Goal: Task Accomplishment & Management: Use online tool/utility

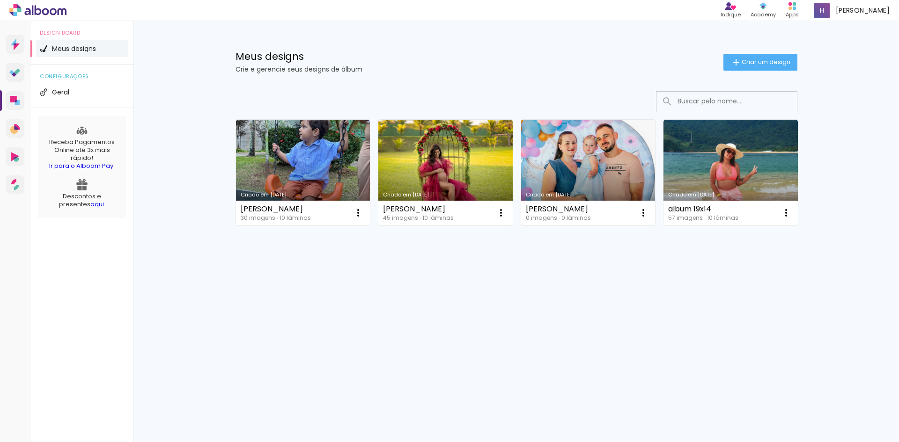
click at [576, 178] on link "Criado em [DATE]" at bounding box center [588, 173] width 134 height 106
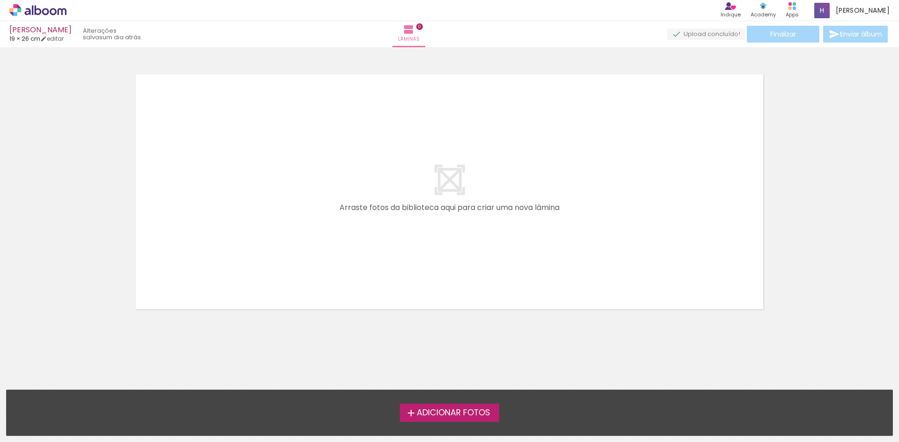
click at [460, 412] on span "Adicionar Fotos" at bounding box center [453, 413] width 73 height 8
click at [0, 0] on input "file" at bounding box center [0, 0] width 0 height 0
click at [478, 174] on quentale-layouter at bounding box center [449, 191] width 627 height 235
click at [414, 29] on iron-icon at bounding box center [408, 29] width 11 height 11
drag, startPoint x: 452, startPoint y: 36, endPoint x: 452, endPoint y: 41, distance: 5.1
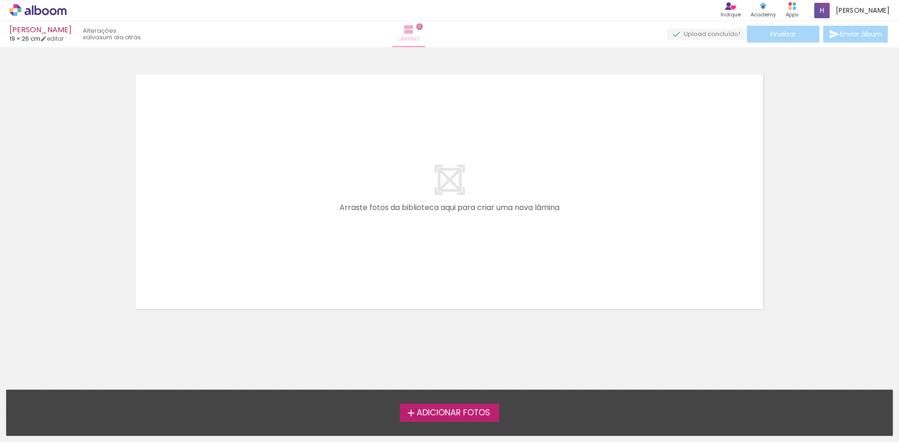
click at [419, 37] on span "Lâminas" at bounding box center [409, 39] width 22 height 8
click at [478, 417] on span "Adicionar Fotos" at bounding box center [453, 413] width 73 height 8
click at [0, 0] on input "file" at bounding box center [0, 0] width 0 height 0
click at [519, 188] on quentale-layouter at bounding box center [449, 191] width 627 height 235
click at [433, 183] on quentale-layouter at bounding box center [449, 191] width 627 height 235
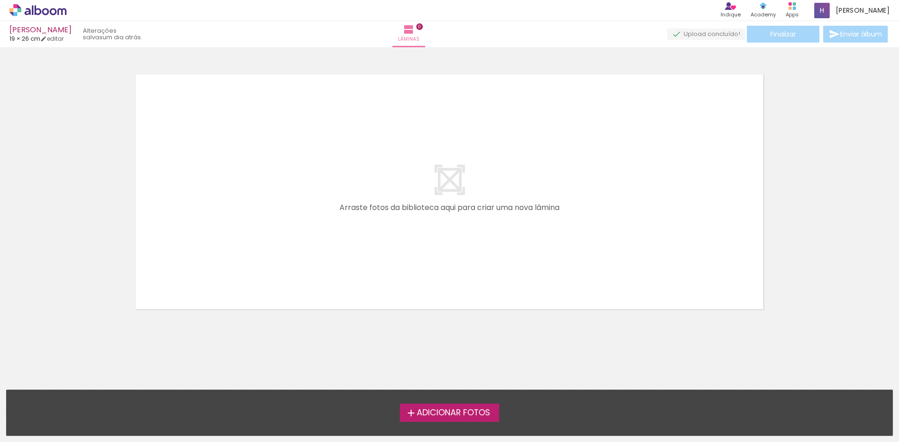
drag, startPoint x: 537, startPoint y: 170, endPoint x: 473, endPoint y: 176, distance: 64.9
click at [484, 176] on quentale-layouter at bounding box center [449, 191] width 627 height 235
click at [57, 40] on link "editar" at bounding box center [51, 39] width 23 height 8
type input "1"
type input "19,5"
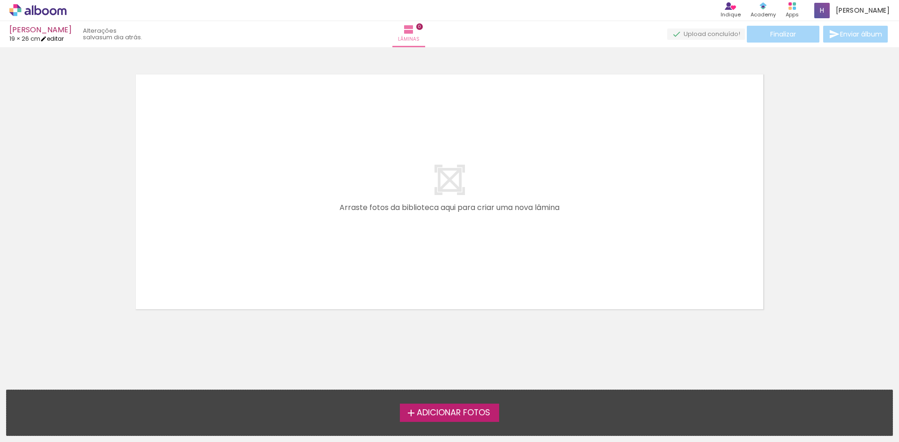
type input "52"
type input "0"
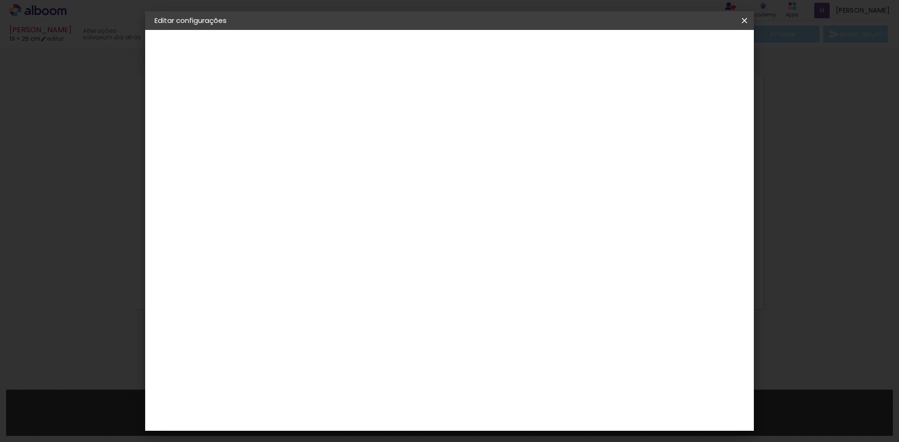
click at [474, 250] on quentale-layouter at bounding box center [487, 244] width 367 height 138
click at [421, 238] on div at bounding box center [395, 213] width 89 height 59
click at [216, 122] on paper-button "Tamanho livre" at bounding box center [205, 115] width 102 height 19
click at [186, 160] on div "3. Revisão" at bounding box center [205, 163] width 102 height 11
click at [188, 167] on div "3. Revisão" at bounding box center [205, 163] width 102 height 11
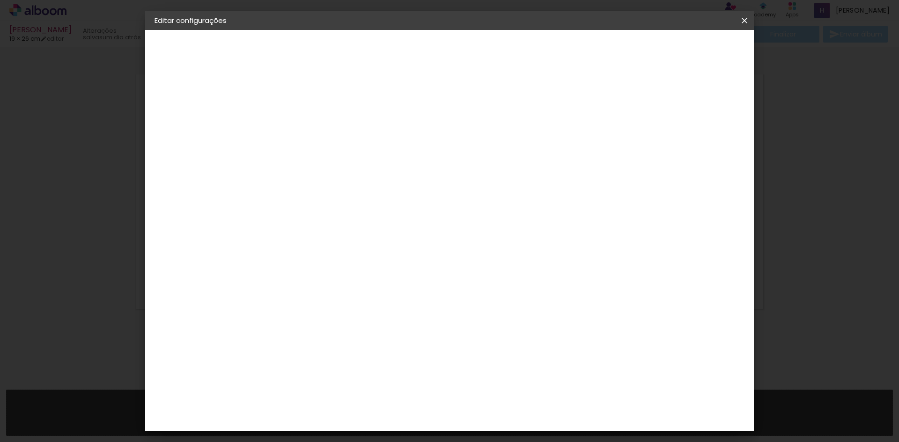
click at [181, 91] on div "2. Especificações" at bounding box center [205, 95] width 102 height 11
click at [191, 112] on iron-pages "Fornecedor Escolhendo fornecedor..." at bounding box center [205, 115] width 102 height 19
drag, startPoint x: 184, startPoint y: 69, endPoint x: 217, endPoint y: 62, distance: 33.6
click at [0, 0] on slot "[PERSON_NAME]" at bounding box center [0, 0] width 0 height 0
click at [744, 23] on iron-icon at bounding box center [744, 20] width 11 height 9
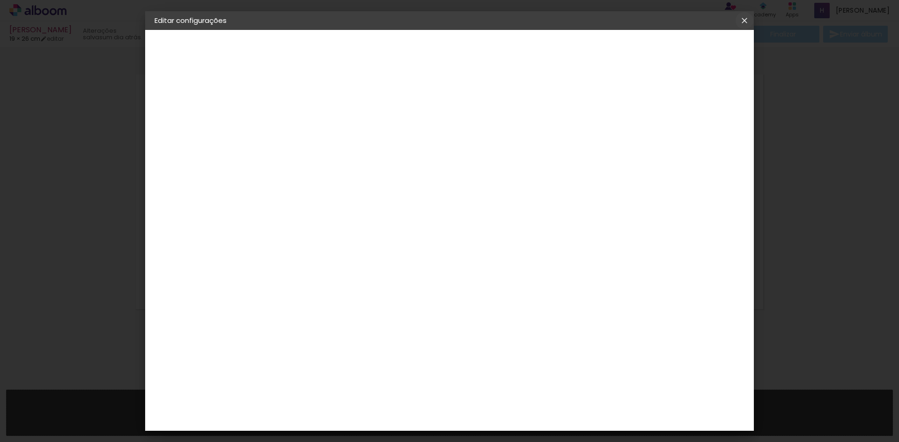
click at [745, 20] on iron-icon at bounding box center [744, 20] width 11 height 9
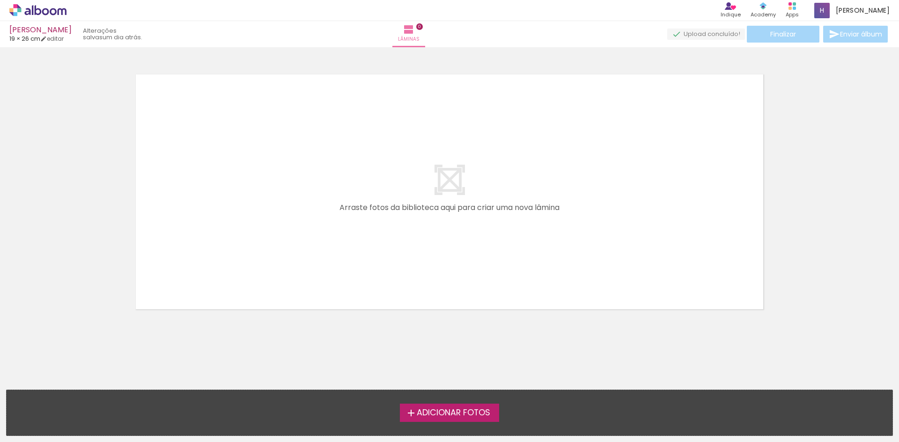
click at [461, 410] on span "Adicionar Fotos" at bounding box center [453, 413] width 73 height 8
click at [0, 0] on input "file" at bounding box center [0, 0] width 0 height 0
click at [425, 32] on paper-button "Lâminas 0" at bounding box center [408, 34] width 33 height 26
click at [419, 37] on span "Lâminas" at bounding box center [409, 39] width 22 height 8
click at [64, 38] on link "editar" at bounding box center [51, 39] width 23 height 8
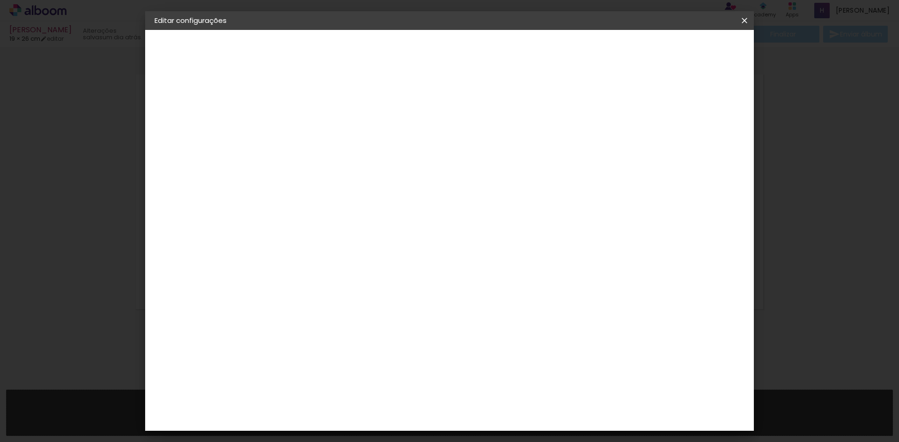
click at [740, 22] on iron-icon at bounding box center [744, 20] width 11 height 9
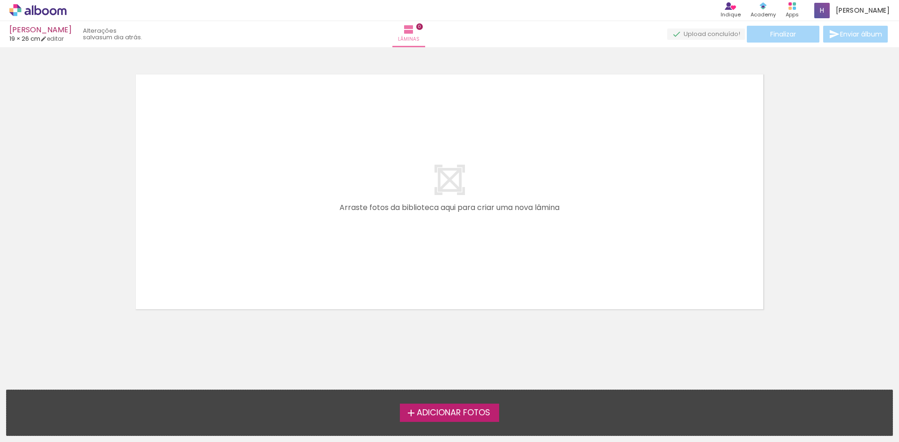
click at [685, 33] on quentale-upload-monitor at bounding box center [706, 35] width 78 height 12
click at [522, 187] on quentale-layouter at bounding box center [449, 191] width 627 height 235
click at [429, 218] on quentale-layouter at bounding box center [449, 191] width 627 height 235
click at [416, 172] on quentale-layouter at bounding box center [449, 191] width 627 height 235
click at [469, 118] on quentale-layouter at bounding box center [449, 191] width 627 height 235
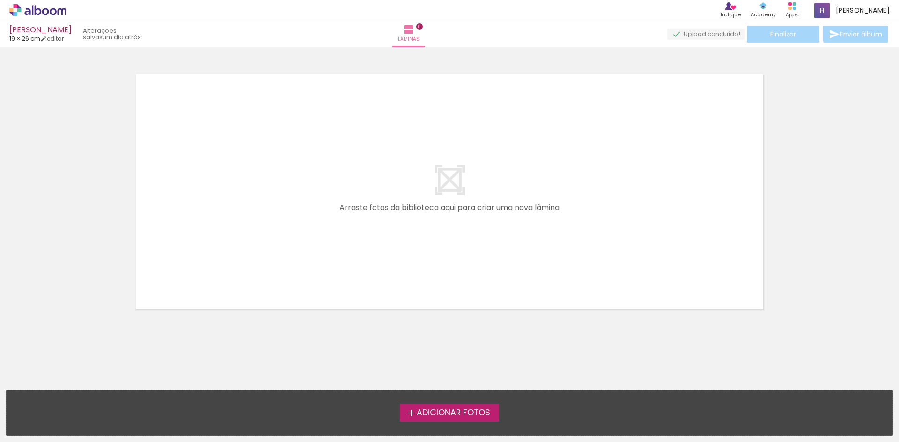
drag, startPoint x: 459, startPoint y: 191, endPoint x: 458, endPoint y: 209, distance: 18.3
click at [459, 191] on quentale-layouter at bounding box center [449, 191] width 627 height 235
click at [458, 216] on quentale-layouter at bounding box center [449, 191] width 627 height 235
drag, startPoint x: 157, startPoint y: 41, endPoint x: 145, endPoint y: 39, distance: 12.3
click at [150, 41] on div "Daiane Feijo Nornberg 19 × 26 cm editar um dia atrás." at bounding box center [79, 34] width 141 height 21
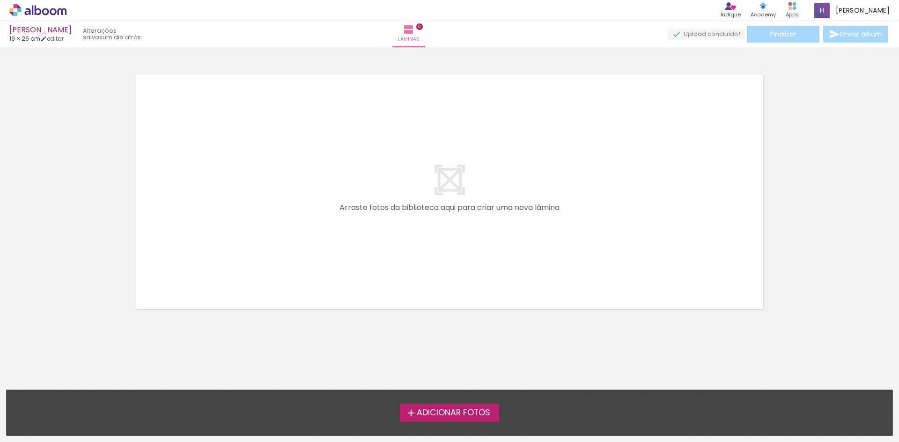
click at [505, 269] on quentale-layouter at bounding box center [449, 191] width 627 height 235
click at [466, 417] on span "Adicionar Fotos" at bounding box center [453, 413] width 73 height 8
click at [0, 0] on input "file" at bounding box center [0, 0] width 0 height 0
click at [591, 216] on quentale-layouter at bounding box center [449, 191] width 627 height 235
click at [518, 265] on quentale-layouter at bounding box center [449, 191] width 627 height 235
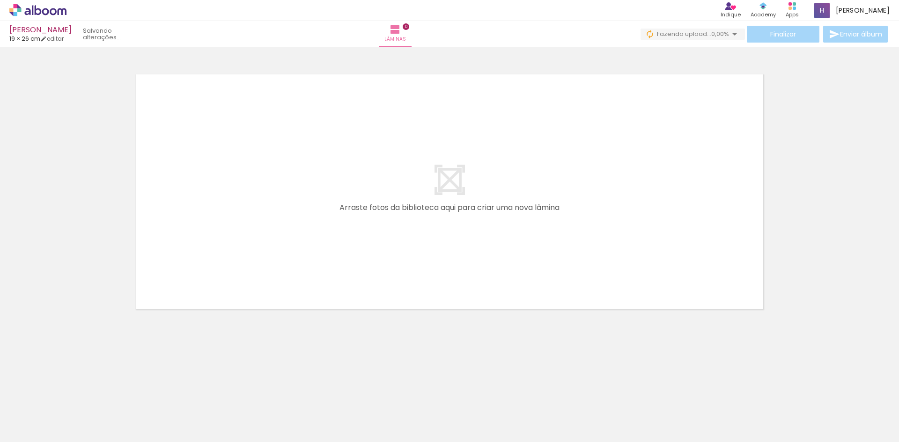
click at [464, 215] on quentale-layouter at bounding box center [449, 191] width 627 height 235
click at [99, 405] on div at bounding box center [94, 411] width 46 height 34
click at [366, 217] on quentale-layouter at bounding box center [449, 191] width 627 height 235
click at [549, 152] on quentale-layouter at bounding box center [449, 191] width 627 height 235
click at [453, 187] on quentale-layouter at bounding box center [449, 191] width 627 height 235
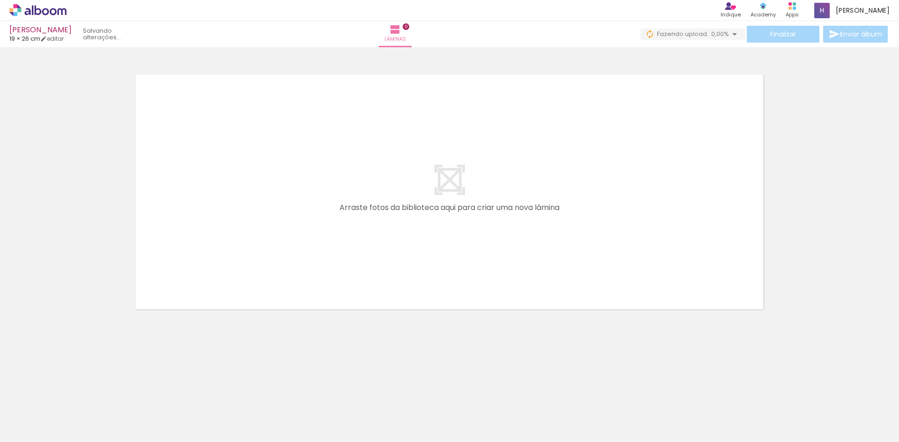
click at [130, 394] on iron-icon at bounding box center [126, 392] width 10 height 10
click at [78, 391] on iron-icon at bounding box center [73, 392] width 10 height 10
click at [43, 428] on span "Adicionar Fotos" at bounding box center [33, 429] width 28 height 10
click at [0, 0] on input "file" at bounding box center [0, 0] width 0 height 0
click at [734, 151] on quentale-layouter at bounding box center [449, 191] width 627 height 235
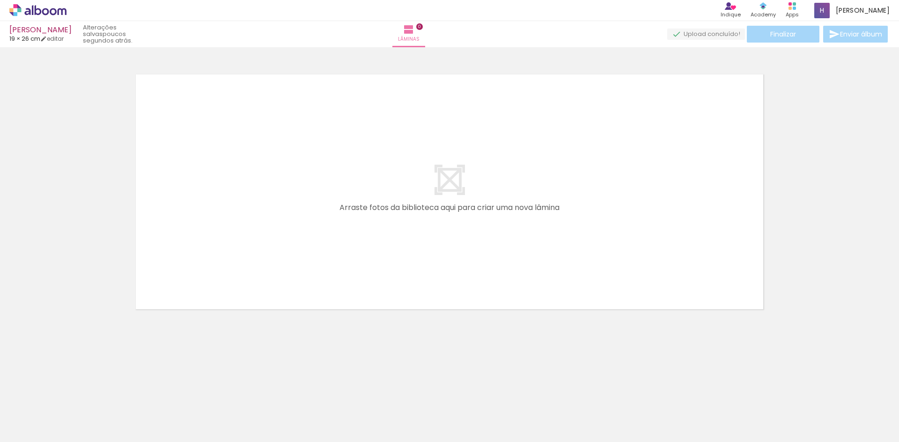
click at [780, 38] on div "Finalizar Enviar álbum" at bounding box center [778, 34] width 222 height 17
click at [725, 32] on quentale-upload-monitor at bounding box center [706, 35] width 78 height 12
click at [461, 253] on quentale-layouter at bounding box center [449, 191] width 627 height 235
click at [447, 194] on quentale-layouter at bounding box center [449, 191] width 627 height 235
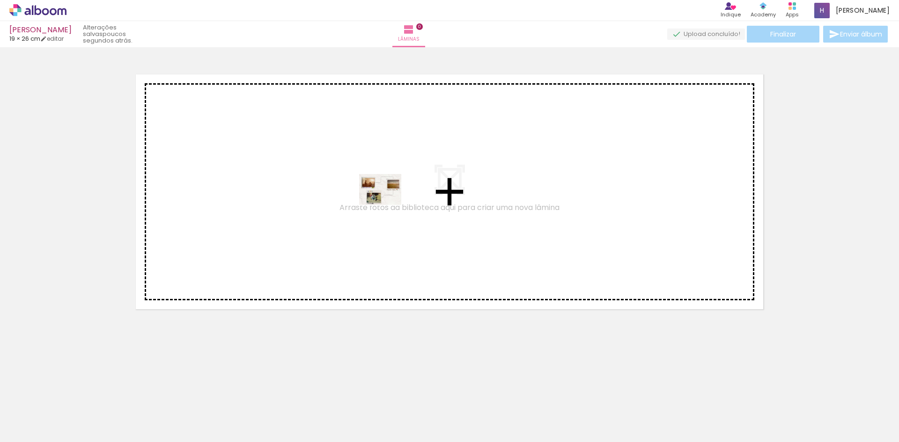
drag, startPoint x: 151, startPoint y: 385, endPoint x: 377, endPoint y: 202, distance: 290.8
click at [377, 202] on quentale-workspace at bounding box center [449, 221] width 899 height 442
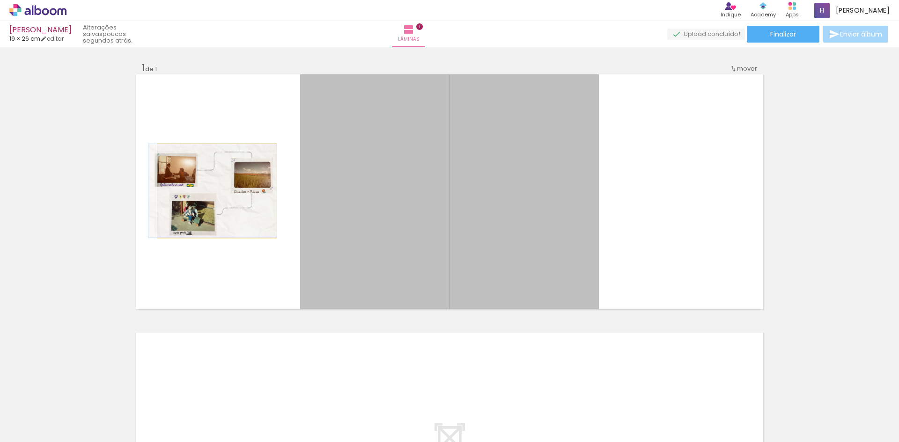
drag, startPoint x: 314, startPoint y: 204, endPoint x: 213, endPoint y: 191, distance: 101.4
click at [213, 191] on quentale-layouter at bounding box center [449, 191] width 627 height 235
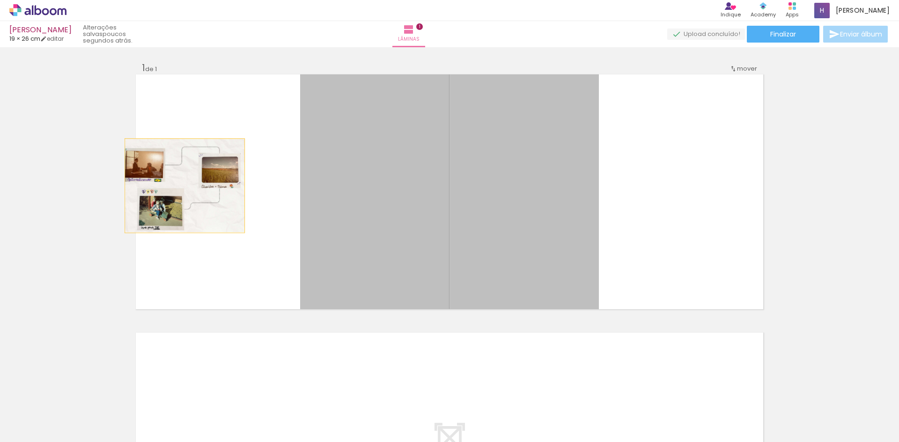
drag, startPoint x: 446, startPoint y: 203, endPoint x: 181, endPoint y: 186, distance: 265.5
click at [181, 186] on quentale-layouter at bounding box center [449, 191] width 627 height 235
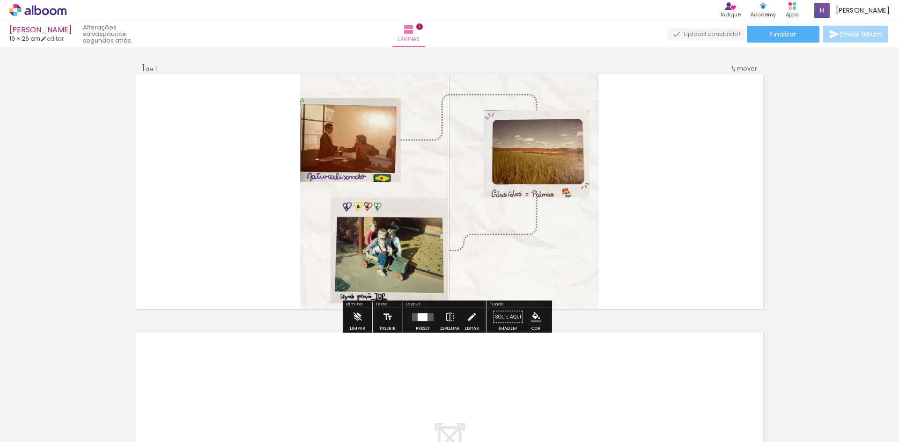
click at [445, 175] on quentale-photo at bounding box center [449, 191] width 299 height 235
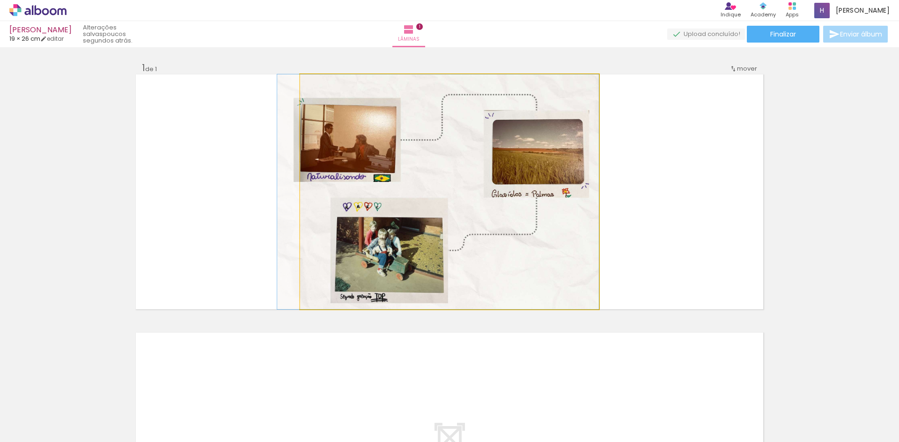
click at [433, 175] on quentale-photo at bounding box center [449, 191] width 299 height 235
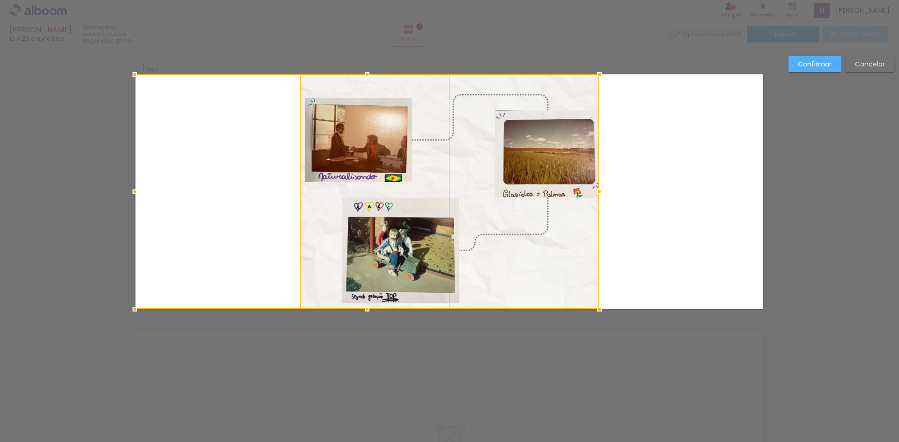
drag, startPoint x: 298, startPoint y: 190, endPoint x: 126, endPoint y: 191, distance: 171.3
click at [126, 191] on div at bounding box center [134, 192] width 19 height 19
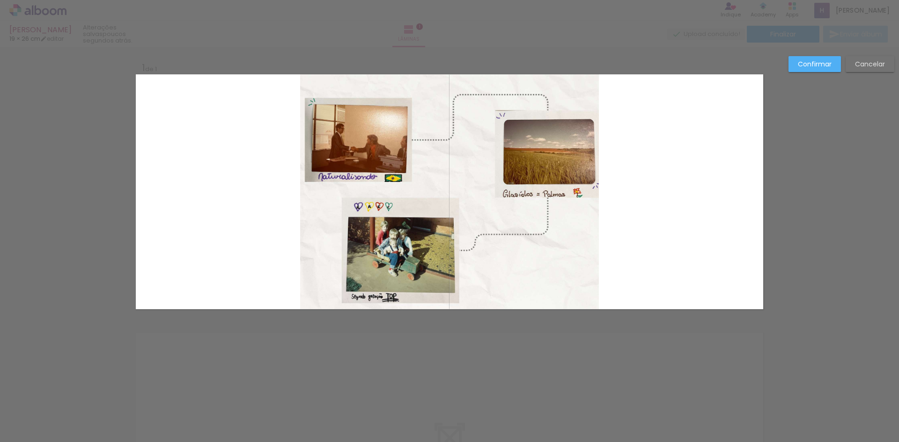
click at [279, 199] on div at bounding box center [367, 191] width 464 height 235
click at [312, 209] on quentale-photo at bounding box center [449, 191] width 299 height 235
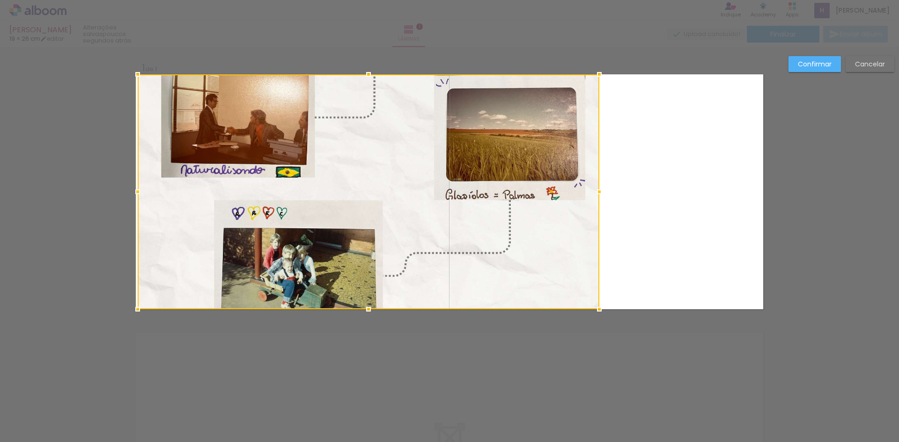
drag, startPoint x: 295, startPoint y: 193, endPoint x: 138, endPoint y: 194, distance: 157.3
click at [138, 194] on div at bounding box center [137, 192] width 19 height 19
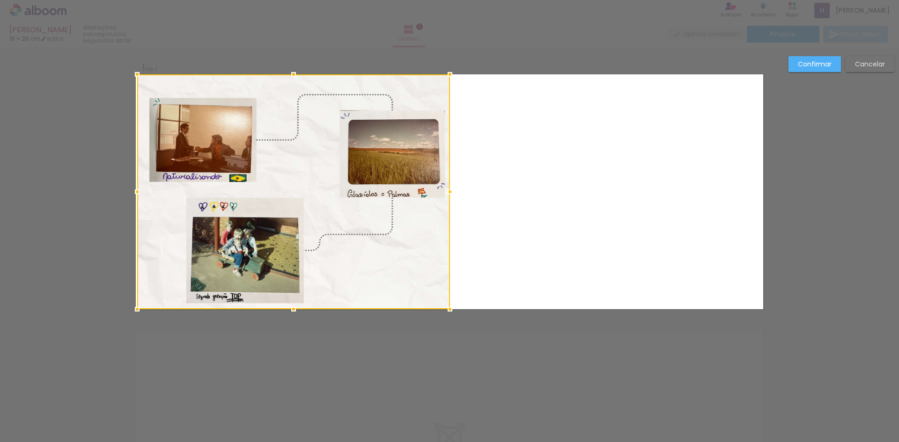
drag, startPoint x: 596, startPoint y: 193, endPoint x: 447, endPoint y: 192, distance: 148.8
click at [447, 192] on div at bounding box center [449, 192] width 19 height 19
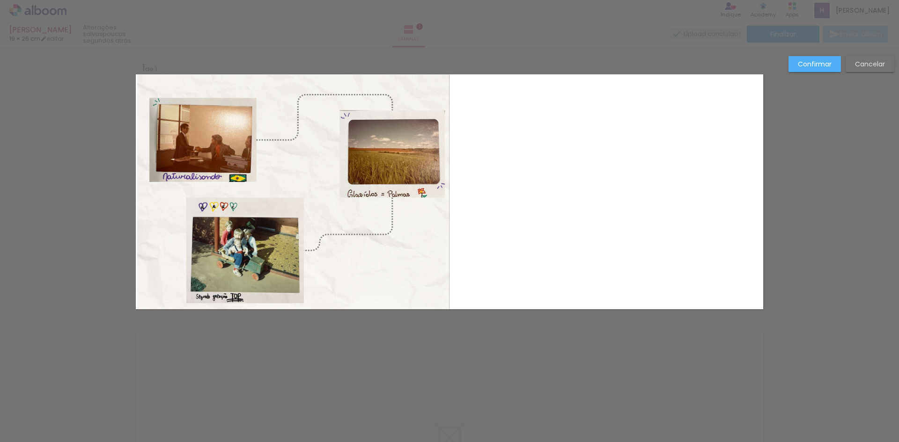
click at [0, 0] on slot "Confirmar" at bounding box center [0, 0] width 0 height 0
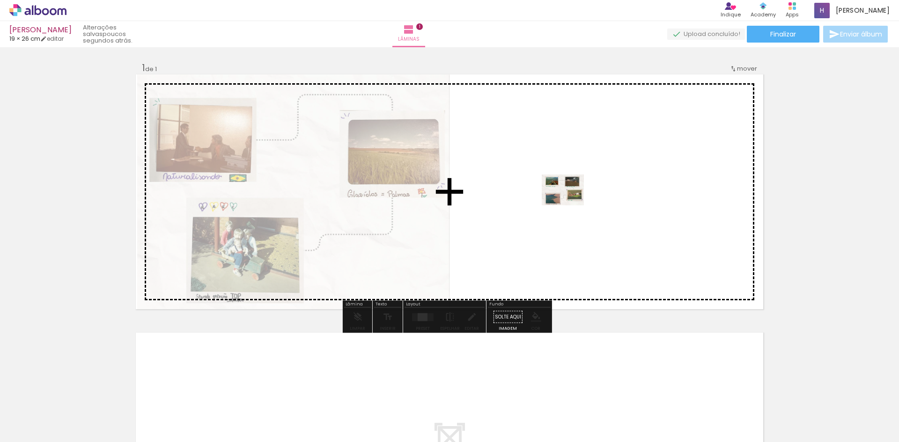
drag, startPoint x: 146, startPoint y: 412, endPoint x: 570, endPoint y: 203, distance: 472.4
click at [570, 203] on quentale-workspace at bounding box center [449, 221] width 899 height 442
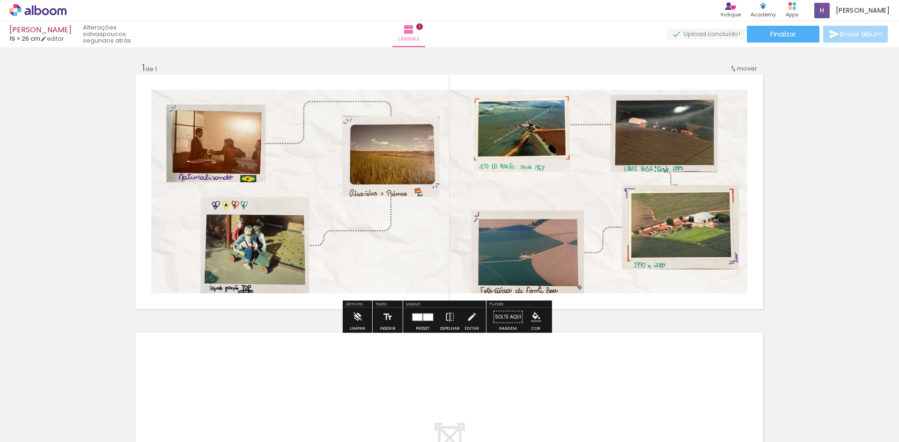
click at [421, 247] on quentale-photo at bounding box center [299, 192] width 297 height 204
click at [285, 100] on quentale-photo at bounding box center [299, 192] width 297 height 204
click at [278, 117] on quentale-photo at bounding box center [299, 192] width 297 height 204
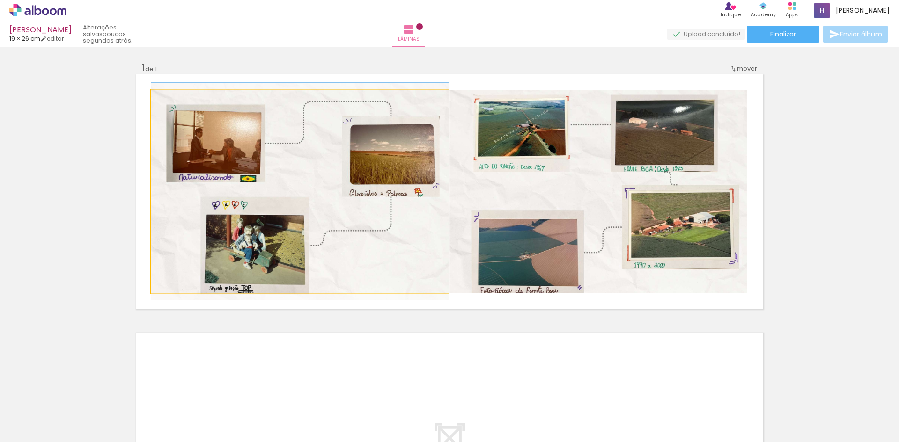
click at [278, 117] on quentale-photo at bounding box center [299, 192] width 297 height 204
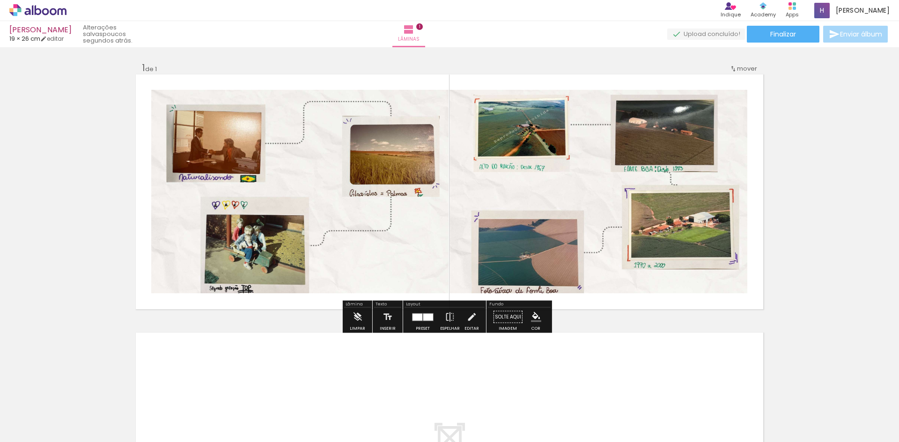
click at [164, 291] on quentale-photo at bounding box center [299, 192] width 297 height 204
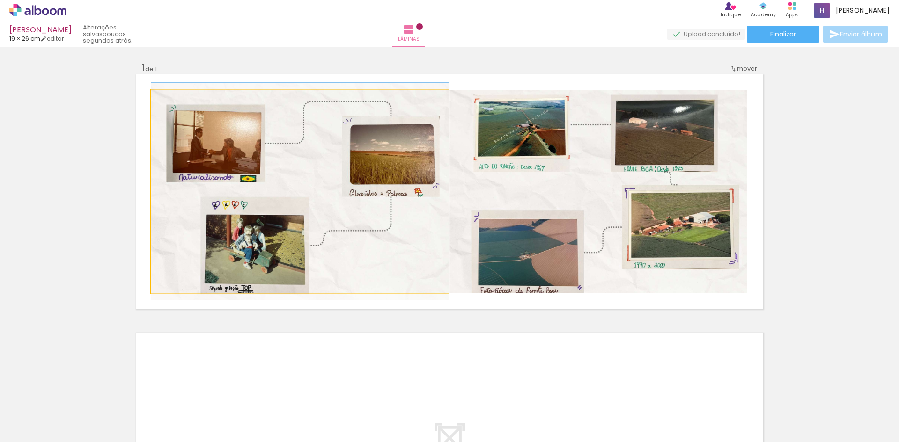
click at [170, 289] on quentale-photo at bounding box center [299, 192] width 297 height 204
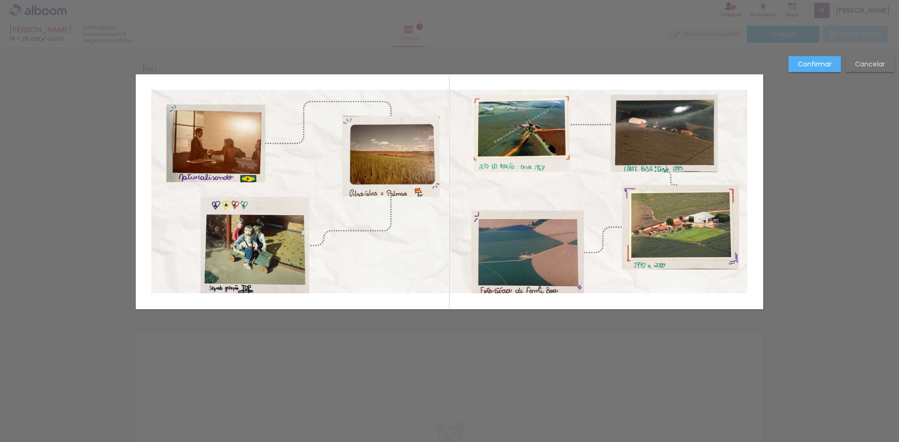
click at [150, 295] on div at bounding box center [293, 191] width 313 height 235
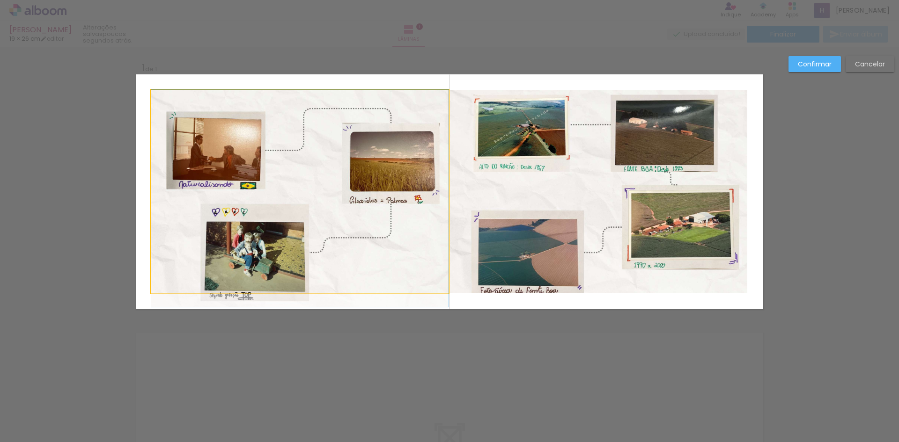
drag, startPoint x: 154, startPoint y: 287, endPoint x: 143, endPoint y: 296, distance: 13.6
click at [143, 296] on album-spread "1 de 1" at bounding box center [449, 191] width 627 height 235
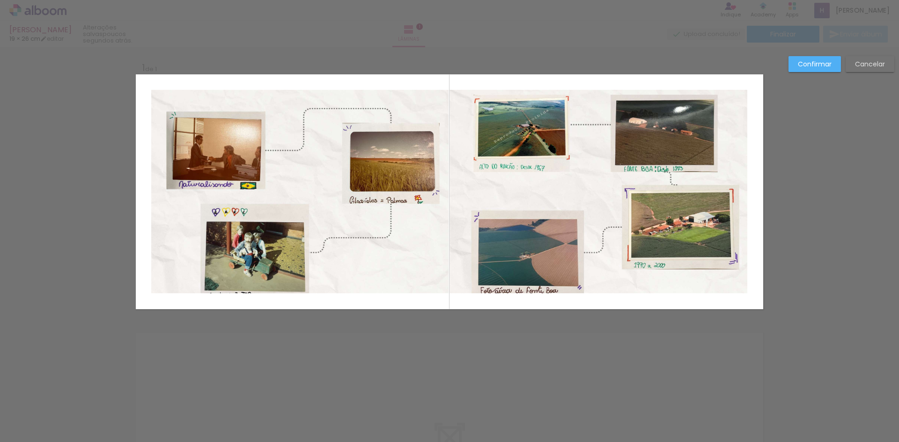
click at [400, 269] on quentale-photo at bounding box center [299, 192] width 297 height 204
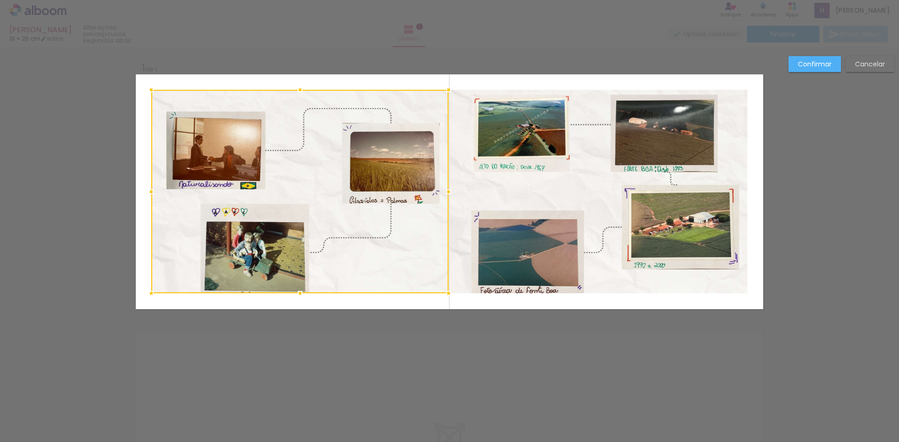
click at [400, 269] on div at bounding box center [299, 192] width 297 height 204
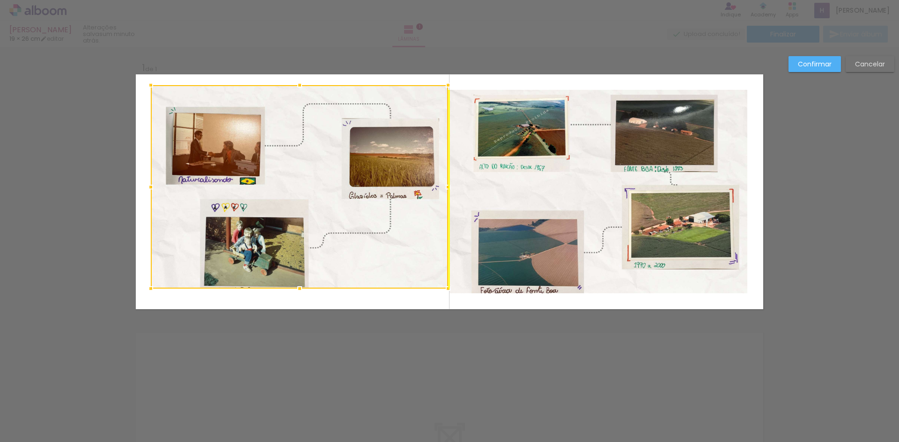
click at [382, 256] on div at bounding box center [299, 187] width 297 height 204
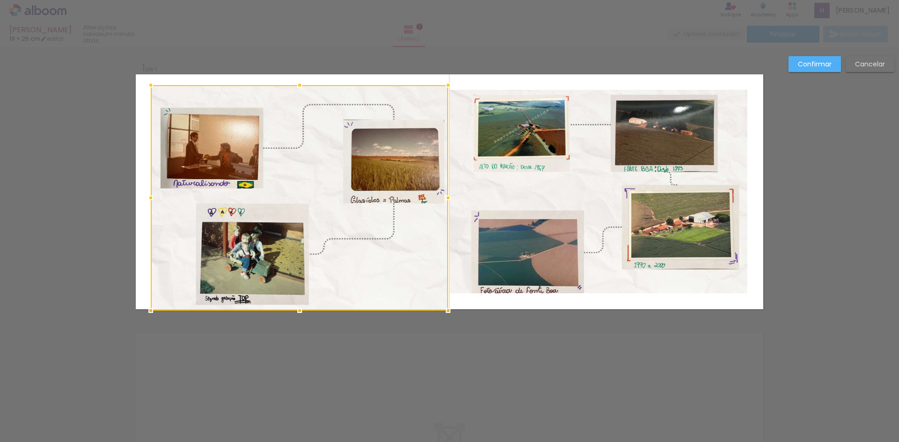
drag, startPoint x: 292, startPoint y: 287, endPoint x: 288, endPoint y: 312, distance: 24.6
click at [290, 312] on div at bounding box center [299, 310] width 19 height 19
click at [153, 91] on quentale-photo at bounding box center [299, 197] width 297 height 225
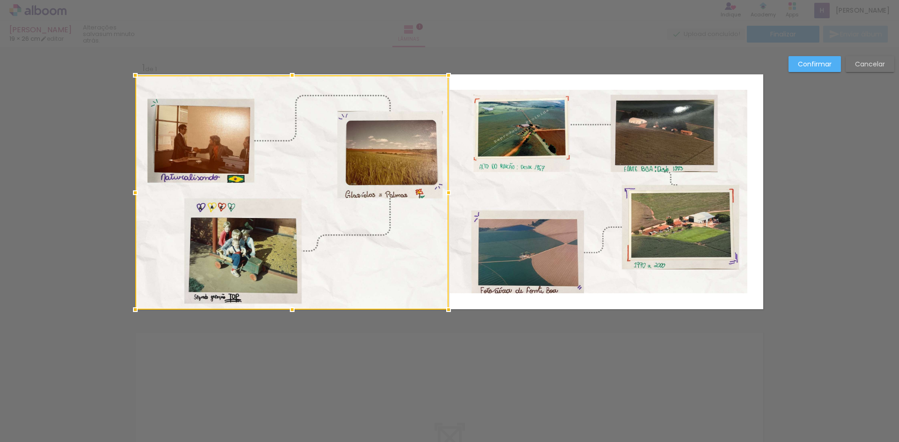
drag, startPoint x: 148, startPoint y: 87, endPoint x: 124, endPoint y: 68, distance: 29.7
click at [126, 68] on div at bounding box center [135, 75] width 19 height 19
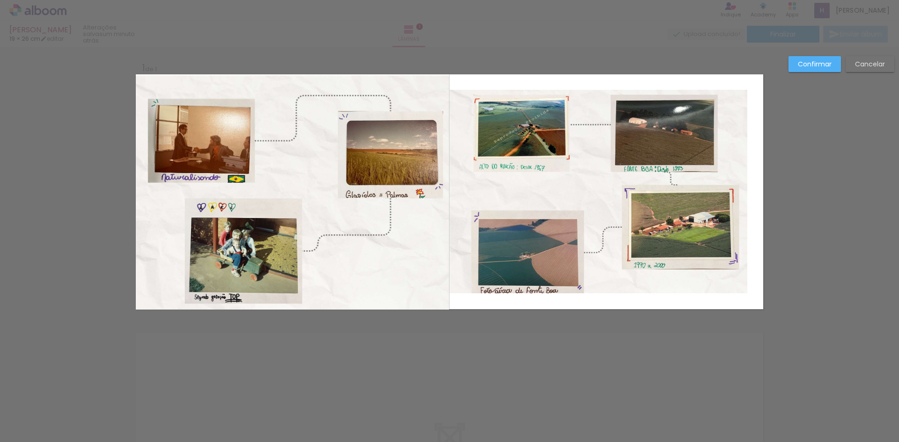
click at [646, 100] on quentale-photo at bounding box center [598, 192] width 298 height 204
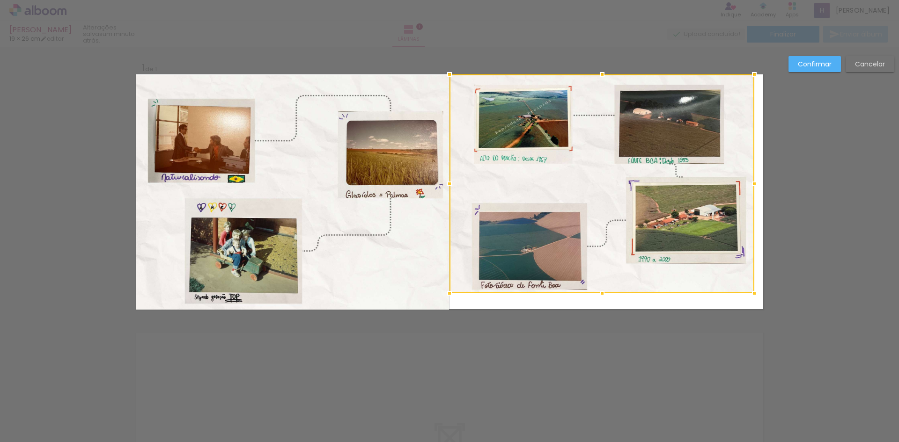
drag, startPoint x: 745, startPoint y: 89, endPoint x: 745, endPoint y: 319, distance: 229.8
click at [768, 82] on div "Inserir lâmina 1 de 1 Confirmar Cancelar" at bounding box center [449, 316] width 899 height 539
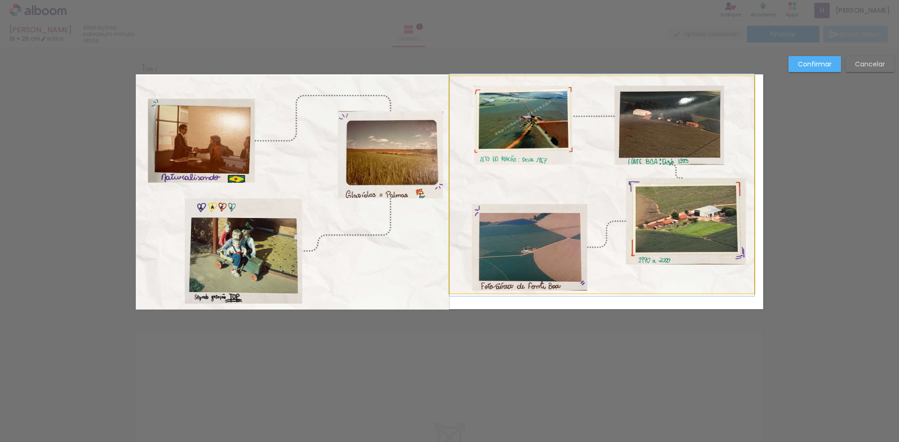
drag, startPoint x: 747, startPoint y: 292, endPoint x: 746, endPoint y: 301, distance: 9.4
click at [746, 292] on quentale-photo at bounding box center [601, 184] width 305 height 217
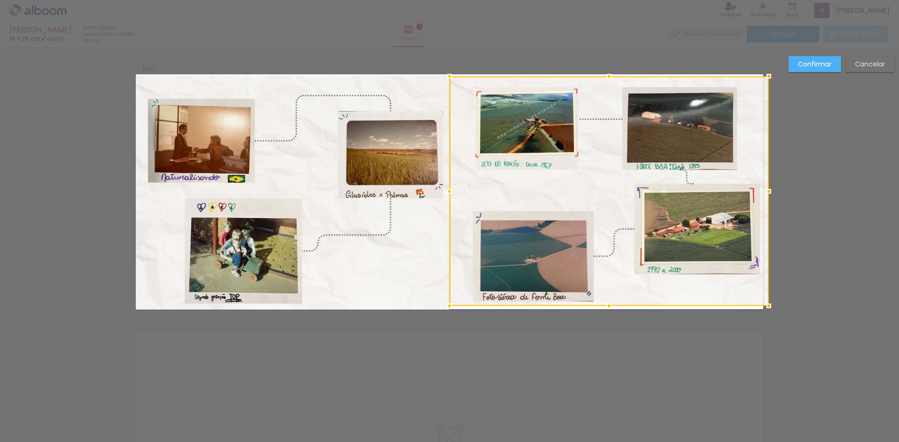
drag, startPoint x: 753, startPoint y: 297, endPoint x: 796, endPoint y: 320, distance: 49.0
click at [758, 331] on div "Inserir lâmina 1 de 1 Confirmar Cancelar" at bounding box center [449, 316] width 899 height 539
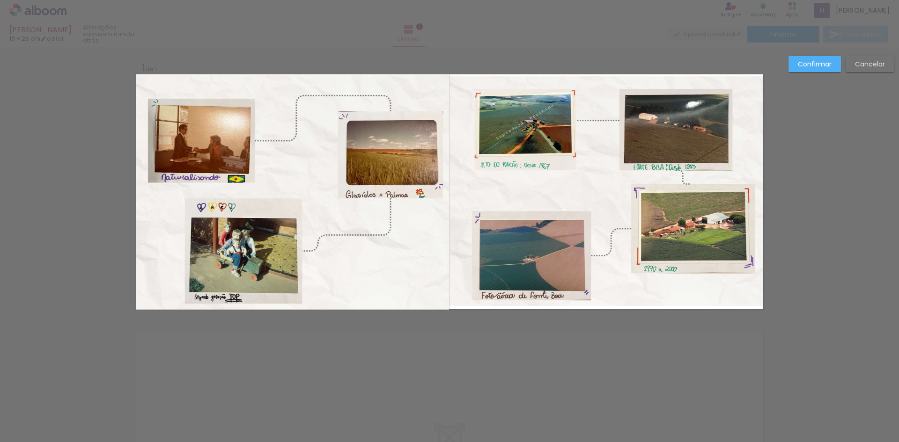
click at [795, 320] on div "Confirmar Cancelar" at bounding box center [449, 316] width 899 height 539
click at [754, 91] on quentale-photo at bounding box center [606, 191] width 314 height 230
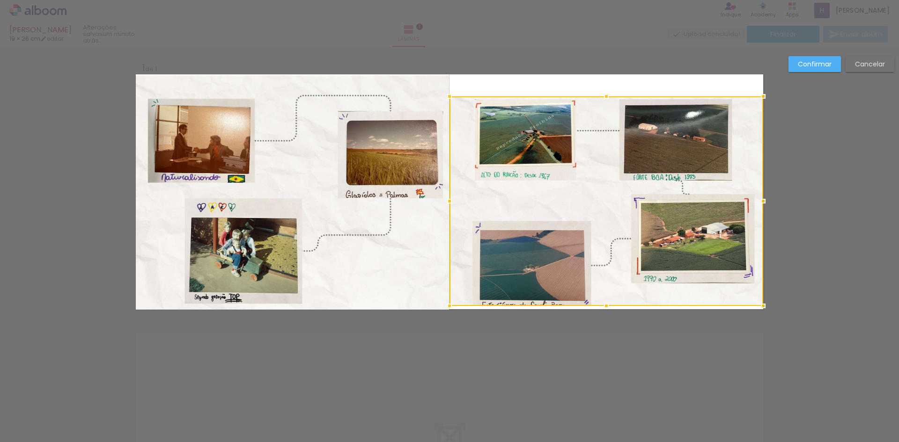
drag, startPoint x: 760, startPoint y: 76, endPoint x: 772, endPoint y: 56, distance: 23.9
click at [772, 56] on div "Inserir lâmina 1 de 1 Confirmar Cancelar" at bounding box center [449, 316] width 899 height 539
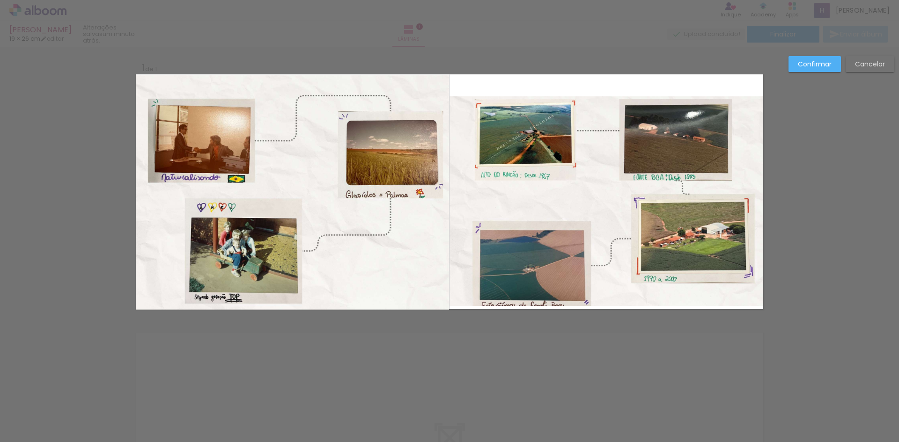
click at [608, 104] on quentale-photo at bounding box center [606, 201] width 314 height 210
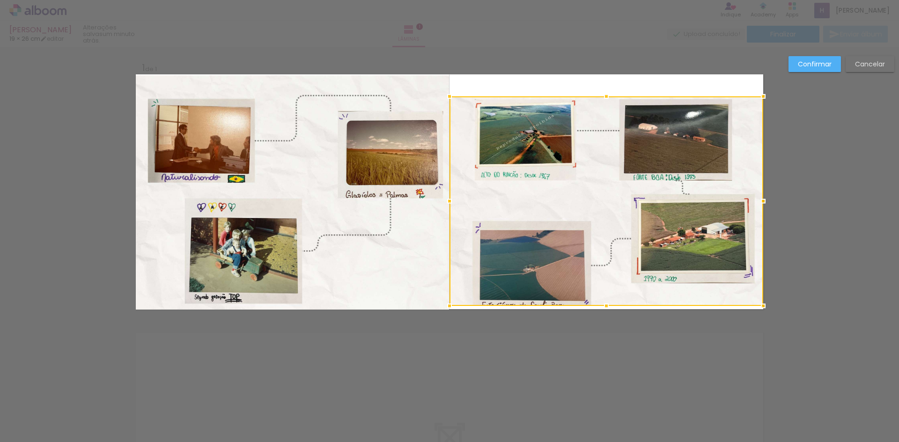
click at [601, 88] on div at bounding box center [606, 96] width 19 height 19
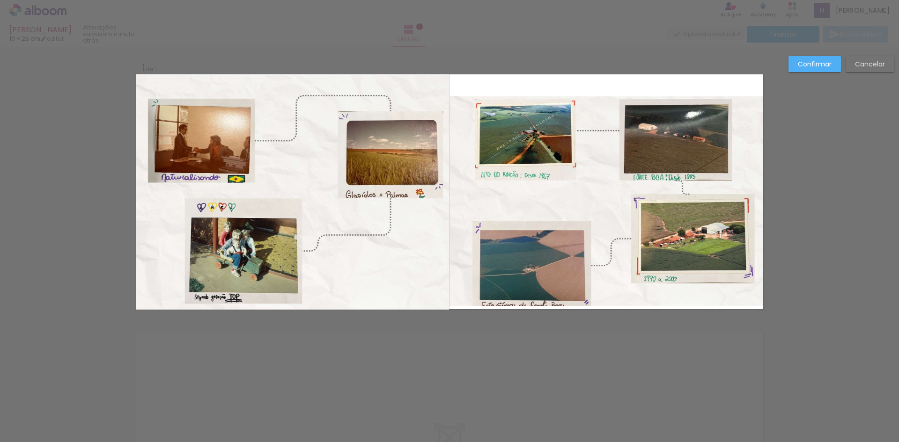
click at [602, 102] on quentale-photo at bounding box center [606, 201] width 314 height 210
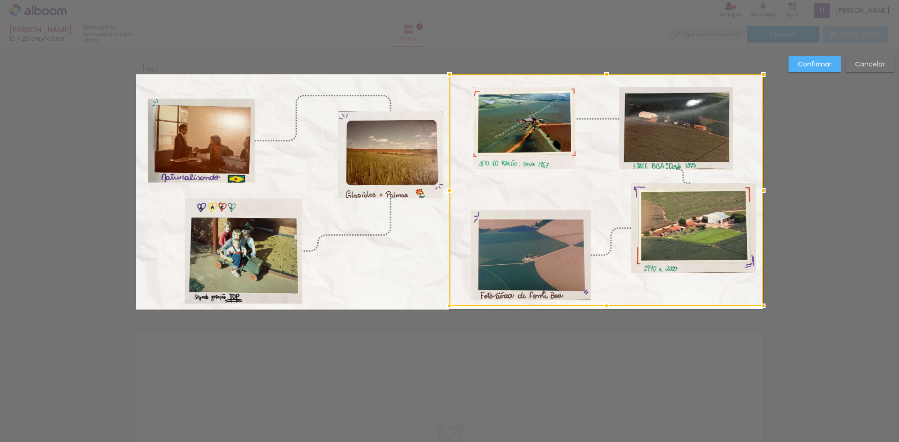
click at [604, 94] on div at bounding box center [606, 190] width 314 height 232
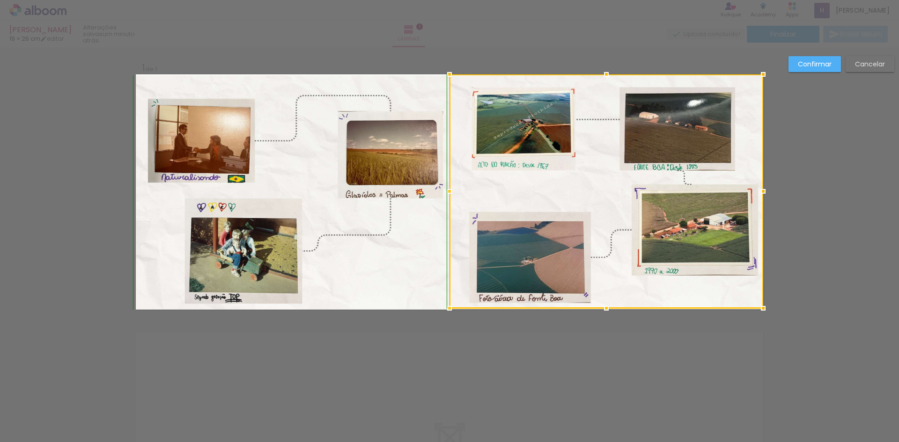
click at [605, 308] on div at bounding box center [606, 308] width 19 height 19
click at [0, 0] on slot "Confirmar" at bounding box center [0, 0] width 0 height 0
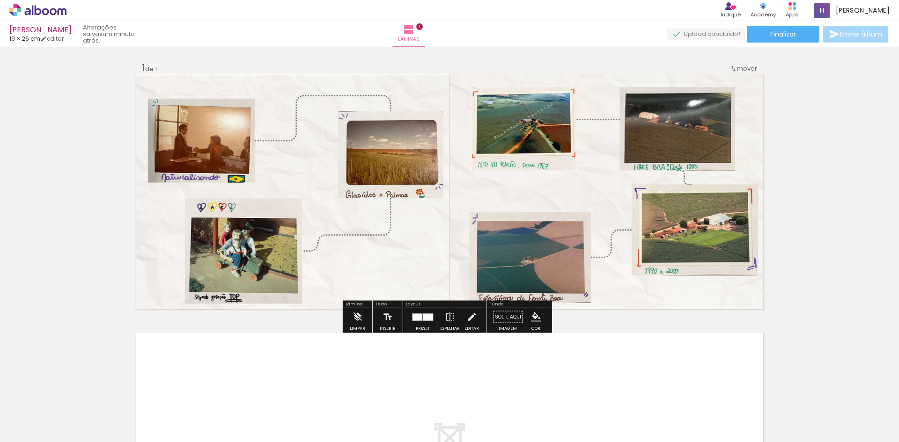
click at [426, 85] on quentale-photo at bounding box center [292, 192] width 313 height 234
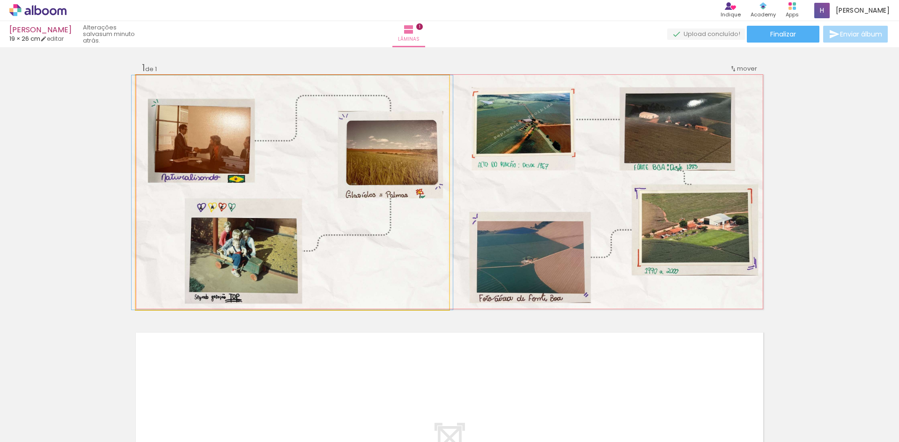
click at [426, 85] on quentale-photo at bounding box center [292, 192] width 313 height 234
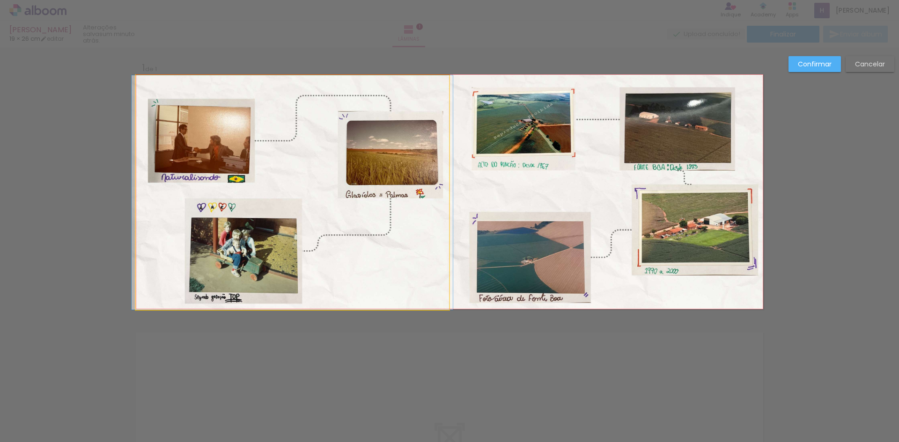
click at [426, 85] on quentale-photo at bounding box center [292, 192] width 313 height 234
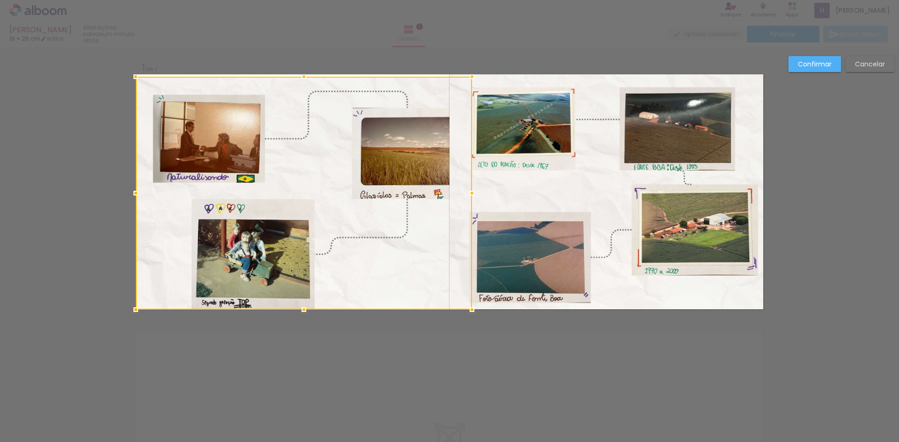
drag, startPoint x: 445, startPoint y: 73, endPoint x: 462, endPoint y: 59, distance: 22.6
click at [462, 60] on div "Inserir lâmina 1 de 1 Confirmar Cancelar" at bounding box center [449, 316] width 899 height 539
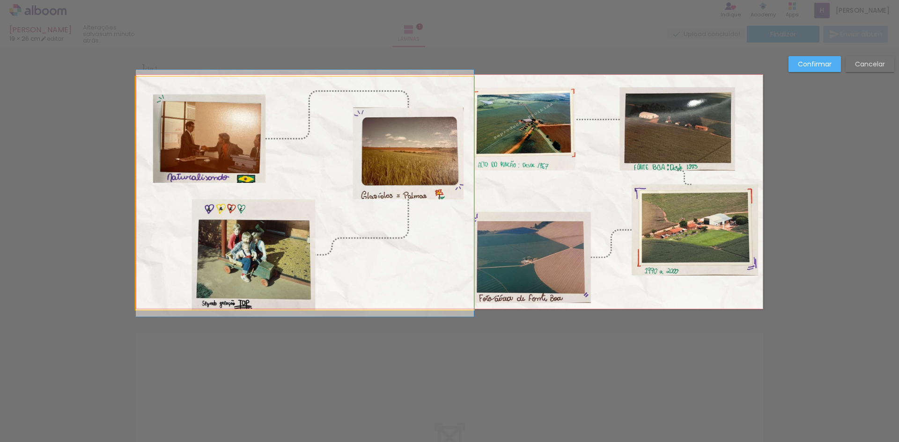
click at [301, 95] on quentale-photo at bounding box center [305, 193] width 338 height 233
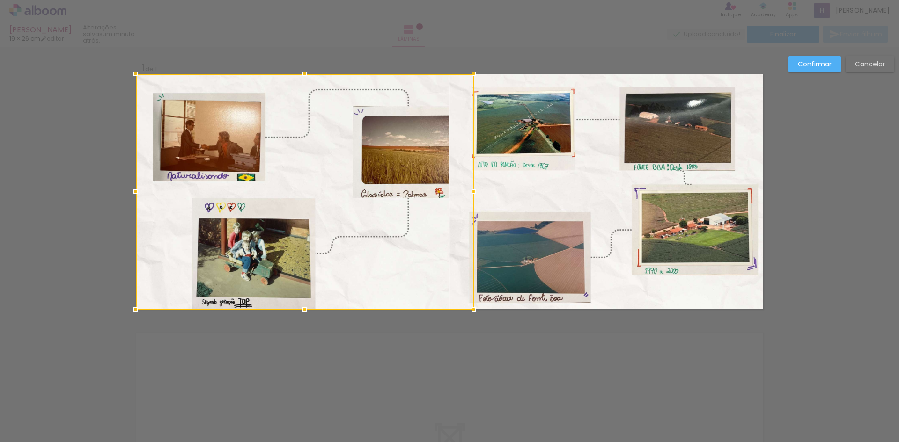
drag, startPoint x: 299, startPoint y: 77, endPoint x: 297, endPoint y: 88, distance: 11.8
click at [297, 88] on div at bounding box center [305, 192] width 338 height 236
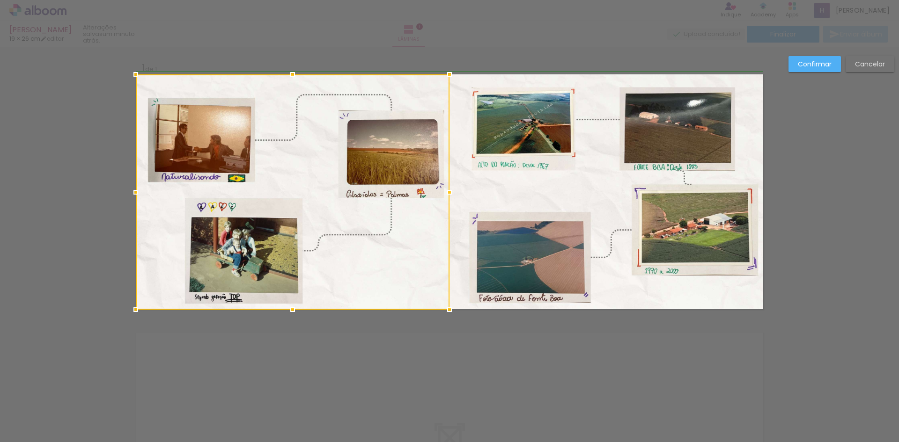
drag, startPoint x: 467, startPoint y: 191, endPoint x: 444, endPoint y: 190, distance: 22.5
click at [444, 190] on div at bounding box center [449, 192] width 19 height 19
click at [0, 0] on slot "Confirmar" at bounding box center [0, 0] width 0 height 0
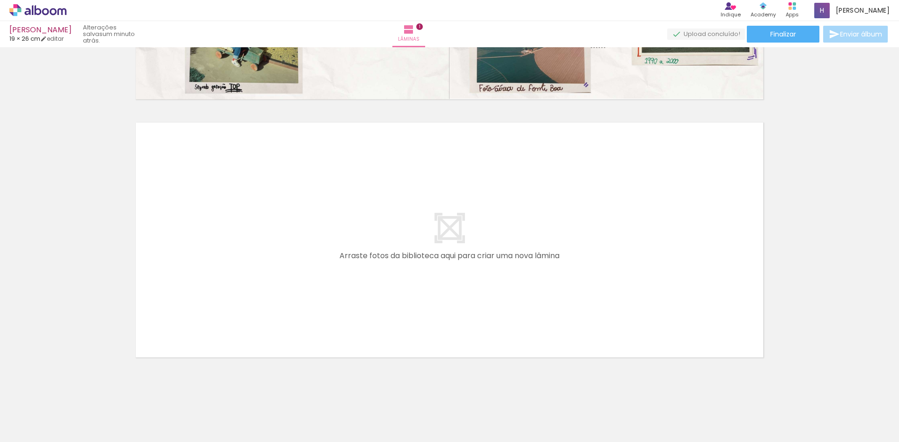
scroll to position [217, 0]
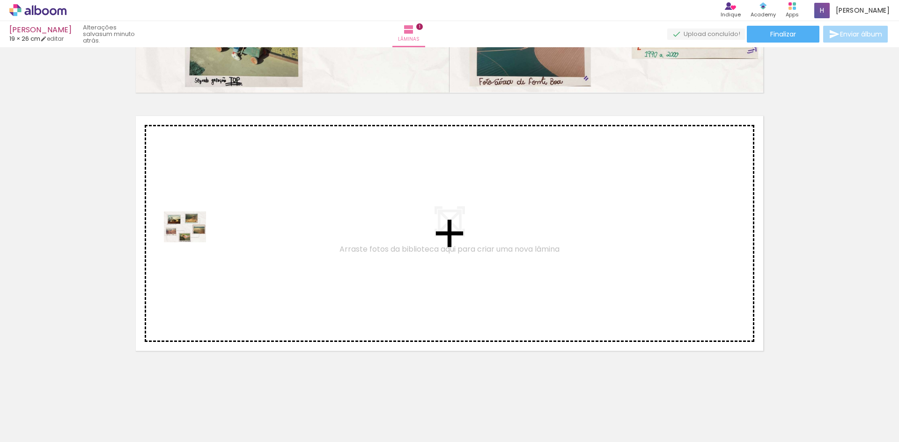
drag, startPoint x: 201, startPoint y: 415, endPoint x: 192, endPoint y: 240, distance: 175.3
click at [192, 240] on quentale-workspace at bounding box center [449, 221] width 899 height 442
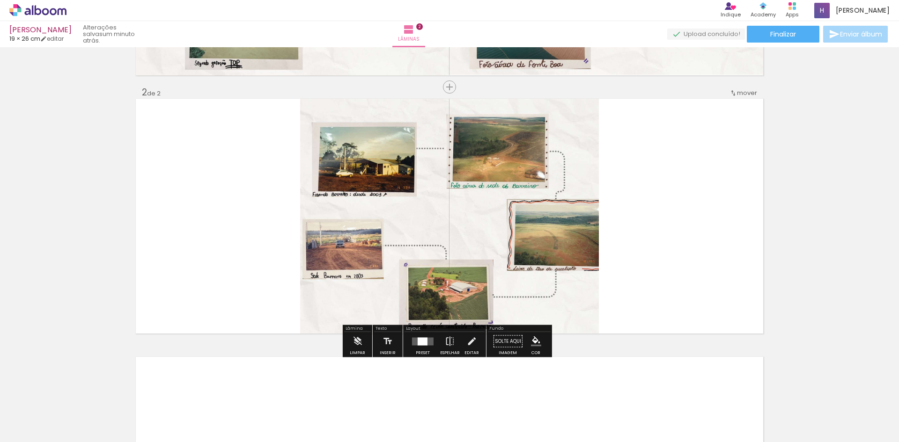
scroll to position [235, 0]
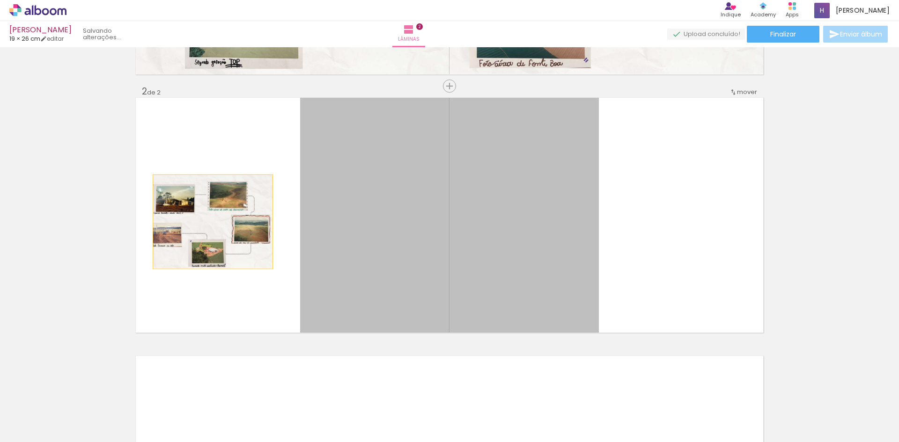
drag, startPoint x: 402, startPoint y: 232, endPoint x: 206, endPoint y: 221, distance: 196.4
click at [206, 221] on quentale-layouter at bounding box center [449, 215] width 627 height 235
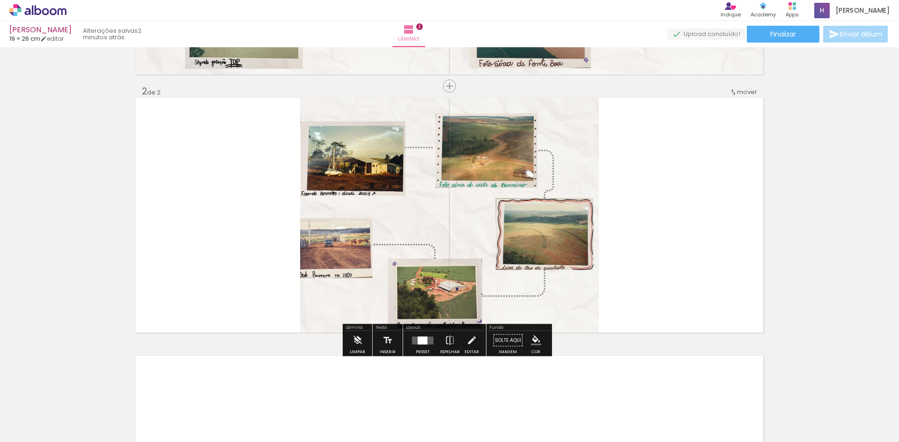
click at [368, 206] on quentale-photo at bounding box center [449, 215] width 299 height 235
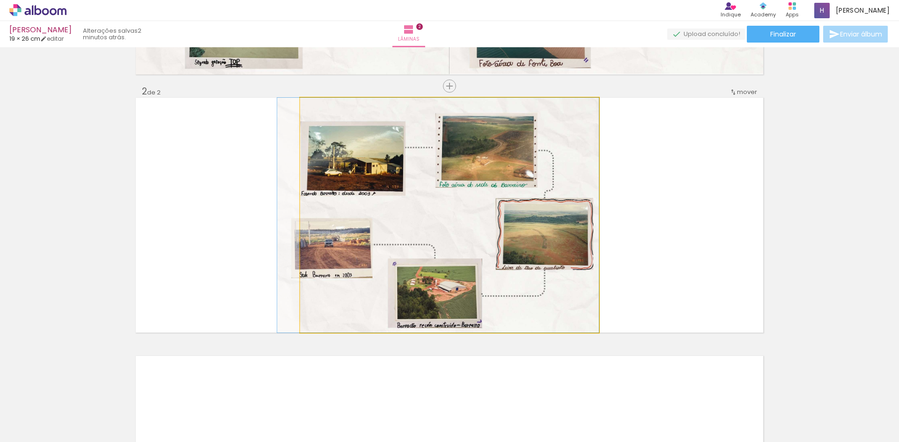
click at [308, 253] on quentale-photo at bounding box center [449, 215] width 299 height 235
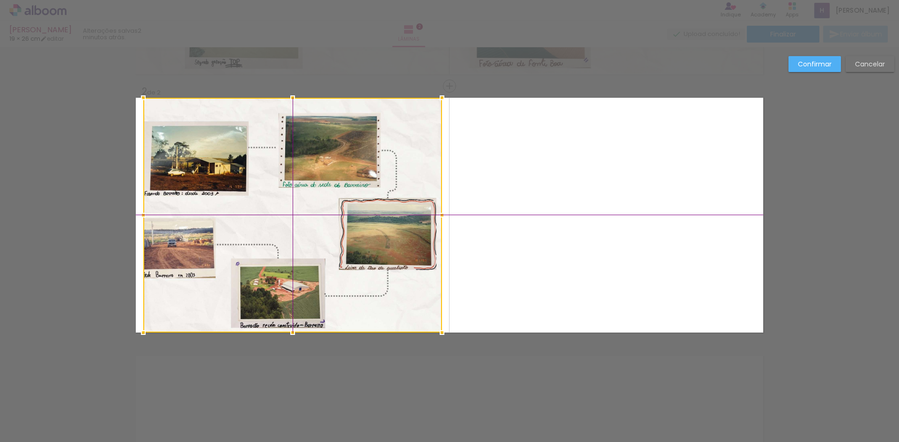
drag, startPoint x: 341, startPoint y: 182, endPoint x: 178, endPoint y: 176, distance: 163.0
click at [178, 176] on div at bounding box center [292, 215] width 299 height 235
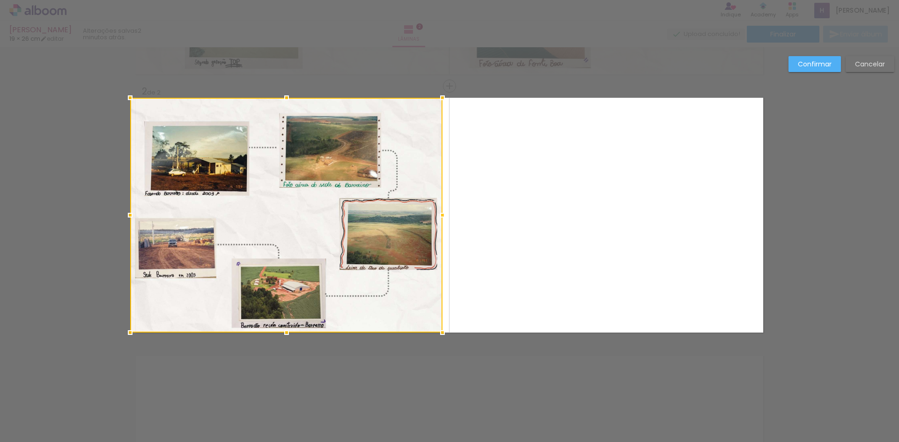
drag, startPoint x: 139, startPoint y: 214, endPoint x: 132, endPoint y: 214, distance: 7.0
click at [132, 214] on div at bounding box center [130, 215] width 19 height 19
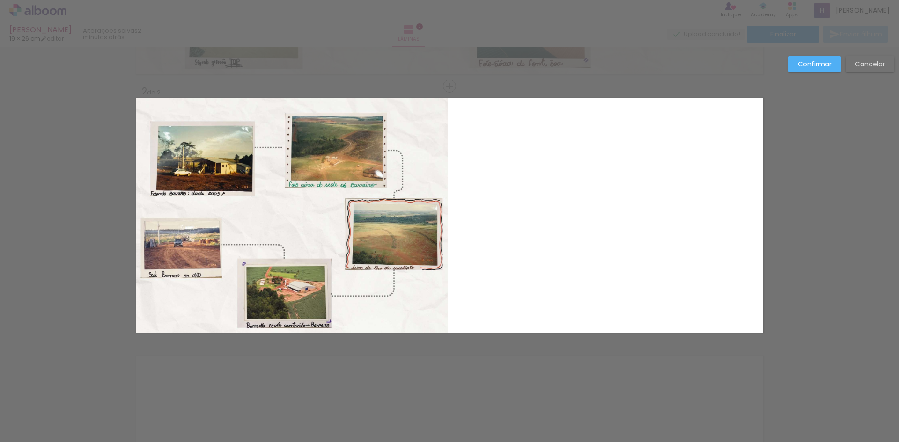
click at [433, 290] on quentale-photo at bounding box center [292, 215] width 312 height 235
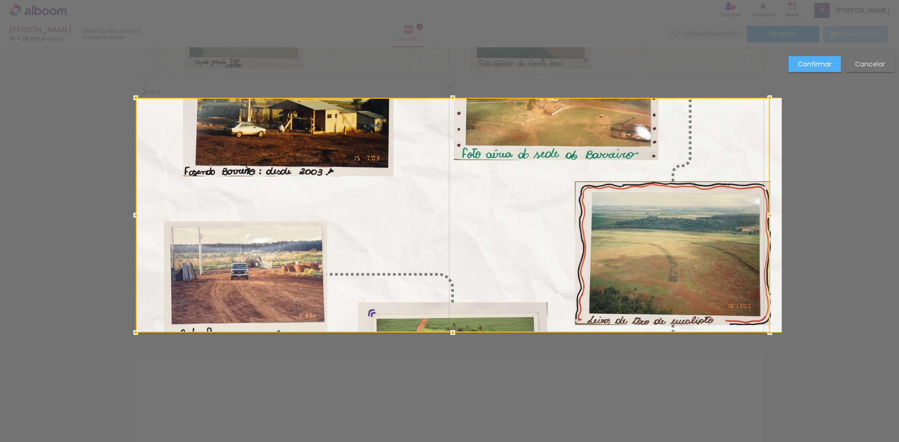
drag, startPoint x: 438, startPoint y: 215, endPoint x: 459, endPoint y: 224, distance: 23.0
click at [459, 224] on div at bounding box center [453, 215] width 634 height 235
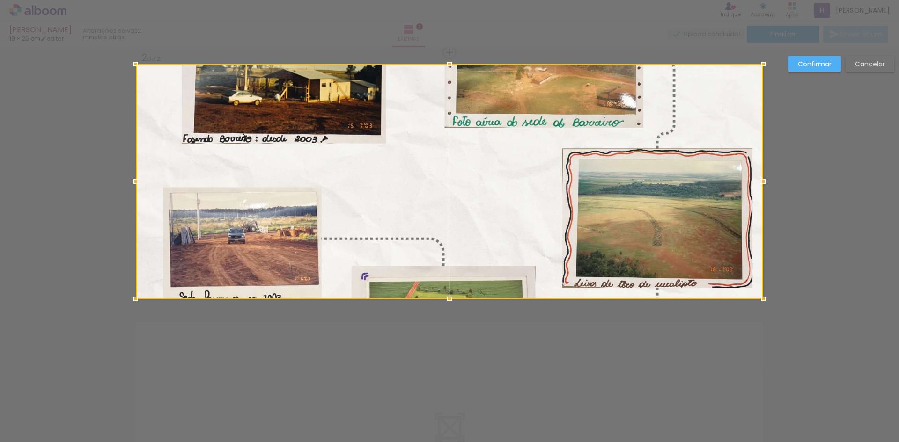
scroll to position [282, 0]
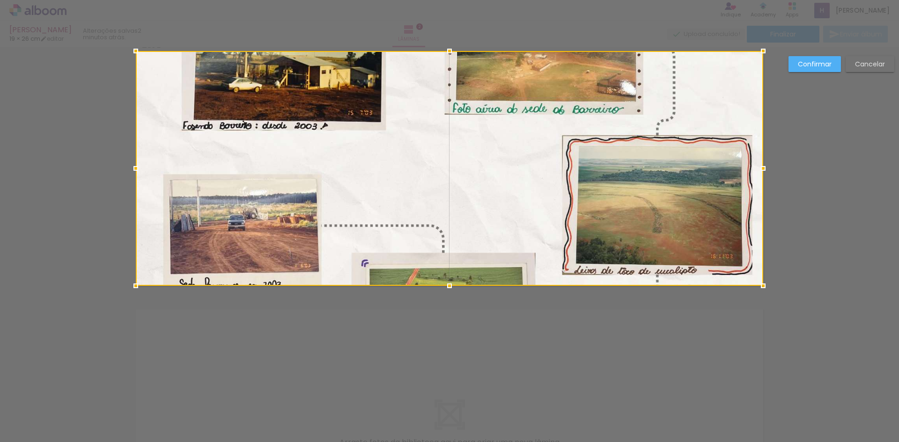
click at [378, 246] on div at bounding box center [449, 168] width 627 height 235
click at [378, 189] on div at bounding box center [449, 168] width 627 height 235
click at [461, 163] on div at bounding box center [449, 168] width 627 height 235
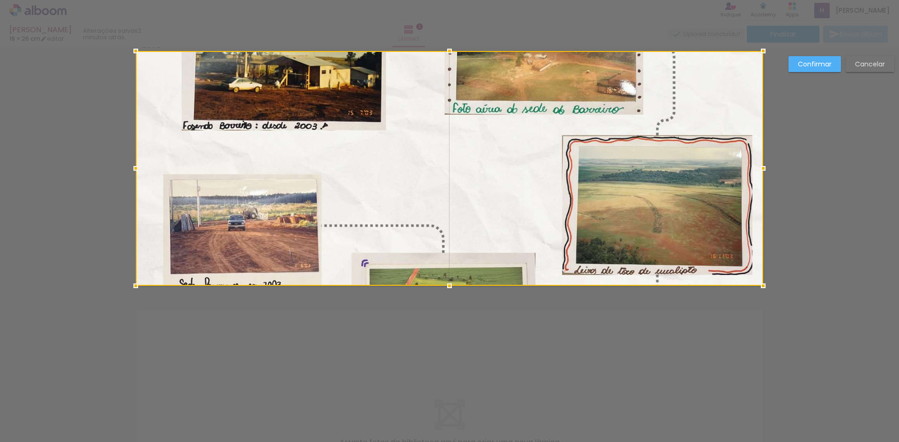
click at [0, 0] on slot "Cancelar" at bounding box center [0, 0] width 0 height 0
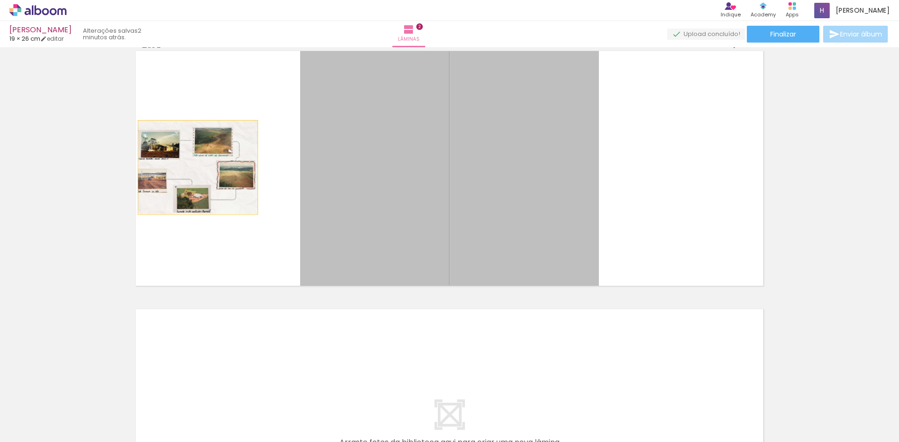
drag, startPoint x: 383, startPoint y: 174, endPoint x: 194, endPoint y: 168, distance: 189.2
click at [194, 168] on quentale-layouter at bounding box center [449, 168] width 627 height 235
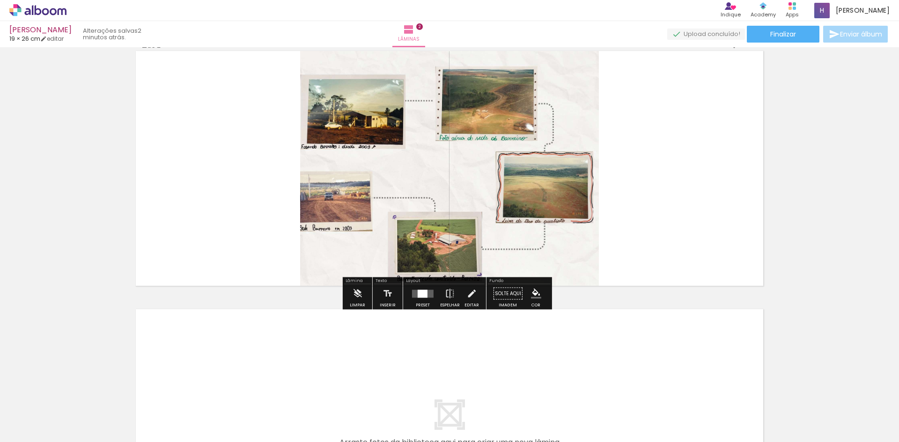
click at [300, 154] on quentale-photo at bounding box center [449, 168] width 299 height 235
click at [311, 154] on quentale-photo at bounding box center [449, 168] width 299 height 235
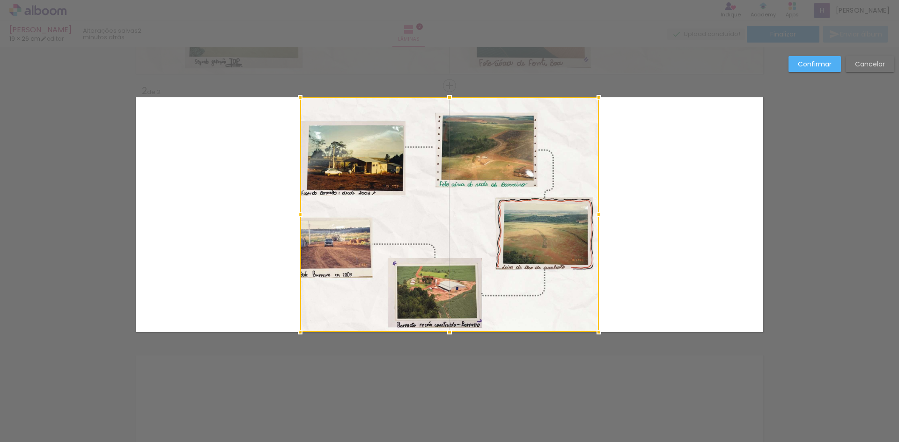
scroll to position [235, 0]
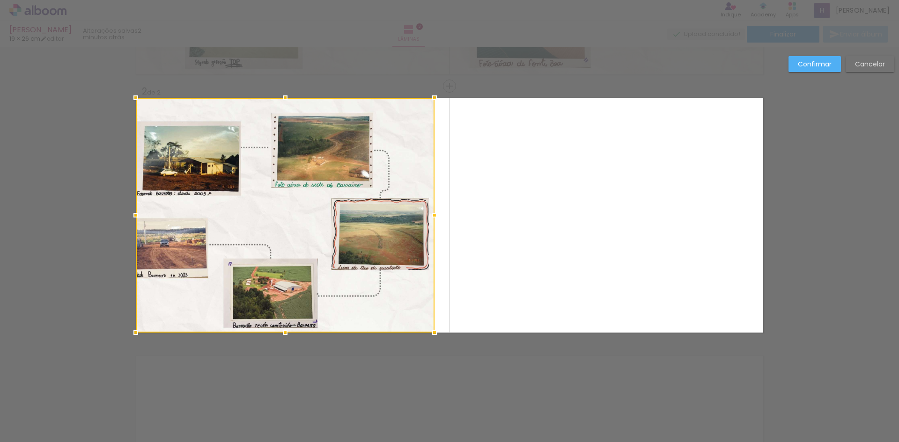
drag, startPoint x: 320, startPoint y: 206, endPoint x: 208, endPoint y: 191, distance: 112.8
click at [176, 197] on div at bounding box center [285, 215] width 299 height 235
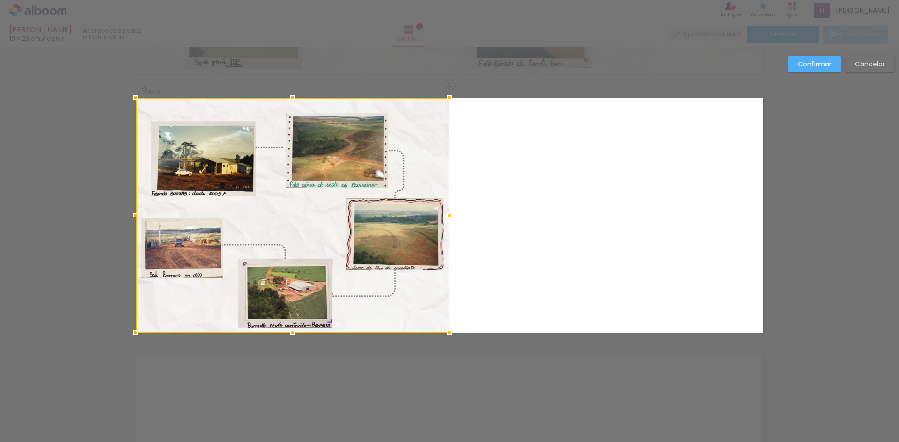
drag, startPoint x: 428, startPoint y: 217, endPoint x: 453, endPoint y: 219, distance: 25.3
click at [453, 219] on div at bounding box center [449, 215] width 19 height 19
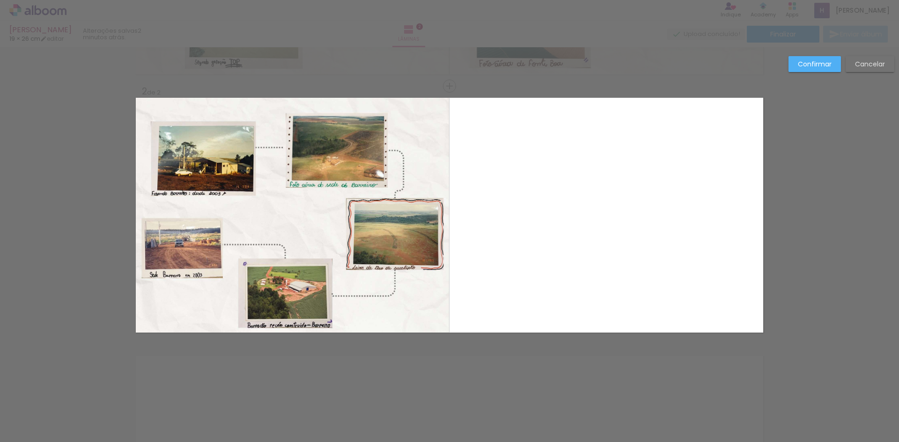
click at [0, 0] on slot "Confirmar" at bounding box center [0, 0] width 0 height 0
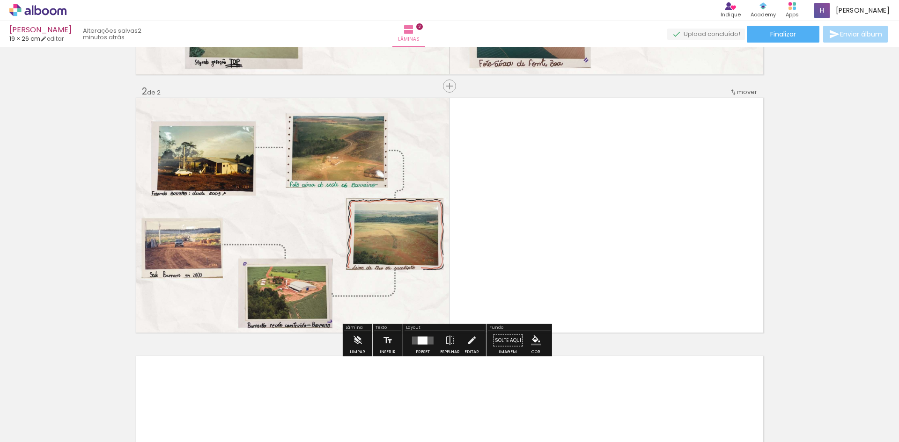
click at [212, 420] on div at bounding box center [199, 411] width 46 height 34
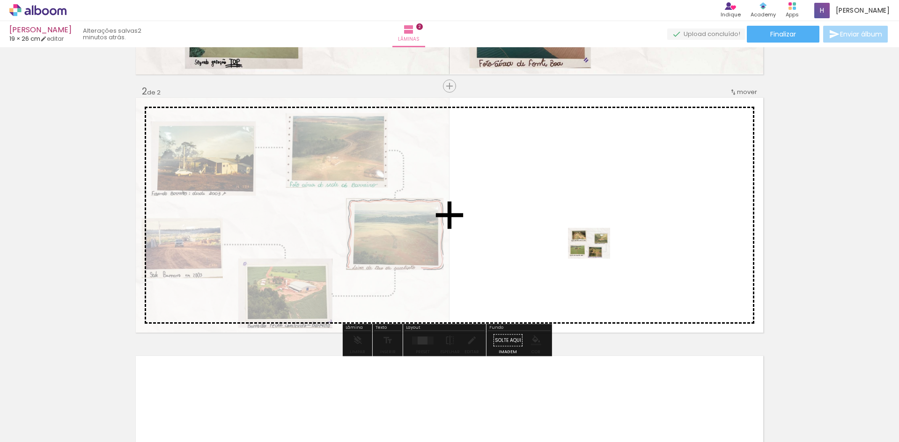
drag, startPoint x: 247, startPoint y: 420, endPoint x: 597, endPoint y: 255, distance: 387.1
click at [597, 255] on quentale-workspace at bounding box center [449, 221] width 899 height 442
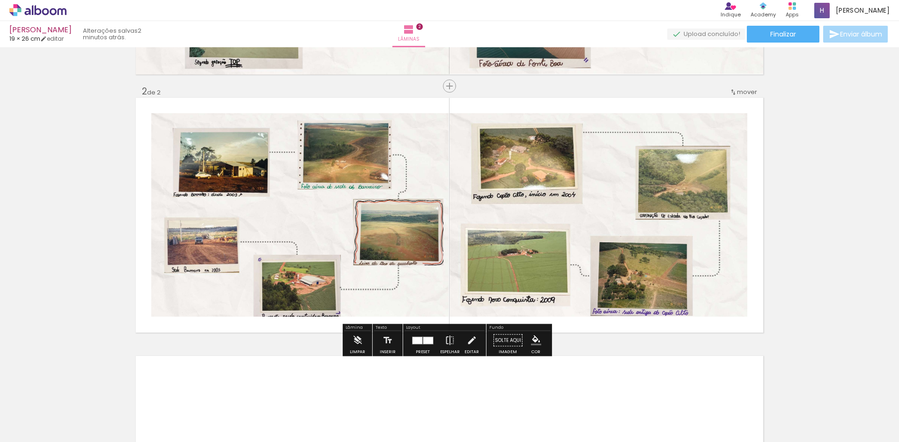
click at [775, 245] on div "Inserir lâmina 1 de 2 Inserir lâmina 2 de 2" at bounding box center [449, 204] width 899 height 776
click at [394, 139] on quentale-photo at bounding box center [299, 215] width 297 height 204
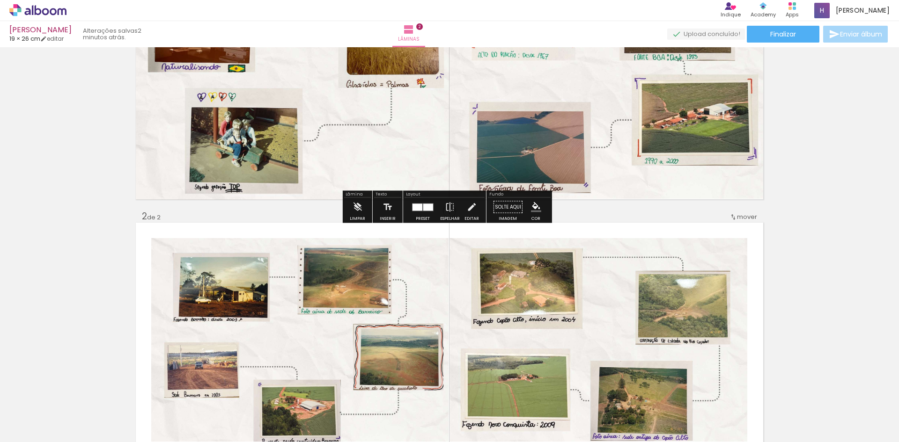
scroll to position [187, 0]
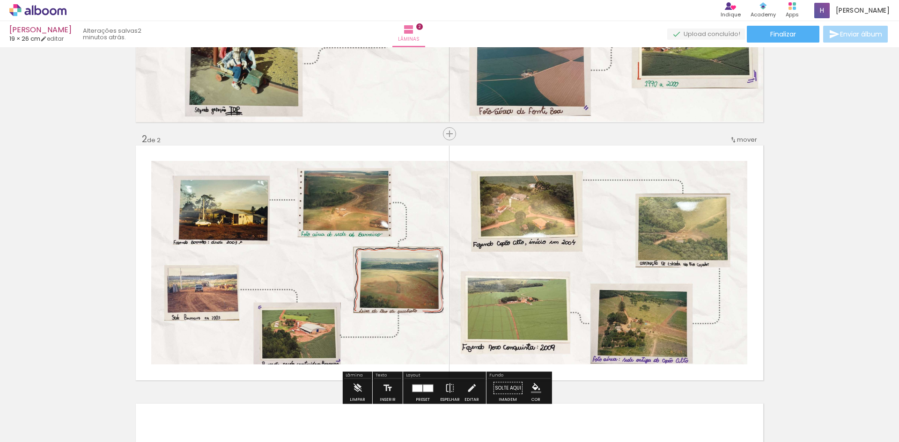
click at [160, 202] on quentale-photo at bounding box center [299, 263] width 297 height 204
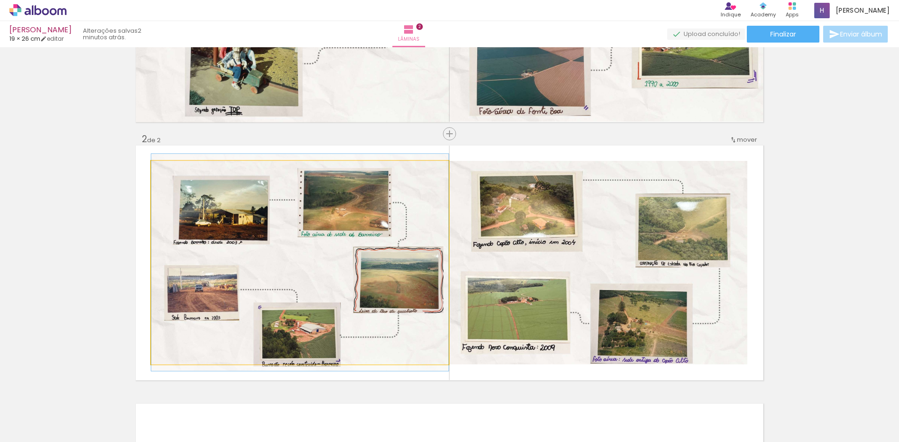
click at [160, 202] on quentale-photo at bounding box center [299, 263] width 297 height 204
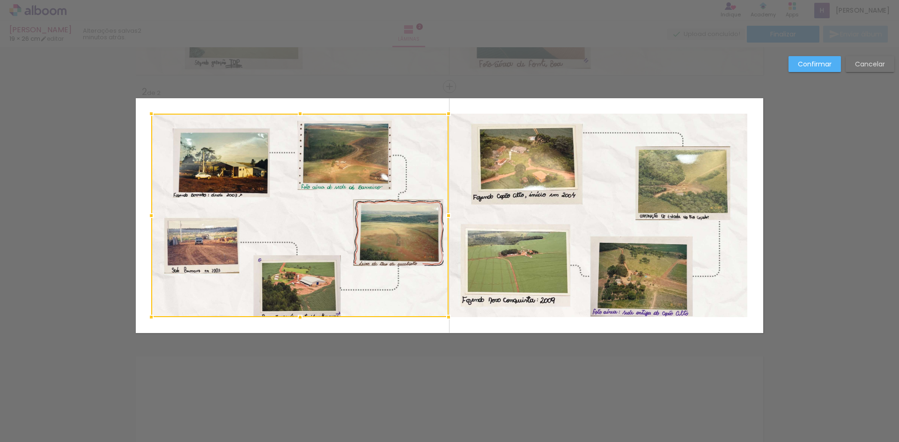
scroll to position [235, 0]
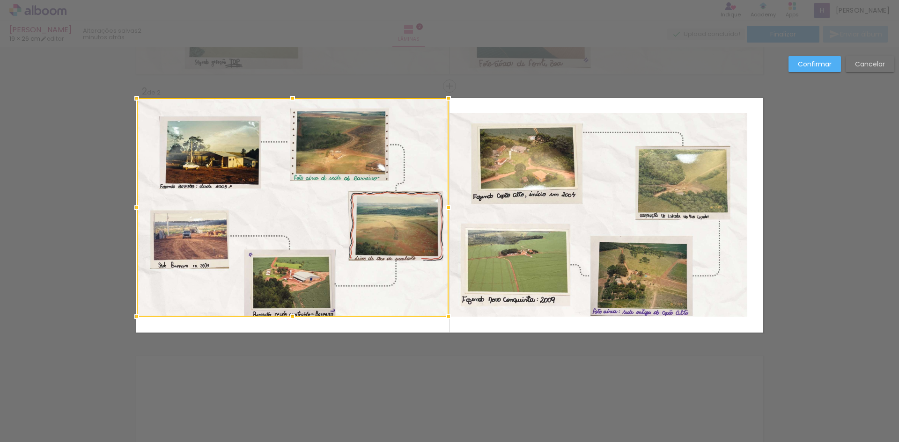
drag, startPoint x: 151, startPoint y: 114, endPoint x: 136, endPoint y: 99, distance: 20.9
click at [136, 99] on div at bounding box center [136, 98] width 19 height 19
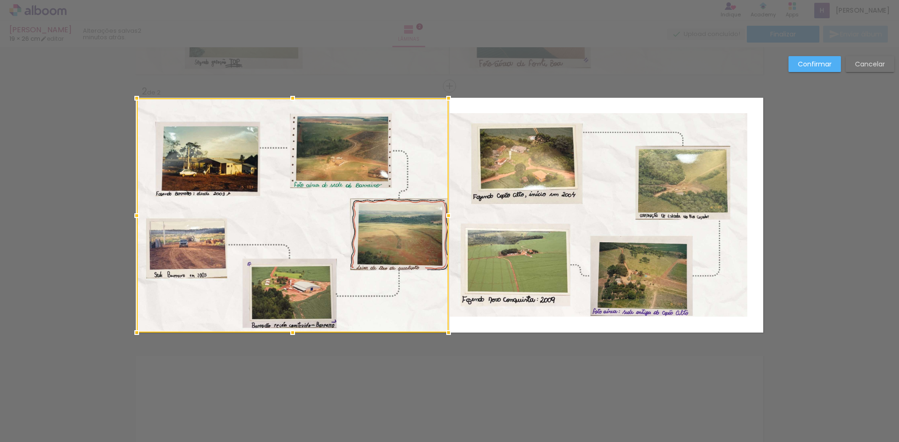
drag, startPoint x: 290, startPoint y: 315, endPoint x: 289, endPoint y: 331, distance: 15.9
click at [289, 331] on div at bounding box center [292, 332] width 19 height 19
click at [475, 172] on quentale-photo at bounding box center [598, 215] width 298 height 204
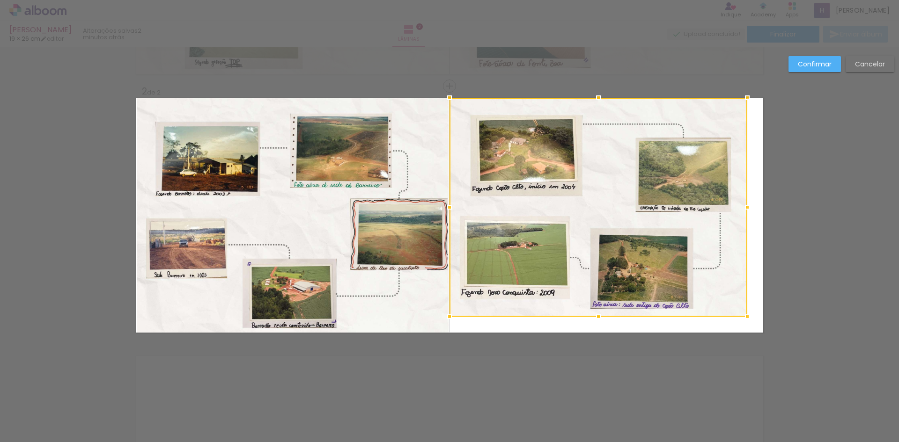
drag, startPoint x: 596, startPoint y: 114, endPoint x: 596, endPoint y: 98, distance: 15.5
click at [596, 98] on div at bounding box center [598, 97] width 19 height 19
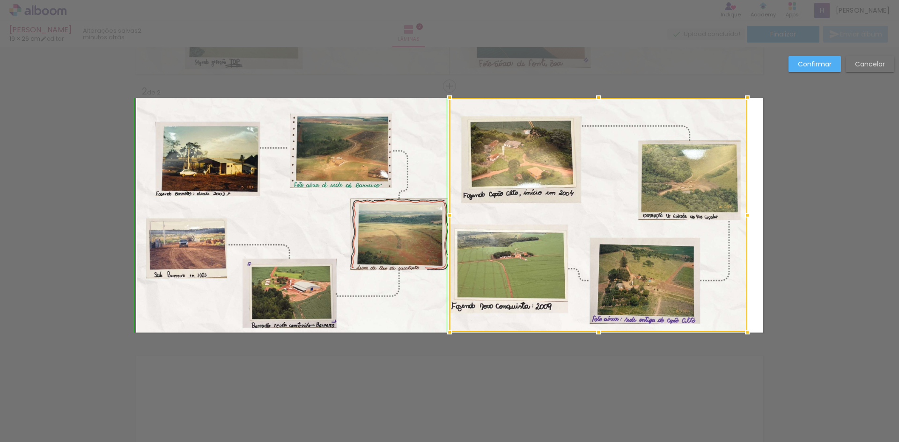
drag, startPoint x: 593, startPoint y: 316, endPoint x: 591, endPoint y: 329, distance: 12.9
click at [591, 329] on div at bounding box center [598, 332] width 19 height 19
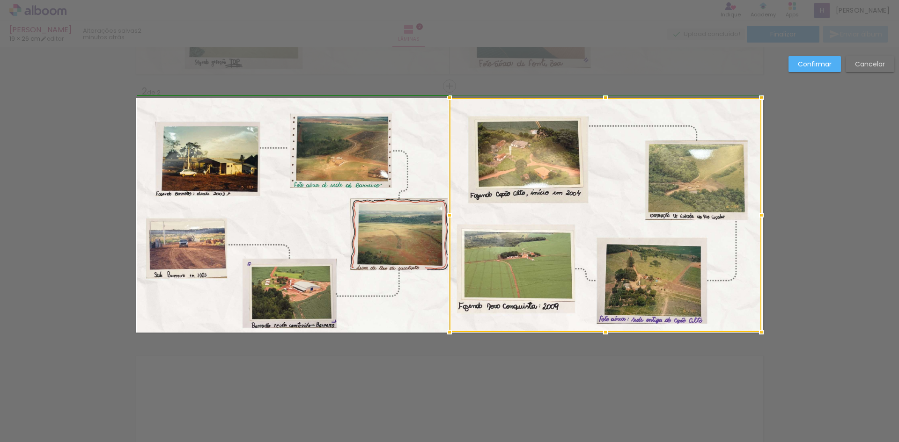
drag, startPoint x: 742, startPoint y: 215, endPoint x: 754, endPoint y: 214, distance: 11.7
click at [754, 214] on div at bounding box center [761, 215] width 19 height 19
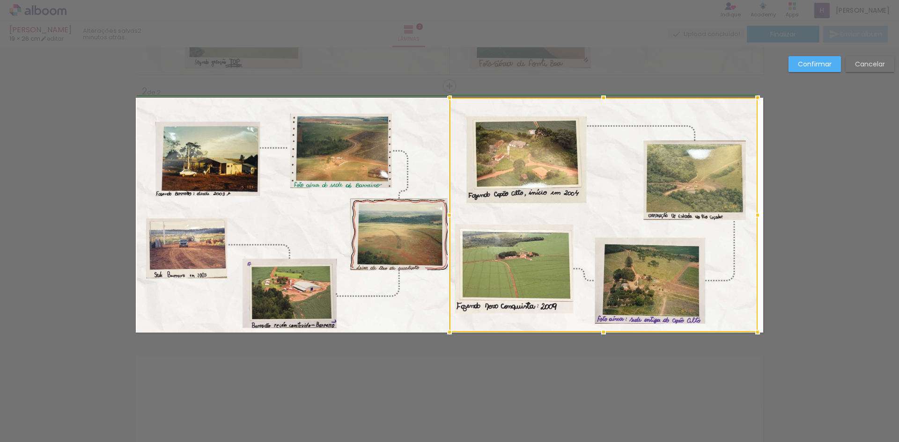
drag, startPoint x: 761, startPoint y: 212, endPoint x: 772, endPoint y: 213, distance: 10.8
click at [779, 213] on div "Inserir lâmina 1 de 2 Inserir lâmina 2 de 2 Confirmar Cancelar" at bounding box center [449, 211] width 899 height 798
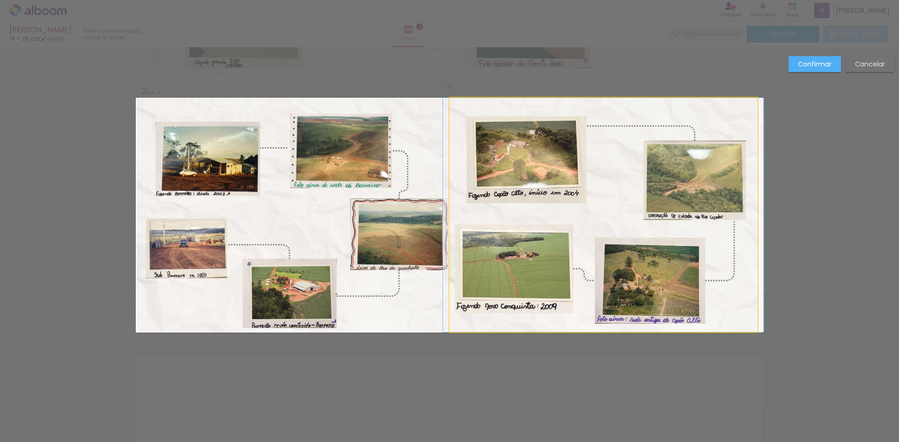
click at [753, 222] on quentale-photo at bounding box center [603, 215] width 308 height 234
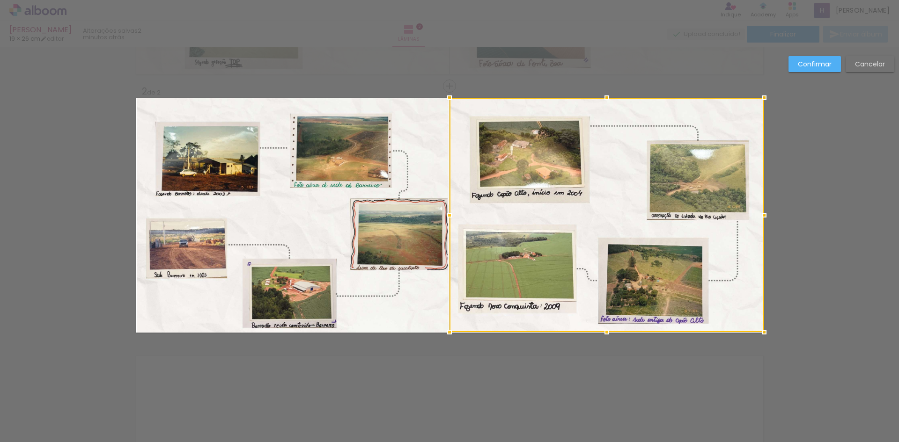
drag, startPoint x: 755, startPoint y: 217, endPoint x: 743, endPoint y: 215, distance: 12.7
click at [743, 215] on div at bounding box center [606, 215] width 315 height 234
click at [225, 112] on quentale-photo at bounding box center [293, 215] width 312 height 234
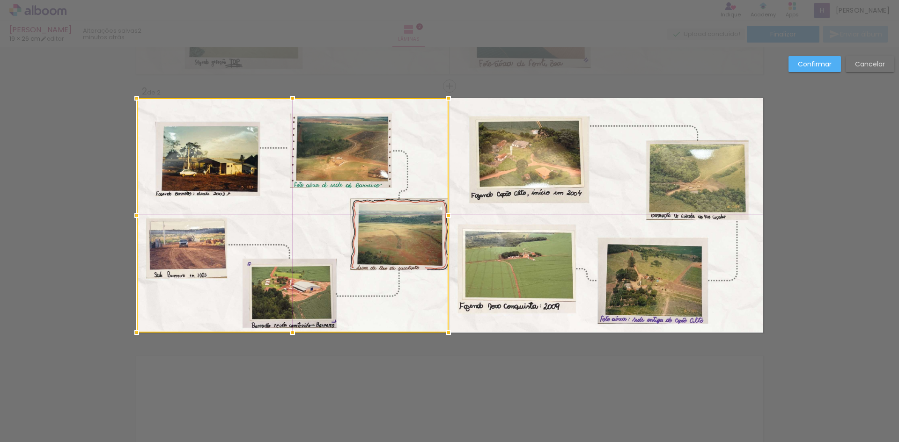
drag, startPoint x: 262, startPoint y: 117, endPoint x: 265, endPoint y: 111, distance: 7.3
click at [265, 111] on div at bounding box center [293, 215] width 312 height 234
drag, startPoint x: 363, startPoint y: 307, endPoint x: 351, endPoint y: 300, distance: 14.0
click at [365, 290] on div at bounding box center [293, 215] width 312 height 234
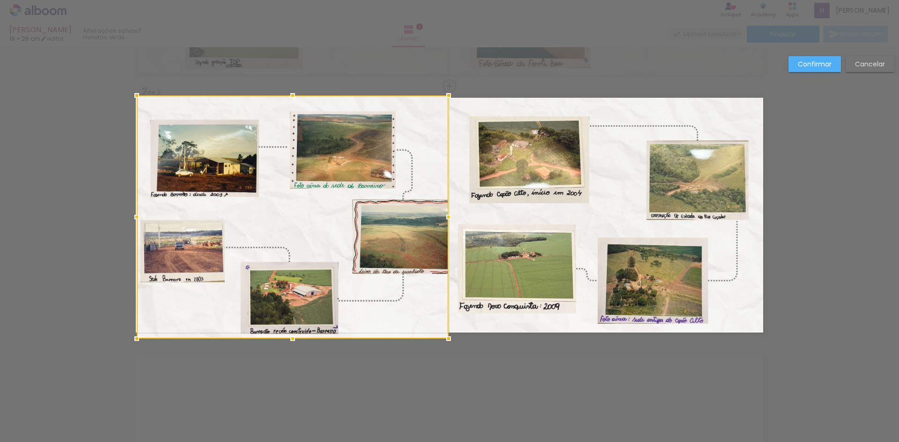
drag, startPoint x: 292, startPoint y: 96, endPoint x: 298, endPoint y: 111, distance: 15.6
click at [298, 111] on div at bounding box center [293, 216] width 312 height 243
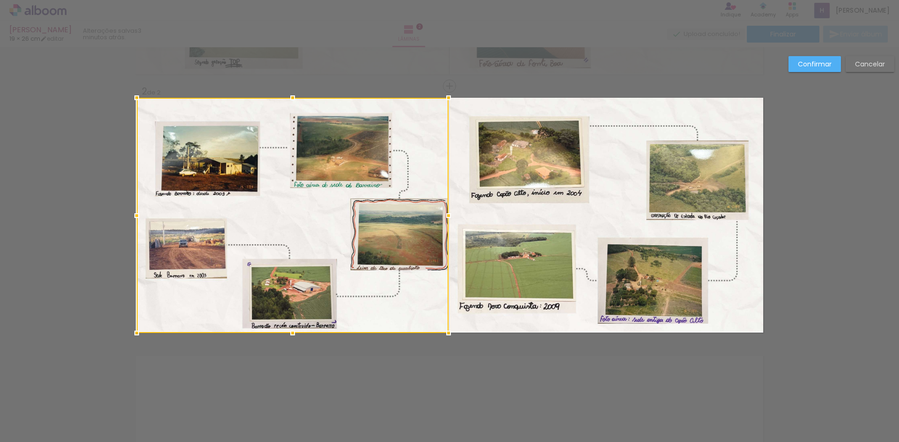
click at [472, 398] on div "Confirmar Cancelar" at bounding box center [449, 211] width 899 height 798
click at [823, 76] on div "Confirmar Cancelar" at bounding box center [838, 67] width 110 height 23
click at [0, 0] on slot "Confirmar" at bounding box center [0, 0] width 0 height 0
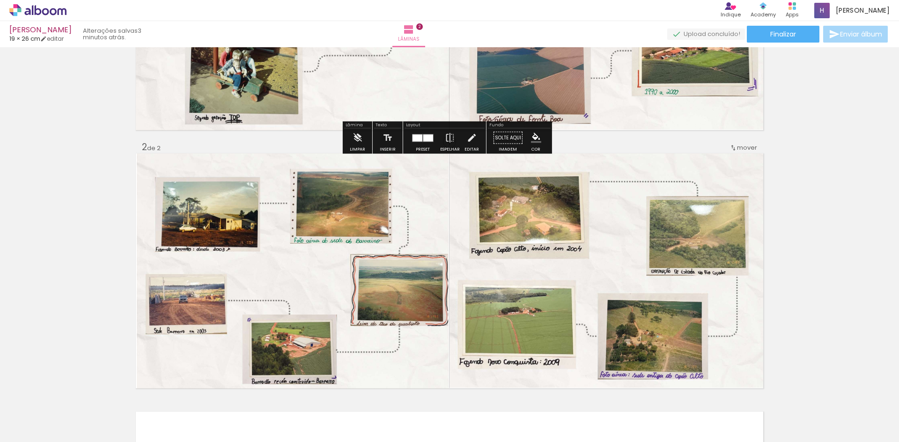
scroll to position [187, 0]
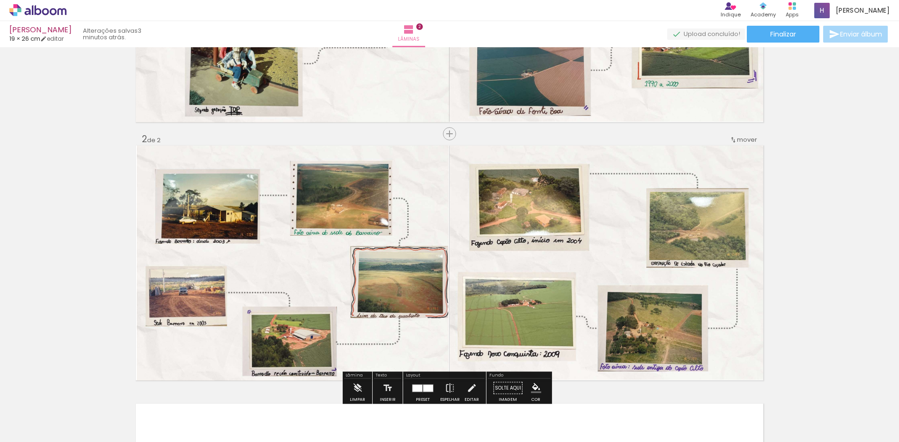
click at [107, 416] on div at bounding box center [94, 411] width 46 height 34
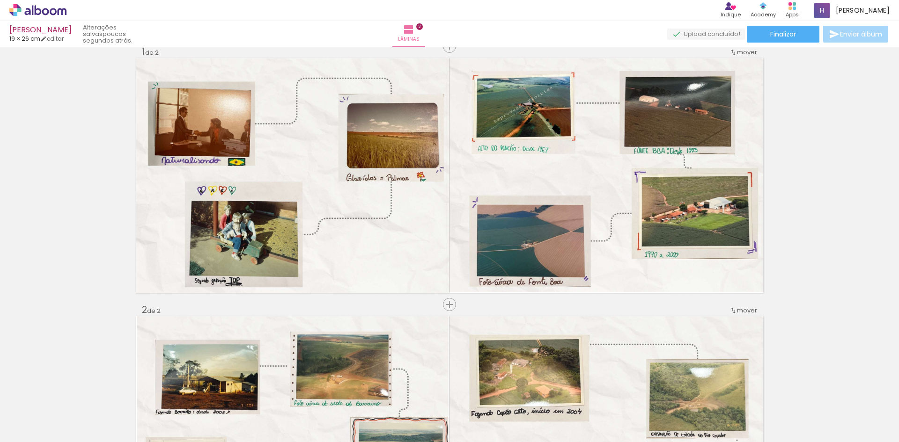
scroll to position [0, 0]
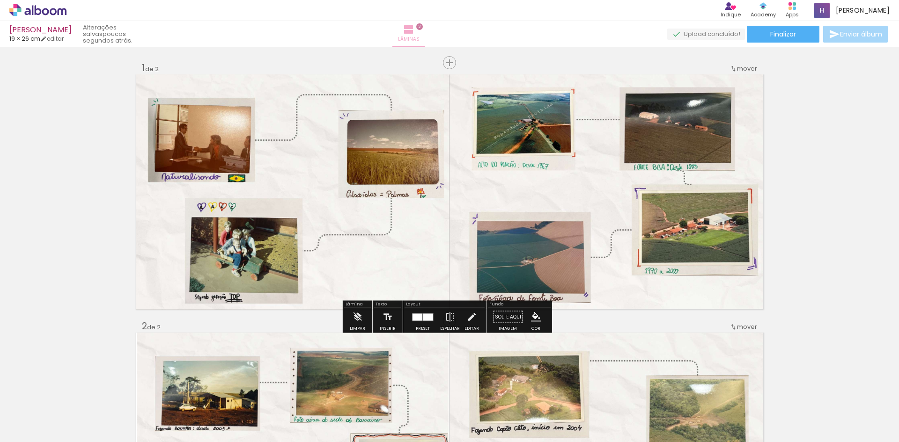
click at [414, 28] on iron-icon at bounding box center [408, 29] width 11 height 11
click at [423, 25] on span "2" at bounding box center [419, 26] width 7 height 7
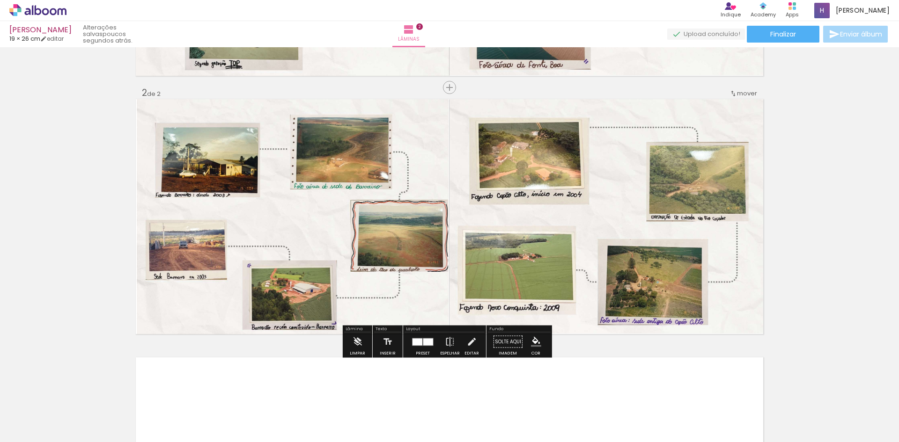
scroll to position [234, 0]
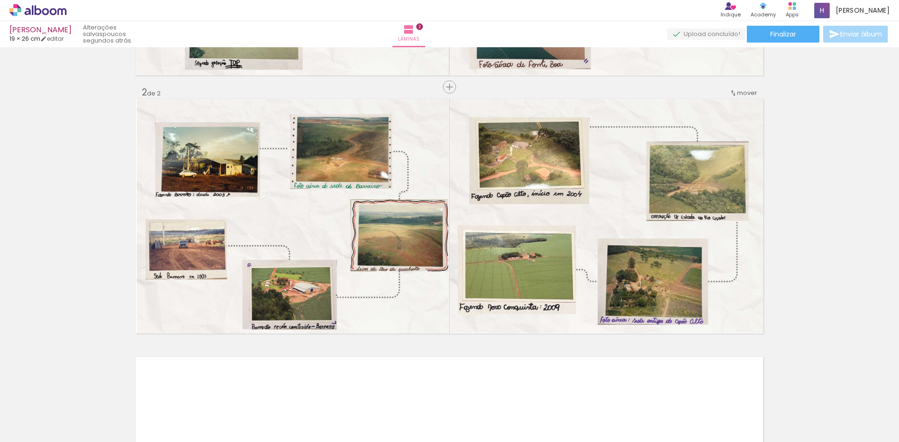
click at [106, 417] on div at bounding box center [94, 411] width 46 height 34
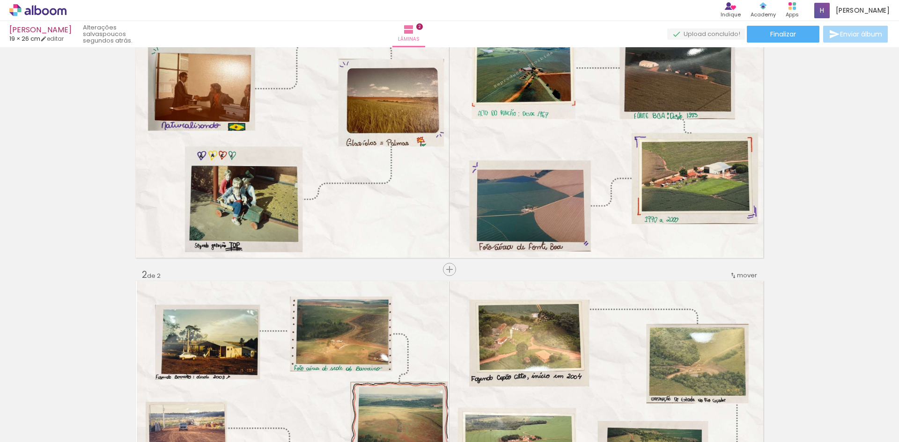
scroll to position [0, 0]
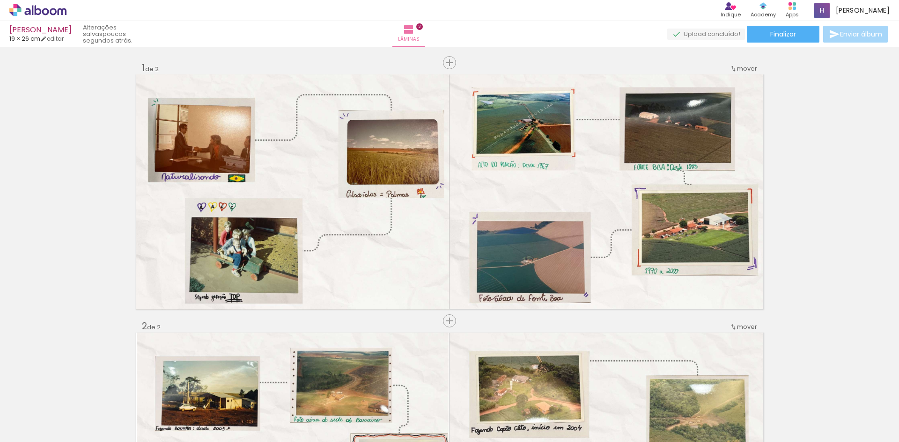
click at [44, 411] on input "Todas as fotos" at bounding box center [26, 414] width 36 height 8
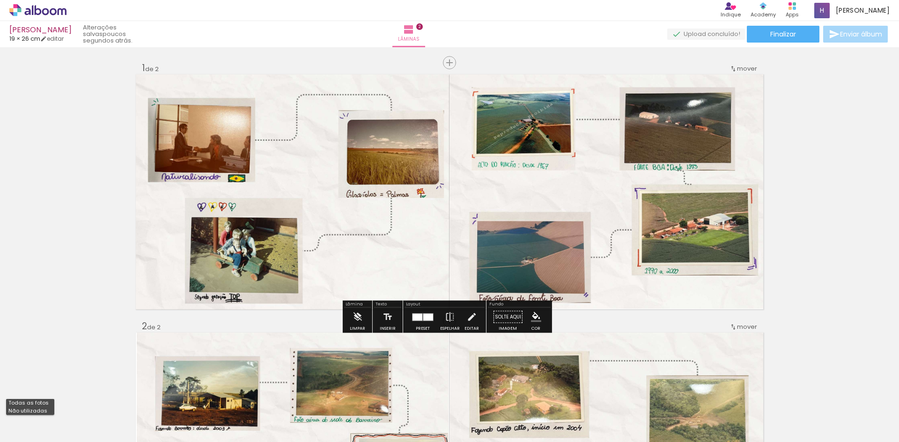
click at [845, 142] on div "Inserir lâmina 1 de 2 Inserir lâmina 2 de 2" at bounding box center [449, 439] width 899 height 776
click at [414, 29] on iron-icon at bounding box center [408, 29] width 11 height 11
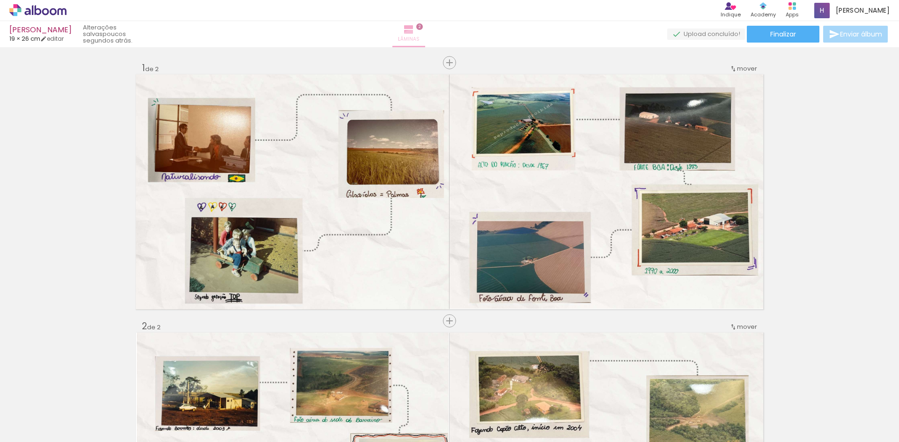
click at [419, 41] on span "Lâminas" at bounding box center [409, 39] width 22 height 8
click at [423, 28] on span "2" at bounding box center [419, 26] width 7 height 7
click at [419, 42] on span "Lâminas" at bounding box center [409, 39] width 22 height 8
click at [454, 64] on span "Inserir lâmina" at bounding box center [453, 63] width 37 height 6
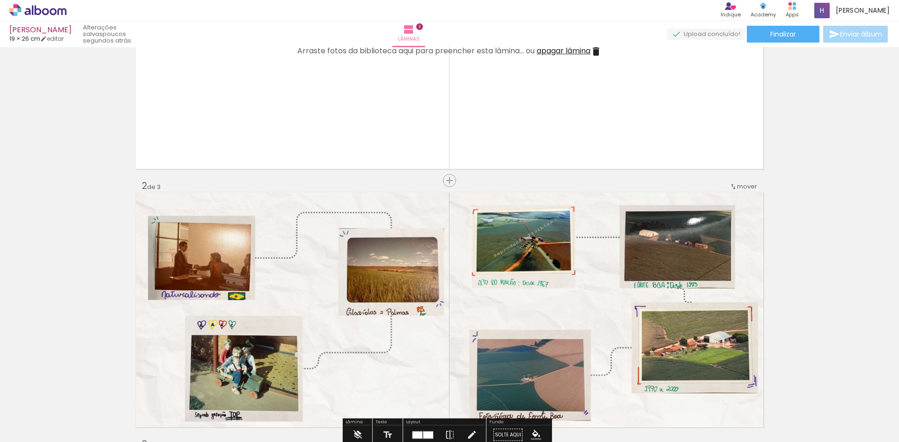
scroll to position [0, 177]
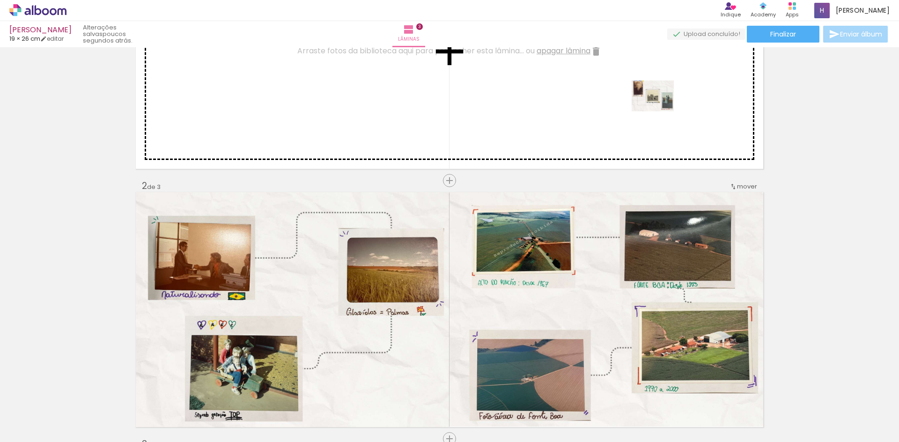
drag, startPoint x: 505, startPoint y: 413, endPoint x: 659, endPoint y: 109, distance: 341.6
click at [659, 109] on quentale-workspace at bounding box center [449, 221] width 899 height 442
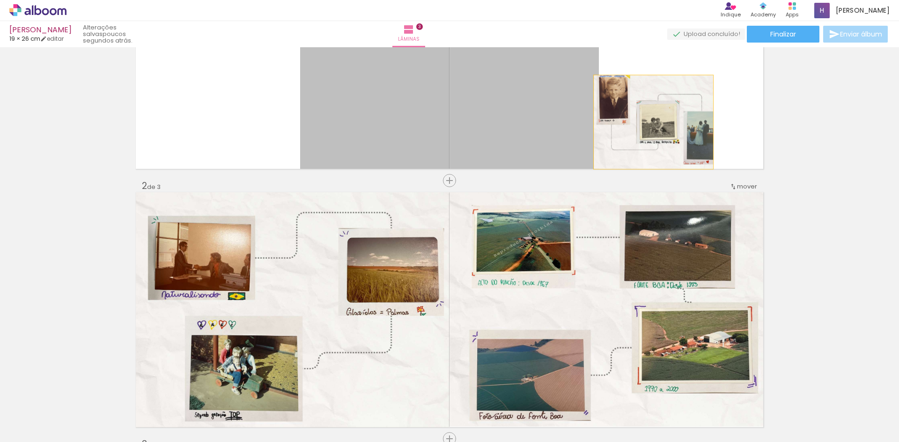
drag, startPoint x: 517, startPoint y: 123, endPoint x: 650, endPoint y: 122, distance: 132.9
click at [650, 122] on quentale-layouter at bounding box center [449, 51] width 627 height 235
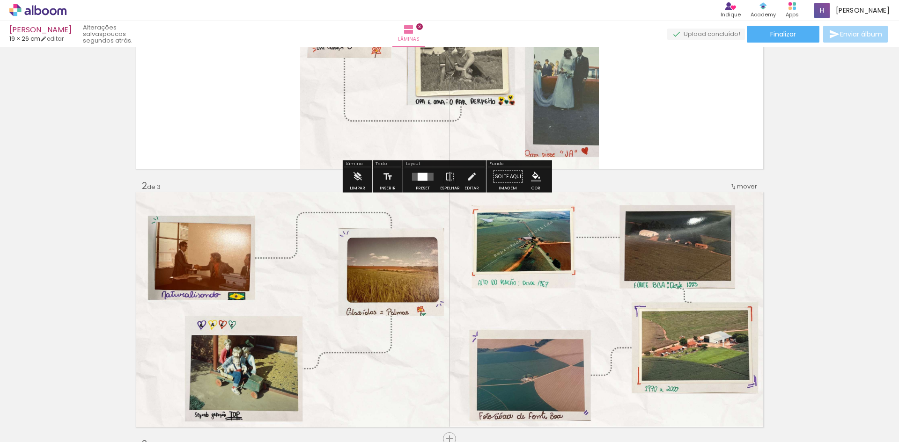
scroll to position [0, 0]
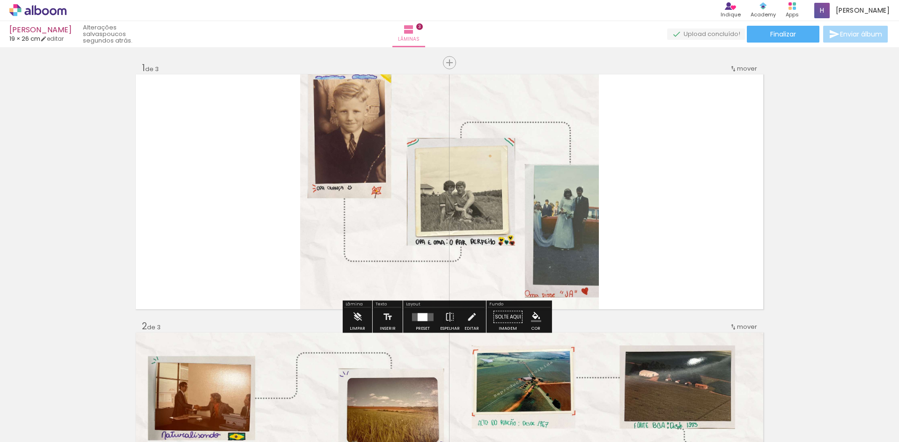
click at [559, 183] on quentale-photo at bounding box center [449, 191] width 299 height 235
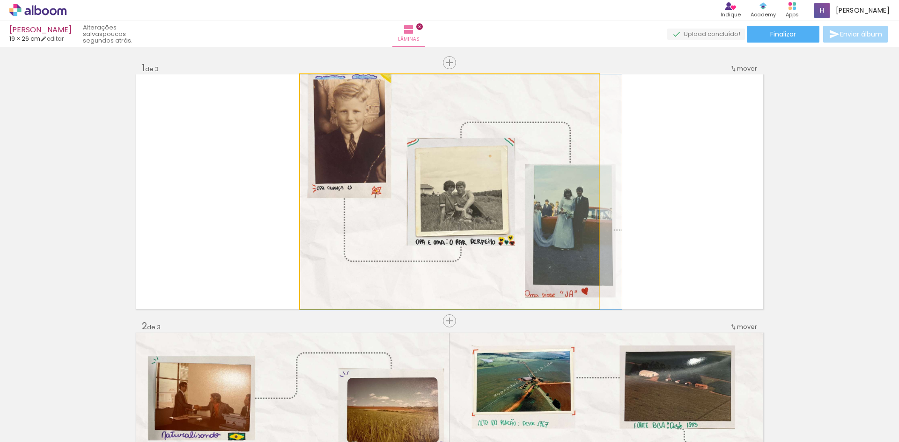
click at [559, 183] on quentale-photo at bounding box center [449, 191] width 299 height 235
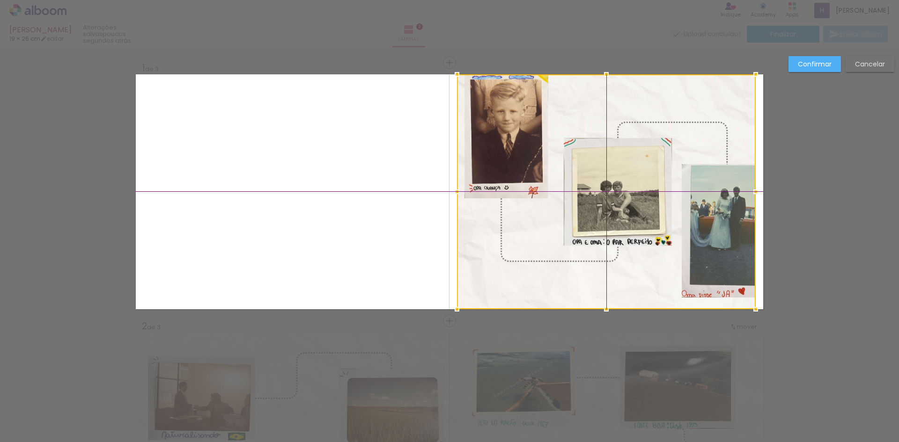
drag, startPoint x: 494, startPoint y: 199, endPoint x: 665, endPoint y: 191, distance: 171.0
click at [665, 191] on div at bounding box center [606, 191] width 299 height 235
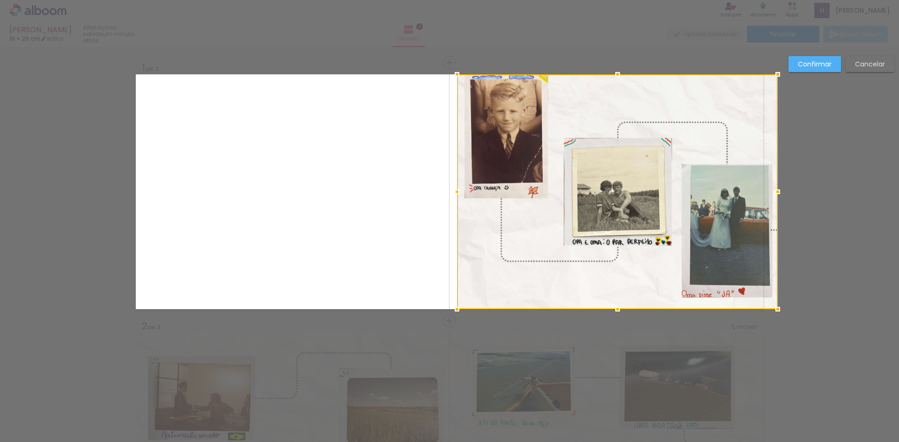
drag, startPoint x: 752, startPoint y: 189, endPoint x: 765, endPoint y: 189, distance: 13.6
click at [768, 189] on div at bounding box center [777, 192] width 19 height 19
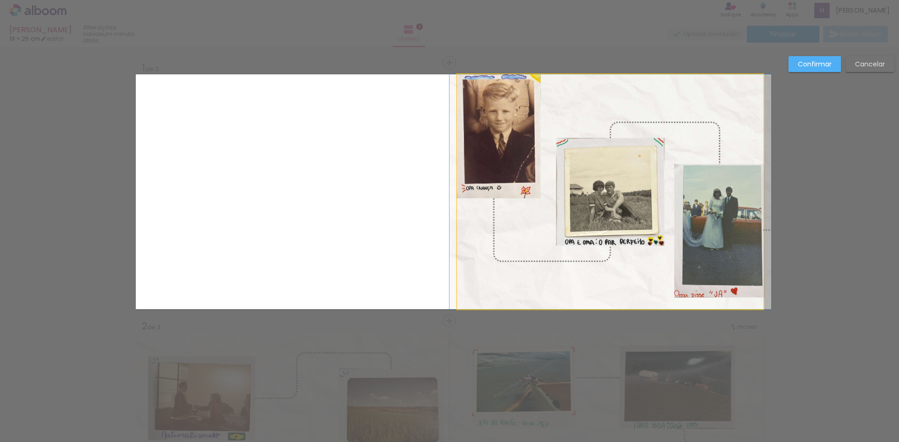
drag, startPoint x: 513, startPoint y: 214, endPoint x: 507, endPoint y: 214, distance: 6.6
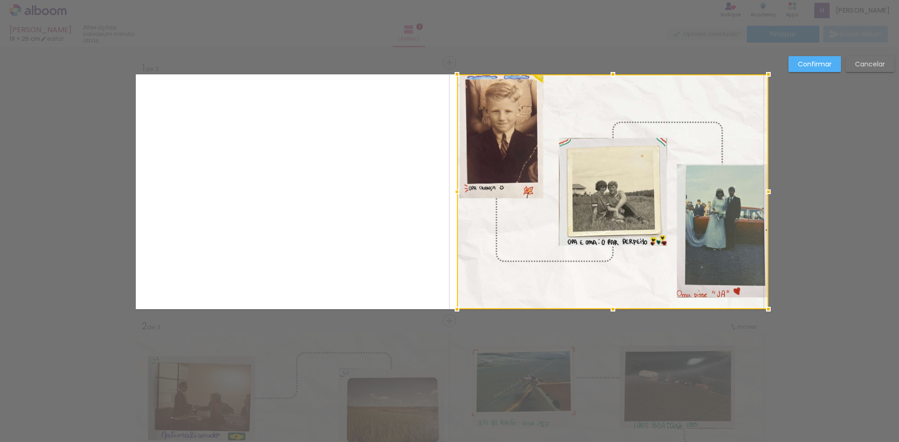
drag, startPoint x: 760, startPoint y: 192, endPoint x: 793, endPoint y: 192, distance: 33.2
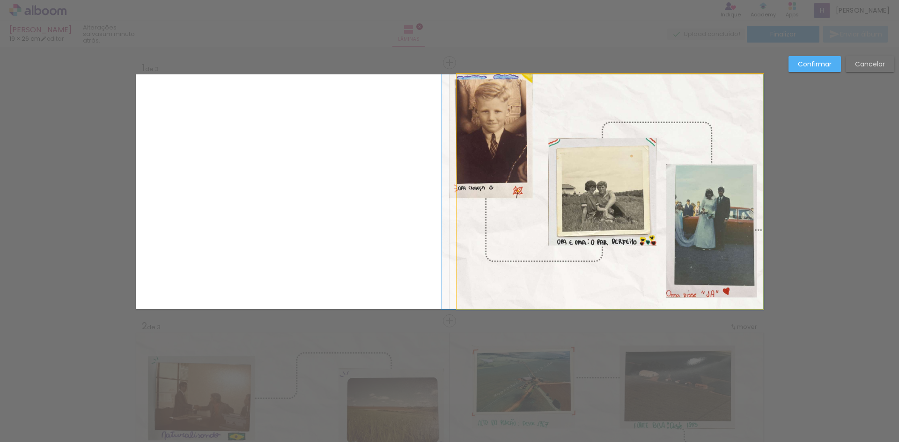
drag, startPoint x: 677, startPoint y: 251, endPoint x: 588, endPoint y: 248, distance: 89.5
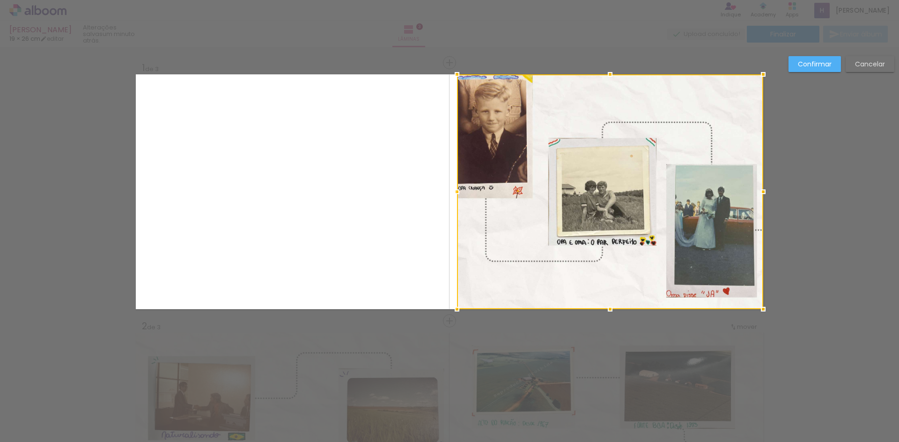
click at [581, 271] on div at bounding box center [610, 191] width 306 height 235
click at [602, 264] on div at bounding box center [610, 191] width 306 height 235
click at [615, 281] on div at bounding box center [610, 191] width 306 height 235
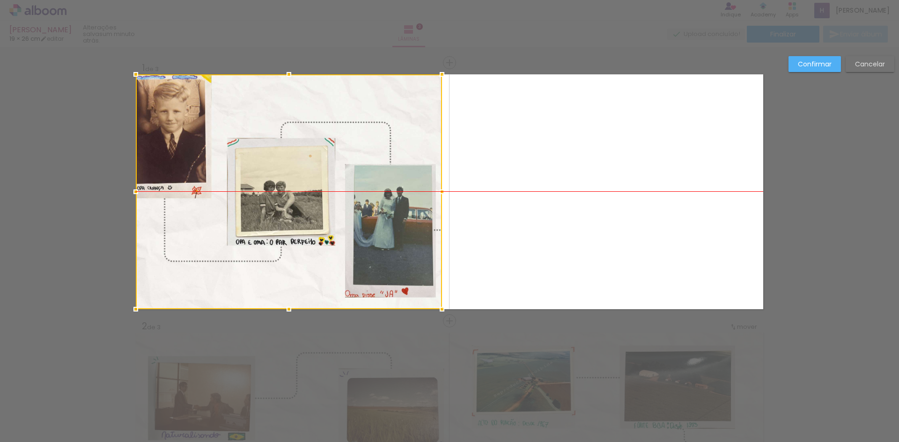
drag, startPoint x: 615, startPoint y: 281, endPoint x: 289, endPoint y: 281, distance: 326.7
click at [289, 281] on div at bounding box center [289, 191] width 306 height 235
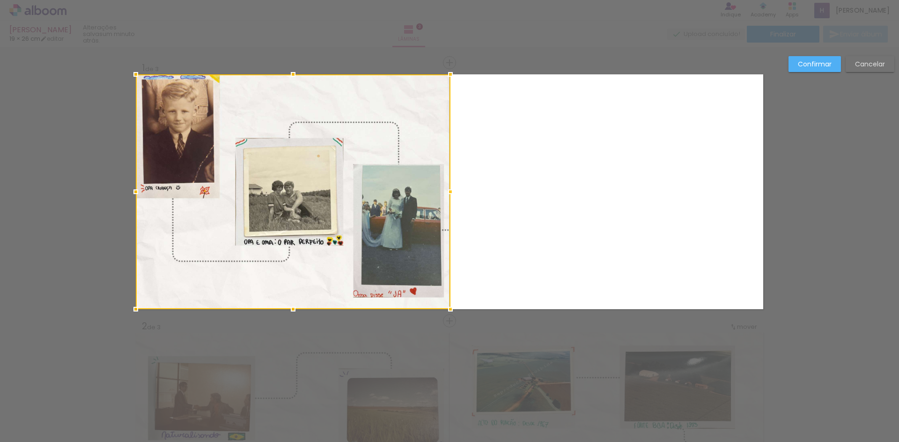
drag, startPoint x: 439, startPoint y: 193, endPoint x: 454, endPoint y: 194, distance: 14.0
click at [454, 194] on div at bounding box center [450, 192] width 19 height 19
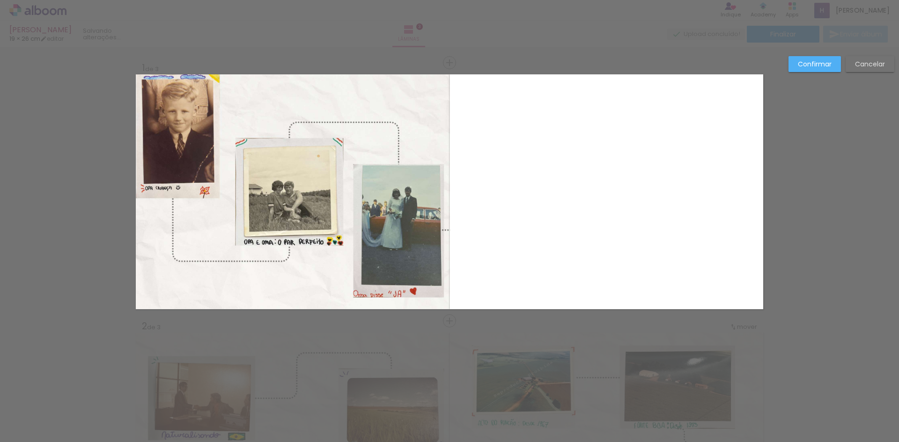
click at [494, 199] on quentale-layouter at bounding box center [449, 191] width 627 height 235
click at [506, 237] on quentale-layouter at bounding box center [449, 191] width 627 height 235
click at [501, 278] on quentale-layouter at bounding box center [449, 191] width 627 height 235
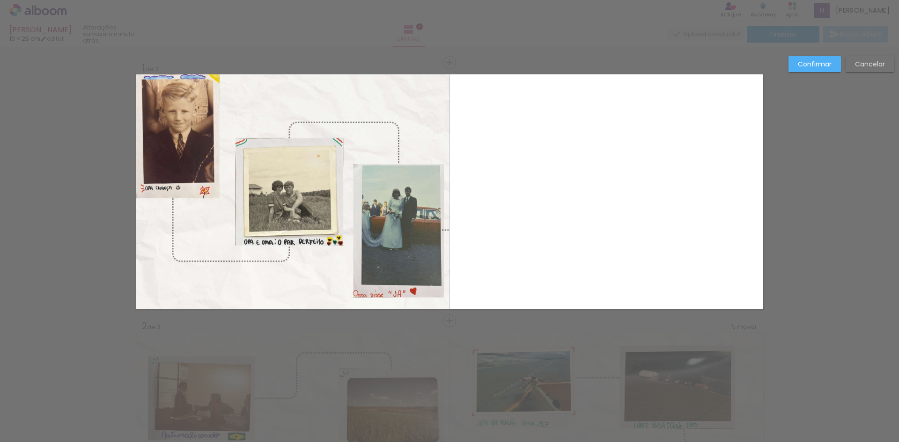
click at [0, 0] on slot "Confirmar" at bounding box center [0, 0] width 0 height 0
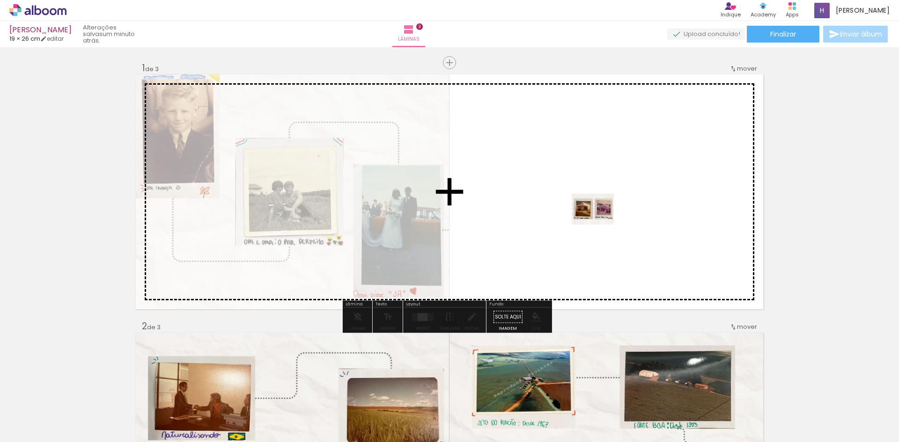
drag, startPoint x: 553, startPoint y: 424, endPoint x: 600, endPoint y: 219, distance: 210.7
click at [600, 219] on quentale-workspace at bounding box center [449, 221] width 899 height 442
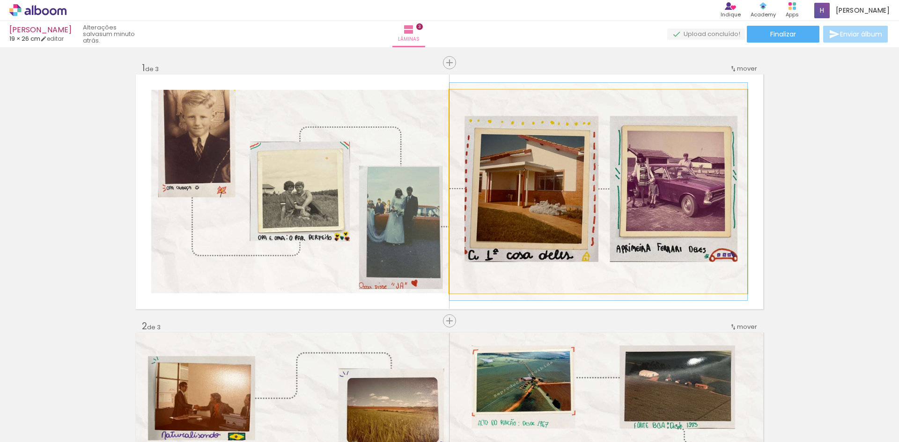
click at [593, 221] on quentale-photo at bounding box center [598, 192] width 298 height 204
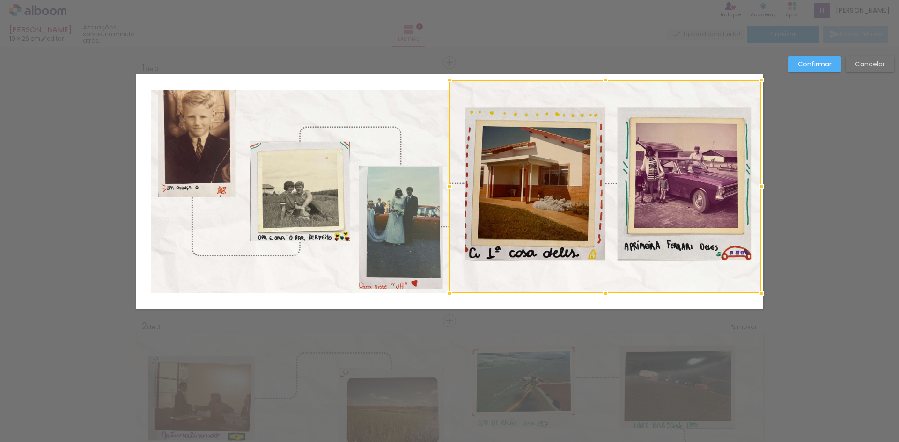
drag, startPoint x: 746, startPoint y: 92, endPoint x: 780, endPoint y: 80, distance: 36.3
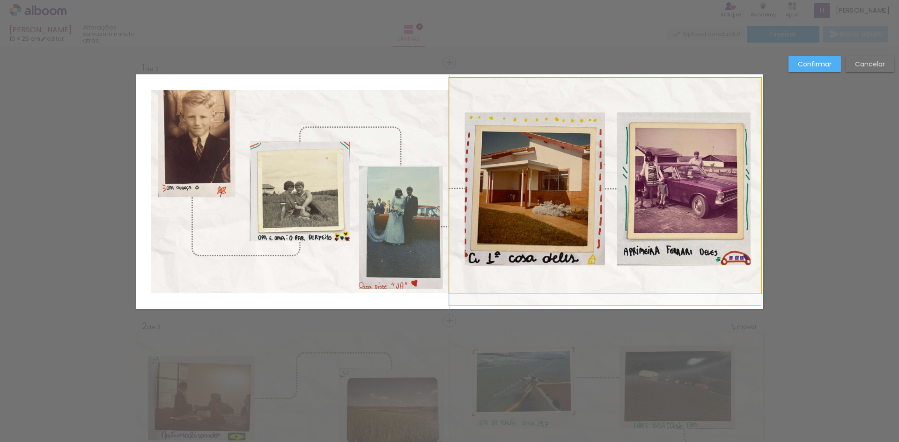
drag, startPoint x: 675, startPoint y: 181, endPoint x: 674, endPoint y: 220, distance: 39.3
click at [405, 122] on quentale-photo at bounding box center [299, 192] width 297 height 204
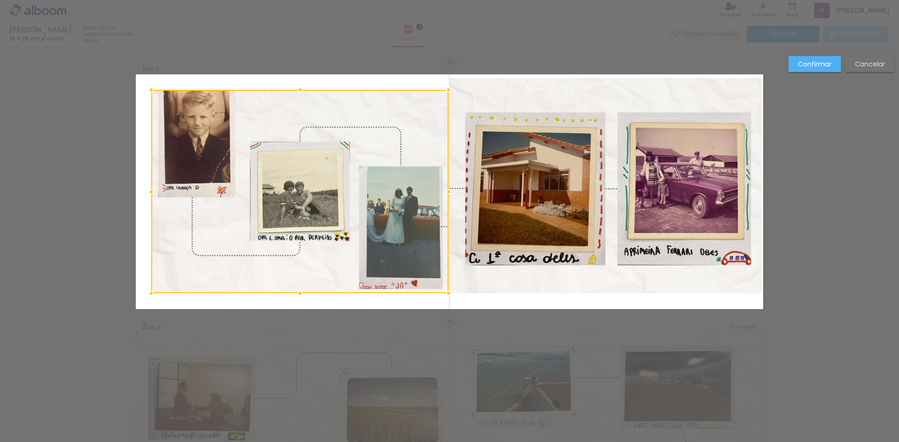
click at [406, 122] on div at bounding box center [299, 192] width 297 height 204
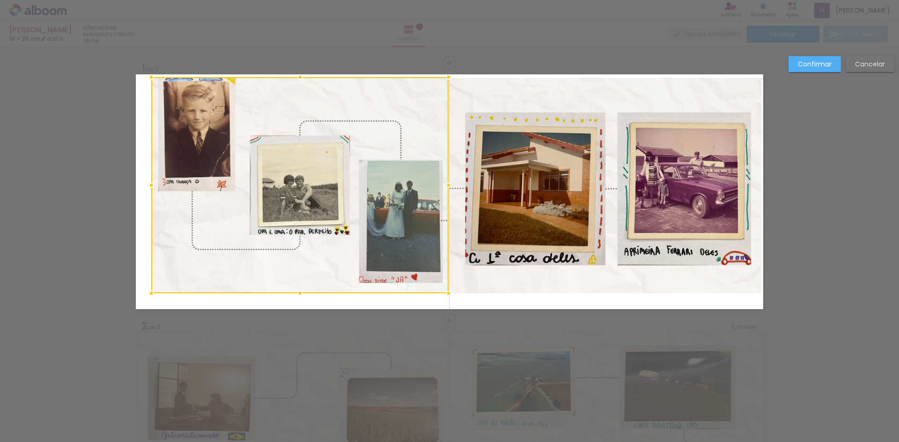
drag, startPoint x: 294, startPoint y: 87, endPoint x: 299, endPoint y: 73, distance: 14.4
click at [299, 73] on div at bounding box center [300, 77] width 19 height 19
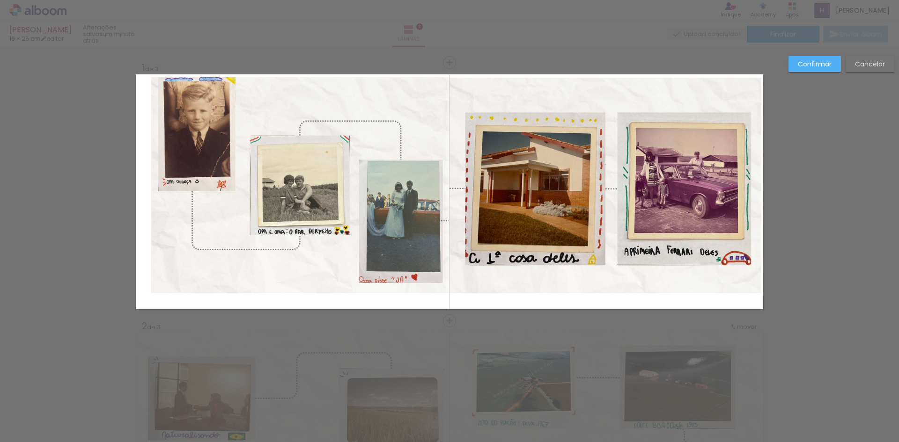
click at [159, 96] on quentale-photo at bounding box center [299, 185] width 297 height 216
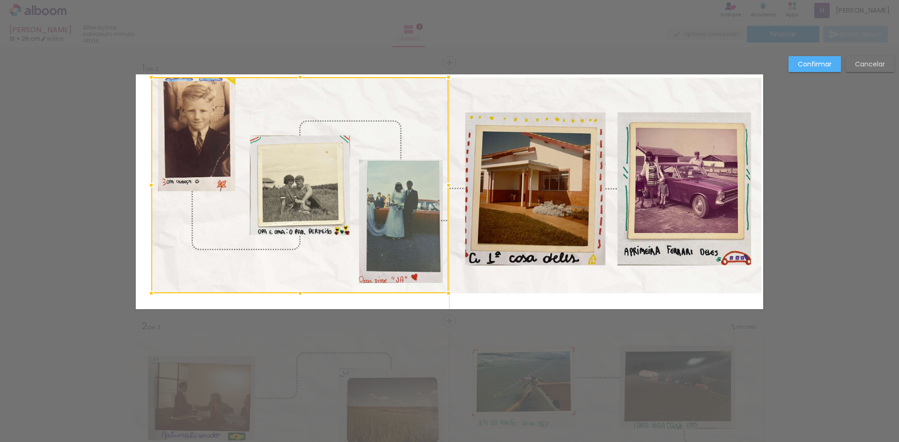
click at [264, 98] on div at bounding box center [299, 185] width 297 height 216
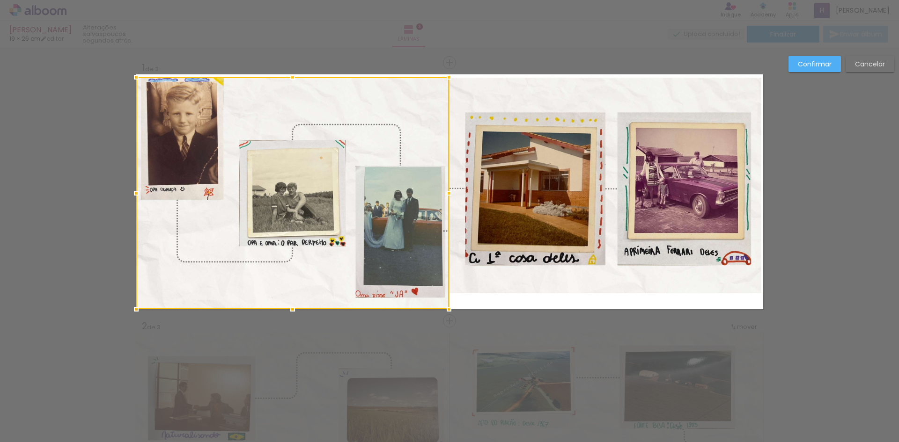
drag, startPoint x: 147, startPoint y: 293, endPoint x: 131, endPoint y: 310, distance: 24.2
click at [131, 310] on div at bounding box center [136, 309] width 19 height 19
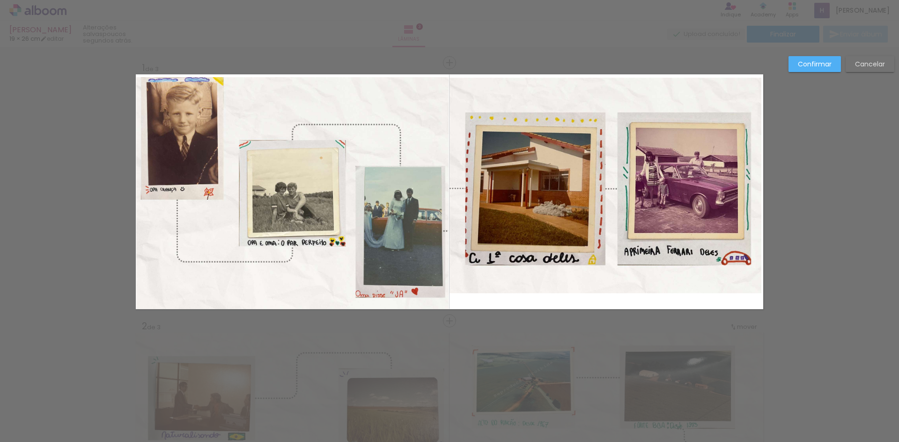
click at [459, 186] on quentale-photo at bounding box center [605, 186] width 312 height 216
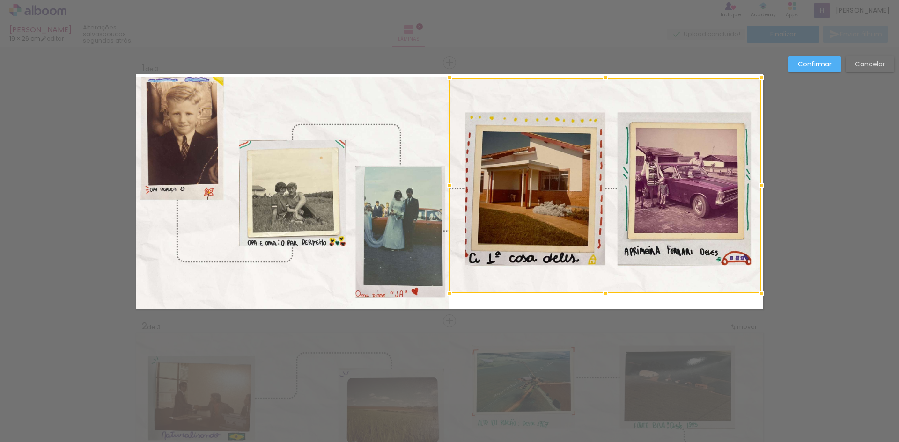
click at [449, 222] on div at bounding box center [605, 186] width 312 height 216
click at [432, 146] on quentale-photo at bounding box center [292, 193] width 313 height 232
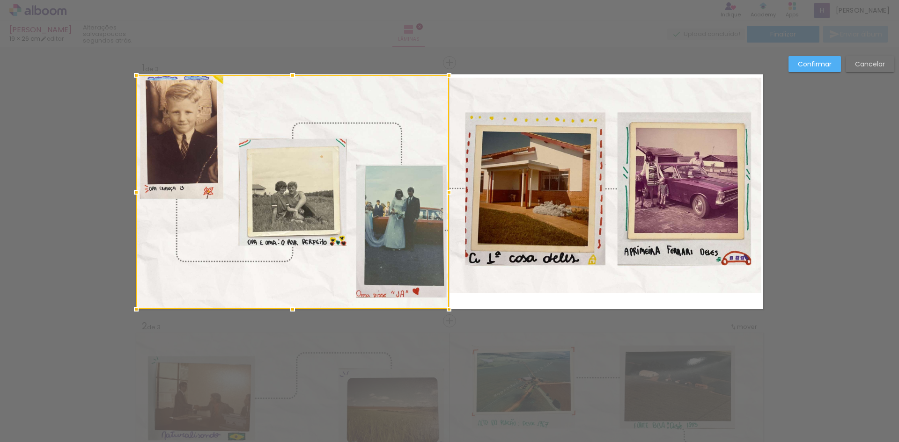
drag, startPoint x: 288, startPoint y: 77, endPoint x: 291, endPoint y: 71, distance: 6.3
click at [291, 71] on div at bounding box center [292, 75] width 19 height 19
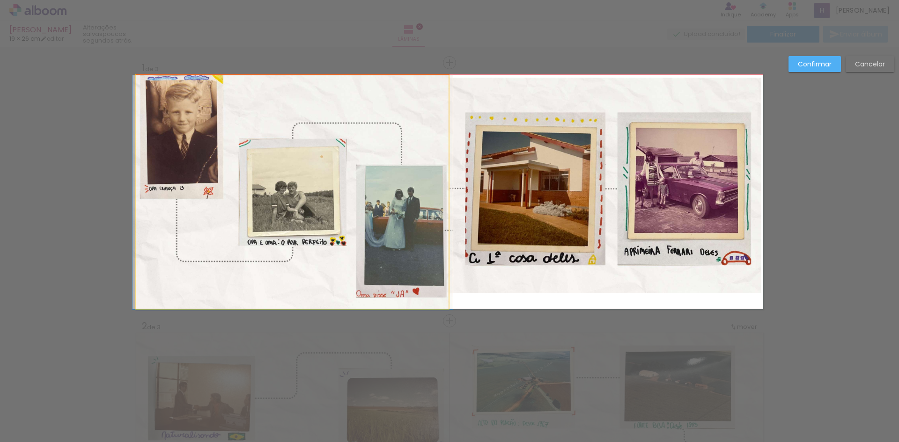
click at [402, 124] on quentale-photo at bounding box center [292, 192] width 313 height 234
click at [402, 124] on div at bounding box center [292, 192] width 313 height 234
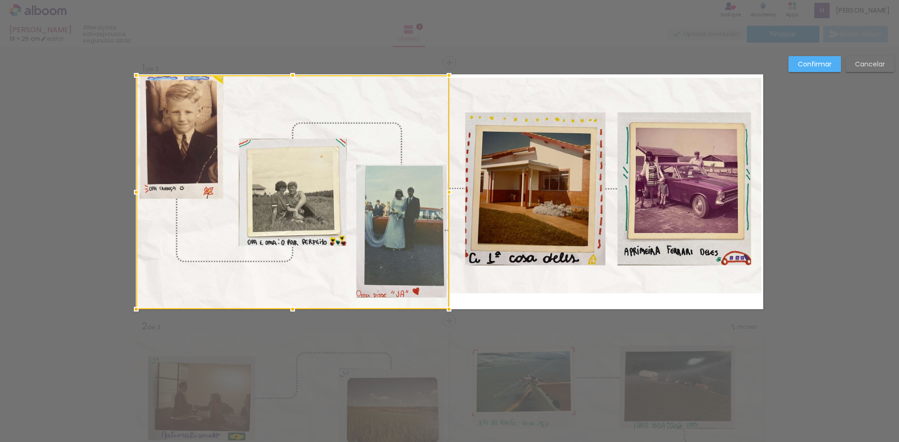
click at [415, 306] on div at bounding box center [292, 192] width 313 height 234
click at [426, 130] on div at bounding box center [292, 192] width 313 height 234
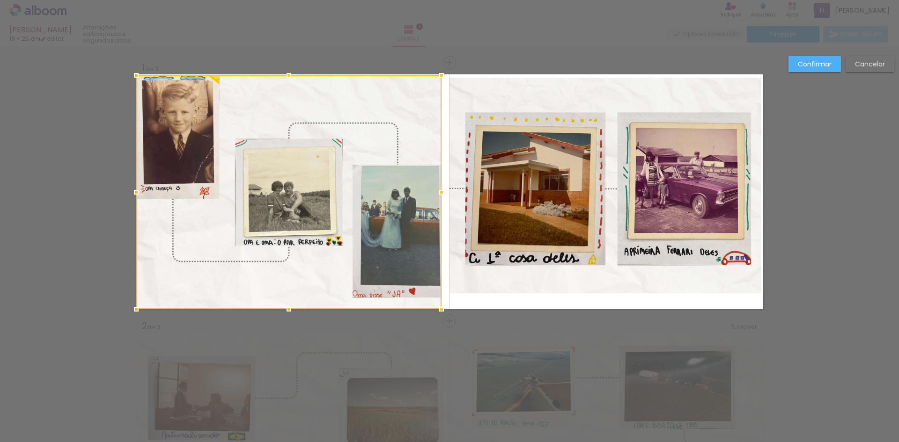
drag, startPoint x: 447, startPoint y: 194, endPoint x: 439, endPoint y: 196, distance: 7.7
click at [439, 196] on div at bounding box center [441, 192] width 19 height 19
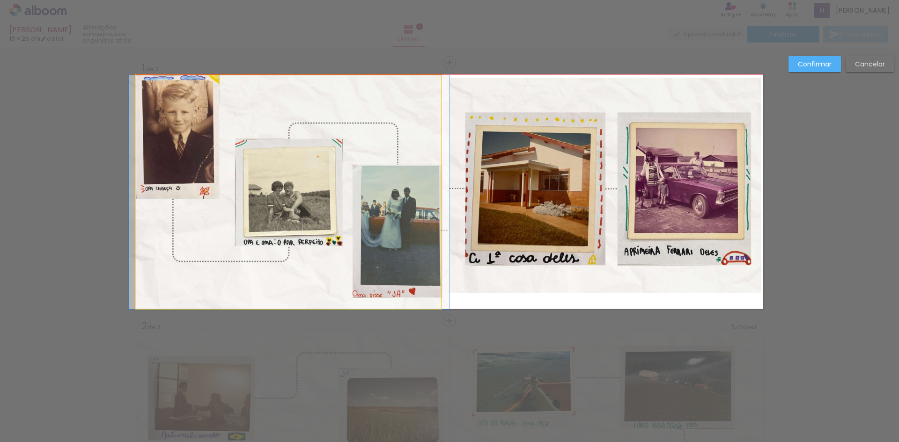
click at [405, 114] on quentale-photo at bounding box center [288, 192] width 305 height 234
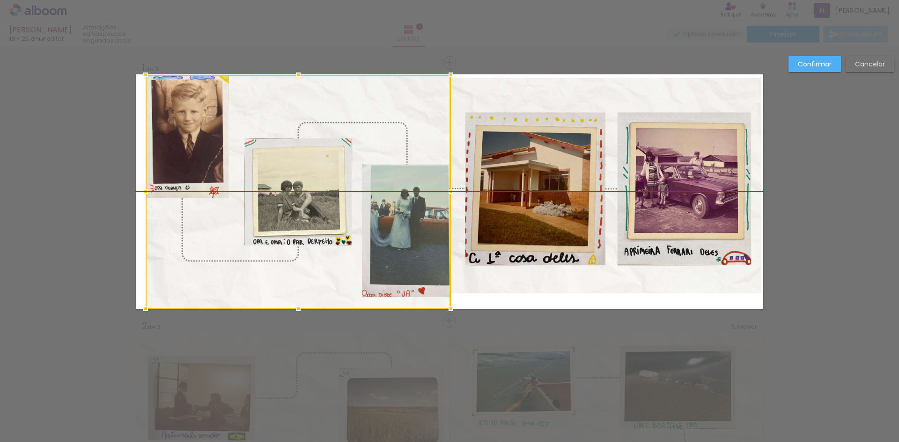
drag, startPoint x: 418, startPoint y: 114, endPoint x: 427, endPoint y: 114, distance: 9.4
click at [427, 114] on div at bounding box center [298, 192] width 305 height 234
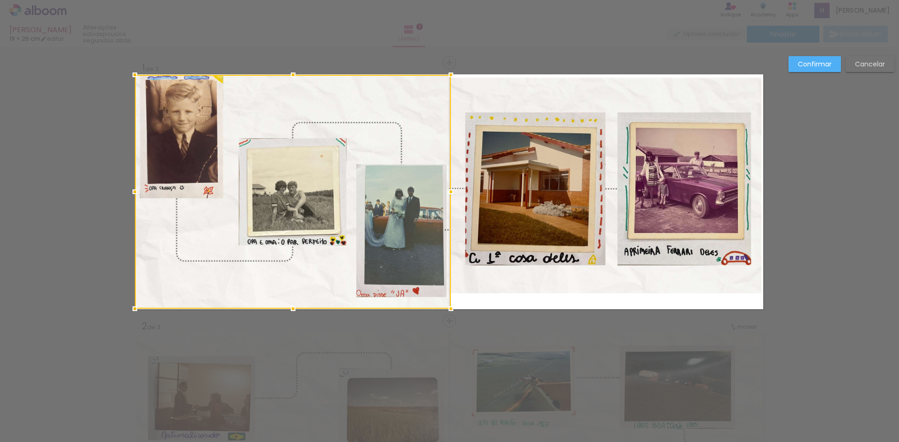
drag, startPoint x: 141, startPoint y: 195, endPoint x: 133, endPoint y: 195, distance: 7.5
click at [133, 195] on div at bounding box center [134, 192] width 19 height 19
click at [495, 91] on quentale-photo at bounding box center [605, 186] width 312 height 216
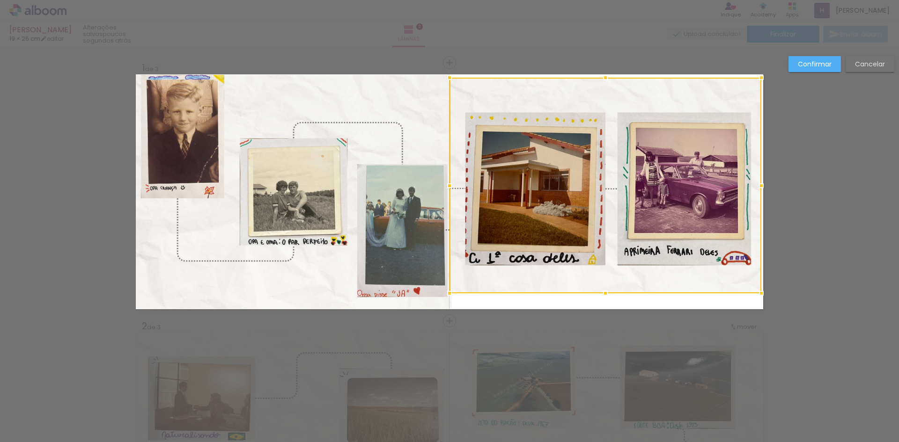
click at [495, 91] on div at bounding box center [605, 186] width 312 height 216
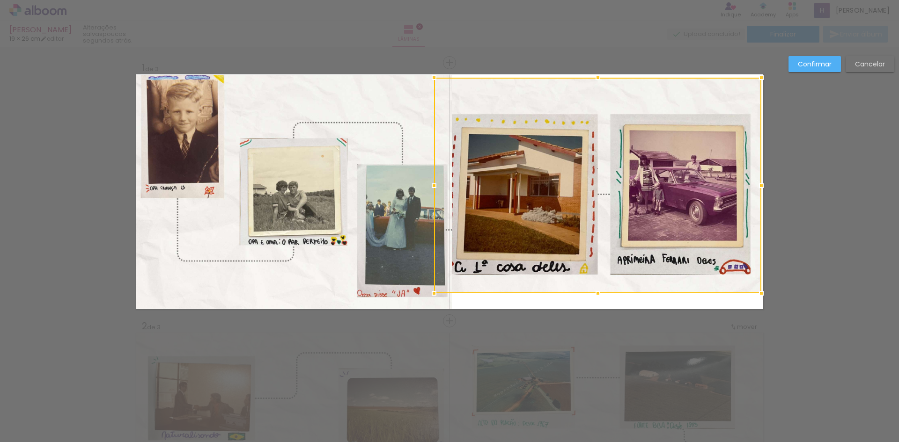
drag, startPoint x: 444, startPoint y: 185, endPoint x: 428, endPoint y: 196, distance: 19.5
click at [428, 196] on album-spread "1 de 3" at bounding box center [449, 191] width 627 height 235
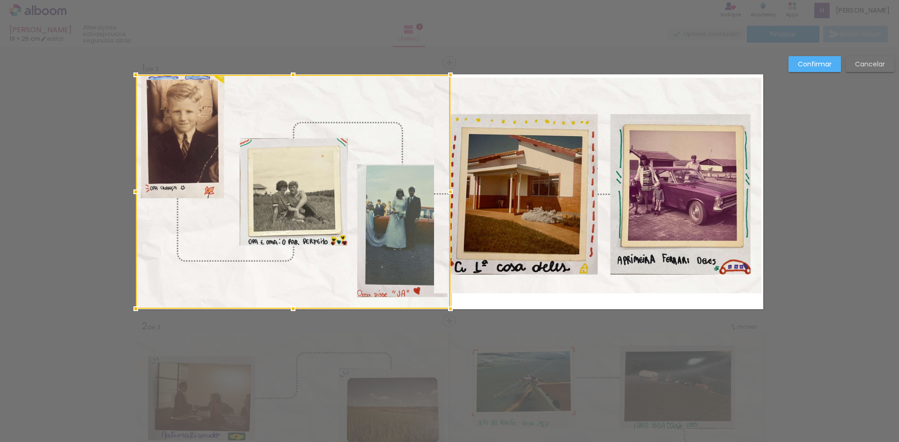
click at [611, 285] on quentale-photo at bounding box center [597, 186] width 327 height 216
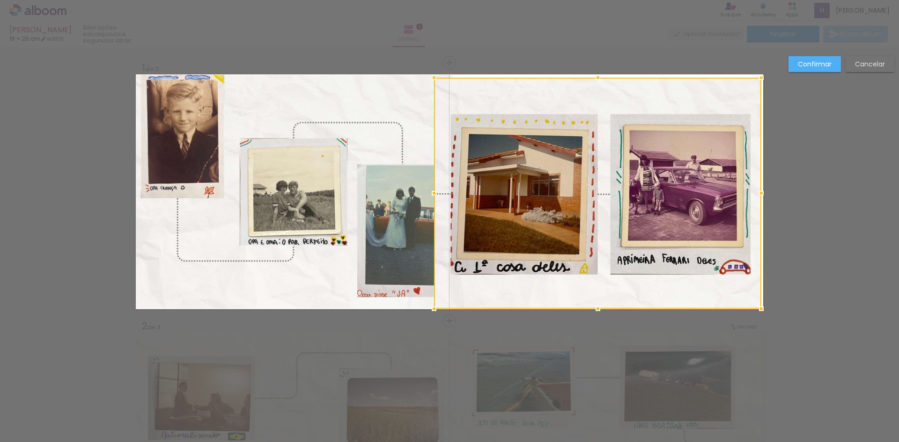
drag, startPoint x: 596, startPoint y: 294, endPoint x: 597, endPoint y: 310, distance: 15.9
click at [597, 310] on div at bounding box center [597, 309] width 19 height 19
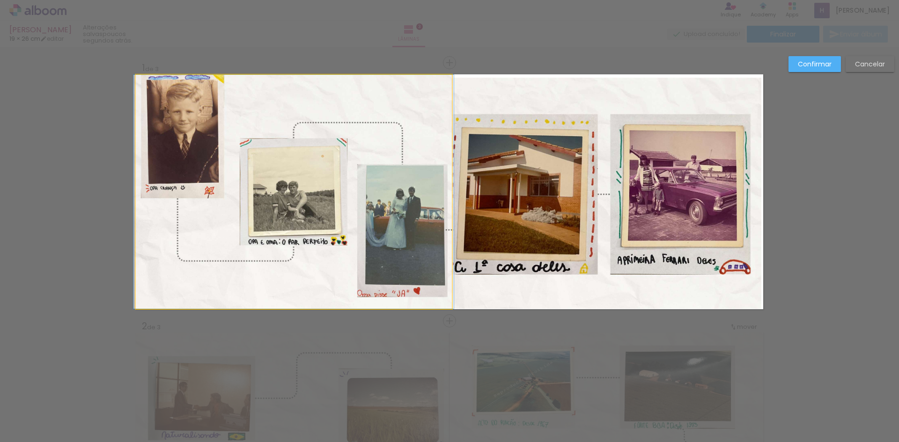
click at [398, 104] on quentale-photo at bounding box center [294, 192] width 316 height 234
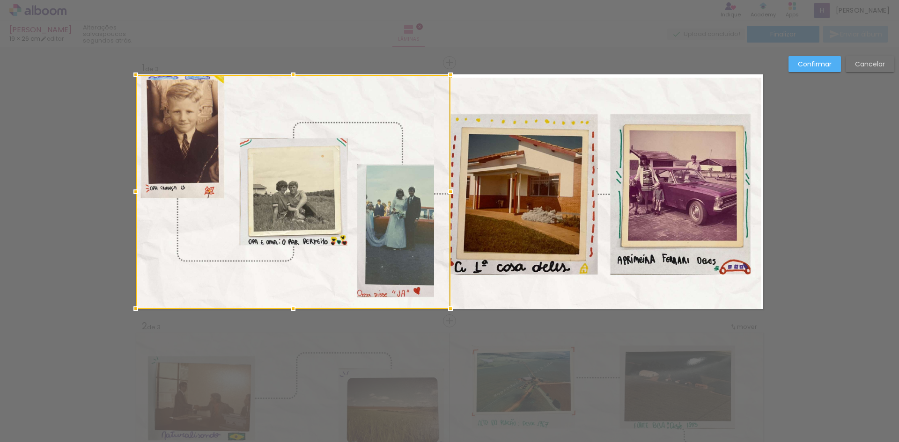
click at [667, 98] on quentale-photo at bounding box center [597, 193] width 327 height 231
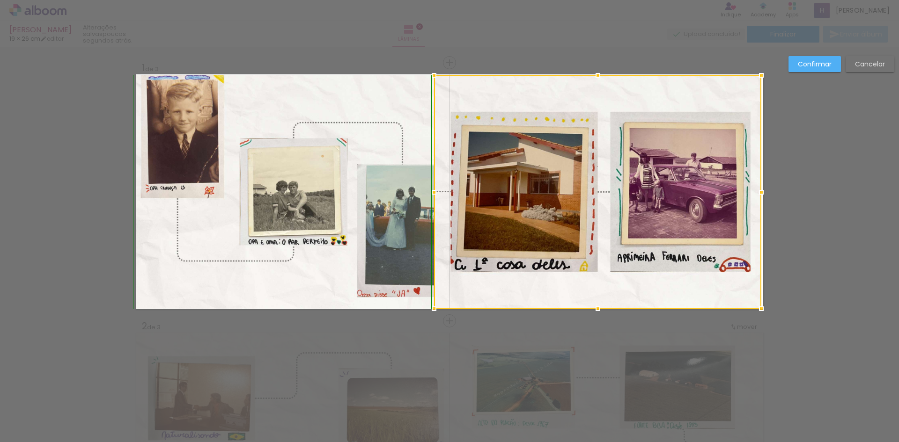
click at [594, 76] on div at bounding box center [597, 75] width 19 height 19
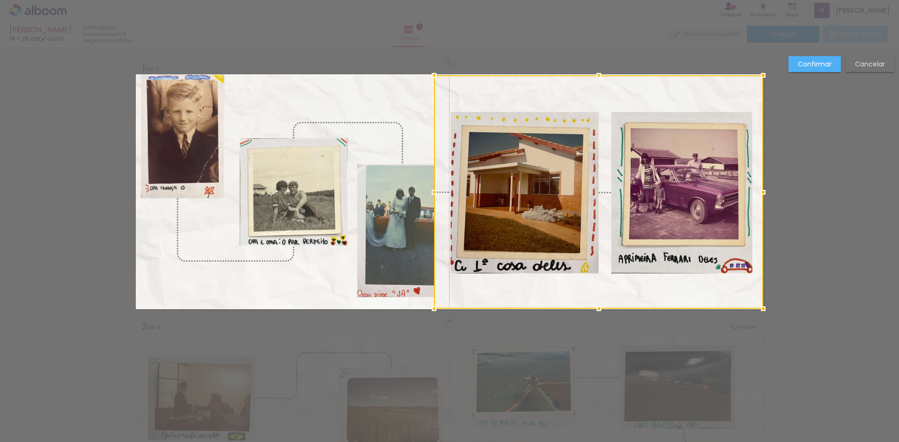
click at [759, 189] on div at bounding box center [763, 192] width 19 height 19
click at [359, 100] on quentale-photo at bounding box center [294, 192] width 316 height 234
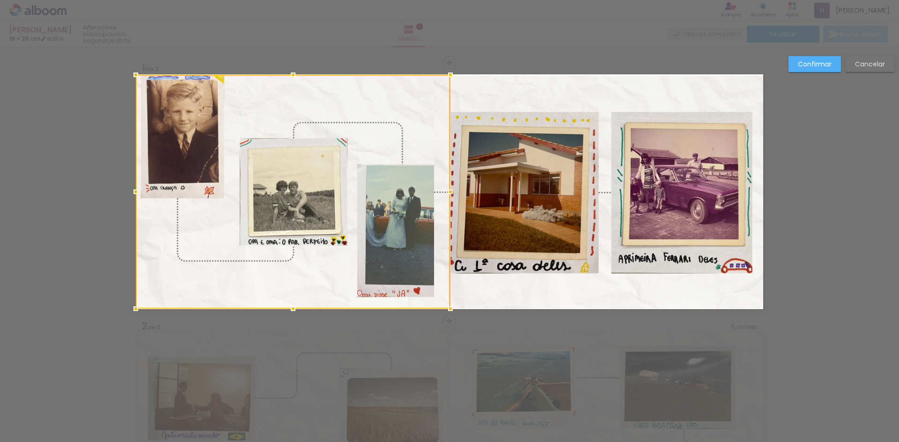
click at [285, 299] on div at bounding box center [293, 192] width 315 height 234
click at [553, 298] on quentale-photo at bounding box center [598, 192] width 329 height 234
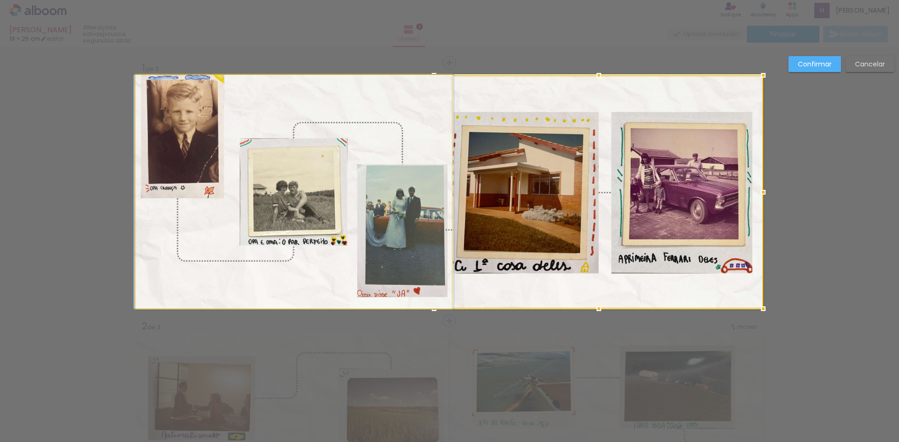
click at [374, 256] on quentale-photo at bounding box center [294, 192] width 316 height 234
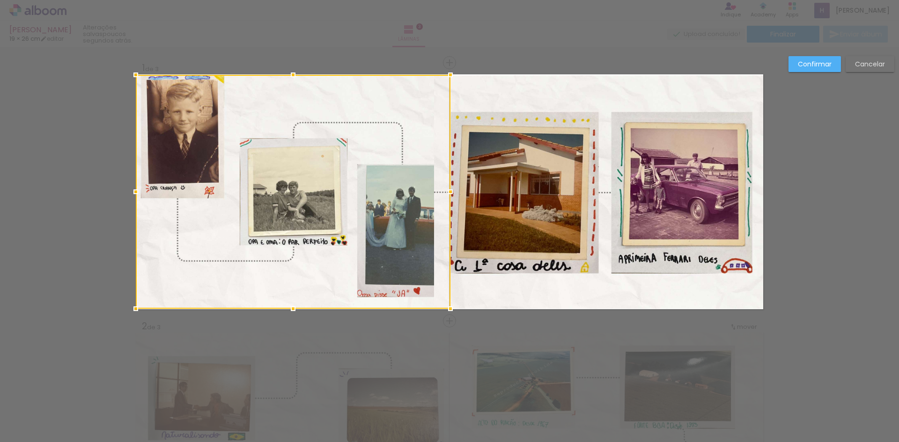
click at [424, 262] on div at bounding box center [293, 192] width 315 height 234
click at [411, 98] on div at bounding box center [293, 192] width 315 height 234
click at [0, 0] on slot "Confirmar" at bounding box center [0, 0] width 0 height 0
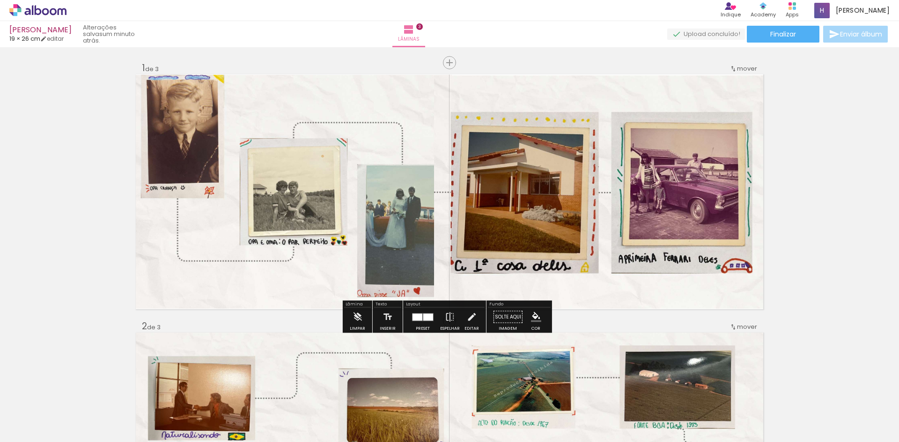
click at [681, 89] on quentale-photo at bounding box center [598, 192] width 329 height 234
click at [604, 289] on quentale-photo at bounding box center [598, 192] width 329 height 234
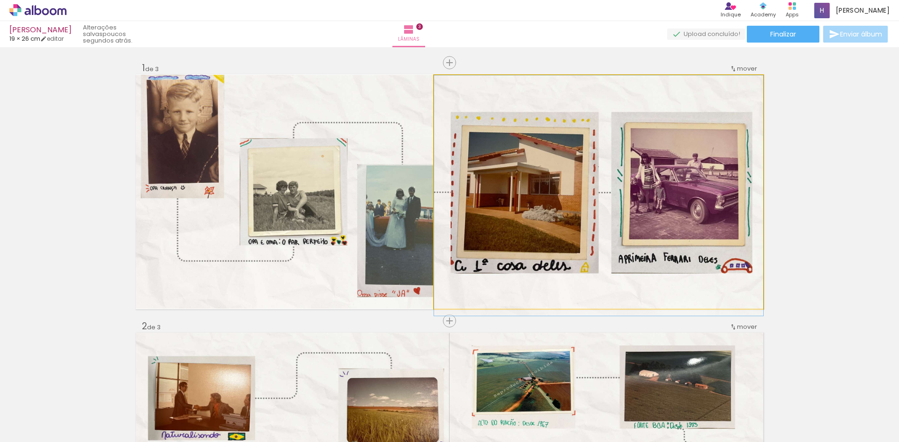
click at [604, 289] on quentale-photo at bounding box center [598, 192] width 329 height 234
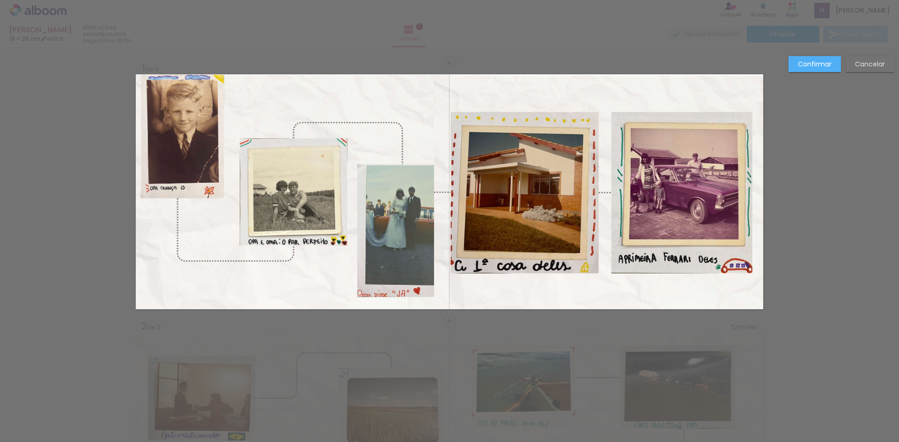
click at [607, 84] on quentale-photo at bounding box center [598, 192] width 329 height 234
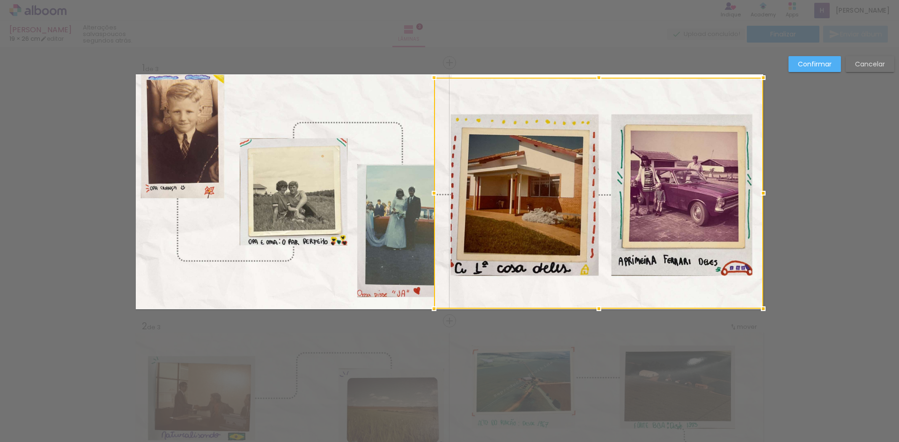
drag, startPoint x: 595, startPoint y: 72, endPoint x: 596, endPoint y: 62, distance: 10.4
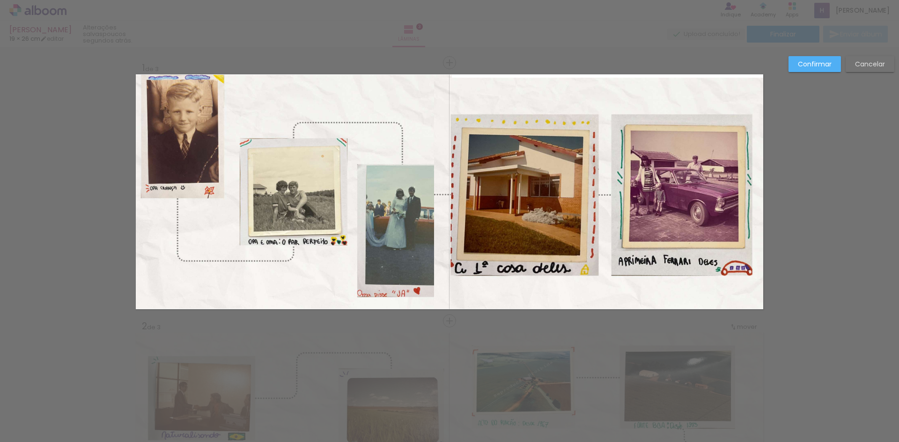
click at [739, 84] on quentale-photo at bounding box center [598, 193] width 329 height 231
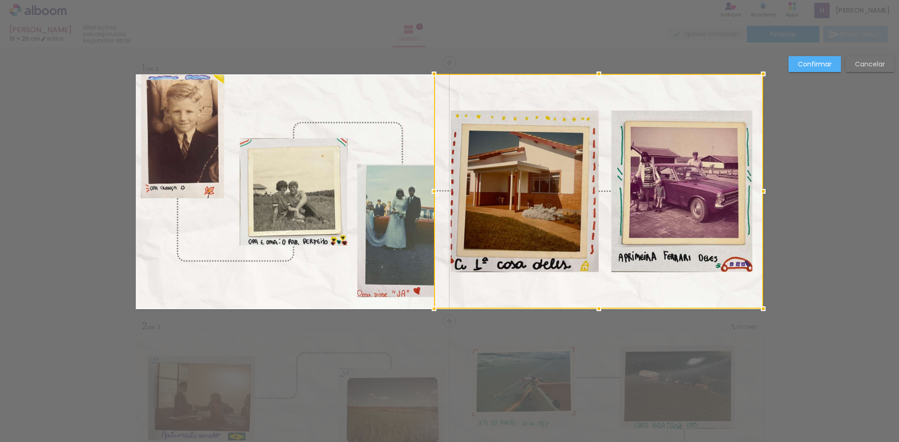
drag, startPoint x: 596, startPoint y: 78, endPoint x: 601, endPoint y: 87, distance: 10.0
click at [601, 87] on div at bounding box center [598, 191] width 329 height 235
click at [0, 0] on slot "Confirmar" at bounding box center [0, 0] width 0 height 0
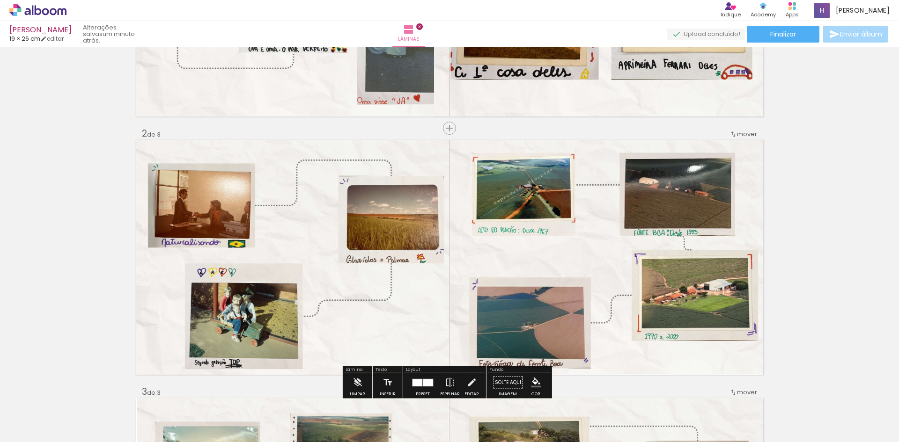
scroll to position [187, 0]
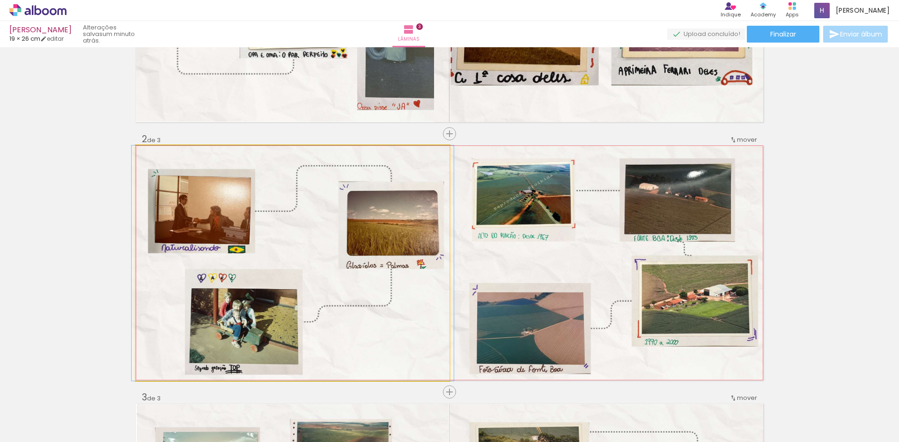
click at [405, 208] on quentale-photo at bounding box center [293, 263] width 314 height 235
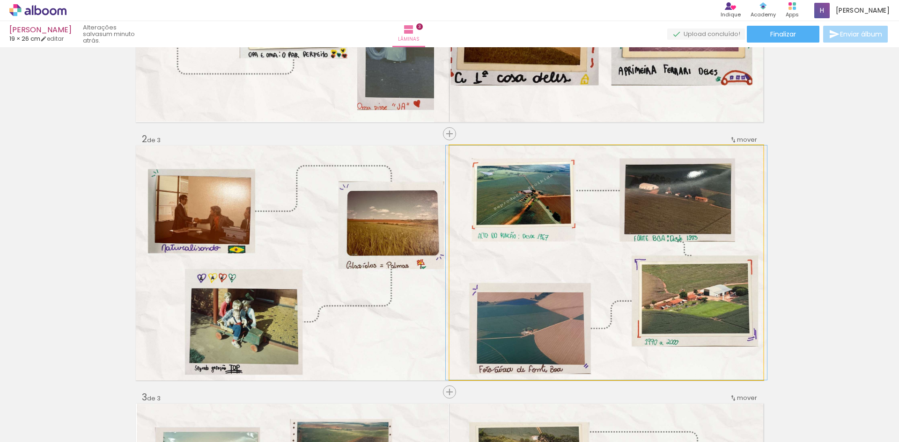
click at [610, 276] on quentale-photo at bounding box center [606, 263] width 314 height 234
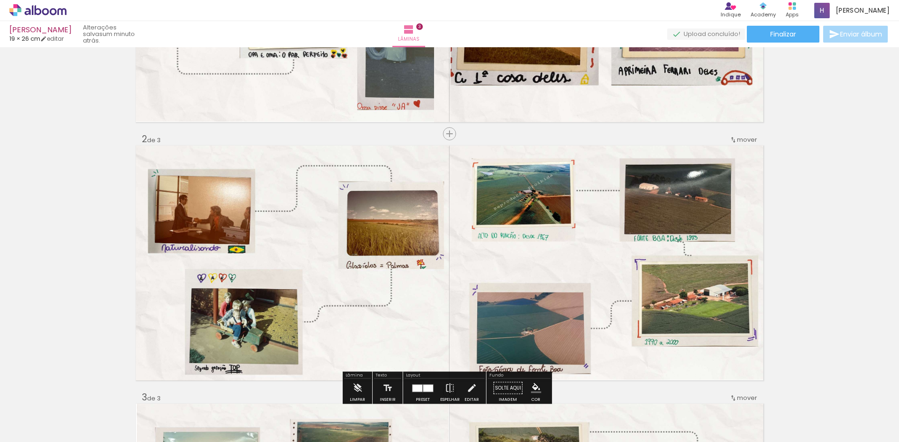
click at [610, 276] on quentale-photo at bounding box center [606, 263] width 314 height 234
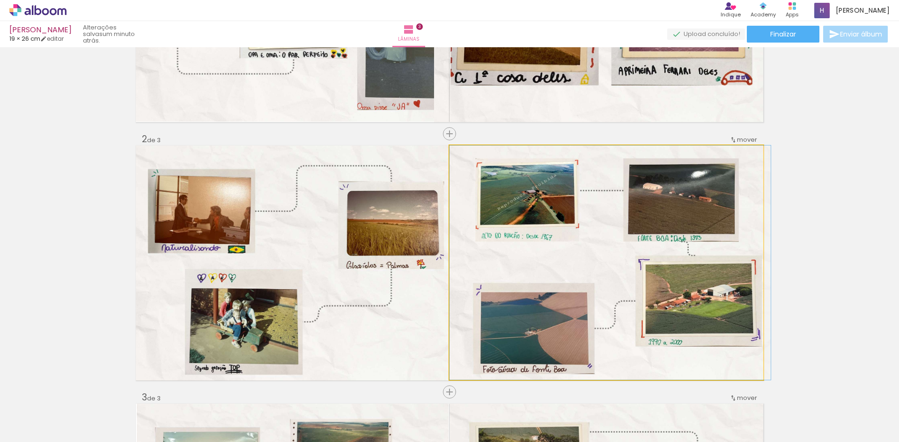
drag, startPoint x: 578, startPoint y: 202, endPoint x: 641, endPoint y: 226, distance: 67.7
drag, startPoint x: 684, startPoint y: 211, endPoint x: 660, endPoint y: 264, distance: 58.4
click at [660, 264] on quentale-photo at bounding box center [606, 263] width 314 height 234
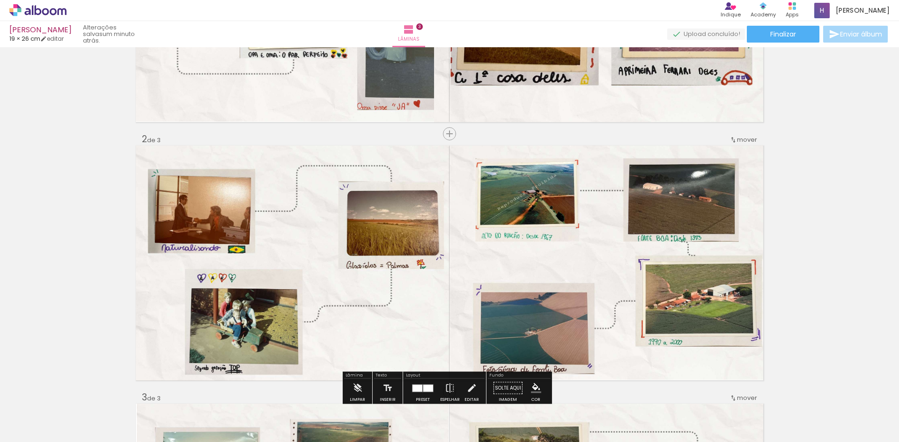
scroll to position [374, 0]
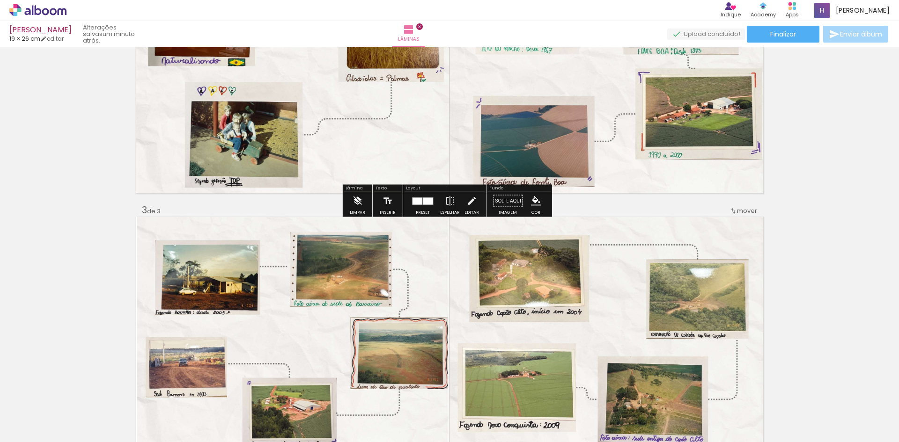
click at [362, 201] on iron-icon at bounding box center [357, 201] width 10 height 19
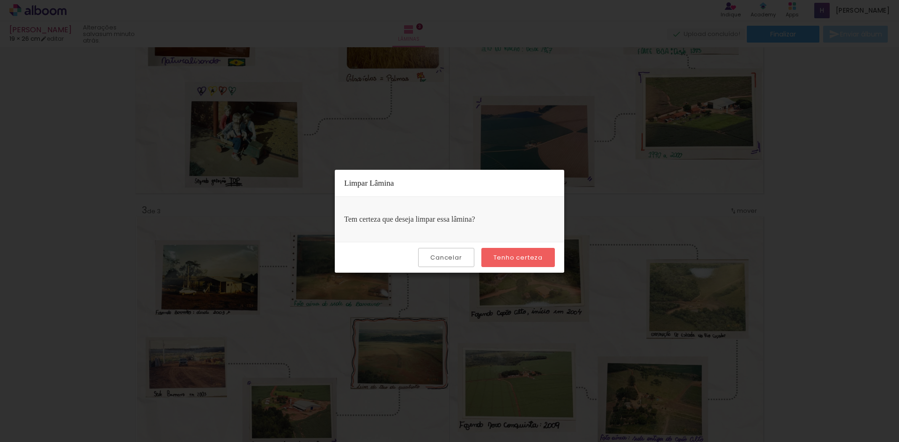
click at [0, 0] on slot "Tenho certeza" at bounding box center [0, 0] width 0 height 0
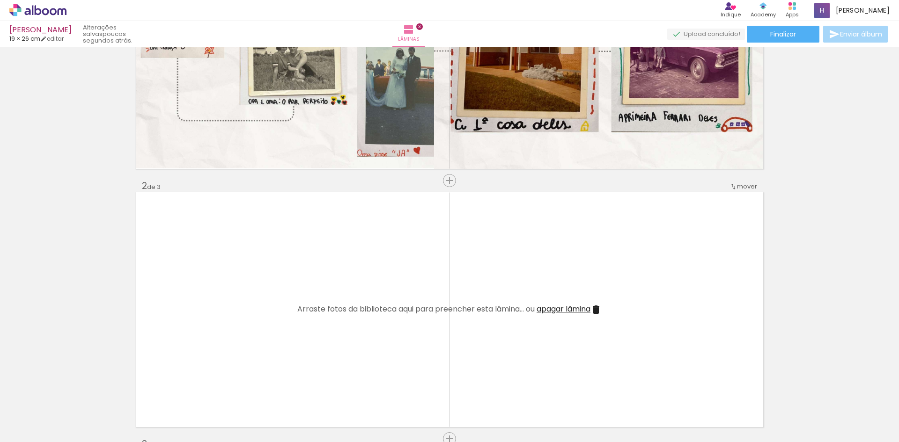
scroll to position [0, 158]
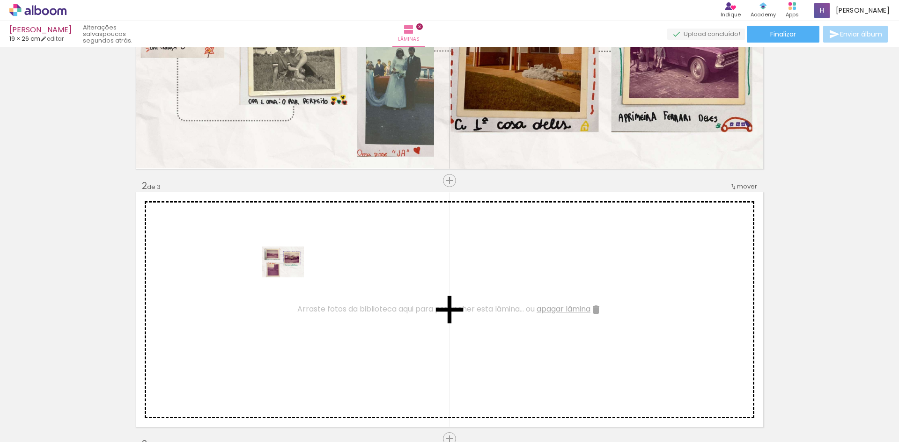
drag, startPoint x: 625, startPoint y: 411, endPoint x: 290, endPoint y: 275, distance: 361.7
click at [290, 275] on quentale-workspace at bounding box center [449, 221] width 899 height 442
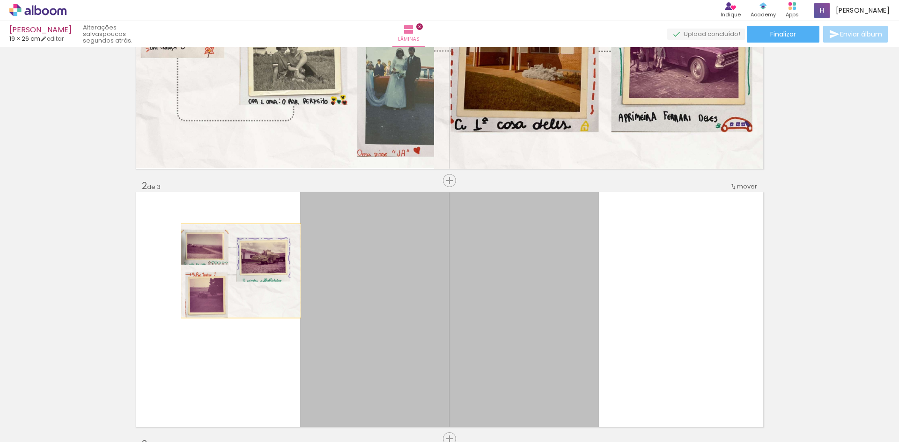
drag, startPoint x: 367, startPoint y: 276, endPoint x: 237, endPoint y: 271, distance: 130.2
click at [237, 271] on quentale-layouter at bounding box center [449, 309] width 627 height 235
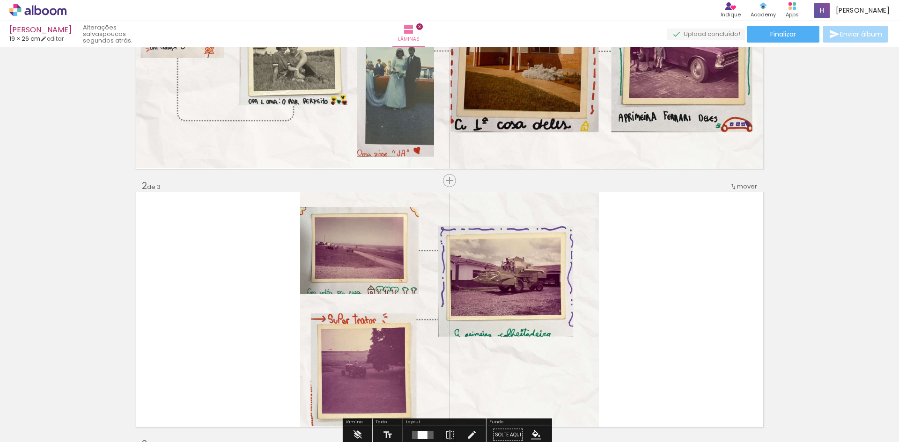
click at [323, 288] on quentale-photo at bounding box center [449, 309] width 299 height 235
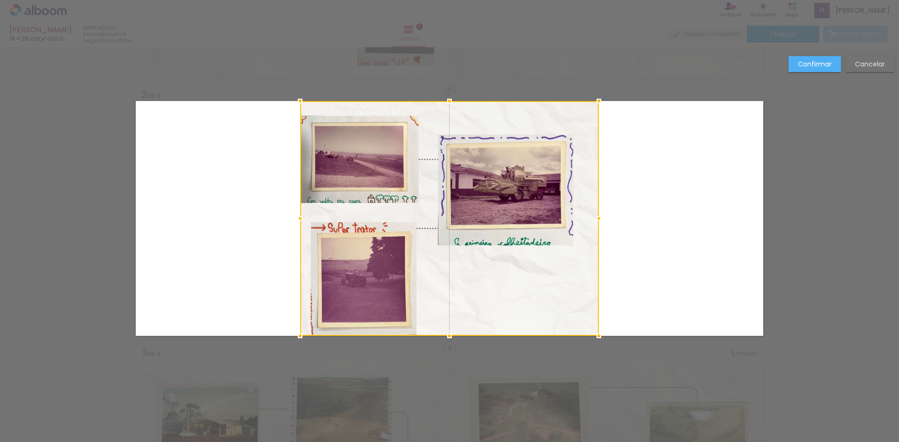
scroll to position [235, 0]
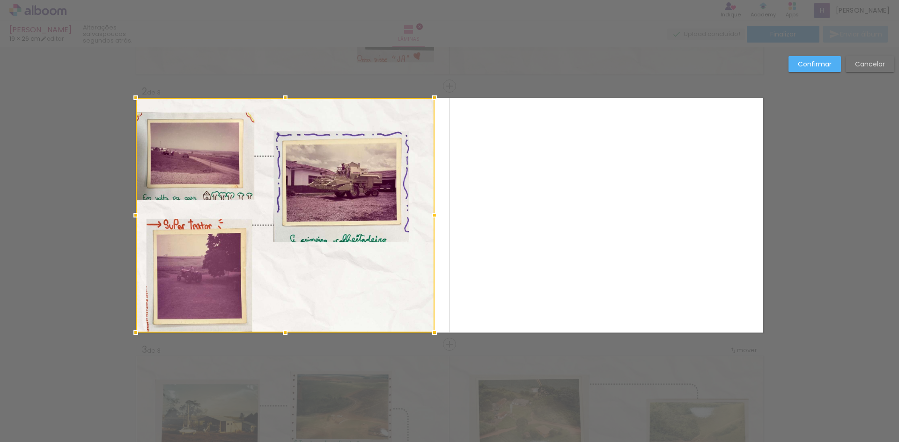
drag, startPoint x: 303, startPoint y: 247, endPoint x: 190, endPoint y: 230, distance: 114.0
click at [190, 230] on div at bounding box center [285, 215] width 299 height 235
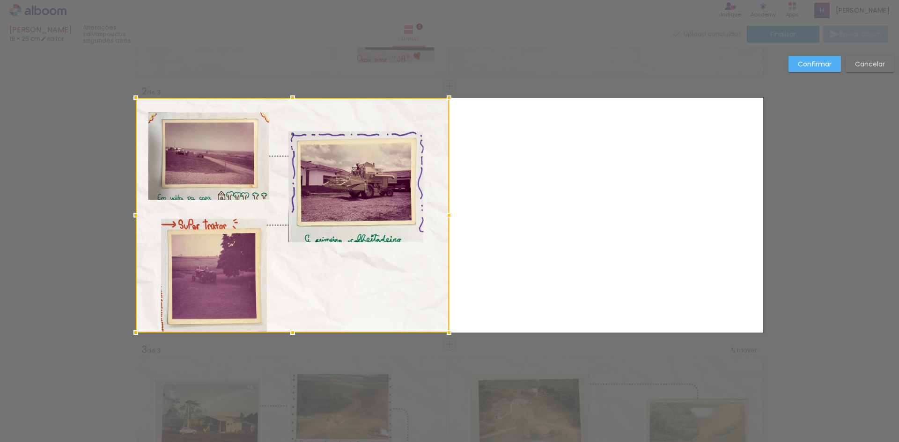
drag, startPoint x: 431, startPoint y: 213, endPoint x: 448, endPoint y: 213, distance: 16.8
click at [448, 213] on div at bounding box center [448, 215] width 19 height 19
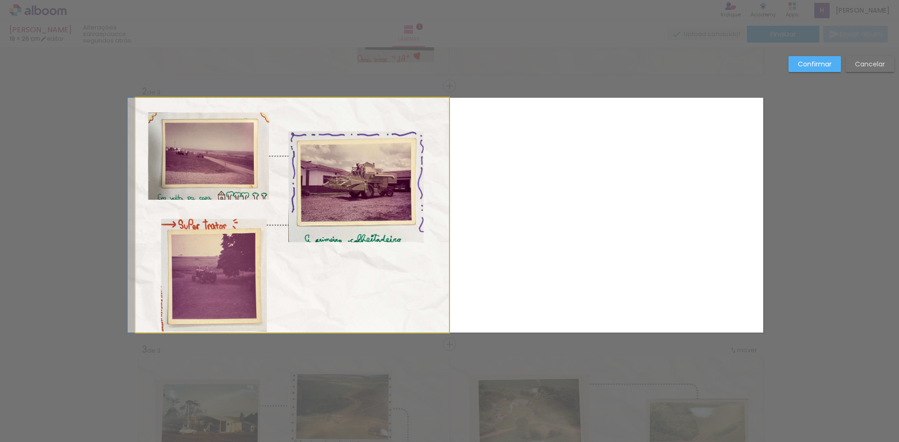
click at [373, 293] on quentale-photo at bounding box center [292, 215] width 313 height 235
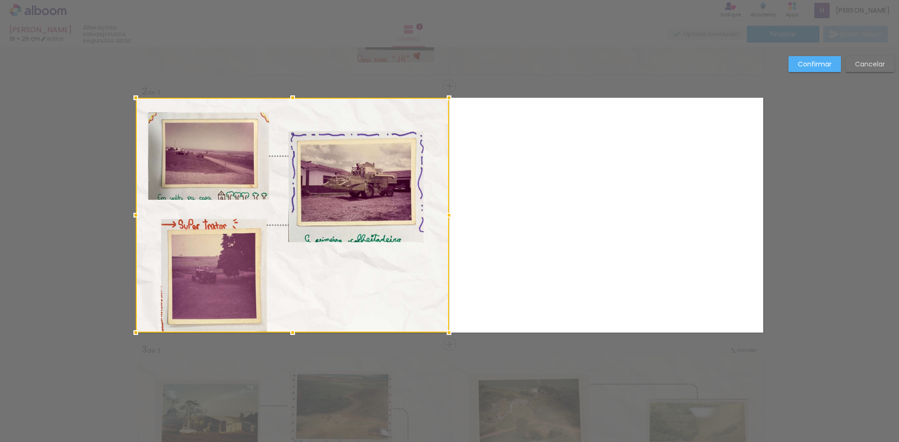
click at [354, 291] on div at bounding box center [292, 215] width 313 height 235
click at [337, 290] on div at bounding box center [292, 215] width 313 height 235
click at [290, 96] on div at bounding box center [292, 97] width 19 height 19
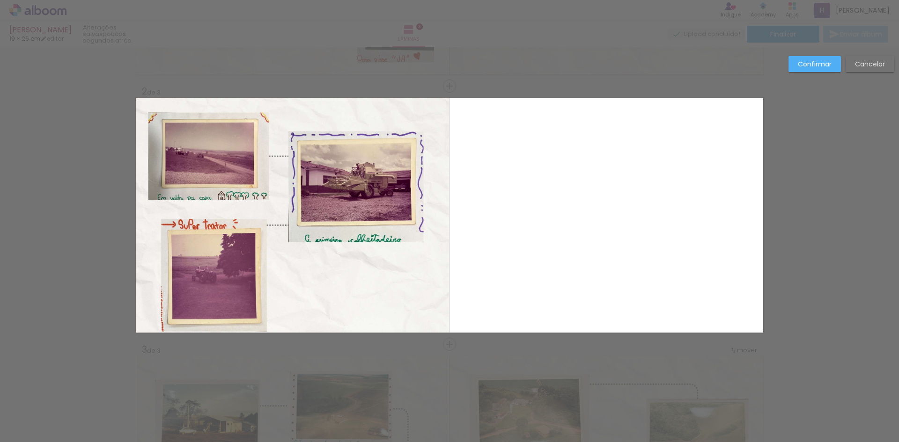
click at [291, 101] on quentale-photo at bounding box center [292, 215] width 313 height 235
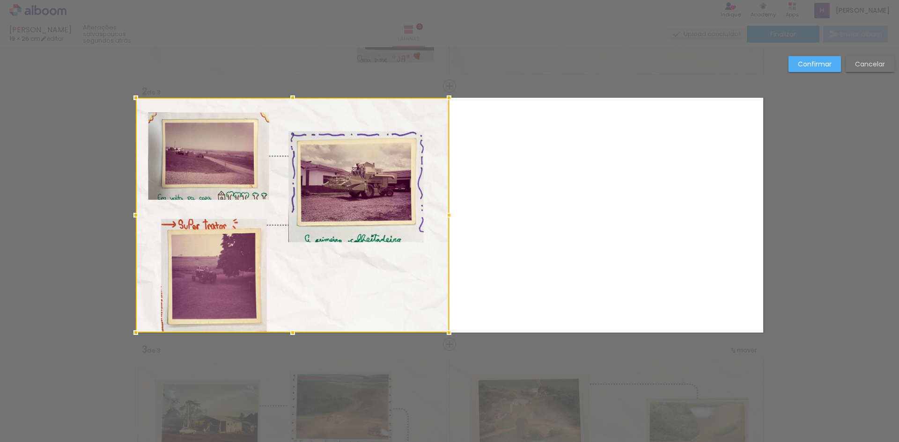
drag, startPoint x: 291, startPoint y: 98, endPoint x: 293, endPoint y: 84, distance: 14.2
click at [293, 84] on div "Inserir lâmina 1 de 3 Inserir lâmina 2 de 3 Inserir lâmina 3 de 3 Confirmar Can…" at bounding box center [449, 340] width 899 height 1056
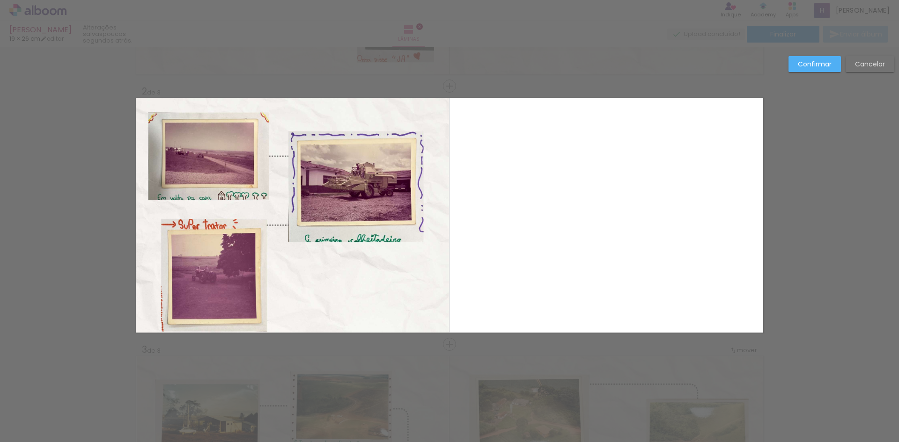
click at [410, 106] on quentale-photo at bounding box center [292, 215] width 313 height 235
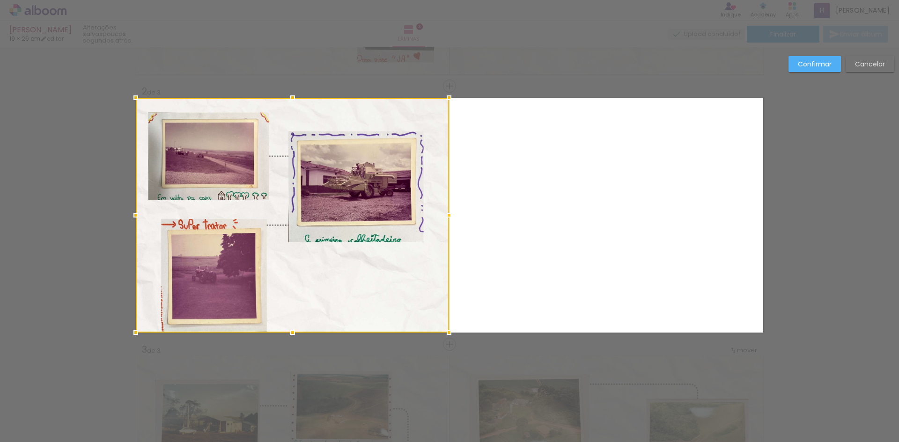
click at [355, 285] on div at bounding box center [292, 215] width 313 height 235
drag, startPoint x: 348, startPoint y: 285, endPoint x: 304, endPoint y: 246, distance: 59.3
click at [304, 246] on div at bounding box center [292, 215] width 313 height 235
click at [294, 305] on div at bounding box center [292, 215] width 313 height 235
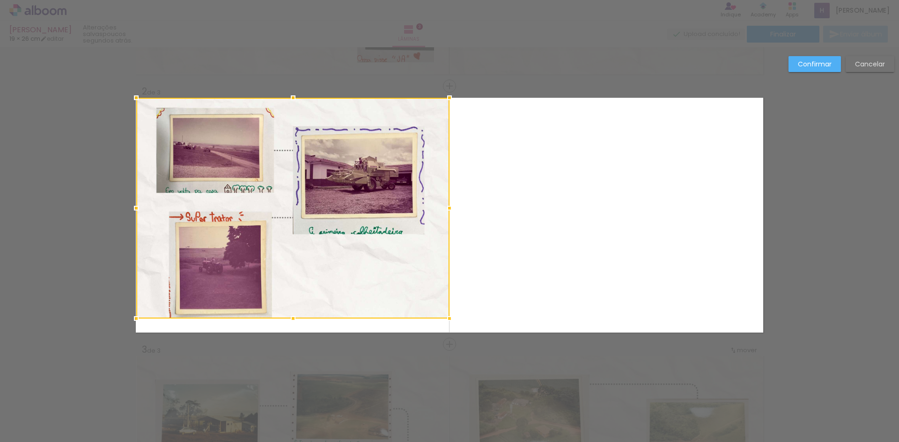
drag, startPoint x: 291, startPoint y: 334, endPoint x: 281, endPoint y: 318, distance: 18.7
click at [284, 318] on div at bounding box center [293, 318] width 19 height 19
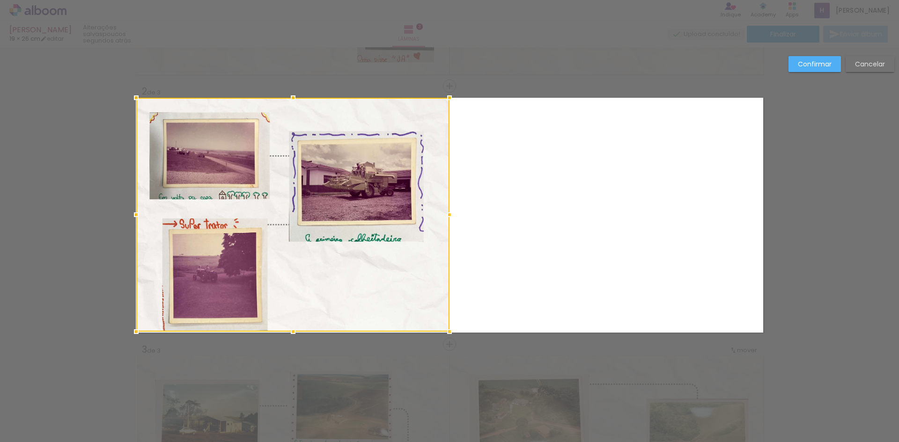
drag, startPoint x: 291, startPoint y: 322, endPoint x: 295, endPoint y: 336, distance: 14.8
click at [295, 336] on div at bounding box center [293, 331] width 19 height 19
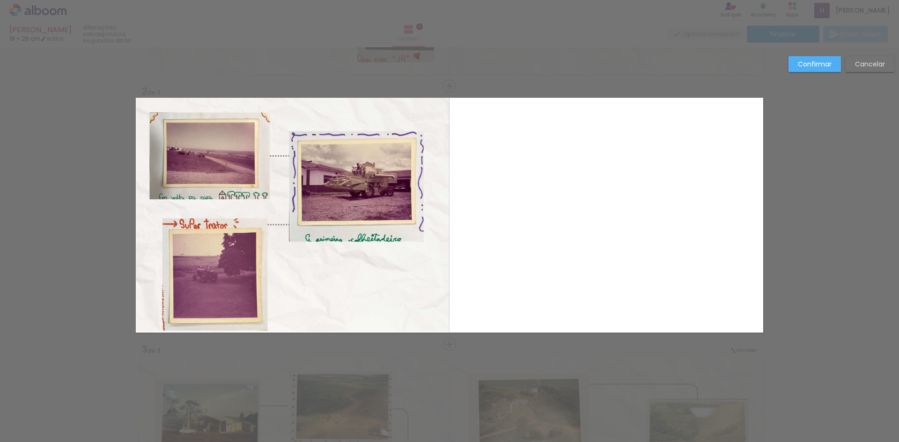
click at [526, 291] on quentale-layouter at bounding box center [449, 215] width 627 height 235
click at [817, 54] on div "Confirmar Cancelar" at bounding box center [449, 340] width 899 height 1056
click at [0, 0] on slot "Confirmar" at bounding box center [0, 0] width 0 height 0
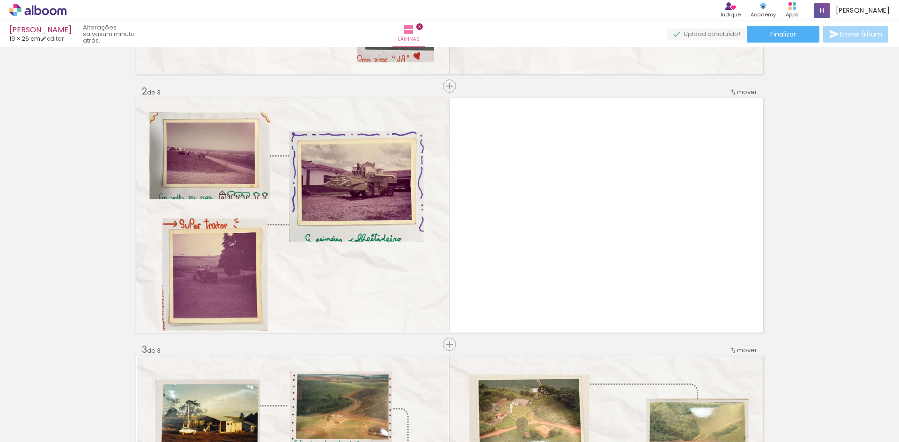
scroll to position [0, 0]
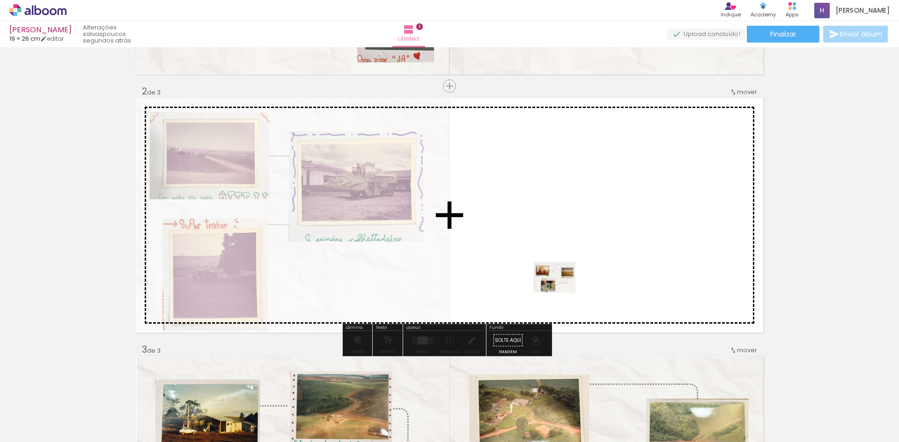
drag, startPoint x: 96, startPoint y: 421, endPoint x: 577, endPoint y: 280, distance: 500.3
click at [577, 280] on quentale-workspace at bounding box center [449, 221] width 899 height 442
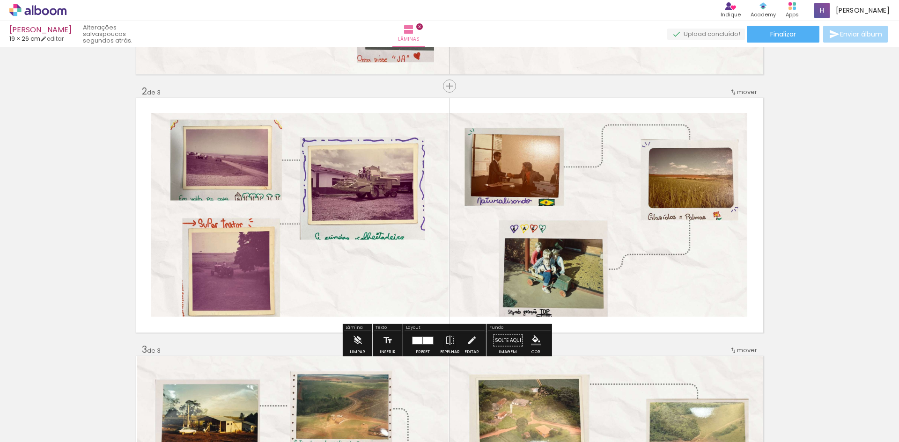
click at [394, 137] on quentale-photo at bounding box center [299, 215] width 297 height 204
click at [783, 286] on div "Inserir lâmina 1 de 3 Inserir lâmina 2 de 3 Inserir lâmina 3 de 3" at bounding box center [449, 333] width 899 height 1034
click at [369, 125] on quentale-photo at bounding box center [299, 215] width 297 height 204
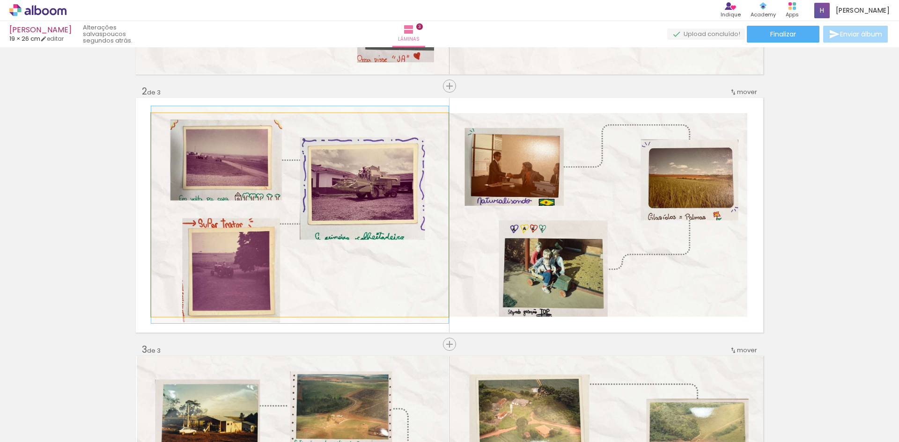
click at [369, 125] on quentale-photo at bounding box center [299, 215] width 297 height 204
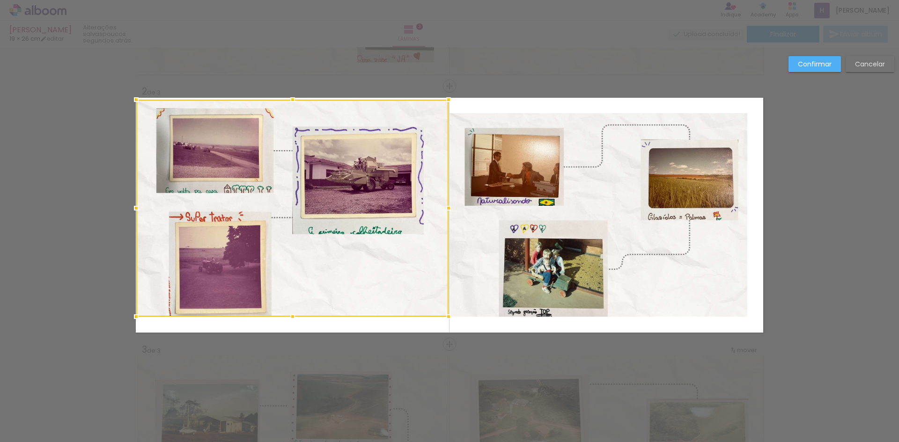
drag, startPoint x: 149, startPoint y: 116, endPoint x: 134, endPoint y: 99, distance: 22.2
click at [134, 99] on div at bounding box center [136, 99] width 19 height 19
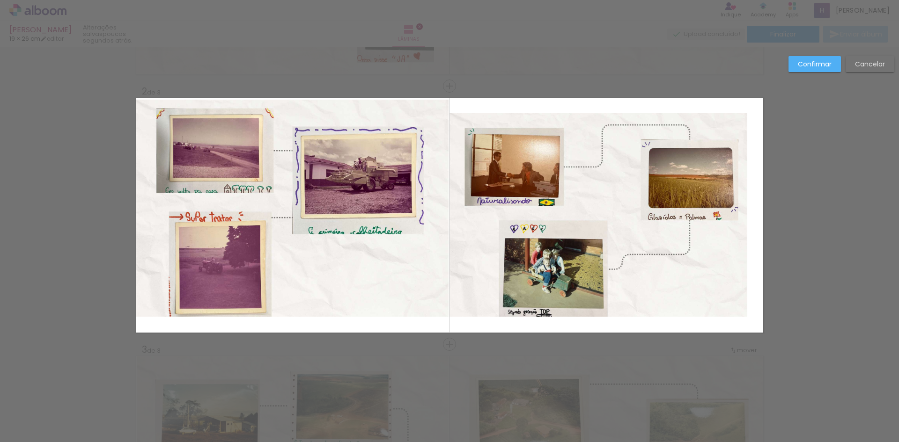
click at [321, 318] on quentale-layouter at bounding box center [449, 215] width 627 height 235
click at [310, 311] on quentale-photo at bounding box center [292, 208] width 312 height 217
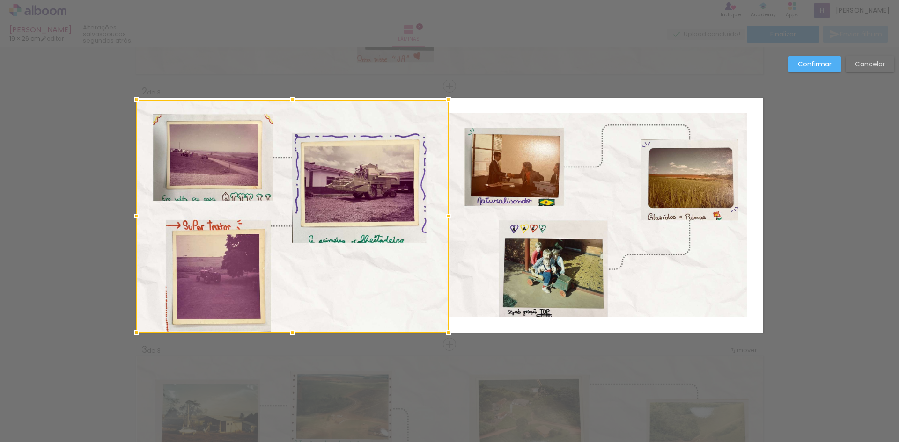
drag, startPoint x: 291, startPoint y: 317, endPoint x: 291, endPoint y: 333, distance: 16.4
click at [291, 333] on div at bounding box center [292, 332] width 19 height 19
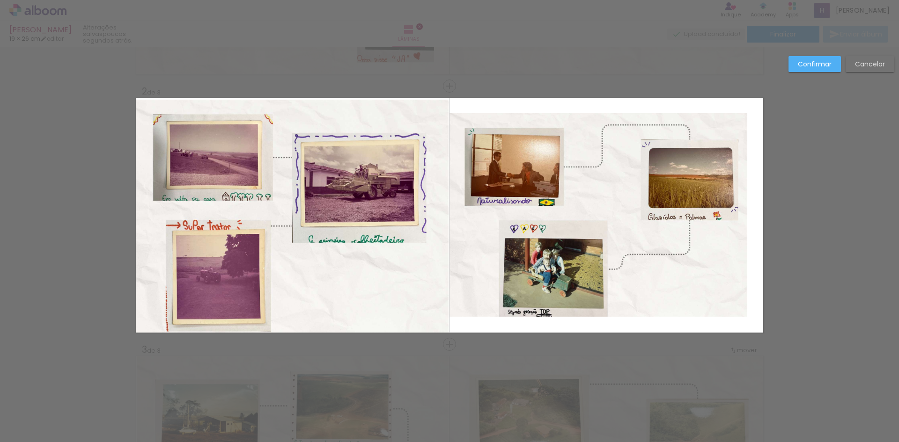
click at [574, 122] on quentale-photo at bounding box center [598, 215] width 298 height 204
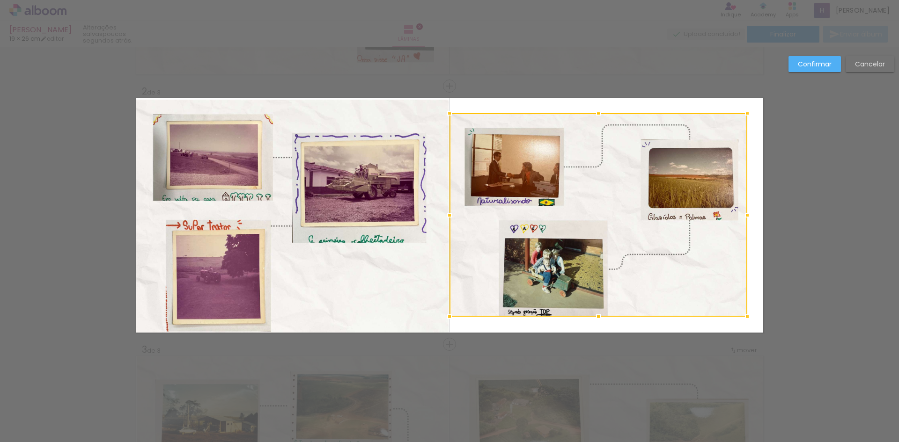
click at [574, 122] on div at bounding box center [598, 215] width 298 height 204
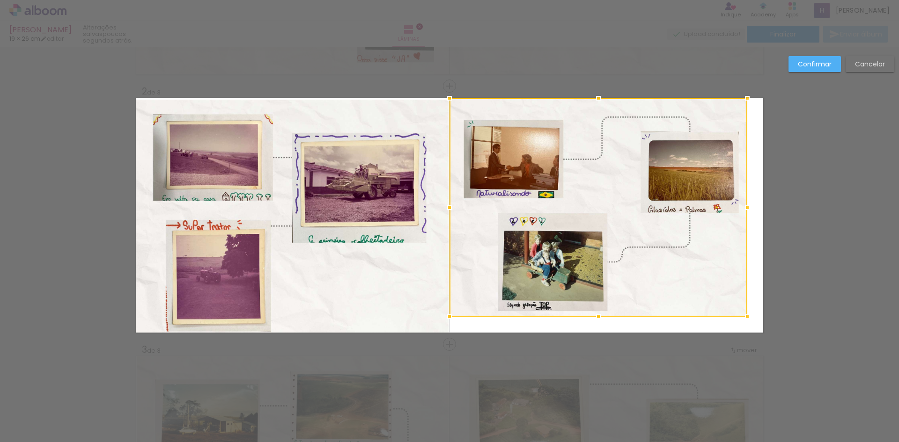
drag, startPoint x: 599, startPoint y: 113, endPoint x: 599, endPoint y: 95, distance: 17.8
click at [599, 95] on div at bounding box center [598, 98] width 19 height 19
click at [728, 305] on quentale-photo at bounding box center [598, 207] width 298 height 219
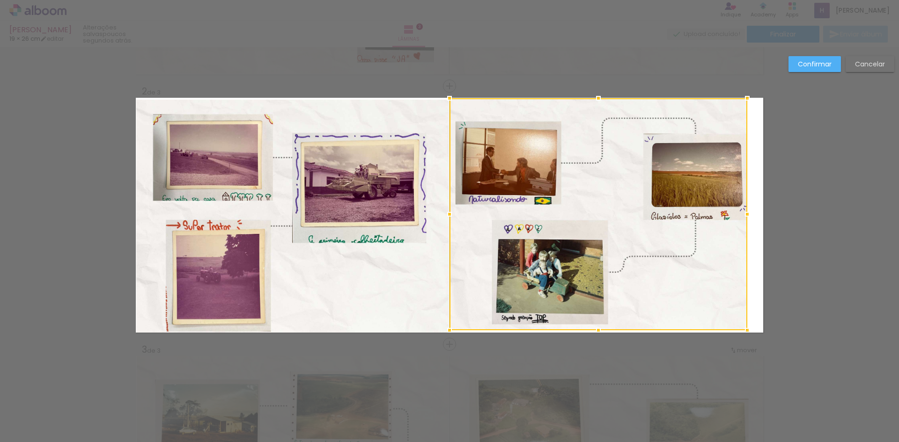
drag, startPoint x: 600, startPoint y: 317, endPoint x: 603, endPoint y: 348, distance: 31.0
click at [603, 348] on div "Inserir lâmina 1 de 3 Inserir lâmina 2 de 3 Inserir lâmina 3 de 3 Confirmar Can…" at bounding box center [449, 340] width 899 height 1056
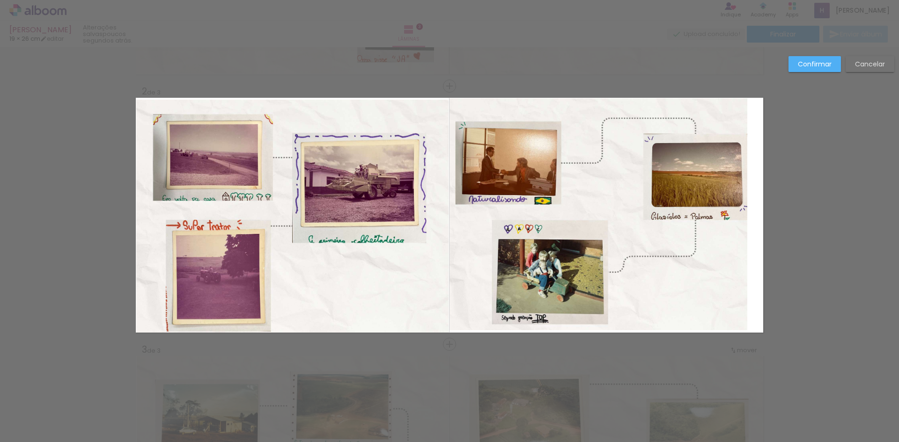
click at [732, 242] on quentale-photo at bounding box center [598, 214] width 298 height 232
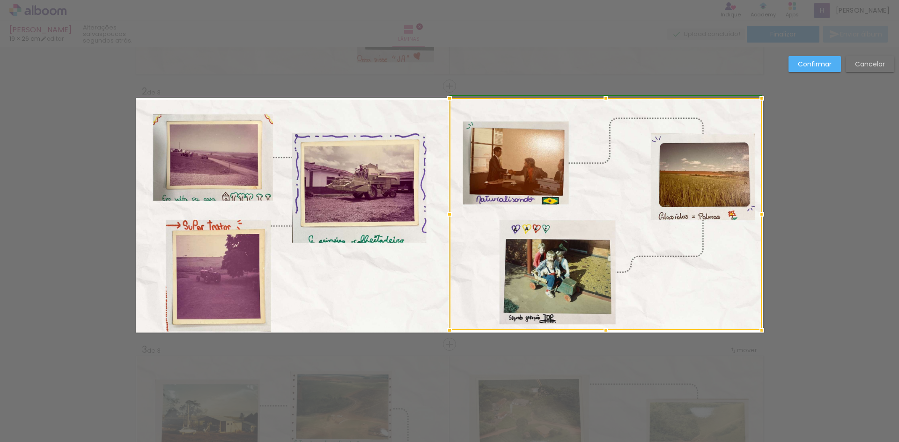
drag, startPoint x: 752, startPoint y: 216, endPoint x: 756, endPoint y: 216, distance: 4.7
click at [756, 216] on div at bounding box center [761, 214] width 19 height 19
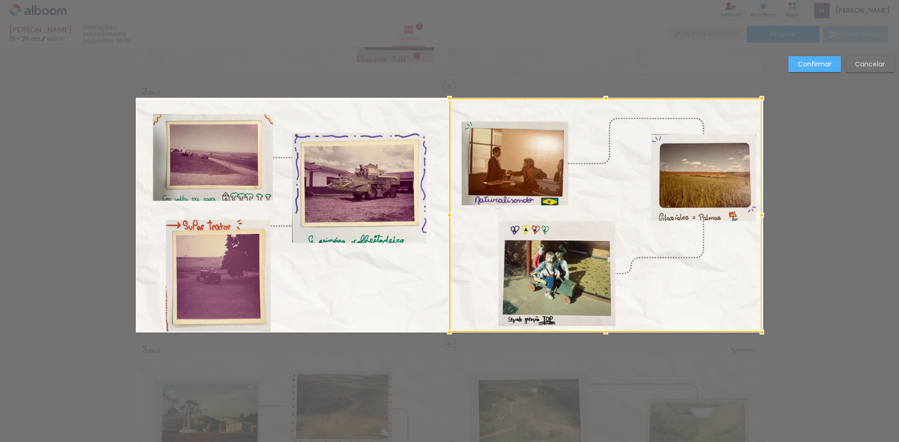
click at [602, 334] on div at bounding box center [605, 332] width 19 height 19
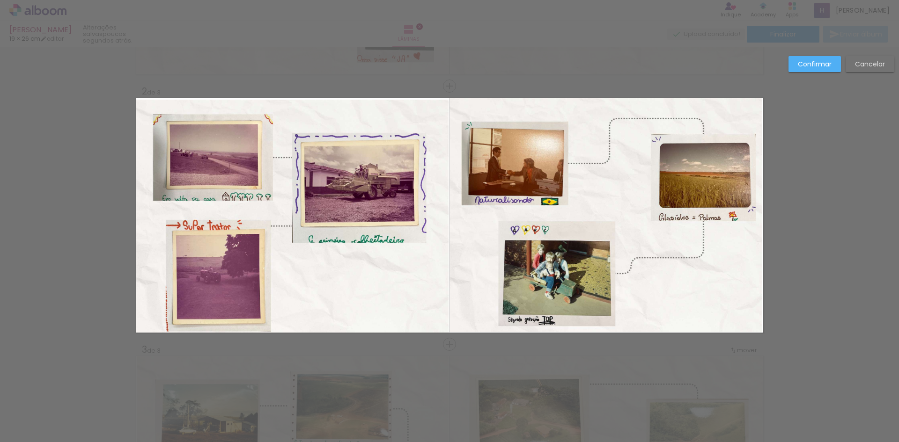
click at [805, 267] on div "Confirmar Cancelar" at bounding box center [449, 340] width 899 height 1056
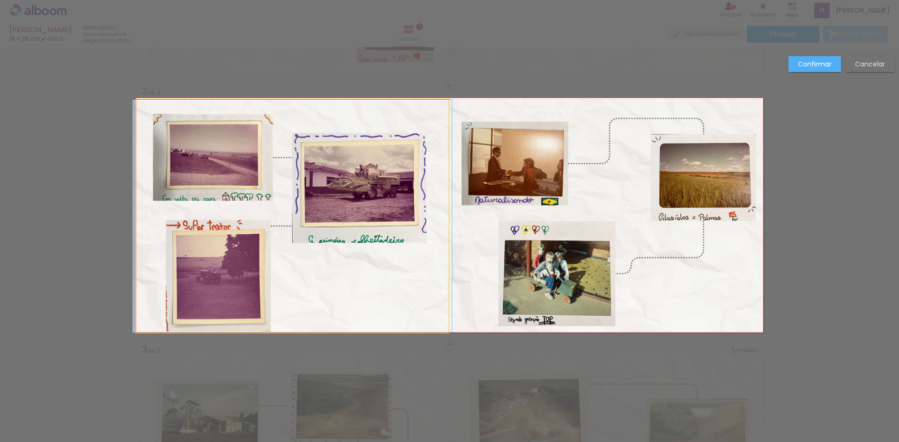
click at [430, 107] on quentale-photo at bounding box center [292, 216] width 312 height 233
click at [288, 95] on div at bounding box center [292, 100] width 19 height 19
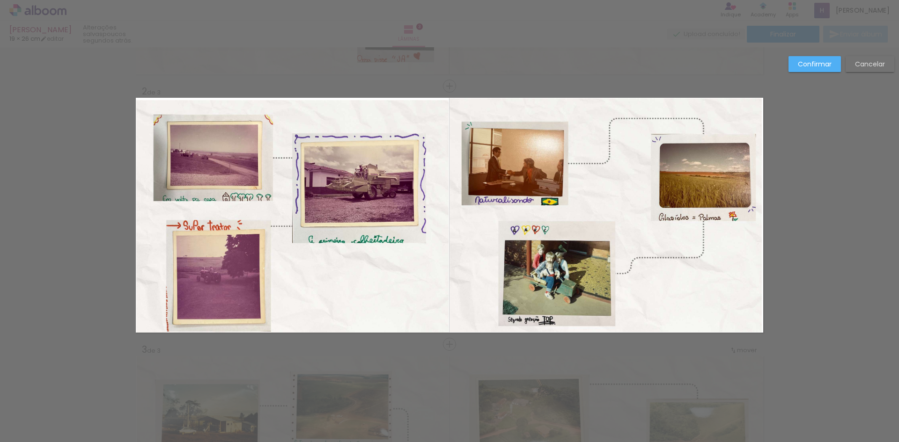
click at [413, 115] on quentale-photo at bounding box center [292, 216] width 312 height 233
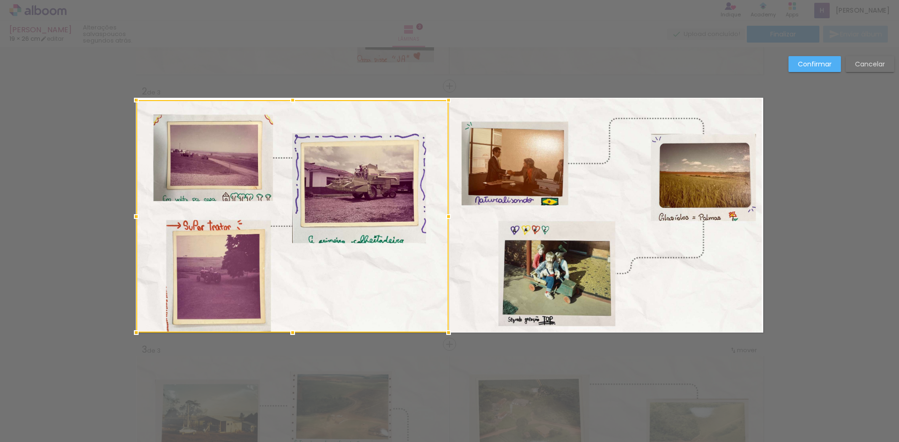
click at [413, 115] on div at bounding box center [292, 216] width 312 height 233
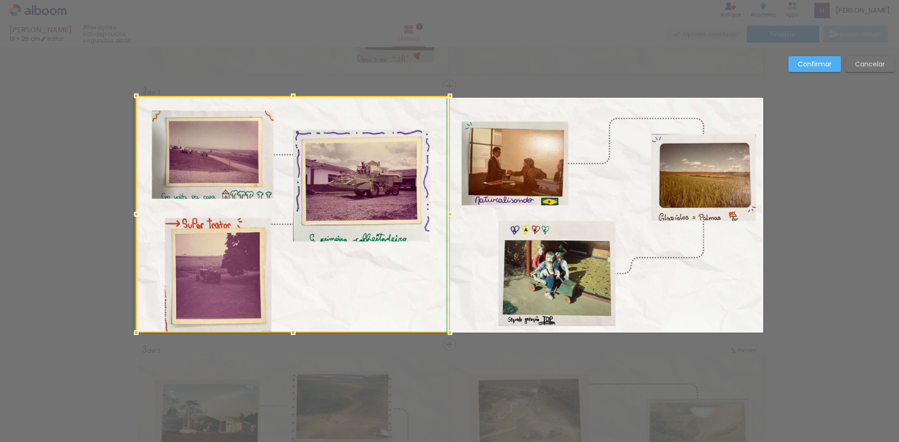
click at [449, 100] on div at bounding box center [449, 96] width 19 height 19
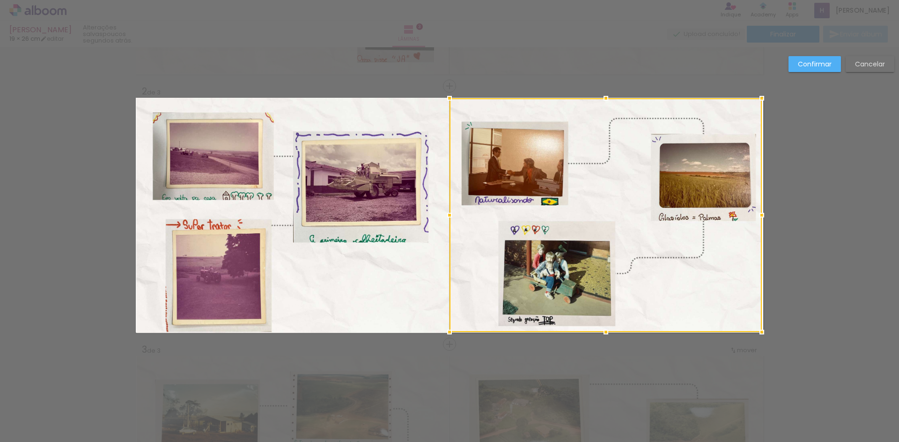
click at [0, 0] on slot "Confirmar" at bounding box center [0, 0] width 0 height 0
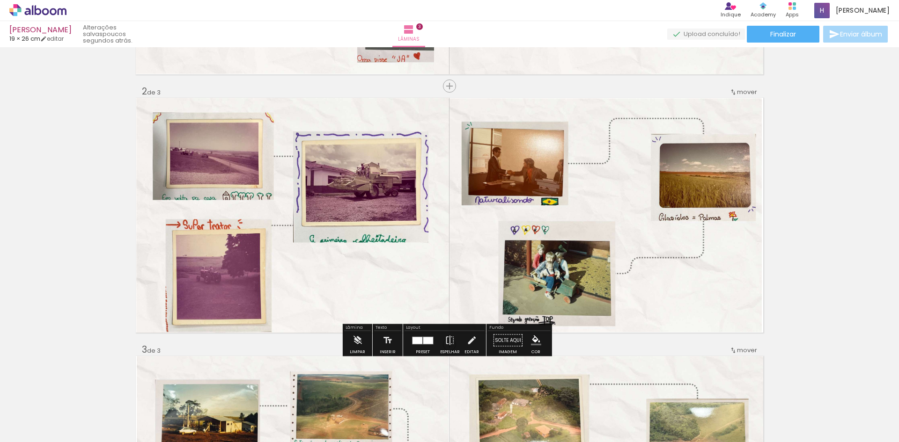
click at [741, 117] on quentale-photo at bounding box center [605, 215] width 312 height 234
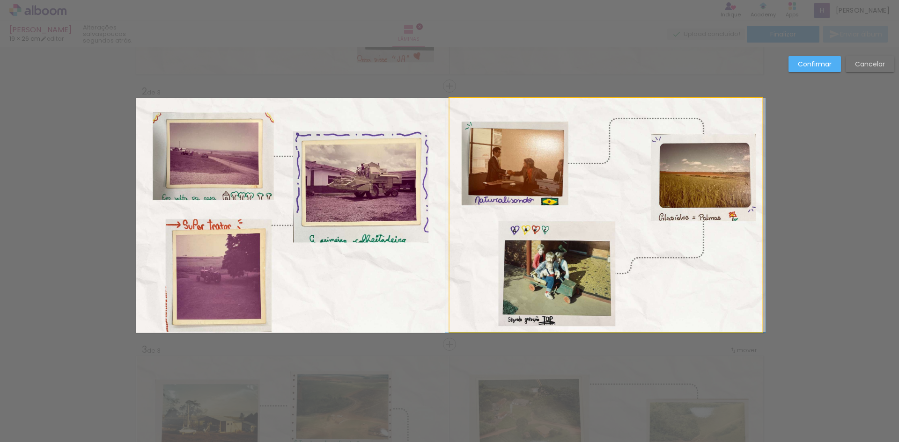
click at [745, 255] on quentale-photo at bounding box center [605, 215] width 312 height 234
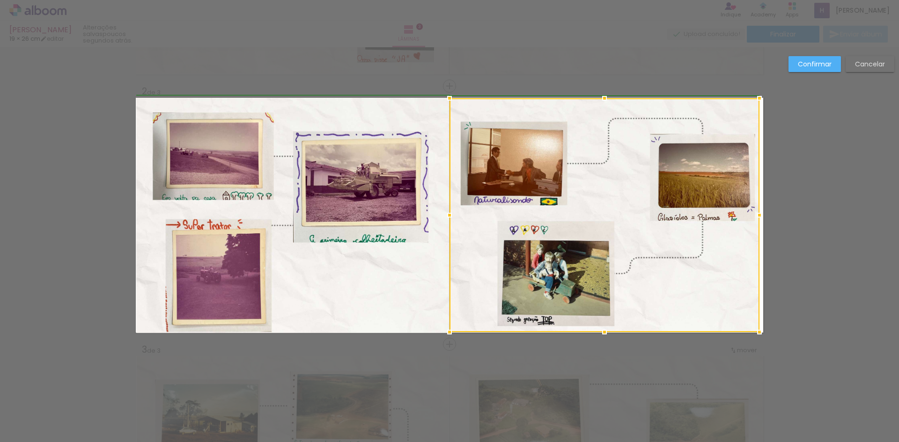
drag, startPoint x: 762, startPoint y: 214, endPoint x: 769, endPoint y: 220, distance: 8.7
click at [769, 216] on div "Inserir lâmina 1 de 3 Inserir lâmina 2 de 3 Inserir lâmina 3 de 3 Confirmar Can…" at bounding box center [449, 340] width 899 height 1056
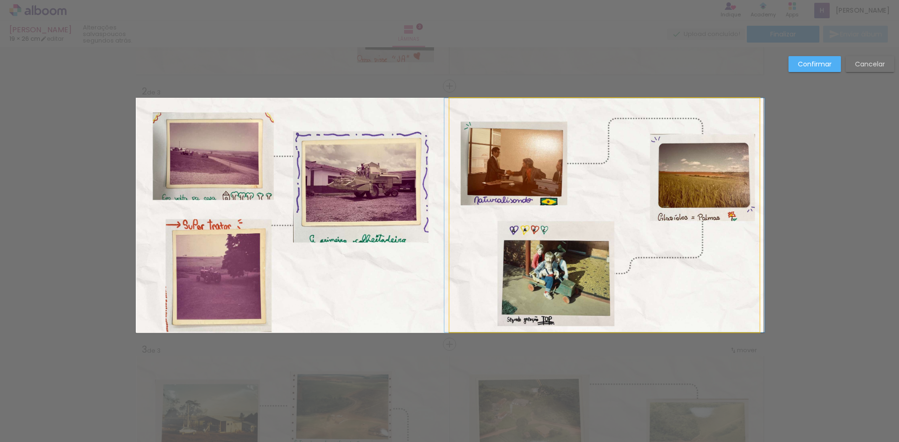
click at [753, 327] on quentale-photo at bounding box center [604, 215] width 310 height 234
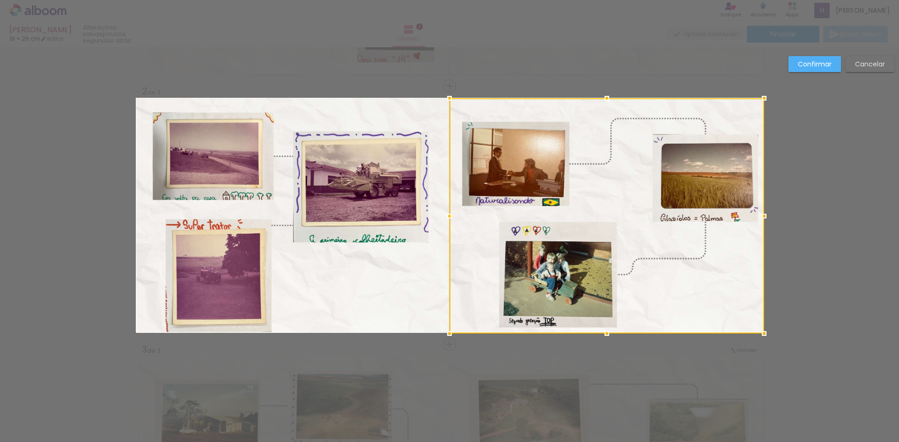
drag, startPoint x: 756, startPoint y: 331, endPoint x: 752, endPoint y: 333, distance: 5.0
click at [754, 333] on div at bounding box center [763, 333] width 19 height 19
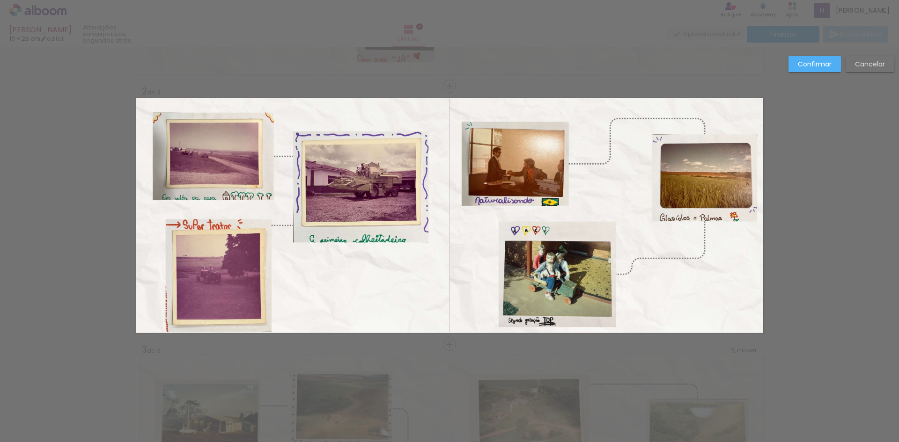
click at [810, 292] on div "Confirmar Cancelar" at bounding box center [449, 340] width 899 height 1056
click at [798, 59] on paper-button "Confirmar" at bounding box center [814, 64] width 52 height 16
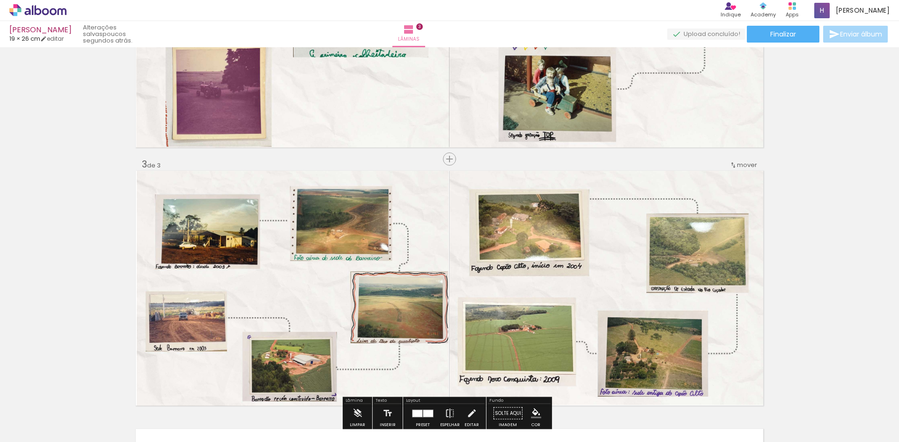
scroll to position [421, 0]
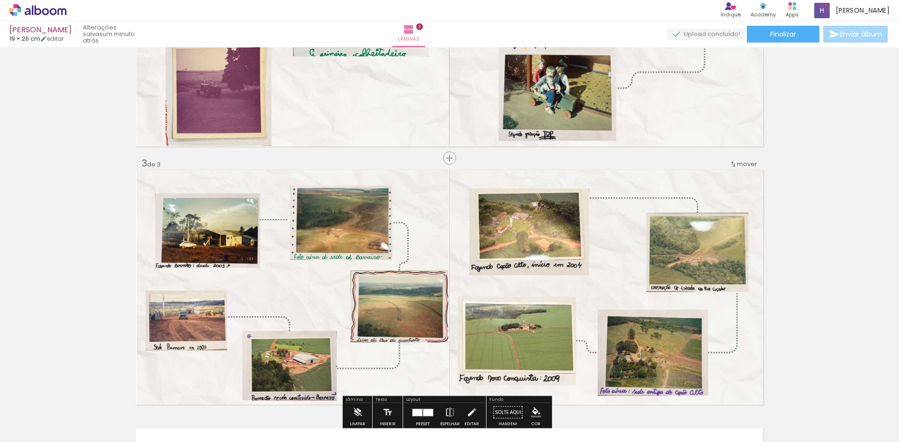
click at [432, 237] on quentale-photo at bounding box center [293, 287] width 312 height 235
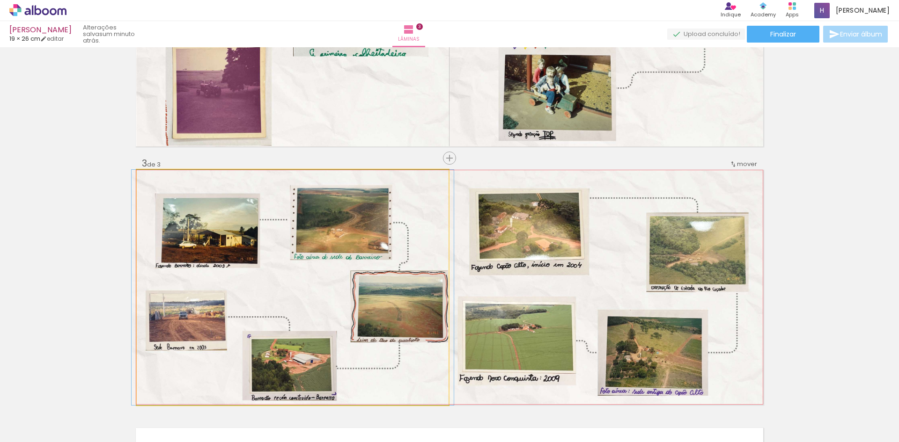
click at [431, 236] on quentale-photo at bounding box center [293, 287] width 312 height 235
click at [431, 234] on quentale-photo at bounding box center [293, 287] width 312 height 235
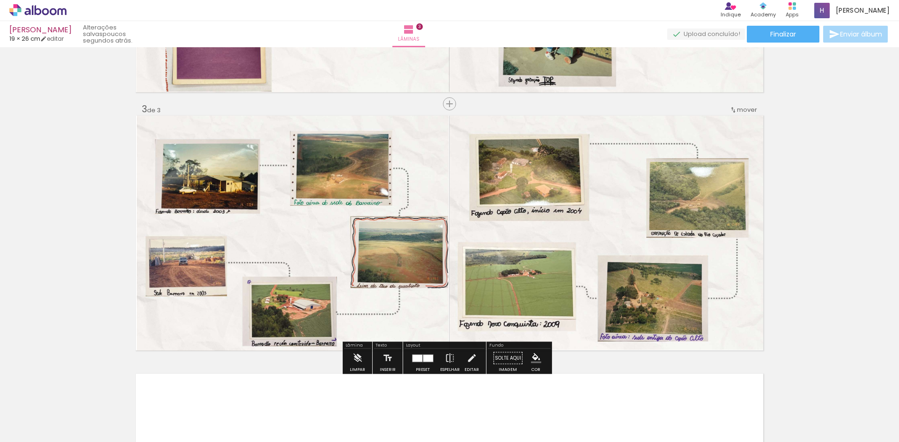
scroll to position [468, 0]
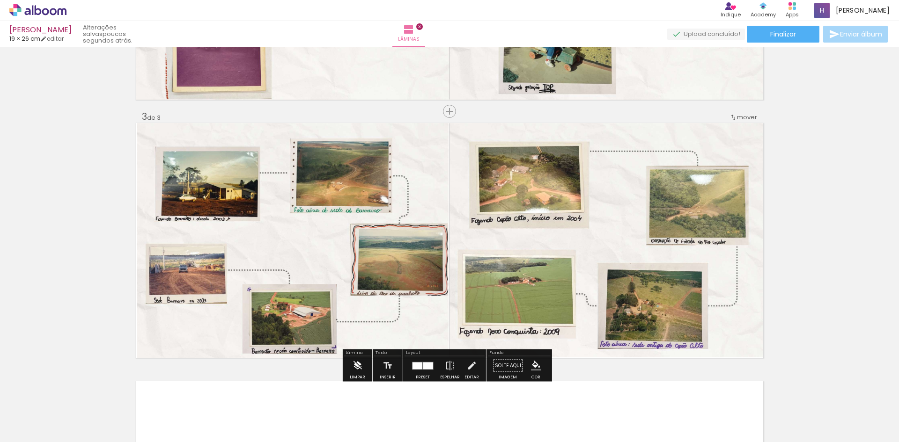
click at [363, 367] on paper-button "Limpar" at bounding box center [357, 369] width 20 height 24
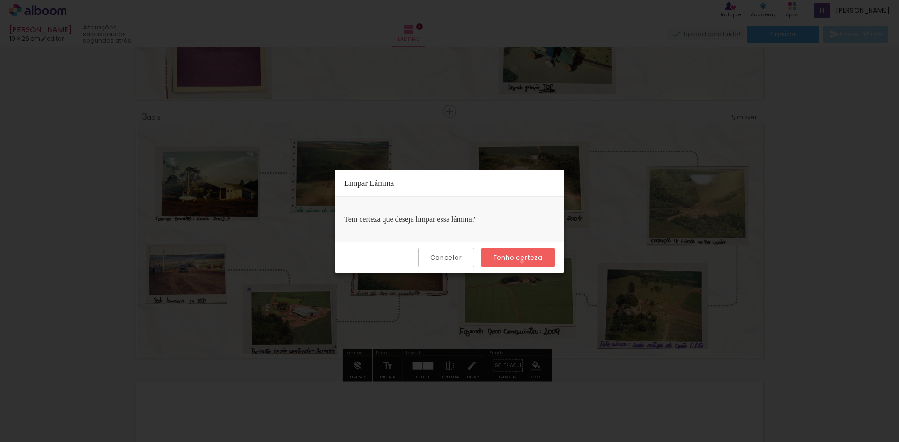
click at [0, 0] on slot "Tenho certeza" at bounding box center [0, 0] width 0 height 0
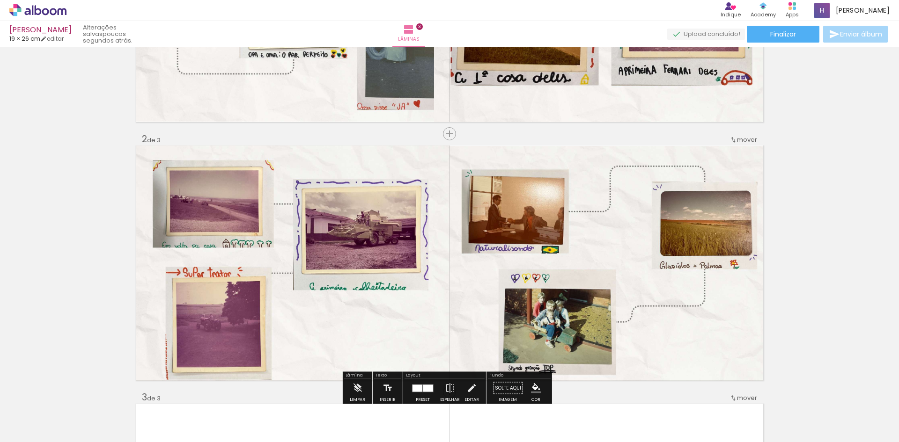
scroll to position [328, 0]
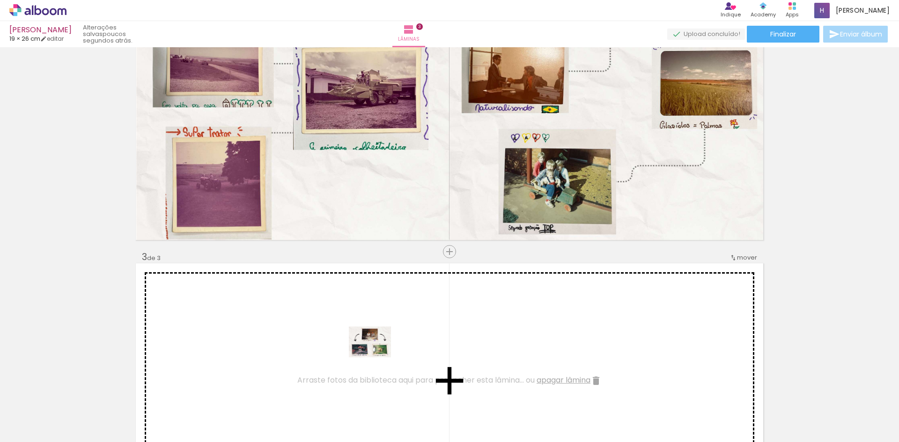
drag, startPoint x: 828, startPoint y: 414, endPoint x: 329, endPoint y: 342, distance: 504.0
click at [329, 342] on quentale-workspace at bounding box center [449, 221] width 899 height 442
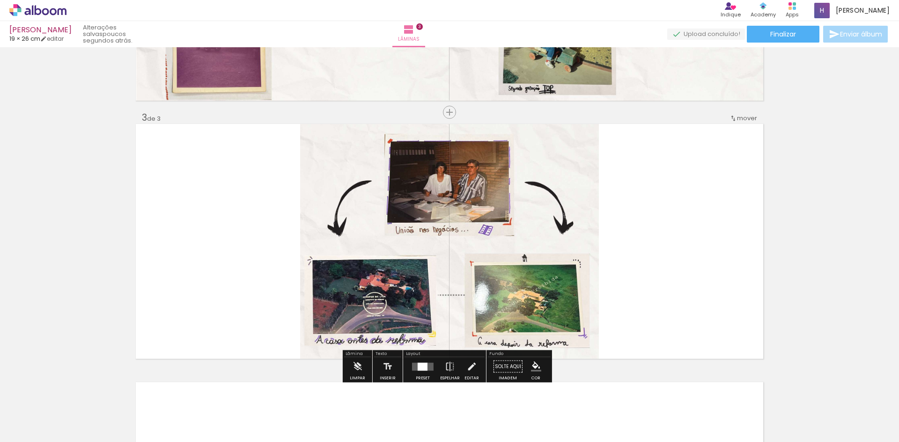
scroll to position [468, 0]
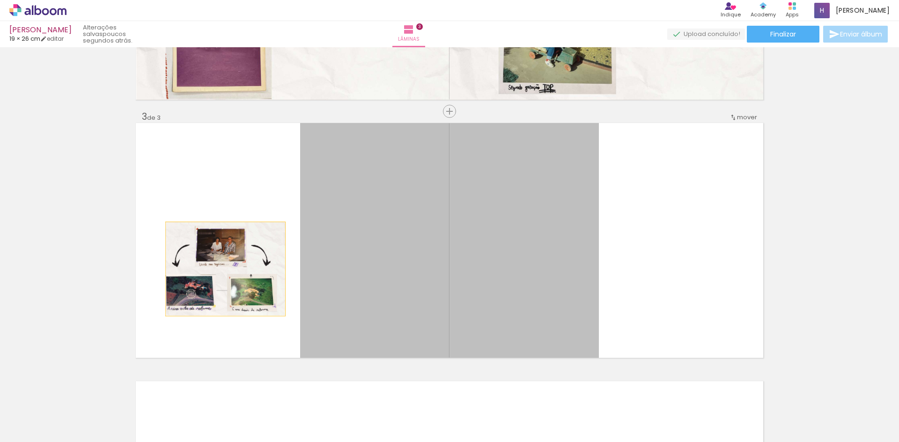
drag, startPoint x: 385, startPoint y: 269, endPoint x: 191, endPoint y: 263, distance: 193.4
click at [191, 263] on quentale-layouter at bounding box center [449, 240] width 627 height 235
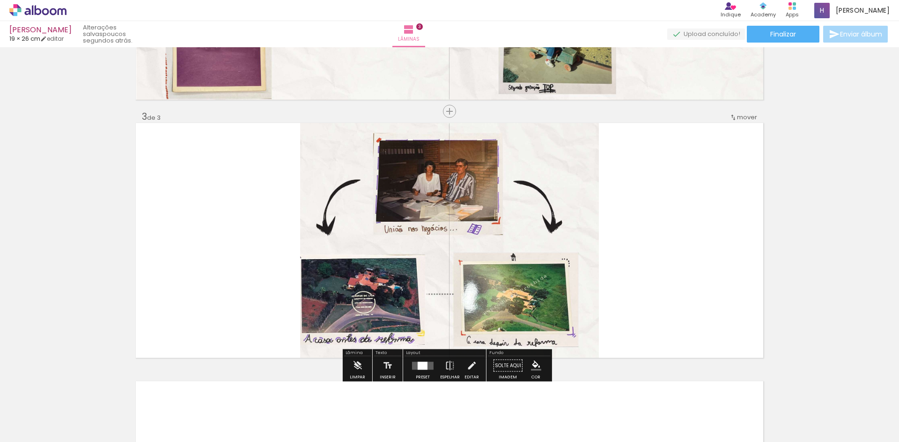
click at [316, 255] on quentale-photo at bounding box center [449, 240] width 299 height 235
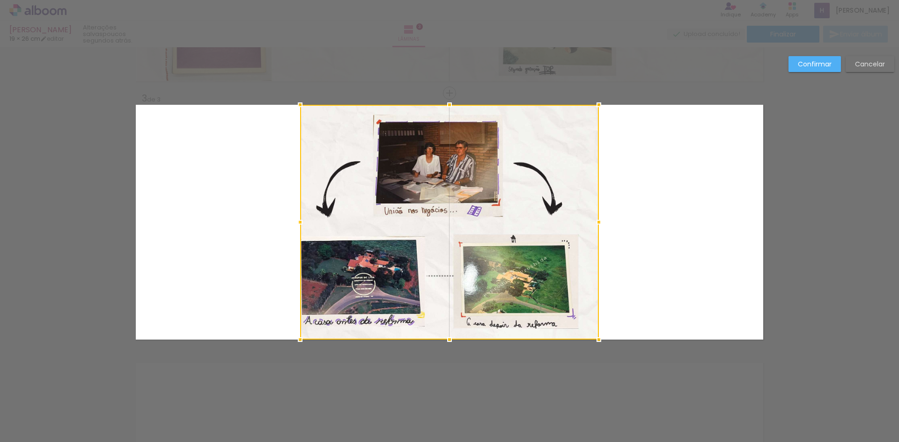
scroll to position [493, 0]
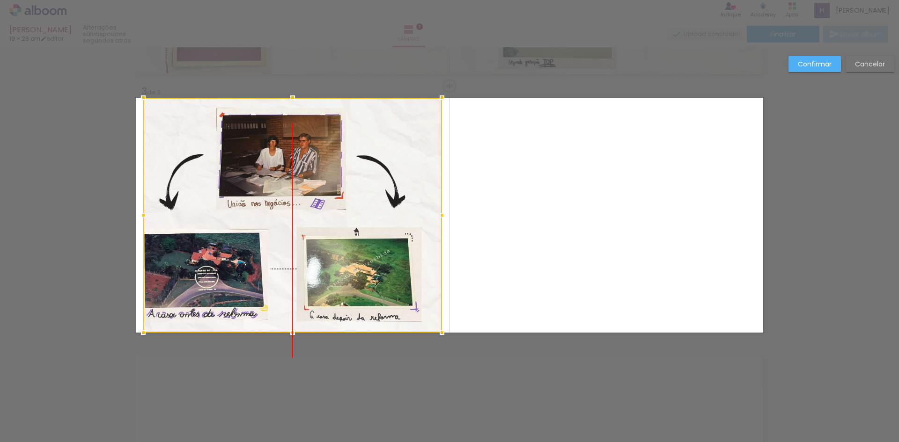
drag, startPoint x: 337, startPoint y: 243, endPoint x: 172, endPoint y: 232, distance: 165.2
click at [172, 232] on div at bounding box center [292, 215] width 299 height 235
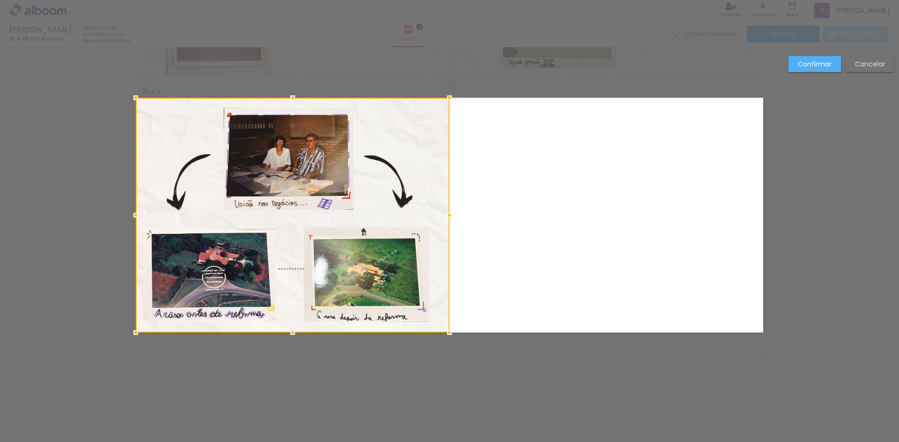
drag, startPoint x: 430, startPoint y: 216, endPoint x: 448, endPoint y: 217, distance: 18.3
click at [448, 217] on div at bounding box center [449, 215] width 19 height 19
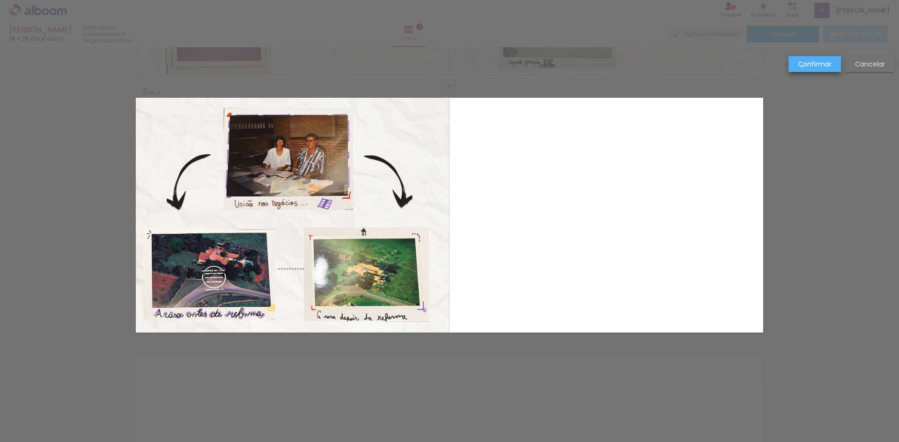
click at [0, 0] on slot "Confirmar" at bounding box center [0, 0] width 0 height 0
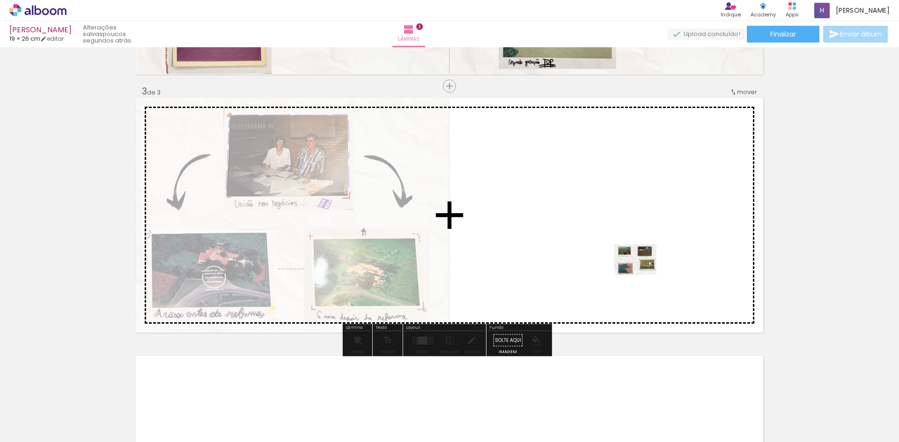
drag, startPoint x: 142, startPoint y: 417, endPoint x: 642, endPoint y: 272, distance: 520.2
click at [642, 272] on quentale-workspace at bounding box center [449, 221] width 899 height 442
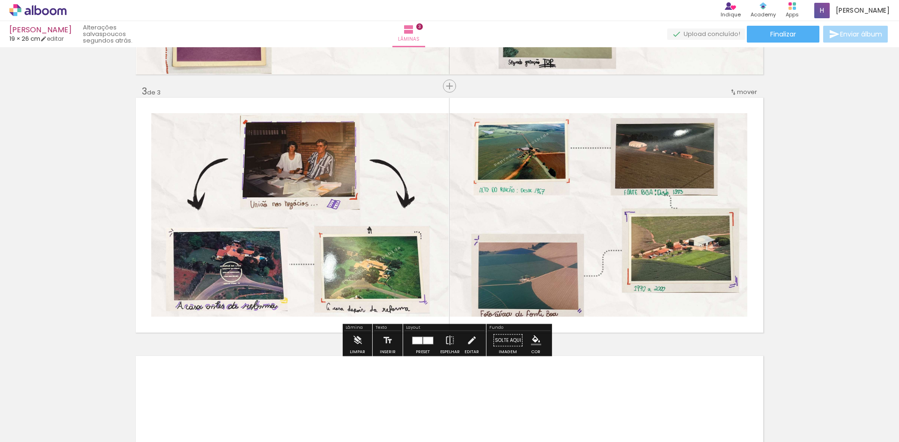
click at [408, 137] on quentale-photo at bounding box center [299, 215] width 297 height 204
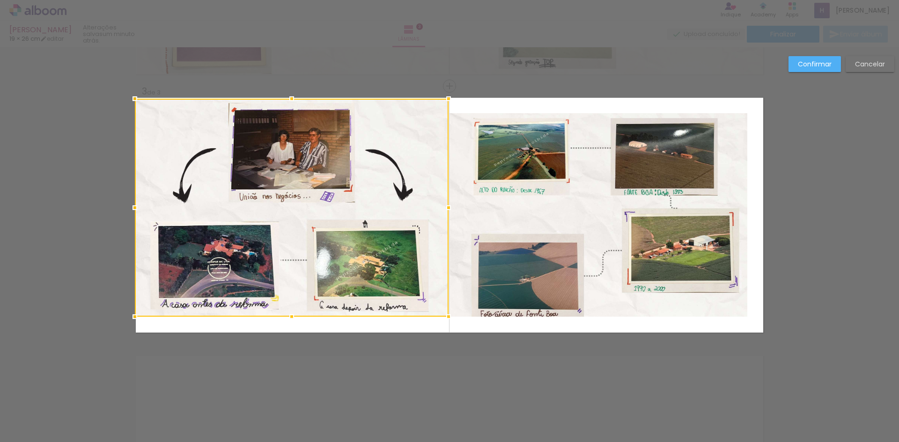
drag, startPoint x: 150, startPoint y: 114, endPoint x: 134, endPoint y: 99, distance: 21.9
click at [134, 99] on div at bounding box center [134, 98] width 19 height 19
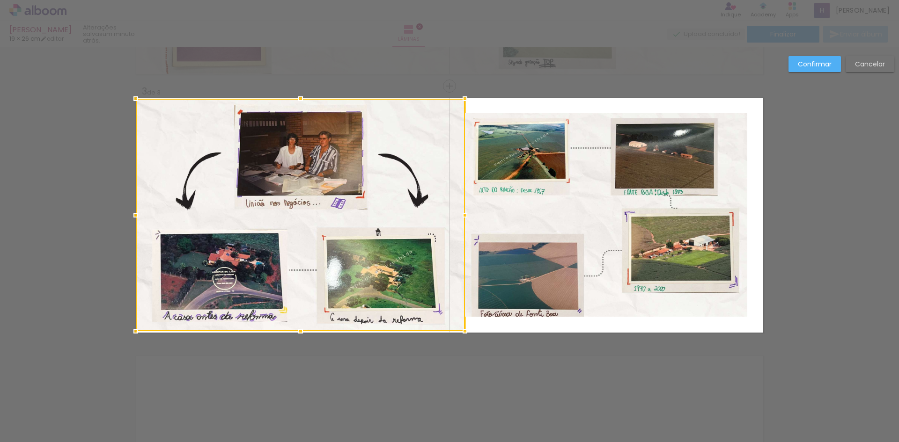
drag, startPoint x: 286, startPoint y: 318, endPoint x: 288, endPoint y: 337, distance: 18.3
click at [291, 337] on div at bounding box center [300, 331] width 19 height 19
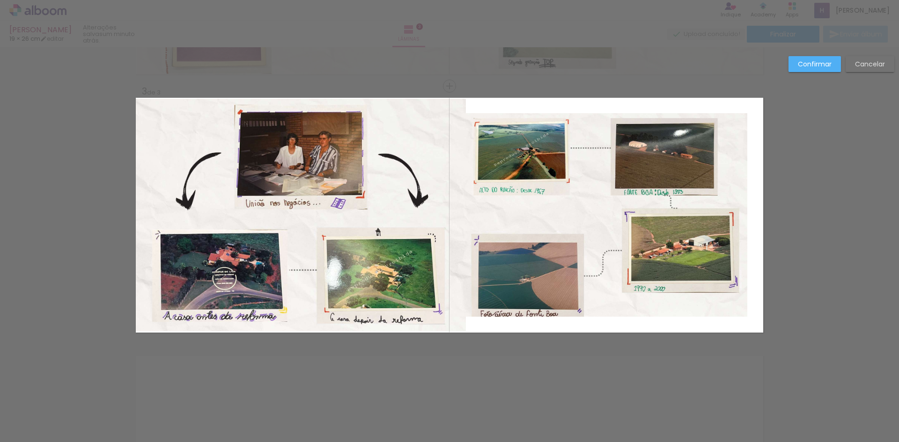
click at [547, 117] on quentale-photo at bounding box center [598, 215] width 298 height 204
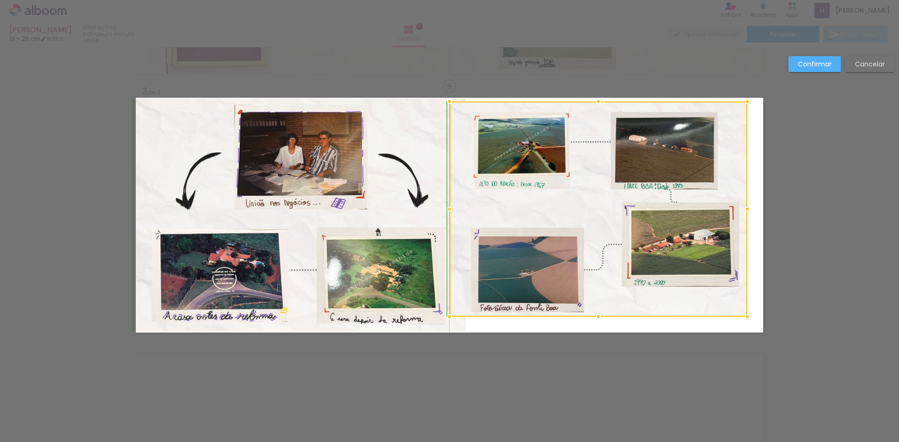
drag, startPoint x: 596, startPoint y: 113, endPoint x: 610, endPoint y: 88, distance: 28.3
click at [610, 88] on div "Inserir lâmina 1 de 3 Inserir lâmina 2 de 3 Inserir lâmina 3 de 3 Confirmar Can…" at bounding box center [449, 82] width 899 height 1056
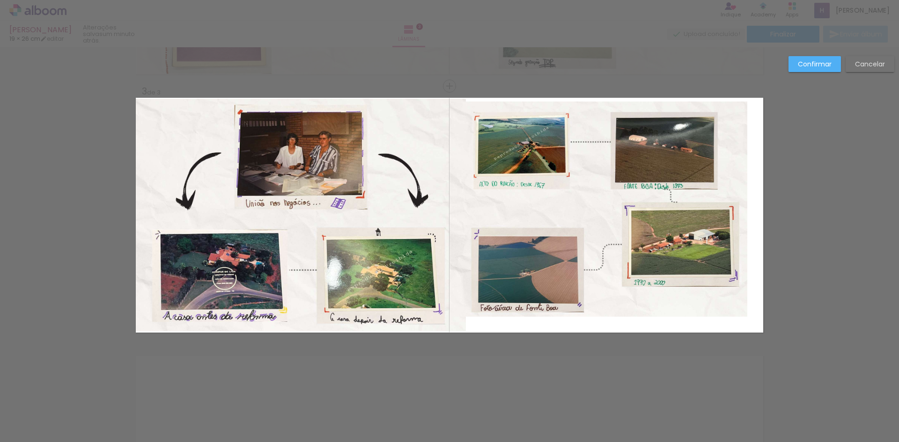
click at [744, 189] on quentale-layouter at bounding box center [449, 215] width 627 height 235
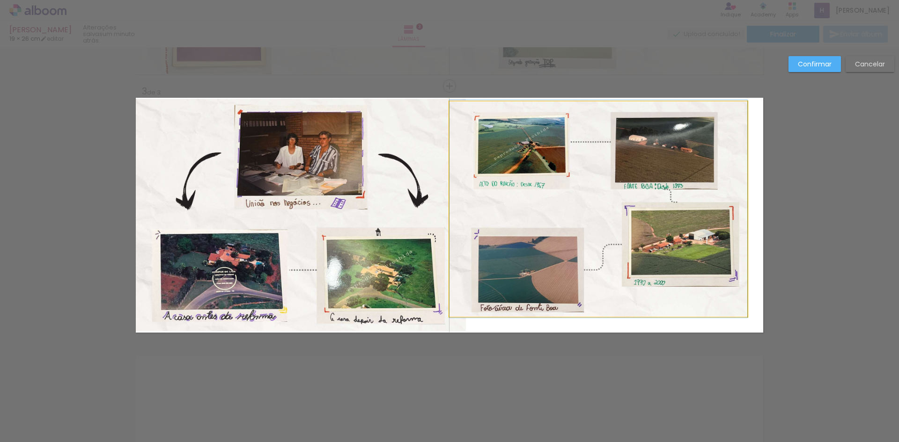
click at [739, 187] on quentale-photo at bounding box center [598, 209] width 298 height 215
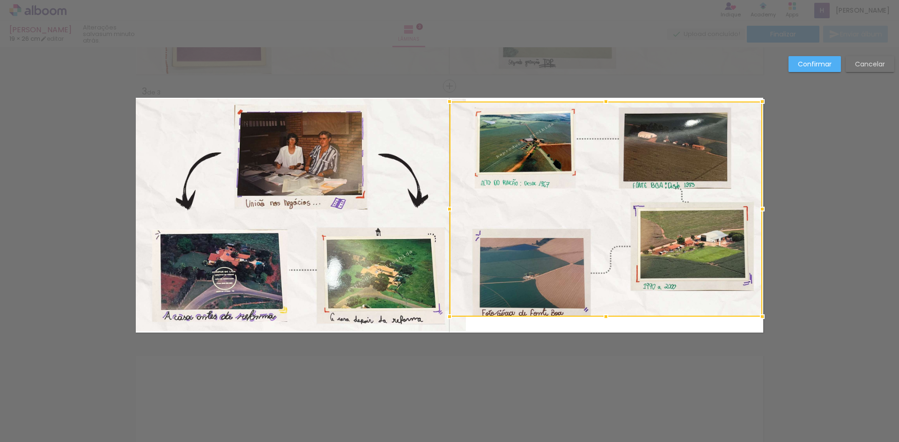
drag, startPoint x: 745, startPoint y: 210, endPoint x: 761, endPoint y: 211, distance: 16.9
click at [761, 211] on div at bounding box center [762, 209] width 19 height 19
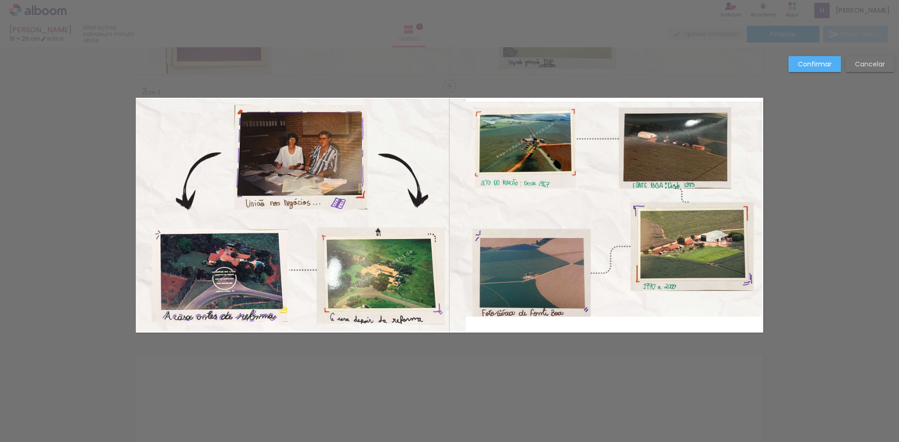
click at [622, 318] on quentale-layouter at bounding box center [449, 215] width 627 height 235
click at [608, 308] on quentale-photo at bounding box center [605, 209] width 313 height 215
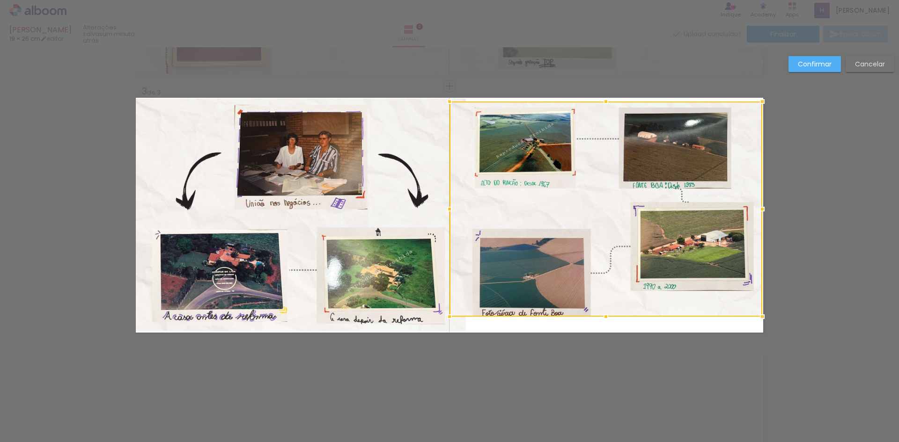
click at [608, 308] on div at bounding box center [605, 316] width 19 height 19
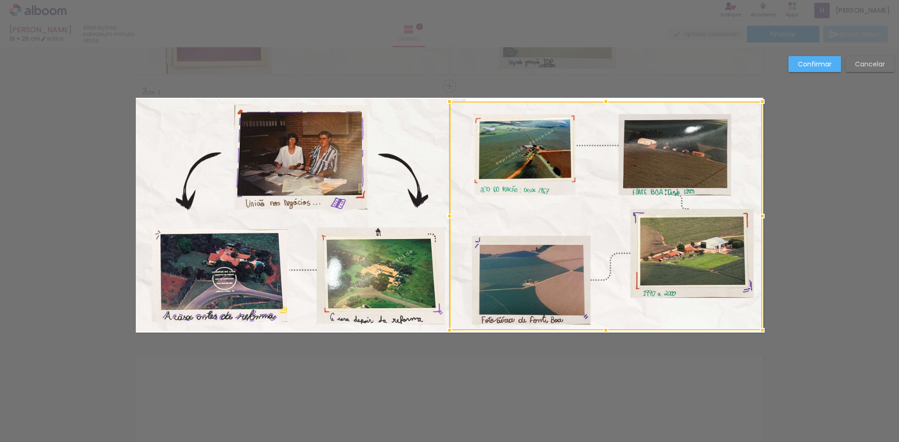
drag, startPoint x: 604, startPoint y: 319, endPoint x: 595, endPoint y: 339, distance: 22.2
click at [596, 339] on div at bounding box center [605, 330] width 19 height 19
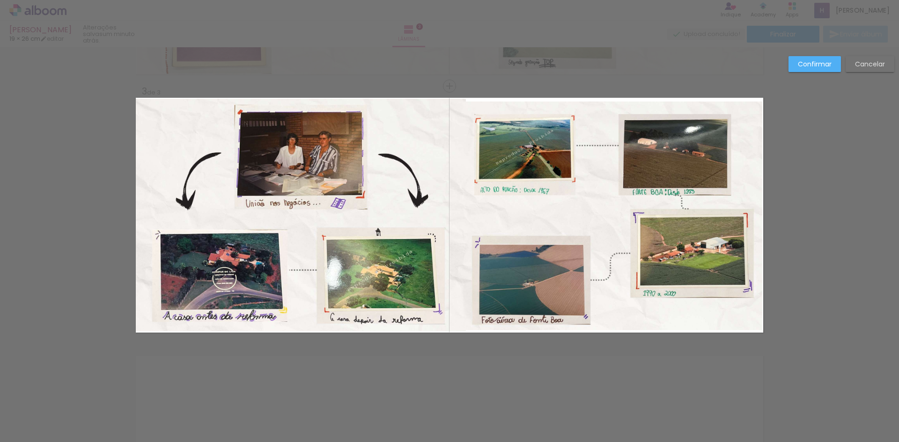
click at [602, 321] on quentale-photo at bounding box center [605, 216] width 313 height 229
click at [602, 102] on div at bounding box center [605, 102] width 313 height 0
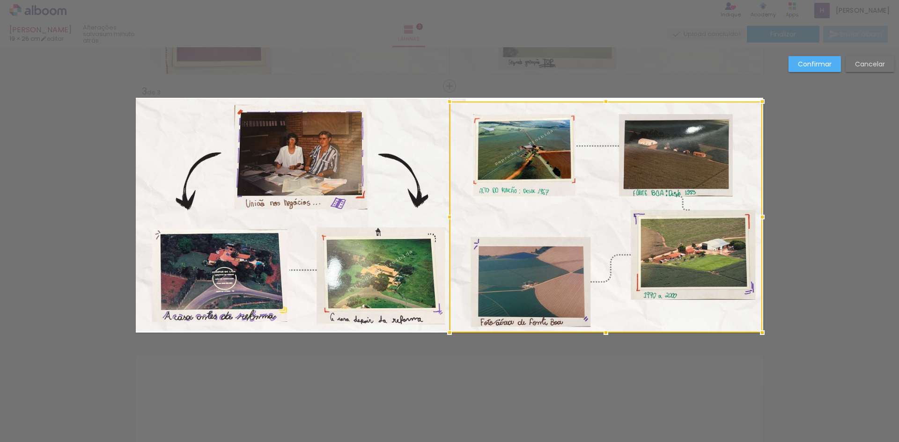
click at [602, 328] on div at bounding box center [605, 332] width 19 height 19
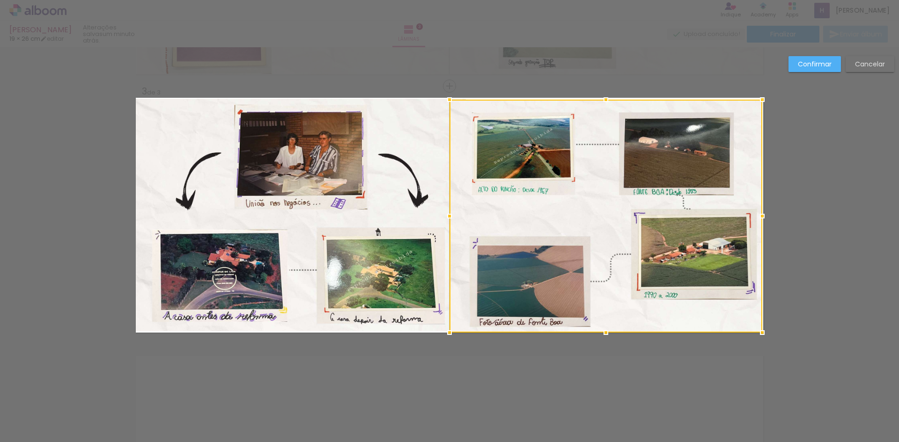
drag, startPoint x: 601, startPoint y: 100, endPoint x: 581, endPoint y: 88, distance: 23.7
click at [581, 88] on div "Inserir lâmina 1 de 3 Inserir lâmina 2 de 3 Inserir lâmina 3 de 3 Confirmar Can…" at bounding box center [449, 82] width 899 height 1056
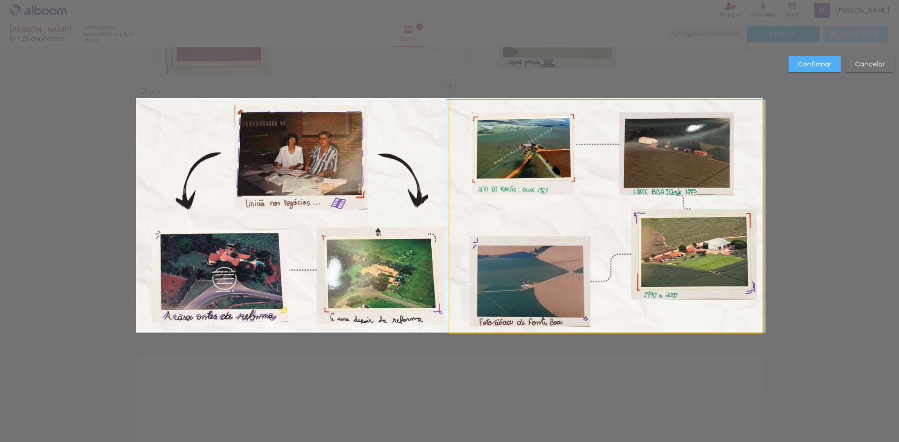
click at [602, 100] on quentale-photo at bounding box center [605, 216] width 313 height 233
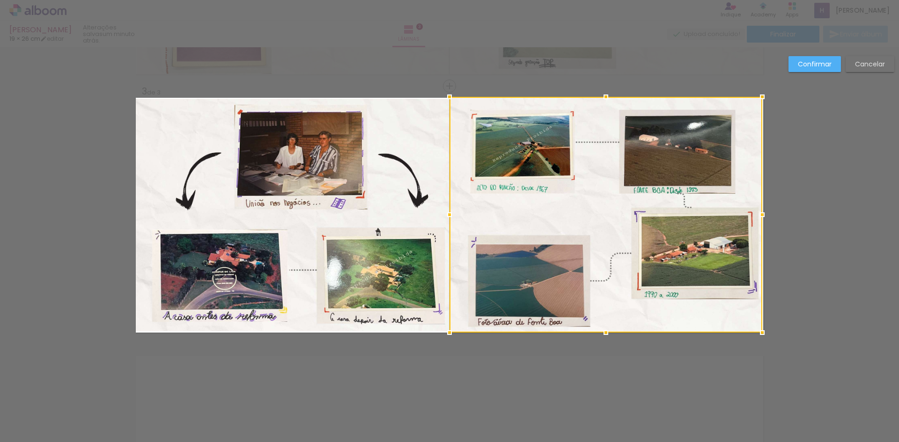
drag, startPoint x: 604, startPoint y: 97, endPoint x: 602, endPoint y: 104, distance: 7.3
click at [602, 104] on div at bounding box center [605, 97] width 19 height 19
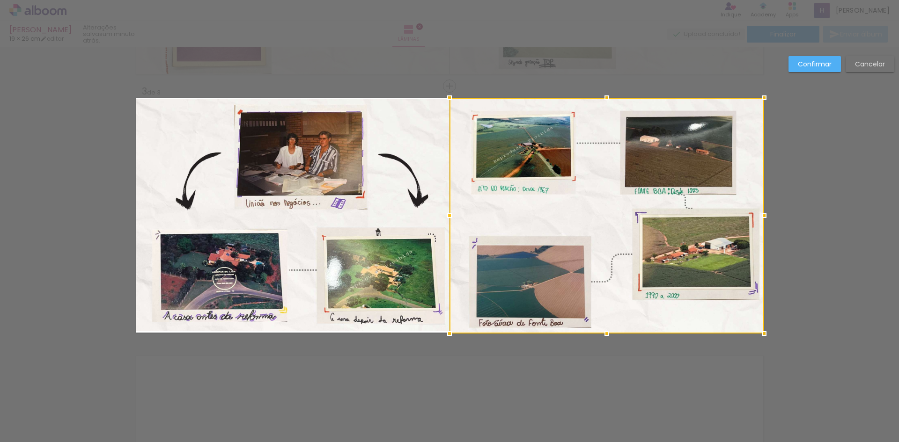
click at [761, 217] on div at bounding box center [763, 215] width 19 height 19
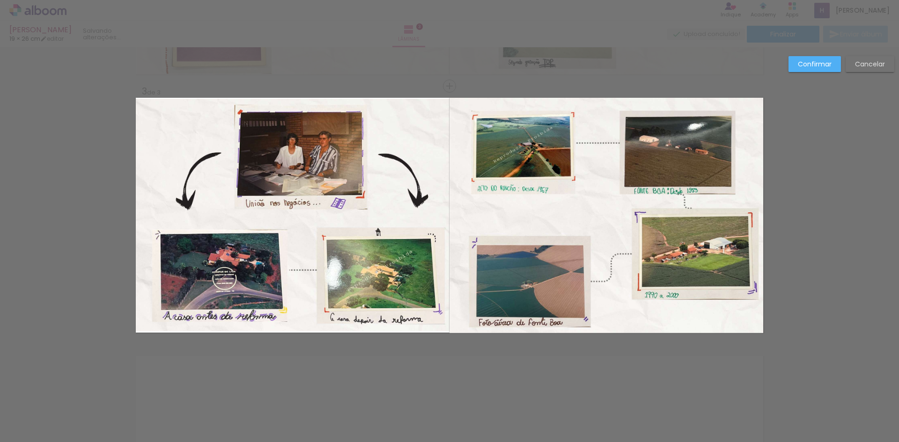
click at [810, 220] on div "Confirmar Cancelar" at bounding box center [449, 82] width 899 height 1056
click at [436, 220] on quentale-photo at bounding box center [301, 215] width 330 height 233
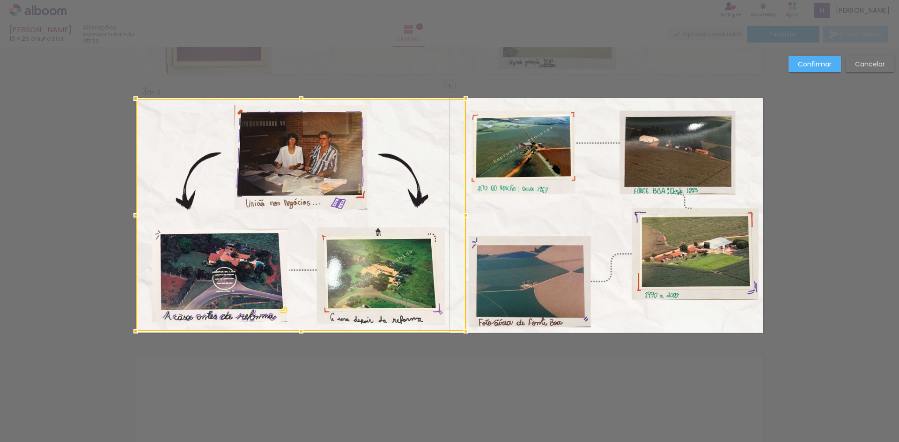
click at [436, 220] on div at bounding box center [301, 215] width 330 height 233
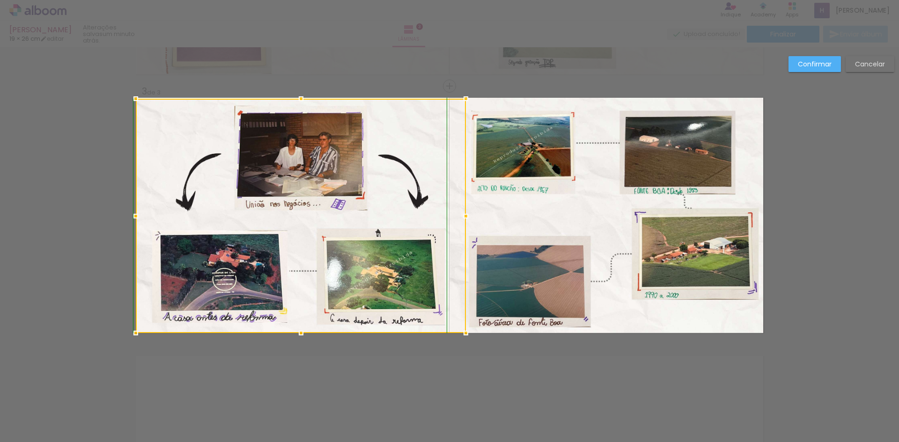
click at [299, 333] on div at bounding box center [301, 333] width 19 height 19
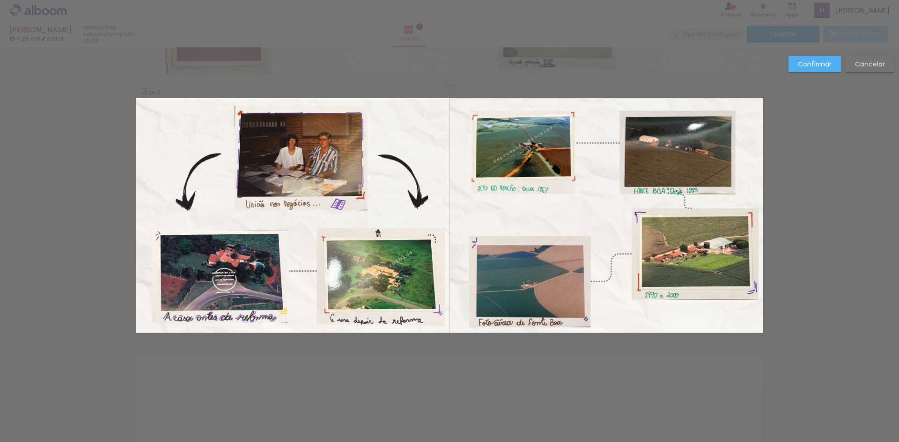
click at [453, 380] on div "Confirmar Cancelar" at bounding box center [449, 82] width 899 height 1056
click at [150, 108] on quentale-photo at bounding box center [301, 216] width 330 height 234
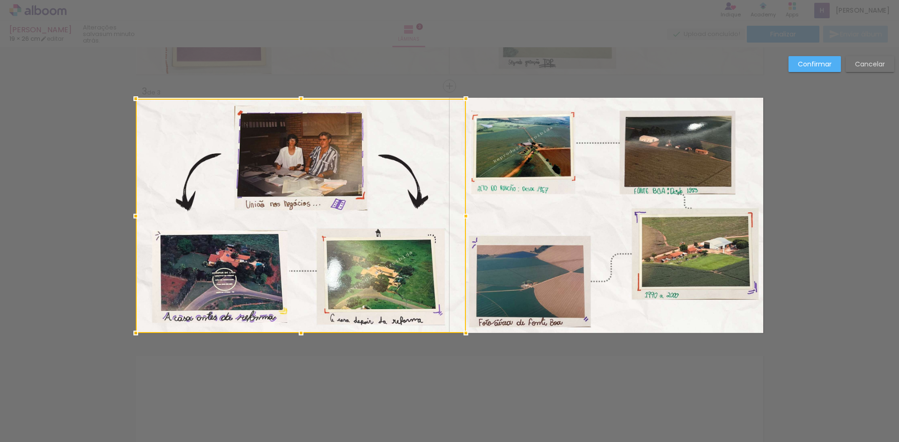
click at [150, 108] on div at bounding box center [301, 216] width 330 height 234
drag, startPoint x: 294, startPoint y: 98, endPoint x: 186, endPoint y: 96, distance: 107.7
click at [314, 85] on div "Inserir lâmina 1 de 3 Inserir lâmina 2 de 3 Inserir lâmina 3 de 3 Confirmar Can…" at bounding box center [449, 82] width 899 height 1056
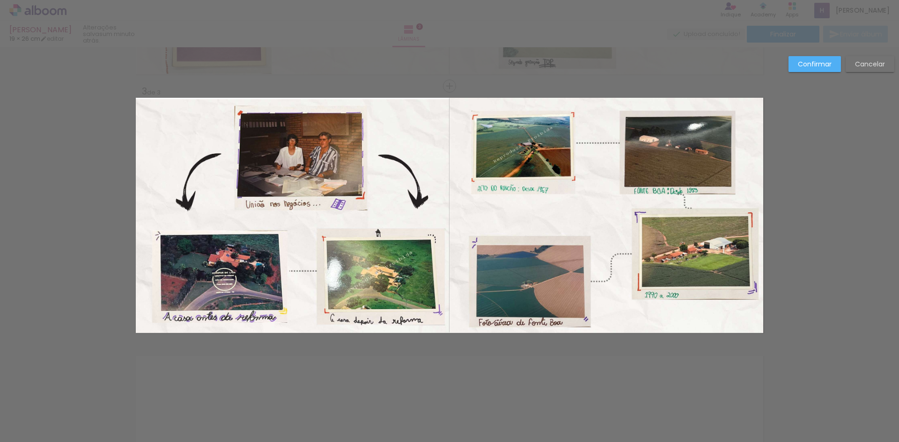
click at [132, 102] on div "Confirmar Cancelar" at bounding box center [449, 82] width 899 height 1056
click at [161, 106] on quentale-photo at bounding box center [301, 216] width 330 height 234
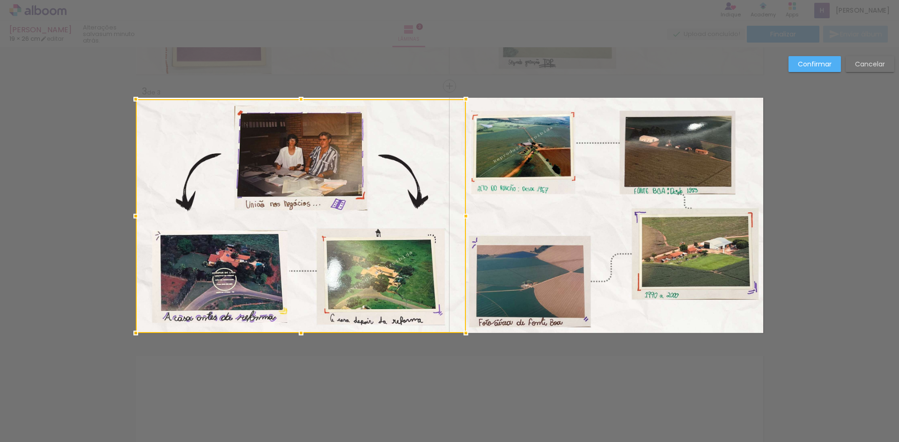
click at [161, 106] on div at bounding box center [301, 216] width 330 height 234
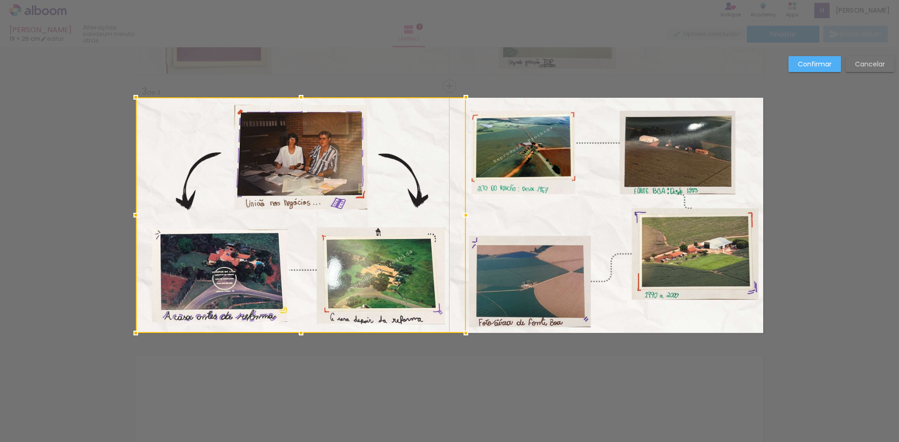
drag, startPoint x: 299, startPoint y: 98, endPoint x: 297, endPoint y: 109, distance: 10.9
click at [297, 109] on div at bounding box center [301, 215] width 330 height 236
click at [0, 0] on slot "Confirmar" at bounding box center [0, 0] width 0 height 0
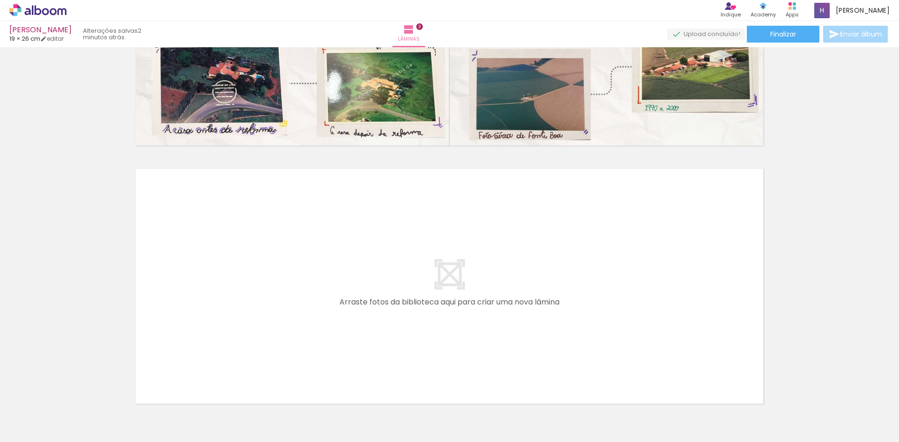
scroll to position [0, 177]
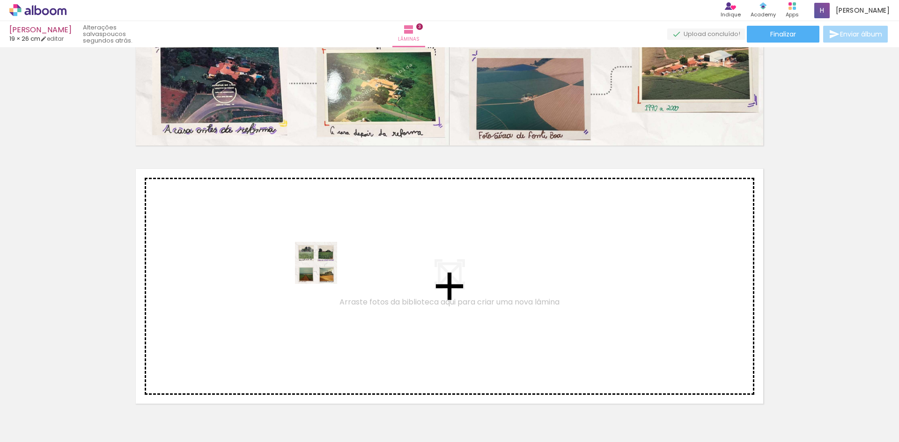
drag, startPoint x: 711, startPoint y: 421, endPoint x: 310, endPoint y: 267, distance: 429.6
click at [310, 267] on quentale-workspace at bounding box center [449, 221] width 899 height 442
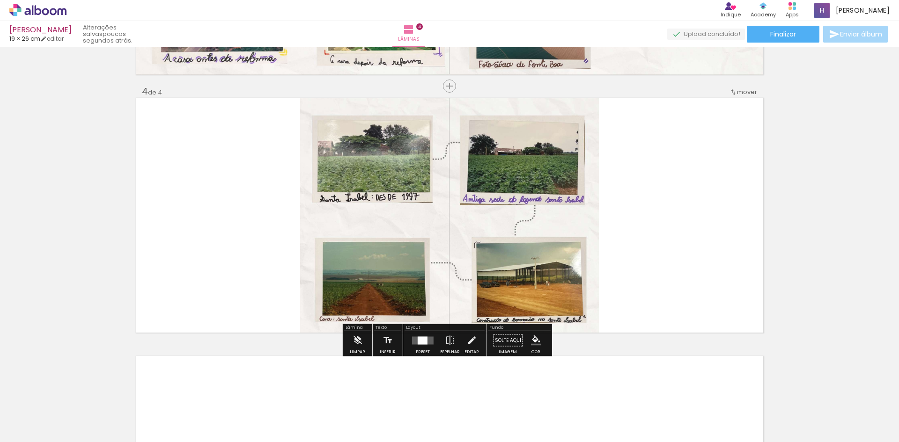
scroll to position [0, 0]
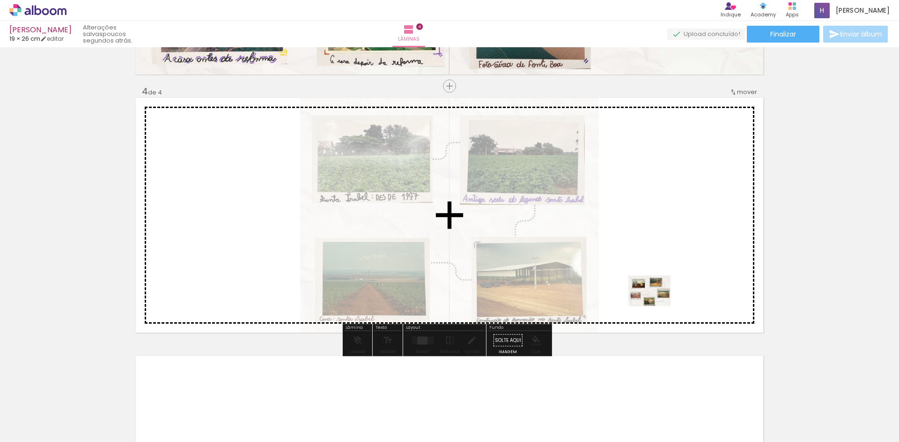
drag, startPoint x: 199, startPoint y: 416, endPoint x: 695, endPoint y: 292, distance: 510.9
click at [695, 292] on quentale-workspace at bounding box center [449, 221] width 899 height 442
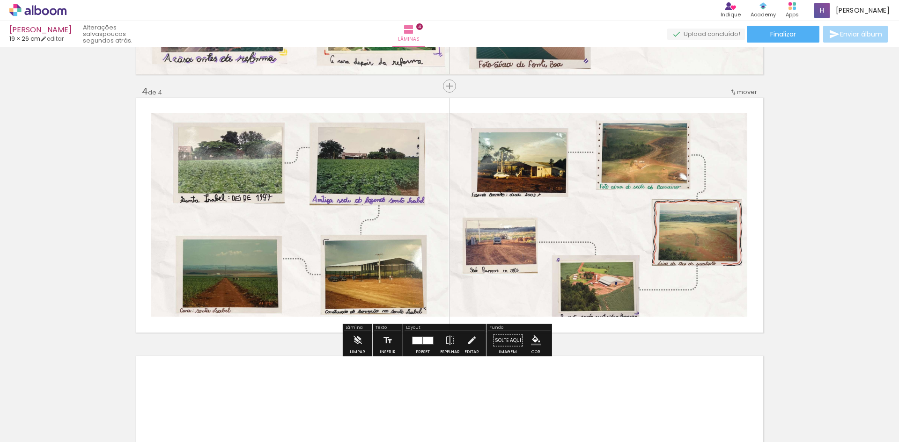
click at [311, 117] on quentale-photo at bounding box center [299, 215] width 297 height 204
click at [156, 164] on quentale-photo at bounding box center [299, 215] width 297 height 204
click at [151, 153] on quentale-photo at bounding box center [299, 215] width 297 height 204
click at [168, 176] on quentale-photo at bounding box center [299, 215] width 297 height 204
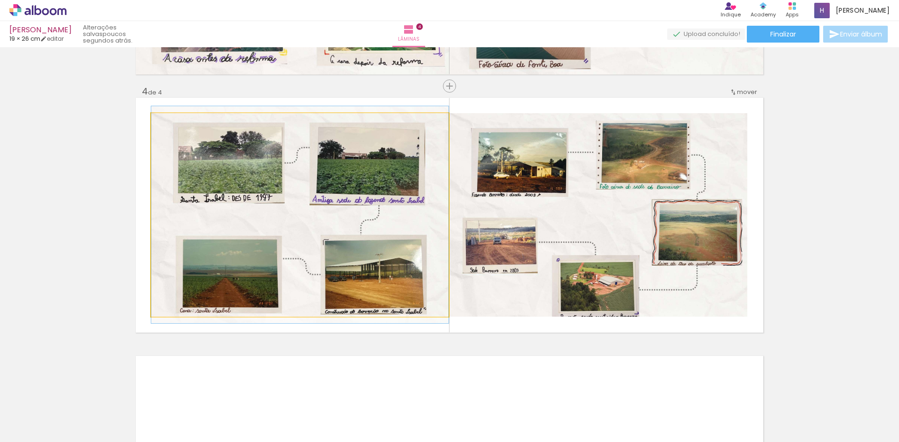
click at [214, 237] on quentale-photo at bounding box center [299, 215] width 297 height 204
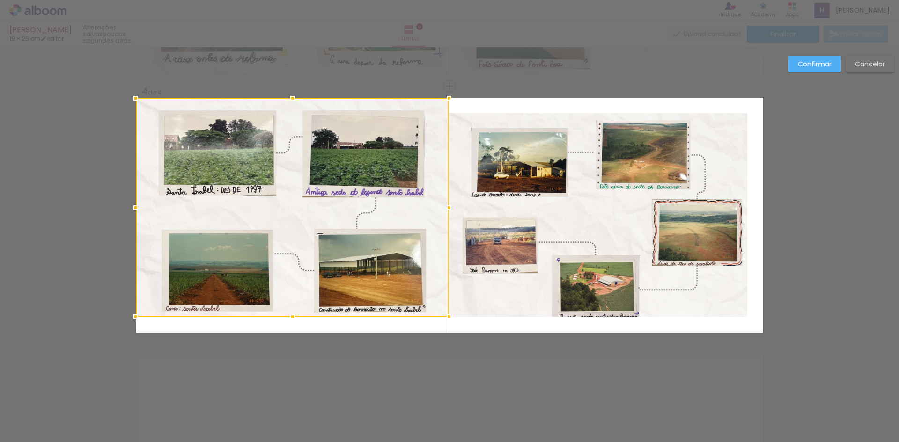
drag, startPoint x: 147, startPoint y: 113, endPoint x: 132, endPoint y: 96, distance: 22.5
click at [132, 96] on div at bounding box center [135, 98] width 19 height 19
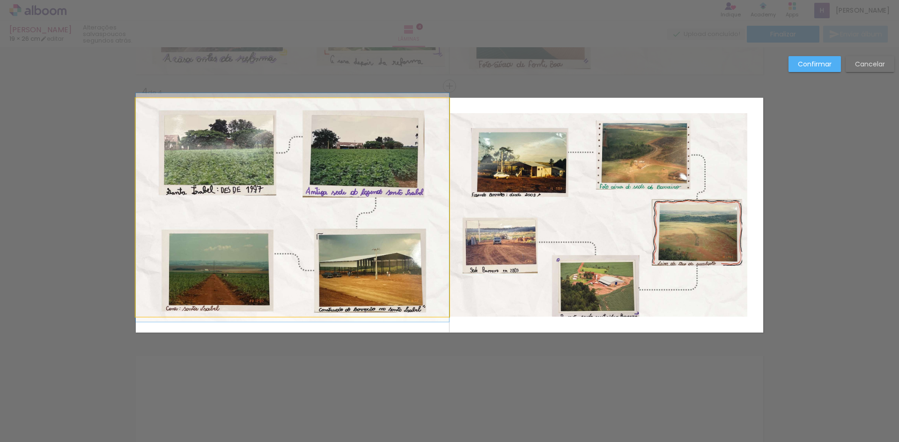
click at [435, 310] on quentale-photo at bounding box center [292, 207] width 313 height 219
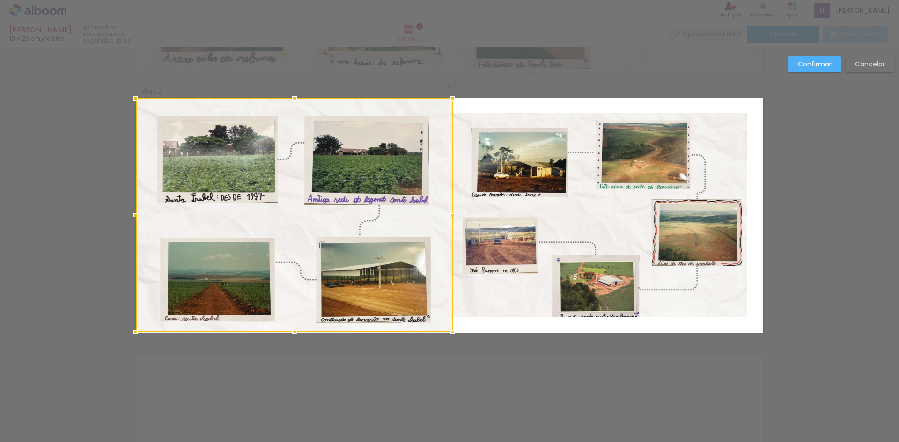
drag, startPoint x: 285, startPoint y: 315, endPoint x: 285, endPoint y: 332, distance: 16.9
click at [285, 332] on div at bounding box center [294, 332] width 19 height 19
click at [579, 206] on quentale-photo at bounding box center [598, 215] width 298 height 204
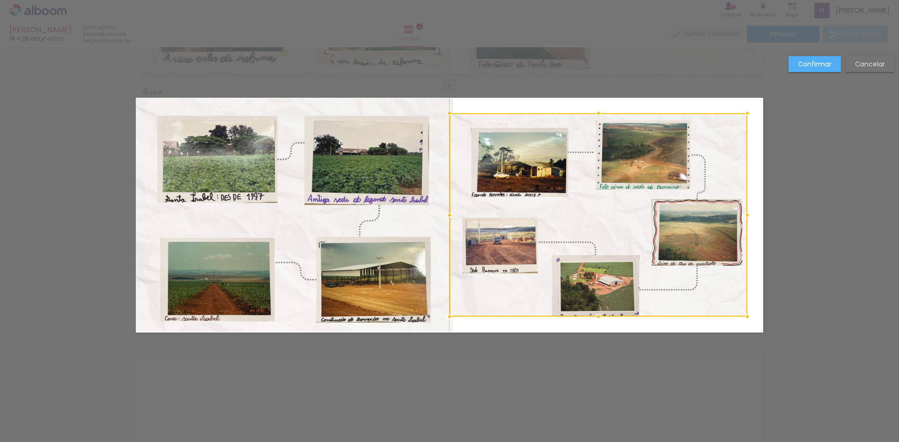
click at [579, 206] on div at bounding box center [598, 215] width 298 height 204
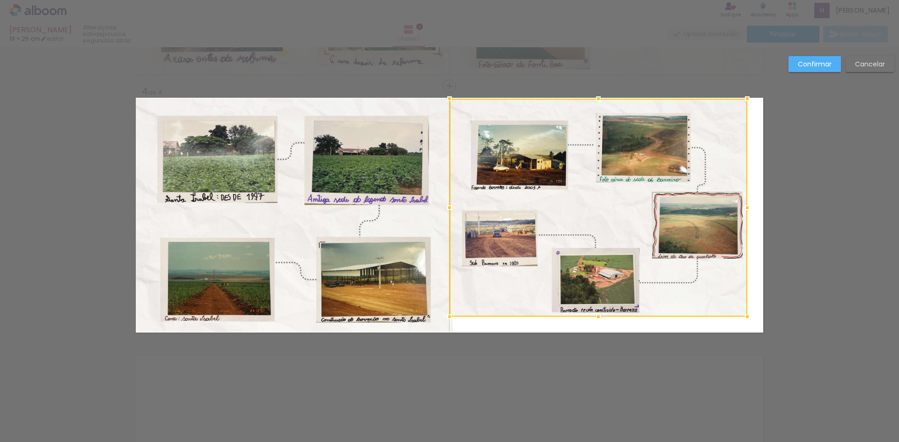
drag, startPoint x: 595, startPoint y: 112, endPoint x: 593, endPoint y: 95, distance: 18.0
click at [593, 95] on div at bounding box center [598, 98] width 19 height 19
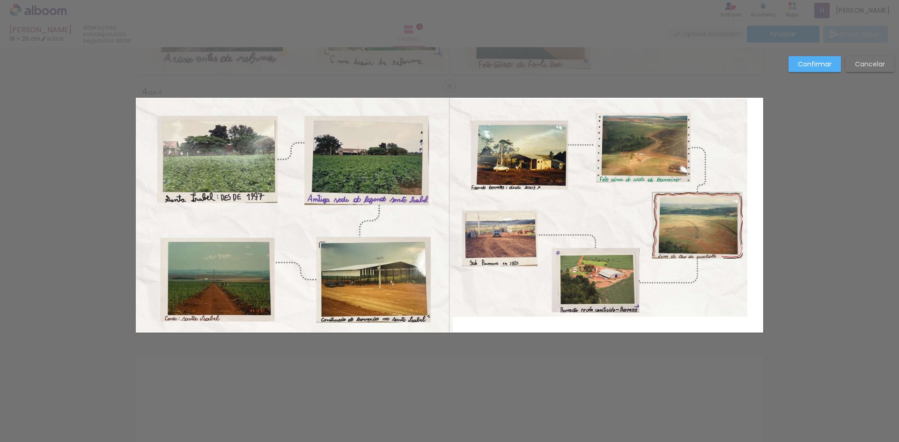
click at [727, 173] on quentale-photo at bounding box center [598, 208] width 298 height 218
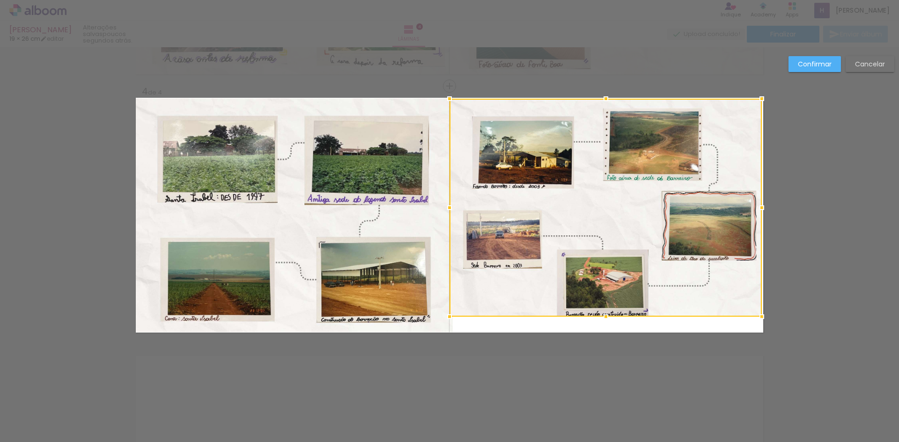
drag, startPoint x: 745, startPoint y: 205, endPoint x: 767, endPoint y: 213, distance: 23.0
click at [767, 213] on div at bounding box center [761, 207] width 19 height 19
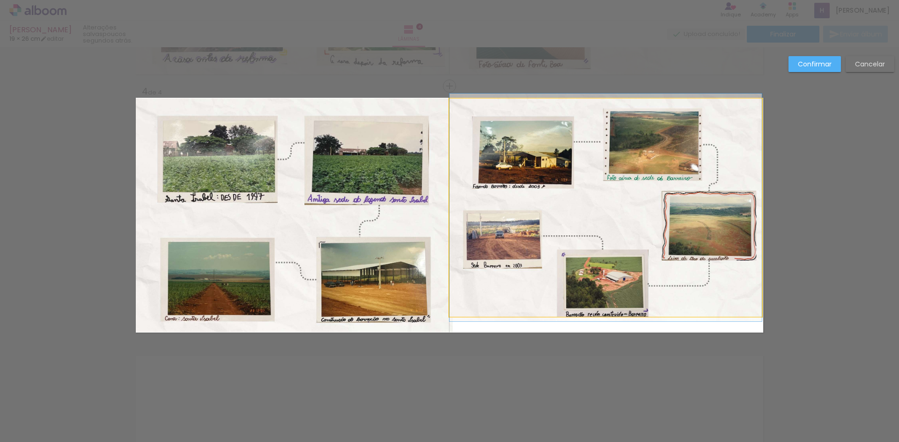
click at [672, 315] on quentale-photo at bounding box center [605, 208] width 312 height 218
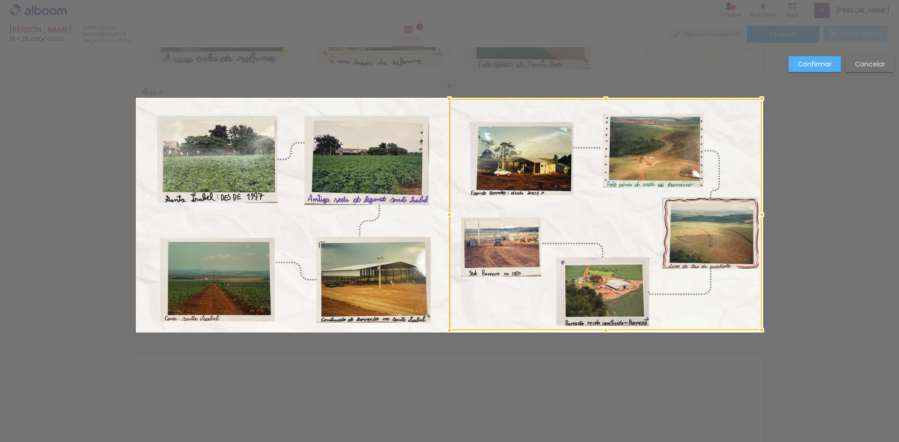
drag, startPoint x: 601, startPoint y: 322, endPoint x: 580, endPoint y: 344, distance: 29.8
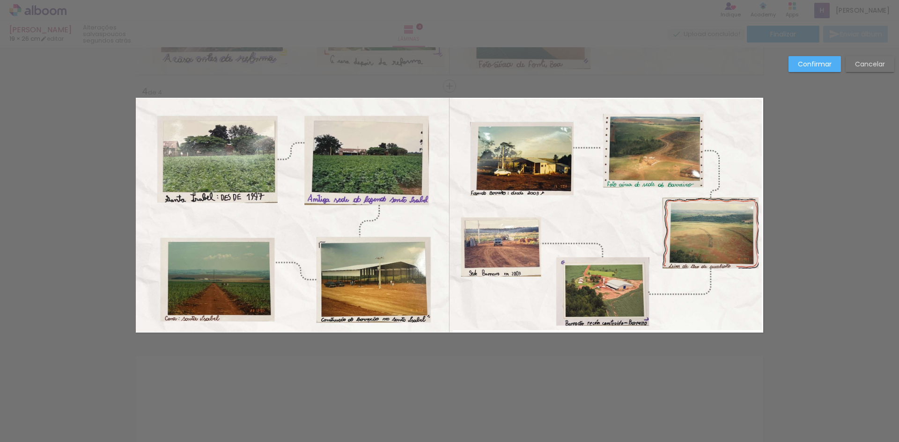
click at [688, 320] on quentale-photo at bounding box center [605, 215] width 312 height 232
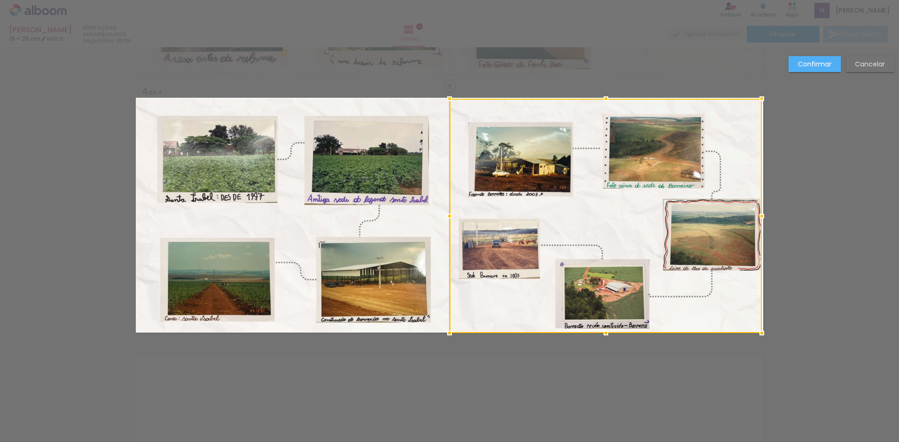
drag, startPoint x: 604, startPoint y: 332, endPoint x: 604, endPoint y: 324, distance: 8.0
click at [604, 324] on div at bounding box center [605, 333] width 19 height 19
click at [763, 216] on div at bounding box center [761, 216] width 19 height 19
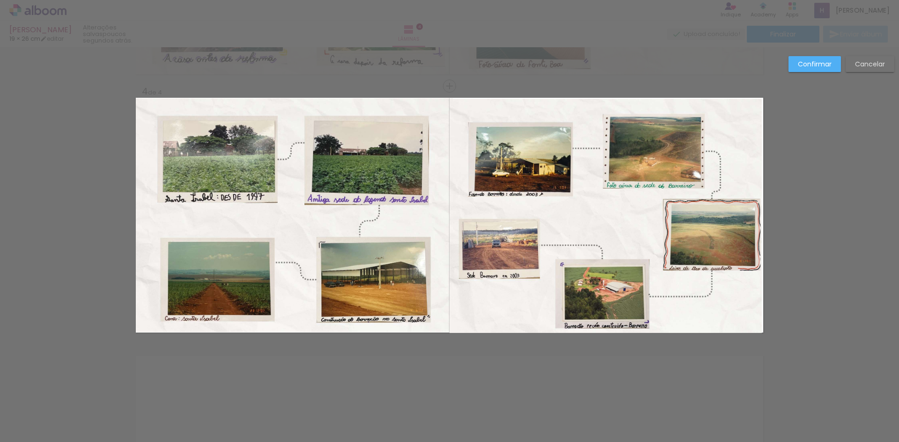
click at [602, 113] on quentale-photo at bounding box center [605, 216] width 312 height 234
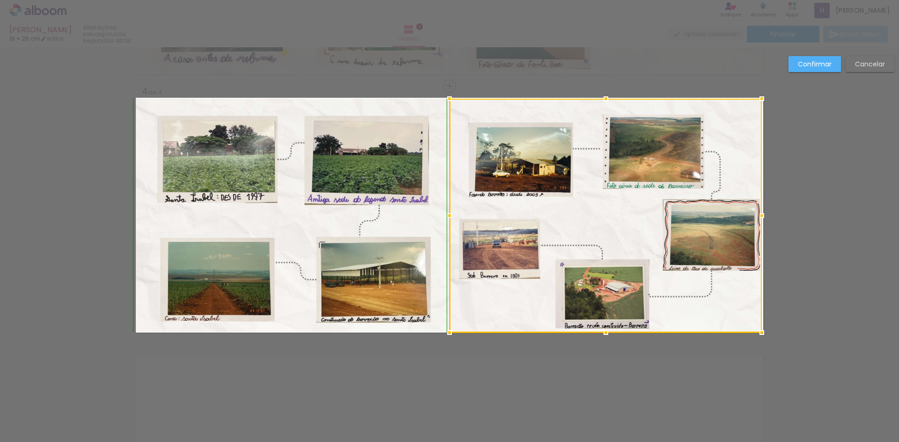
click at [603, 101] on div at bounding box center [605, 98] width 19 height 19
drag, startPoint x: 764, startPoint y: 214, endPoint x: 791, endPoint y: 214, distance: 27.1
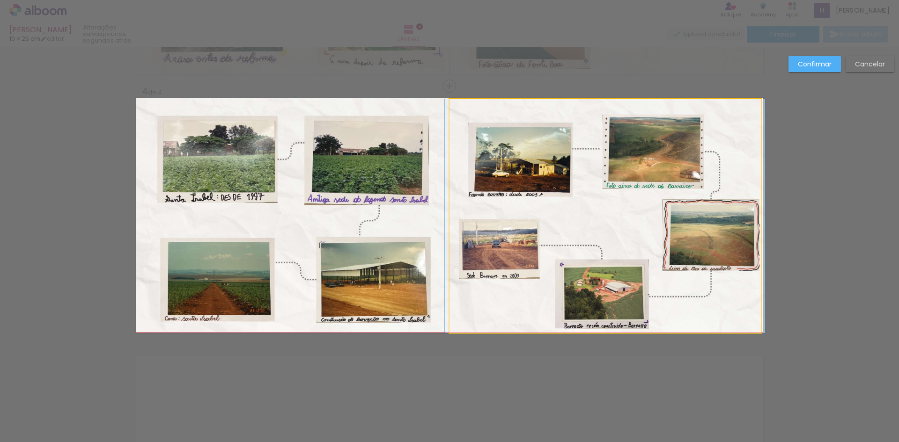
click at [739, 156] on quentale-photo at bounding box center [604, 216] width 311 height 234
click at [739, 156] on div at bounding box center [604, 216] width 311 height 234
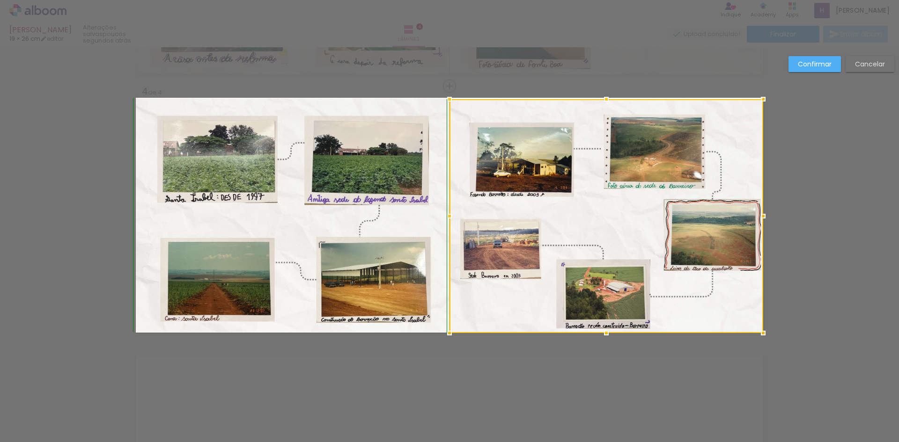
drag, startPoint x: 756, startPoint y: 100, endPoint x: 727, endPoint y: 104, distance: 29.9
click at [727, 104] on div at bounding box center [606, 216] width 314 height 234
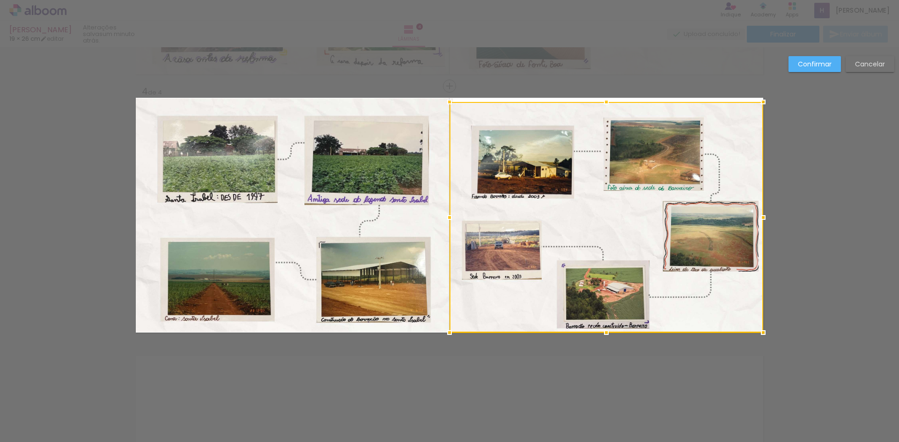
drag, startPoint x: 602, startPoint y: 99, endPoint x: 647, endPoint y: 74, distance: 51.1
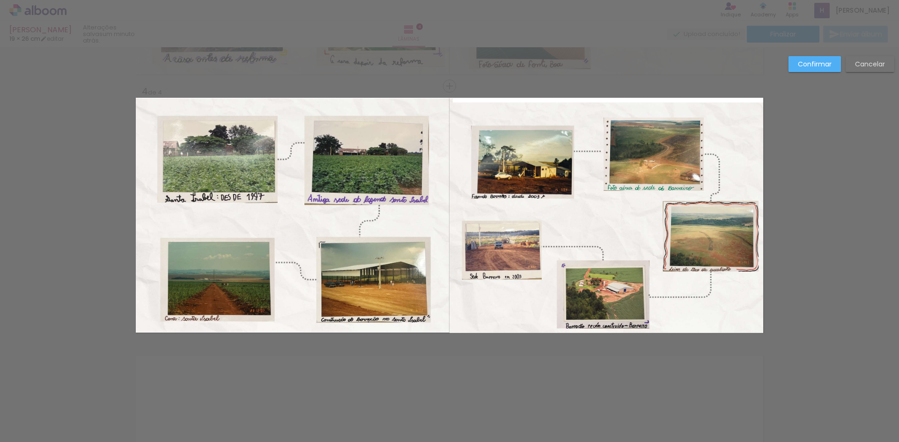
click at [745, 103] on quentale-photo at bounding box center [606, 217] width 314 height 231
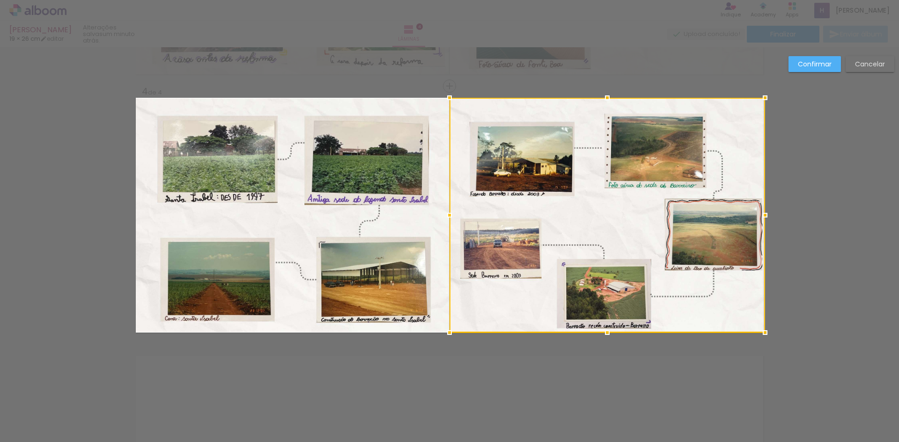
drag, startPoint x: 760, startPoint y: 102, endPoint x: 764, endPoint y: 125, distance: 22.9
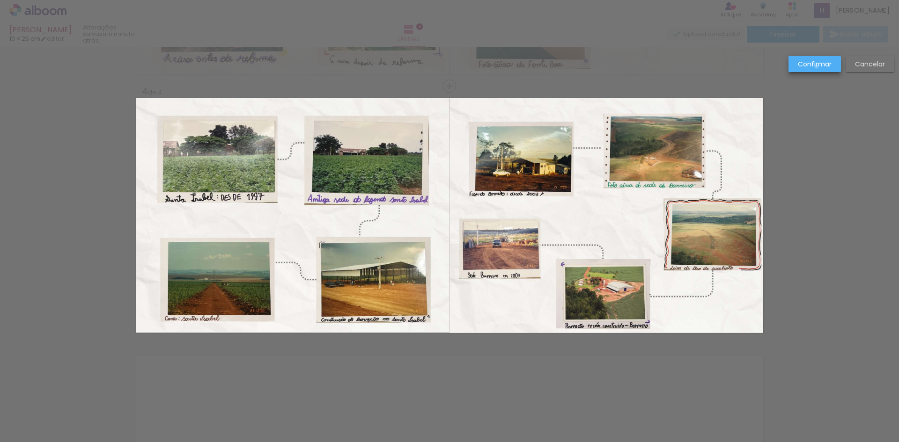
click at [0, 0] on slot "Confirmar" at bounding box center [0, 0] width 0 height 0
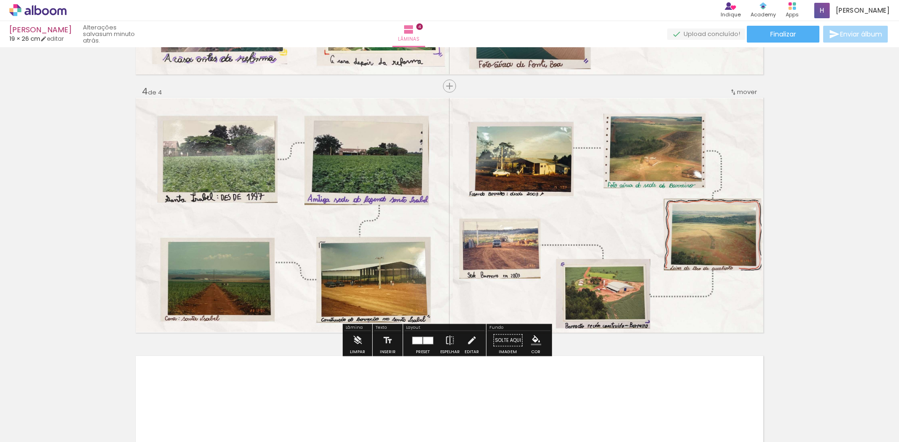
click at [339, 121] on quentale-photo at bounding box center [294, 215] width 317 height 234
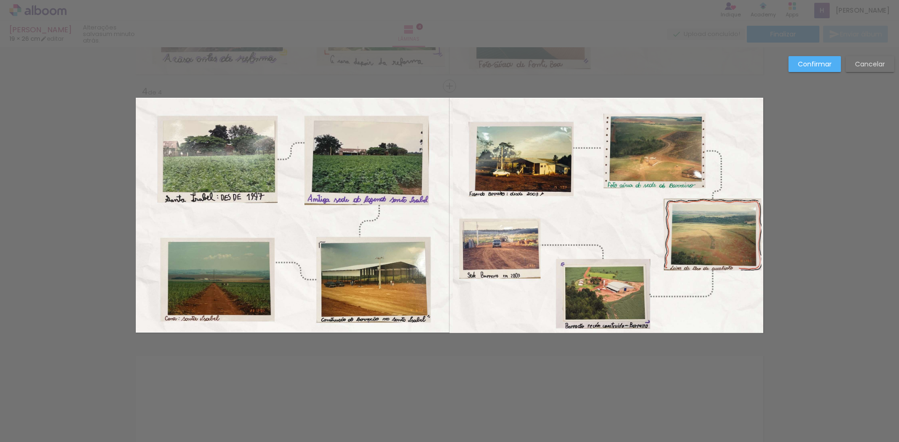
click at [411, 108] on quentale-photo at bounding box center [294, 215] width 317 height 234
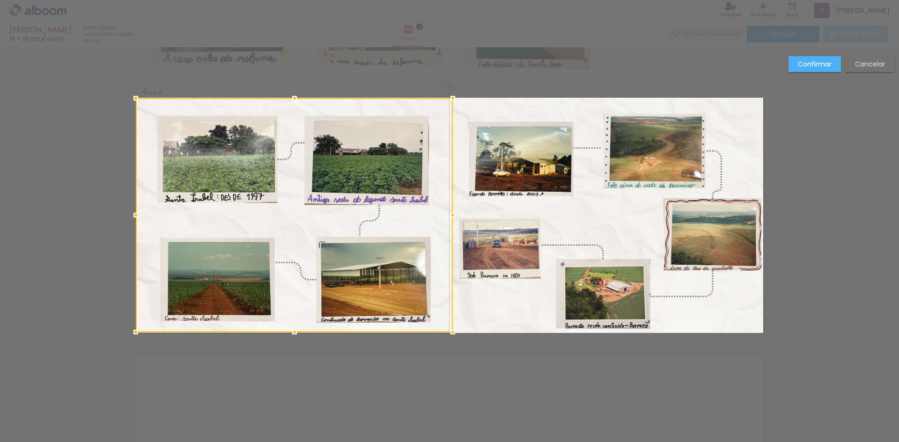
click at [411, 108] on div at bounding box center [294, 215] width 317 height 234
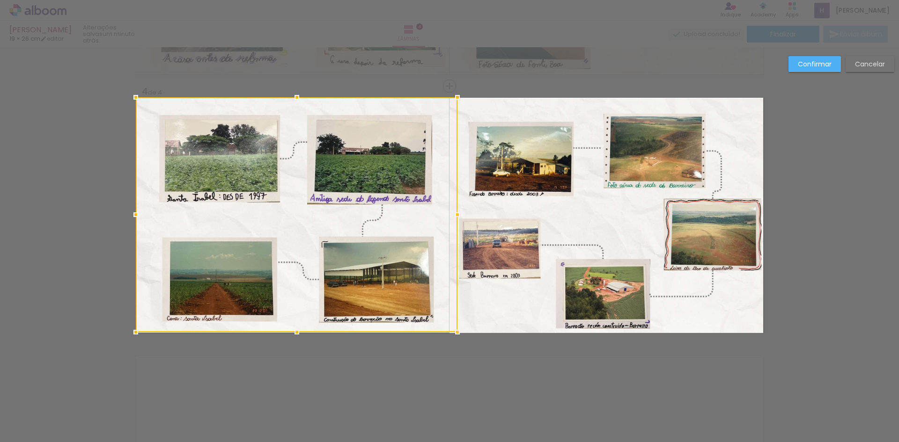
click at [450, 98] on div at bounding box center [457, 97] width 19 height 19
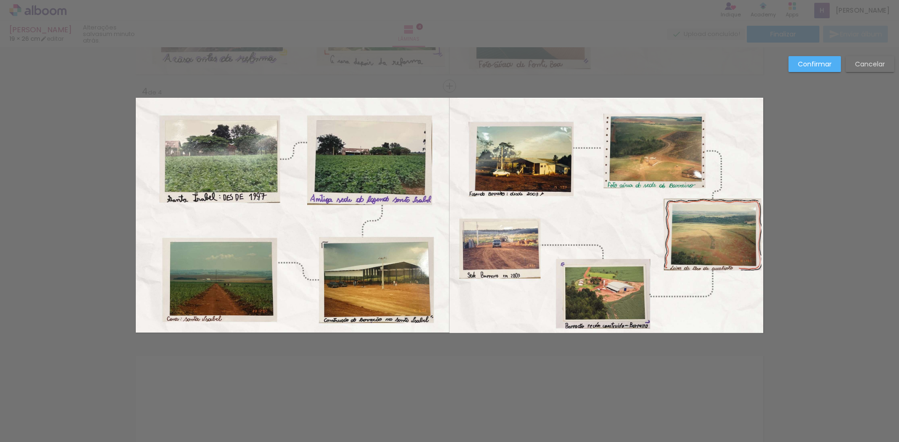
click at [0, 0] on slot "Confirmar" at bounding box center [0, 0] width 0 height 0
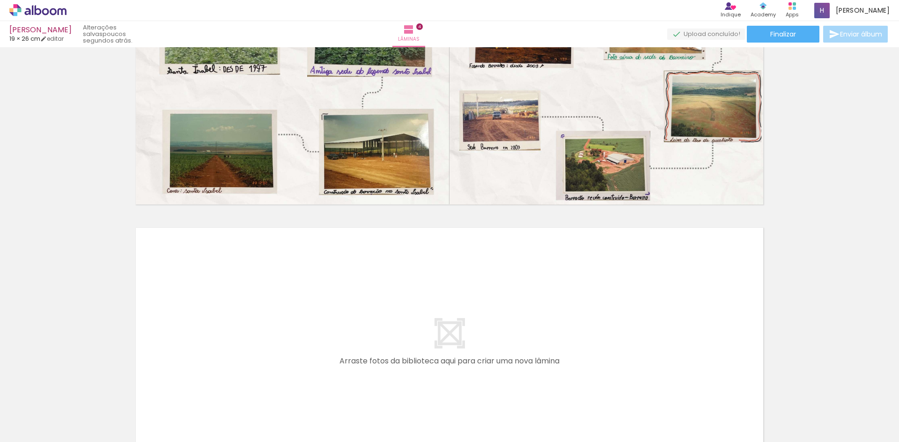
scroll to position [892, 0]
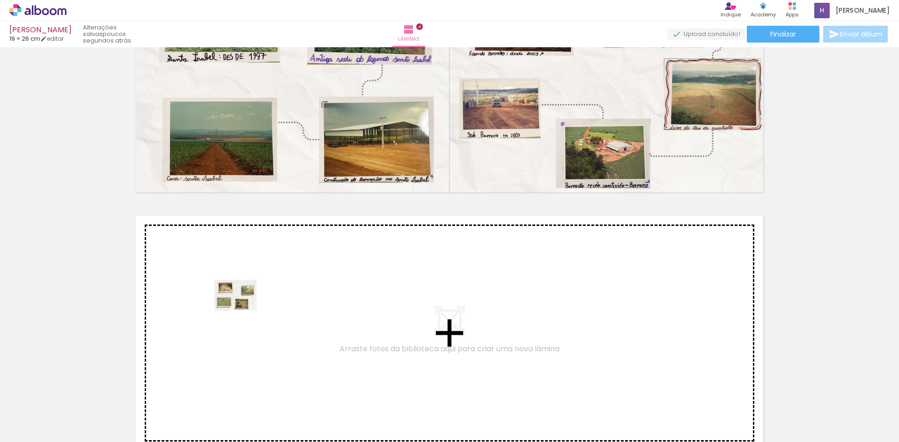
drag, startPoint x: 260, startPoint y: 419, endPoint x: 243, endPoint y: 300, distance: 121.1
click at [243, 300] on quentale-workspace at bounding box center [449, 221] width 899 height 442
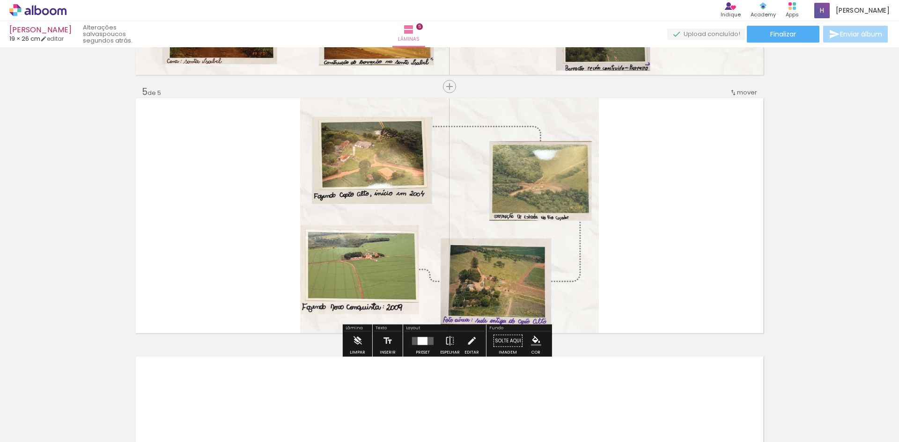
scroll to position [1010, 0]
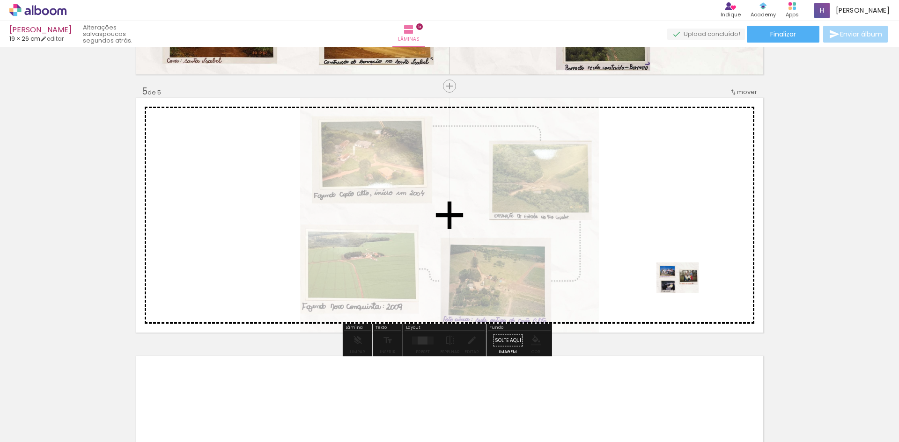
drag, startPoint x: 307, startPoint y: 419, endPoint x: 684, endPoint y: 291, distance: 399.0
click at [684, 291] on quentale-workspace at bounding box center [449, 221] width 899 height 442
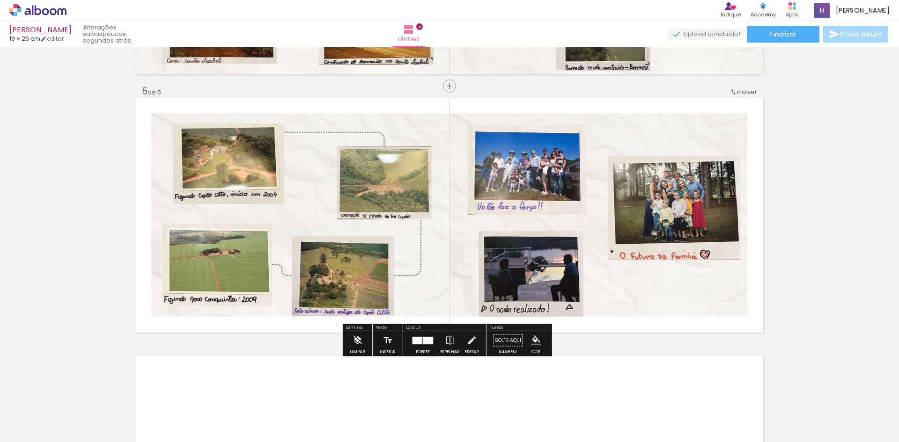
click at [325, 137] on quentale-photo at bounding box center [299, 215] width 297 height 204
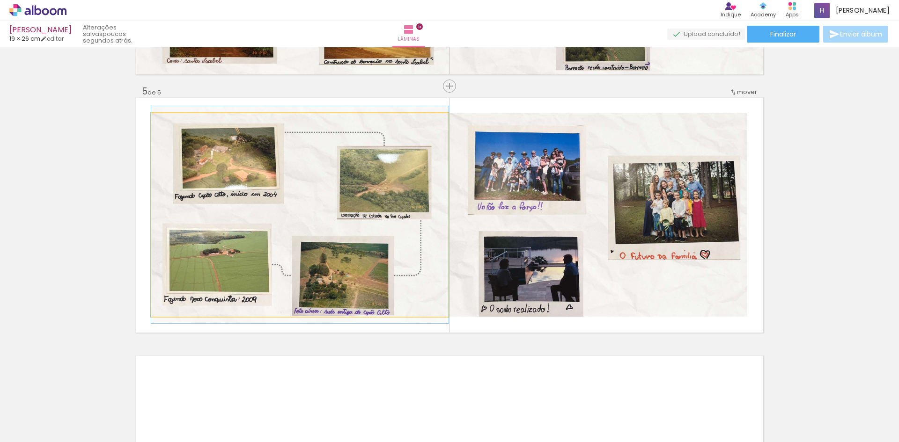
click at [325, 137] on quentale-photo at bounding box center [299, 215] width 297 height 204
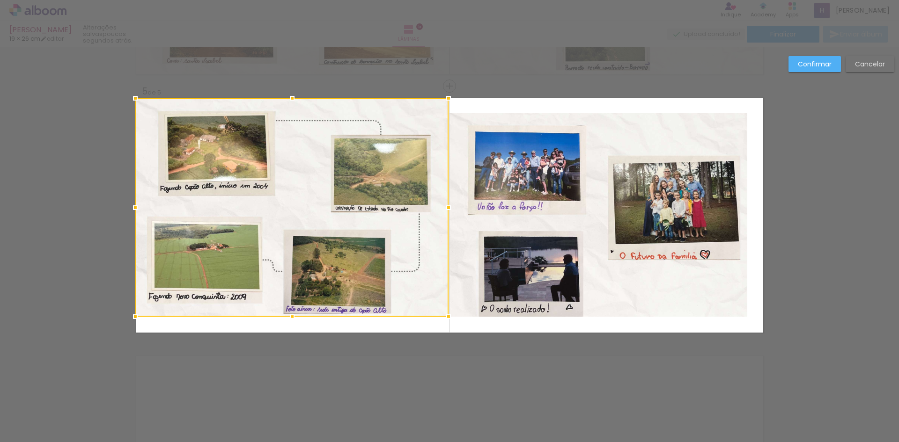
drag, startPoint x: 149, startPoint y: 113, endPoint x: 133, endPoint y: 94, distance: 24.9
click at [133, 94] on div at bounding box center [135, 98] width 19 height 19
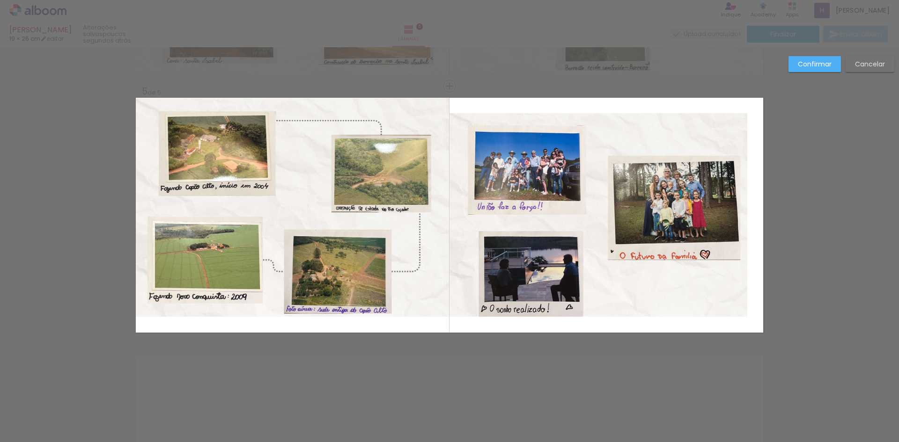
click at [270, 313] on quentale-photo at bounding box center [292, 207] width 313 height 219
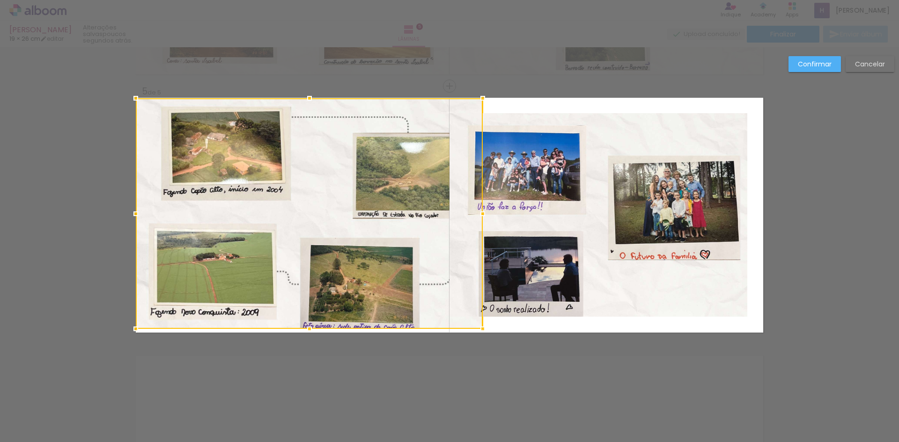
drag, startPoint x: 288, startPoint y: 316, endPoint x: 293, endPoint y: 337, distance: 21.5
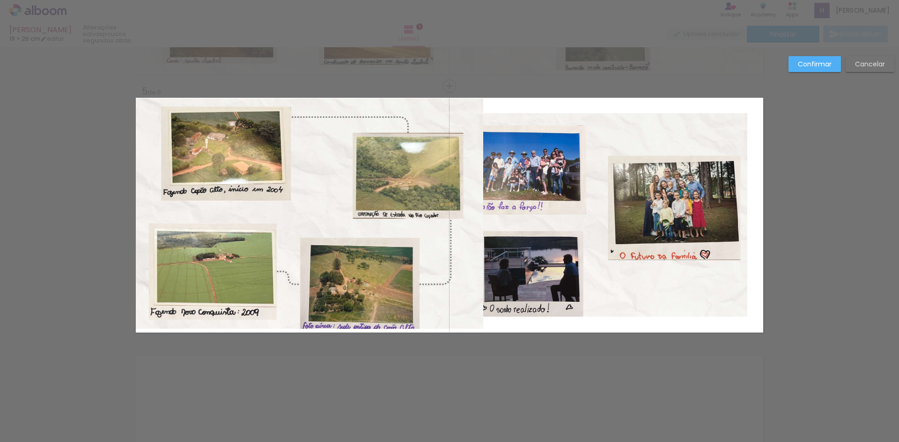
click at [449, 298] on quentale-photo at bounding box center [309, 213] width 347 height 231
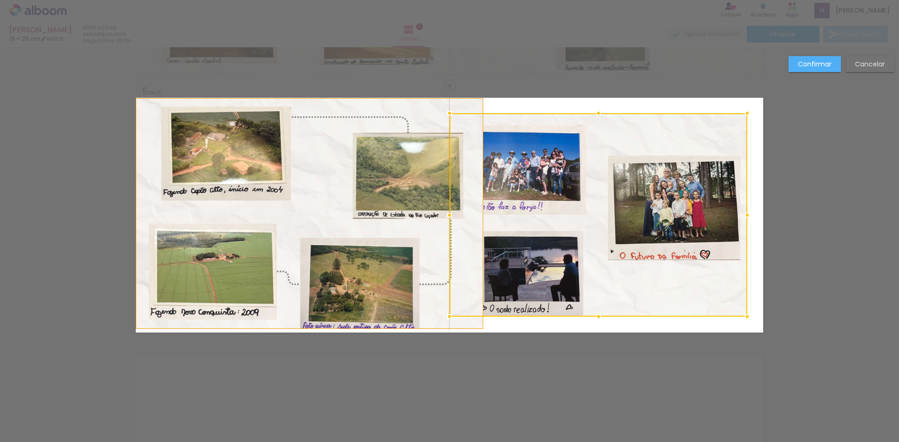
click at [449, 298] on div at bounding box center [598, 215] width 298 height 204
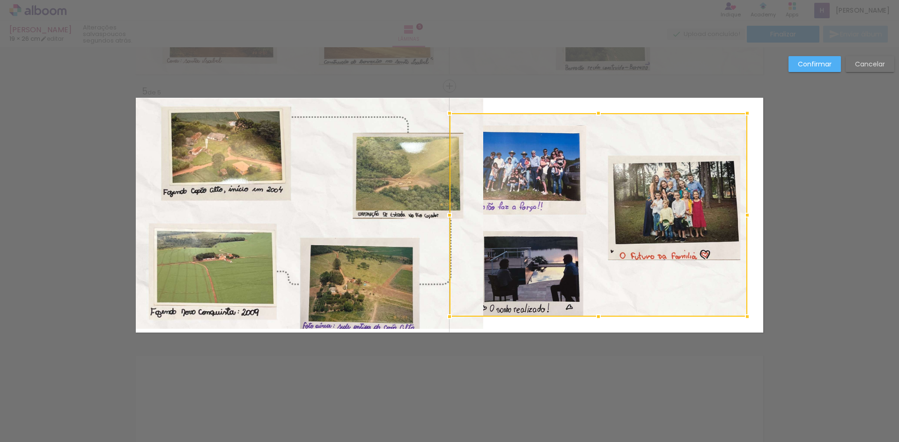
click at [420, 305] on quentale-photo at bounding box center [309, 213] width 347 height 231
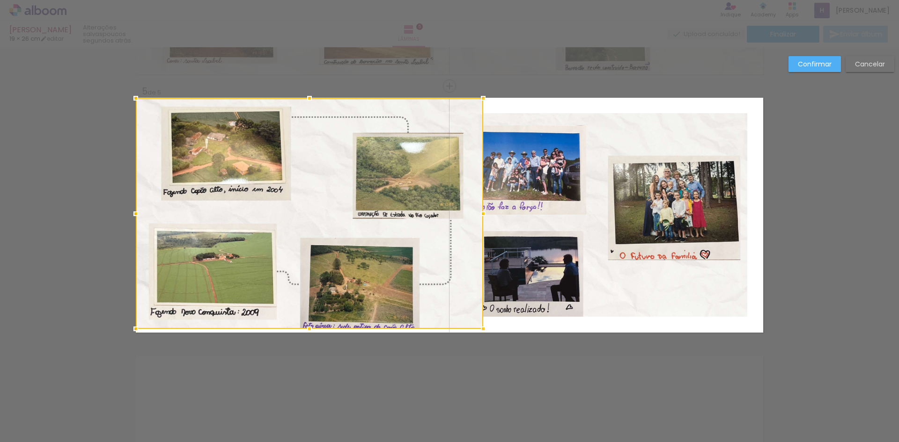
click at [420, 305] on div at bounding box center [309, 213] width 347 height 231
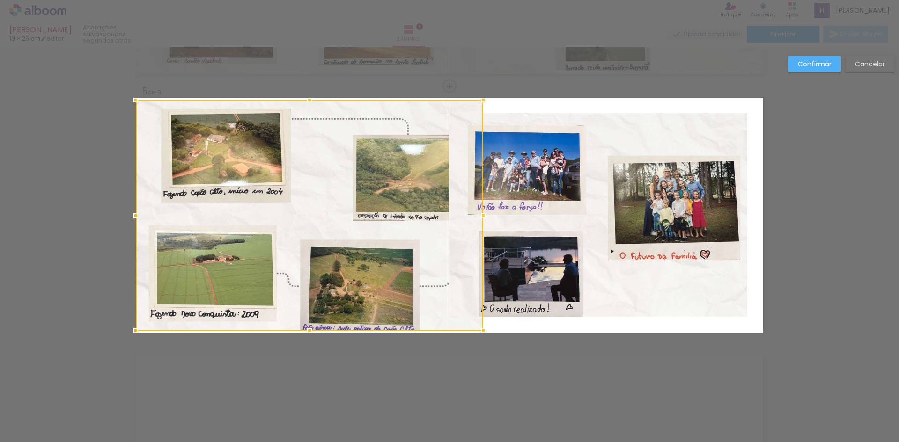
drag, startPoint x: 351, startPoint y: 305, endPoint x: 321, endPoint y: 292, distance: 32.9
click at [324, 292] on div at bounding box center [309, 215] width 347 height 231
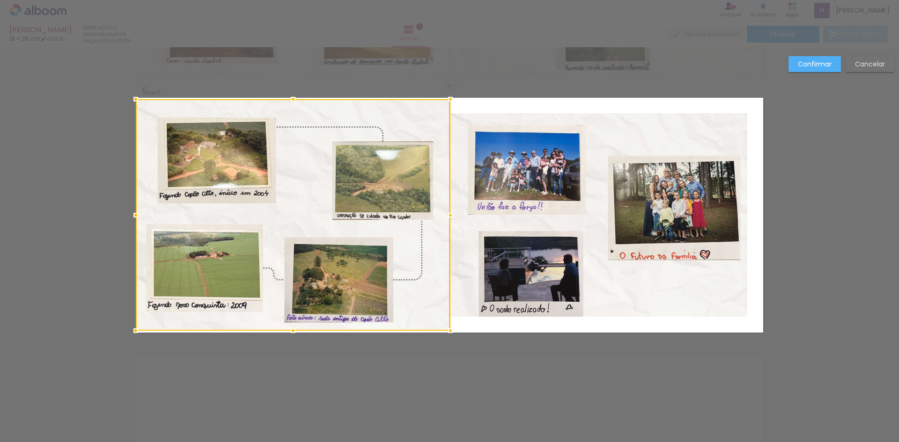
drag, startPoint x: 477, startPoint y: 102, endPoint x: 473, endPoint y: 117, distance: 14.7
click at [473, 117] on album-spread "5 de 5" at bounding box center [449, 215] width 627 height 235
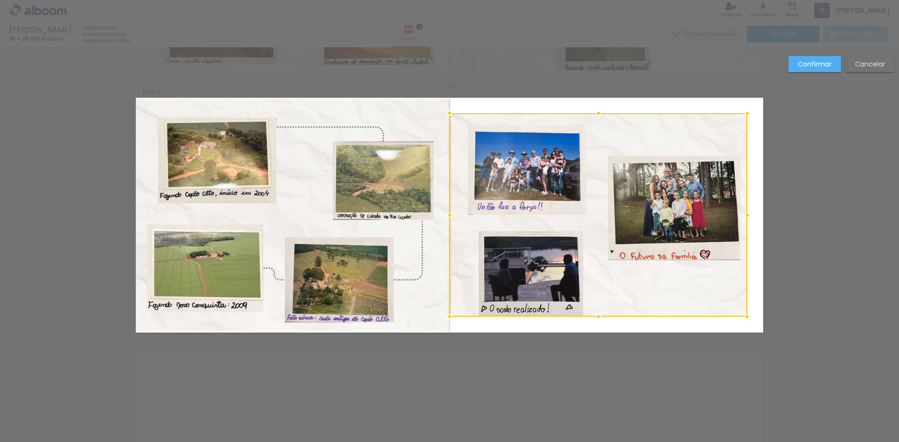
click at [212, 321] on quentale-photo at bounding box center [293, 215] width 315 height 232
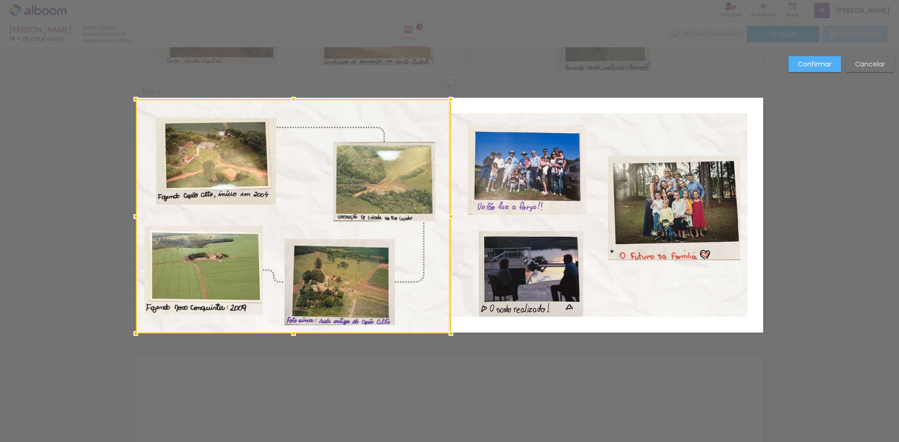
click at [290, 334] on div at bounding box center [293, 333] width 19 height 19
click at [302, 114] on quentale-photo at bounding box center [293, 216] width 315 height 234
click at [302, 114] on div at bounding box center [293, 216] width 315 height 234
drag, startPoint x: 291, startPoint y: 99, endPoint x: 354, endPoint y: 102, distance: 63.8
click at [296, 95] on div at bounding box center [293, 99] width 19 height 19
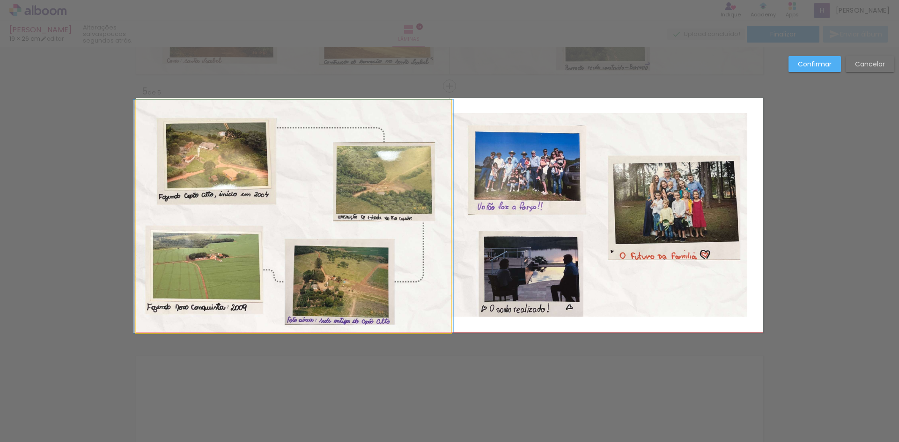
click at [446, 106] on quentale-photo at bounding box center [293, 217] width 315 height 234
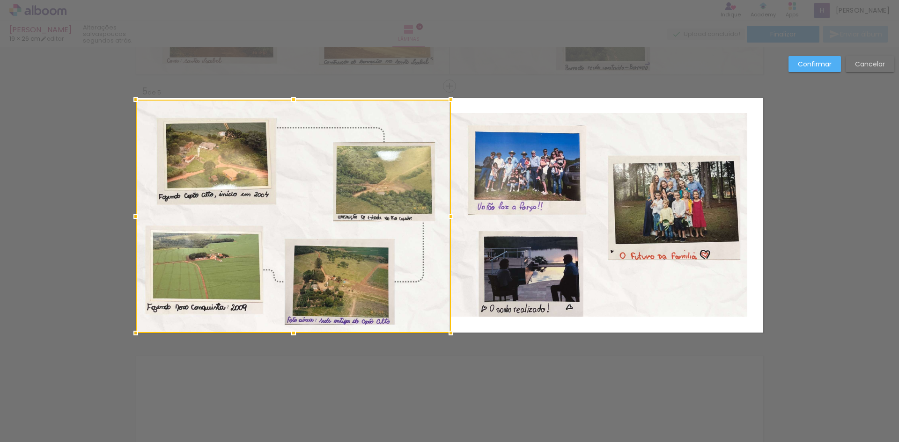
click at [431, 106] on div at bounding box center [293, 217] width 315 height 234
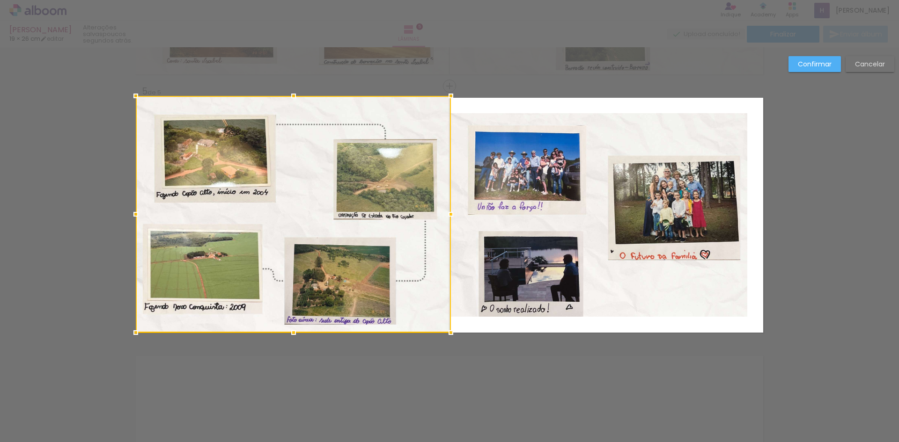
click at [447, 98] on div at bounding box center [450, 96] width 19 height 19
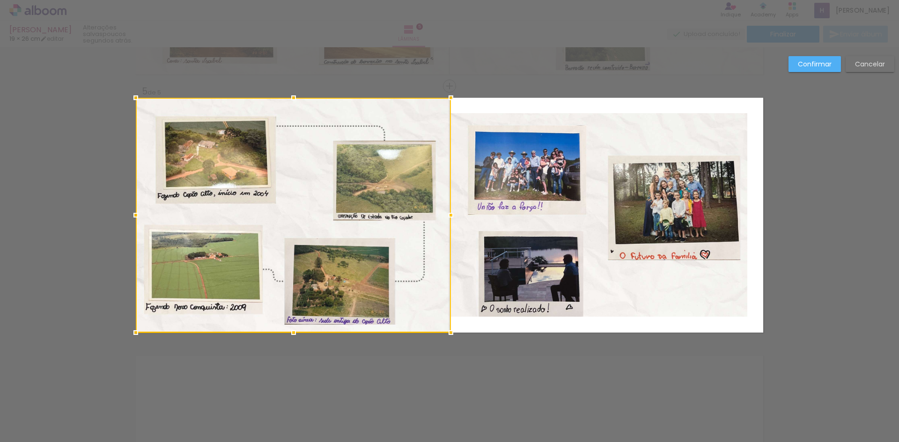
click at [548, 137] on quentale-photo at bounding box center [598, 215] width 298 height 204
click at [451, 137] on div at bounding box center [293, 215] width 315 height 235
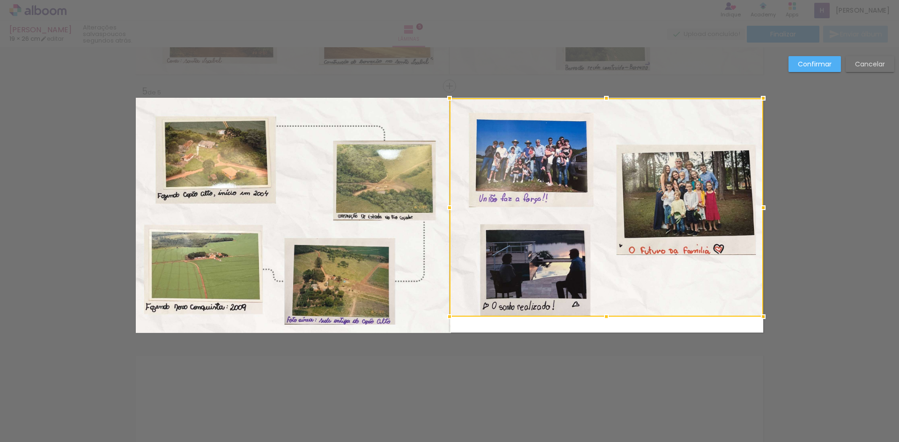
drag, startPoint x: 752, startPoint y: 111, endPoint x: 770, endPoint y: 99, distance: 21.7
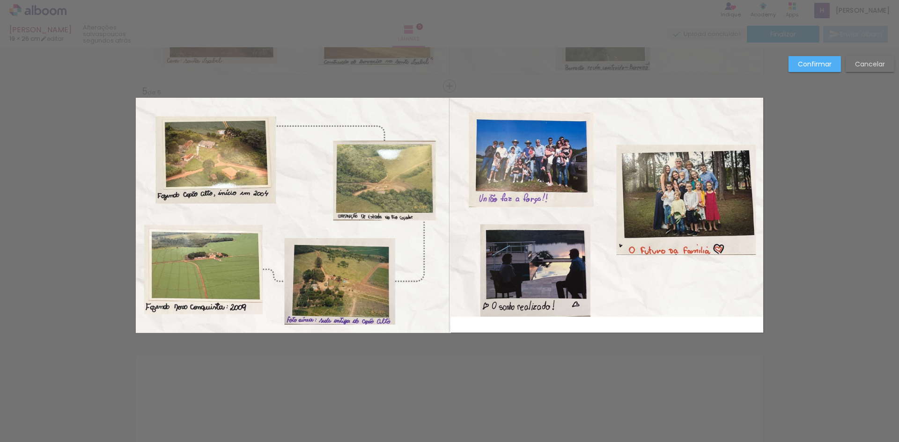
click at [747, 315] on quentale-photo at bounding box center [606, 207] width 314 height 219
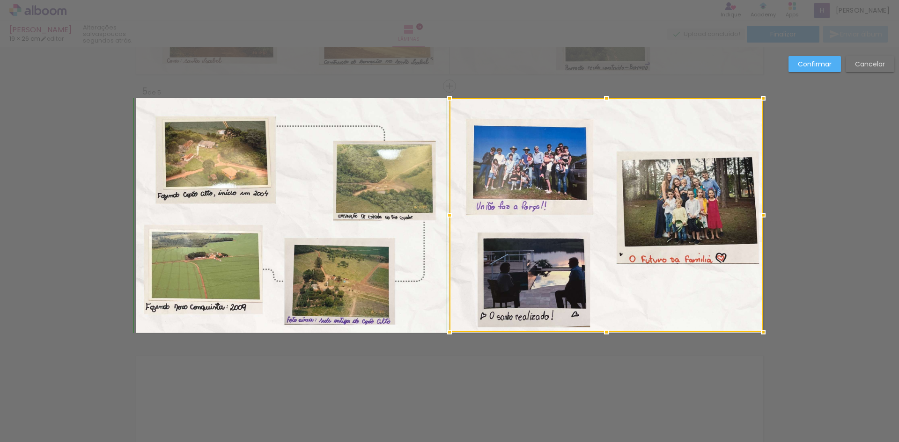
drag, startPoint x: 599, startPoint y: 317, endPoint x: 600, endPoint y: 338, distance: 20.7
click at [600, 338] on div at bounding box center [606, 332] width 19 height 19
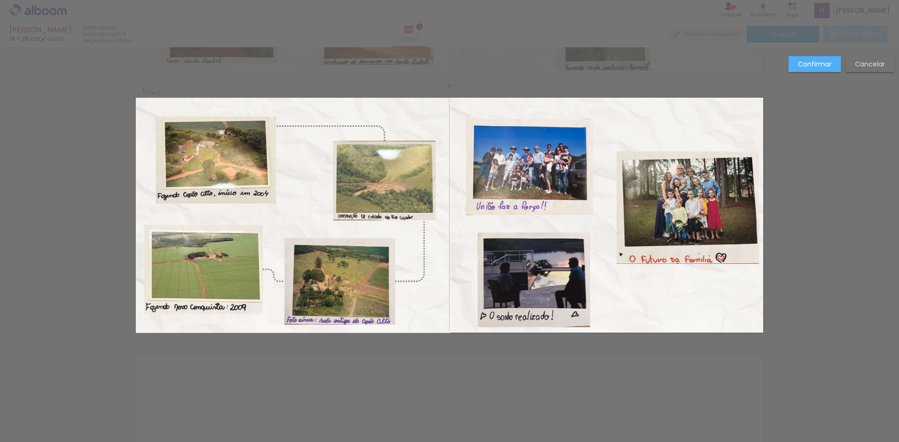
click at [710, 303] on quentale-photo at bounding box center [606, 215] width 314 height 234
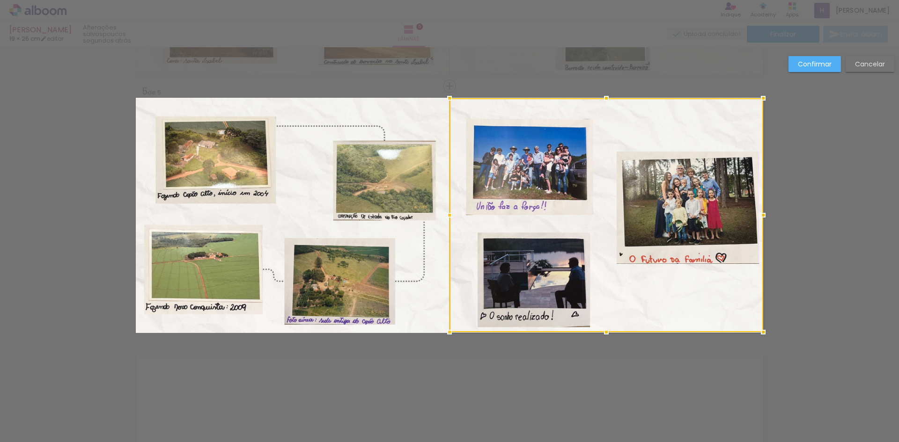
click at [710, 303] on div at bounding box center [606, 215] width 314 height 234
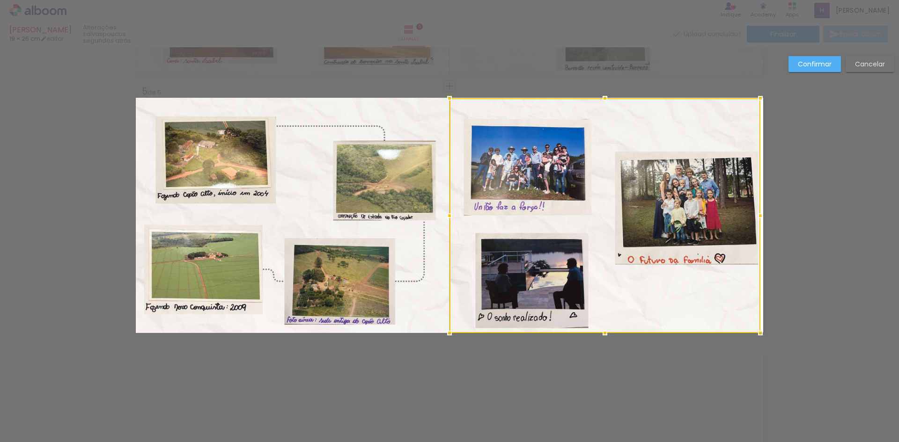
drag, startPoint x: 762, startPoint y: 334, endPoint x: 782, endPoint y: 330, distance: 20.1
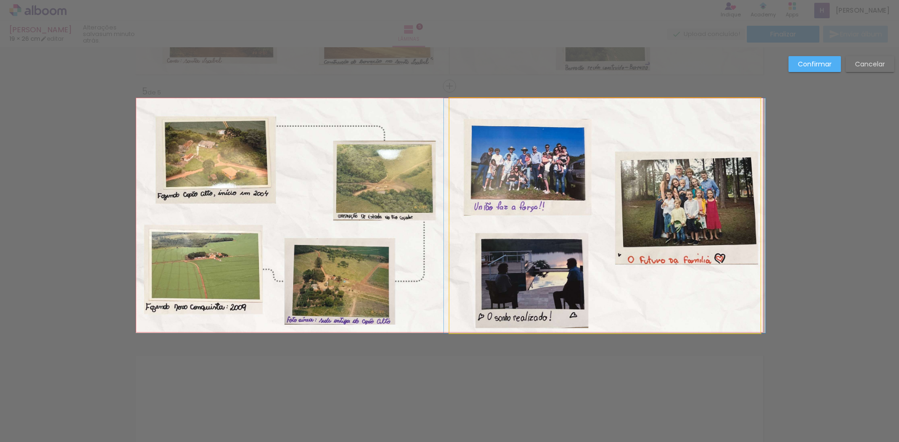
click at [747, 205] on quentale-photo at bounding box center [604, 215] width 311 height 235
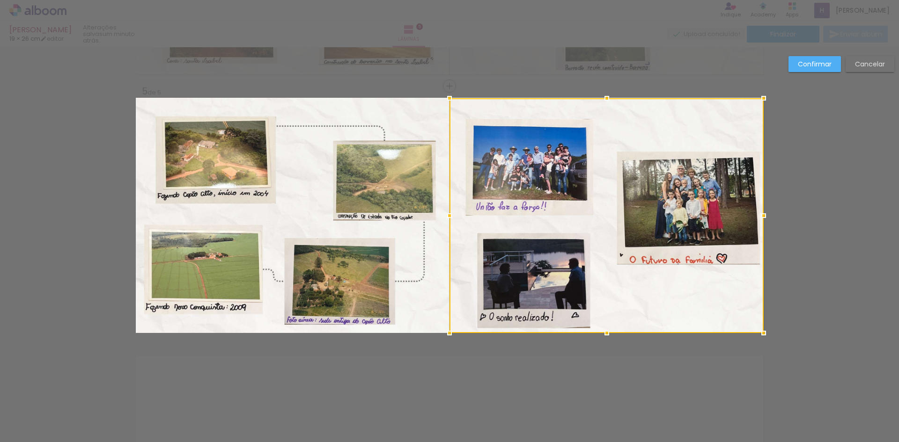
drag, startPoint x: 763, startPoint y: 214, endPoint x: 739, endPoint y: 215, distance: 23.4
click at [739, 215] on div at bounding box center [606, 215] width 314 height 235
drag, startPoint x: 605, startPoint y: 97, endPoint x: 635, endPoint y: 95, distance: 30.5
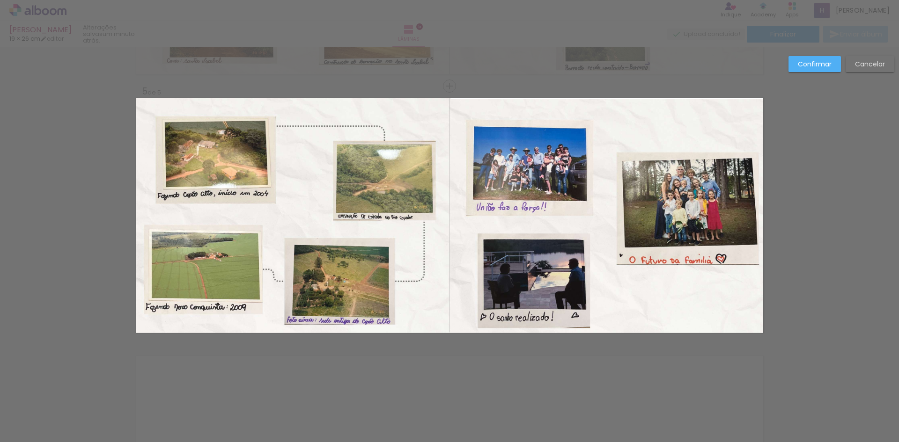
click at [753, 111] on quentale-photo at bounding box center [606, 216] width 314 height 234
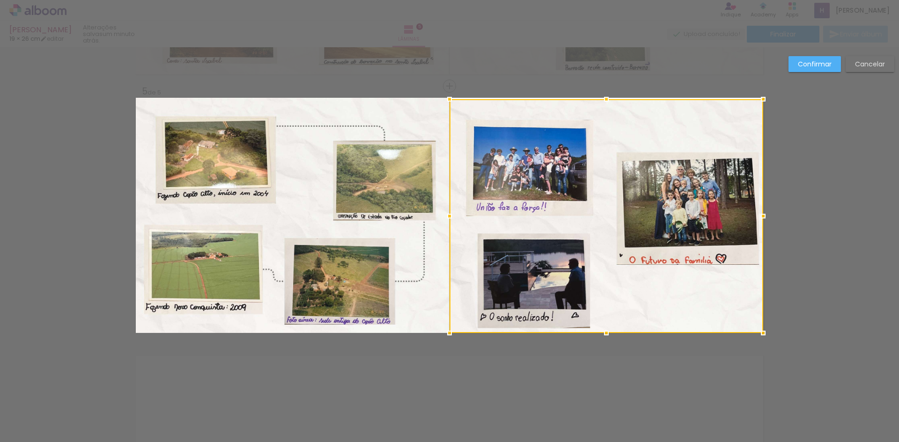
click at [753, 111] on div at bounding box center [606, 216] width 314 height 234
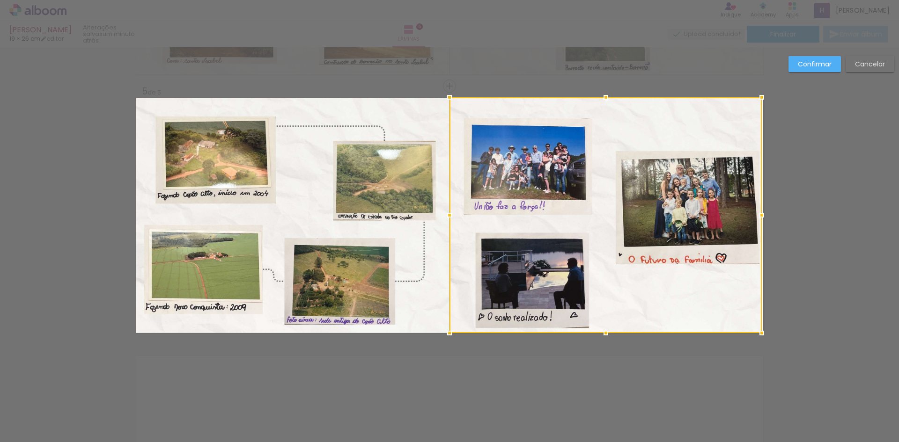
drag, startPoint x: 761, startPoint y: 98, endPoint x: 768, endPoint y: 98, distance: 7.5
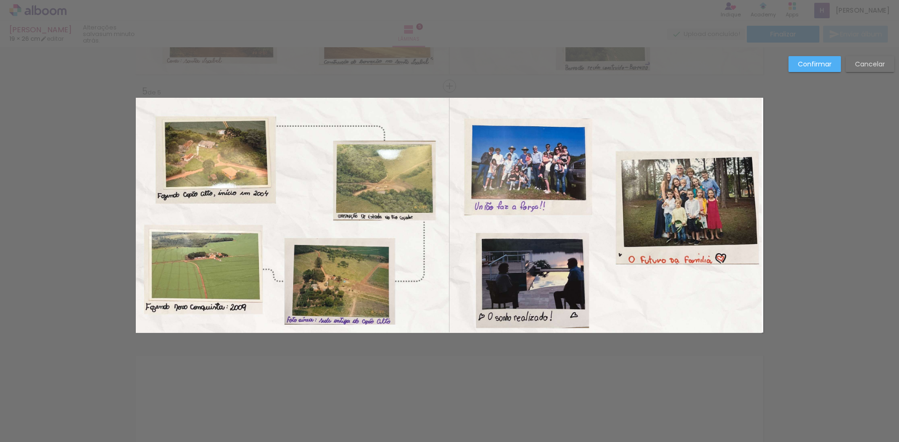
click at [755, 207] on quentale-photo at bounding box center [605, 215] width 312 height 235
click at [755, 97] on div at bounding box center [605, 97] width 312 height 0
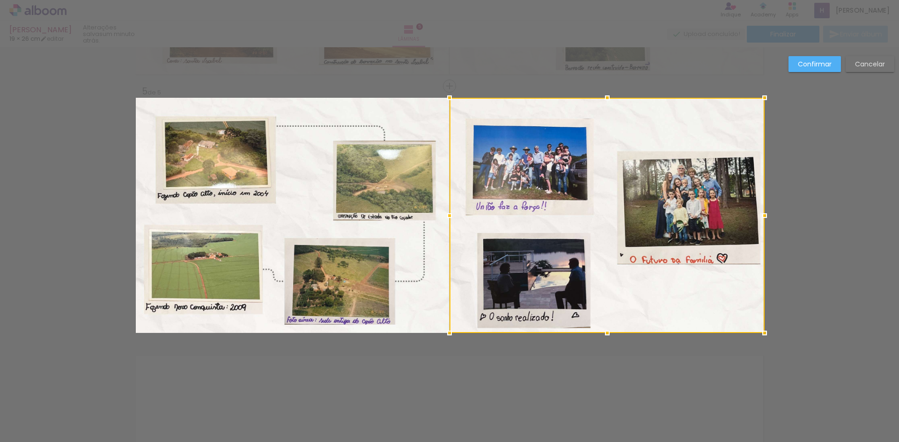
drag, startPoint x: 762, startPoint y: 217, endPoint x: 756, endPoint y: 216, distance: 6.2
click at [756, 216] on div at bounding box center [764, 215] width 19 height 19
click at [0, 0] on slot "Confirmar" at bounding box center [0, 0] width 0 height 0
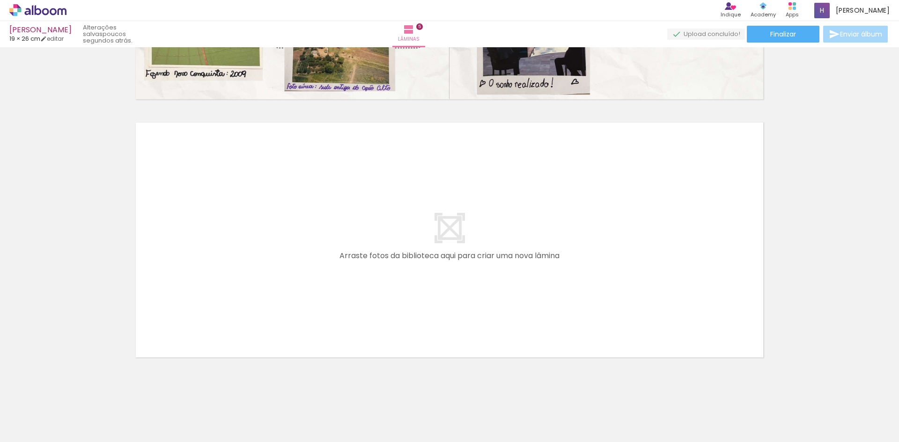
scroll to position [1244, 0]
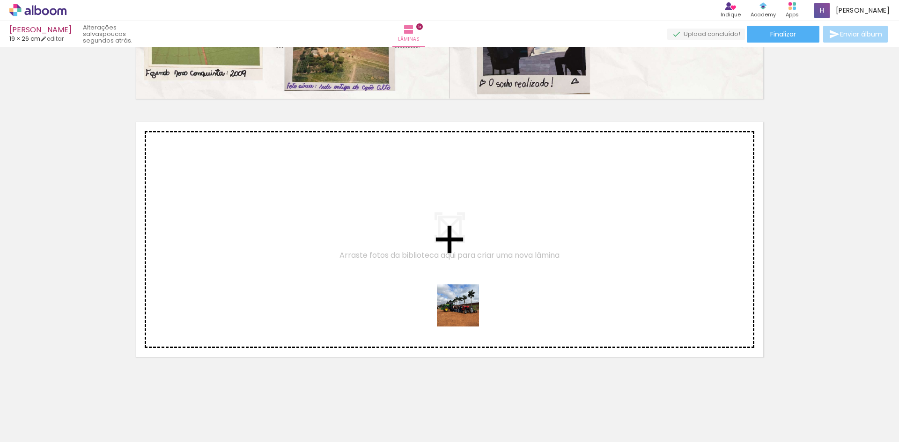
drag, startPoint x: 757, startPoint y: 417, endPoint x: 461, endPoint y: 301, distance: 318.2
click at [461, 301] on quentale-workspace at bounding box center [449, 221] width 899 height 442
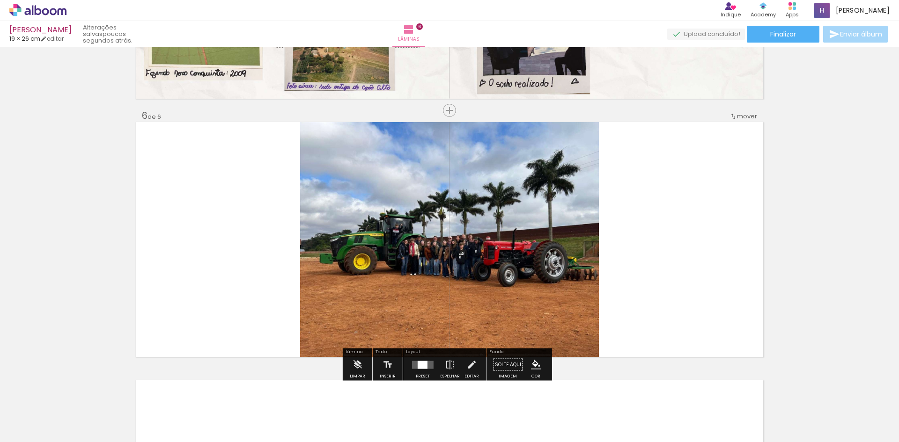
scroll to position [1268, 0]
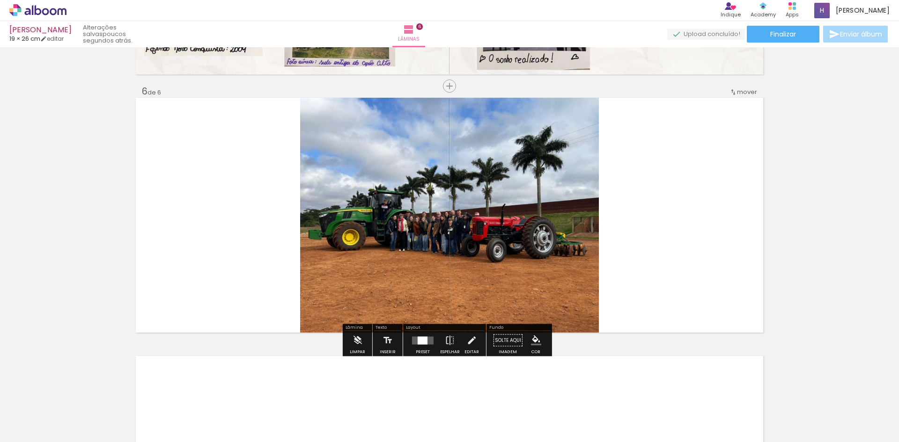
scroll to position [0, 177]
click at [542, 176] on quentale-photo at bounding box center [449, 215] width 299 height 235
click at [588, 220] on quentale-photo at bounding box center [449, 215] width 299 height 235
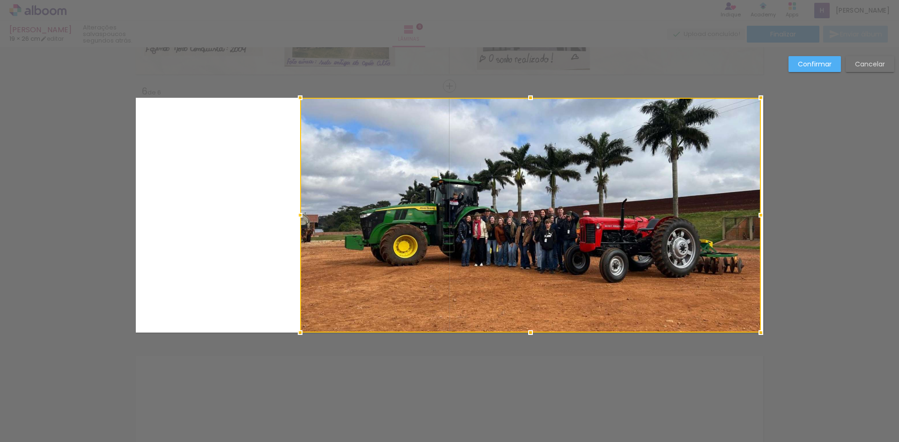
drag, startPoint x: 598, startPoint y: 214, endPoint x: 787, endPoint y: 211, distance: 189.6
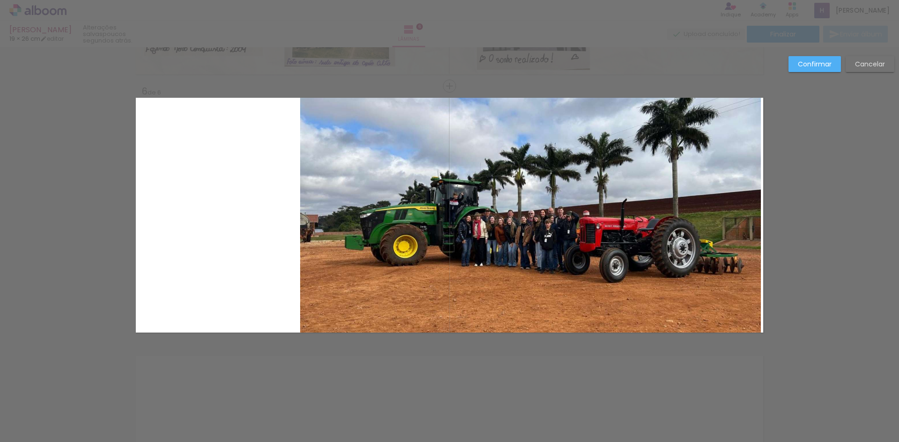
click at [314, 207] on quentale-photo at bounding box center [530, 215] width 461 height 235
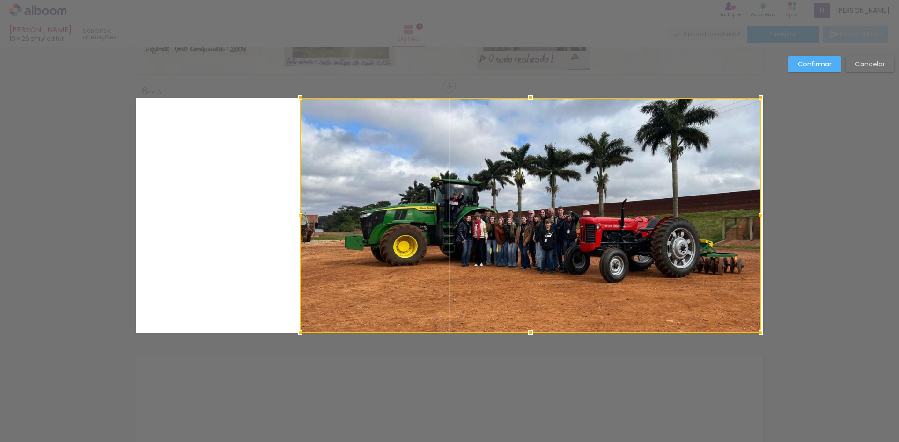
click at [314, 207] on div at bounding box center [530, 215] width 461 height 235
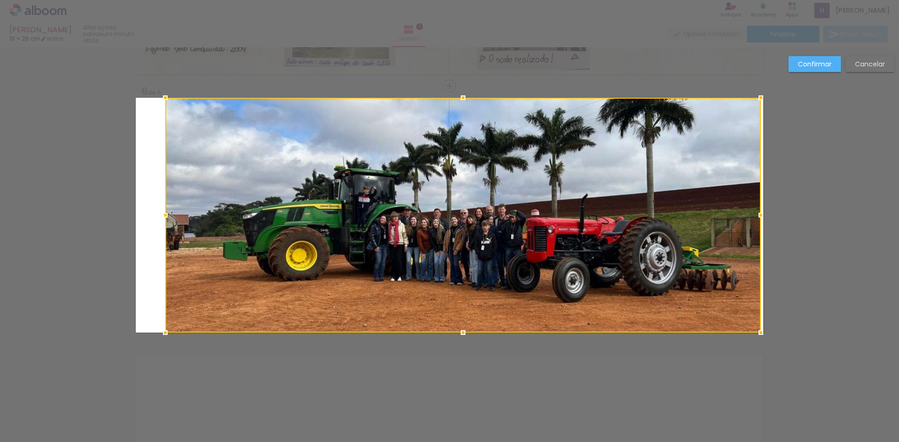
drag, startPoint x: 295, startPoint y: 213, endPoint x: 103, endPoint y: 218, distance: 191.5
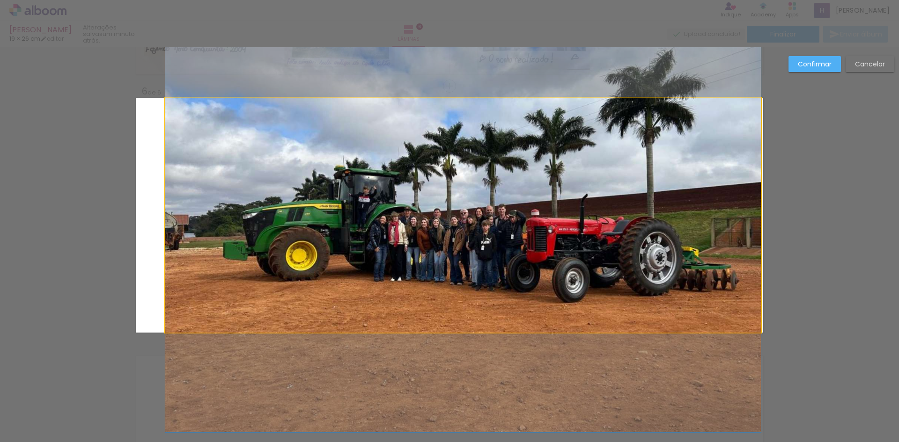
click at [165, 218] on quentale-photo at bounding box center [462, 215] width 595 height 235
click at [165, 98] on div at bounding box center [462, 98] width 595 height 0
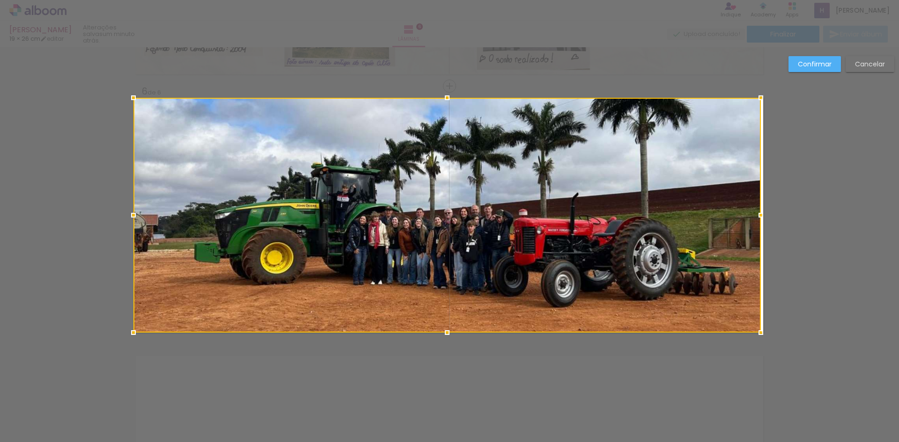
drag, startPoint x: 144, startPoint y: 217, endPoint x: 156, endPoint y: 215, distance: 11.8
click at [156, 215] on div at bounding box center [446, 215] width 627 height 235
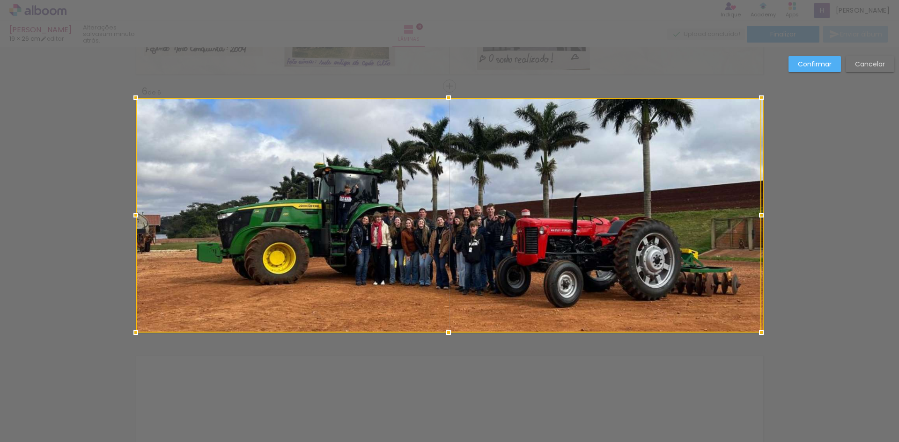
drag, startPoint x: 760, startPoint y: 216, endPoint x: 768, endPoint y: 216, distance: 7.5
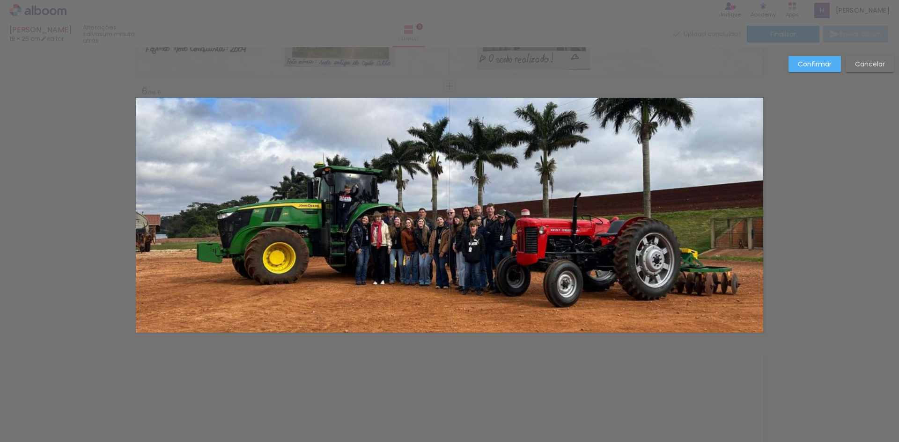
click at [656, 268] on quentale-photo at bounding box center [449, 215] width 627 height 235
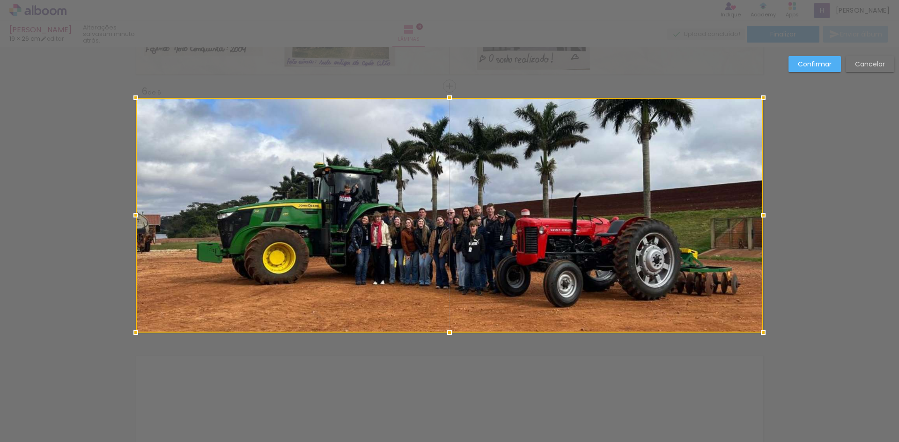
click at [656, 268] on div at bounding box center [449, 215] width 627 height 235
drag, startPoint x: 635, startPoint y: 269, endPoint x: 644, endPoint y: 269, distance: 9.4
click at [644, 269] on div at bounding box center [449, 215] width 627 height 235
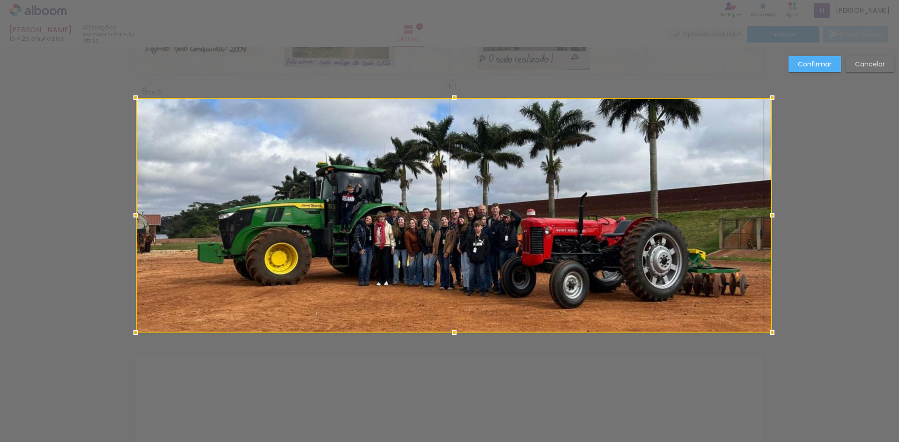
drag, startPoint x: 760, startPoint y: 215, endPoint x: 767, endPoint y: 215, distance: 7.0
click at [767, 215] on div at bounding box center [771, 215] width 19 height 19
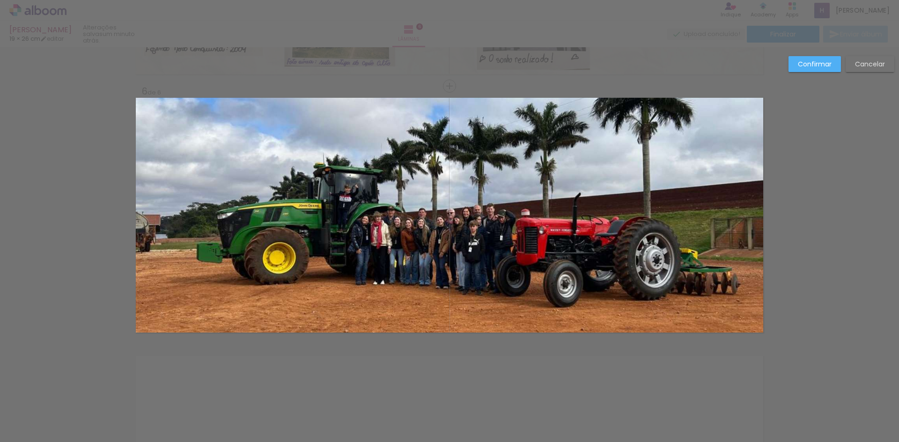
click at [747, 207] on quentale-photo at bounding box center [449, 215] width 627 height 235
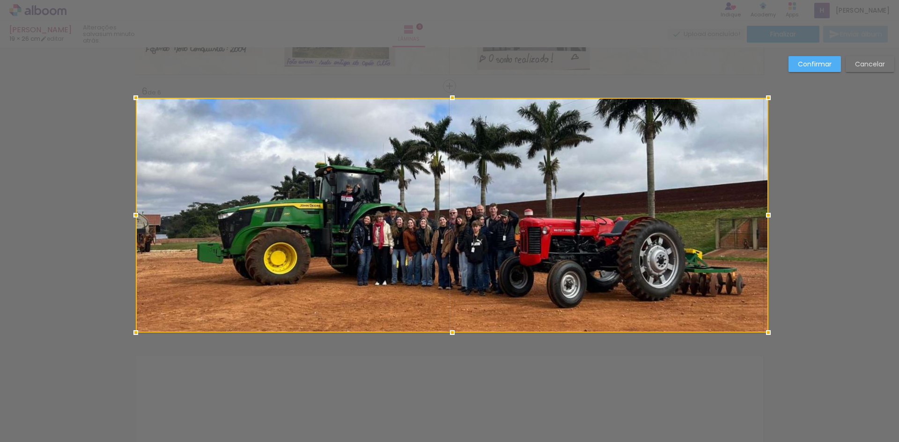
click at [766, 215] on div at bounding box center [768, 215] width 19 height 19
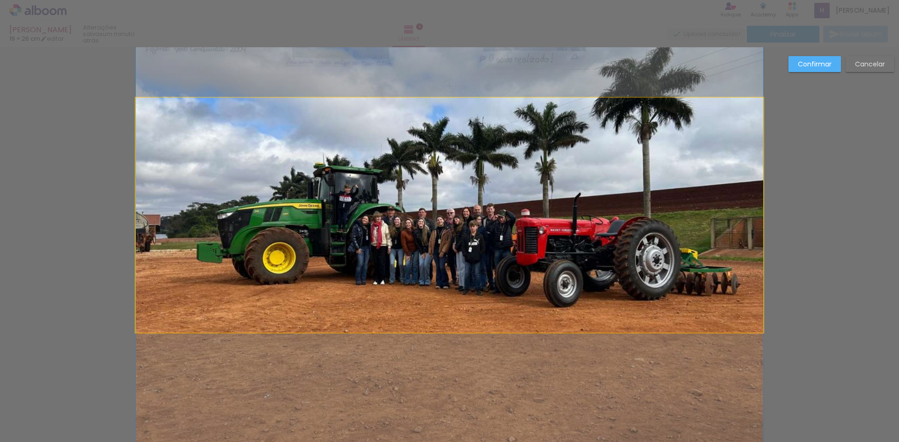
click at [746, 217] on quentale-photo at bounding box center [449, 215] width 627 height 235
click at [746, 217] on div at bounding box center [452, 215] width 632 height 235
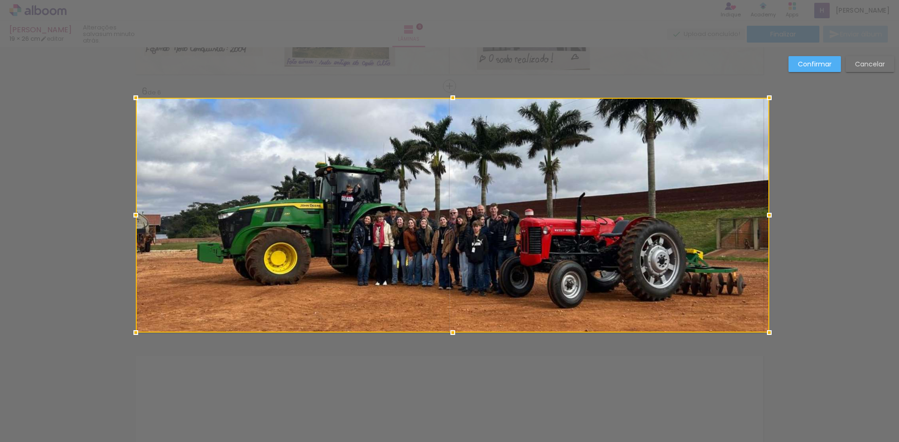
drag, startPoint x: 763, startPoint y: 217, endPoint x: 805, endPoint y: 217, distance: 41.2
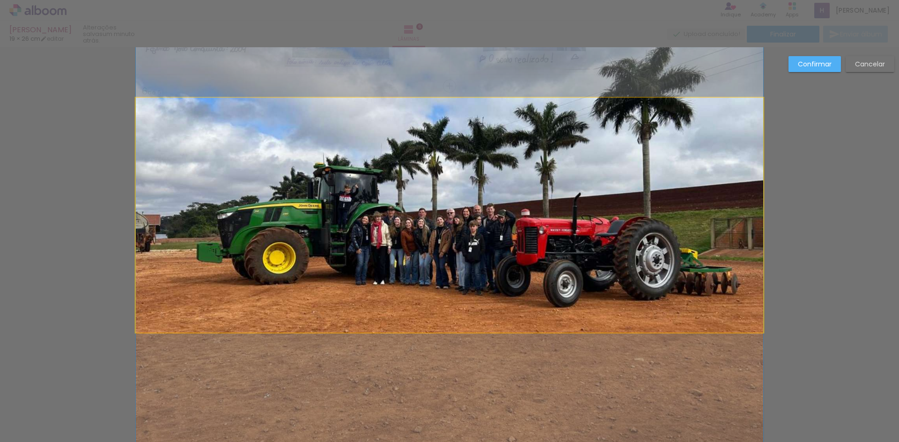
click at [204, 208] on quentale-photo at bounding box center [449, 215] width 627 height 235
click at [204, 208] on div at bounding box center [452, 215] width 633 height 235
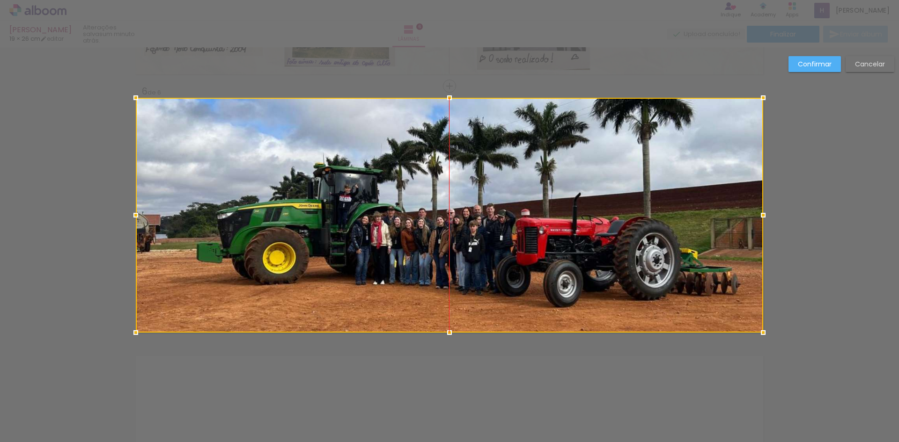
drag, startPoint x: 185, startPoint y: 221, endPoint x: 196, endPoint y: 222, distance: 11.3
click at [196, 222] on div at bounding box center [449, 215] width 627 height 235
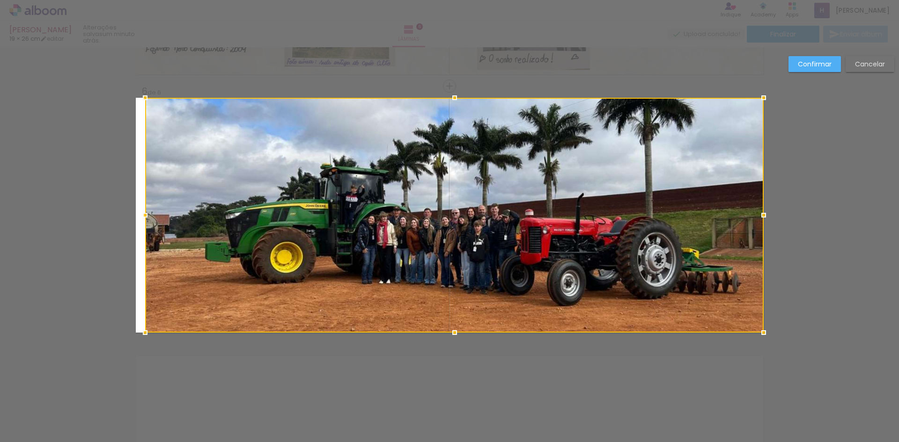
drag, startPoint x: 134, startPoint y: 214, endPoint x: 124, endPoint y: 214, distance: 9.8
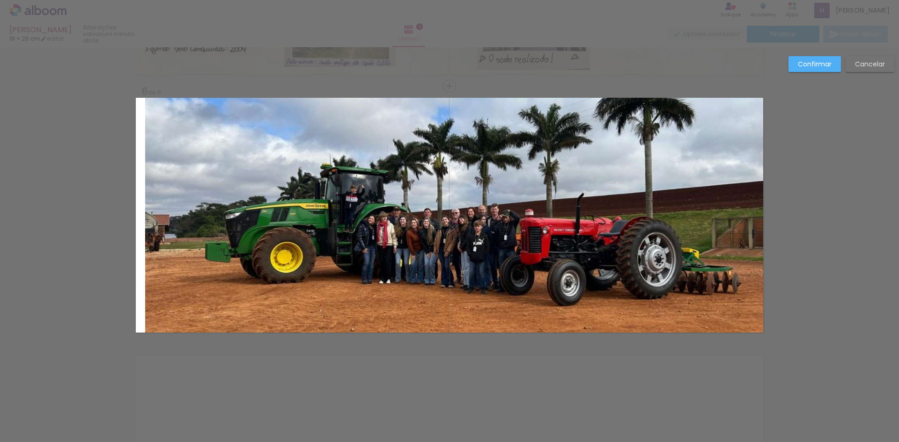
click at [167, 212] on quentale-photo at bounding box center [454, 215] width 618 height 235
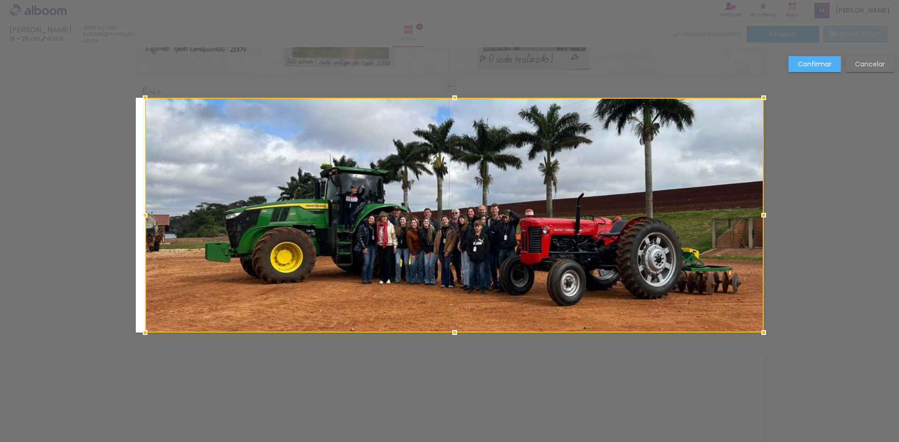
click at [167, 212] on div at bounding box center [454, 215] width 618 height 235
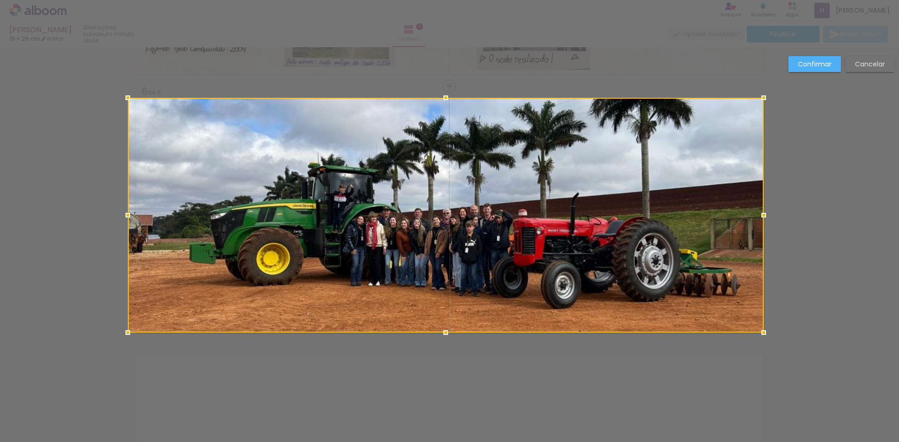
drag, startPoint x: 142, startPoint y: 212, endPoint x: 109, endPoint y: 282, distance: 77.9
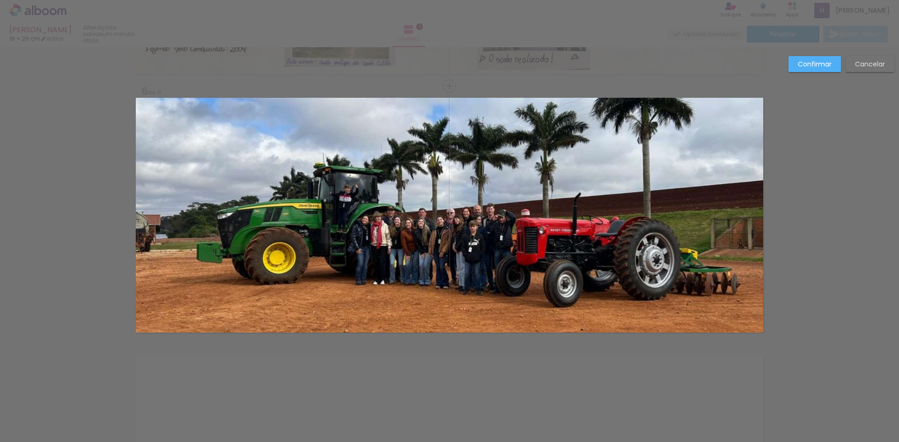
click at [152, 317] on quentale-photo at bounding box center [449, 215] width 627 height 235
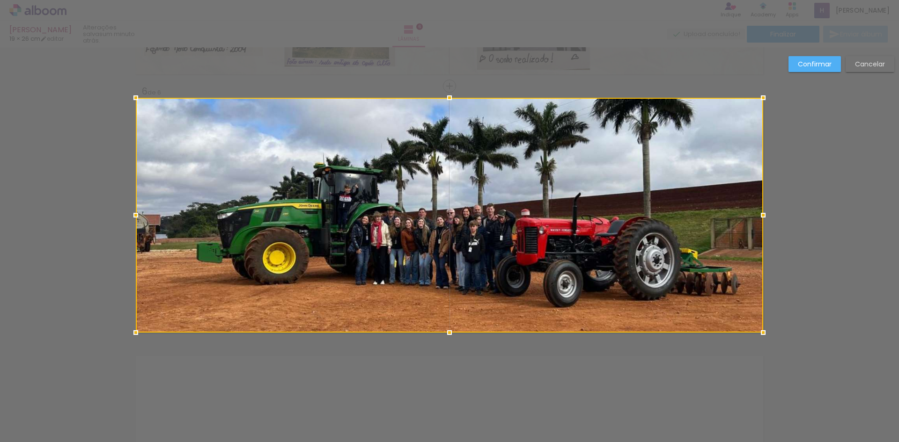
click at [152, 317] on div at bounding box center [449, 215] width 627 height 235
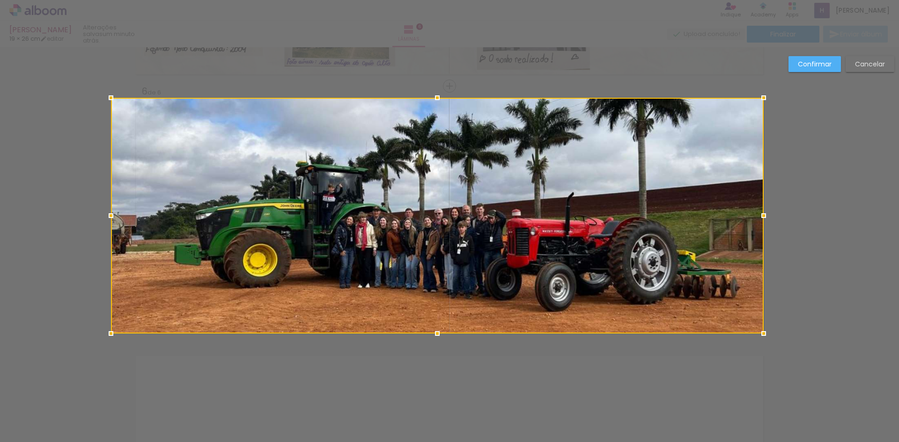
drag, startPoint x: 131, startPoint y: 332, endPoint x: 200, endPoint y: 339, distance: 69.2
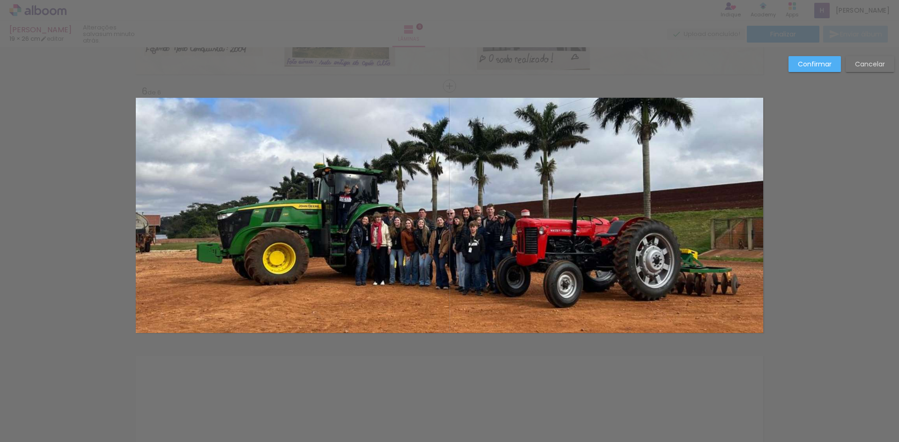
click at [167, 322] on quentale-photo at bounding box center [449, 215] width 627 height 235
click at [167, 322] on div at bounding box center [437, 216] width 652 height 236
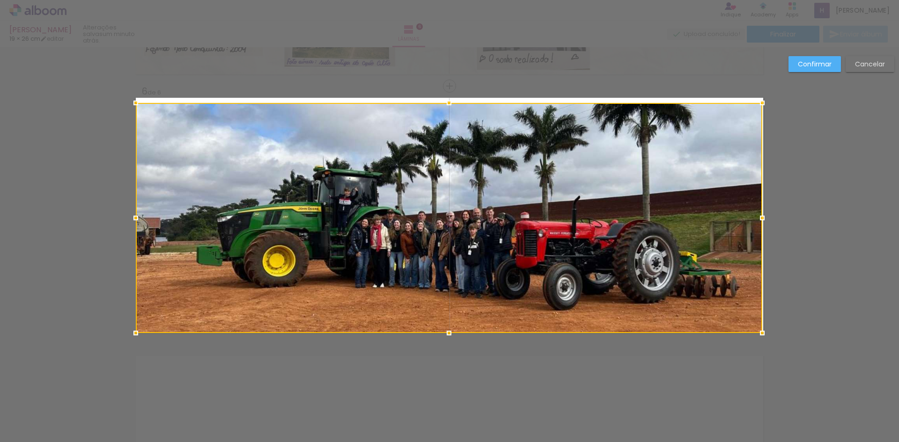
drag, startPoint x: 761, startPoint y: 99, endPoint x: 753, endPoint y: 81, distance: 18.9
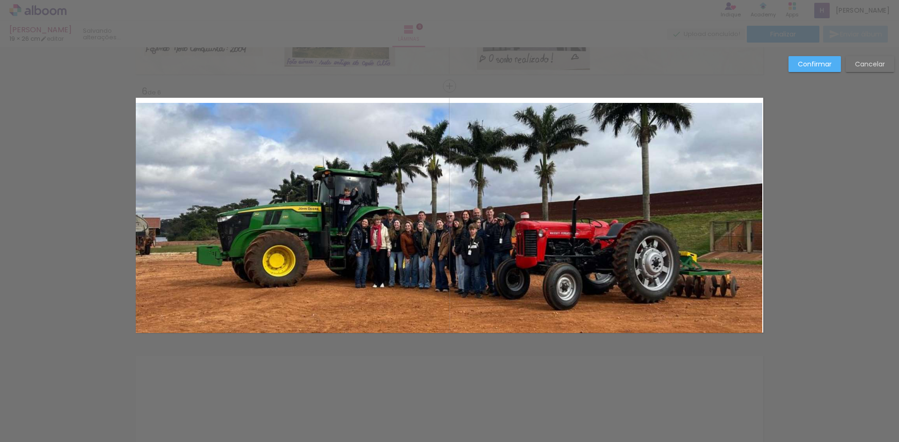
click at [715, 137] on quentale-photo at bounding box center [449, 218] width 626 height 230
click at [715, 137] on div at bounding box center [449, 218] width 626 height 230
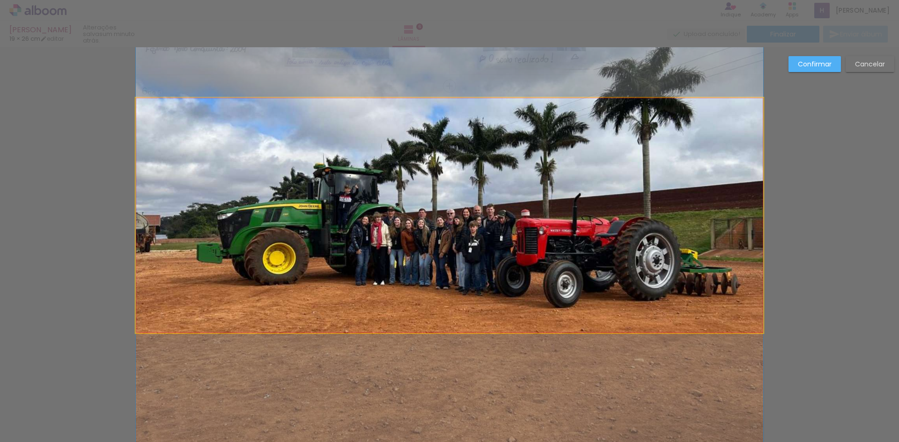
click at [685, 176] on quentale-photo at bounding box center [449, 215] width 627 height 235
click at [685, 176] on div at bounding box center [450, 204] width 628 height 257
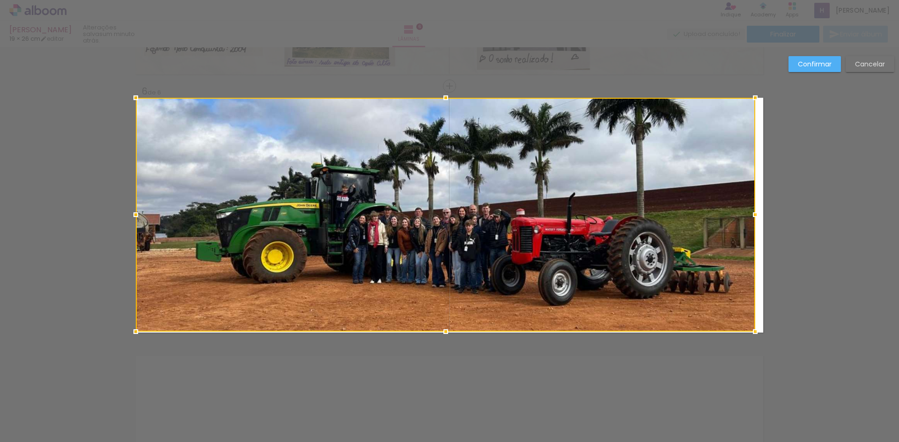
drag, startPoint x: 761, startPoint y: 334, endPoint x: 748, endPoint y: 334, distance: 12.6
click at [748, 334] on div at bounding box center [755, 331] width 19 height 19
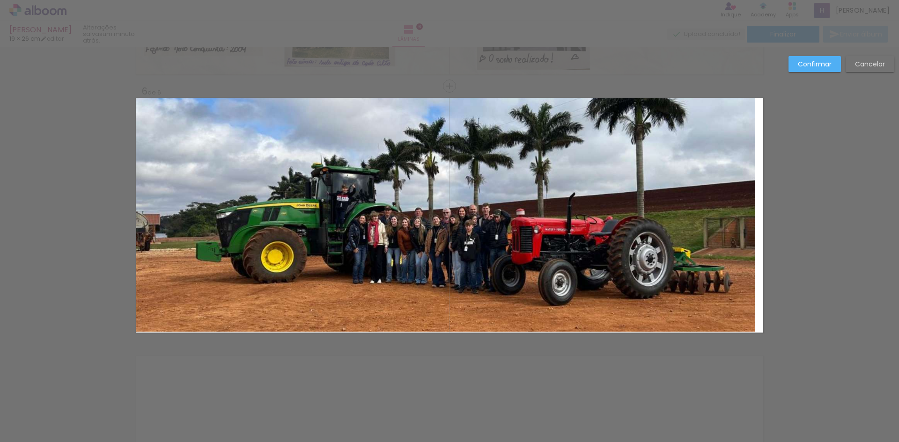
click at [730, 224] on quentale-photo at bounding box center [445, 215] width 619 height 234
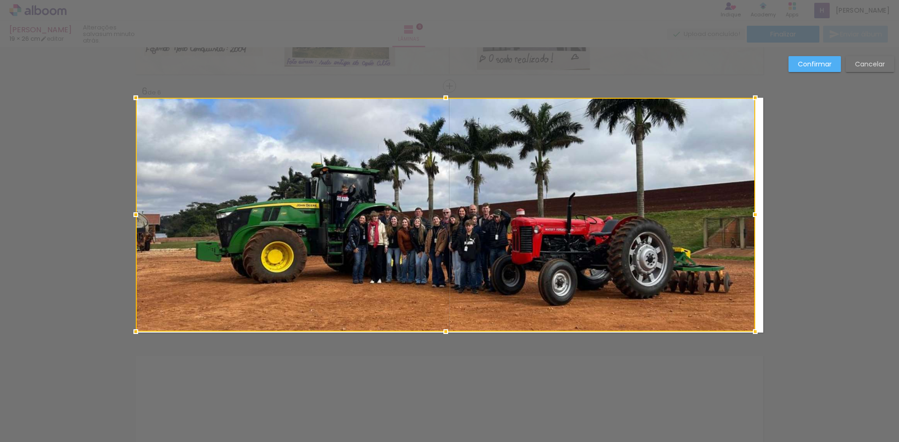
click at [730, 224] on div at bounding box center [445, 215] width 619 height 234
click at [381, 171] on div at bounding box center [445, 215] width 619 height 234
click at [390, 211] on div at bounding box center [445, 215] width 619 height 234
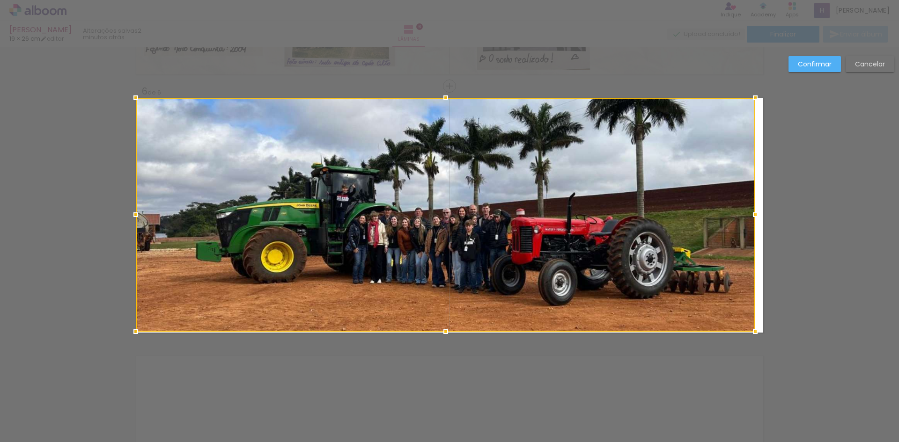
click at [563, 284] on div at bounding box center [445, 215] width 619 height 234
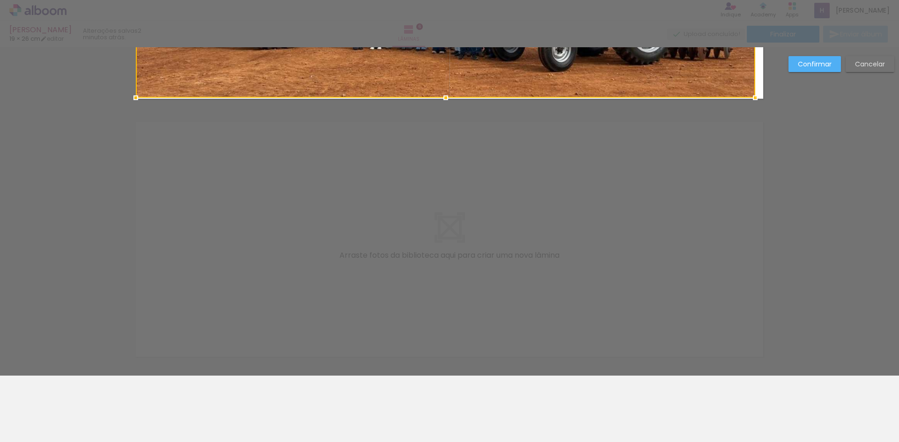
scroll to position [1362, 0]
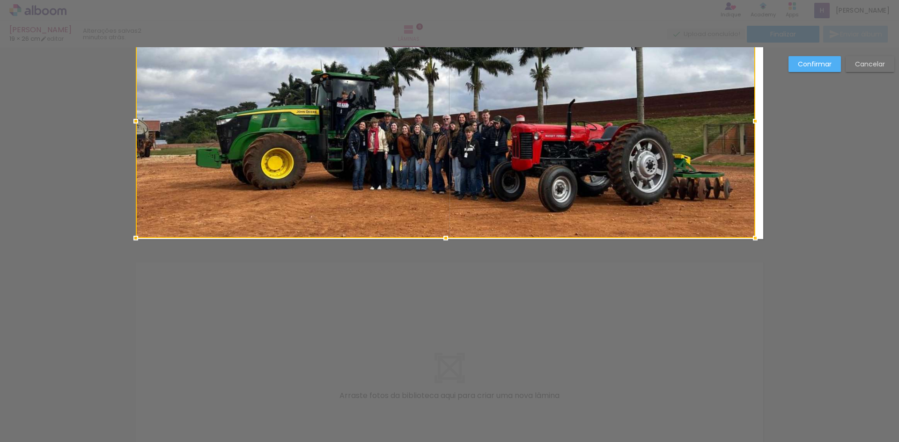
click at [593, 170] on div at bounding box center [445, 121] width 619 height 234
click at [860, 58] on paper-button "Cancelar" at bounding box center [869, 64] width 49 height 16
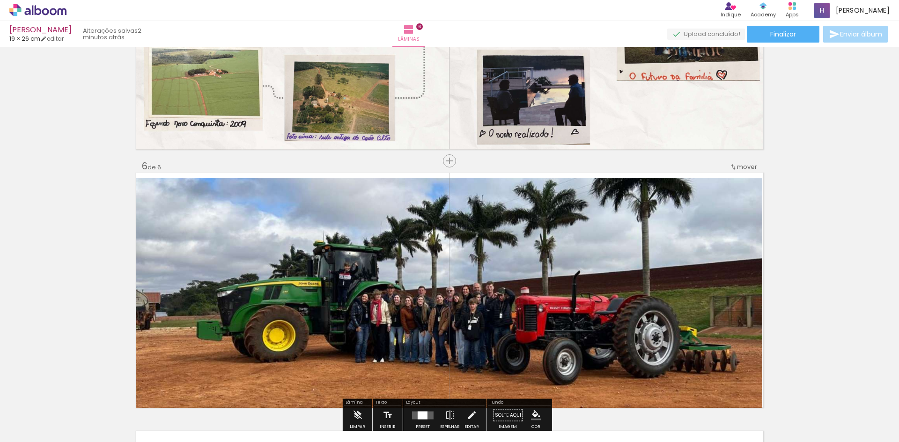
scroll to position [1175, 0]
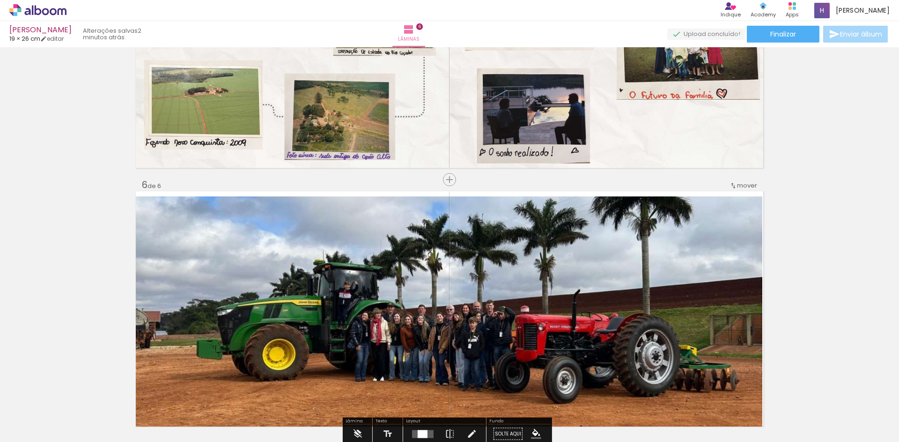
click at [577, 295] on quentale-photo at bounding box center [449, 312] width 626 height 230
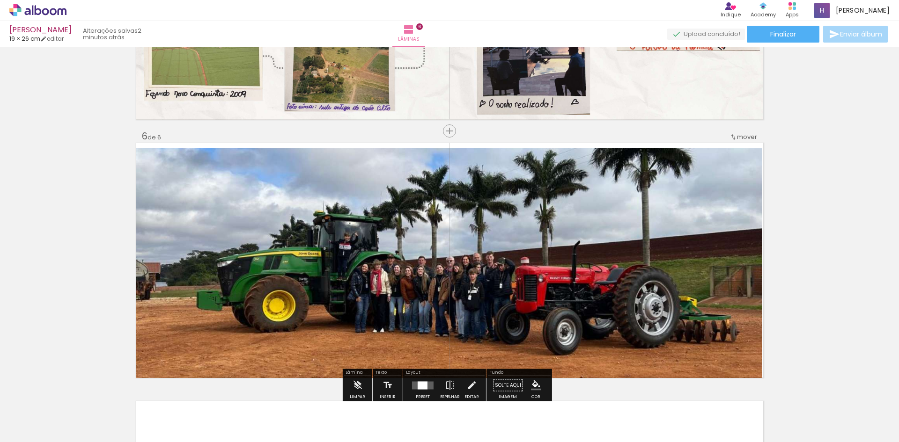
scroll to position [1268, 0]
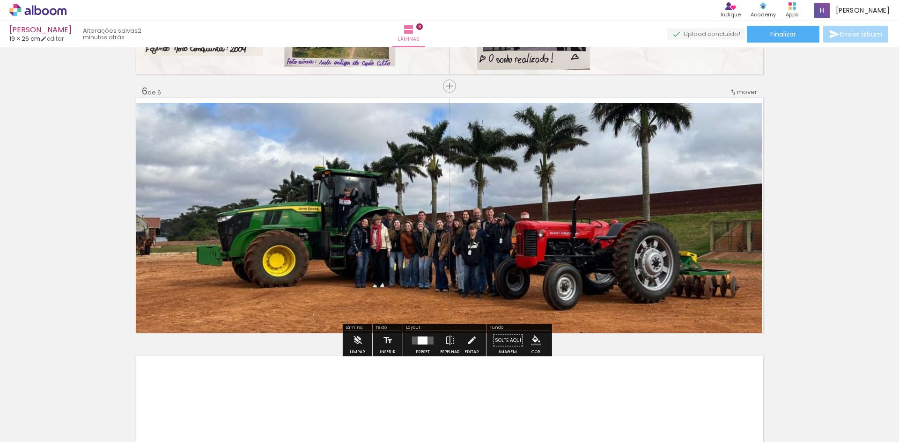
click at [442, 167] on quentale-photo at bounding box center [449, 218] width 626 height 230
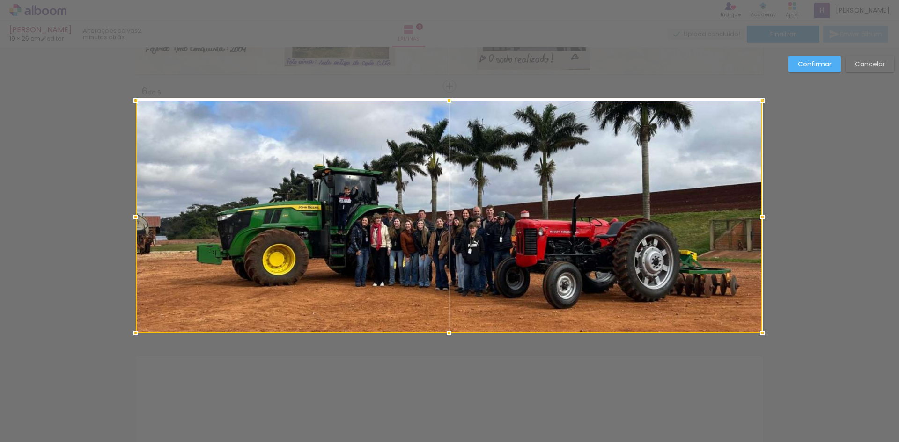
drag, startPoint x: 444, startPoint y: 102, endPoint x: 458, endPoint y: 87, distance: 20.5
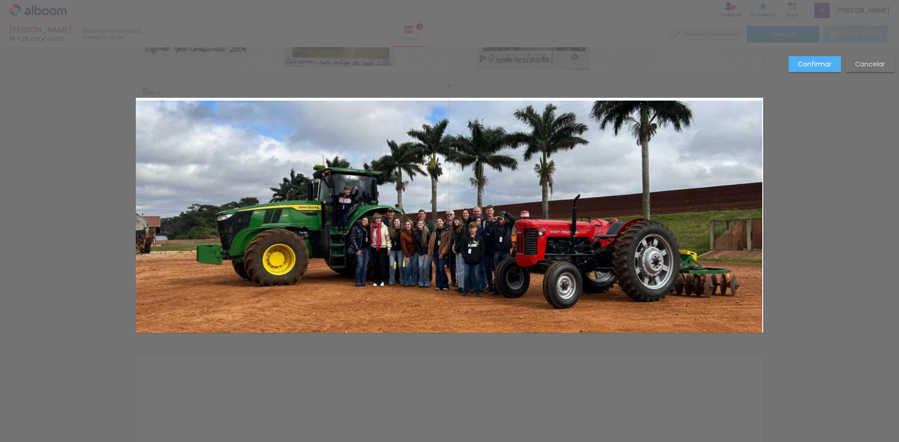
click at [747, 115] on quentale-photo at bounding box center [449, 217] width 626 height 233
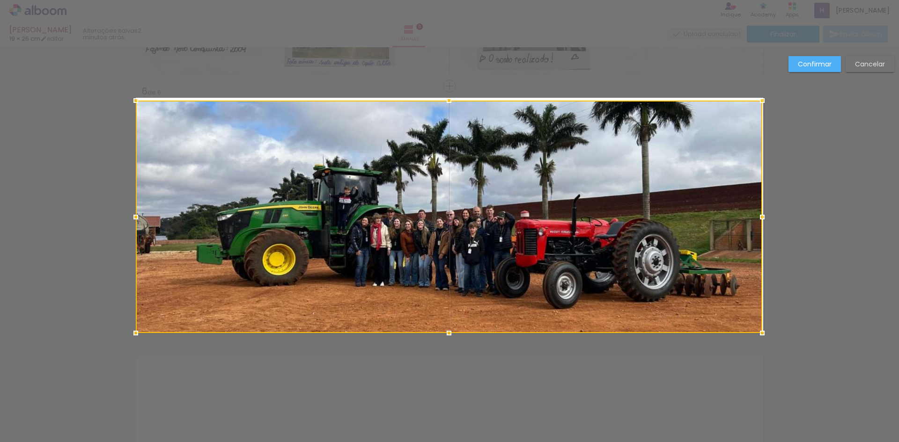
click at [747, 115] on div at bounding box center [449, 217] width 626 height 233
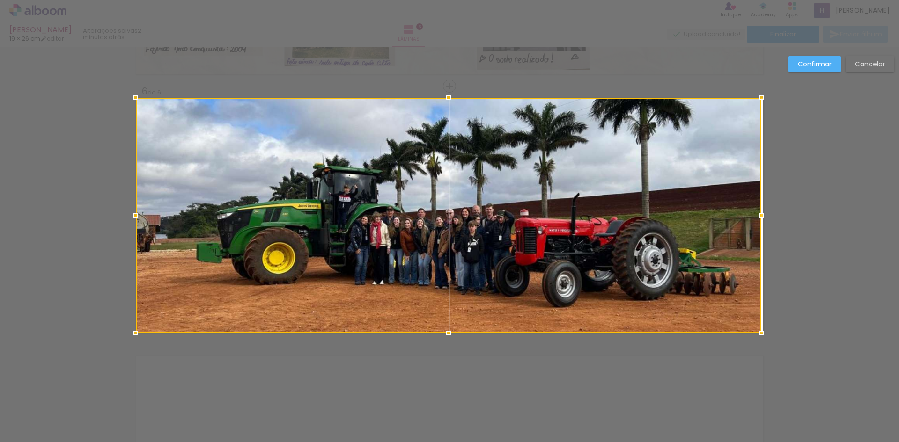
drag, startPoint x: 760, startPoint y: 100, endPoint x: 765, endPoint y: 194, distance: 94.2
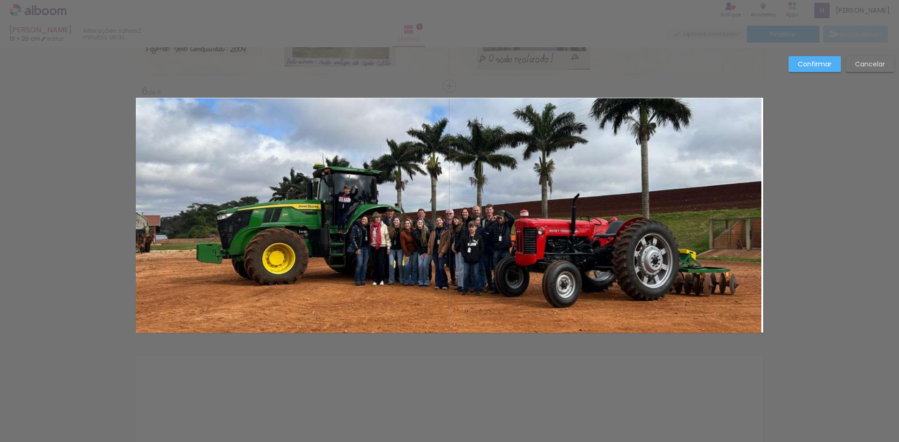
click at [739, 224] on quentale-photo at bounding box center [448, 215] width 625 height 235
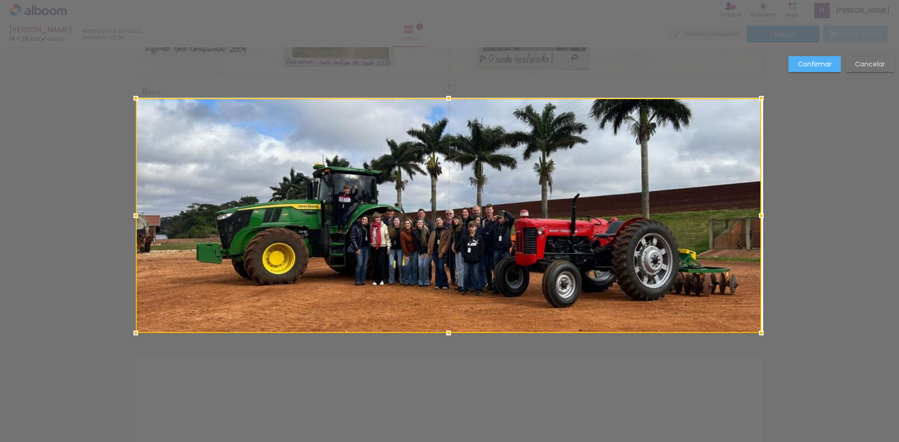
click at [739, 224] on div at bounding box center [448, 215] width 625 height 235
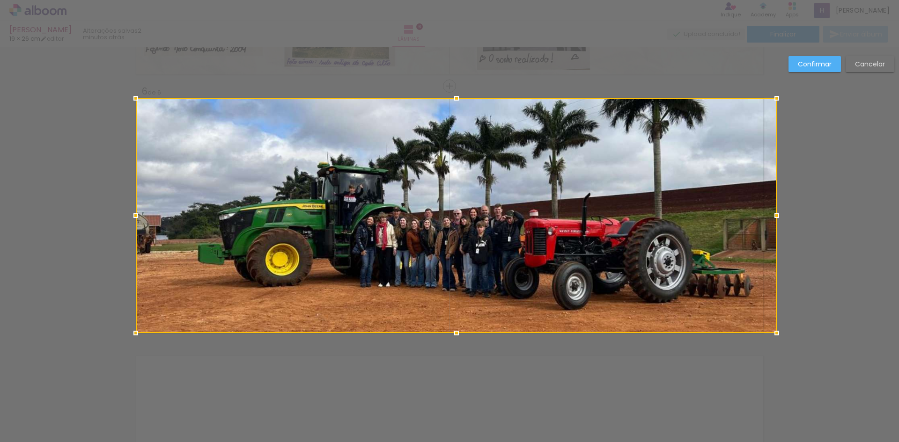
drag, startPoint x: 758, startPoint y: 217, endPoint x: 772, endPoint y: 218, distance: 13.6
click at [772, 218] on div at bounding box center [776, 215] width 19 height 19
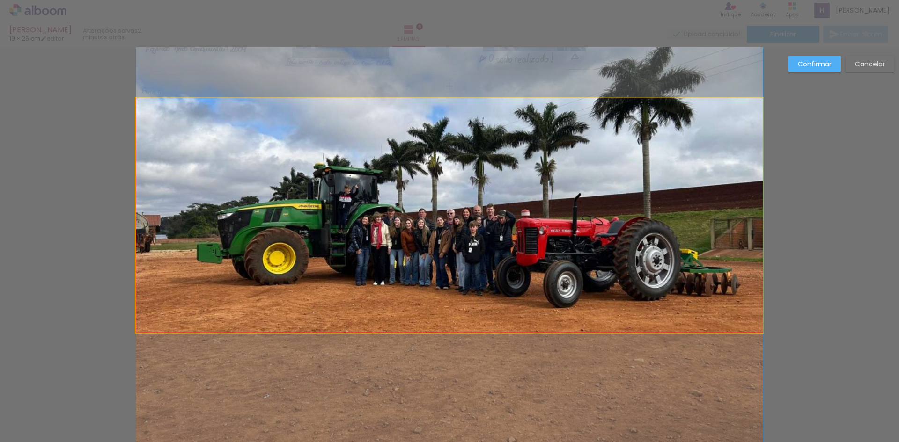
click at [748, 217] on quentale-photo at bounding box center [449, 215] width 627 height 235
click at [748, 217] on div at bounding box center [456, 215] width 641 height 235
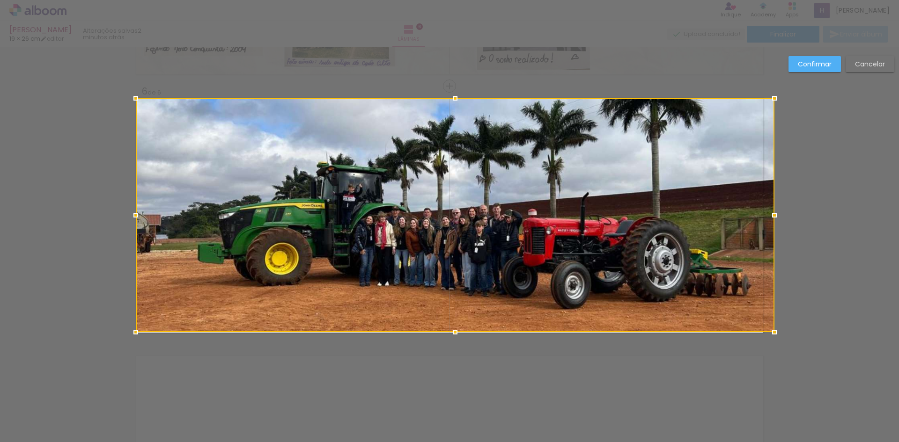
drag, startPoint x: 761, startPoint y: 334, endPoint x: 872, endPoint y: 366, distance: 116.3
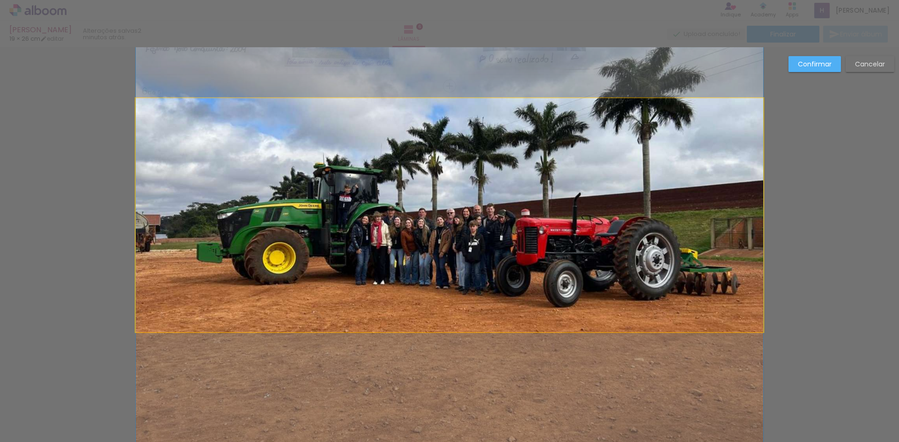
click at [723, 295] on quentale-photo at bounding box center [449, 215] width 627 height 234
click at [723, 295] on div at bounding box center [455, 215] width 638 height 234
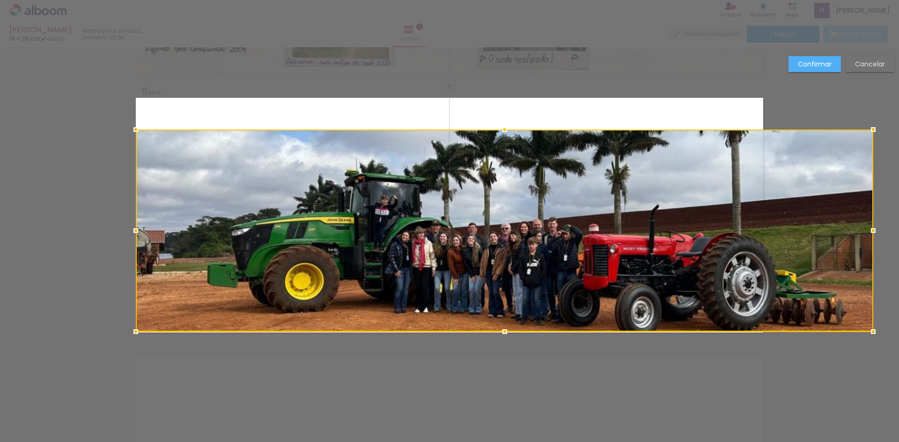
drag, startPoint x: 761, startPoint y: 99, endPoint x: 805, endPoint y: 90, distance: 45.8
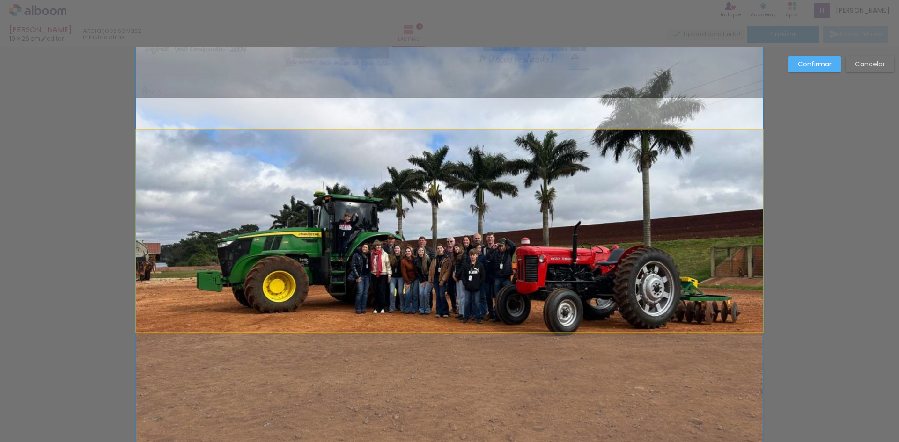
drag, startPoint x: 551, startPoint y: 161, endPoint x: 548, endPoint y: 174, distance: 13.2
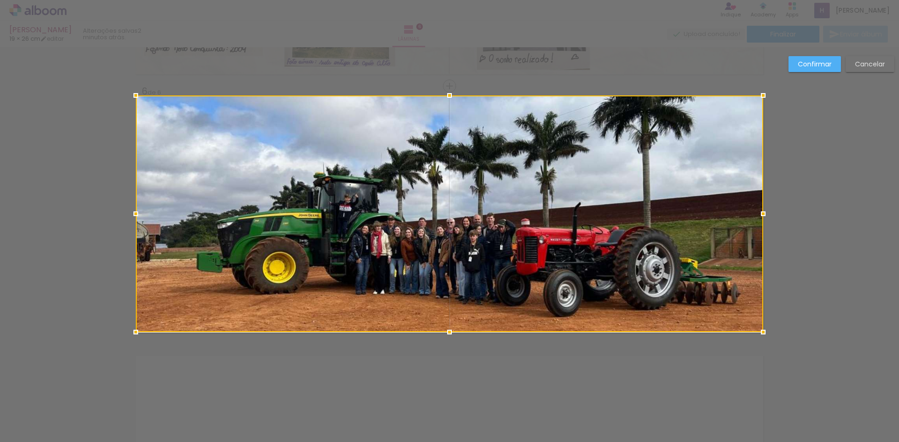
drag, startPoint x: 446, startPoint y: 130, endPoint x: 450, endPoint y: 103, distance: 27.1
click at [450, 103] on div at bounding box center [449, 95] width 19 height 19
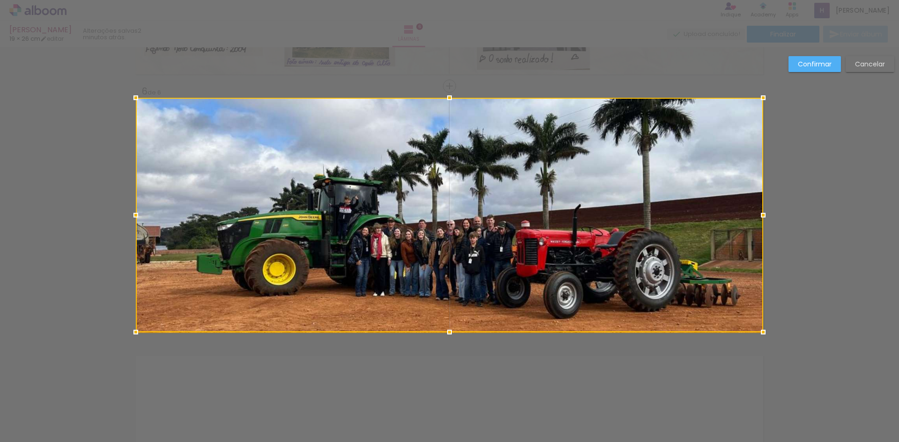
click at [535, 272] on div at bounding box center [449, 215] width 627 height 234
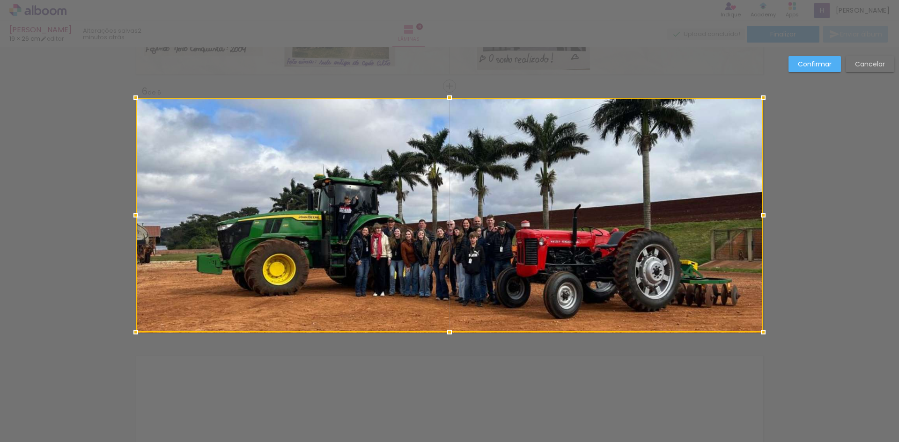
click at [0, 0] on slot "Confirmar" at bounding box center [0, 0] width 0 height 0
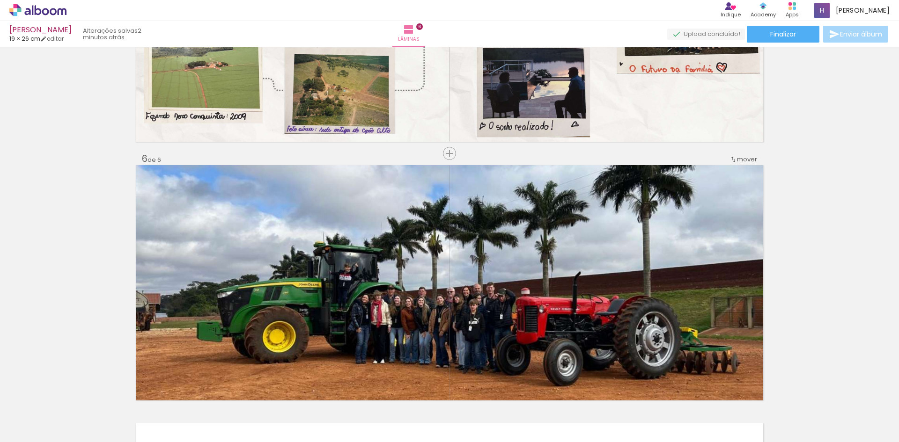
scroll to position [1315, 0]
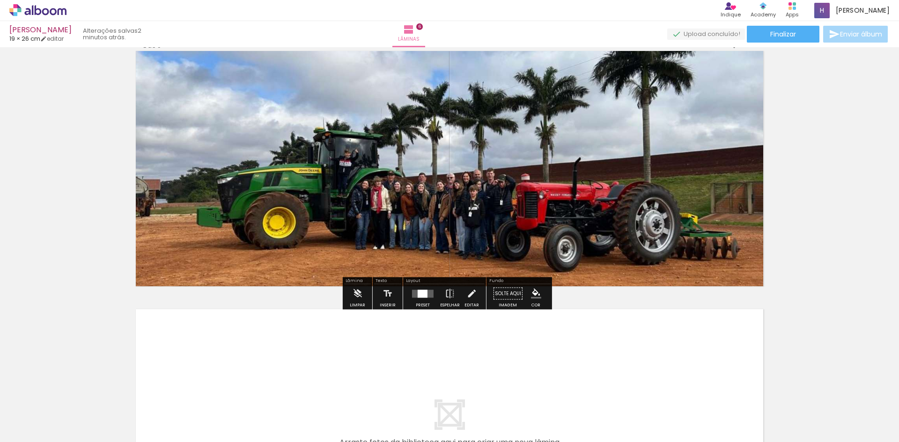
click at [631, 222] on quentale-photo at bounding box center [449, 168] width 627 height 235
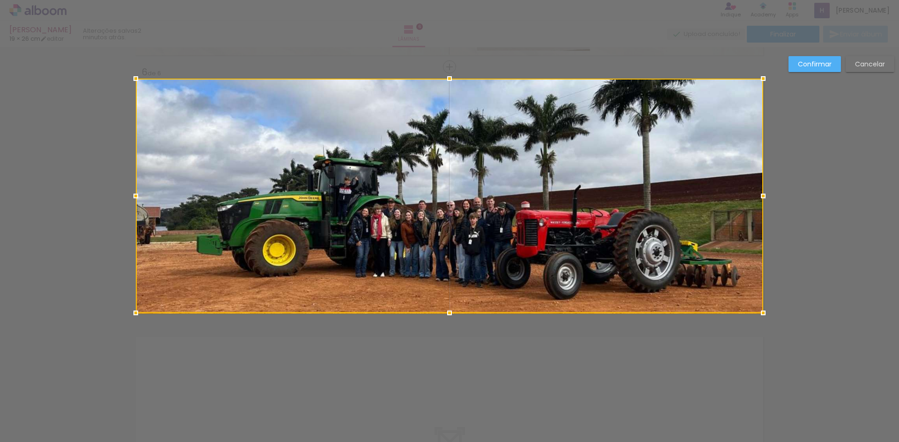
scroll to position [1268, 0]
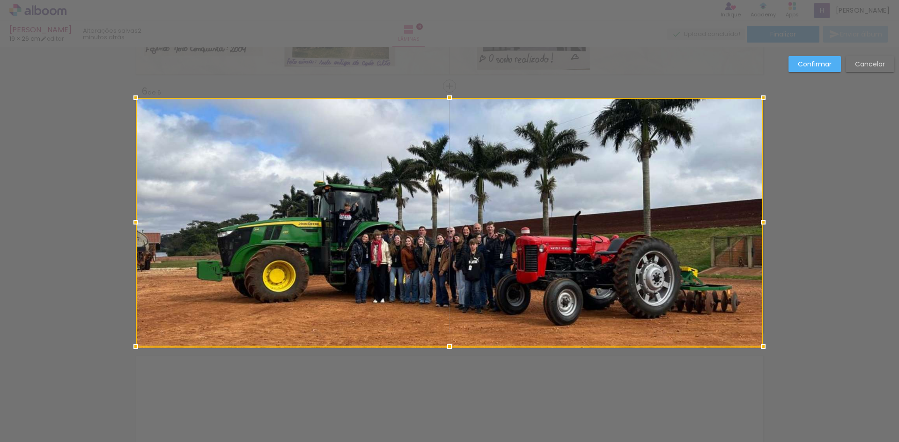
drag, startPoint x: 446, startPoint y: 333, endPoint x: 454, endPoint y: 322, distance: 13.4
click at [456, 323] on div at bounding box center [449, 222] width 627 height 249
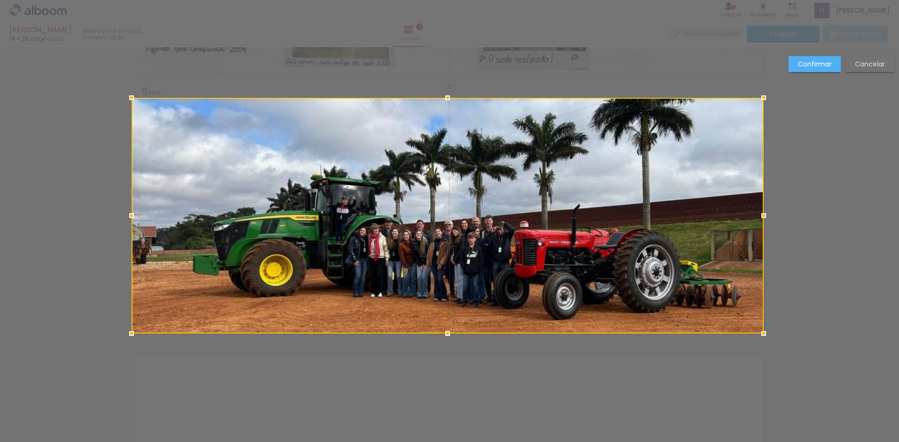
drag, startPoint x: 137, startPoint y: 332, endPoint x: 91, endPoint y: 340, distance: 46.1
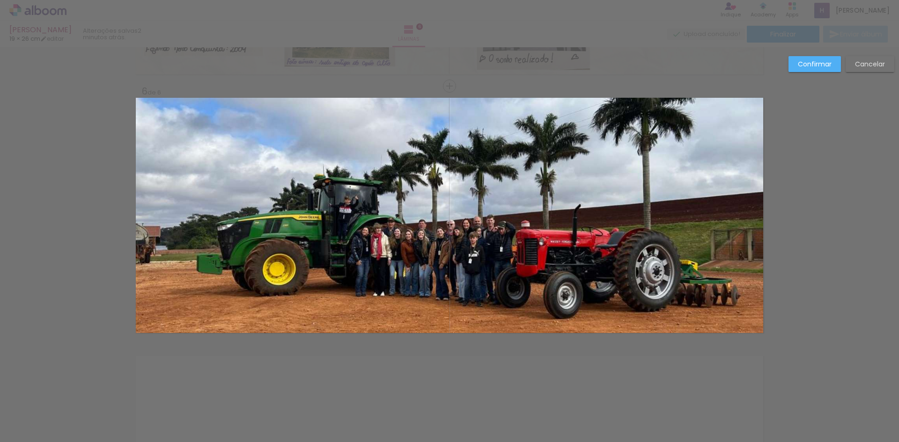
click at [717, 312] on quentale-photo at bounding box center [449, 215] width 627 height 235
click at [717, 312] on div at bounding box center [448, 216] width 632 height 236
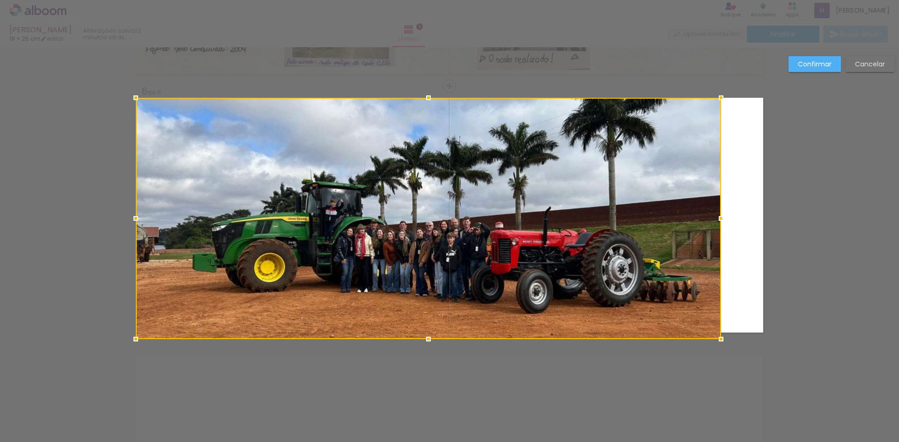
drag, startPoint x: 761, startPoint y: 335, endPoint x: 768, endPoint y: 337, distance: 7.8
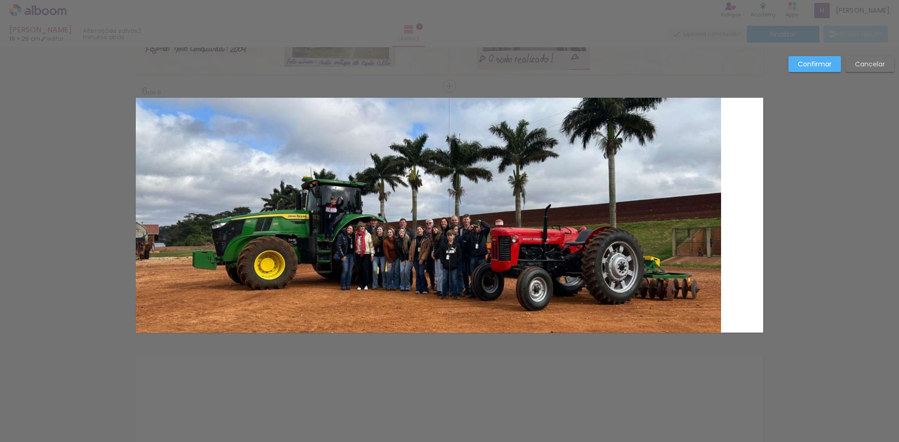
click at [714, 228] on quentale-photo at bounding box center [428, 215] width 585 height 235
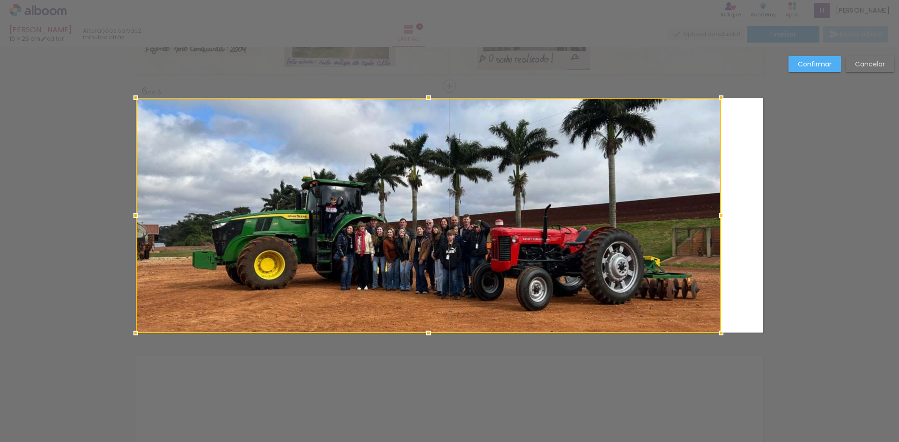
click at [714, 228] on div at bounding box center [428, 215] width 585 height 235
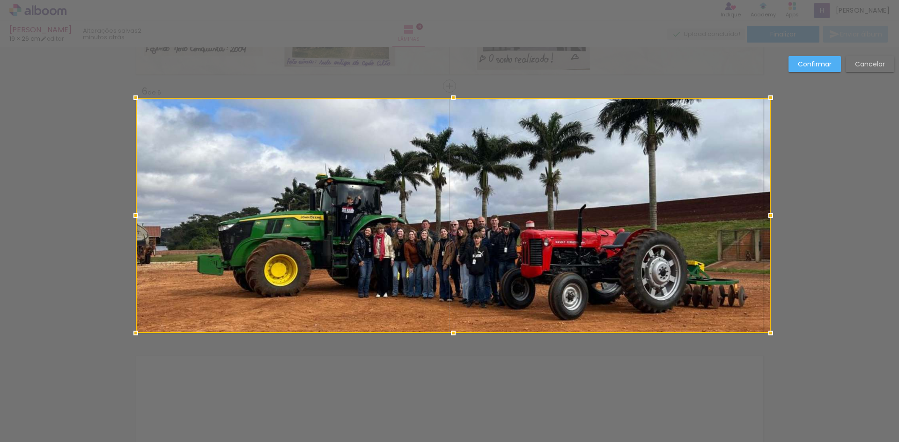
drag, startPoint x: 719, startPoint y: 215, endPoint x: 834, endPoint y: 240, distance: 117.9
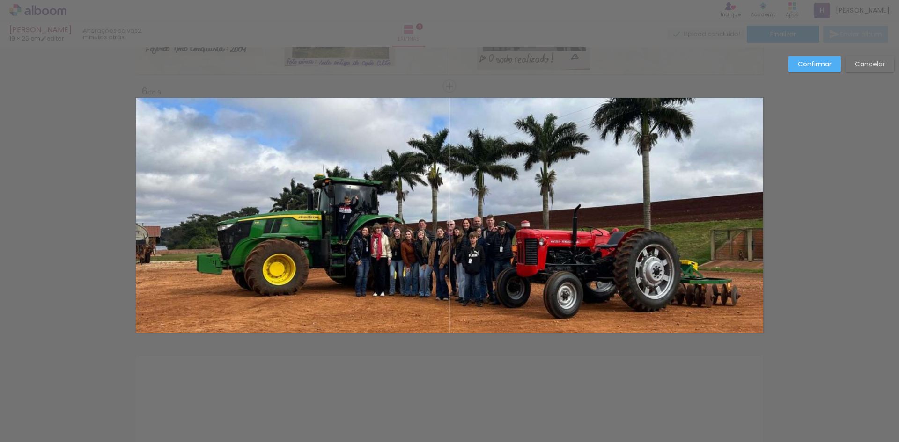
click at [826, 72] on div "Confirmar Cancelar" at bounding box center [838, 67] width 110 height 23
click at [0, 0] on slot "Confirmar" at bounding box center [0, 0] width 0 height 0
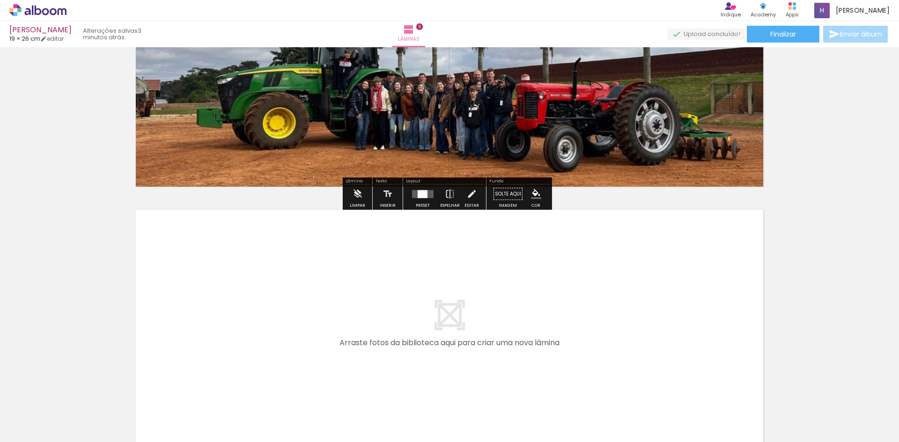
scroll to position [1508, 0]
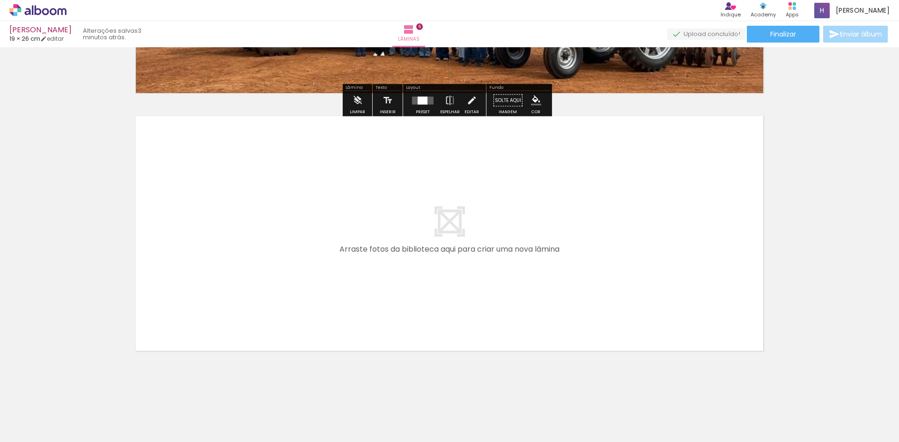
click at [427, 261] on quentale-layouter at bounding box center [449, 233] width 627 height 235
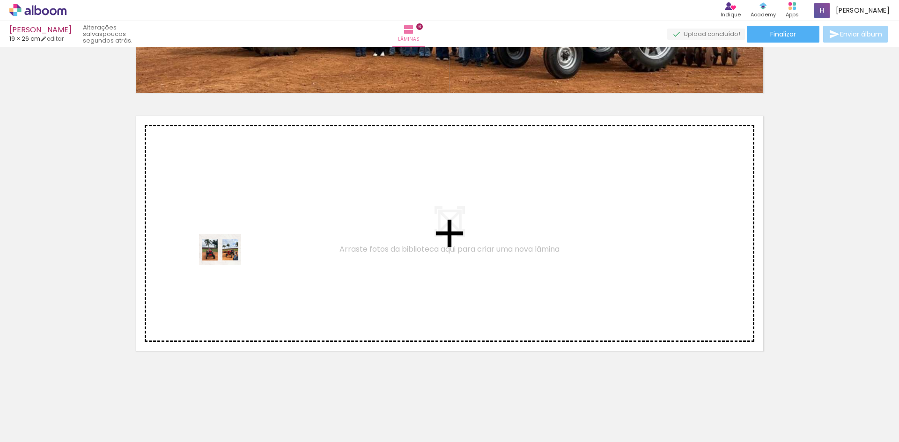
drag, startPoint x: 182, startPoint y: 418, endPoint x: 227, endPoint y: 261, distance: 163.5
click at [227, 261] on quentale-workspace at bounding box center [449, 221] width 899 height 442
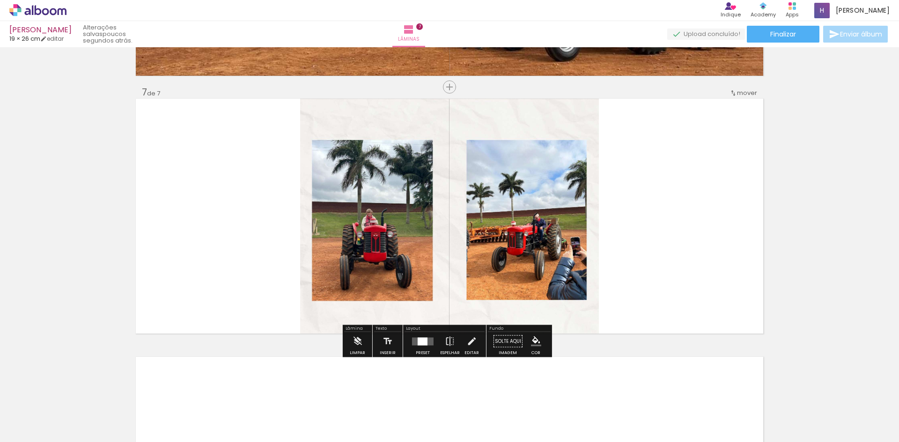
scroll to position [1527, 0]
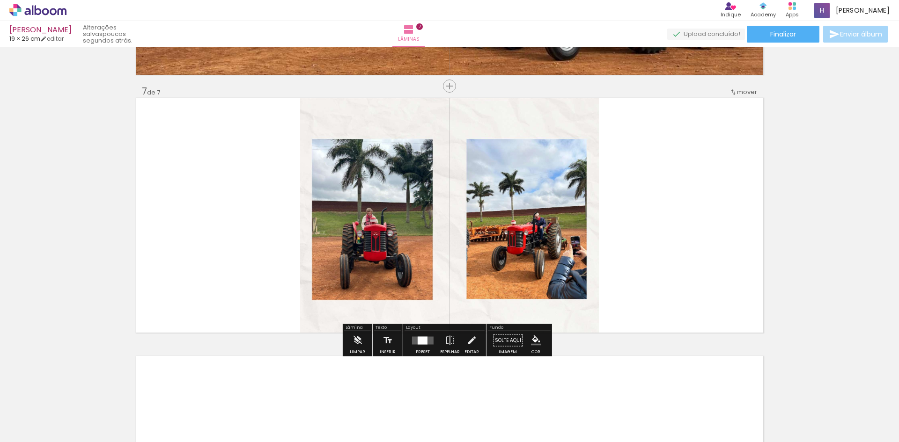
click at [323, 240] on quentale-photo at bounding box center [449, 215] width 299 height 235
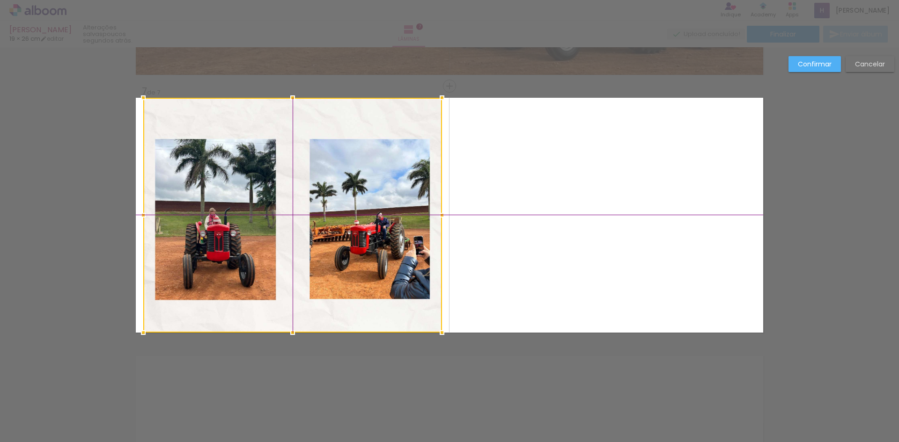
drag, startPoint x: 361, startPoint y: 246, endPoint x: 191, endPoint y: 240, distance: 169.5
click at [191, 240] on div at bounding box center [292, 215] width 299 height 235
click at [541, 234] on quentale-layouter at bounding box center [449, 215] width 627 height 235
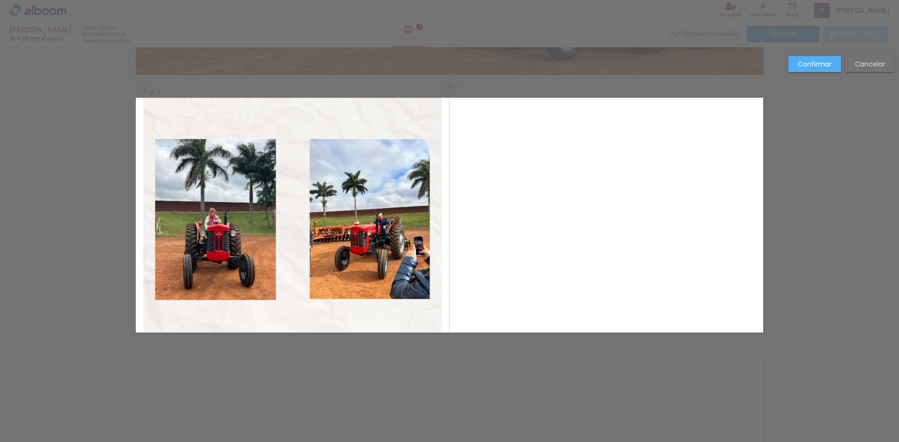
click at [0, 0] on slot "Confirmar" at bounding box center [0, 0] width 0 height 0
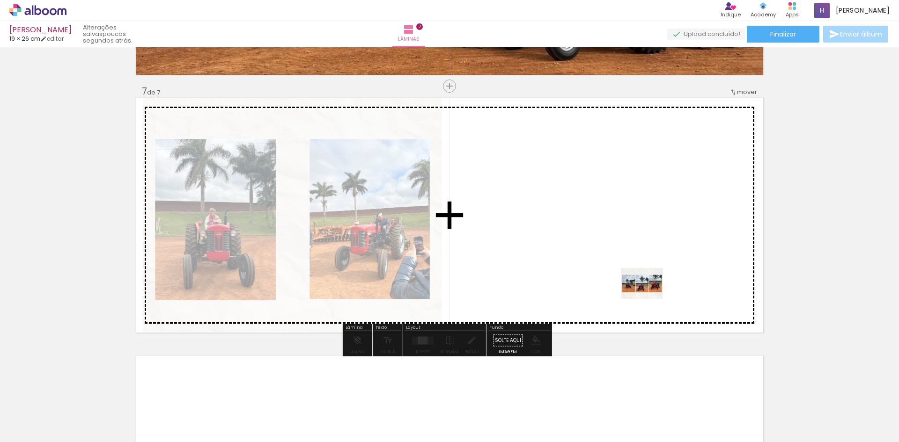
drag, startPoint x: 239, startPoint y: 424, endPoint x: 650, endPoint y: 294, distance: 430.9
click at [650, 294] on quentale-workspace at bounding box center [449, 221] width 899 height 442
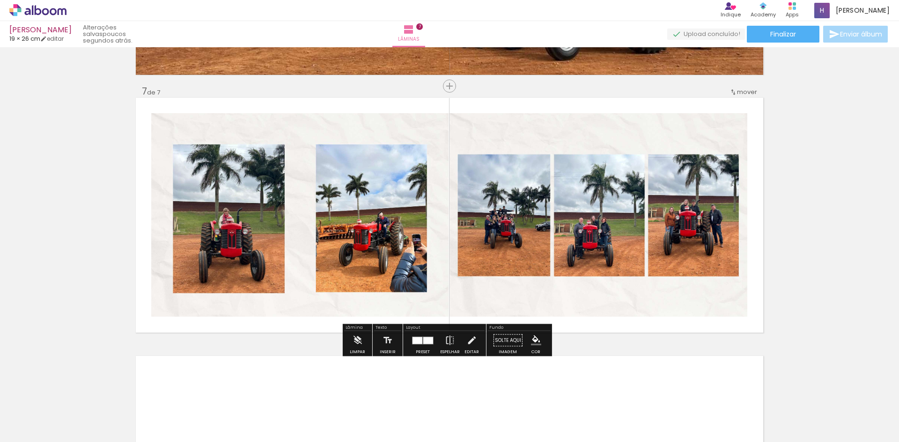
click at [357, 211] on quentale-photo at bounding box center [299, 215] width 297 height 204
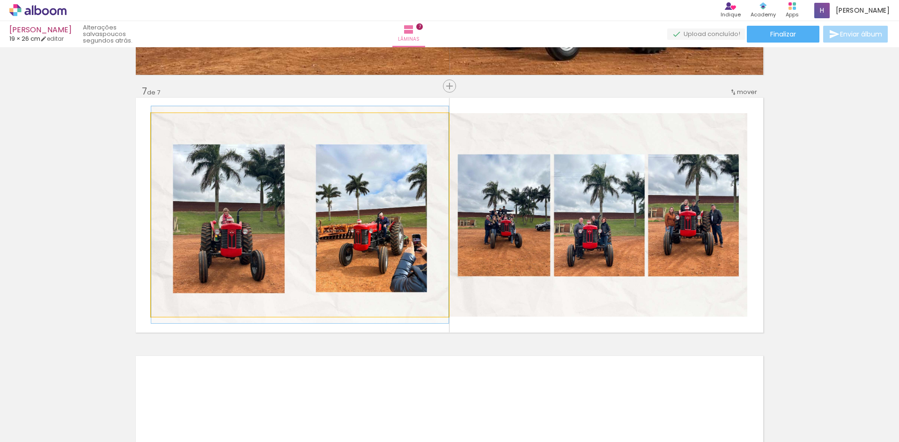
click at [357, 211] on quentale-photo at bounding box center [299, 215] width 297 height 204
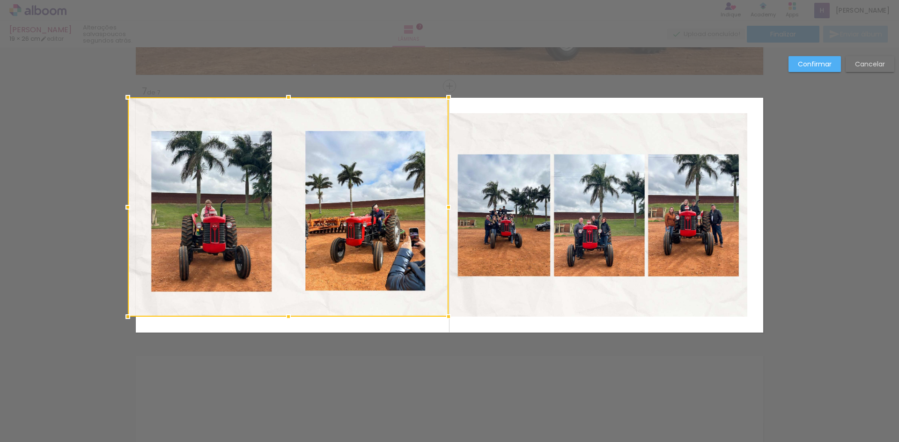
drag, startPoint x: 147, startPoint y: 114, endPoint x: 140, endPoint y: 103, distance: 12.7
click at [140, 103] on div at bounding box center [288, 207] width 321 height 220
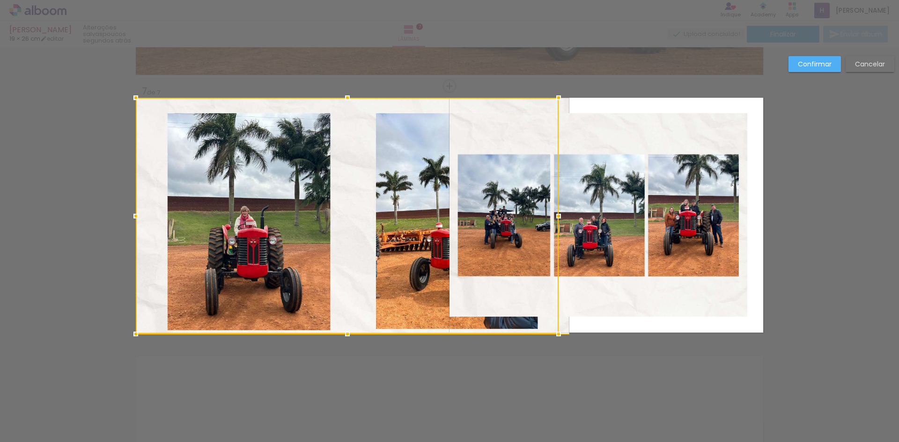
drag, startPoint x: 290, startPoint y: 318, endPoint x: 288, endPoint y: 329, distance: 11.3
click at [288, 329] on div at bounding box center [347, 216] width 423 height 236
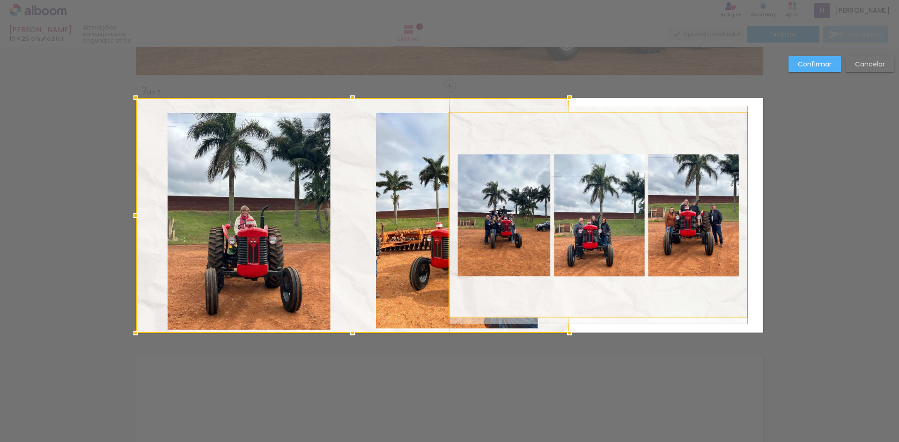
click at [704, 316] on quentale-photo at bounding box center [598, 215] width 298 height 204
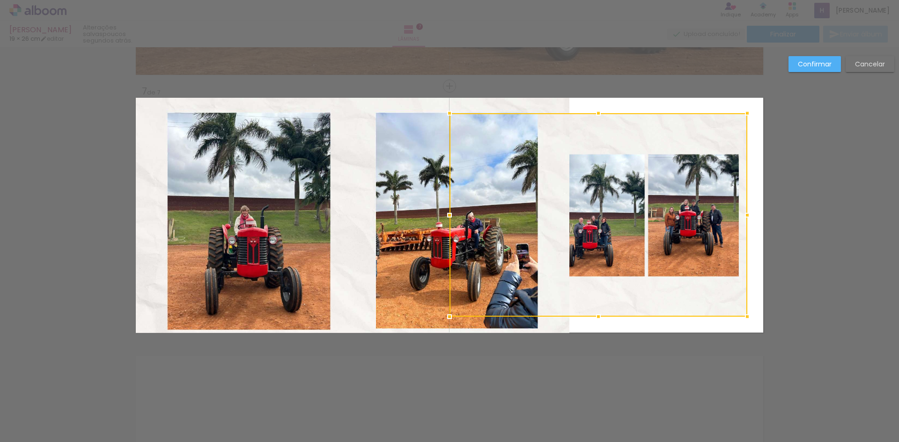
click at [377, 257] on quentale-photo at bounding box center [352, 215] width 433 height 235
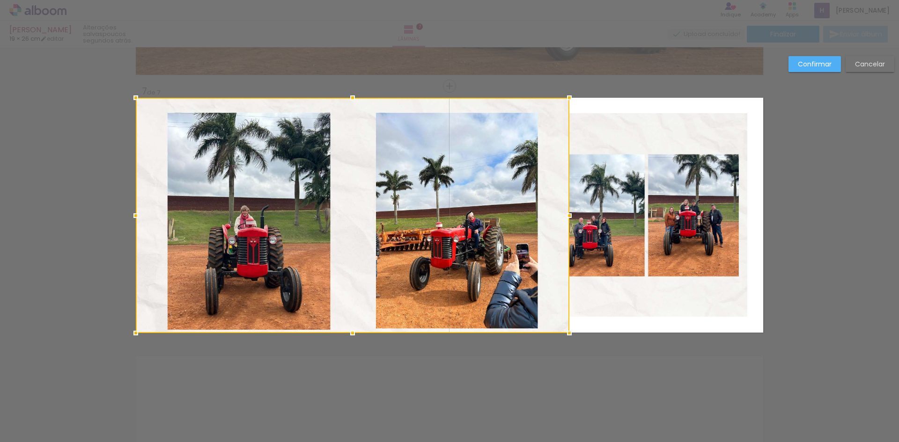
click at [377, 257] on div at bounding box center [352, 215] width 433 height 235
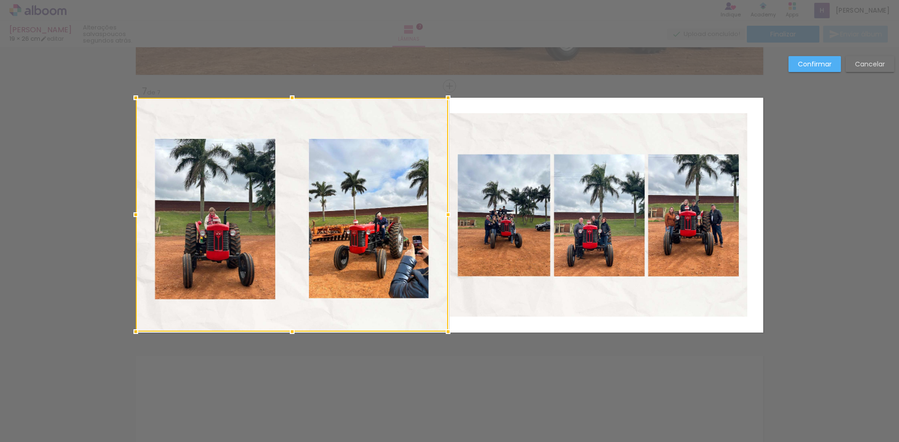
drag, startPoint x: 562, startPoint y: 334, endPoint x: 440, endPoint y: 341, distance: 121.4
click at [440, 341] on div at bounding box center [448, 331] width 19 height 19
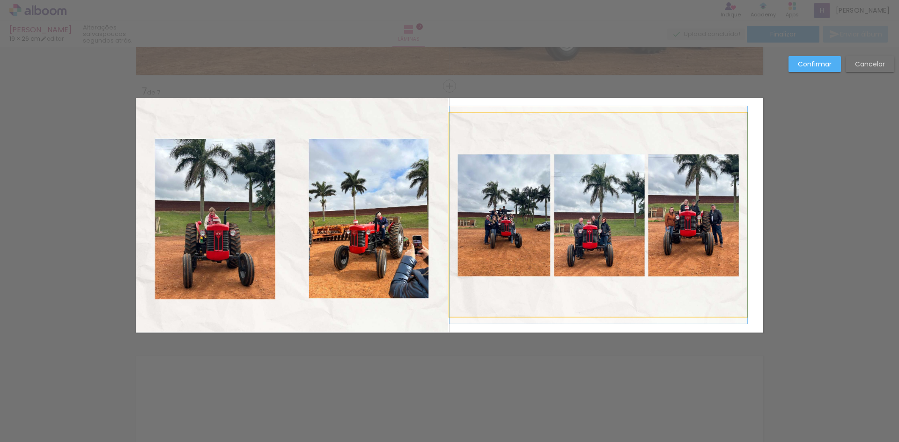
click at [542, 309] on quentale-photo at bounding box center [598, 215] width 298 height 204
click at [448, 309] on div at bounding box center [292, 215] width 312 height 234
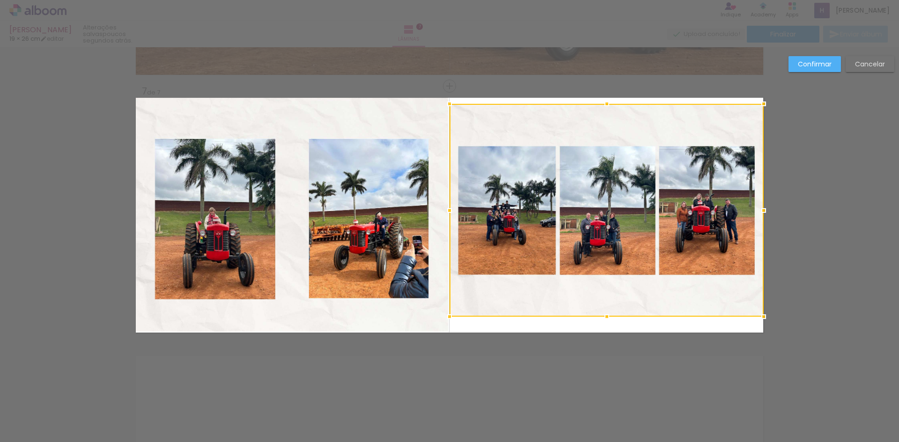
drag, startPoint x: 743, startPoint y: 115, endPoint x: 766, endPoint y: 81, distance: 40.5
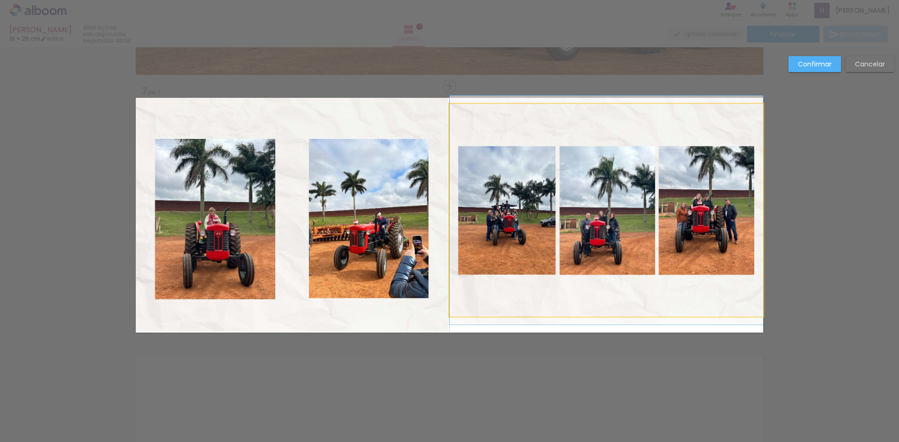
click at [602, 108] on quentale-photo at bounding box center [606, 210] width 314 height 213
click at [602, 104] on div at bounding box center [606, 104] width 314 height 0
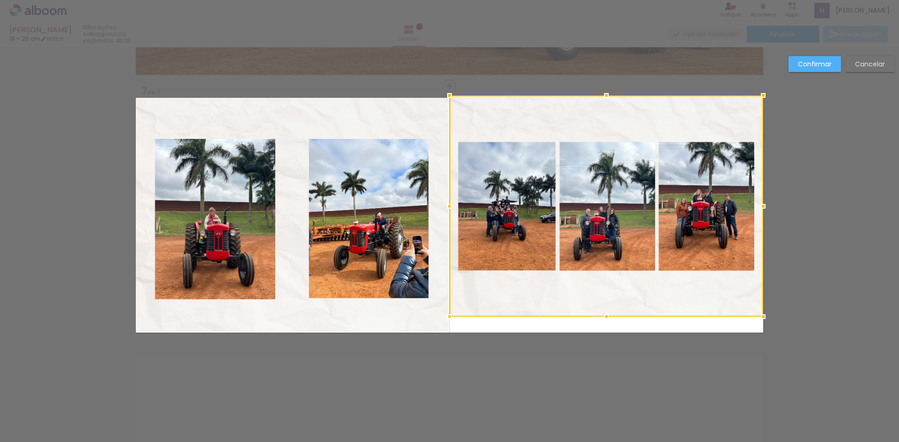
drag, startPoint x: 602, startPoint y: 103, endPoint x: 605, endPoint y: 111, distance: 8.3
click at [605, 111] on div at bounding box center [606, 205] width 314 height 221
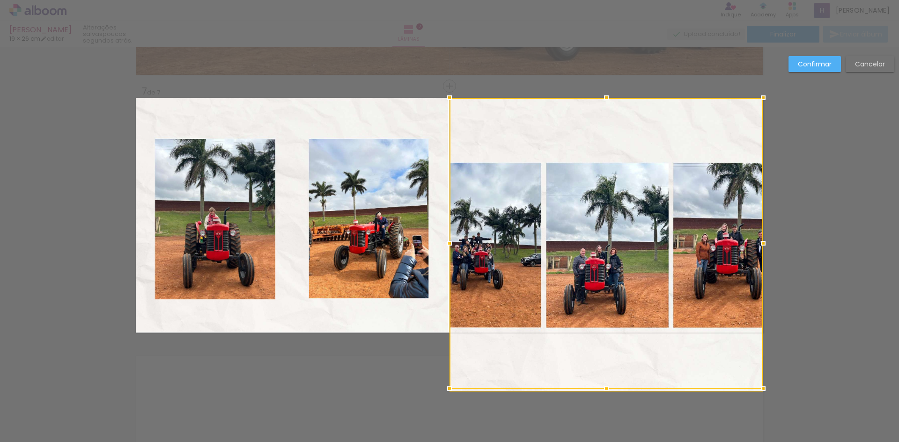
drag, startPoint x: 602, startPoint y: 319, endPoint x: 589, endPoint y: 234, distance: 86.1
click at [589, 234] on div at bounding box center [606, 243] width 314 height 291
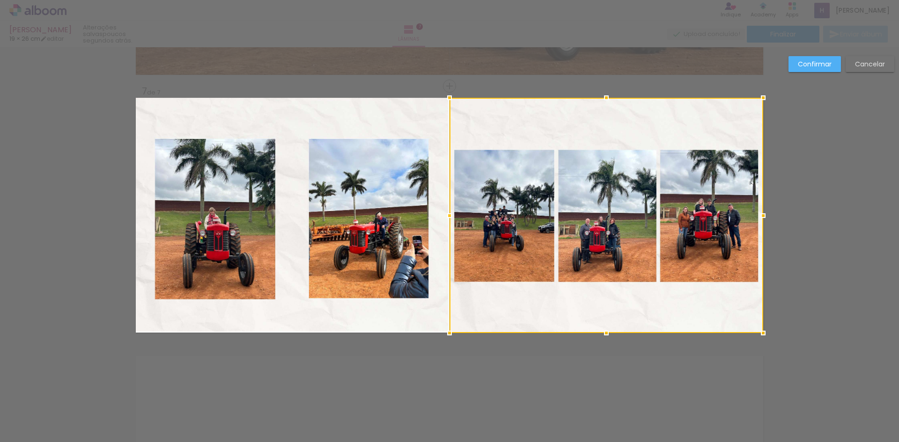
click at [428, 323] on quentale-photo at bounding box center [292, 215] width 312 height 234
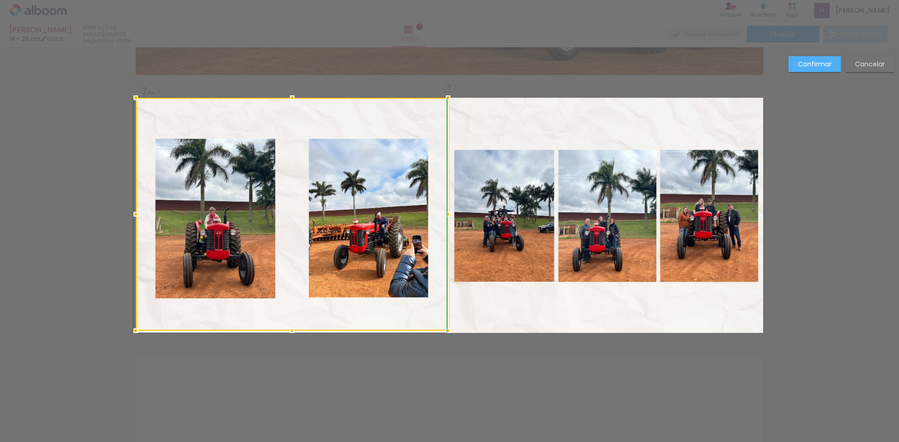
click at [291, 338] on div at bounding box center [292, 331] width 19 height 19
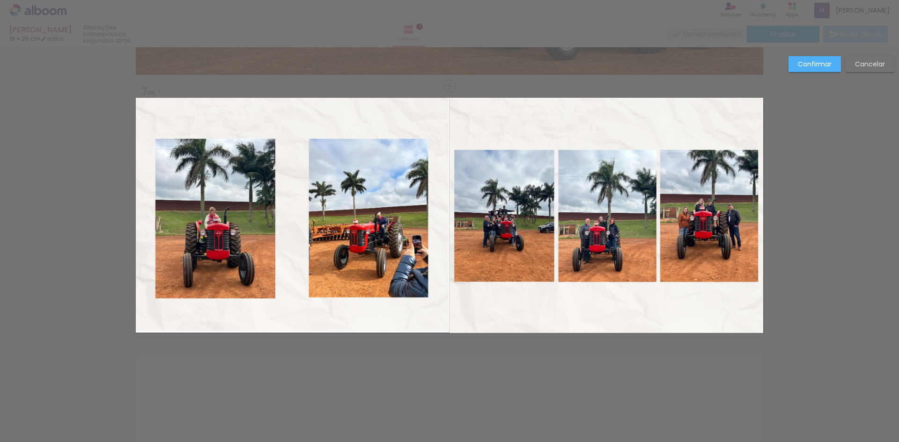
click at [145, 322] on quentale-photo at bounding box center [292, 214] width 312 height 233
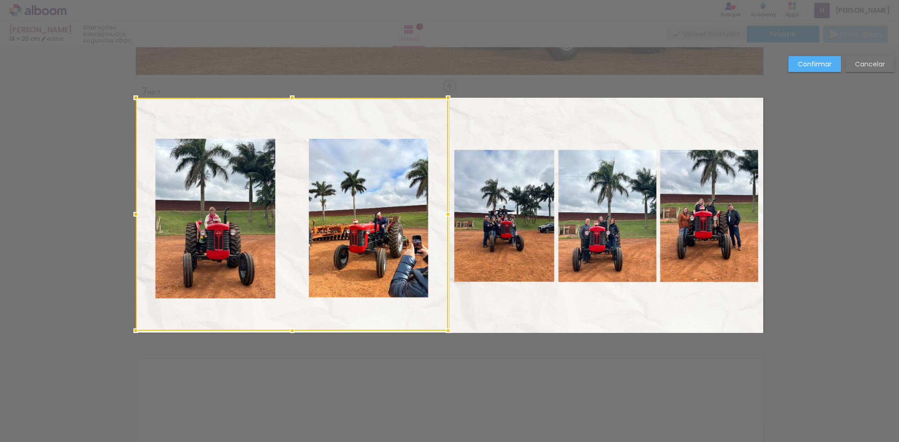
click at [145, 322] on div at bounding box center [292, 214] width 312 height 233
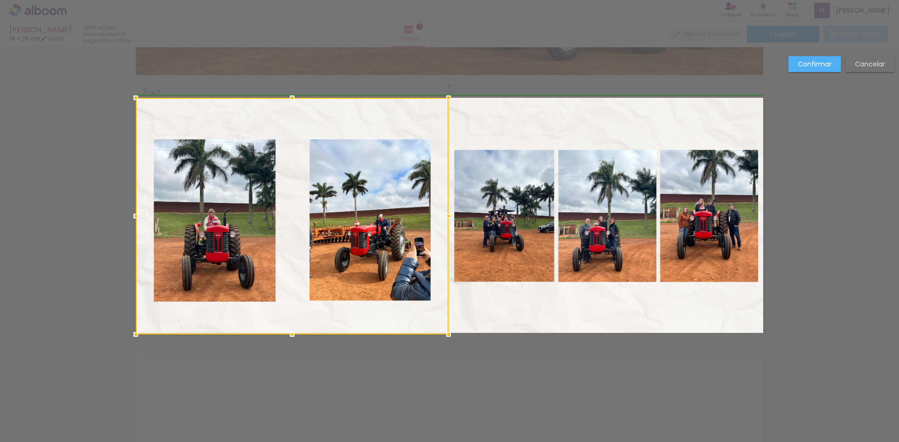
click at [131, 331] on div at bounding box center [135, 334] width 19 height 19
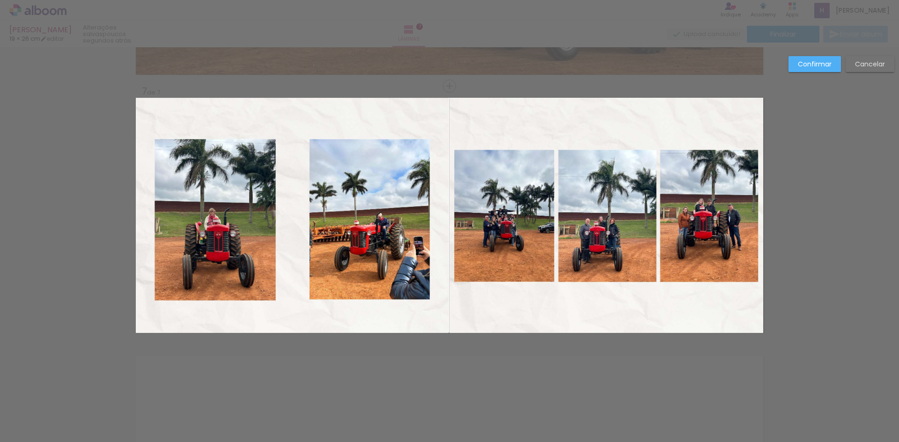
click at [429, 127] on quentale-photo at bounding box center [292, 215] width 313 height 235
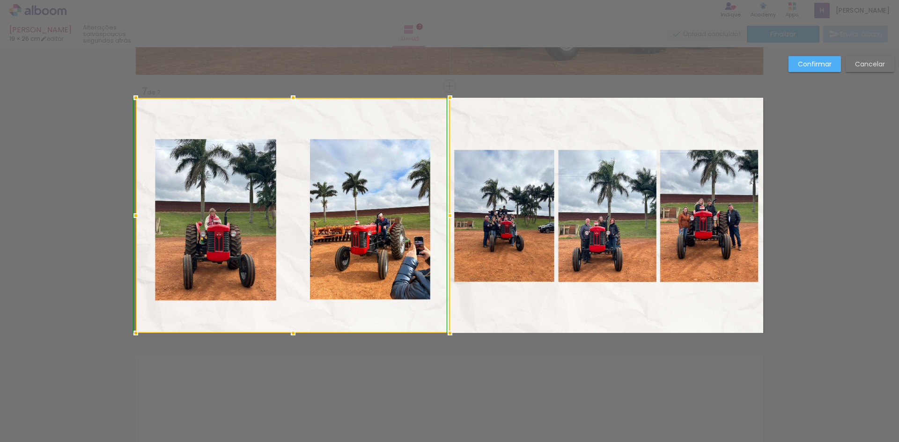
drag, startPoint x: 446, startPoint y: 100, endPoint x: 507, endPoint y: 124, distance: 65.4
click at [442, 102] on div at bounding box center [449, 97] width 19 height 19
click at [0, 0] on slot "Confirmar" at bounding box center [0, 0] width 0 height 0
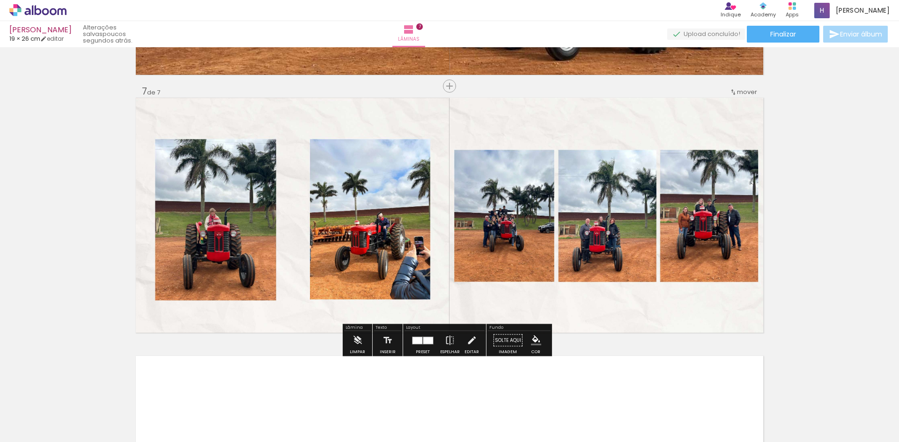
click at [562, 241] on quentale-photo at bounding box center [606, 215] width 314 height 235
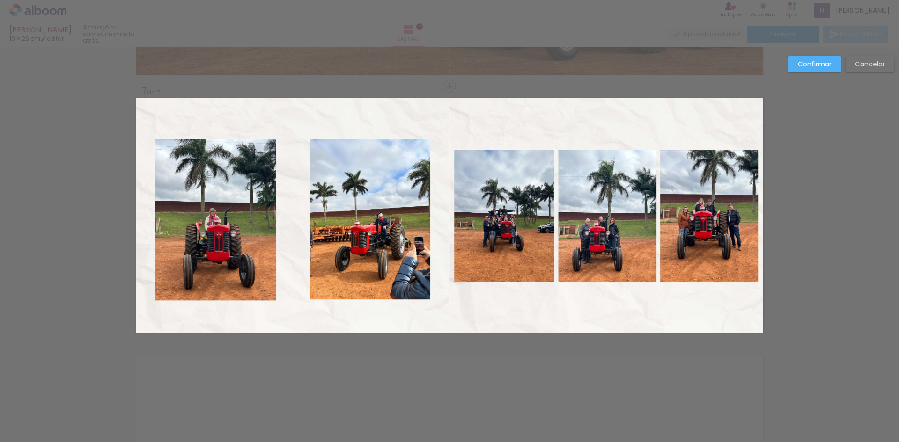
click at [740, 122] on quentale-photo at bounding box center [606, 215] width 314 height 235
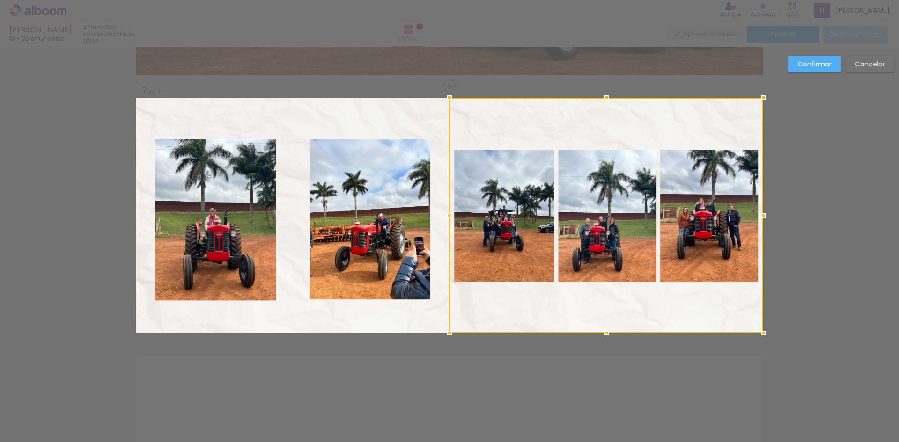
click at [740, 122] on div at bounding box center [606, 215] width 314 height 235
click at [0, 0] on slot "Confirmar" at bounding box center [0, 0] width 0 height 0
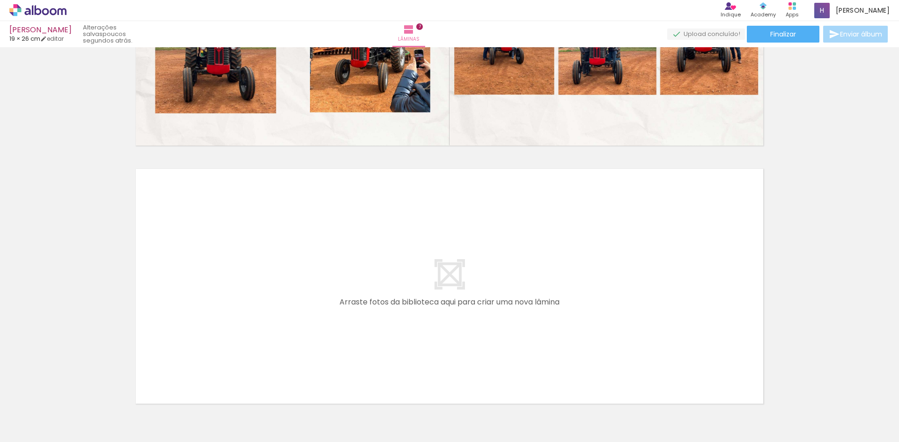
scroll to position [1761, 0]
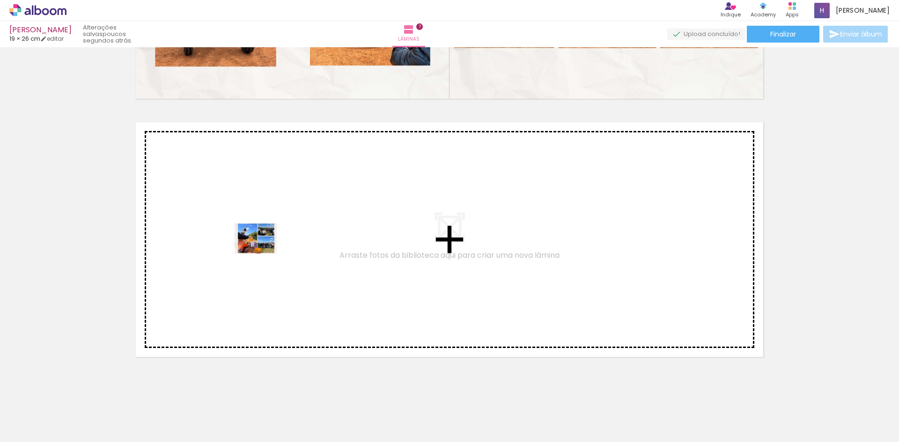
drag, startPoint x: 290, startPoint y: 413, endPoint x: 263, endPoint y: 251, distance: 164.3
click at [263, 251] on quentale-workspace at bounding box center [449, 221] width 899 height 442
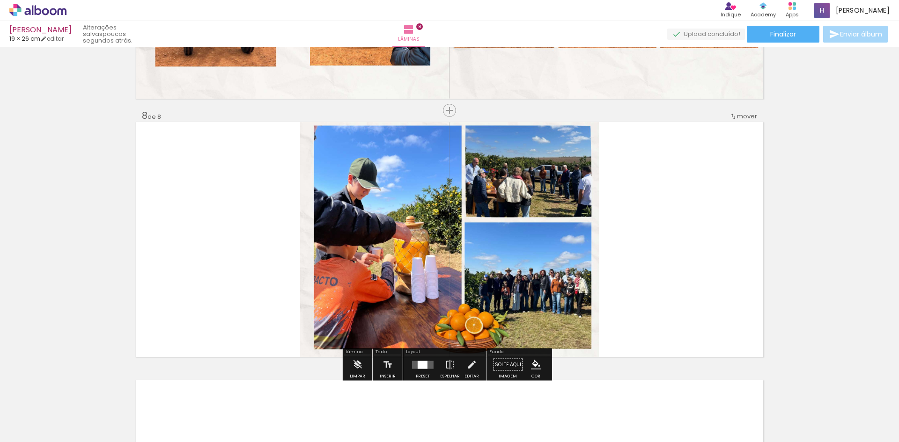
scroll to position [1785, 0]
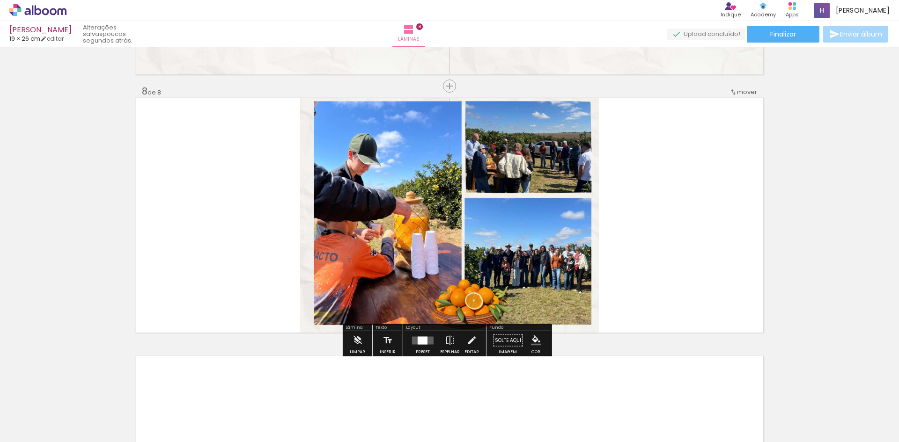
click at [389, 241] on quentale-photo at bounding box center [449, 215] width 299 height 235
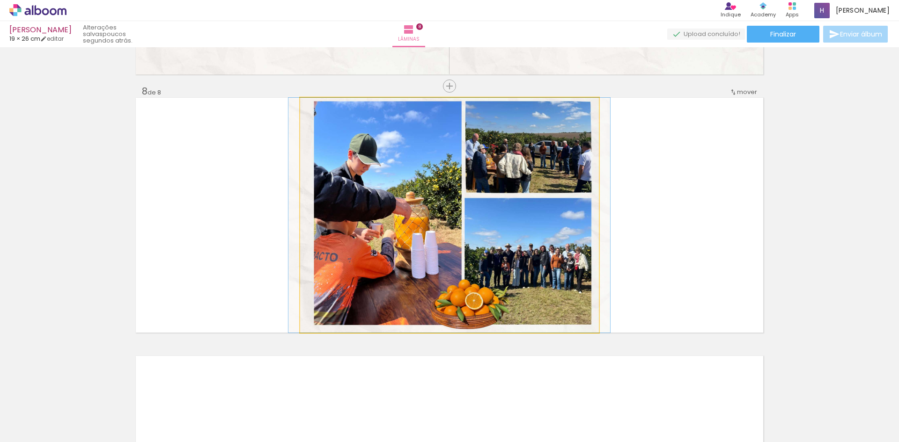
click at [389, 241] on quentale-photo at bounding box center [449, 215] width 299 height 235
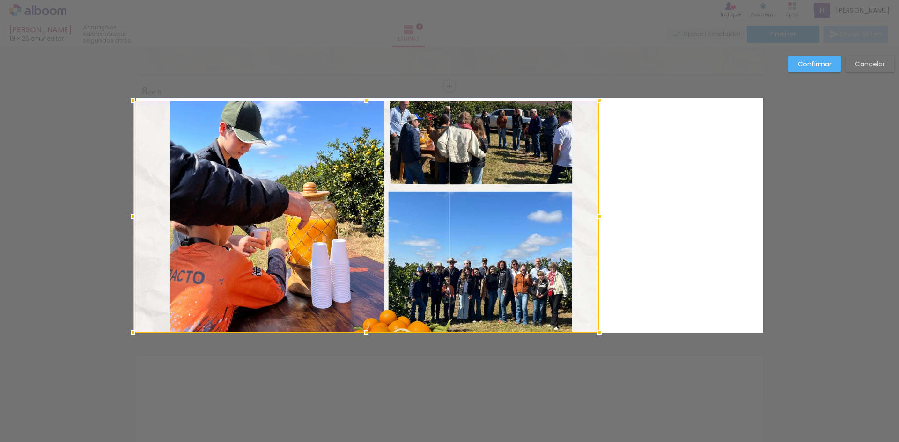
drag, startPoint x: 300, startPoint y: 97, endPoint x: 130, endPoint y: 74, distance: 171.4
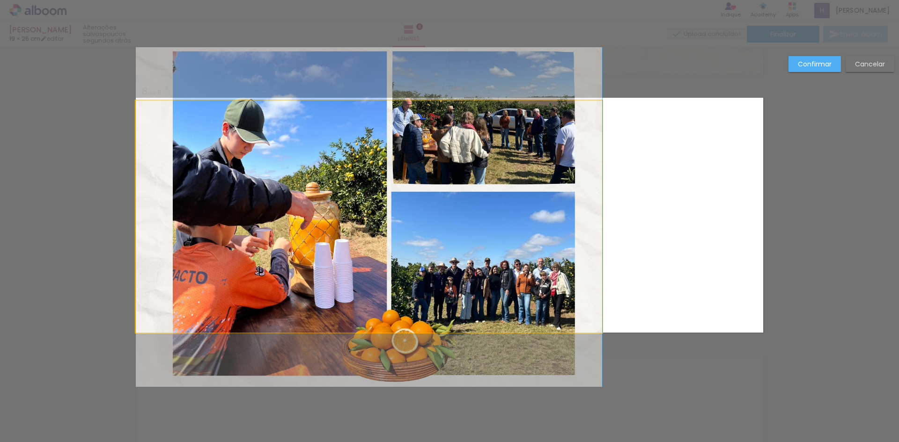
click at [597, 199] on quentale-photo at bounding box center [369, 217] width 466 height 232
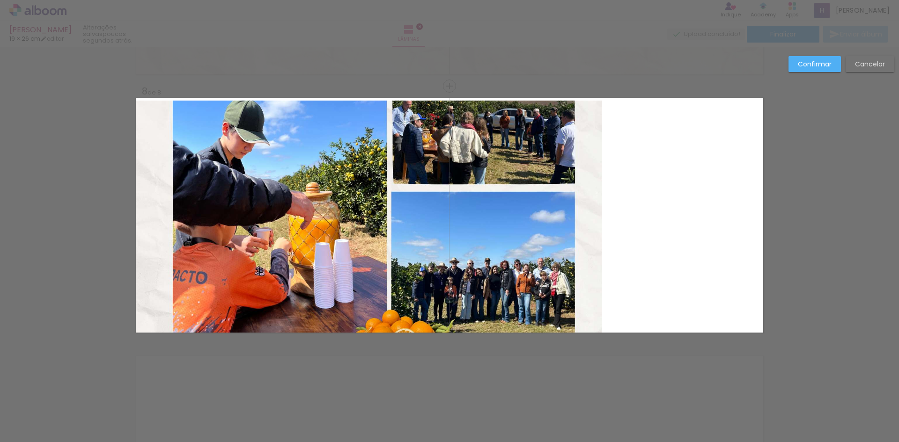
click at [572, 212] on quentale-photo at bounding box center [369, 217] width 466 height 232
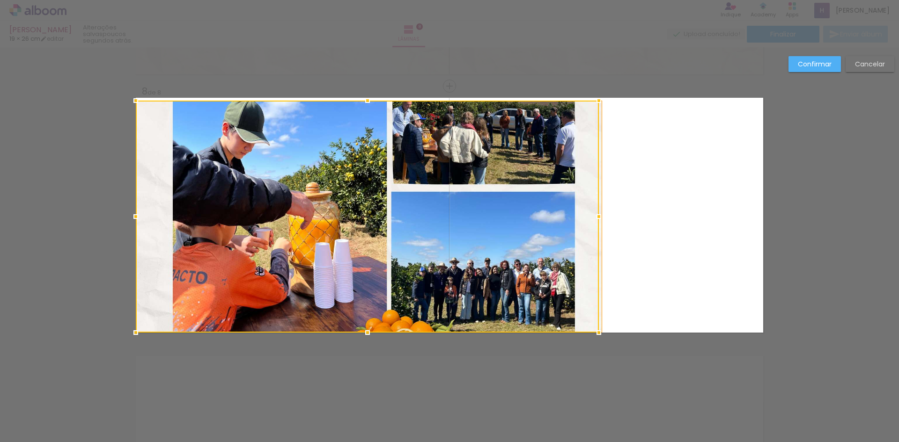
click at [572, 212] on div at bounding box center [367, 217] width 463 height 232
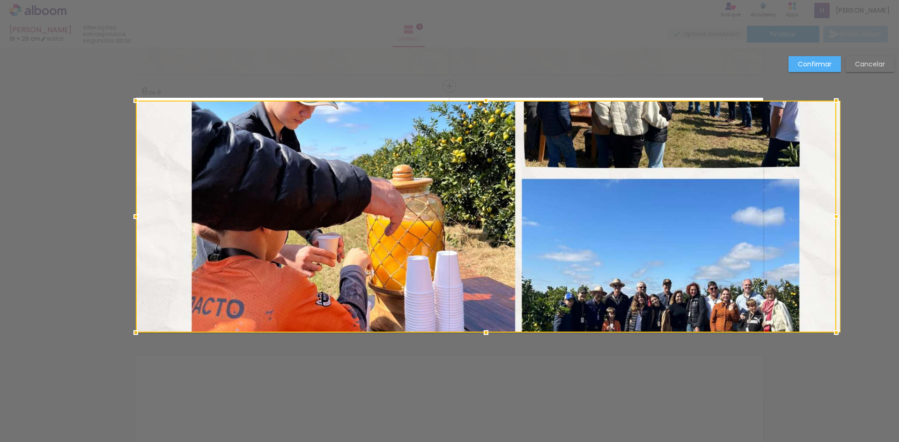
drag, startPoint x: 596, startPoint y: 218, endPoint x: 724, endPoint y: 223, distance: 128.8
click at [726, 223] on div at bounding box center [486, 217] width 700 height 232
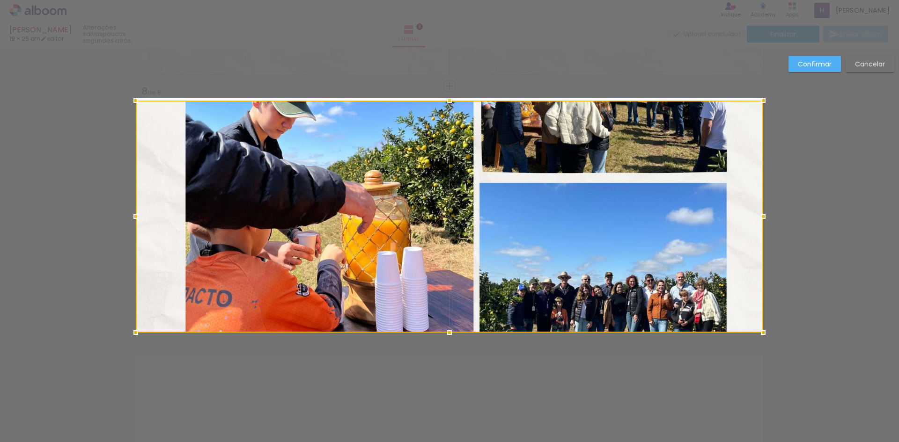
click at [667, 197] on div at bounding box center [449, 217] width 627 height 232
click at [0, 0] on slot "Cancelar" at bounding box center [0, 0] width 0 height 0
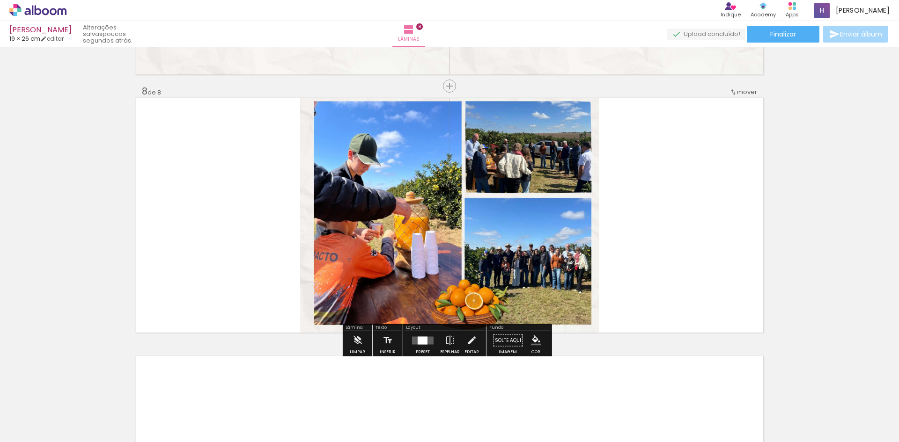
click at [402, 239] on quentale-photo at bounding box center [449, 215] width 299 height 235
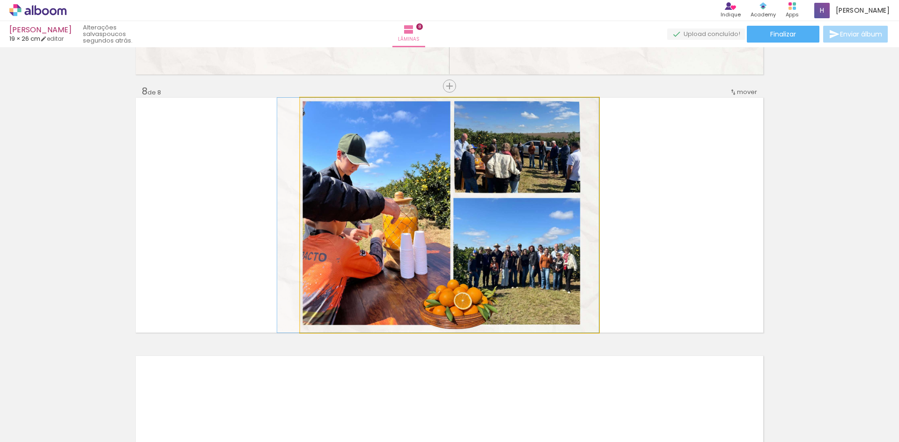
drag, startPoint x: 406, startPoint y: 241, endPoint x: 244, endPoint y: 231, distance: 162.2
click at [244, 231] on quentale-layouter at bounding box center [449, 215] width 627 height 235
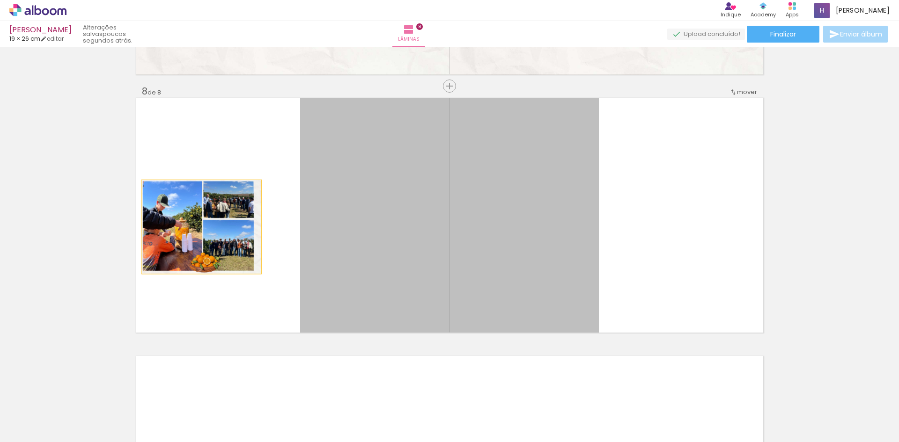
drag, startPoint x: 340, startPoint y: 233, endPoint x: 213, endPoint y: 224, distance: 127.1
click at [213, 224] on quentale-layouter at bounding box center [449, 215] width 627 height 235
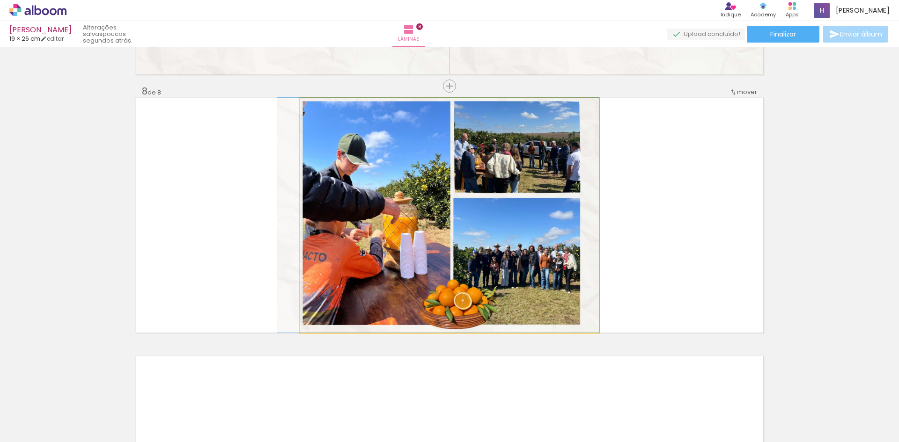
click at [337, 224] on quentale-photo at bounding box center [449, 215] width 299 height 235
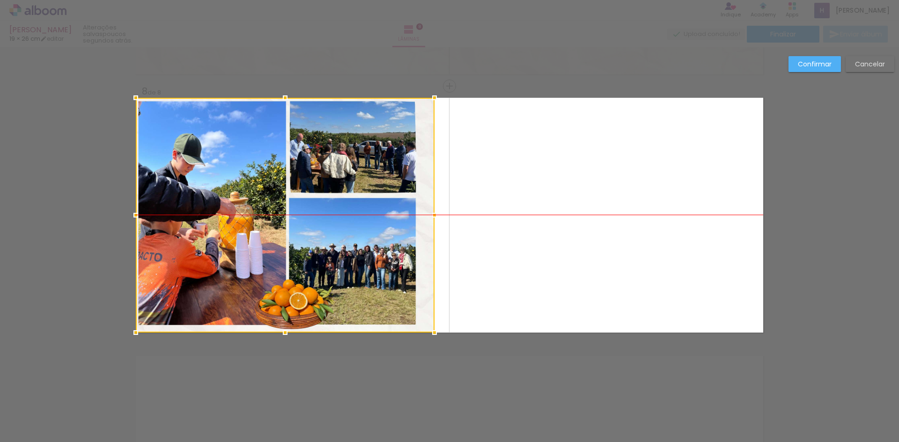
drag, startPoint x: 364, startPoint y: 231, endPoint x: 191, endPoint y: 229, distance: 173.2
click at [191, 229] on div at bounding box center [285, 215] width 299 height 235
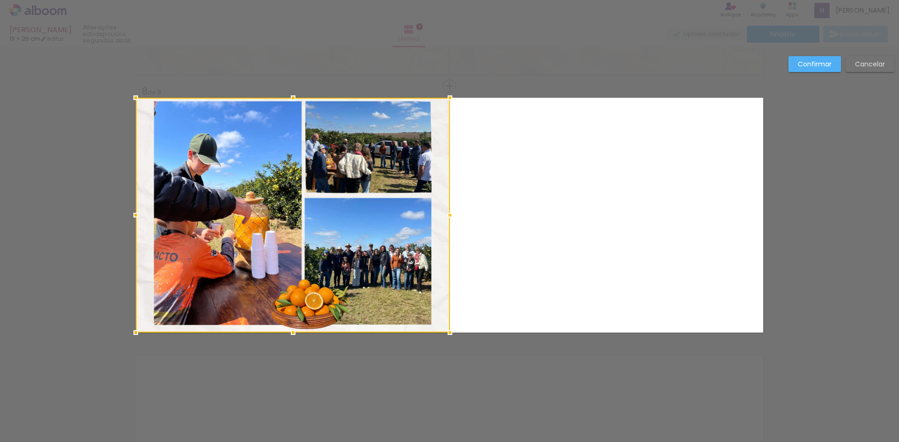
drag, startPoint x: 431, startPoint y: 214, endPoint x: 455, endPoint y: 217, distance: 24.5
click at [455, 217] on div at bounding box center [449, 215] width 19 height 19
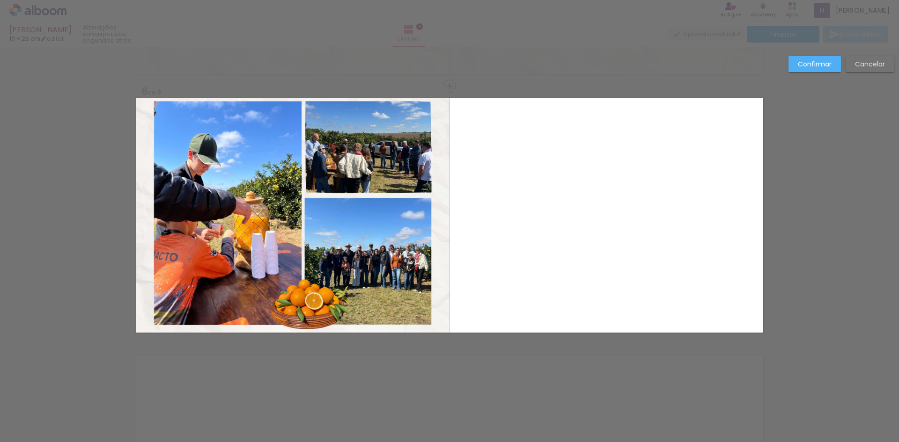
click at [530, 239] on quentale-layouter at bounding box center [449, 215] width 627 height 235
click at [576, 253] on quentale-layouter at bounding box center [449, 215] width 627 height 235
click at [819, 71] on paper-button "Confirmar" at bounding box center [814, 64] width 52 height 16
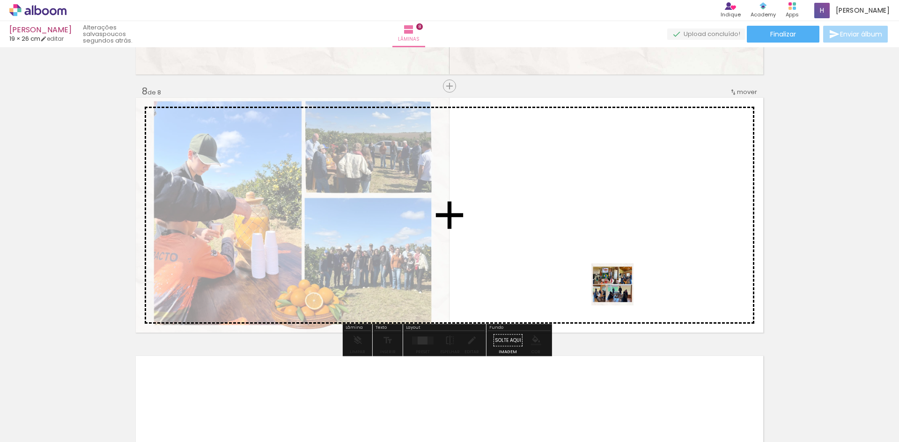
drag, startPoint x: 343, startPoint y: 425, endPoint x: 630, endPoint y: 280, distance: 321.9
click at [630, 280] on quentale-workspace at bounding box center [449, 221] width 899 height 442
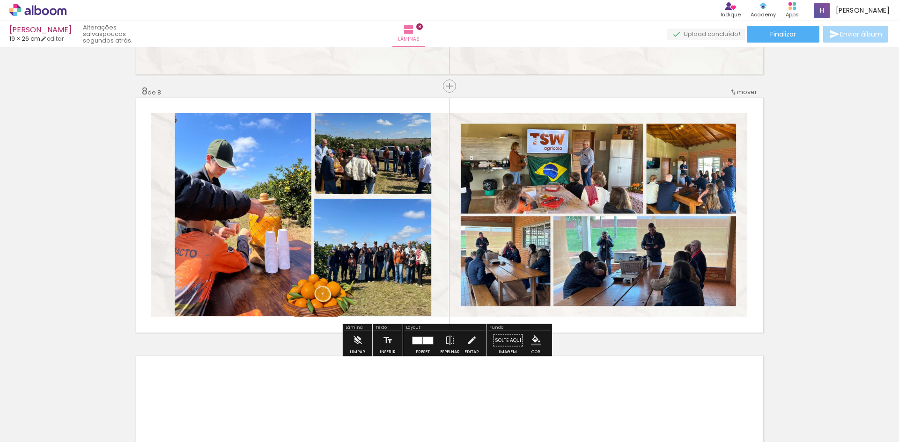
click at [633, 244] on quentale-photo at bounding box center [598, 215] width 298 height 204
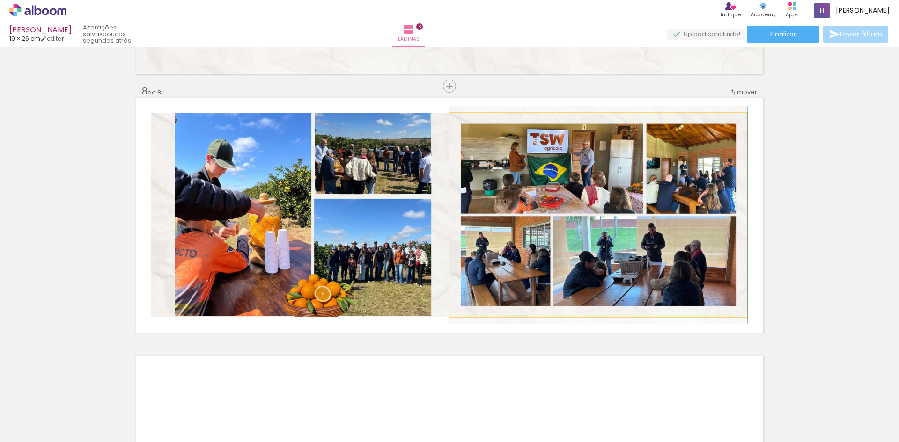
click at [633, 244] on quentale-photo at bounding box center [598, 215] width 298 height 204
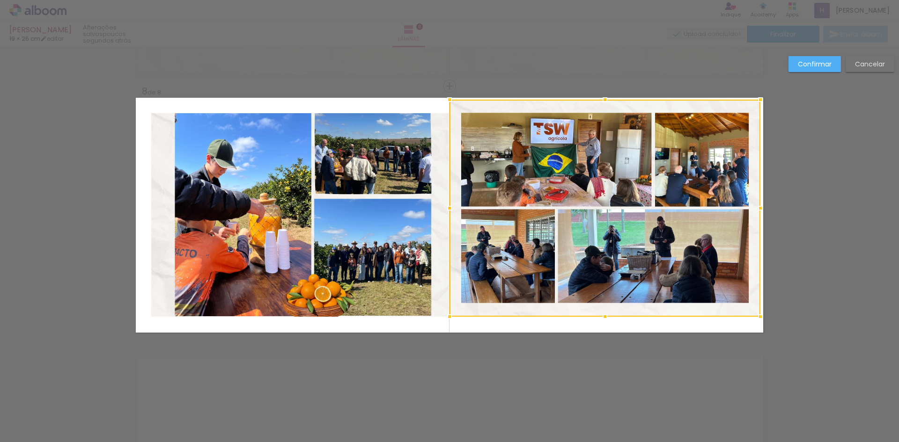
drag, startPoint x: 746, startPoint y: 111, endPoint x: 767, endPoint y: 124, distance: 24.0
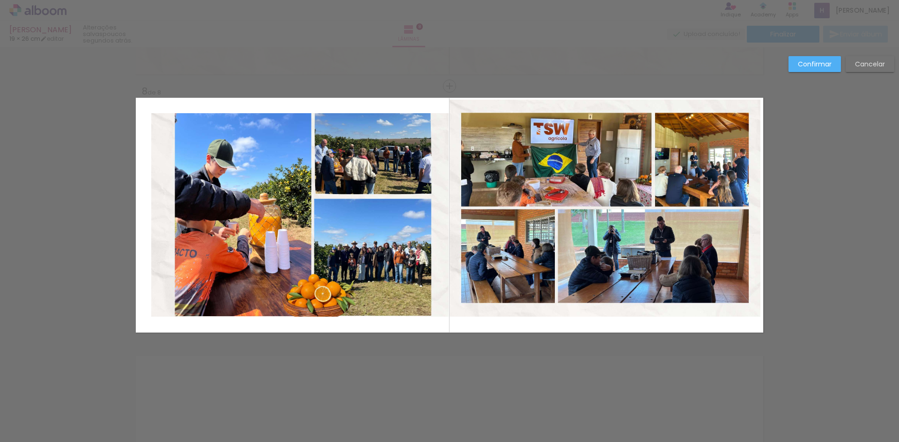
click at [645, 307] on quentale-photo at bounding box center [604, 208] width 311 height 217
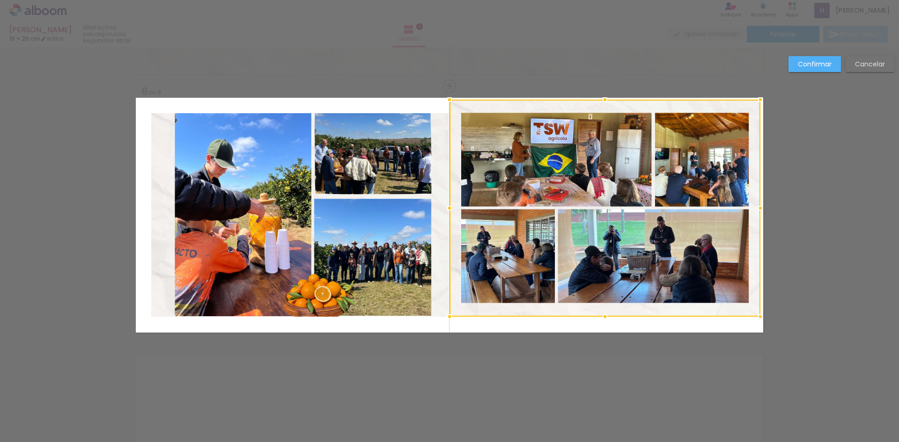
click at [645, 307] on div at bounding box center [604, 208] width 311 height 217
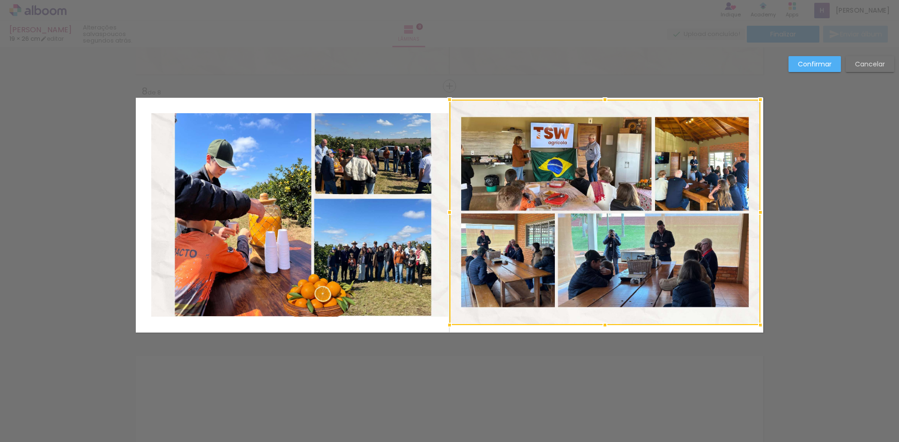
drag, startPoint x: 601, startPoint y: 319, endPoint x: 627, endPoint y: 327, distance: 26.5
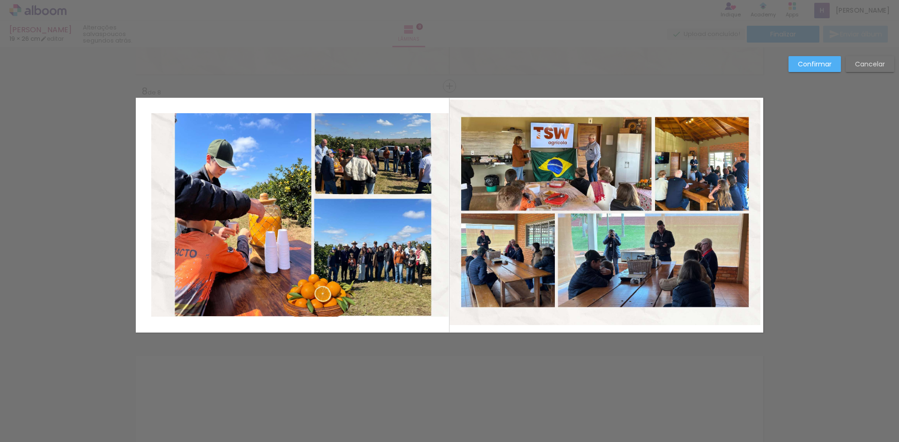
click at [671, 296] on quentale-photo at bounding box center [604, 213] width 311 height 226
click at [671, 296] on div at bounding box center [604, 213] width 311 height 226
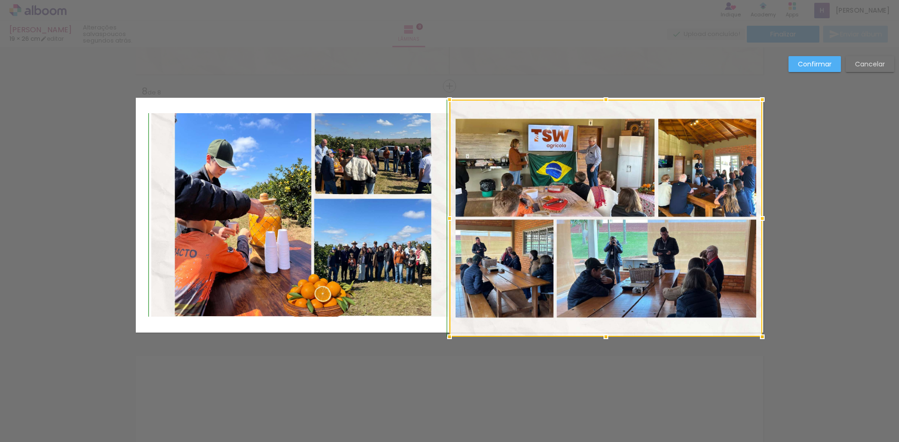
drag, startPoint x: 757, startPoint y: 327, endPoint x: 773, endPoint y: 301, distance: 30.4
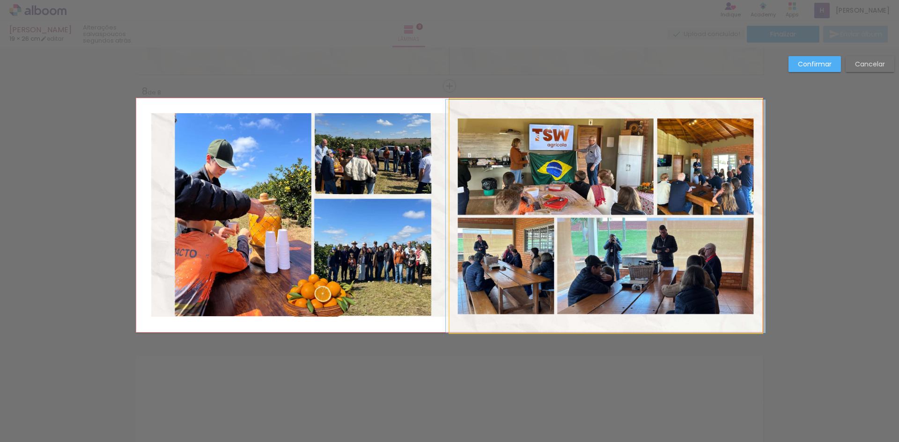
click at [749, 102] on quentale-photo at bounding box center [605, 217] width 313 height 234
click at [749, 100] on div at bounding box center [605, 100] width 313 height 0
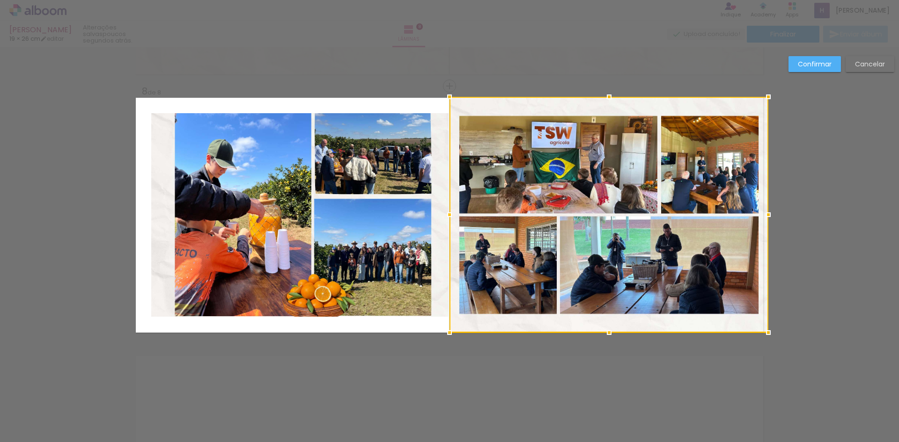
drag, startPoint x: 763, startPoint y: 99, endPoint x: 750, endPoint y: 103, distance: 14.1
click at [750, 103] on div at bounding box center [608, 215] width 319 height 236
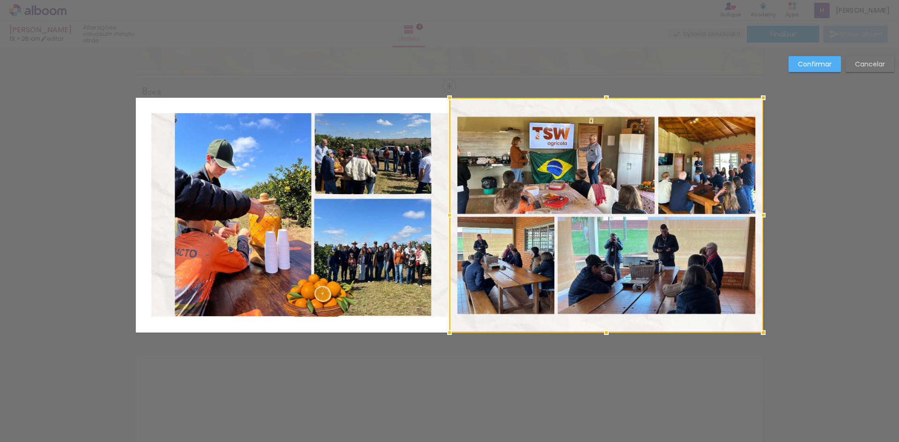
click at [378, 147] on quentale-photo at bounding box center [299, 215] width 297 height 204
click at [449, 147] on div at bounding box center [606, 215] width 314 height 235
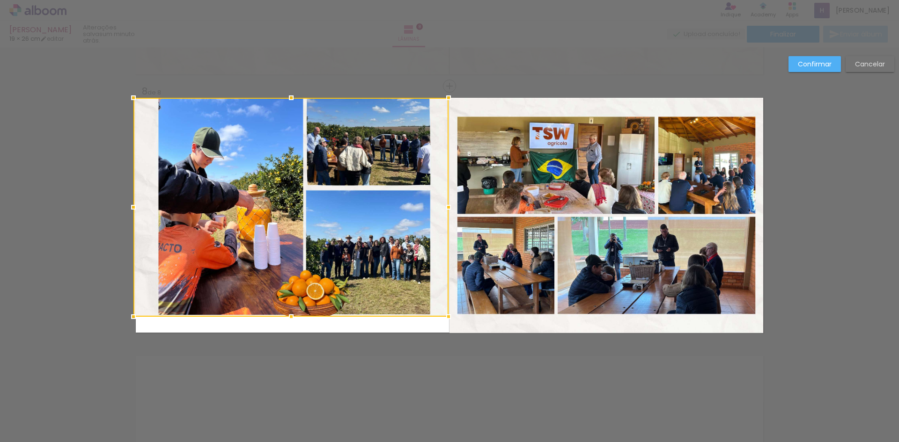
drag, startPoint x: 150, startPoint y: 113, endPoint x: 132, endPoint y: 98, distance: 23.6
click at [132, 98] on div at bounding box center [133, 97] width 19 height 19
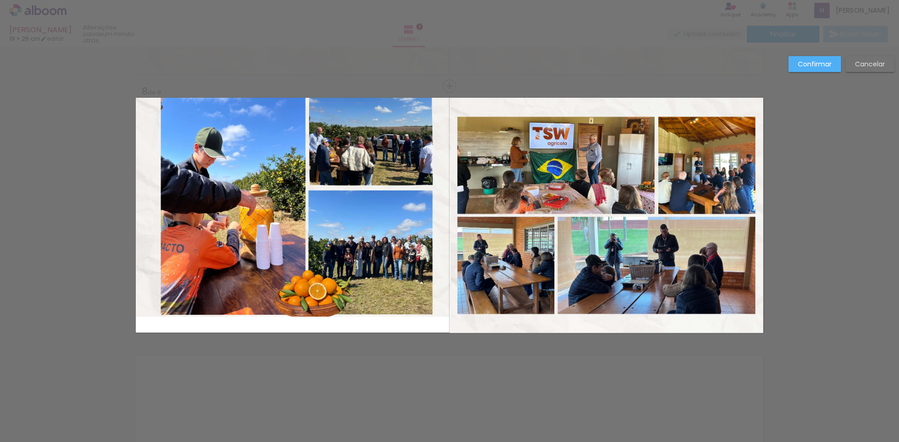
click at [292, 300] on quentale-photo at bounding box center [293, 207] width 315 height 219
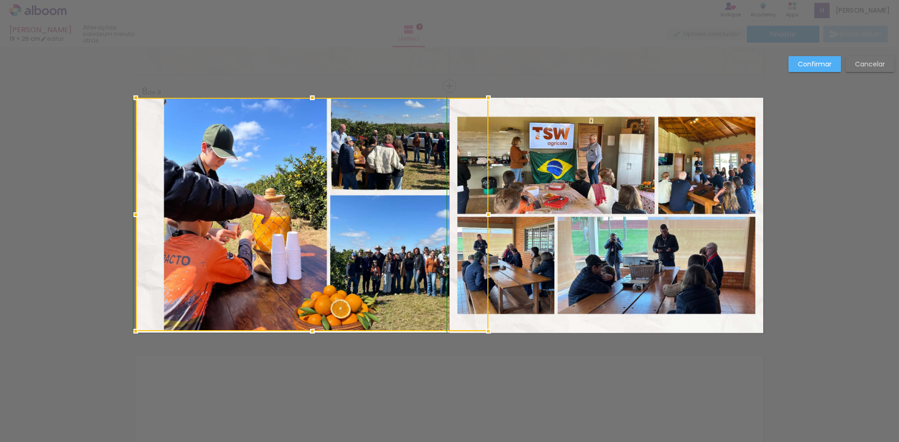
drag, startPoint x: 290, startPoint y: 318, endPoint x: 292, endPoint y: 336, distance: 17.4
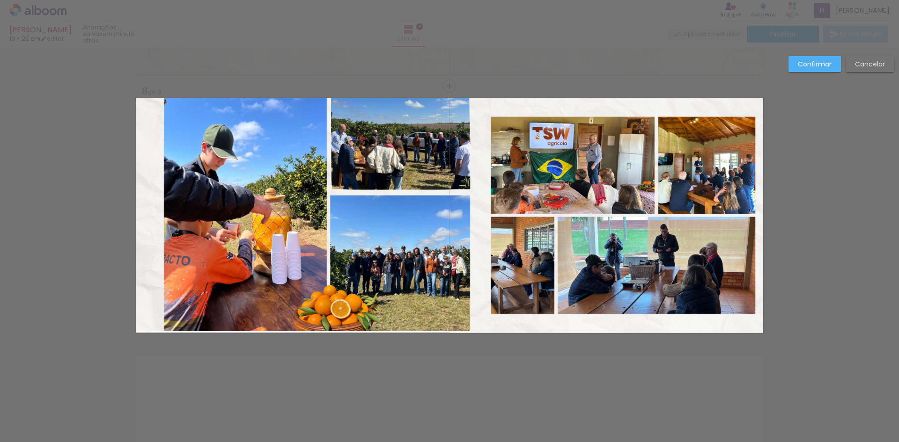
click at [385, 258] on quentale-photo at bounding box center [313, 215] width 355 height 234
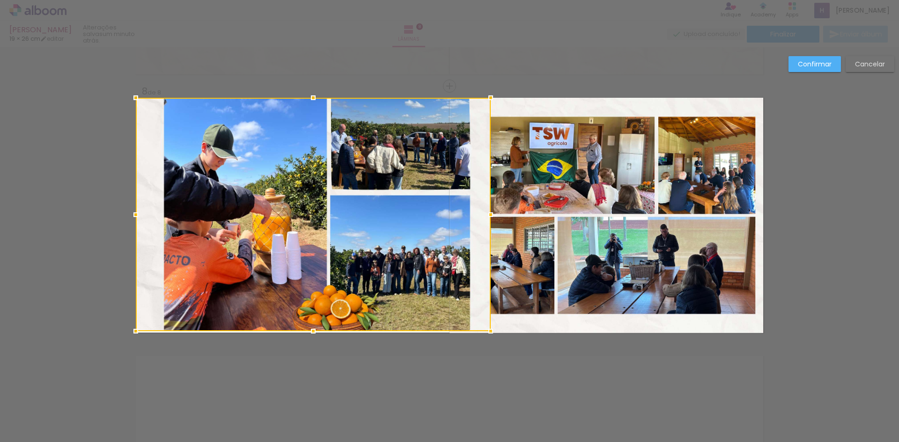
click at [385, 258] on div at bounding box center [313, 215] width 355 height 234
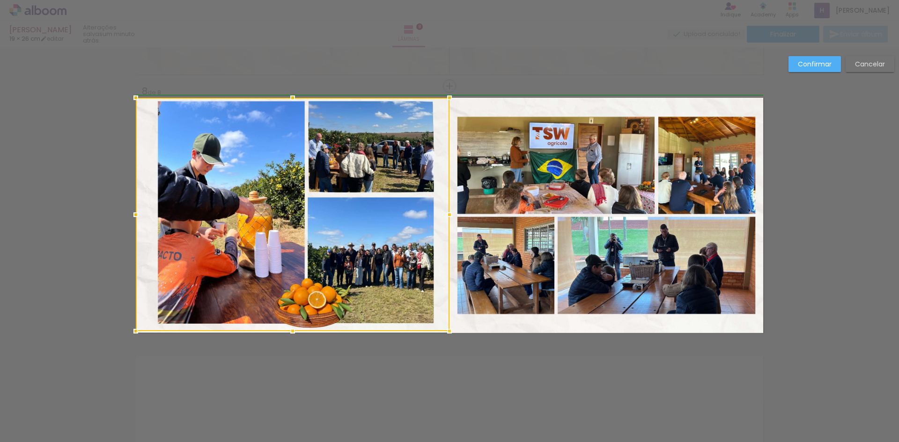
drag, startPoint x: 489, startPoint y: 216, endPoint x: 448, endPoint y: 215, distance: 41.2
click at [448, 215] on div at bounding box center [449, 214] width 19 height 19
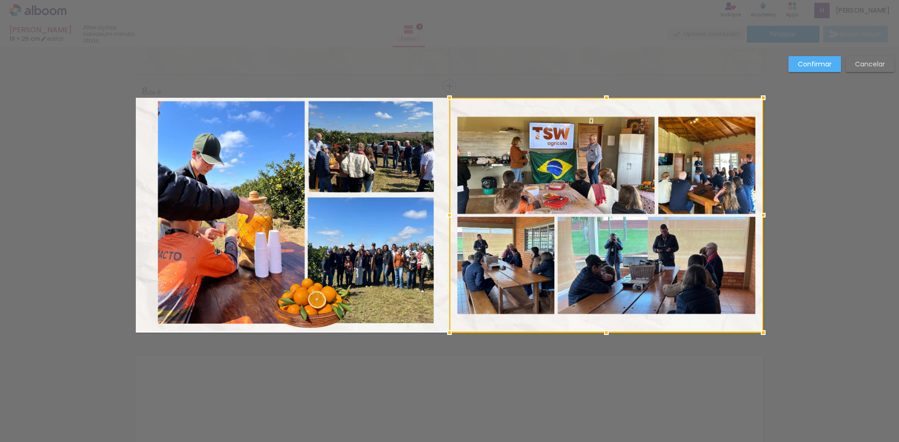
click at [214, 304] on quentale-photo at bounding box center [293, 215] width 314 height 234
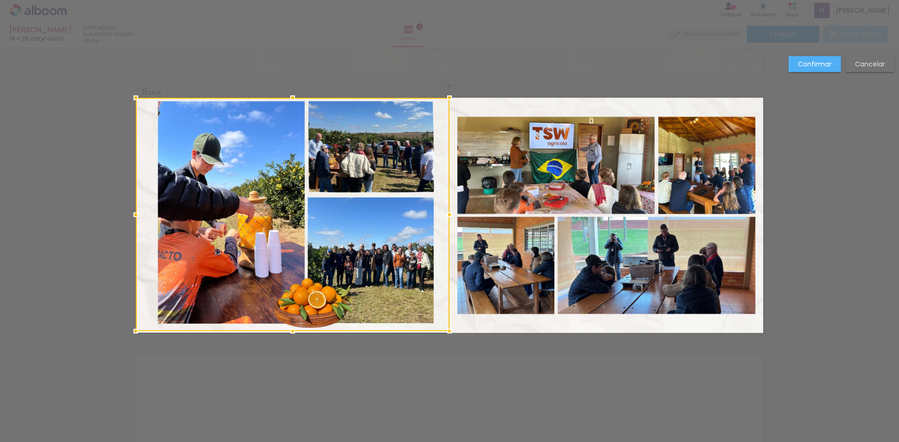
click at [214, 304] on div at bounding box center [293, 215] width 314 height 234
drag, startPoint x: 284, startPoint y: 332, endPoint x: 287, endPoint y: 345, distance: 12.9
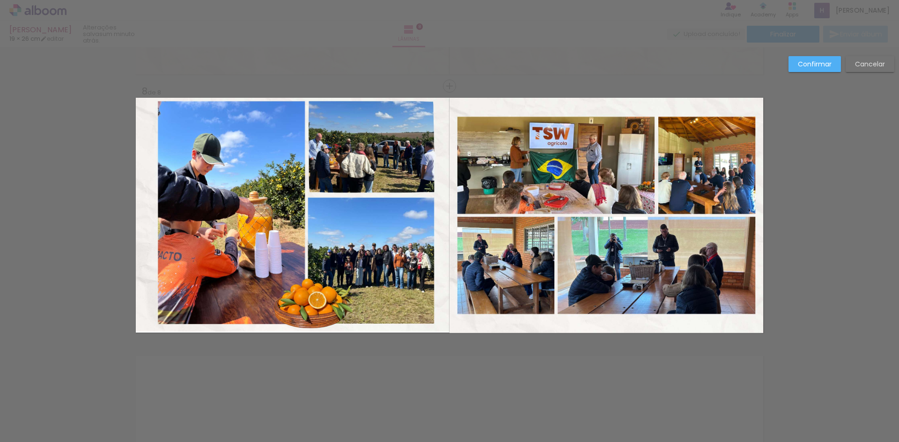
click at [407, 321] on quentale-photo at bounding box center [293, 215] width 314 height 234
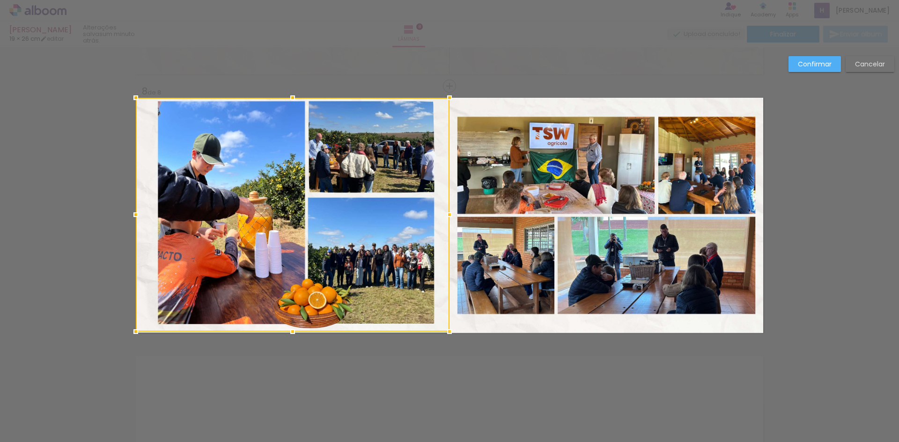
click at [407, 321] on div at bounding box center [293, 215] width 314 height 234
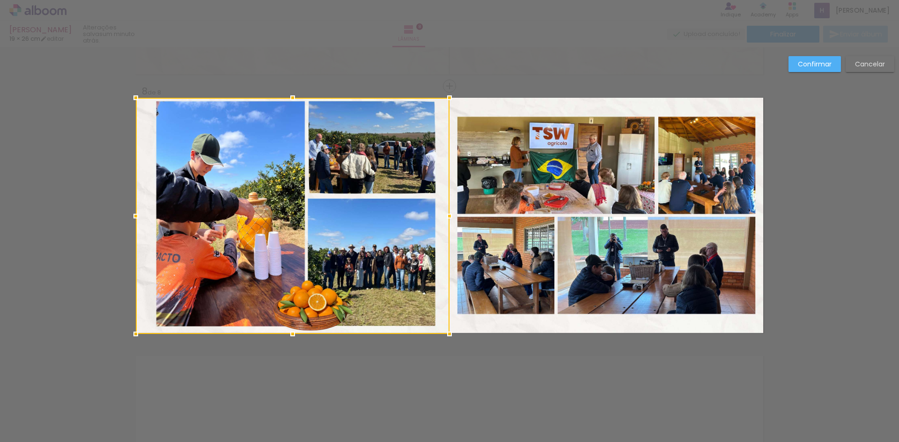
drag, startPoint x: 286, startPoint y: 332, endPoint x: 286, endPoint y: 322, distance: 9.8
click at [286, 322] on div at bounding box center [293, 216] width 314 height 236
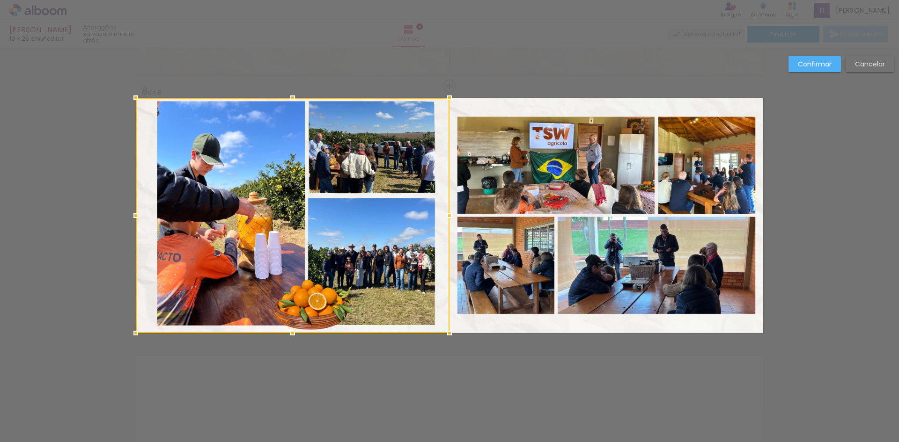
click at [806, 59] on paper-button "Confirmar" at bounding box center [814, 64] width 52 height 16
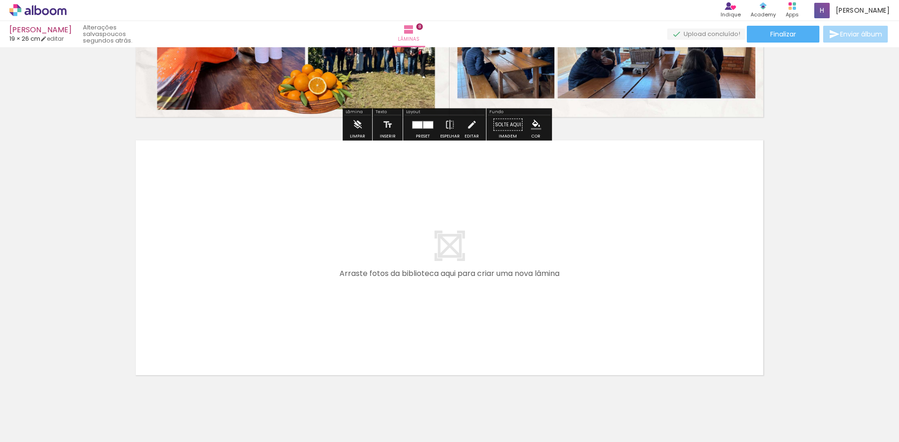
scroll to position [2025, 0]
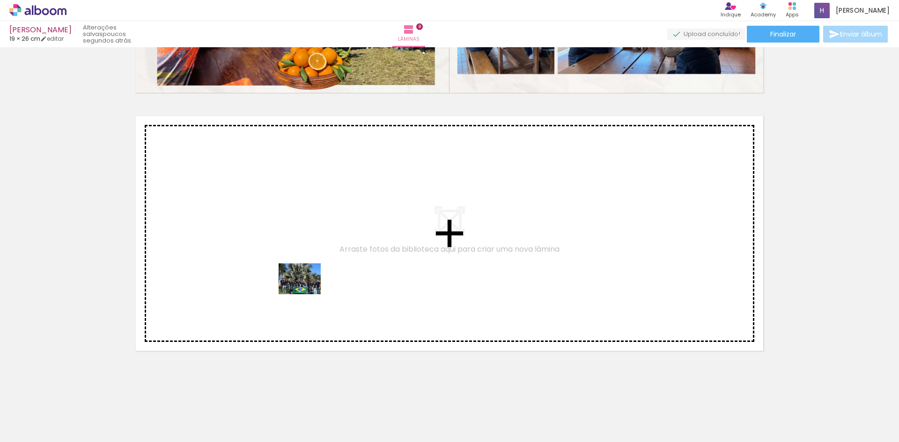
drag, startPoint x: 405, startPoint y: 414, endPoint x: 304, endPoint y: 289, distance: 160.1
click at [304, 289] on quentale-workspace at bounding box center [449, 221] width 899 height 442
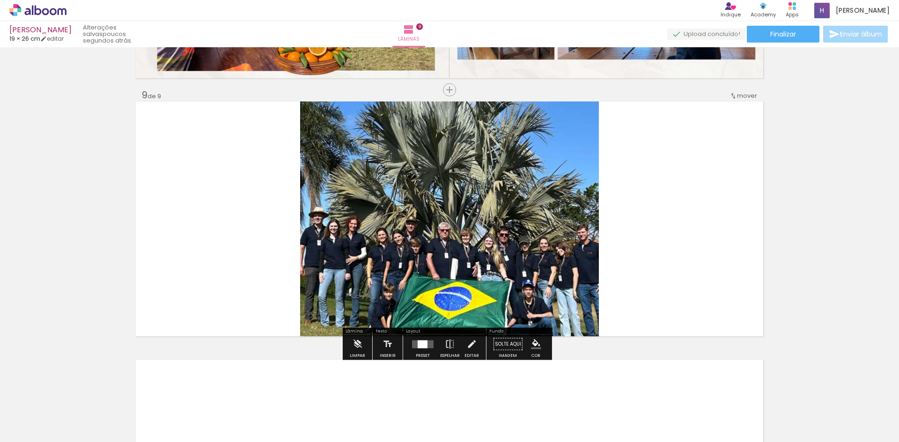
scroll to position [2043, 0]
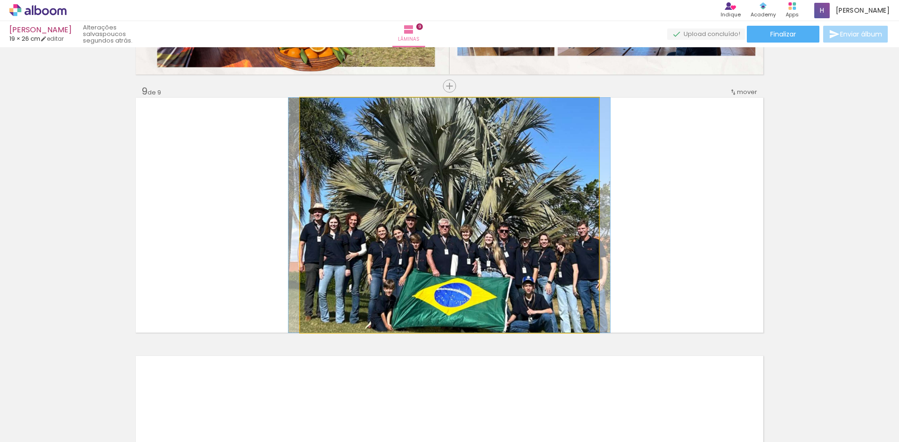
click at [399, 261] on quentale-photo at bounding box center [449, 215] width 299 height 235
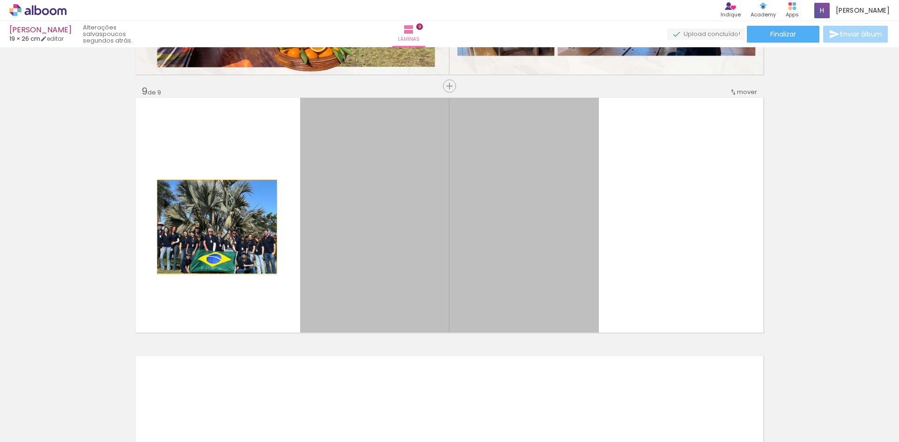
drag, startPoint x: 399, startPoint y: 261, endPoint x: 209, endPoint y: 224, distance: 193.6
click at [209, 224] on quentale-layouter at bounding box center [449, 215] width 627 height 235
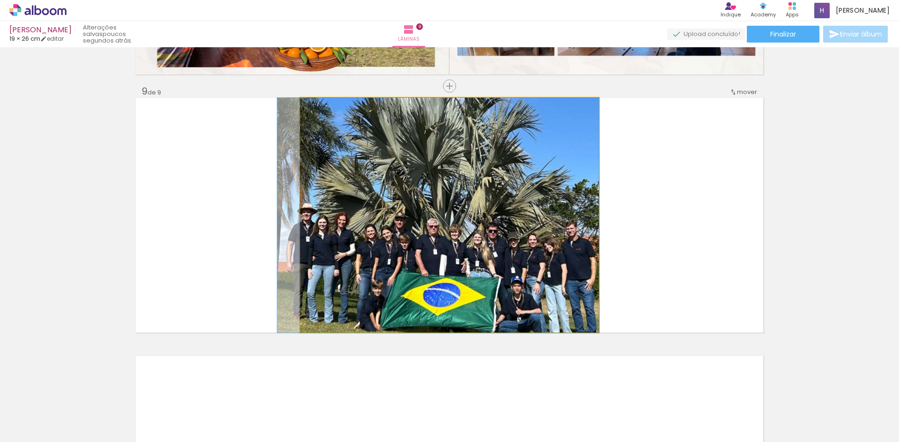
click at [347, 217] on quentale-photo at bounding box center [449, 215] width 299 height 235
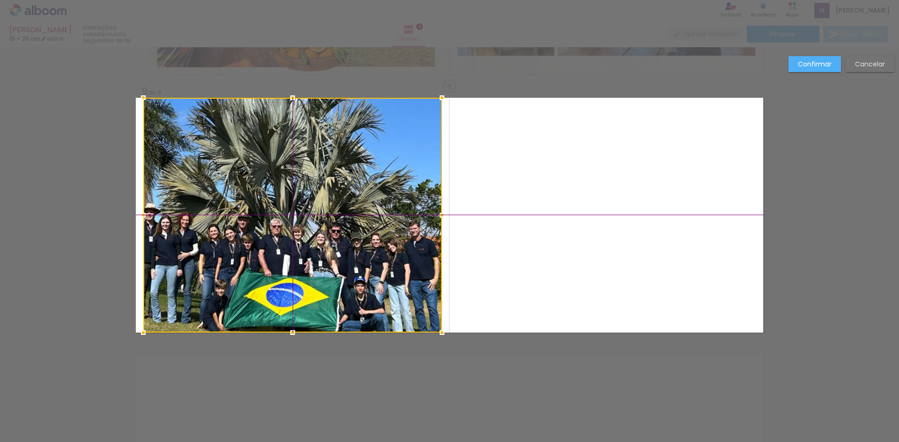
drag, startPoint x: 279, startPoint y: 224, endPoint x: 238, endPoint y: 219, distance: 41.0
click at [238, 219] on div at bounding box center [292, 215] width 299 height 235
click at [260, 223] on div at bounding box center [292, 215] width 299 height 235
click at [403, 238] on div at bounding box center [292, 215] width 299 height 235
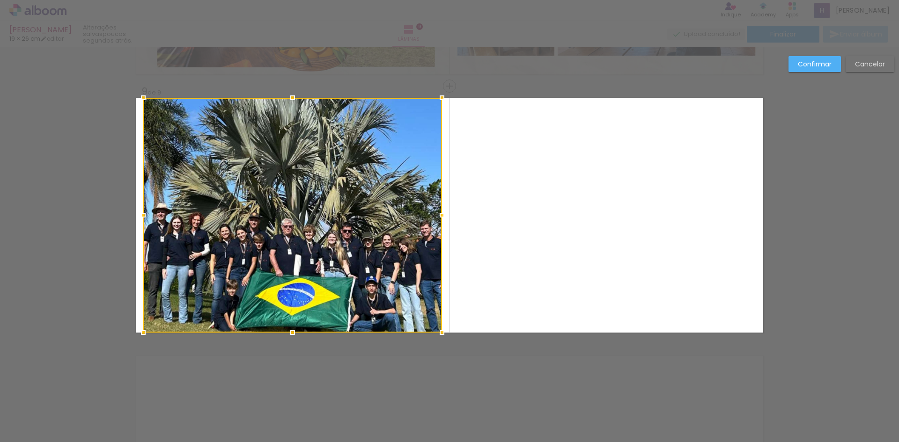
drag, startPoint x: 464, startPoint y: 215, endPoint x: 841, endPoint y: 229, distance: 376.5
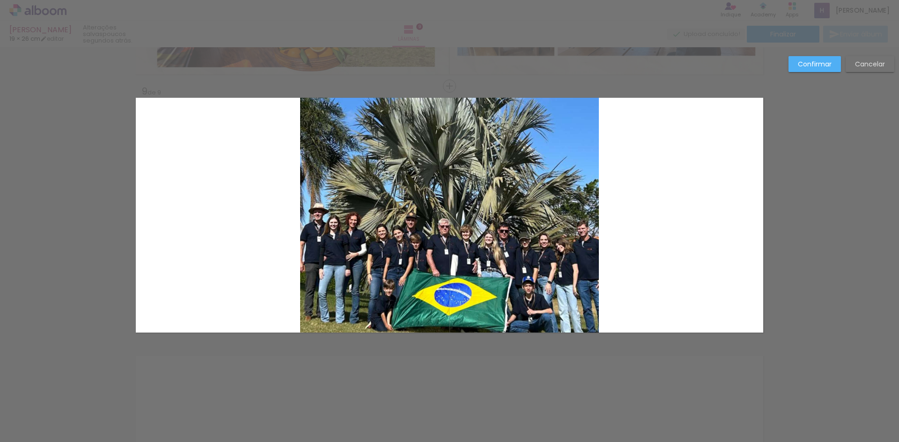
click at [568, 254] on quentale-photo at bounding box center [449, 215] width 299 height 235
click at [442, 254] on div at bounding box center [292, 215] width 299 height 235
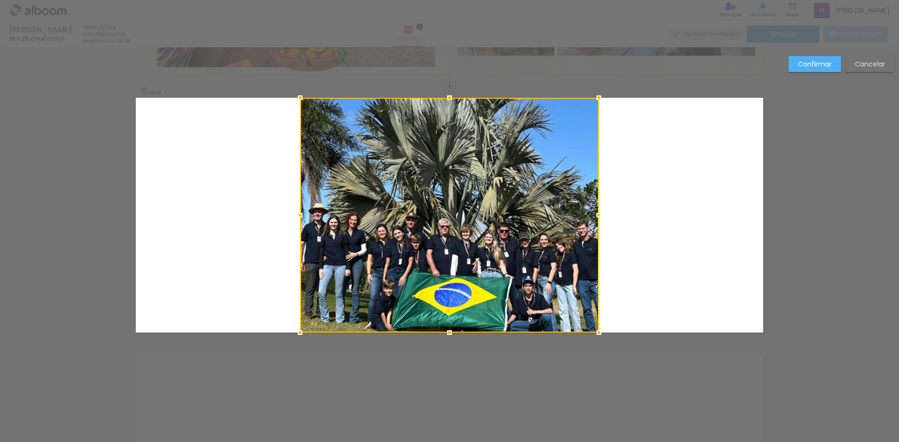
click at [470, 295] on div at bounding box center [449, 215] width 299 height 235
click at [420, 264] on div at bounding box center [449, 215] width 299 height 235
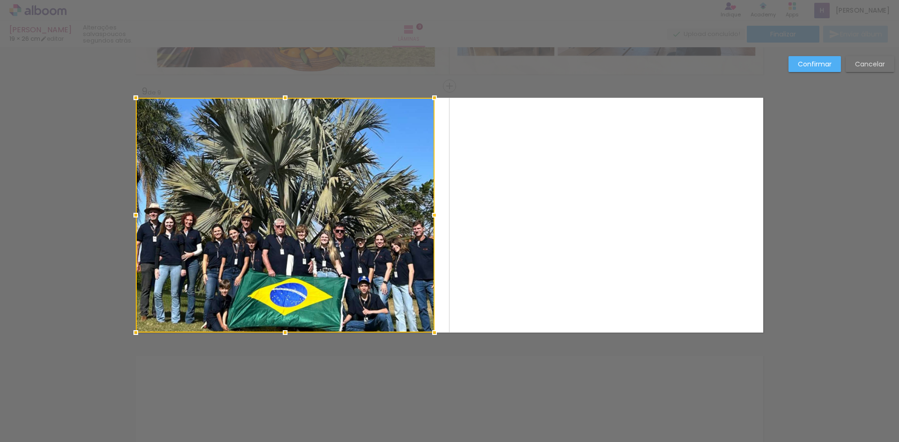
drag, startPoint x: 372, startPoint y: 254, endPoint x: 193, endPoint y: 226, distance: 181.0
click at [193, 226] on div at bounding box center [285, 215] width 299 height 235
click at [567, 247] on quentale-layouter at bounding box center [449, 215] width 627 height 235
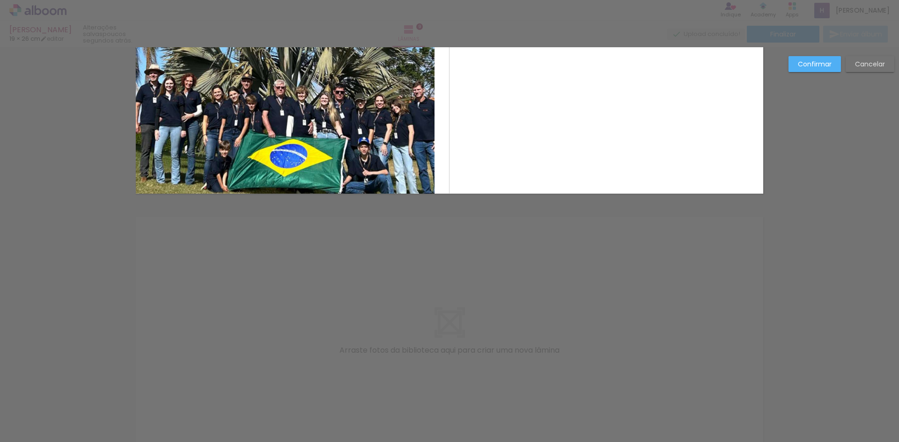
scroll to position [2184, 0]
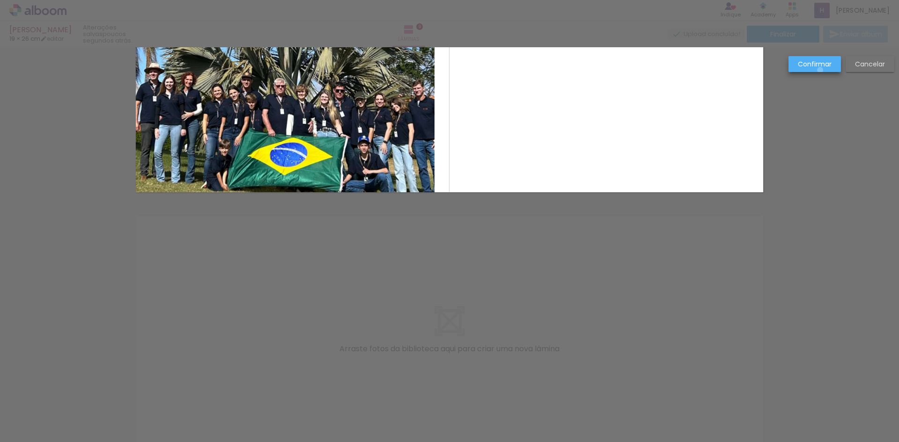
click at [820, 70] on paper-button "Confirmar" at bounding box center [814, 64] width 52 height 16
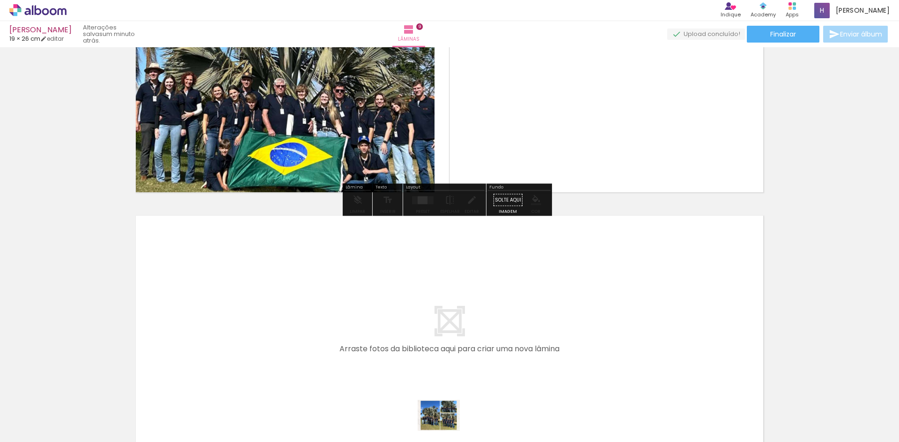
drag, startPoint x: 448, startPoint y: 421, endPoint x: 446, endPoint y: 428, distance: 7.0
click at [446, 428] on quentale-thumb at bounding box center [441, 411] width 52 height 54
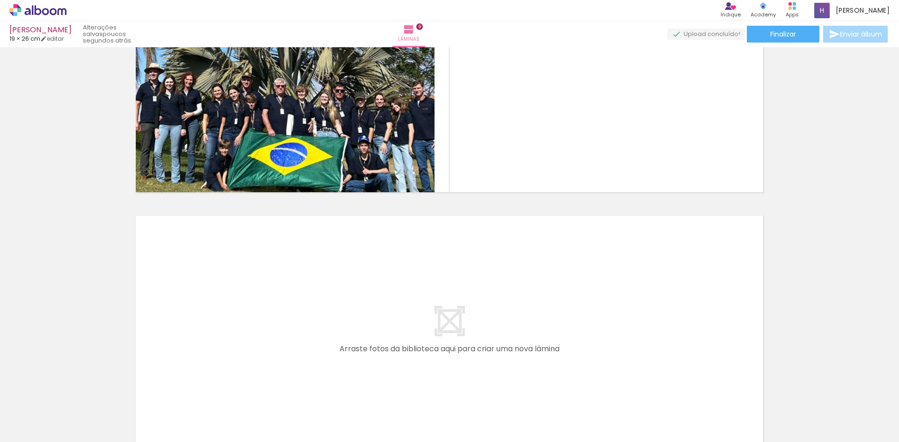
scroll to position [0, 177]
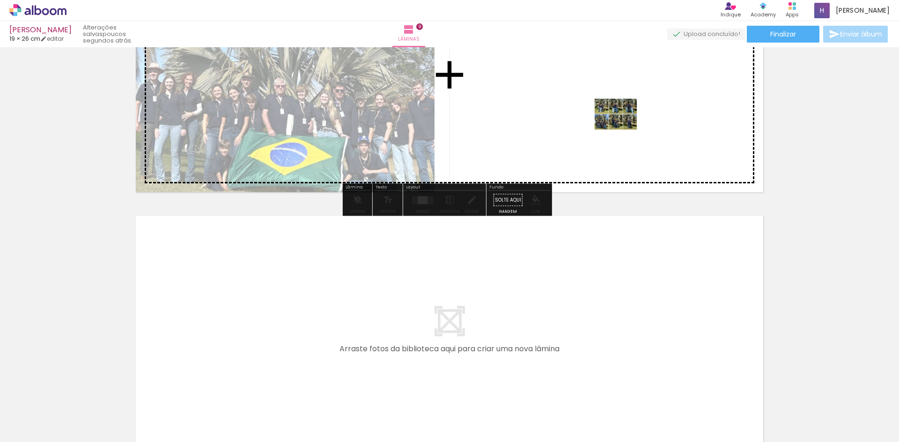
drag, startPoint x: 814, startPoint y: 417, endPoint x: 622, endPoint y: 127, distance: 347.6
click at [622, 127] on quentale-workspace at bounding box center [449, 221] width 899 height 442
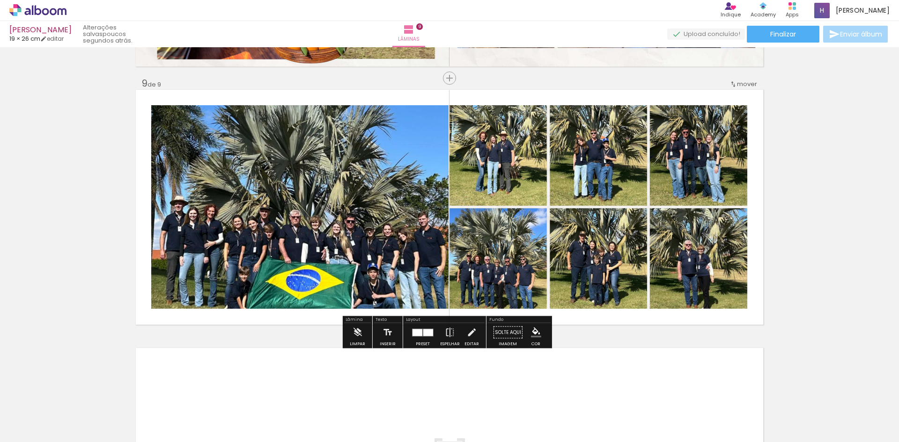
scroll to position [2043, 0]
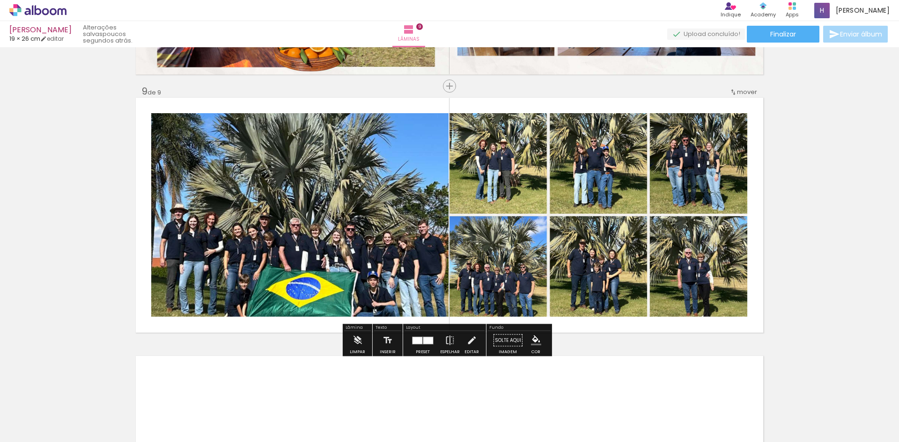
click at [377, 205] on quentale-photo at bounding box center [299, 215] width 297 height 204
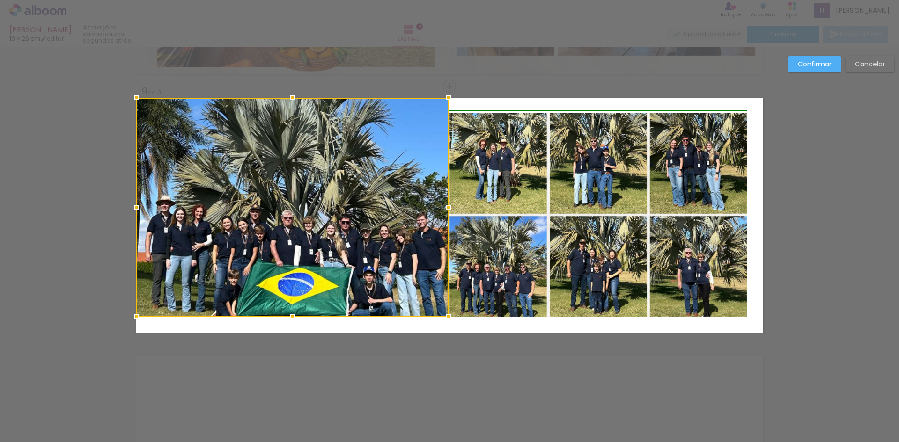
drag, startPoint x: 145, startPoint y: 113, endPoint x: 143, endPoint y: 126, distance: 12.8
click at [143, 126] on div at bounding box center [292, 207] width 312 height 219
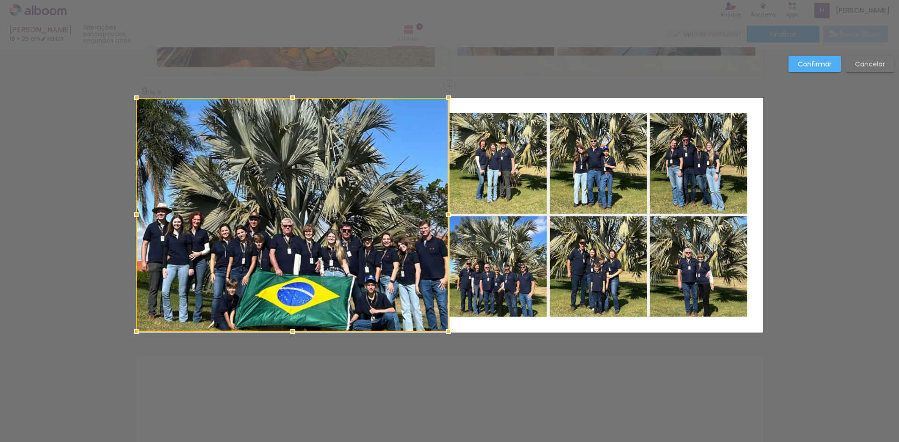
drag, startPoint x: 290, startPoint y: 323, endPoint x: 288, endPoint y: 340, distance: 16.9
click at [288, 340] on div at bounding box center [292, 331] width 19 height 19
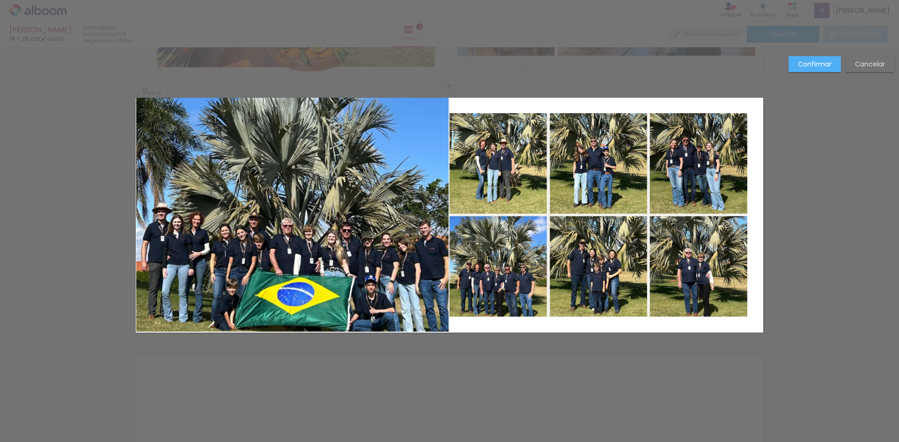
click at [386, 309] on quentale-photo at bounding box center [292, 215] width 312 height 234
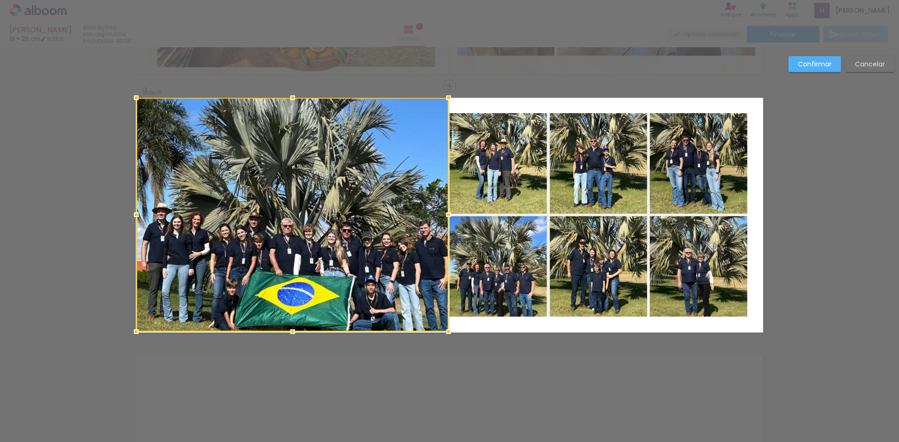
click at [386, 309] on div at bounding box center [292, 215] width 312 height 234
drag, startPoint x: 285, startPoint y: 329, endPoint x: 285, endPoint y: 322, distance: 6.6
click at [285, 322] on div at bounding box center [292, 215] width 312 height 235
click at [532, 254] on quentale-photo at bounding box center [598, 215] width 298 height 204
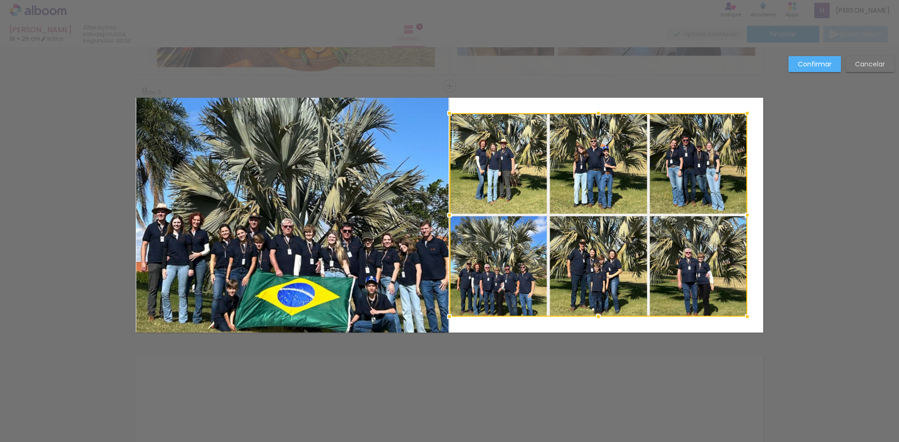
click at [532, 254] on div at bounding box center [598, 215] width 298 height 204
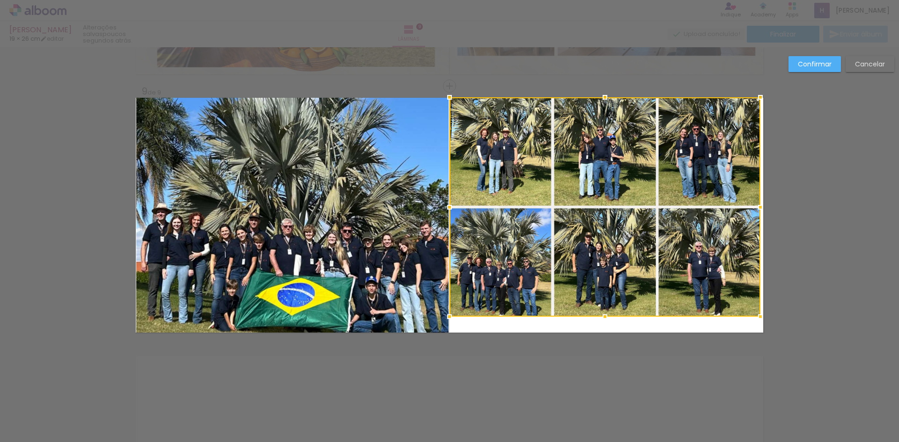
drag, startPoint x: 746, startPoint y: 116, endPoint x: 782, endPoint y: 99, distance: 39.1
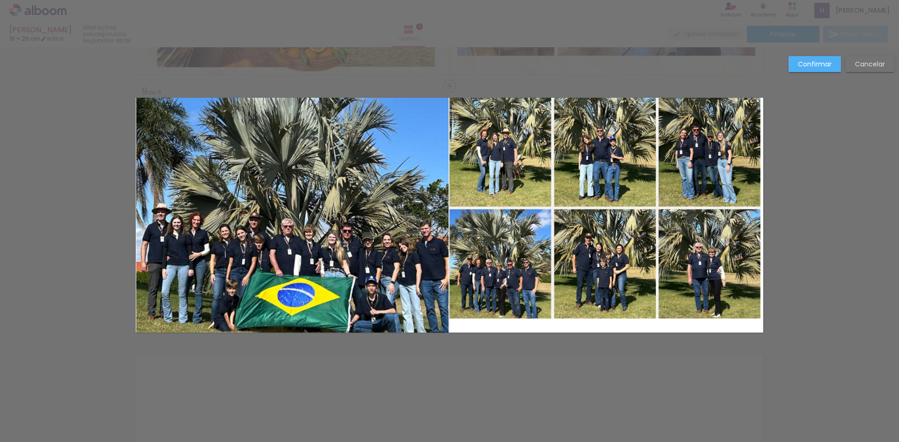
click at [627, 312] on quentale-photo at bounding box center [604, 208] width 311 height 221
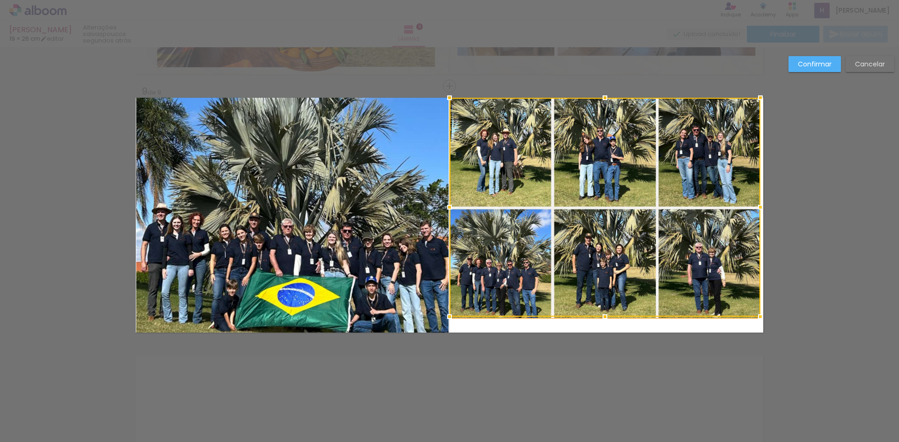
click at [627, 312] on div at bounding box center [604, 207] width 311 height 219
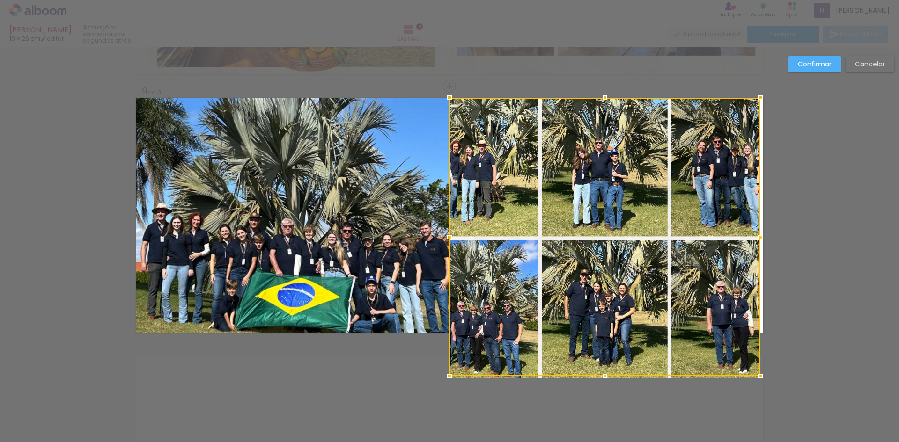
drag, startPoint x: 600, startPoint y: 321, endPoint x: 605, endPoint y: 301, distance: 20.0
click at [605, 301] on div at bounding box center [604, 237] width 311 height 278
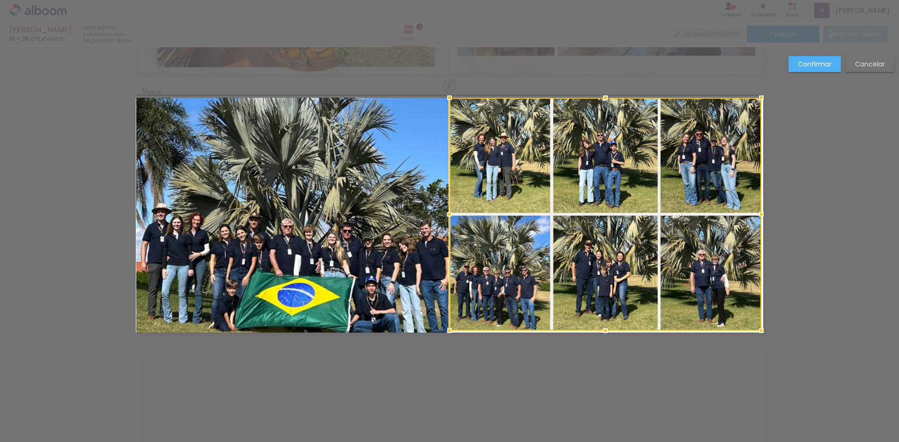
click at [761, 333] on div at bounding box center [761, 331] width 19 height 19
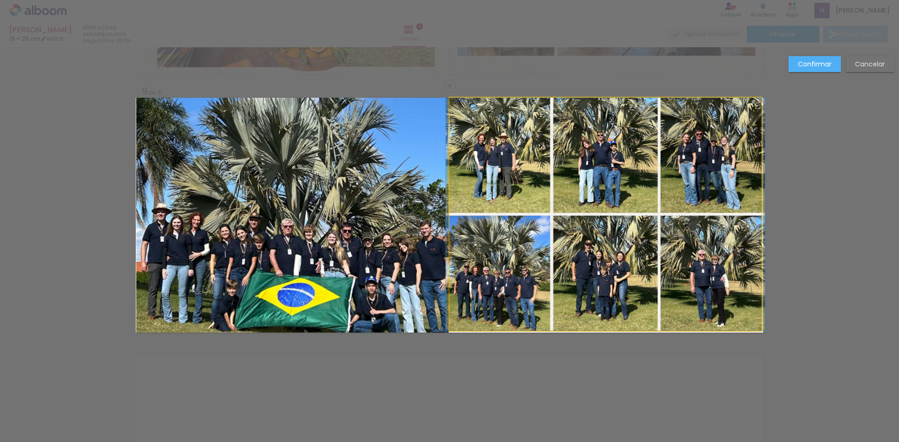
click at [722, 220] on quentale-photo at bounding box center [605, 214] width 312 height 233
click at [722, 220] on div at bounding box center [605, 214] width 312 height 233
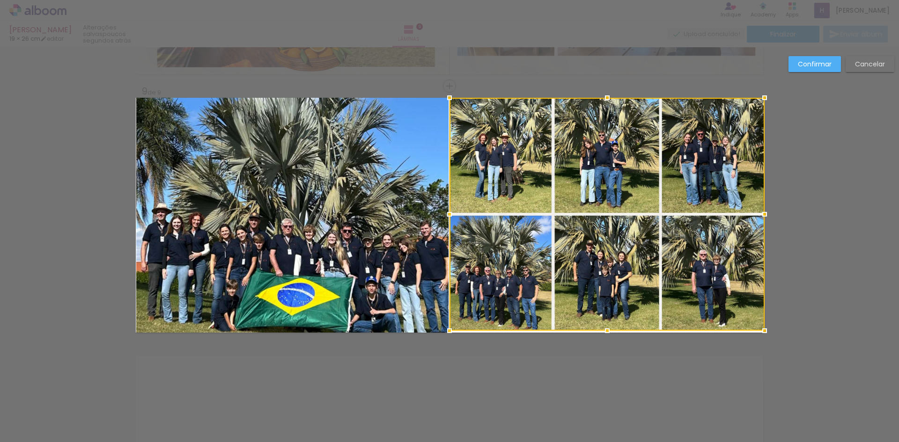
drag, startPoint x: 760, startPoint y: 216, endPoint x: 765, endPoint y: 216, distance: 5.1
click at [765, 216] on div at bounding box center [764, 214] width 19 height 19
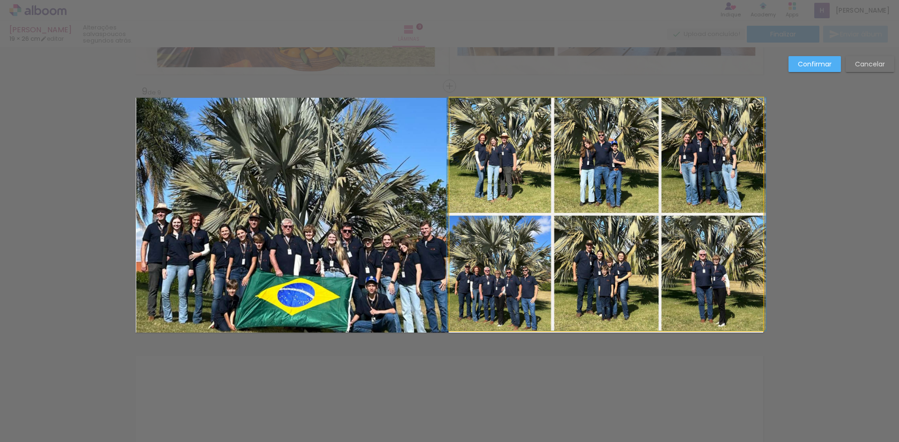
click at [630, 294] on quentale-photo at bounding box center [606, 214] width 314 height 233
click at [630, 294] on div at bounding box center [606, 214] width 315 height 233
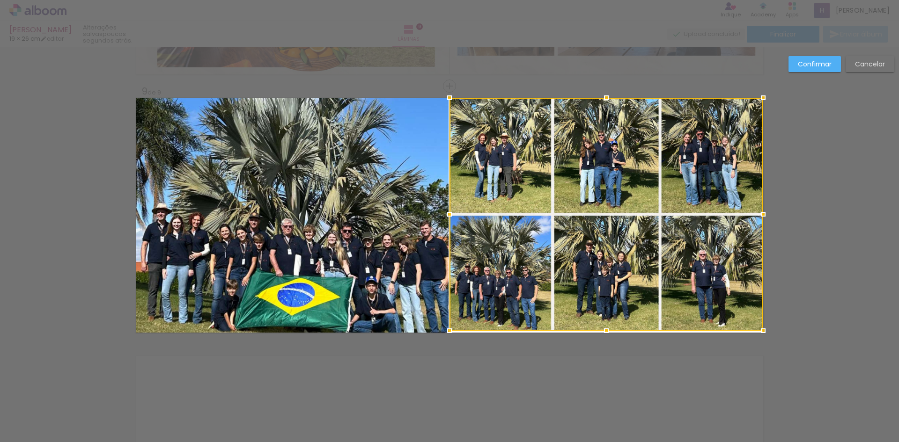
drag, startPoint x: 602, startPoint y: 333, endPoint x: 603, endPoint y: 341, distance: 8.0
click at [602, 339] on div at bounding box center [606, 331] width 19 height 19
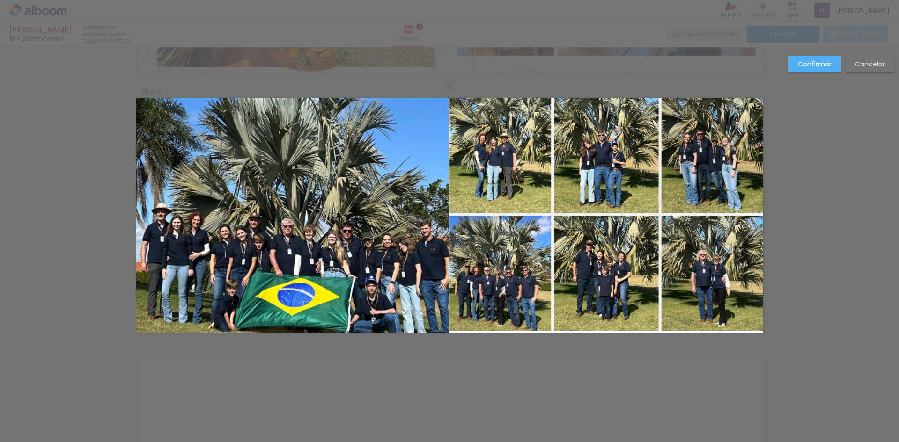
click at [607, 327] on quentale-photo at bounding box center [606, 214] width 314 height 233
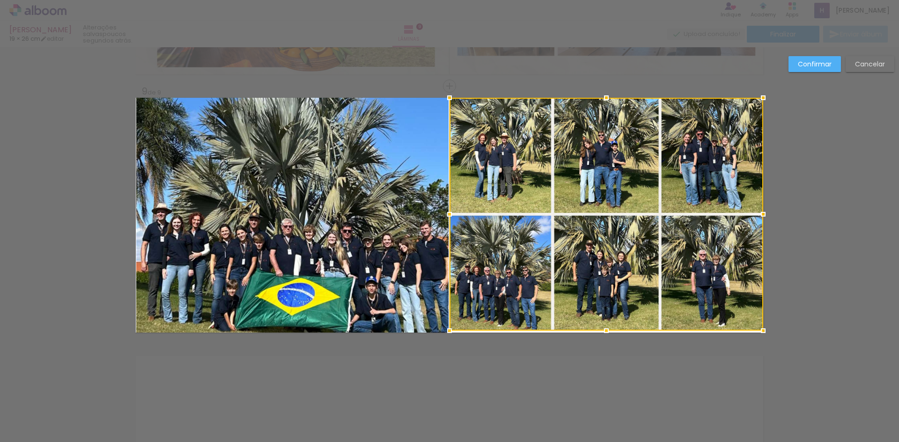
click at [607, 327] on div at bounding box center [606, 331] width 19 height 19
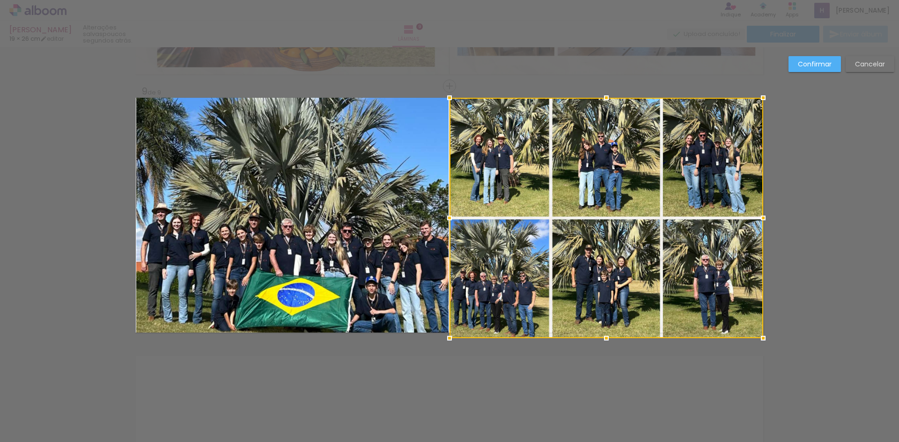
drag, startPoint x: 602, startPoint y: 332, endPoint x: 602, endPoint y: 337, distance: 5.2
click at [602, 337] on div at bounding box center [606, 338] width 19 height 19
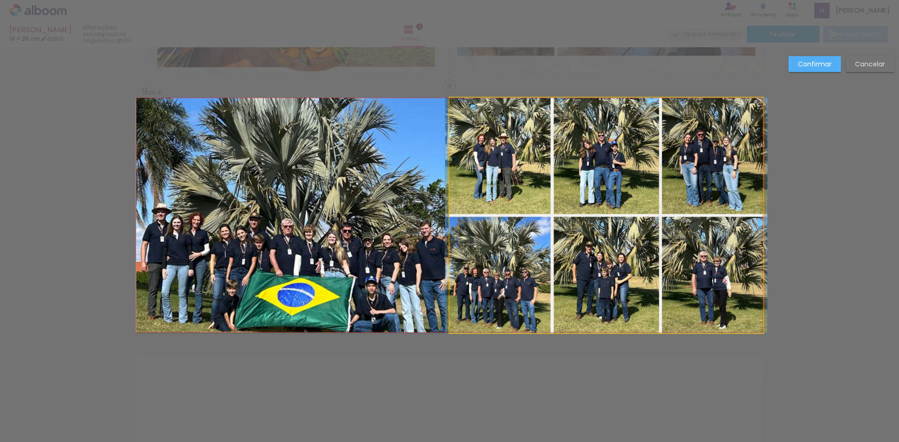
click at [556, 308] on quentale-photo at bounding box center [606, 215] width 314 height 235
click at [434, 192] on quentale-photo at bounding box center [292, 215] width 312 height 235
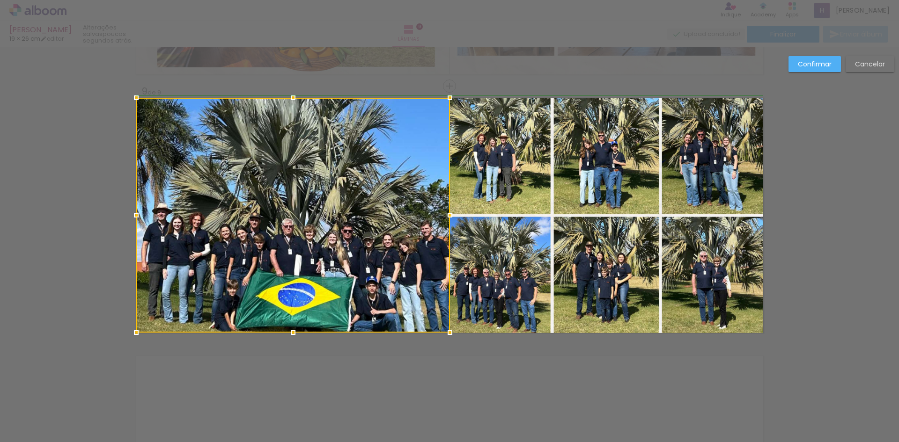
click at [450, 217] on div at bounding box center [449, 215] width 19 height 19
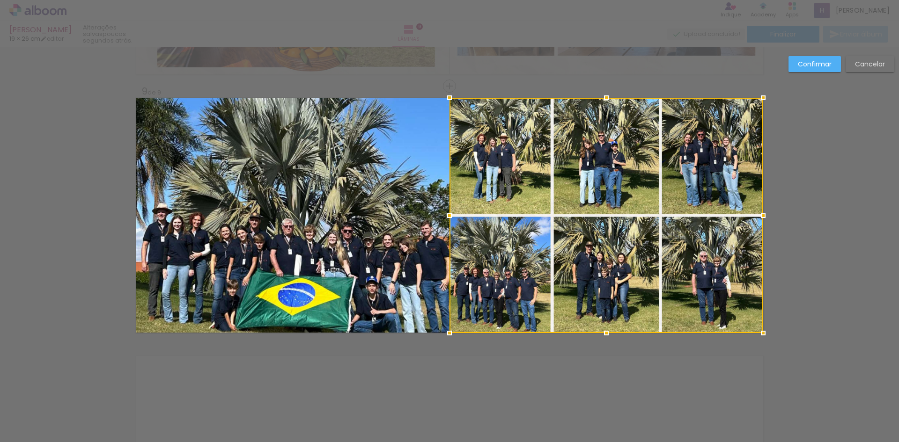
click at [313, 160] on quentale-photo at bounding box center [293, 215] width 314 height 235
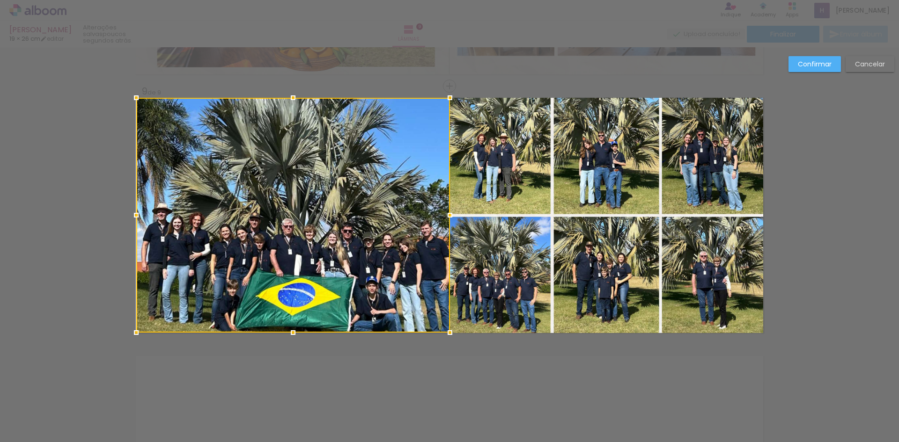
click at [313, 160] on div at bounding box center [293, 215] width 314 height 235
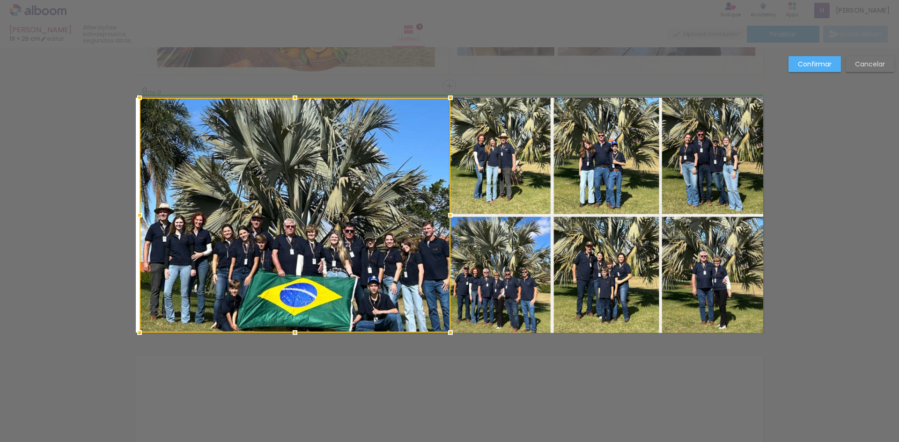
drag, startPoint x: 130, startPoint y: 216, endPoint x: 116, endPoint y: 216, distance: 14.0
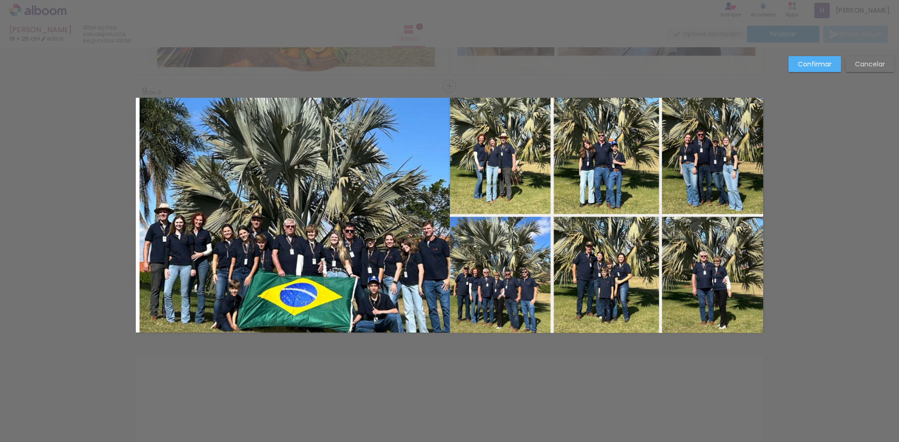
click at [153, 303] on quentale-photo at bounding box center [294, 215] width 311 height 235
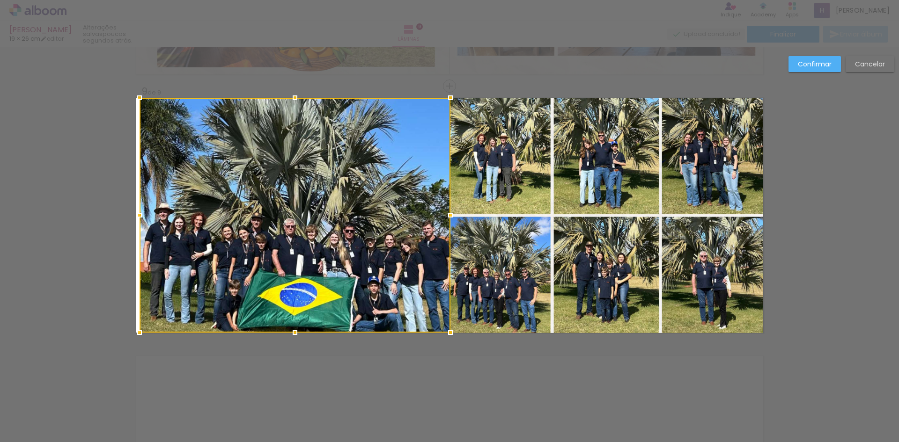
click at [153, 303] on div at bounding box center [294, 215] width 311 height 235
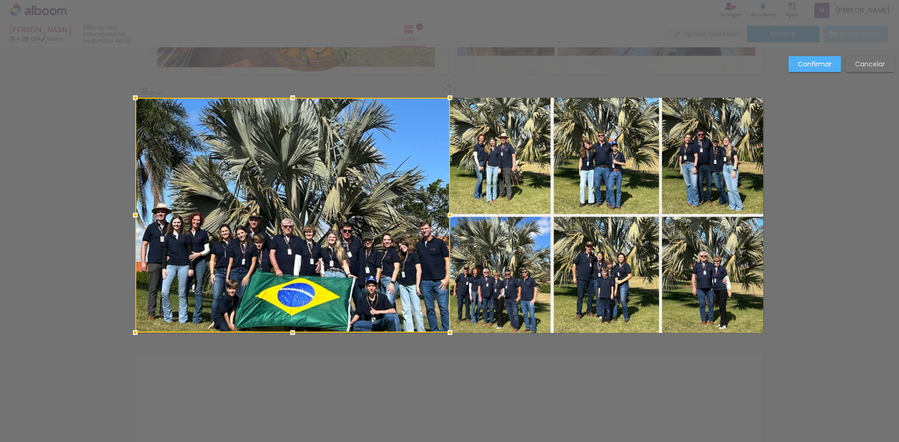
drag, startPoint x: 135, startPoint y: 213, endPoint x: 147, endPoint y: 221, distance: 14.5
click at [147, 221] on div at bounding box center [292, 215] width 315 height 235
click at [0, 0] on slot "Confirmar" at bounding box center [0, 0] width 0 height 0
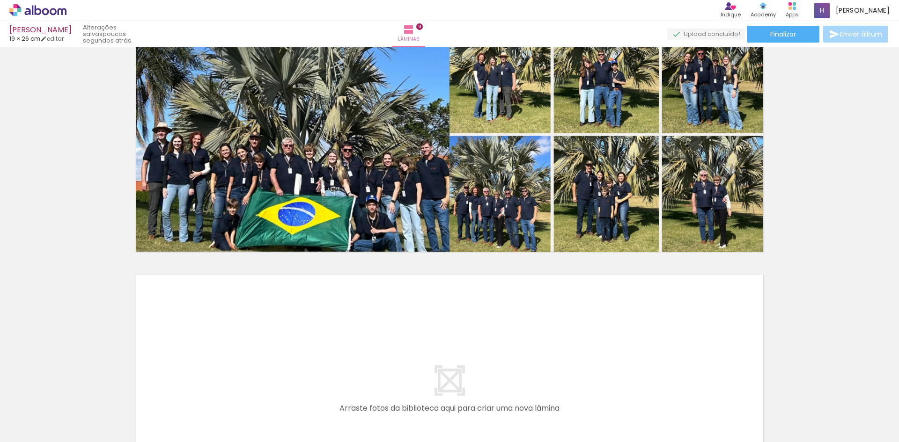
scroll to position [2184, 0]
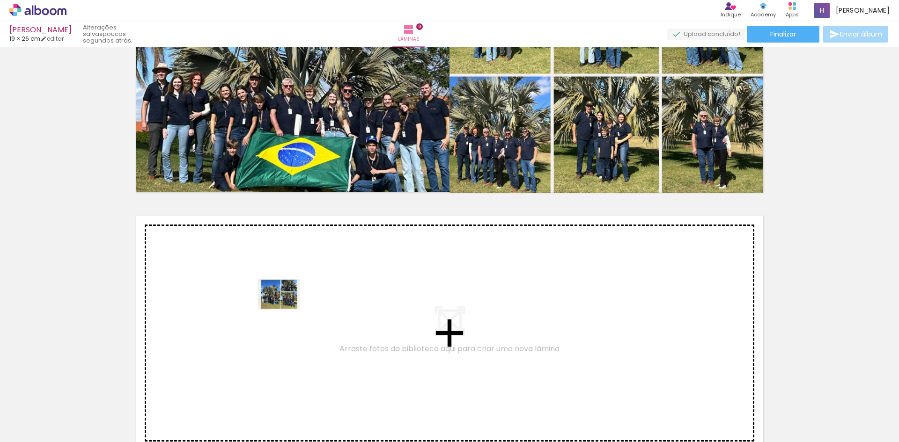
drag, startPoint x: 447, startPoint y: 415, endPoint x: 286, endPoint y: 307, distance: 194.3
click at [286, 307] on quentale-workspace at bounding box center [449, 221] width 899 height 442
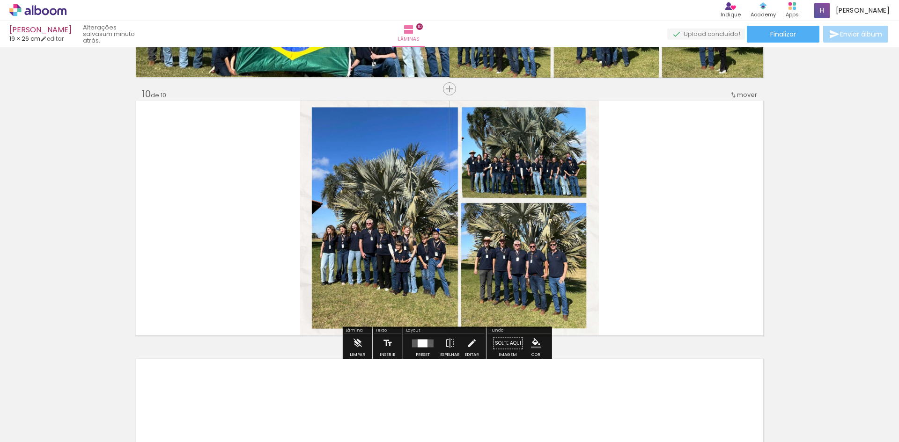
scroll to position [2302, 0]
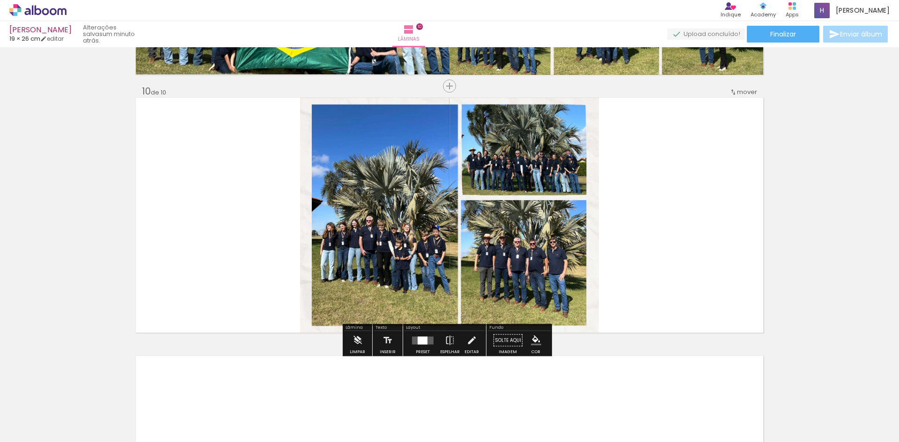
click at [399, 256] on quentale-photo at bounding box center [449, 215] width 299 height 235
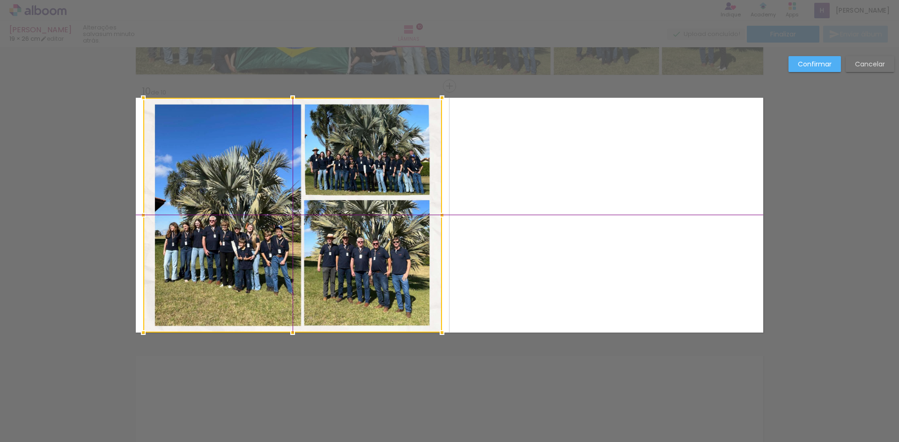
drag, startPoint x: 402, startPoint y: 251, endPoint x: 236, endPoint y: 245, distance: 166.7
click at [236, 245] on div at bounding box center [292, 215] width 299 height 235
click at [248, 244] on div at bounding box center [292, 215] width 299 height 235
click at [221, 244] on div at bounding box center [292, 215] width 299 height 235
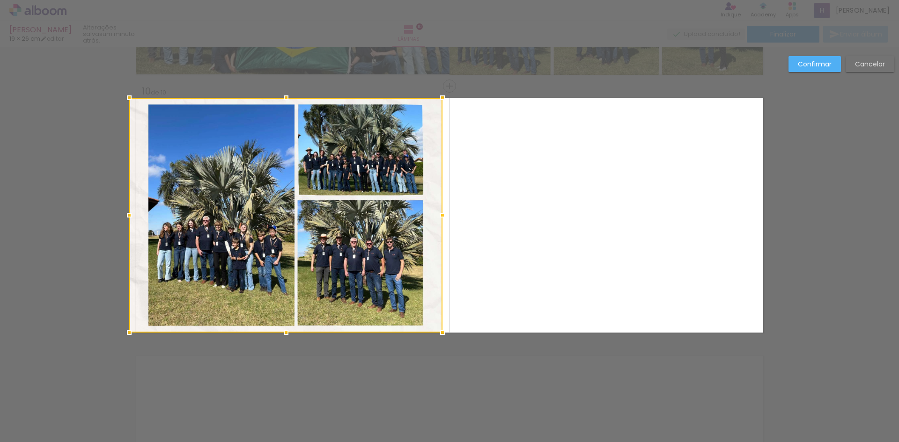
drag, startPoint x: 137, startPoint y: 215, endPoint x: 130, endPoint y: 213, distance: 7.2
click at [130, 213] on div at bounding box center [129, 215] width 19 height 19
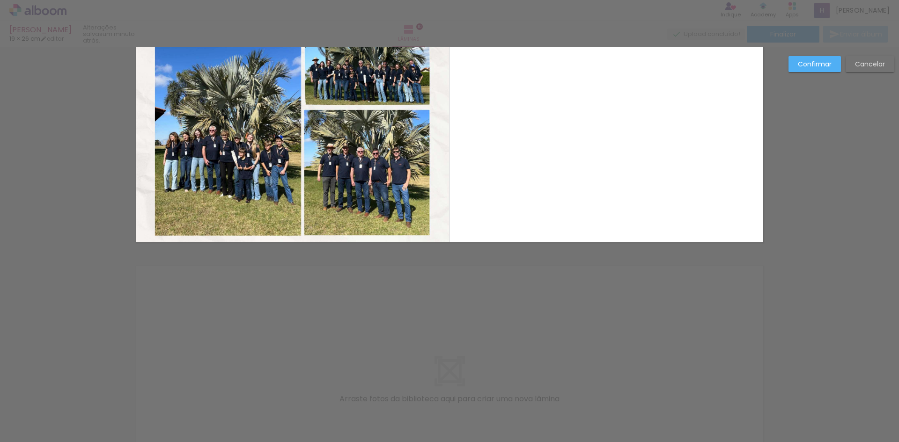
scroll to position [2395, 0]
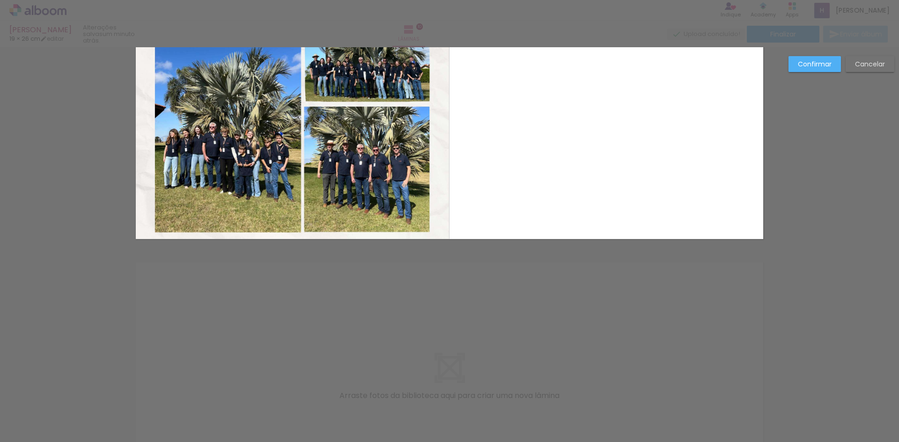
click at [0, 0] on slot "Confirmar" at bounding box center [0, 0] width 0 height 0
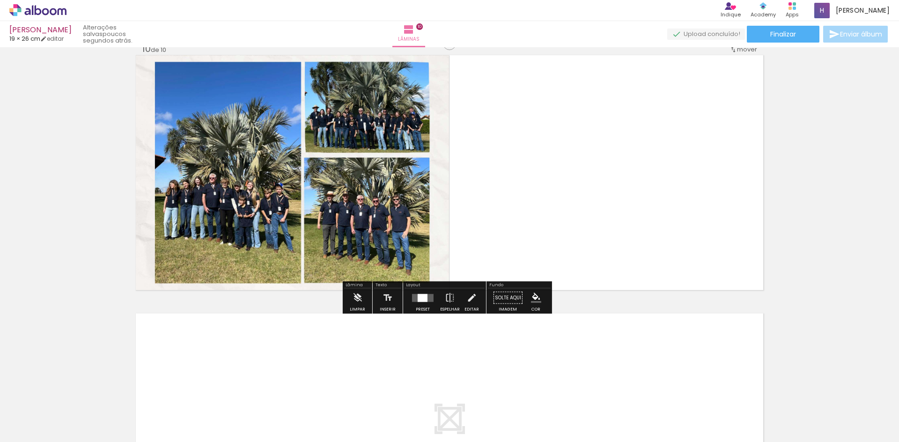
scroll to position [2387, 0]
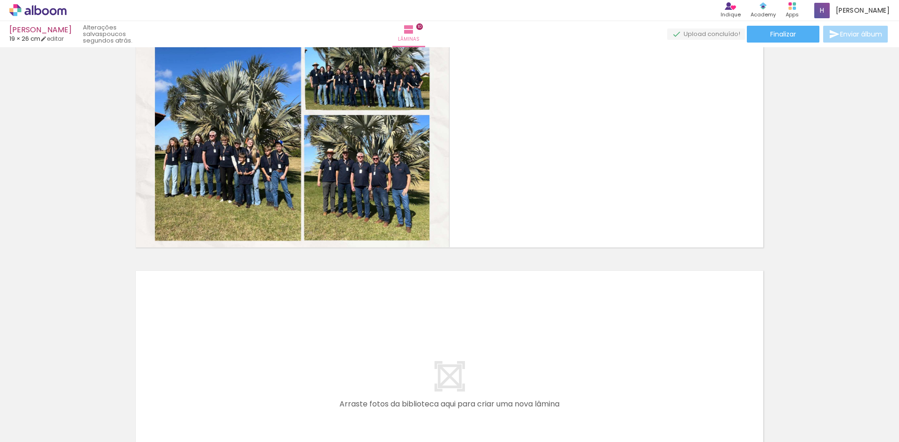
click at [864, 418] on div at bounding box center [860, 411] width 46 height 34
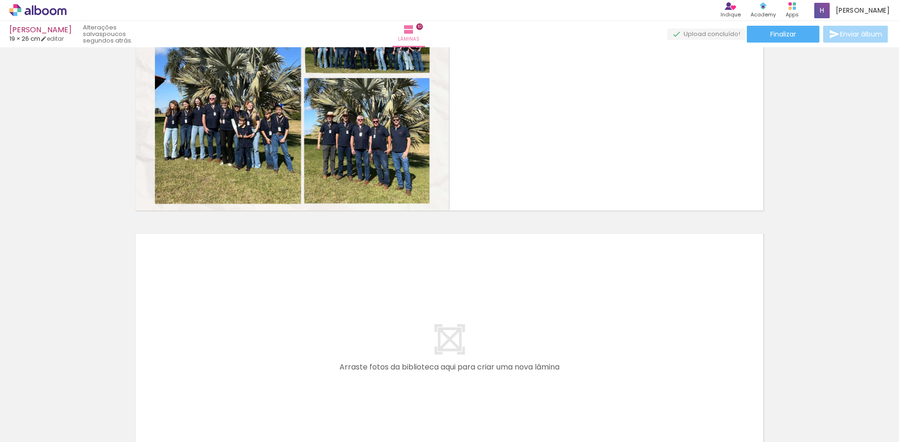
scroll to position [2480, 0]
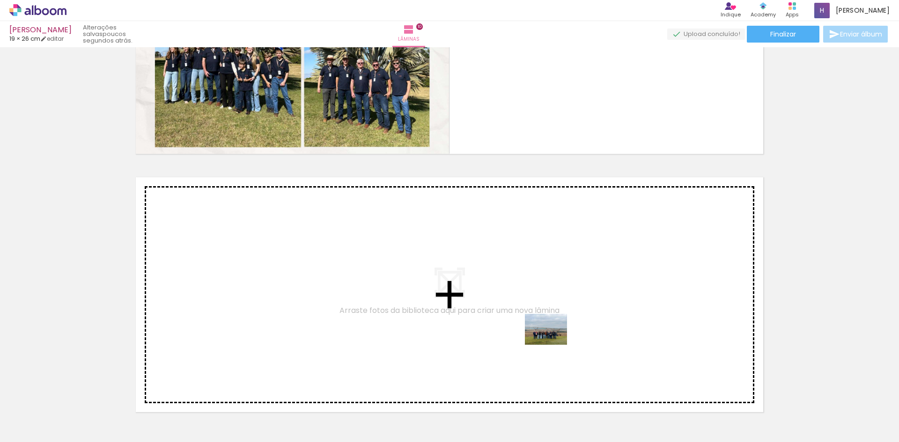
drag, startPoint x: 870, startPoint y: 410, endPoint x: 553, endPoint y: 342, distance: 324.6
click at [553, 342] on quentale-workspace at bounding box center [449, 221] width 899 height 442
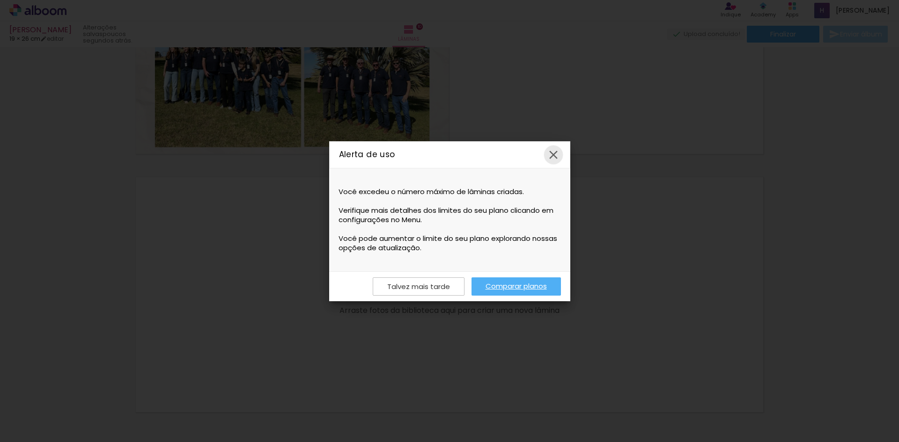
click at [552, 155] on iron-icon at bounding box center [553, 155] width 14 height 14
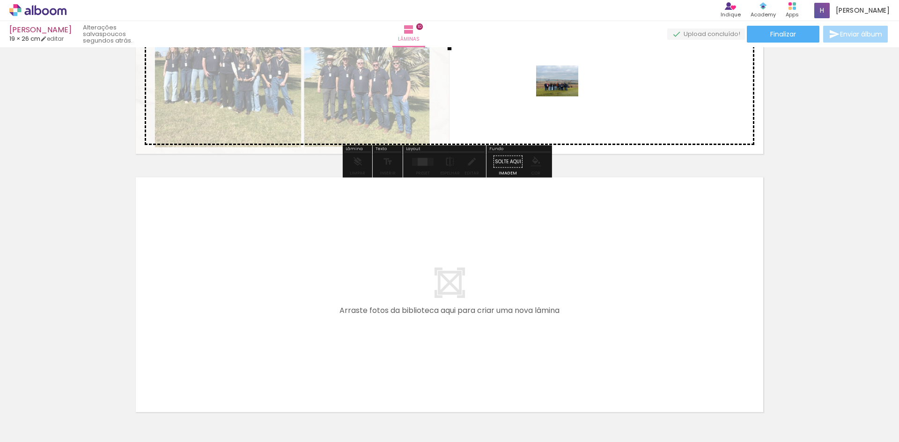
drag, startPoint x: 844, startPoint y: 406, endPoint x: 564, endPoint y: 94, distance: 419.6
click at [564, 94] on quentale-workspace at bounding box center [449, 221] width 899 height 442
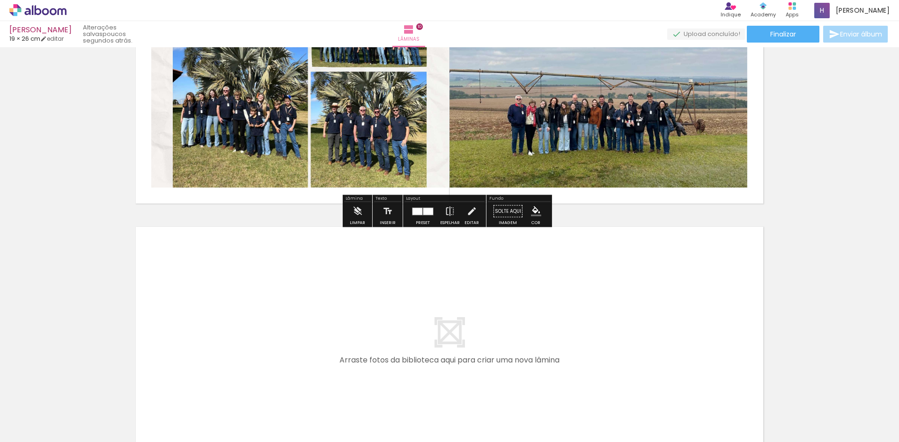
scroll to position [2293, 0]
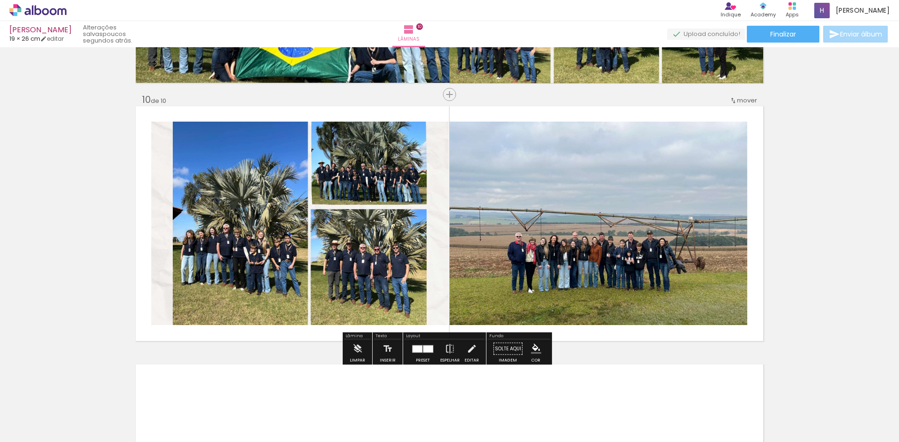
click at [577, 233] on quentale-photo at bounding box center [598, 224] width 298 height 204
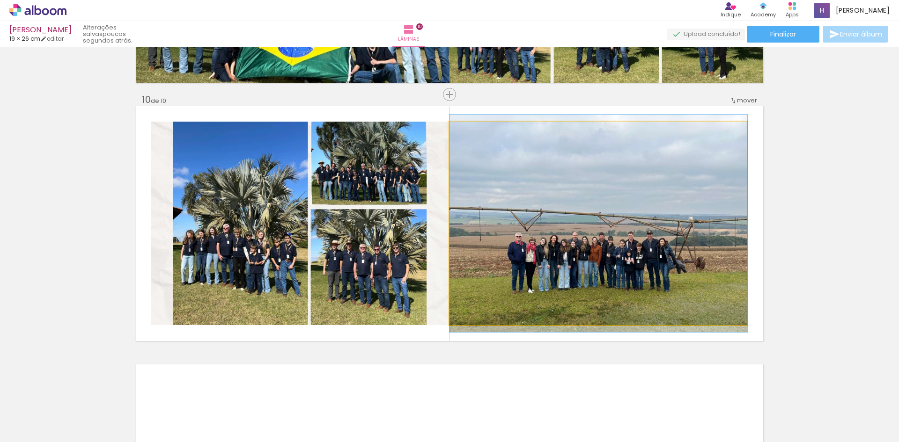
click at [577, 233] on quentale-photo at bounding box center [598, 224] width 298 height 204
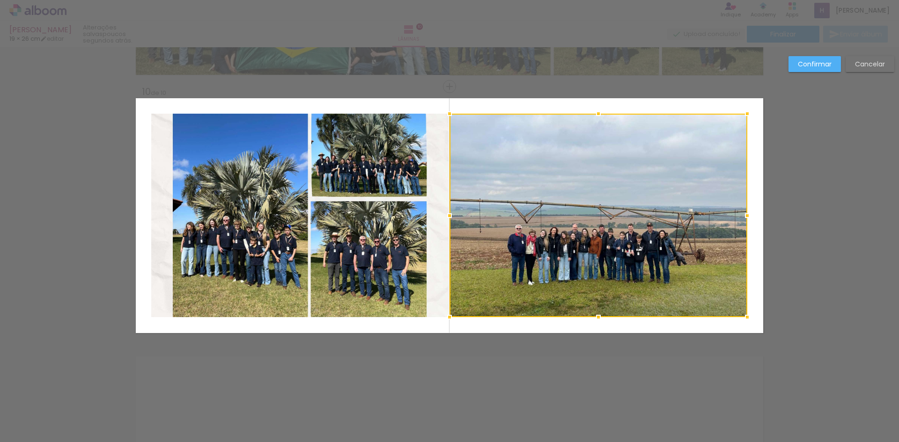
scroll to position [2302, 0]
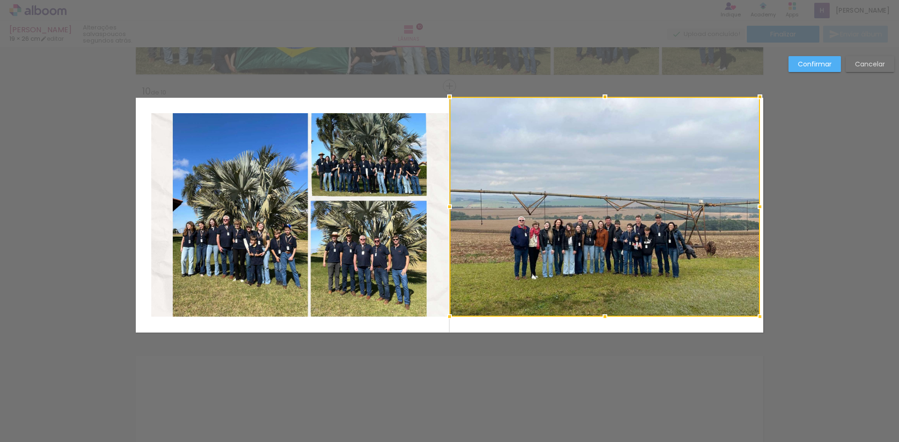
drag, startPoint x: 744, startPoint y: 116, endPoint x: 774, endPoint y: 99, distance: 33.7
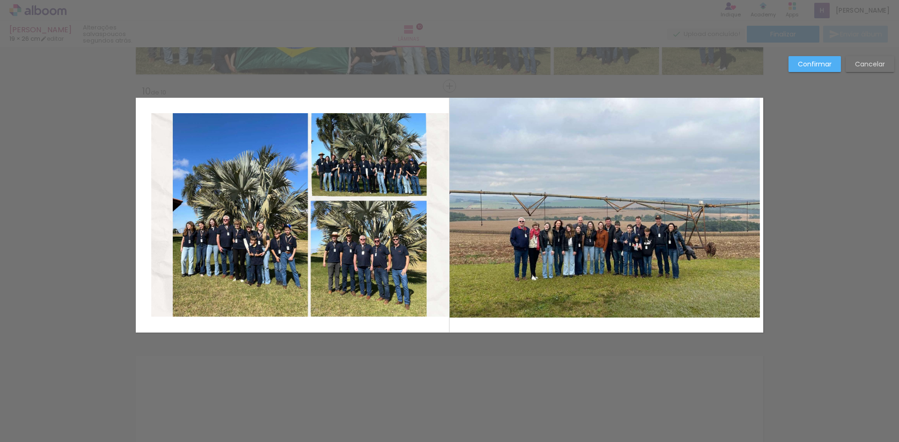
click at [667, 307] on quentale-photo at bounding box center [604, 208] width 310 height 220
click at [667, 307] on div at bounding box center [604, 207] width 310 height 220
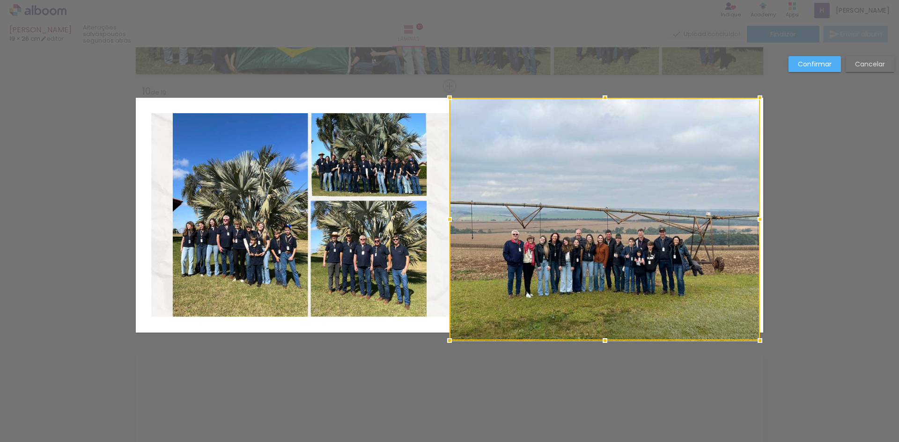
drag, startPoint x: 598, startPoint y: 318, endPoint x: 599, endPoint y: 285, distance: 32.8
click at [599, 285] on div at bounding box center [604, 219] width 310 height 243
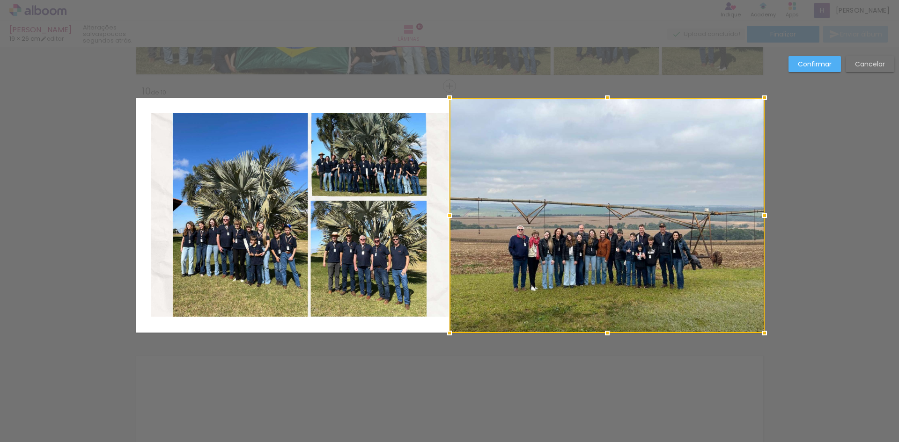
drag, startPoint x: 755, startPoint y: 215, endPoint x: 761, endPoint y: 214, distance: 5.7
click at [761, 214] on div at bounding box center [764, 215] width 19 height 19
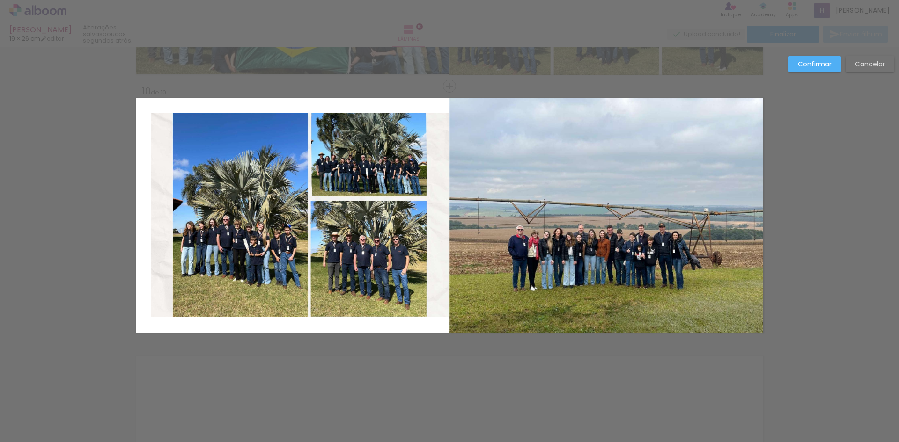
click at [378, 263] on quentale-photo at bounding box center [299, 215] width 297 height 204
click at [449, 263] on div at bounding box center [606, 215] width 315 height 235
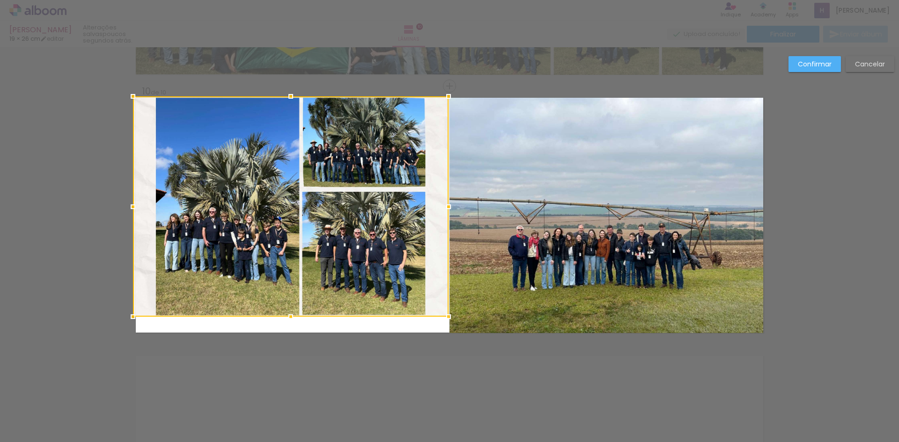
drag, startPoint x: 152, startPoint y: 115, endPoint x: 130, endPoint y: 98, distance: 27.7
click at [130, 98] on div at bounding box center [133, 96] width 19 height 19
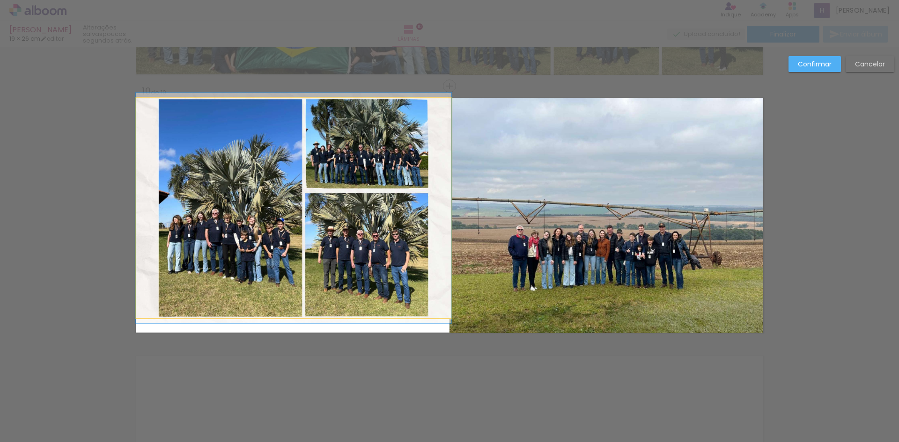
click at [284, 291] on quentale-photo at bounding box center [293, 208] width 315 height 220
click at [284, 291] on div at bounding box center [290, 206] width 315 height 220
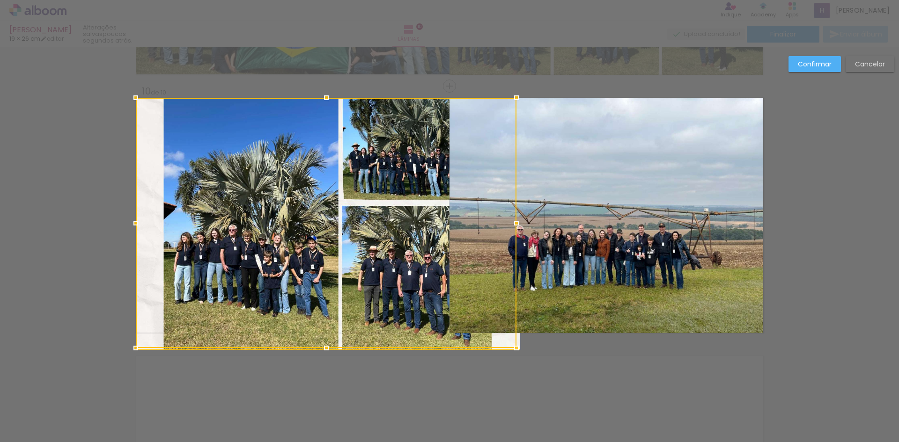
drag, startPoint x: 289, startPoint y: 317, endPoint x: 285, endPoint y: 315, distance: 4.8
click at [285, 315] on div at bounding box center [326, 223] width 380 height 250
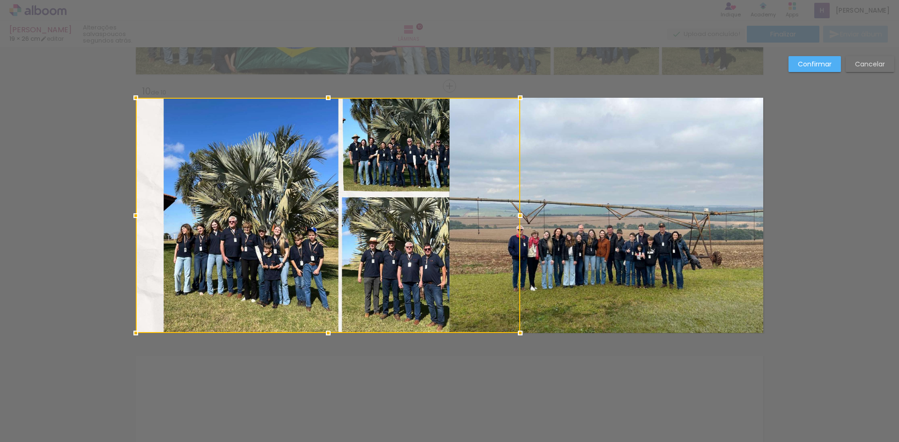
drag, startPoint x: 216, startPoint y: 230, endPoint x: 181, endPoint y: 217, distance: 37.7
click at [181, 217] on div at bounding box center [328, 215] width 384 height 235
click at [234, 221] on div at bounding box center [328, 215] width 384 height 235
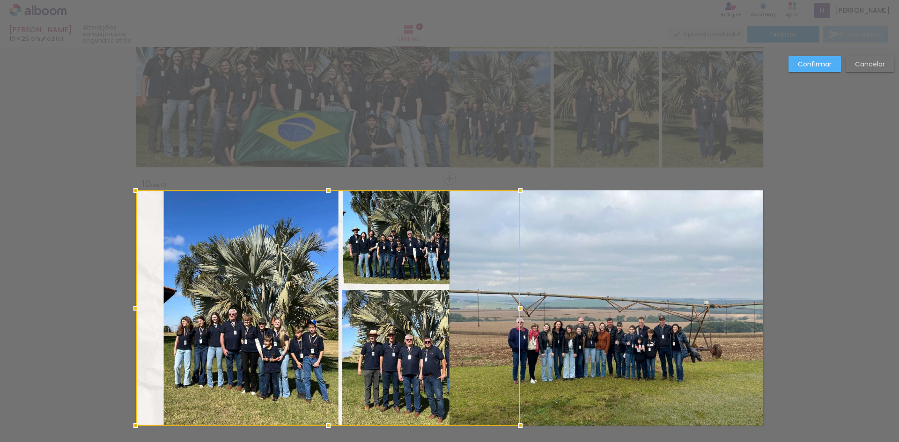
scroll to position [2208, 0]
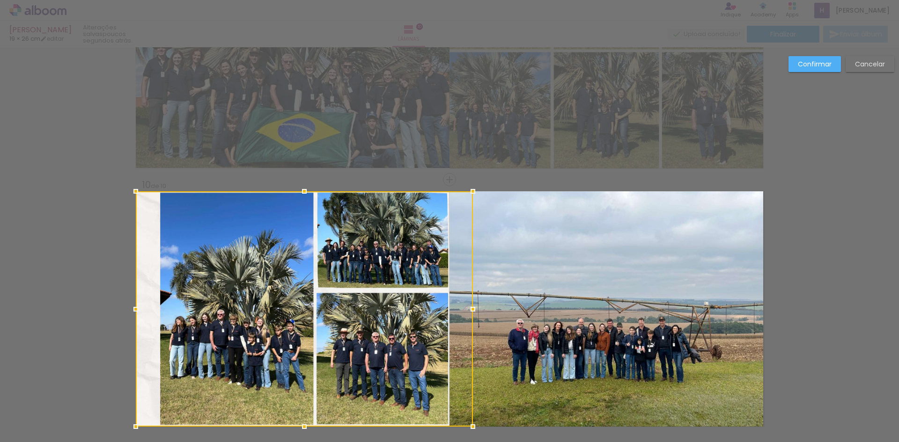
drag, startPoint x: 469, startPoint y: 308, endPoint x: 514, endPoint y: 309, distance: 45.4
click at [514, 309] on album-spread "10 de 10" at bounding box center [449, 308] width 627 height 235
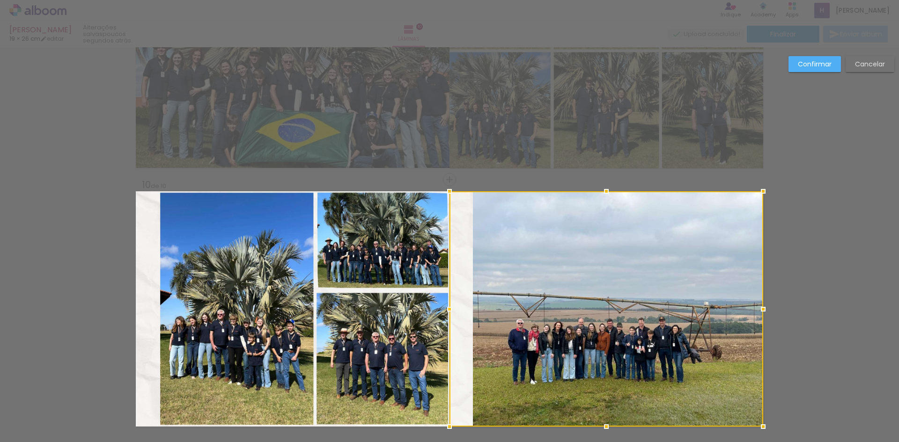
click at [150, 297] on quentale-photo at bounding box center [304, 308] width 337 height 235
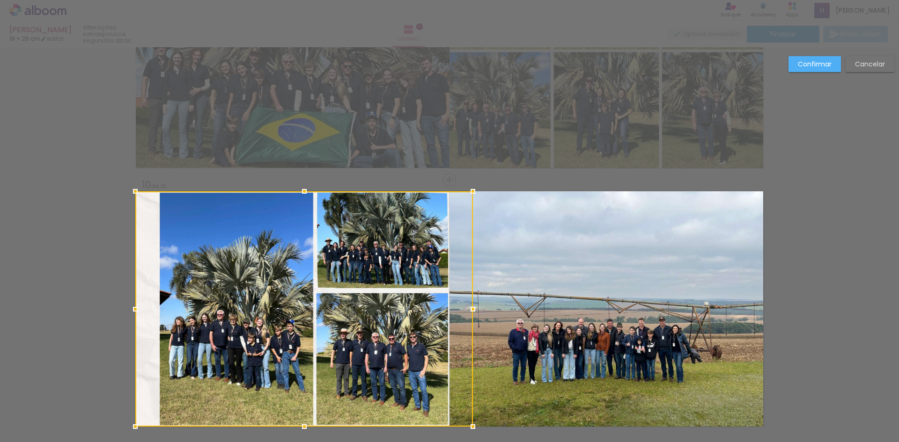
drag, startPoint x: 133, startPoint y: 314, endPoint x: 99, endPoint y: 313, distance: 33.7
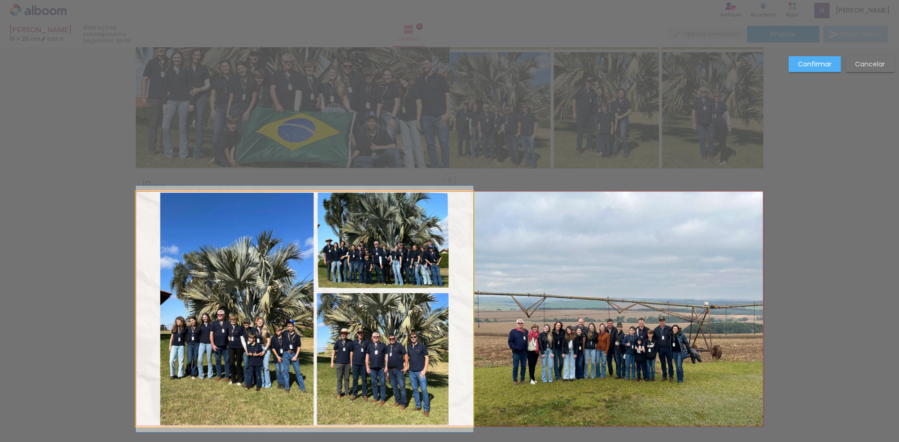
click at [140, 200] on quentale-photo at bounding box center [304, 308] width 337 height 235
click at [140, 191] on div at bounding box center [303, 191] width 337 height 0
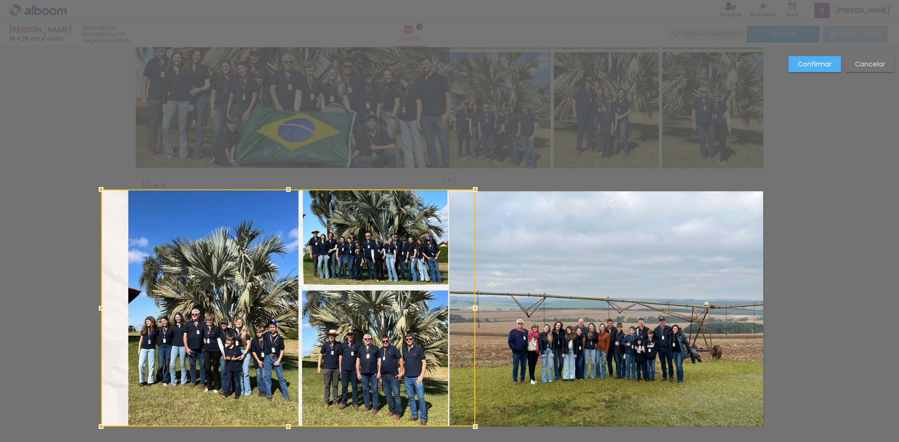
drag, startPoint x: 134, startPoint y: 193, endPoint x: 124, endPoint y: 189, distance: 11.1
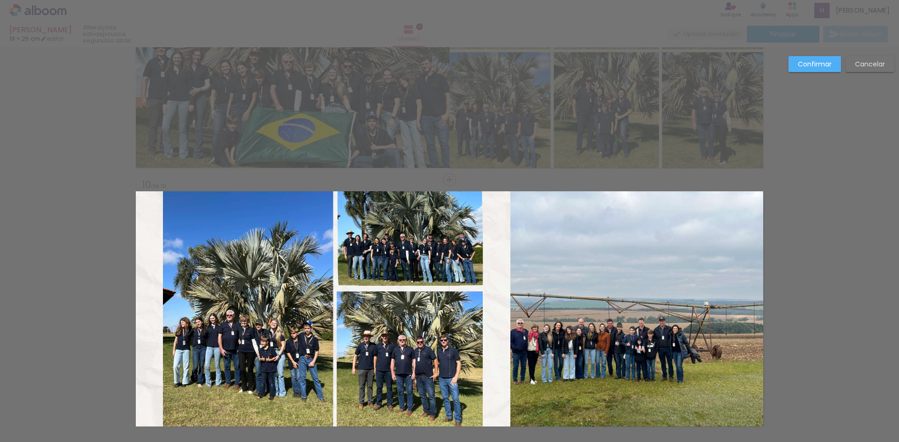
click at [164, 229] on quentale-photo at bounding box center [323, 308] width 374 height 235
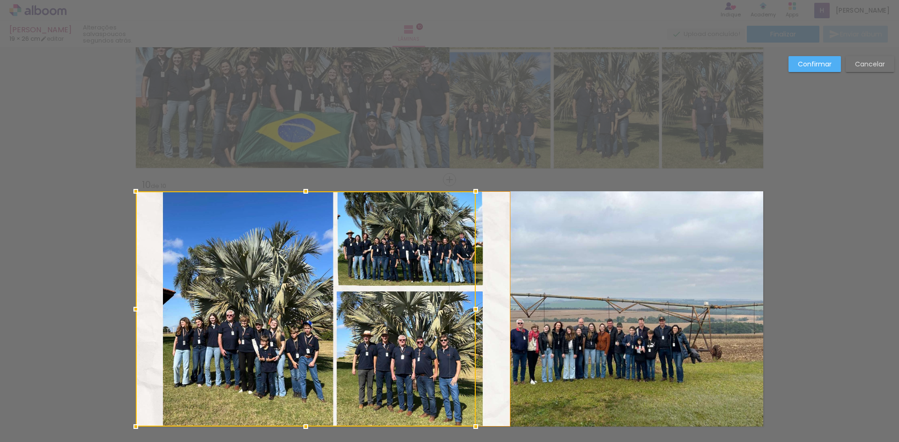
click at [164, 229] on div at bounding box center [306, 308] width 340 height 235
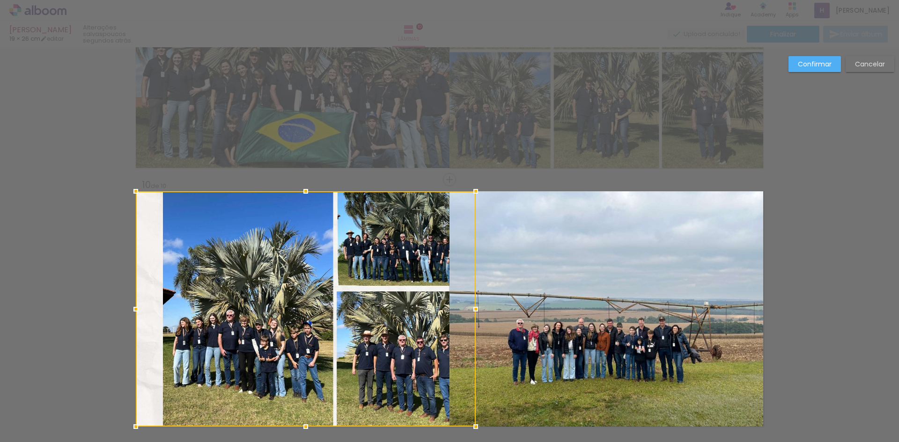
drag, startPoint x: 228, startPoint y: 264, endPoint x: 188, endPoint y: 256, distance: 40.9
click at [205, 262] on div at bounding box center [306, 308] width 340 height 235
click at [153, 285] on div at bounding box center [306, 308] width 340 height 235
click at [159, 315] on div at bounding box center [306, 308] width 340 height 235
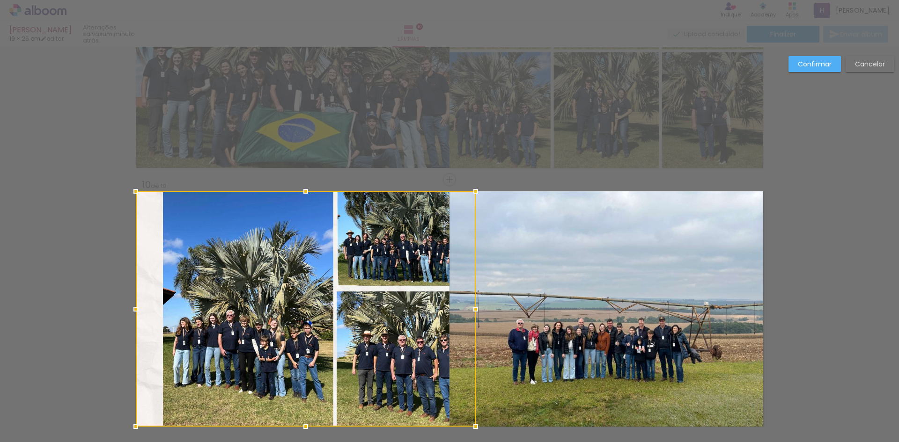
click at [159, 315] on div at bounding box center [306, 308] width 340 height 235
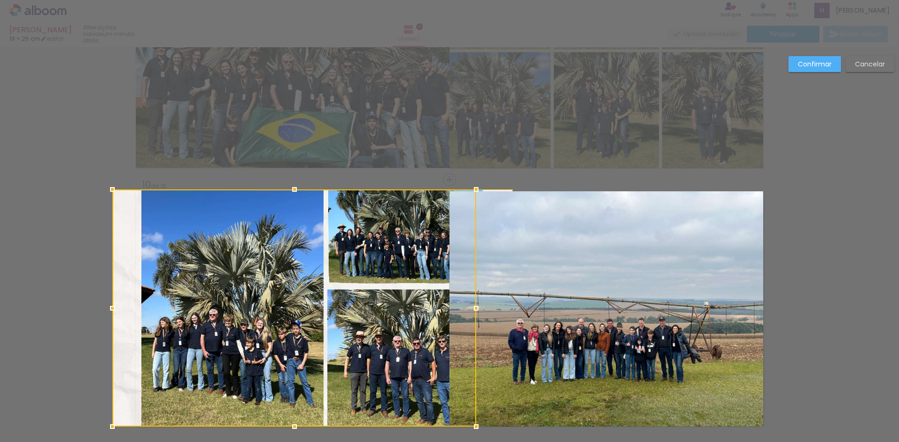
drag, startPoint x: 133, startPoint y: 191, endPoint x: 123, endPoint y: 188, distance: 10.8
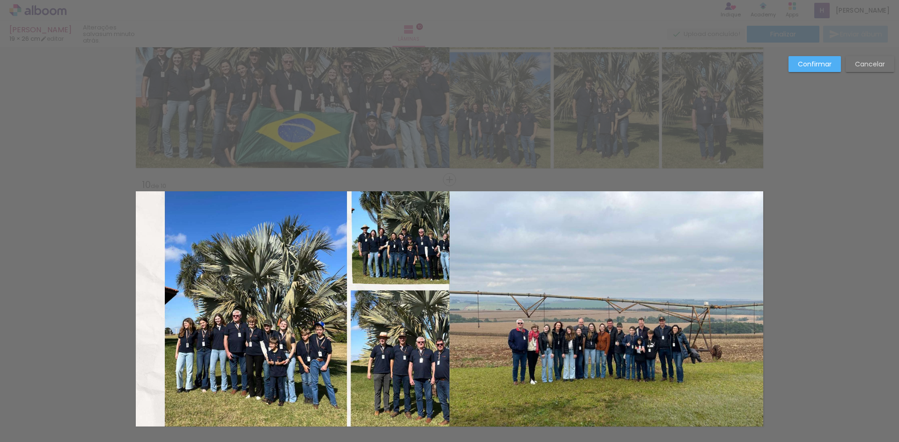
click at [549, 266] on quentale-photo at bounding box center [606, 308] width 314 height 235
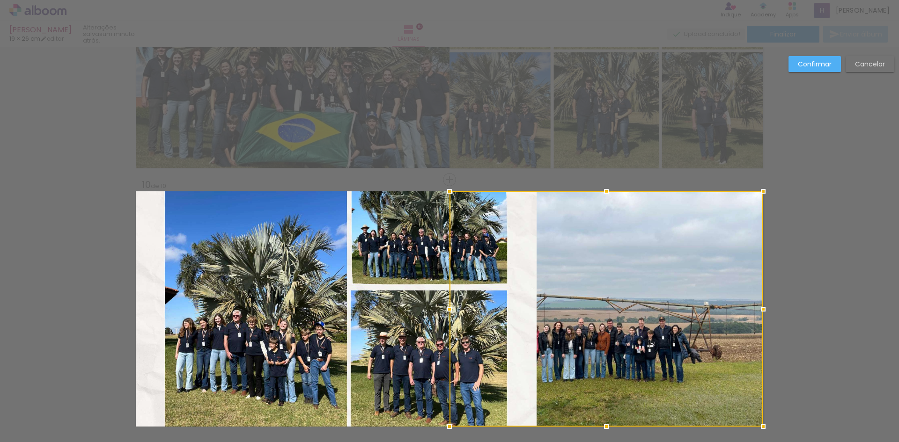
click at [327, 315] on quentale-photo at bounding box center [336, 308] width 401 height 235
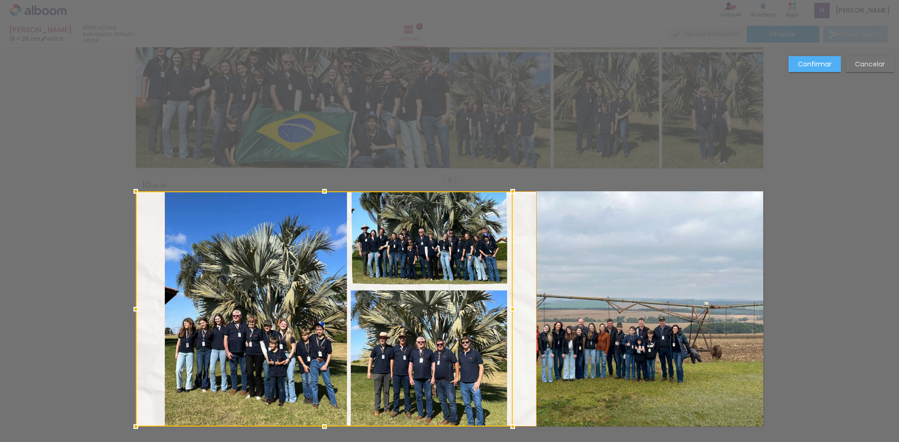
click at [327, 315] on div at bounding box center [324, 308] width 377 height 235
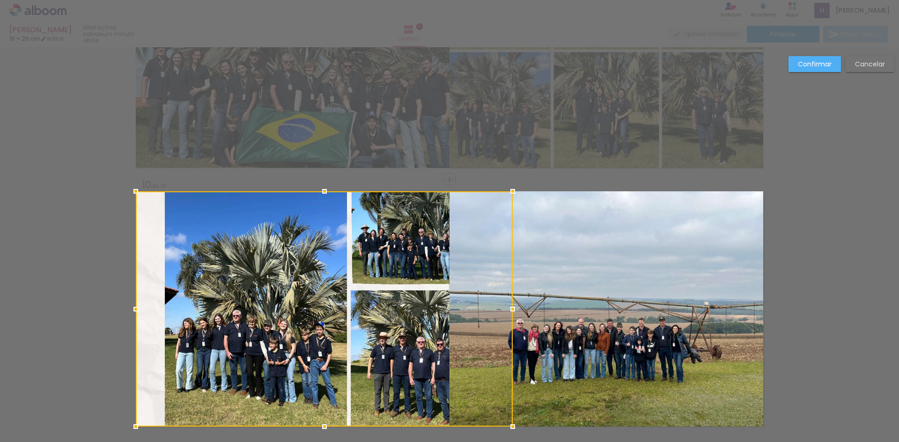
drag, startPoint x: 299, startPoint y: 324, endPoint x: 275, endPoint y: 326, distance: 23.9
click at [275, 326] on div at bounding box center [324, 308] width 377 height 235
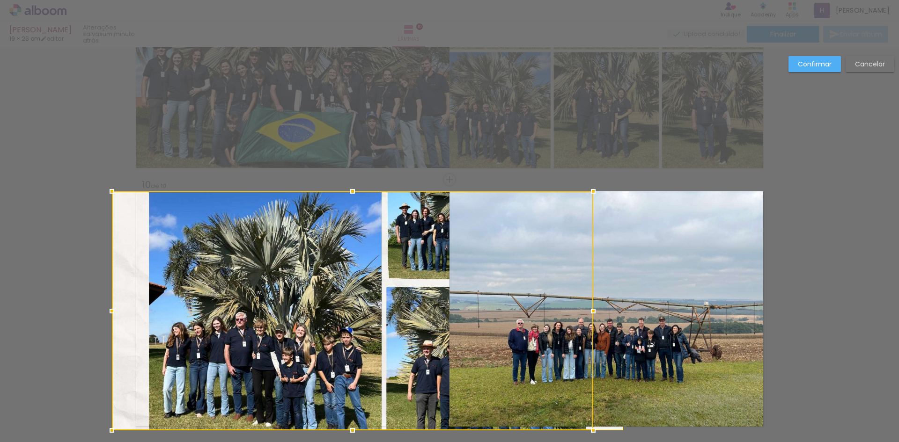
drag, startPoint x: 132, startPoint y: 424, endPoint x: 95, endPoint y: 435, distance: 38.6
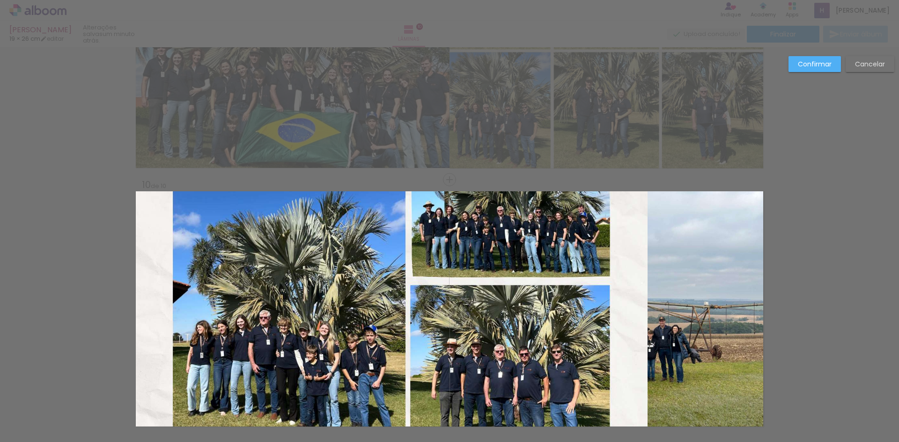
click at [222, 371] on quentale-photo at bounding box center [392, 308] width 512 height 235
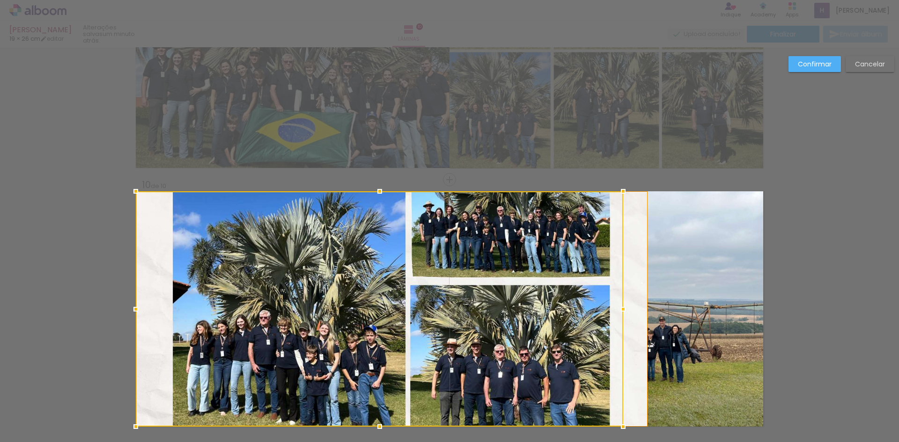
click at [222, 371] on div at bounding box center [379, 308] width 487 height 235
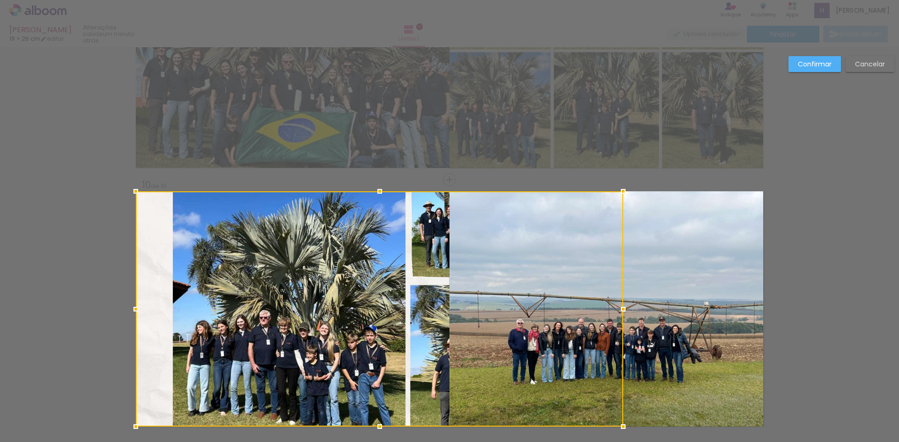
drag, startPoint x: 329, startPoint y: 344, endPoint x: 266, endPoint y: 355, distance: 64.1
click at [266, 355] on div at bounding box center [379, 308] width 487 height 235
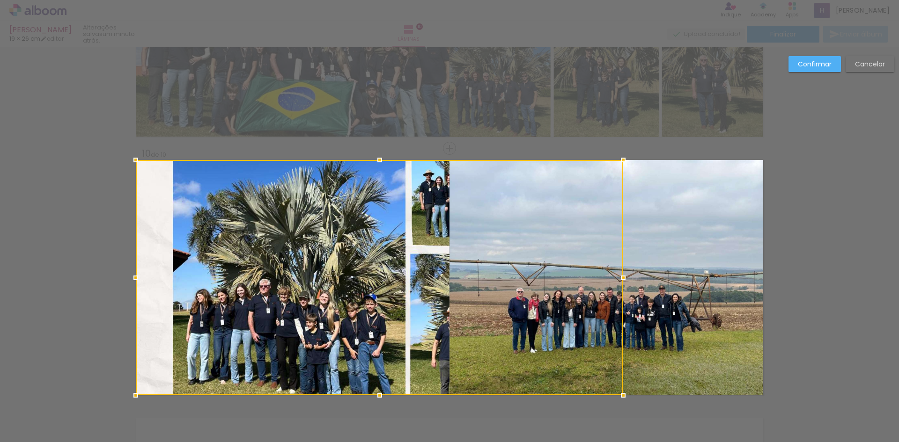
scroll to position [2255, 0]
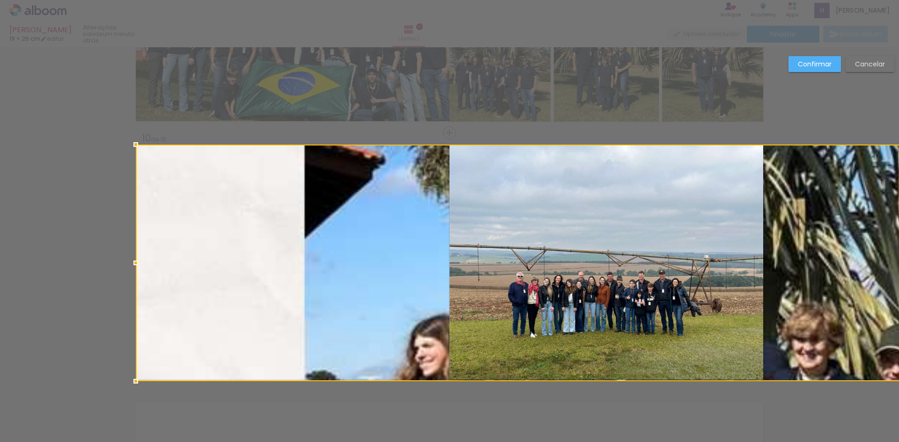
drag, startPoint x: 623, startPoint y: 380, endPoint x: 710, endPoint y: 371, distance: 87.1
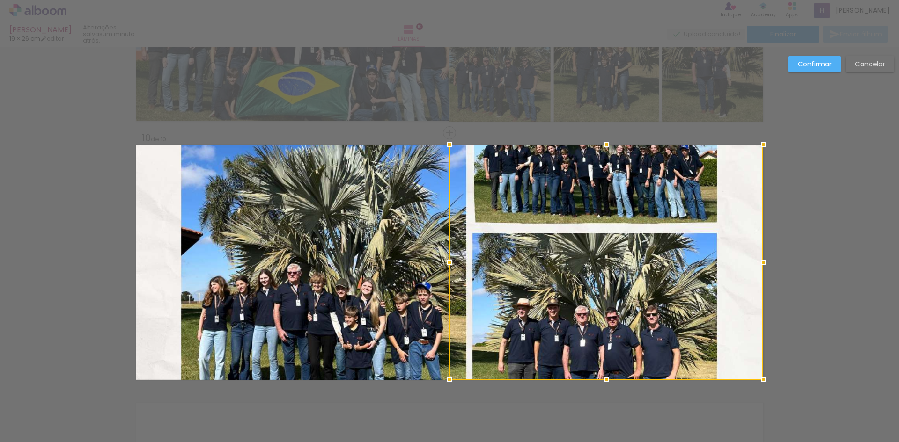
click at [200, 358] on quentale-photo at bounding box center [449, 262] width 627 height 235
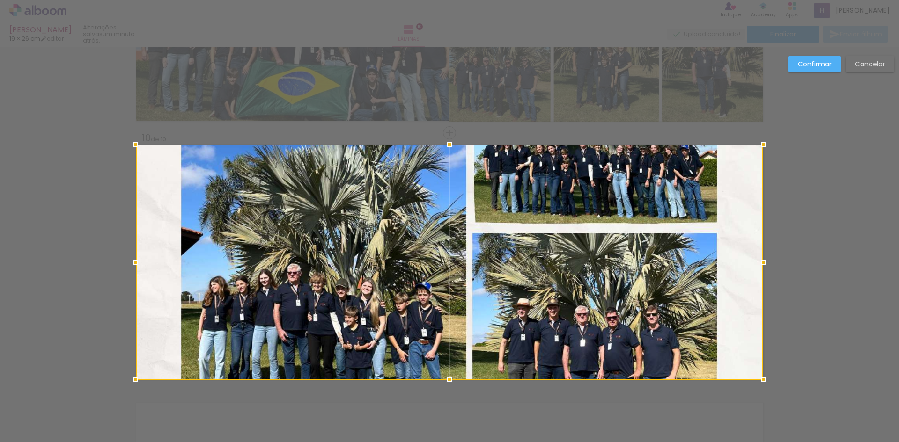
click at [200, 358] on div at bounding box center [449, 262] width 627 height 235
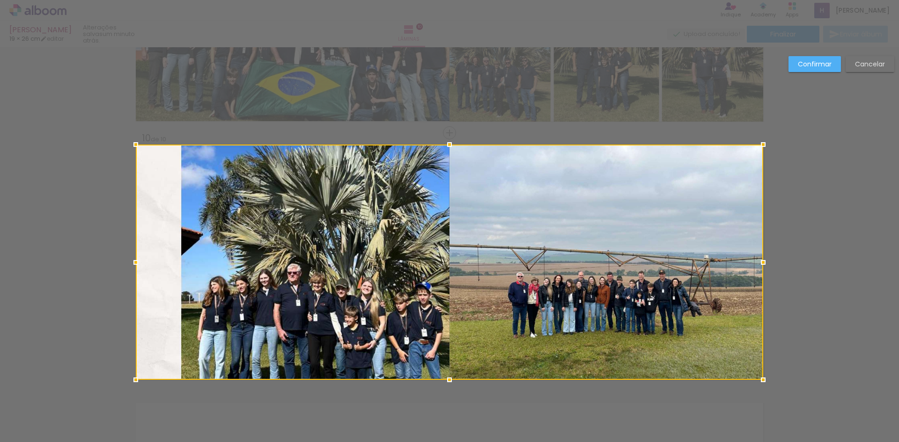
click at [384, 334] on div at bounding box center [449, 262] width 627 height 235
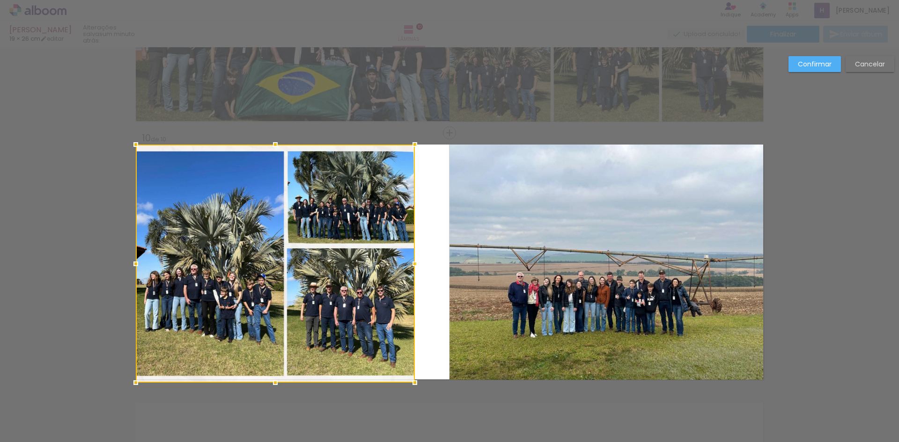
drag, startPoint x: 754, startPoint y: 377, endPoint x: 409, endPoint y: 397, distance: 345.5
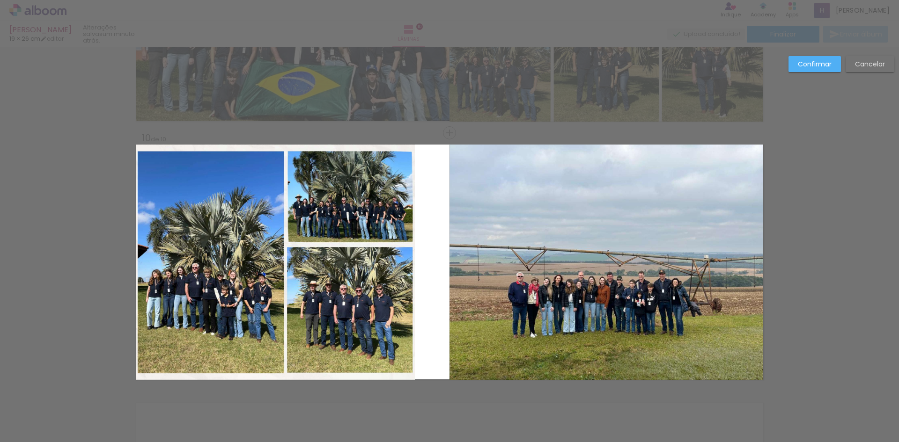
click at [410, 236] on quentale-photo at bounding box center [275, 262] width 279 height 235
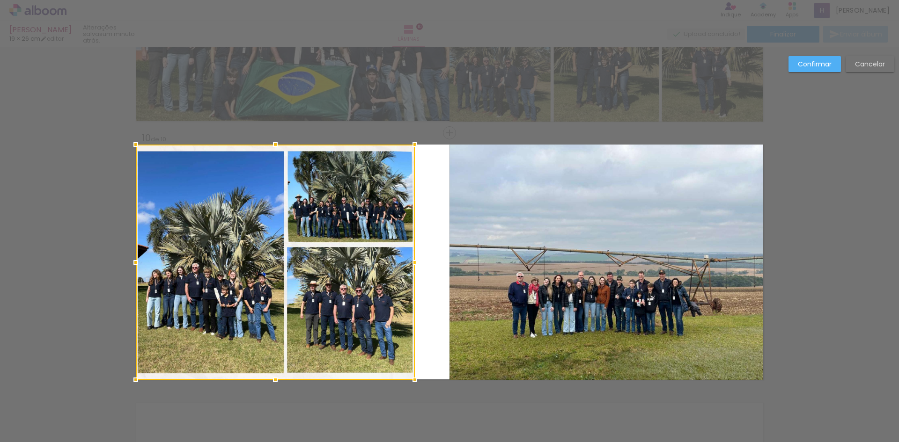
click at [410, 236] on div at bounding box center [275, 262] width 279 height 235
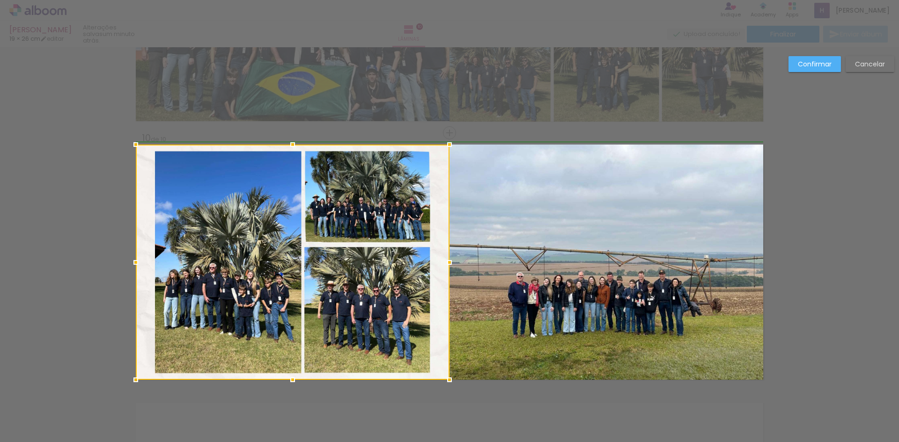
drag, startPoint x: 412, startPoint y: 261, endPoint x: 446, endPoint y: 266, distance: 34.6
click at [446, 266] on div at bounding box center [449, 262] width 19 height 19
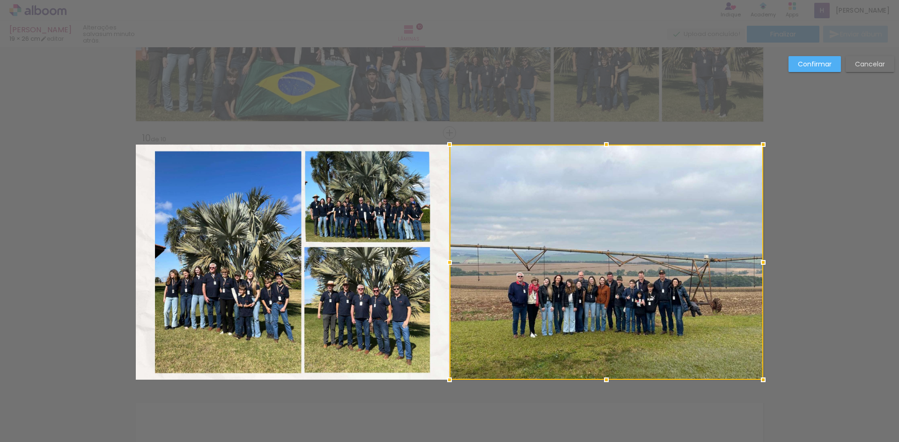
click at [157, 265] on quentale-photo at bounding box center [293, 262] width 314 height 235
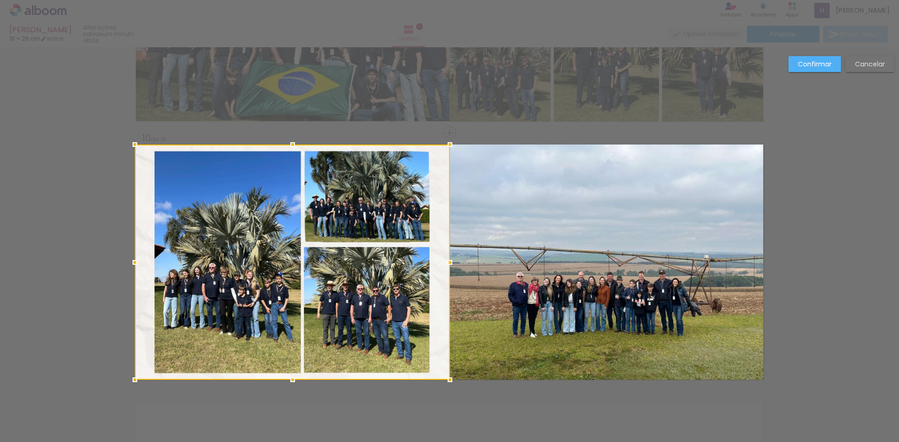
drag, startPoint x: 133, startPoint y: 263, endPoint x: 111, endPoint y: 262, distance: 22.0
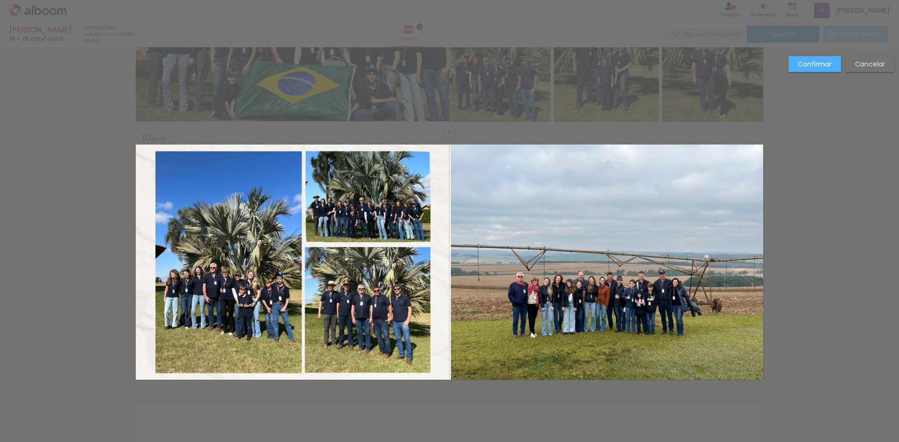
click at [146, 369] on quentale-photo at bounding box center [293, 262] width 315 height 235
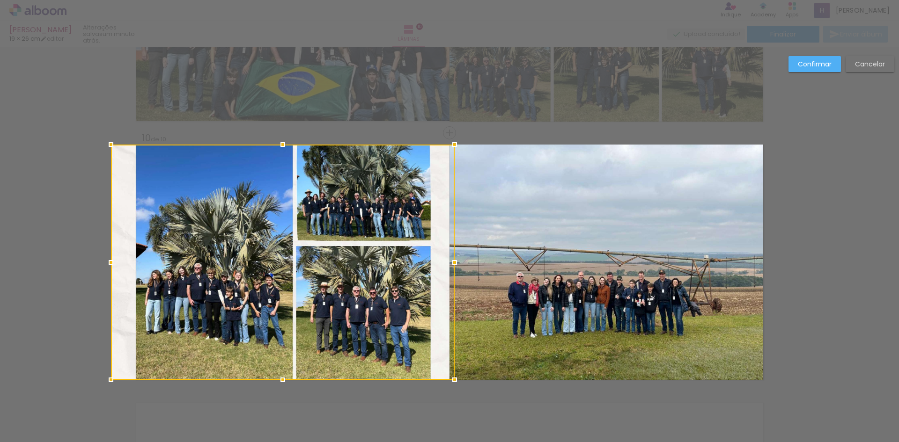
drag, startPoint x: 132, startPoint y: 382, endPoint x: 118, endPoint y: 385, distance: 13.9
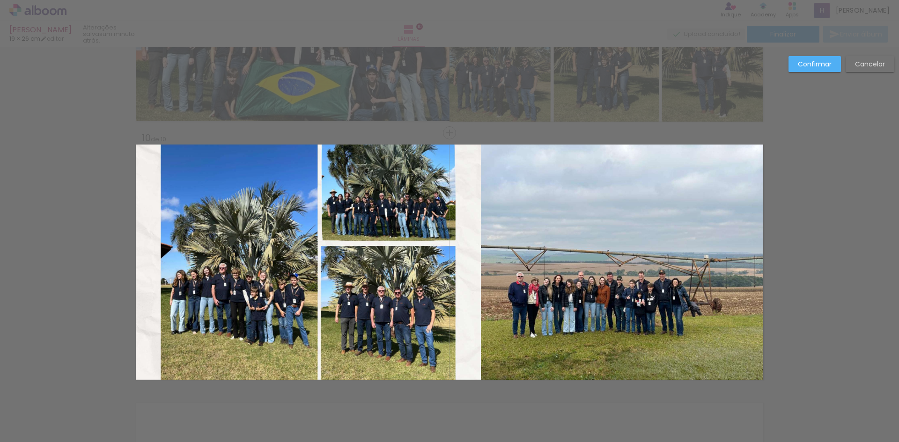
click at [223, 323] on quentale-photo at bounding box center [308, 262] width 345 height 235
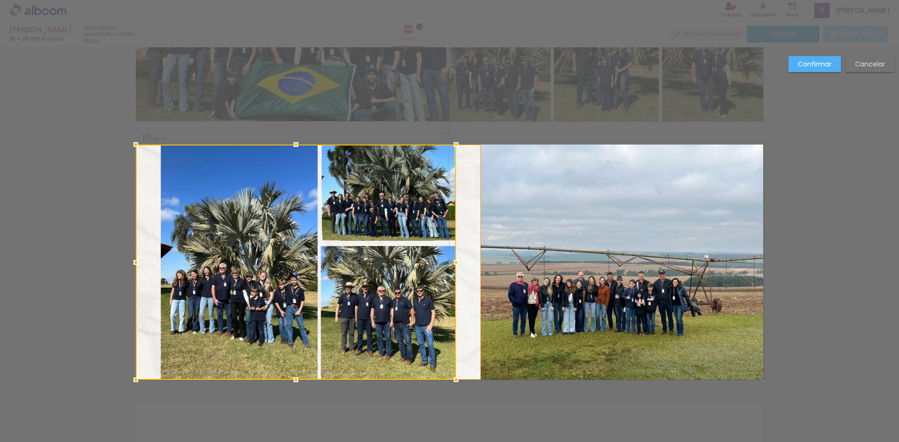
click at [223, 323] on div at bounding box center [296, 262] width 320 height 235
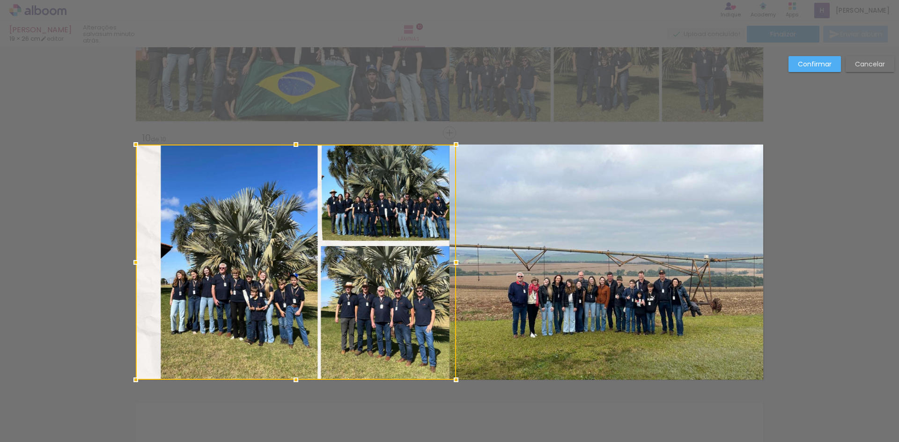
drag, startPoint x: 223, startPoint y: 322, endPoint x: 204, endPoint y: 322, distance: 18.7
click at [204, 322] on div at bounding box center [296, 262] width 320 height 235
click at [380, 288] on div at bounding box center [296, 262] width 320 height 235
click at [278, 295] on div at bounding box center [296, 262] width 320 height 235
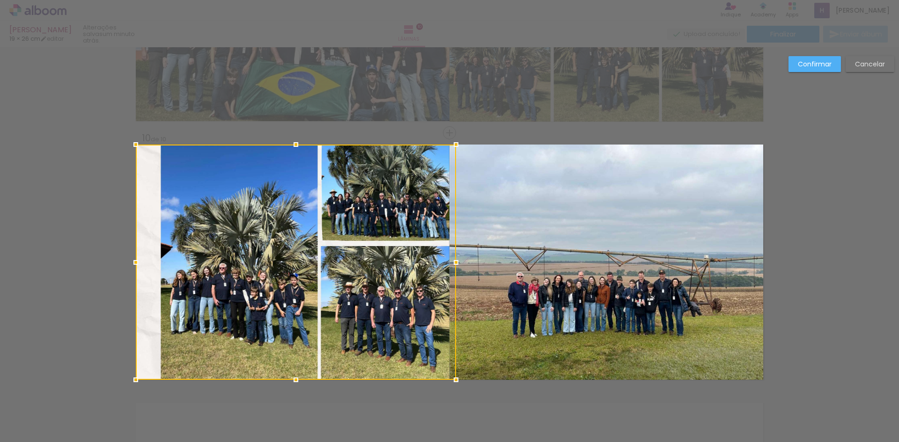
click at [278, 295] on div at bounding box center [296, 262] width 320 height 235
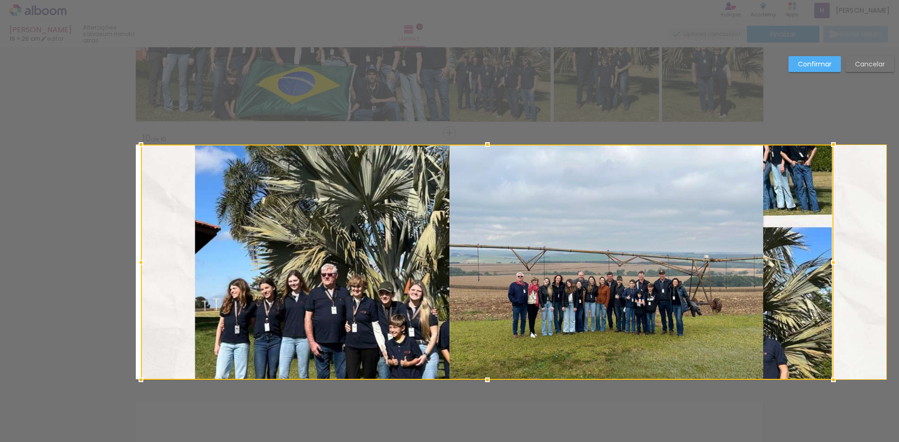
drag, startPoint x: 134, startPoint y: 265, endPoint x: 202, endPoint y: 266, distance: 67.4
click at [195, 266] on div at bounding box center [487, 262] width 692 height 235
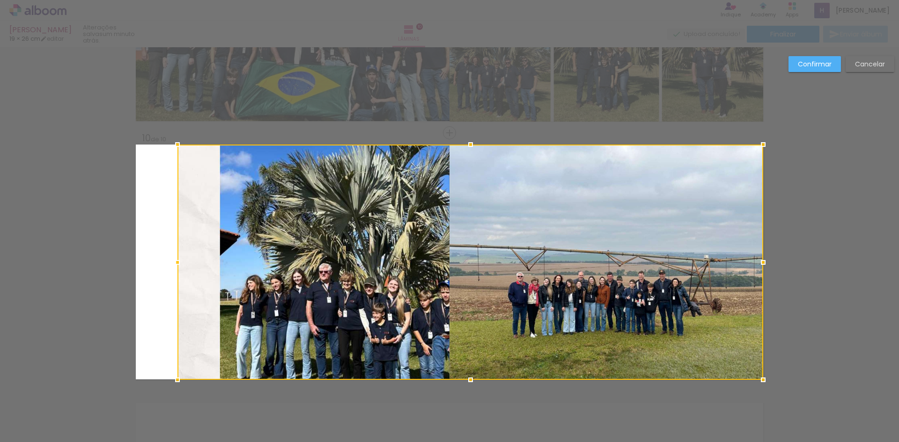
click at [293, 256] on div at bounding box center [469, 262] width 585 height 235
click at [864, 58] on paper-button "Cancelar" at bounding box center [869, 64] width 49 height 16
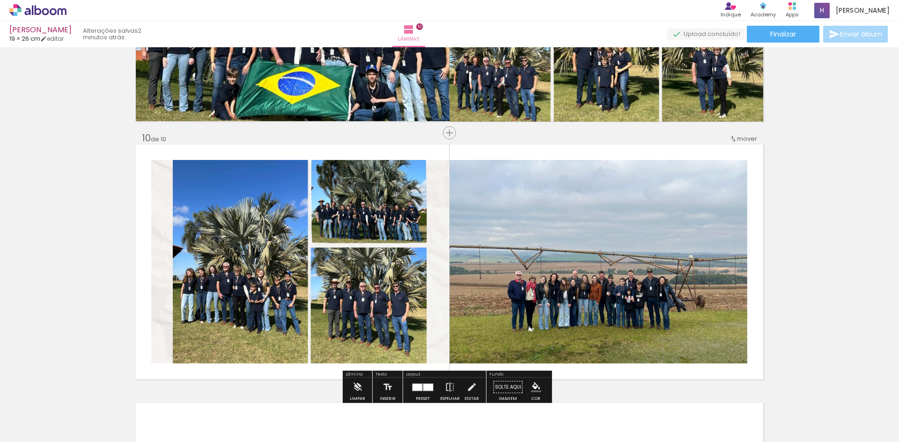
scroll to position [2302, 0]
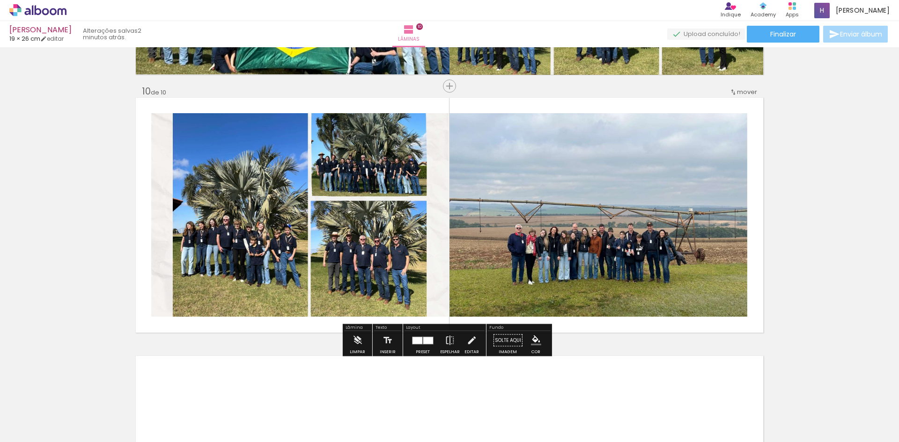
click at [682, 252] on quentale-photo at bounding box center [598, 215] width 298 height 204
click at [719, 139] on quentale-photo at bounding box center [598, 215] width 298 height 204
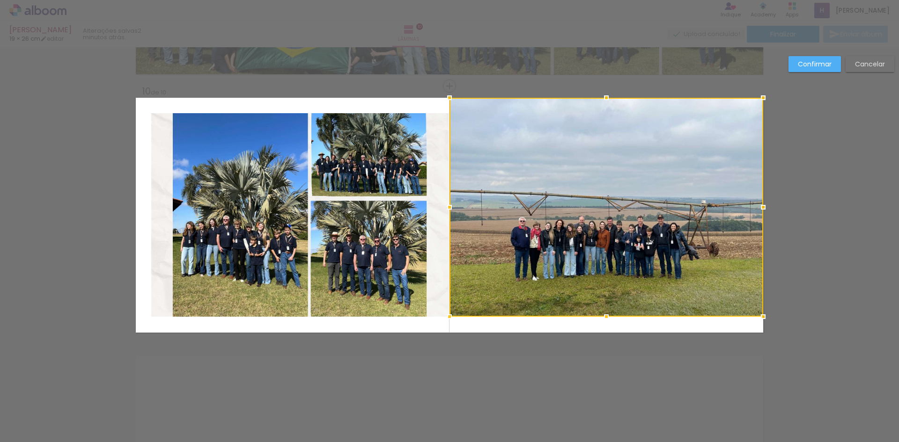
drag, startPoint x: 744, startPoint y: 116, endPoint x: 769, endPoint y: 100, distance: 30.0
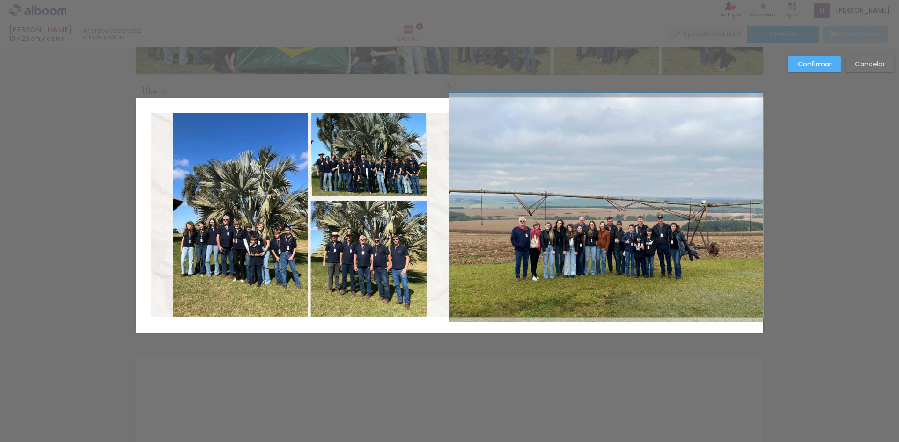
click at [633, 313] on quentale-photo at bounding box center [606, 207] width 314 height 219
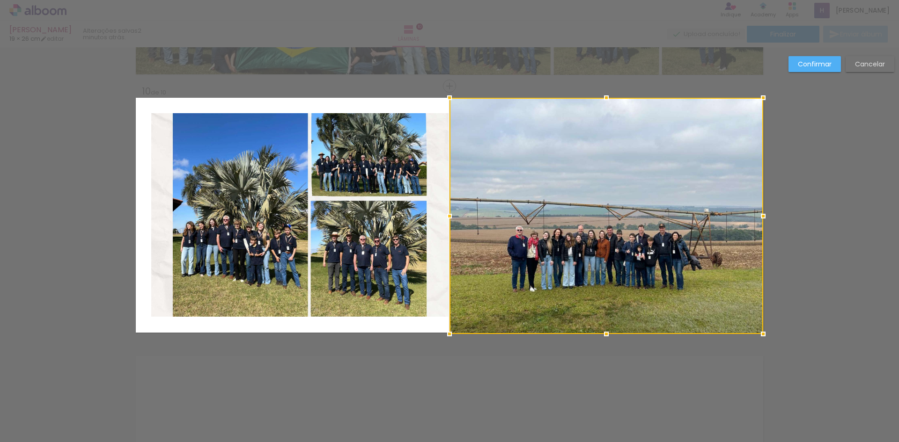
drag, startPoint x: 601, startPoint y: 315, endPoint x: 601, endPoint y: 333, distance: 17.8
click at [601, 333] on div at bounding box center [606, 334] width 19 height 19
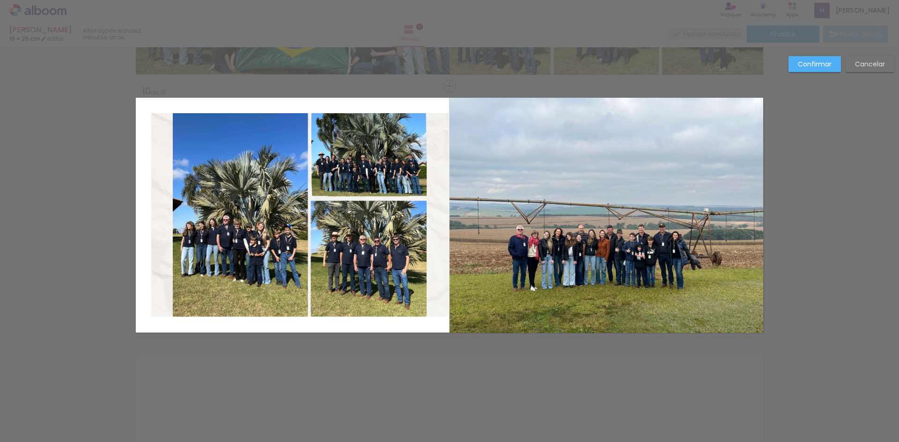
click at [383, 296] on quentale-photo at bounding box center [299, 215] width 297 height 204
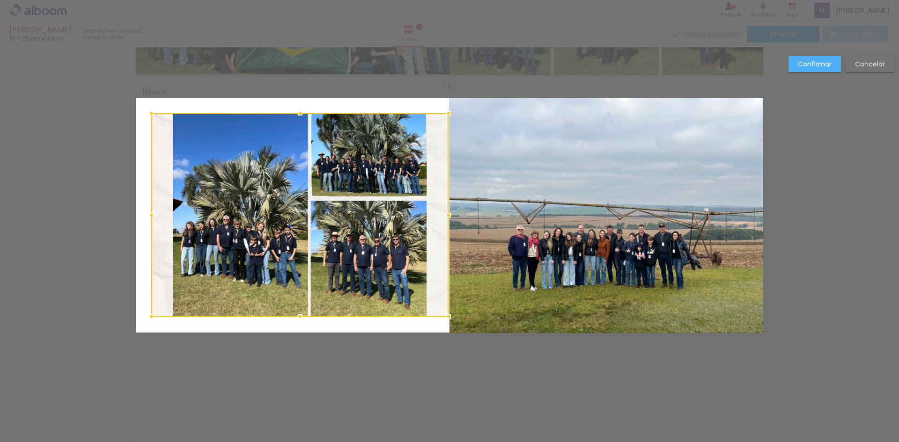
click at [383, 296] on div at bounding box center [299, 215] width 297 height 204
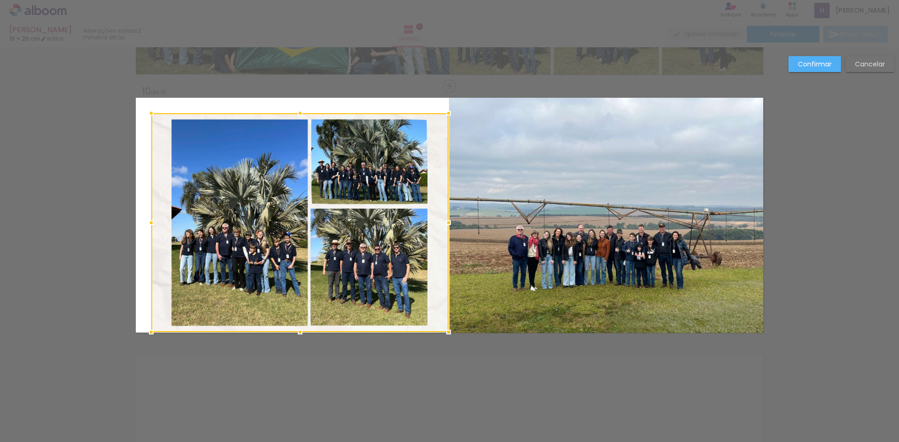
drag, startPoint x: 298, startPoint y: 318, endPoint x: 297, endPoint y: 337, distance: 18.7
click at [297, 337] on div at bounding box center [300, 332] width 19 height 19
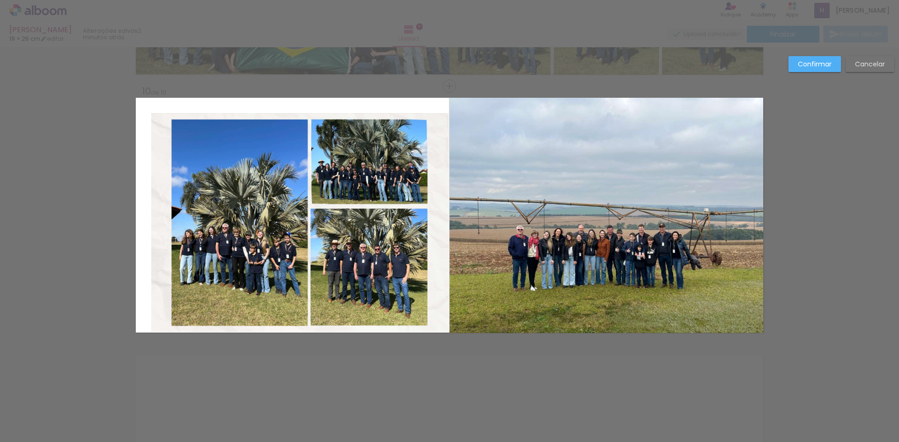
click at [402, 175] on quentale-photo at bounding box center [299, 222] width 297 height 219
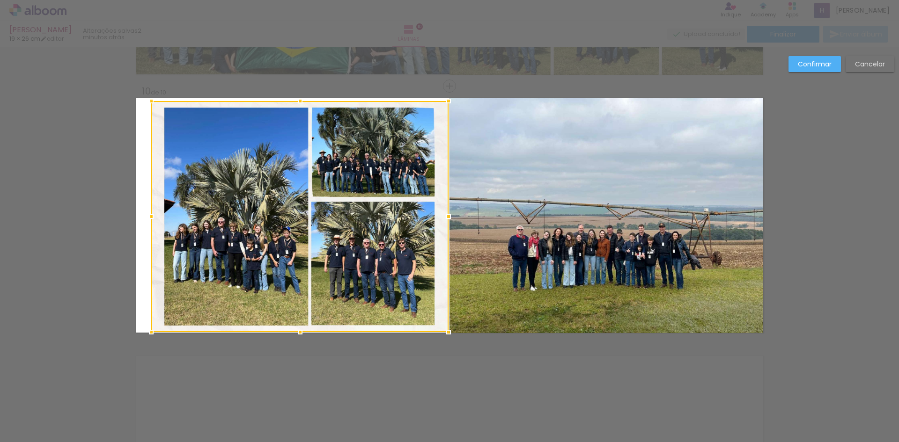
drag, startPoint x: 293, startPoint y: 114, endPoint x: 293, endPoint y: 73, distance: 41.2
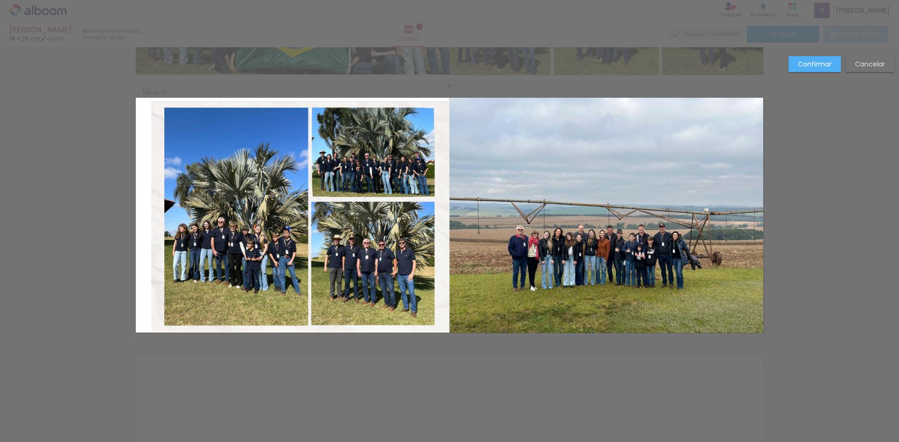
click at [302, 116] on quentale-photo at bounding box center [299, 216] width 297 height 231
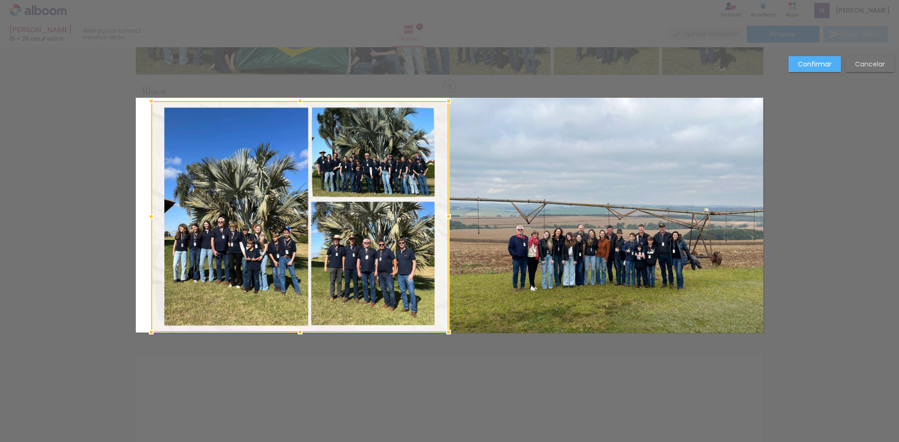
click at [302, 116] on div at bounding box center [299, 216] width 297 height 231
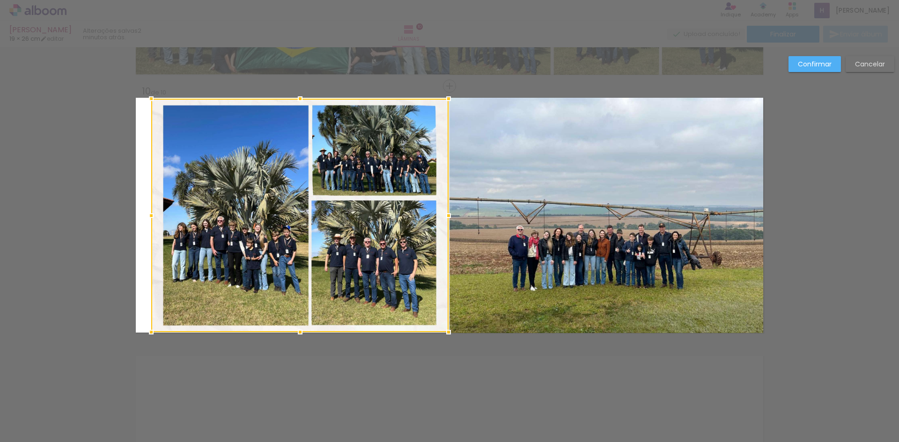
drag, startPoint x: 300, startPoint y: 102, endPoint x: 297, endPoint y: 125, distance: 23.2
click at [297, 125] on div at bounding box center [299, 216] width 297 height 234
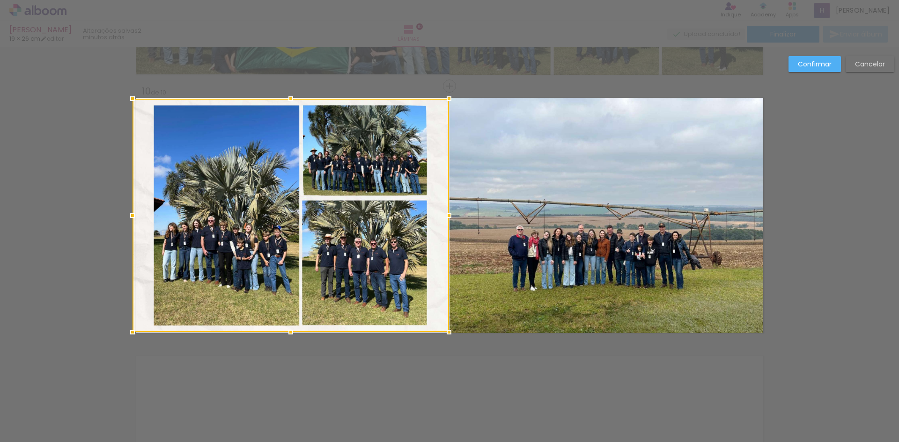
drag, startPoint x: 151, startPoint y: 217, endPoint x: 116, endPoint y: 219, distance: 35.2
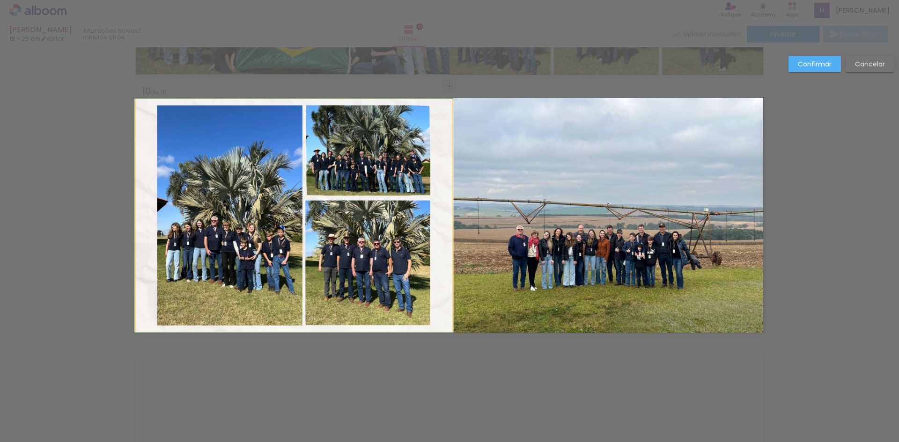
click at [342, 302] on quentale-photo at bounding box center [294, 216] width 316 height 234
click at [342, 302] on div at bounding box center [290, 216] width 316 height 234
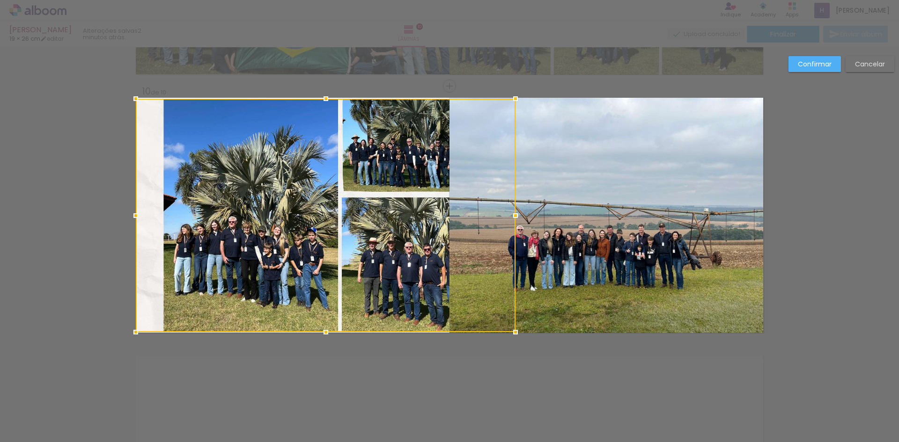
drag, startPoint x: 446, startPoint y: 218, endPoint x: 461, endPoint y: 219, distance: 15.9
click at [461, 219] on div at bounding box center [326, 216] width 380 height 234
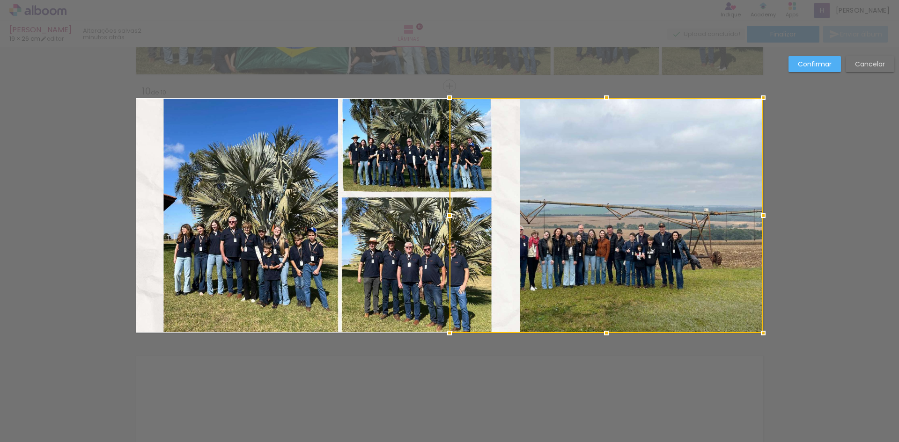
click at [299, 296] on quentale-photo at bounding box center [328, 216] width 384 height 234
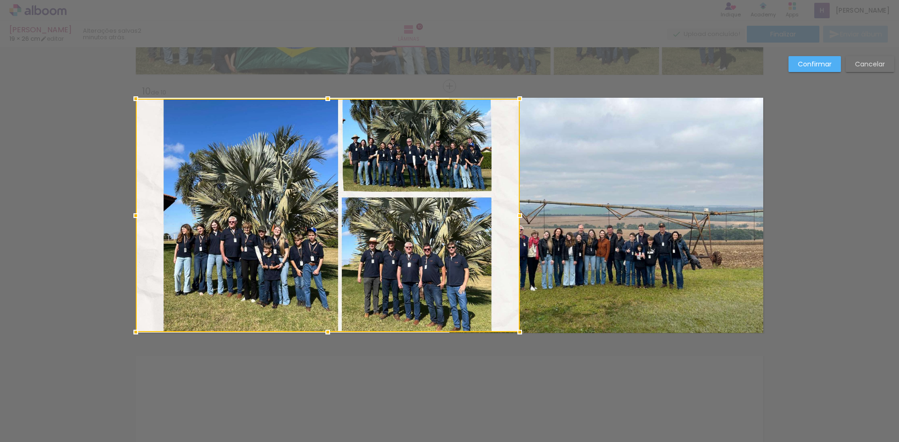
click at [299, 296] on div at bounding box center [328, 216] width 384 height 234
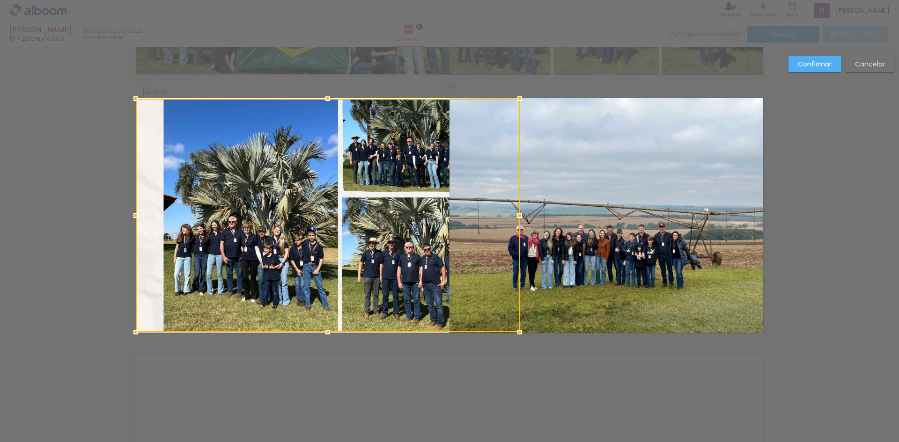
drag, startPoint x: 336, startPoint y: 297, endPoint x: 267, endPoint y: 300, distance: 68.9
click at [287, 296] on div at bounding box center [328, 216] width 384 height 234
drag, startPoint x: 139, startPoint y: 329, endPoint x: 153, endPoint y: 327, distance: 14.1
click at [140, 329] on div at bounding box center [328, 216] width 384 height 234
drag, startPoint x: 175, startPoint y: 307, endPoint x: 221, endPoint y: 297, distance: 47.0
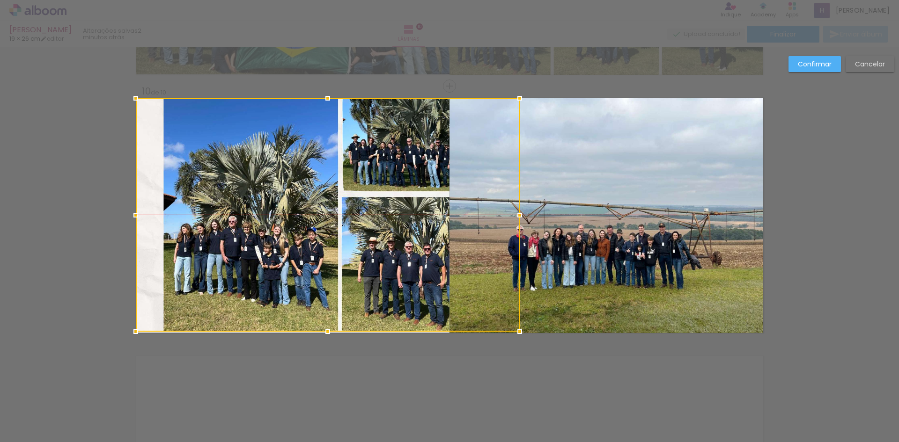
click at [137, 307] on div at bounding box center [328, 215] width 384 height 234
drag, startPoint x: 300, startPoint y: 292, endPoint x: 147, endPoint y: 270, distance: 155.1
click at [147, 270] on div at bounding box center [328, 215] width 384 height 234
drag, startPoint x: 235, startPoint y: 258, endPoint x: 154, endPoint y: 251, distance: 82.2
click at [157, 253] on div at bounding box center [328, 216] width 384 height 234
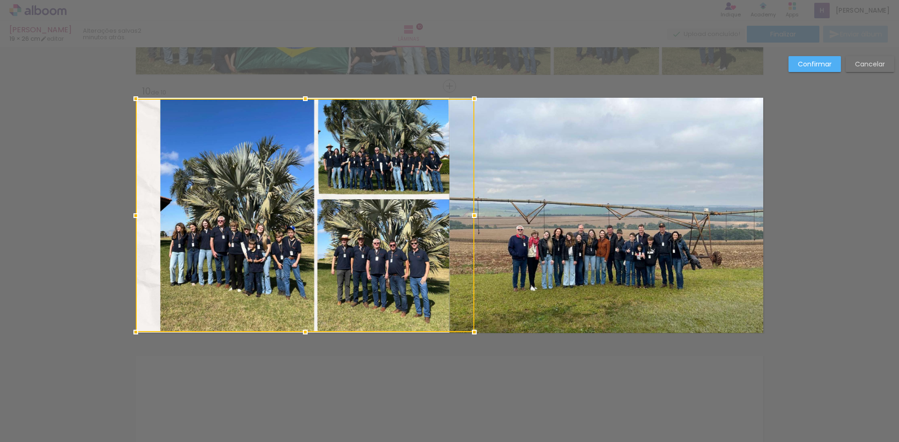
drag, startPoint x: 519, startPoint y: 216, endPoint x: 551, endPoint y: 229, distance: 35.3
click at [551, 229] on album-spread "10 de 10" at bounding box center [449, 215] width 627 height 235
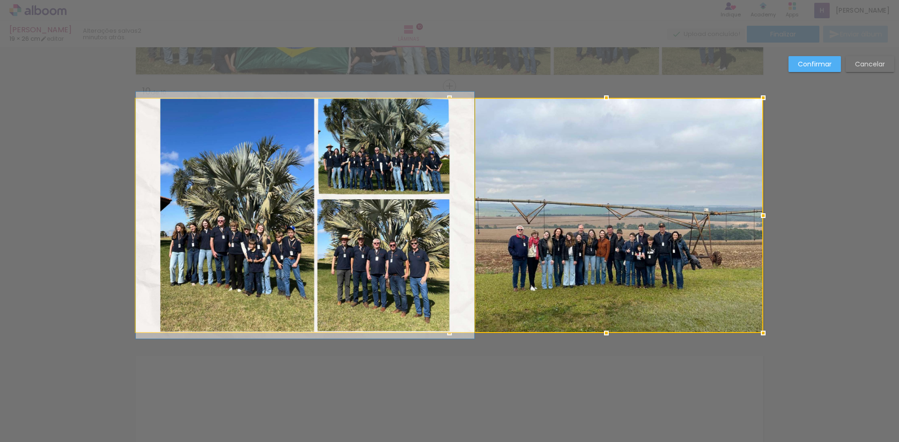
click at [320, 314] on quentale-photo at bounding box center [305, 216] width 338 height 234
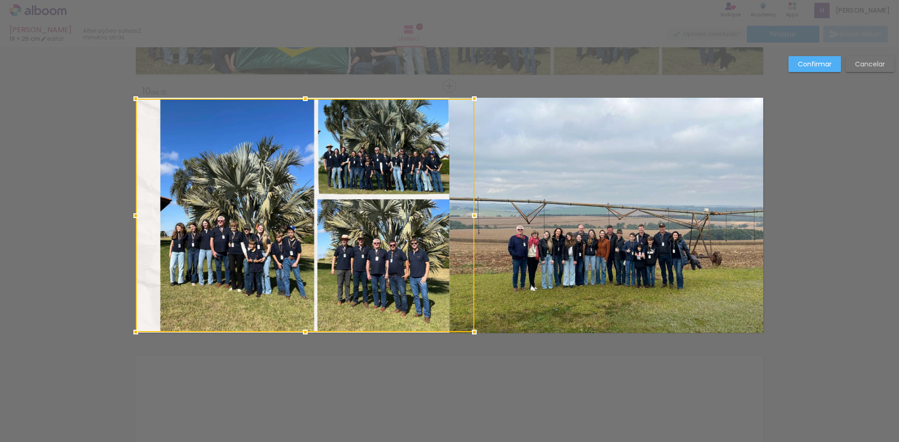
click at [322, 314] on div at bounding box center [305, 216] width 338 height 234
drag, startPoint x: 302, startPoint y: 334, endPoint x: 303, endPoint y: 341, distance: 7.1
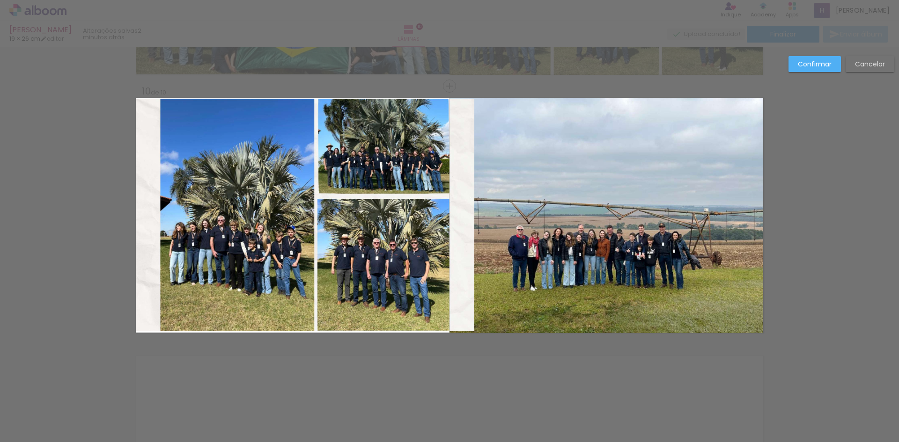
click at [299, 327] on quentale-photo at bounding box center [305, 215] width 338 height 233
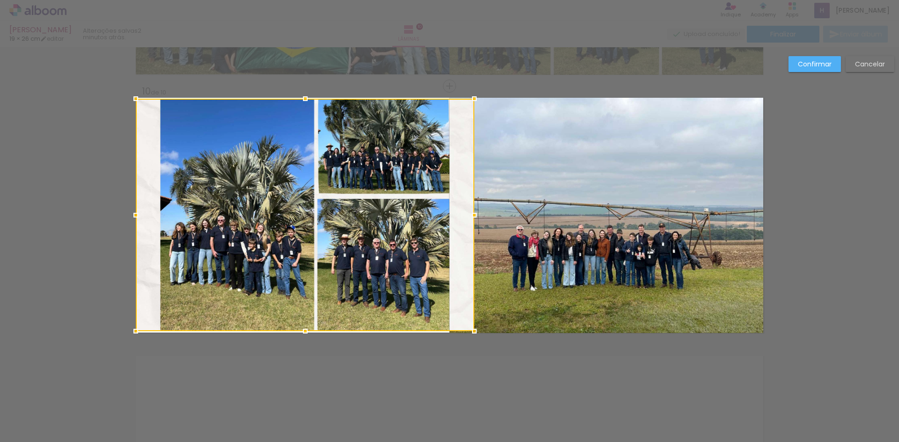
click at [299, 327] on div at bounding box center [305, 331] width 19 height 19
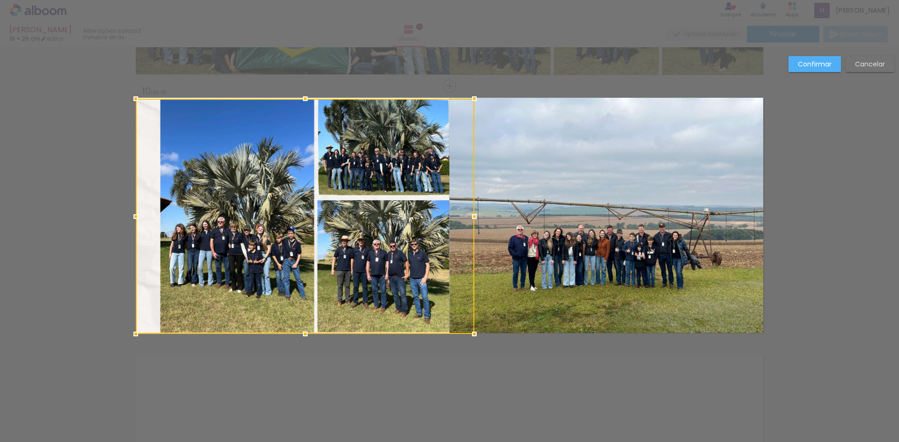
drag, startPoint x: 299, startPoint y: 331, endPoint x: 307, endPoint y: 315, distance: 17.6
click at [307, 315] on div at bounding box center [305, 216] width 338 height 235
click at [535, 264] on quentale-photo at bounding box center [606, 215] width 314 height 235
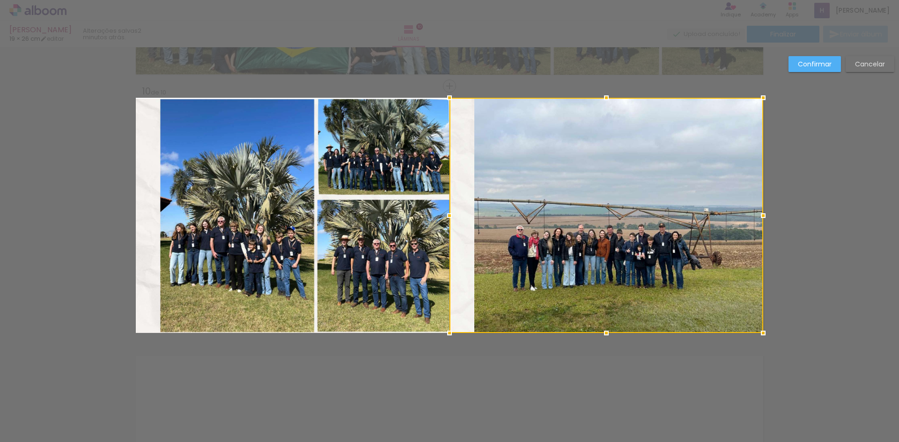
click at [229, 253] on quentale-photo at bounding box center [305, 216] width 338 height 234
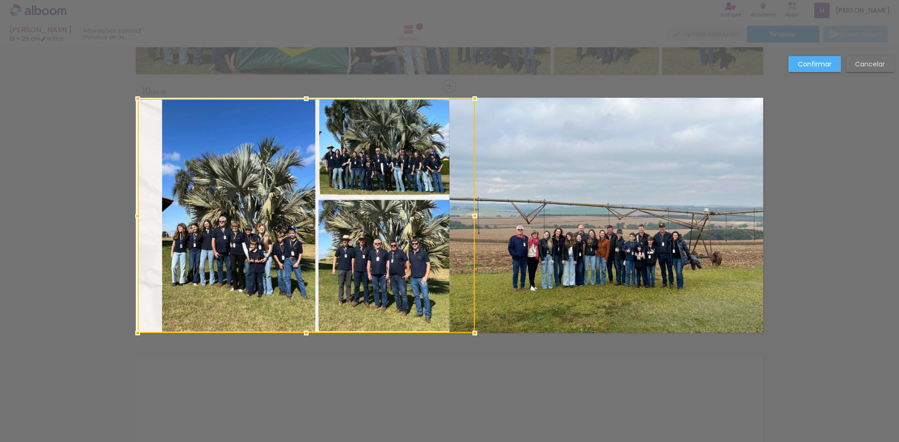
drag, startPoint x: 131, startPoint y: 218, endPoint x: 110, endPoint y: 225, distance: 21.2
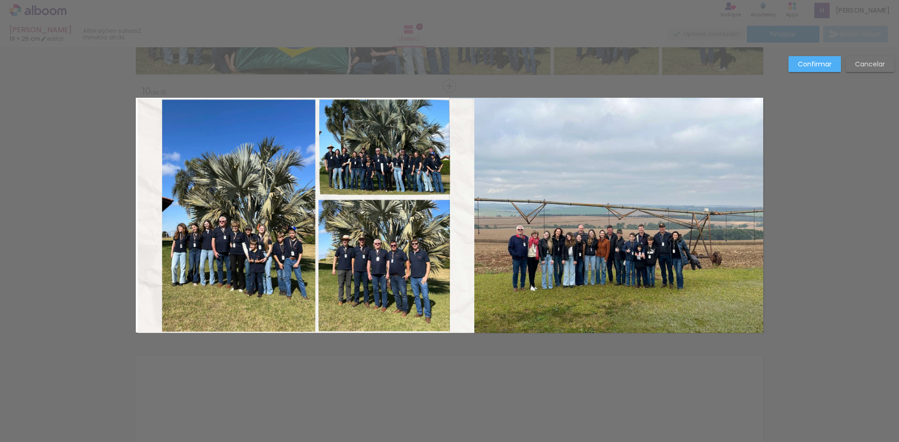
click at [140, 218] on quentale-photo at bounding box center [306, 216] width 337 height 234
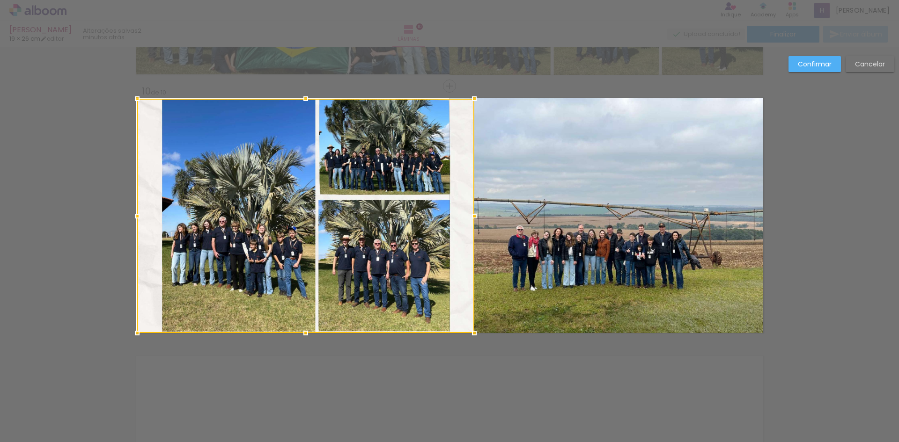
click at [140, 218] on div at bounding box center [137, 216] width 19 height 19
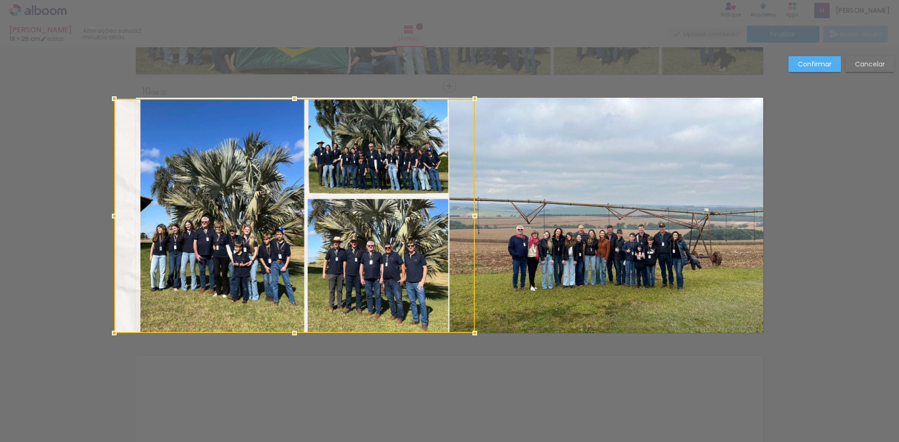
drag, startPoint x: 133, startPoint y: 216, endPoint x: 125, endPoint y: 217, distance: 7.5
click at [125, 217] on div at bounding box center [294, 216] width 360 height 234
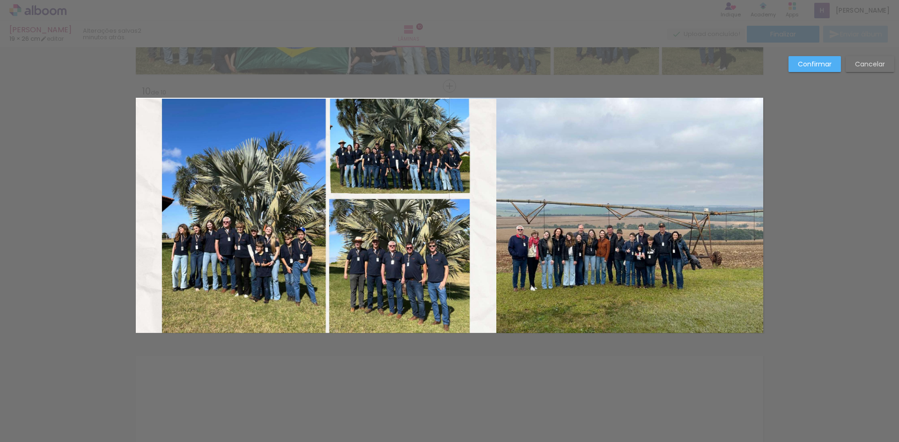
click at [148, 219] on quentale-photo at bounding box center [316, 216] width 360 height 234
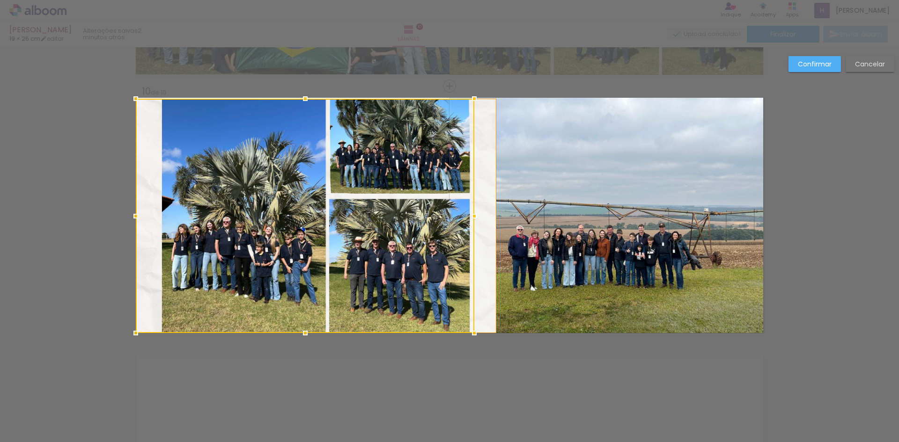
click at [148, 219] on div at bounding box center [305, 216] width 338 height 234
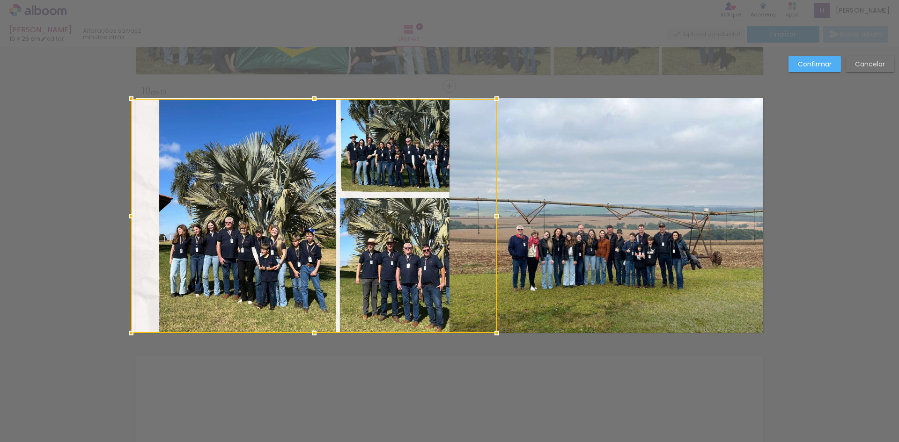
drag, startPoint x: 130, startPoint y: 213, endPoint x: 101, endPoint y: 217, distance: 29.7
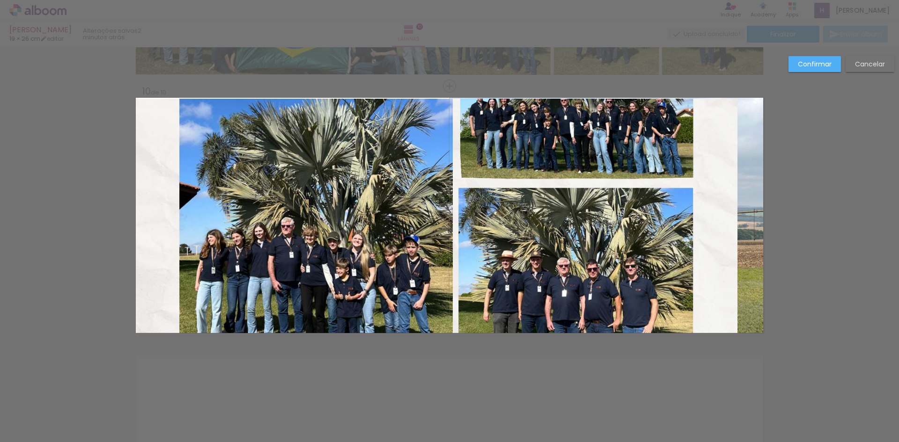
click at [364, 240] on quentale-photo at bounding box center [436, 216] width 601 height 234
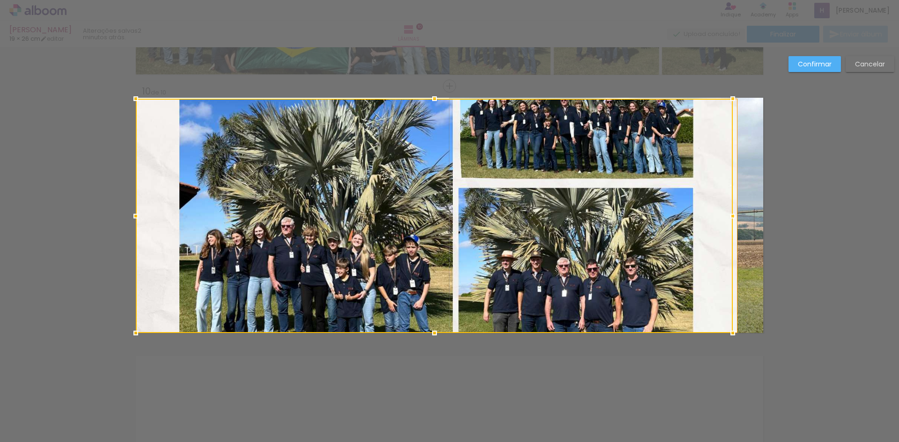
click at [364, 240] on div at bounding box center [434, 216] width 597 height 234
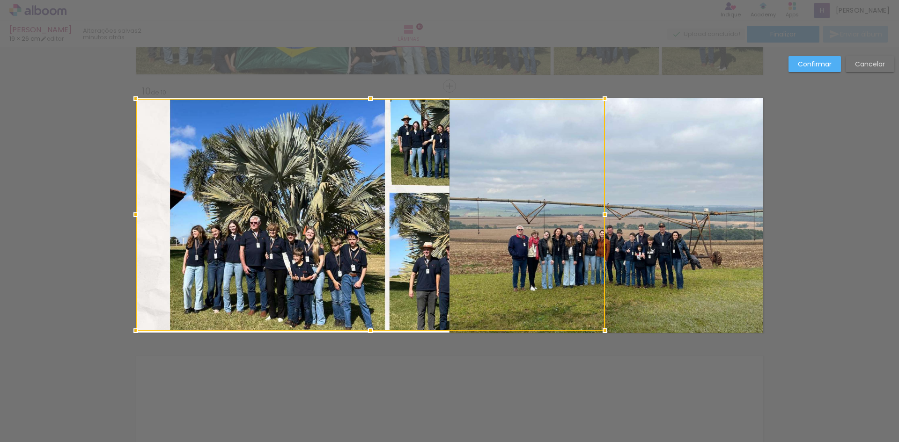
drag, startPoint x: 730, startPoint y: 332, endPoint x: 32, endPoint y: 330, distance: 697.8
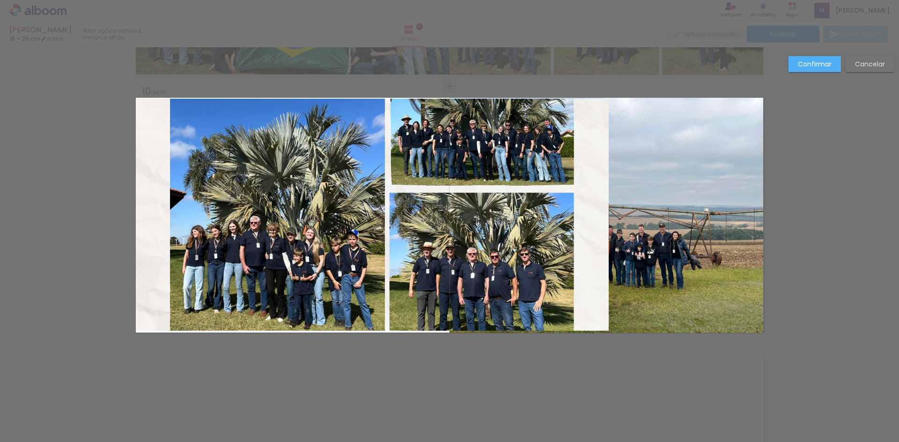
click at [243, 262] on quentale-photo at bounding box center [372, 215] width 473 height 232
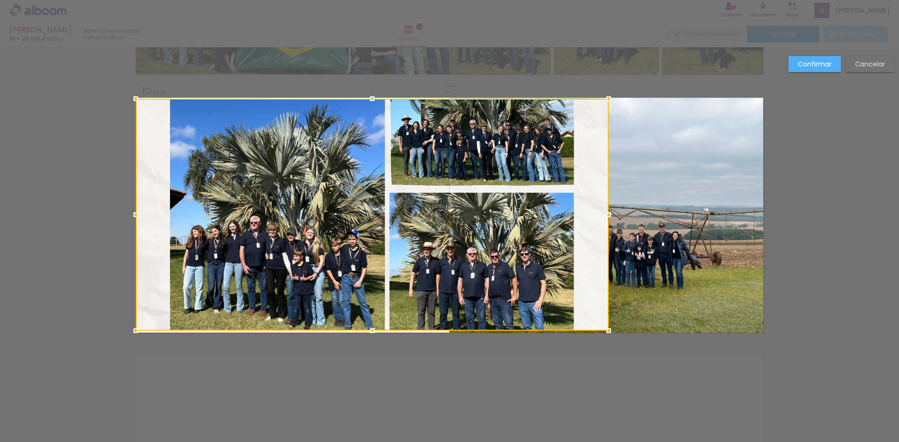
click at [243, 262] on div at bounding box center [372, 215] width 473 height 232
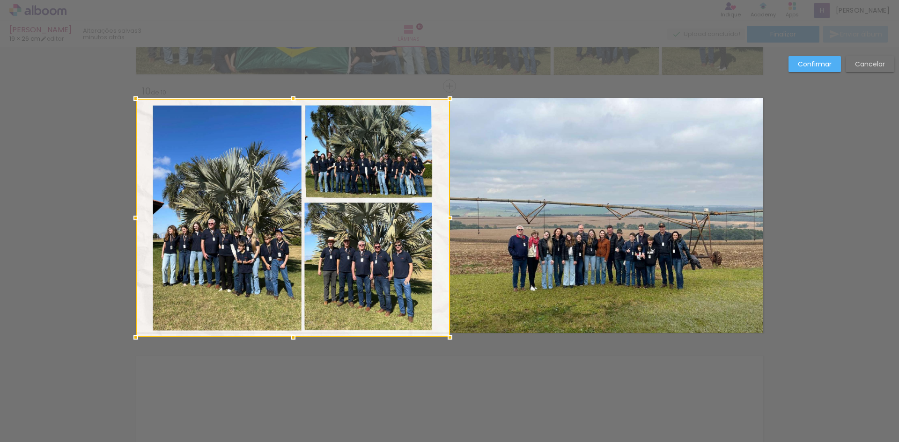
drag, startPoint x: 606, startPoint y: 326, endPoint x: 548, endPoint y: 346, distance: 61.3
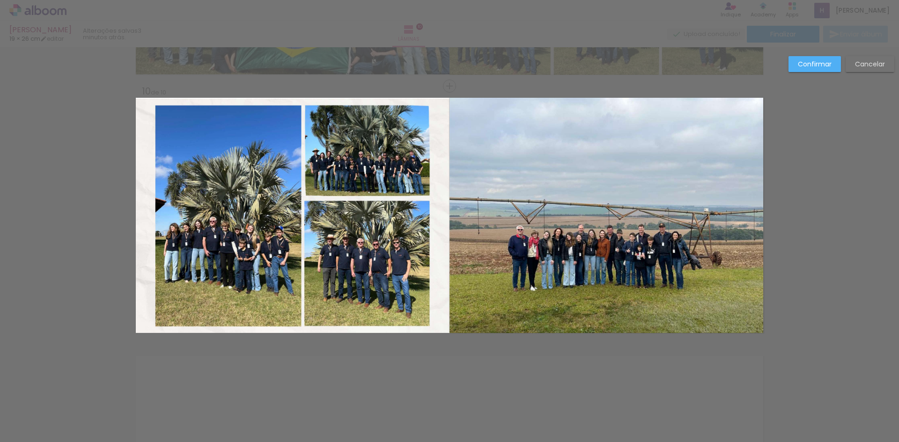
click at [721, 303] on quentale-photo at bounding box center [606, 215] width 314 height 235
click at [450, 303] on div at bounding box center [293, 218] width 314 height 239
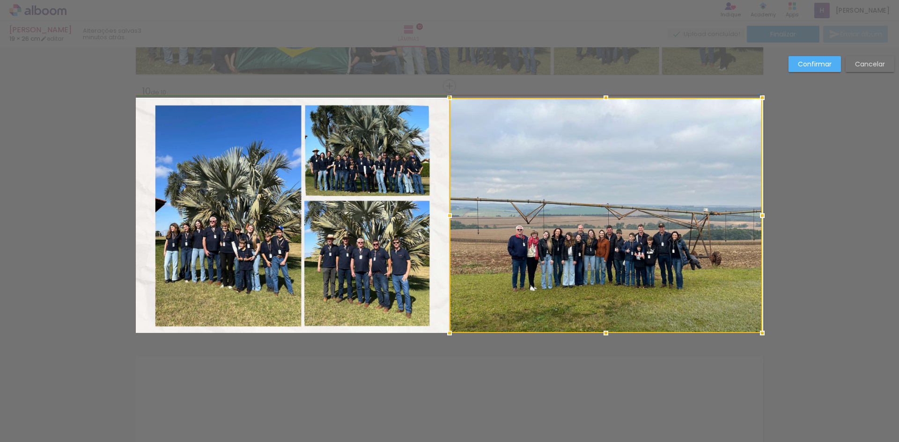
click at [762, 214] on div at bounding box center [762, 215] width 19 height 19
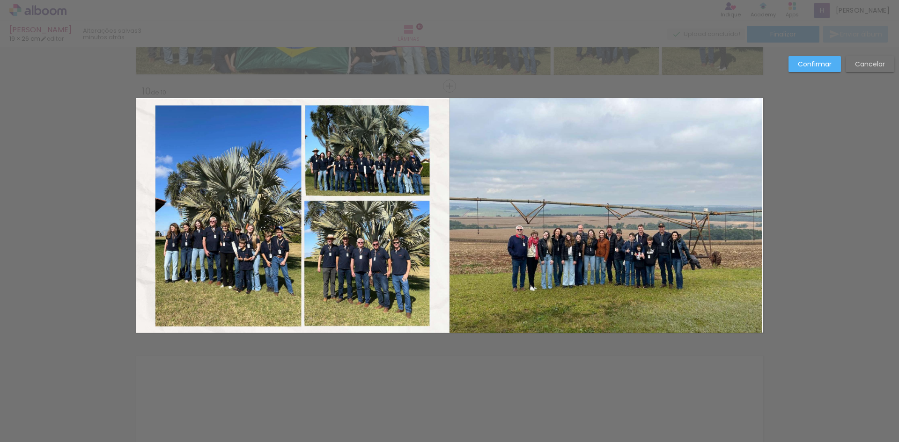
click at [739, 325] on quentale-photo at bounding box center [605, 215] width 313 height 235
click at [739, 325] on div at bounding box center [605, 215] width 313 height 235
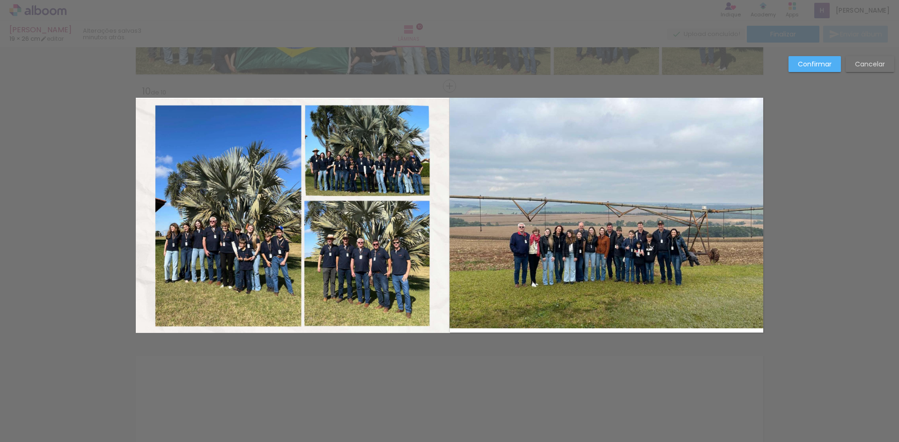
click at [698, 275] on quentale-photo at bounding box center [606, 213] width 314 height 231
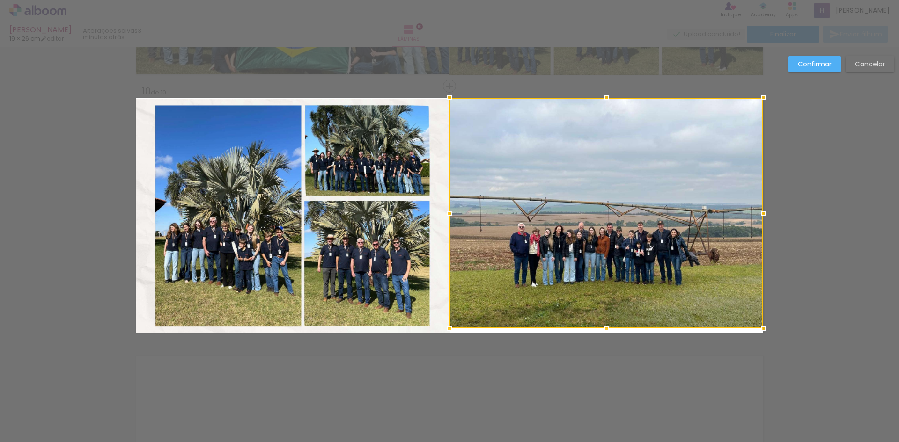
drag, startPoint x: 698, startPoint y: 275, endPoint x: 759, endPoint y: 257, distance: 62.9
click at [699, 275] on div at bounding box center [606, 213] width 314 height 231
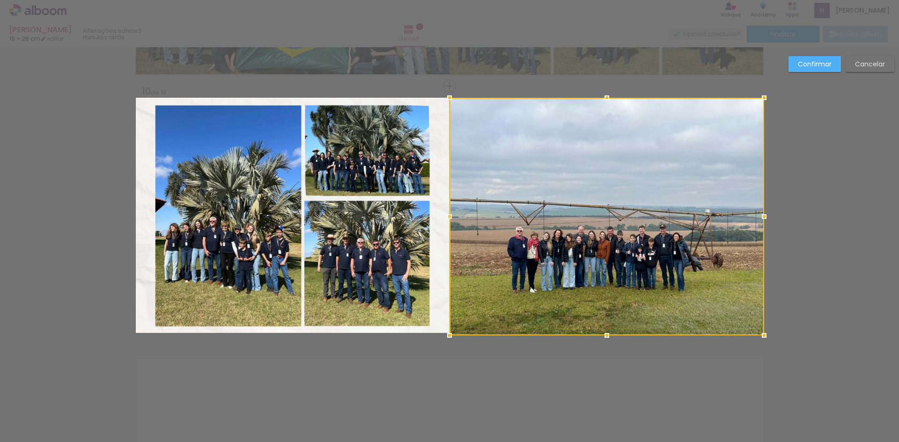
drag, startPoint x: 762, startPoint y: 329, endPoint x: 757, endPoint y: 329, distance: 5.2
click at [757, 329] on div at bounding box center [763, 335] width 19 height 19
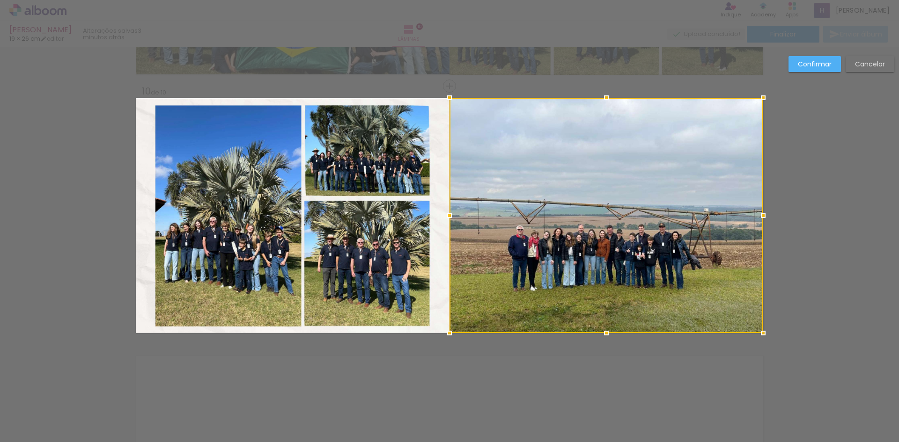
click at [798, 71] on paper-button "Confirmar" at bounding box center [814, 64] width 52 height 16
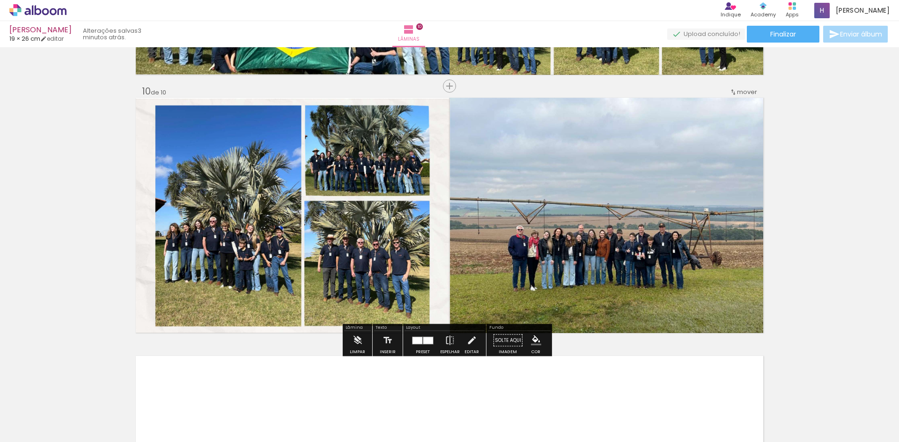
click at [330, 110] on quentale-photo at bounding box center [293, 216] width 314 height 234
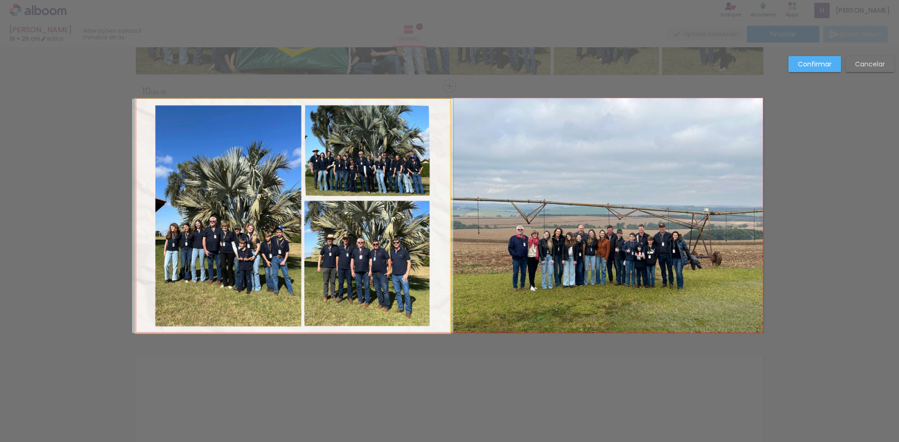
click at [424, 108] on quentale-photo at bounding box center [293, 216] width 314 height 234
click at [449, 108] on div at bounding box center [606, 215] width 314 height 235
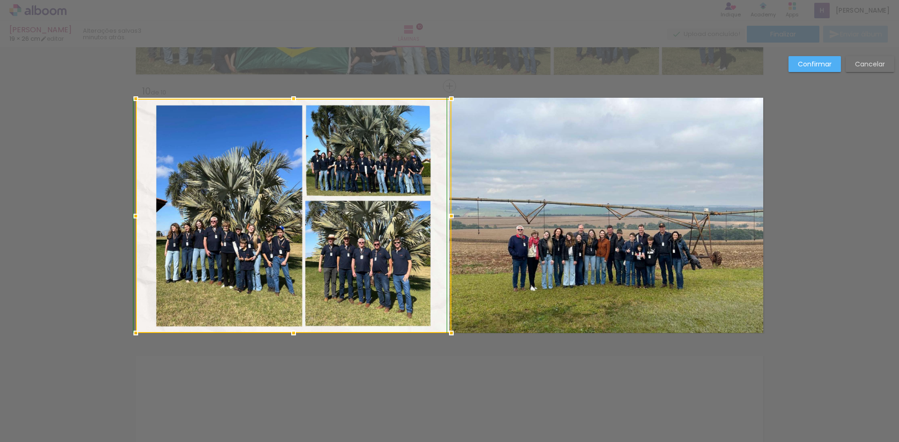
click at [448, 95] on div at bounding box center [451, 98] width 19 height 19
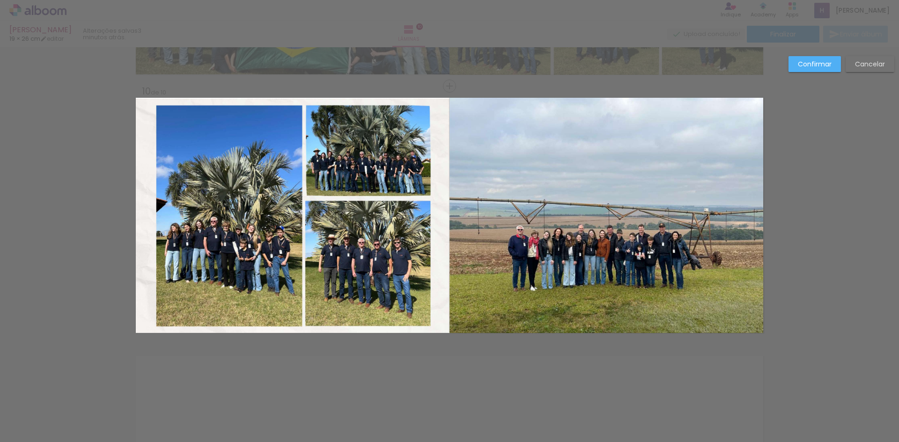
click at [0, 0] on slot "Confirmar" at bounding box center [0, 0] width 0 height 0
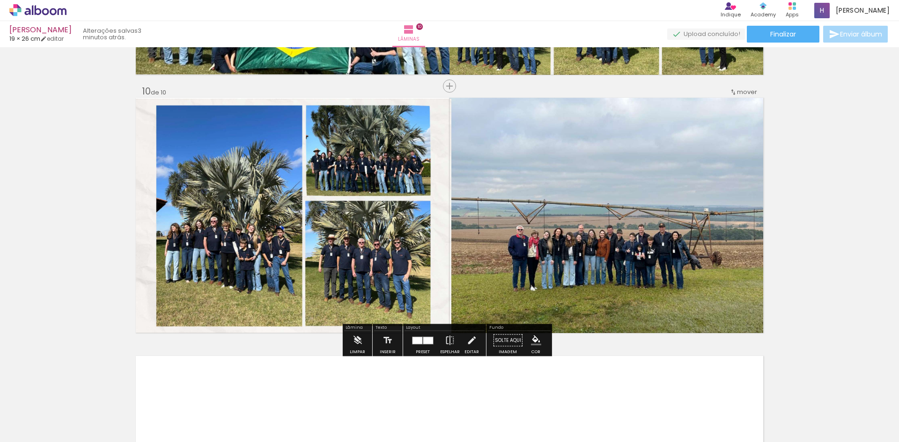
click at [413, 129] on quentale-photo at bounding box center [293, 216] width 315 height 234
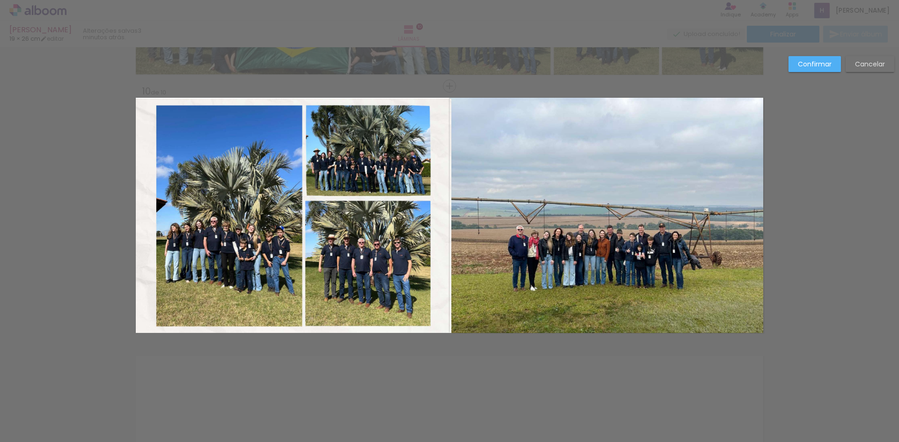
click at [153, 109] on quentale-photo at bounding box center [293, 216] width 315 height 234
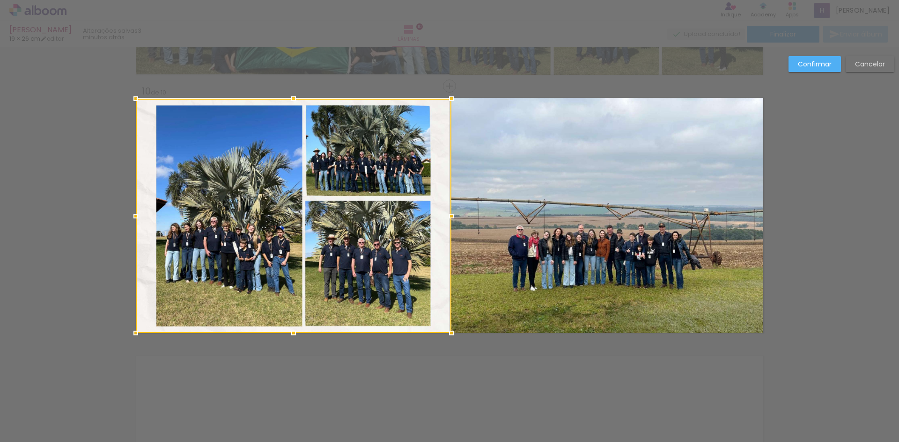
click at [153, 109] on div at bounding box center [293, 216] width 315 height 234
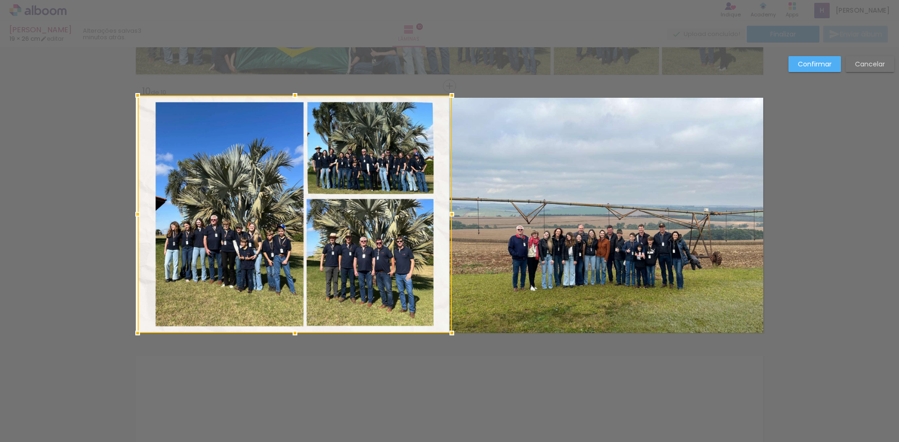
click at [128, 97] on div at bounding box center [137, 95] width 19 height 19
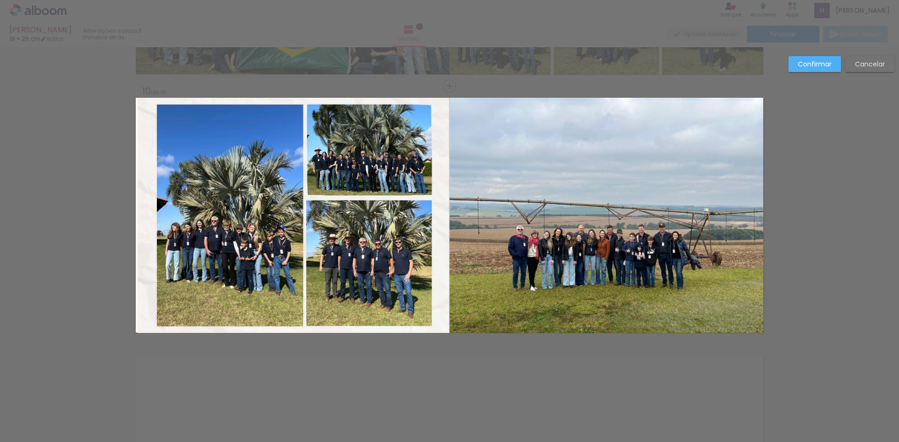
click at [807, 57] on paper-button "Confirmar" at bounding box center [814, 64] width 52 height 16
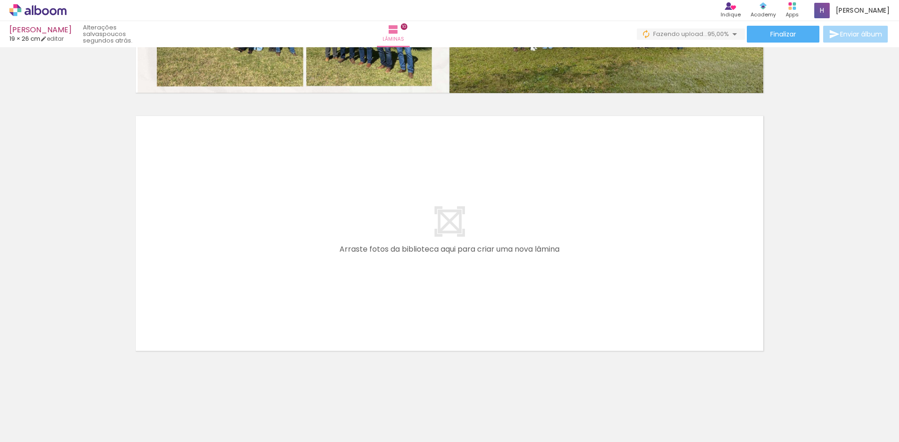
scroll to position [0, 229]
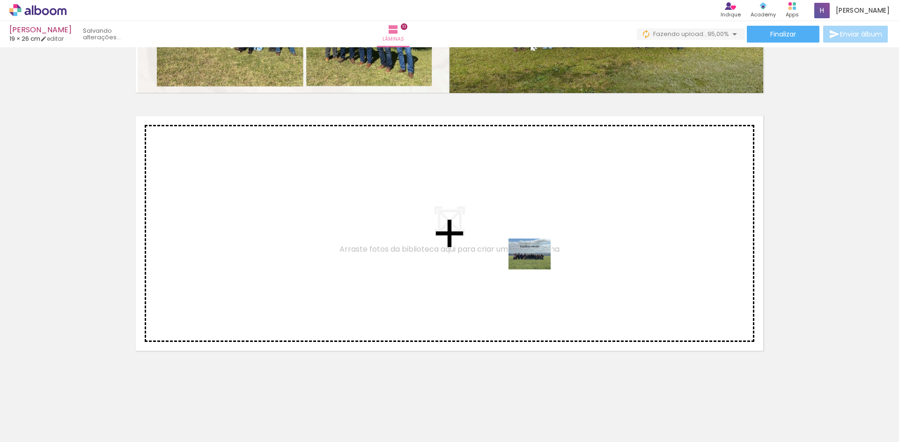
drag, startPoint x: 863, startPoint y: 414, endPoint x: 536, endPoint y: 267, distance: 357.8
click at [536, 267] on quentale-workspace at bounding box center [449, 221] width 899 height 442
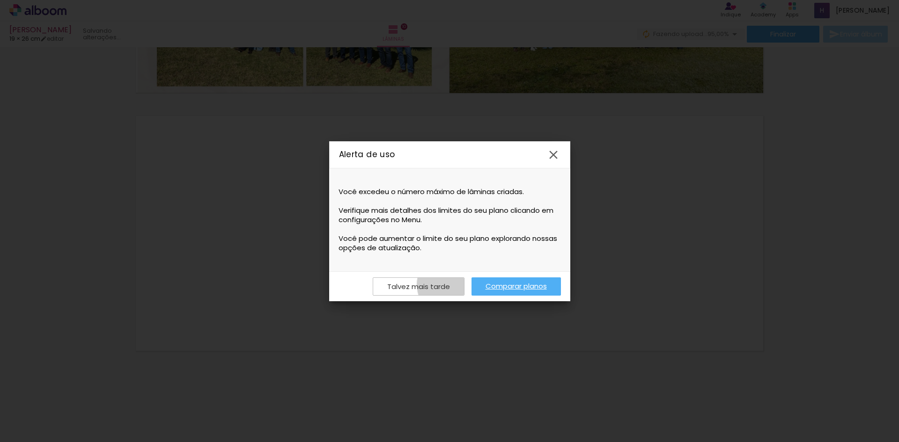
click at [454, 285] on paper-button "Talvez mais tarde" at bounding box center [419, 287] width 92 height 18
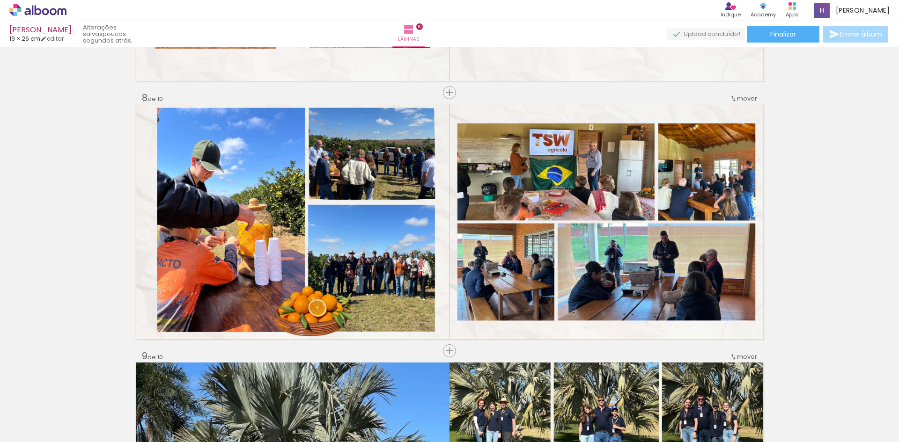
scroll to position [1544, 0]
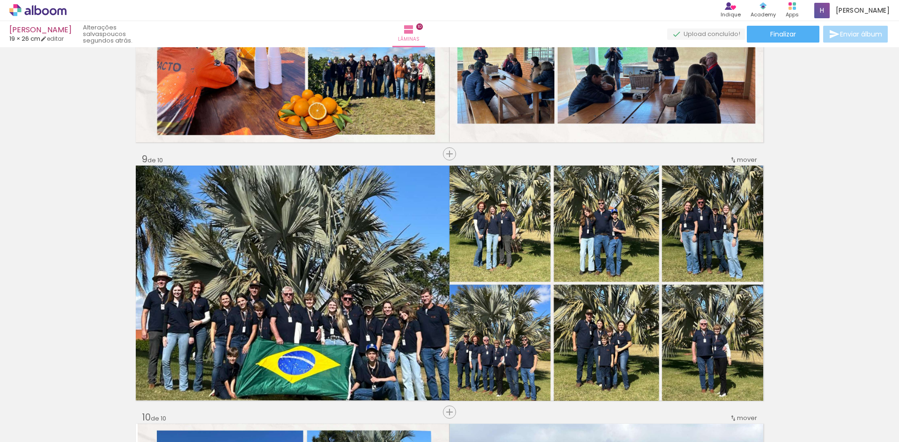
scroll to position [2059, 0]
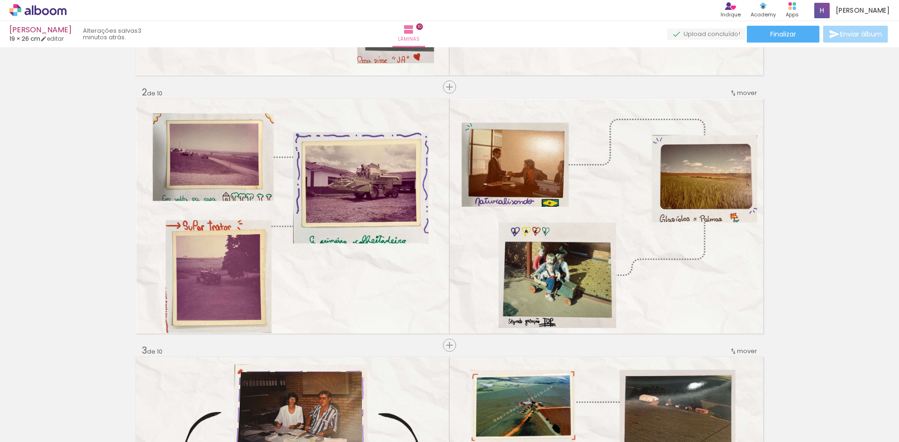
scroll to position [0, 0]
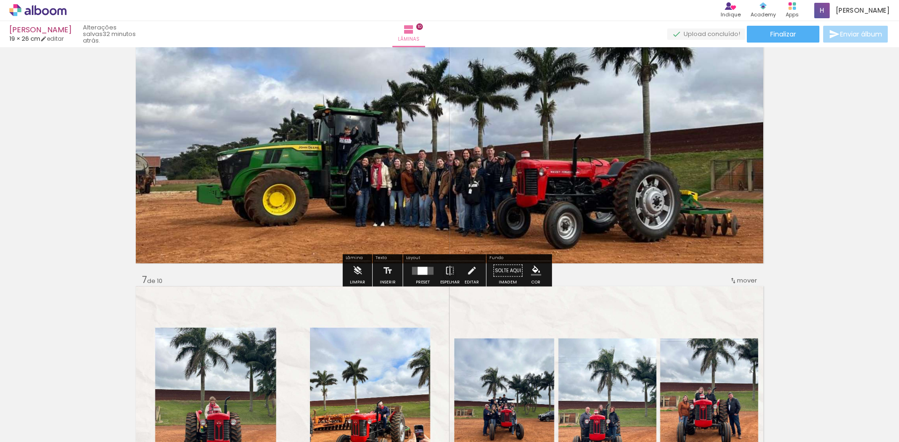
scroll to position [1278, 0]
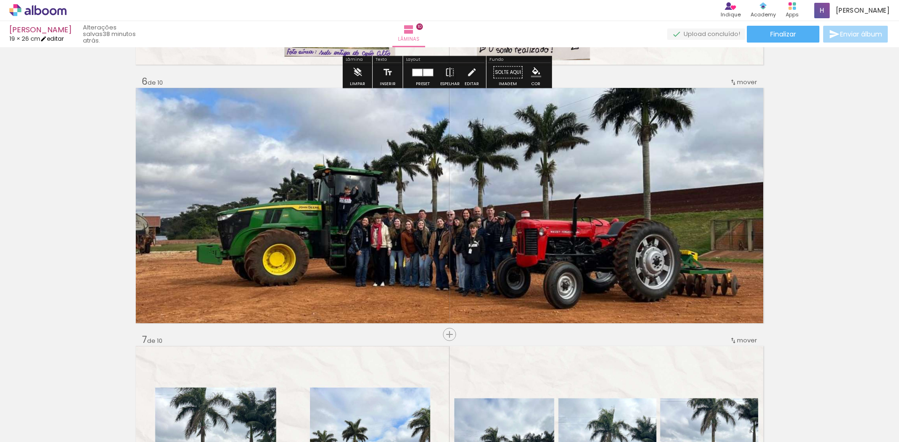
click at [59, 38] on link "editar" at bounding box center [51, 39] width 23 height 8
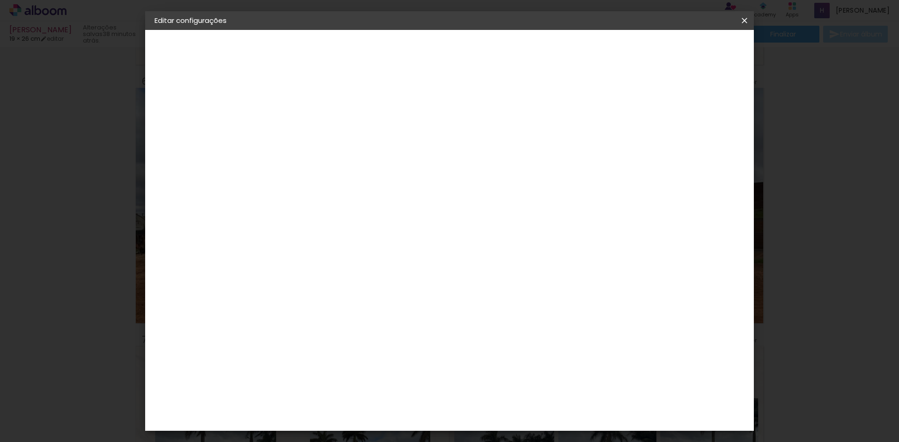
click at [0, 0] on slot "[PERSON_NAME]" at bounding box center [0, 0] width 0 height 0
drag, startPoint x: 527, startPoint y: 125, endPoint x: 378, endPoint y: 118, distance: 149.0
click at [348, 110] on div "Informações Dê um título ao seu álbum. Avançar" at bounding box center [307, 70] width 81 height 80
type input "Safras & [PERSON_NAME] ( [PERSON_NAME])"
type paper-input "Safras & [PERSON_NAME] ( [PERSON_NAME])"
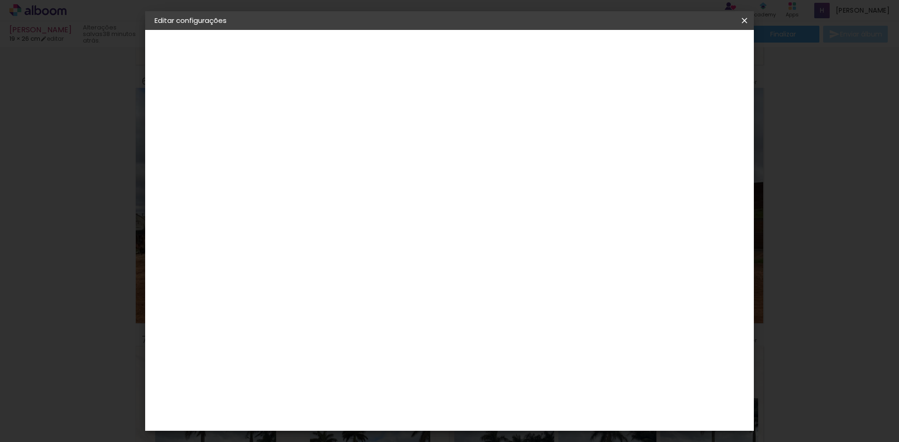
drag, startPoint x: 520, startPoint y: 130, endPoint x: 498, endPoint y: 129, distance: 22.0
click at [307, 129] on input "Safras & [PERSON_NAME] ( [PERSON_NAME])" at bounding box center [307, 125] width 0 height 15
drag, startPoint x: 514, startPoint y: 131, endPoint x: 405, endPoint y: 121, distance: 110.0
click at [334, 121] on div at bounding box center [307, 126] width 53 height 71
type input "f"
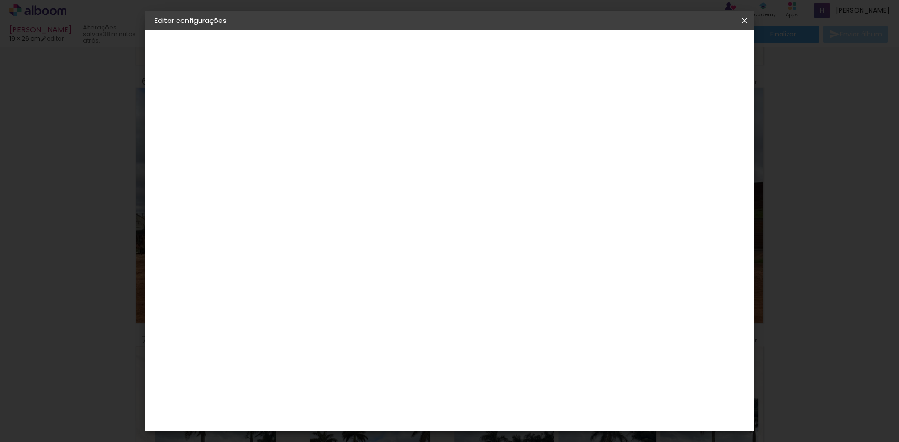
type input "Família Swart"
type paper-input "Família Swart"
click at [0, 0] on slot "Avançar" at bounding box center [0, 0] width 0 height 0
click at [740, 25] on paper-icon-button at bounding box center [744, 20] width 19 height 17
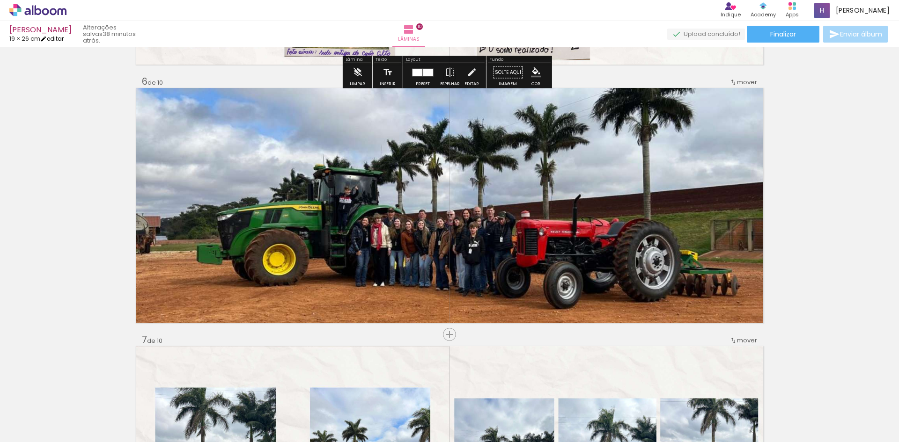
click at [47, 38] on iron-icon at bounding box center [43, 39] width 7 height 7
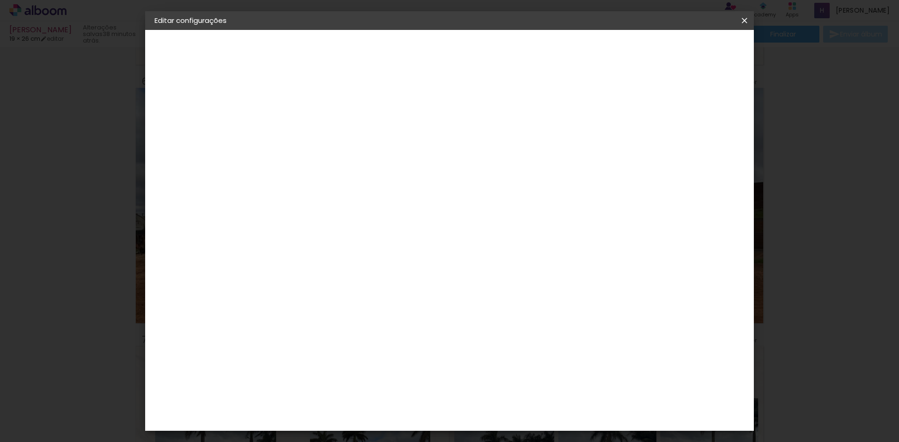
click at [232, 67] on paper-button "[PERSON_NAME]" at bounding box center [205, 69] width 102 height 19
type input "Família Swart"
type paper-input "Família Swart"
click at [0, 0] on slot "Avançar" at bounding box center [0, 0] width 0 height 0
click at [0, 0] on slot "Tamanho Livre" at bounding box center [0, 0] width 0 height 0
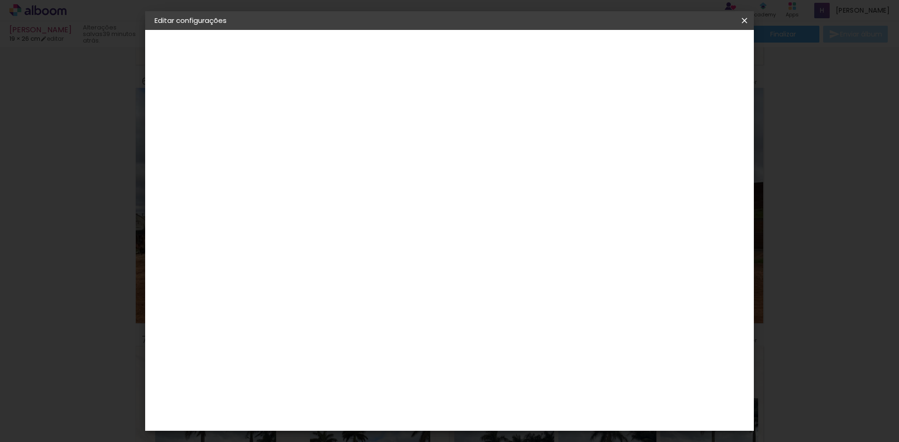
click at [0, 0] on slot "Avançar" at bounding box center [0, 0] width 0 height 0
click at [686, 50] on span "Salvar configurações" at bounding box center [650, 49] width 69 height 7
click at [677, 50] on span "Salvar configurações" at bounding box center [650, 49] width 69 height 7
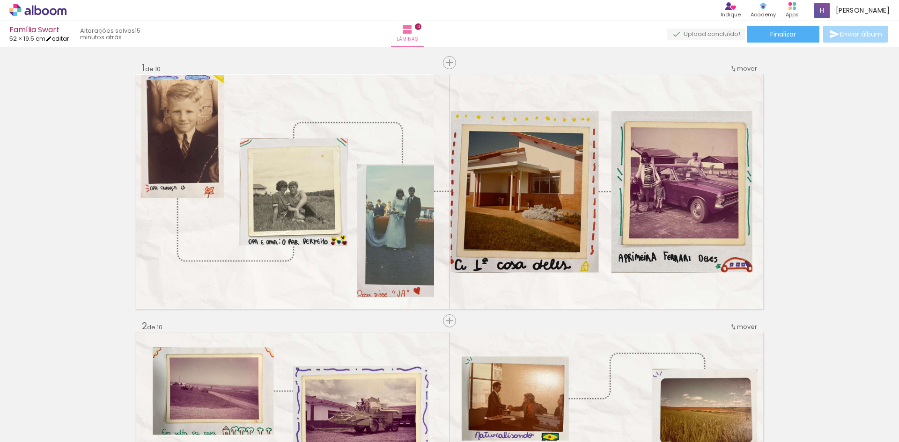
click at [52, 39] on iron-icon at bounding box center [48, 39] width 7 height 7
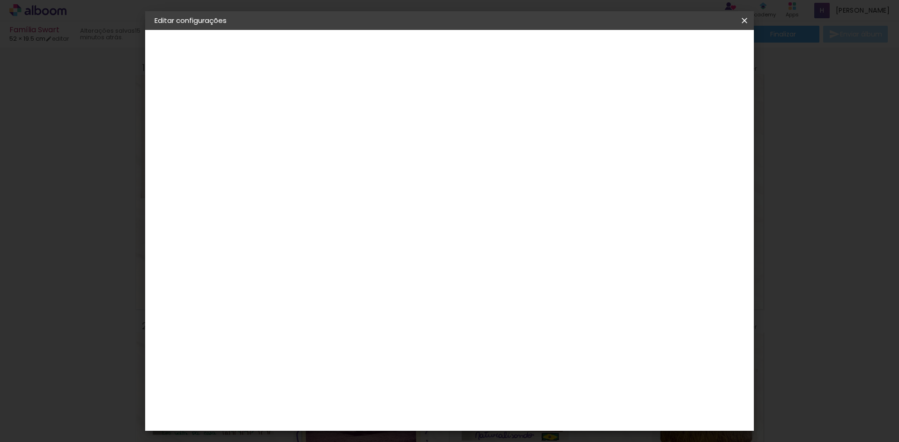
click at [186, 146] on div "3. Revisão" at bounding box center [205, 142] width 102 height 11
click at [747, 18] on iron-icon at bounding box center [744, 20] width 11 height 9
